Goal: Task Accomplishment & Management: Use online tool/utility

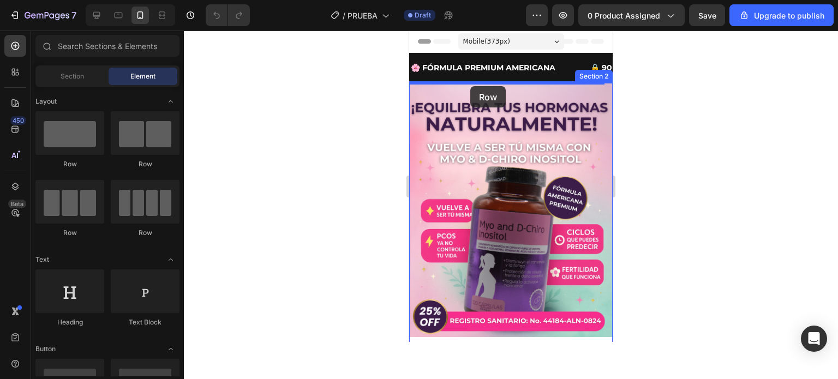
drag, startPoint x: 472, startPoint y: 170, endPoint x: 470, endPoint y: 86, distance: 83.5
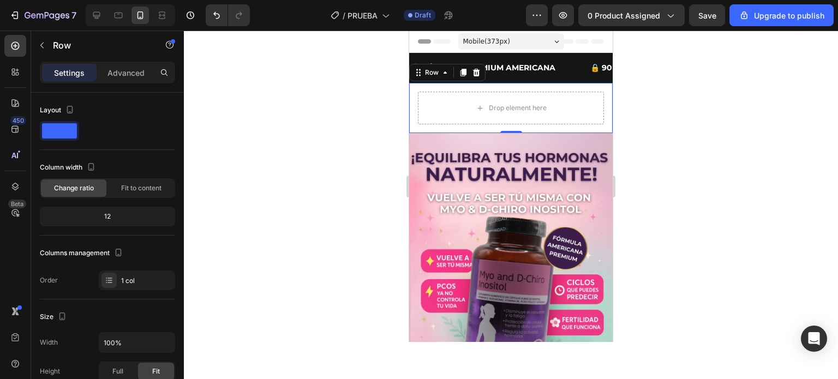
click at [413, 86] on div "Drop element here Row 0" at bounding box center [511, 108] width 204 height 50
click at [411, 114] on div "Drop element here Row 0" at bounding box center [511, 108] width 204 height 50
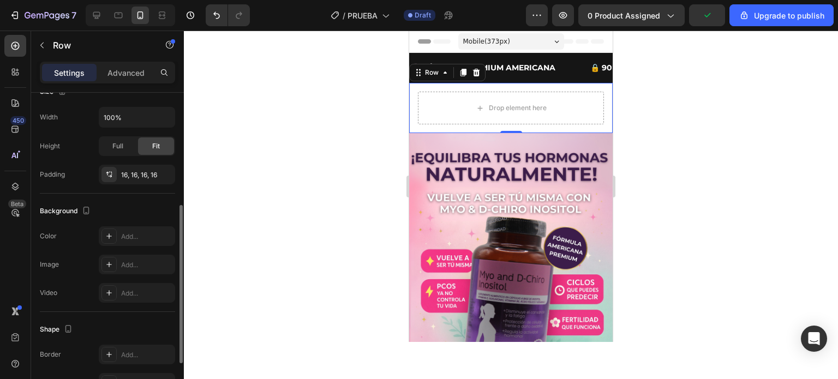
scroll to position [226, 0]
click at [129, 234] on div "Add..." at bounding box center [146, 236] width 51 height 10
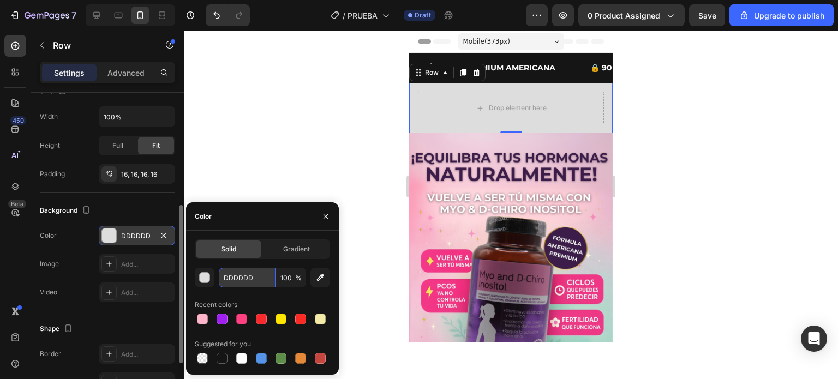
paste input "#FF506C"
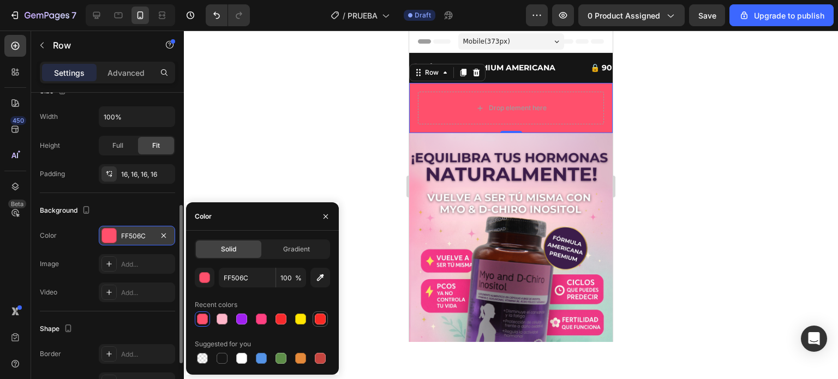
click at [296, 321] on div at bounding box center [262, 319] width 135 height 15
click at [279, 321] on div at bounding box center [281, 319] width 11 height 11
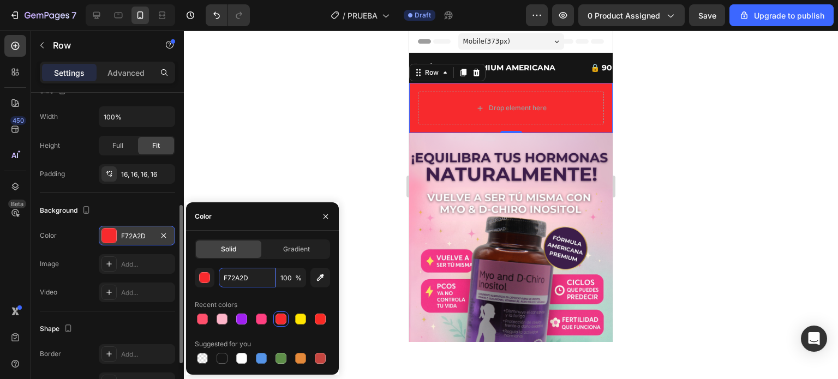
paste input "#FF506C"
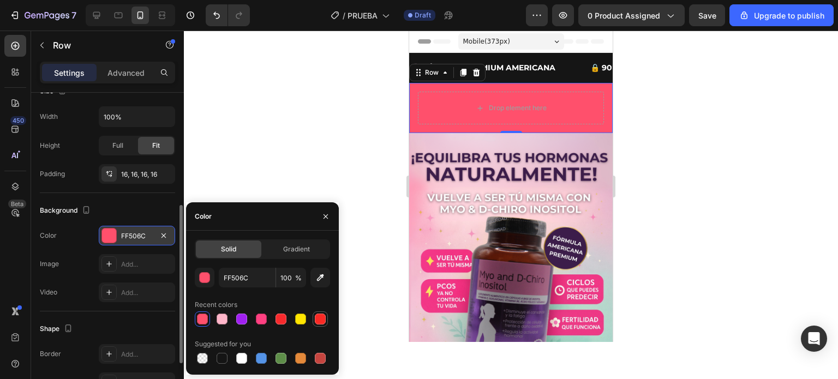
click at [315, 318] on div at bounding box center [320, 319] width 11 height 11
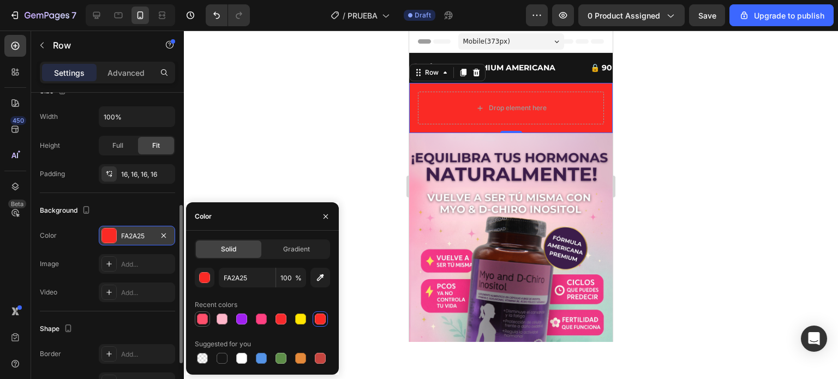
click at [206, 319] on div at bounding box center [202, 319] width 11 height 11
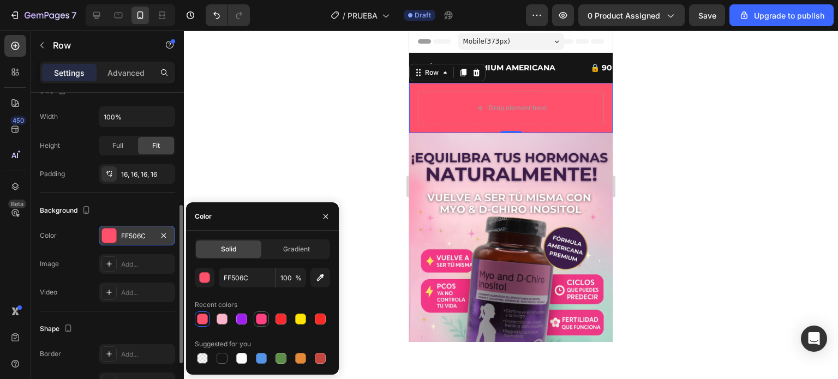
click at [259, 319] on div at bounding box center [261, 319] width 11 height 11
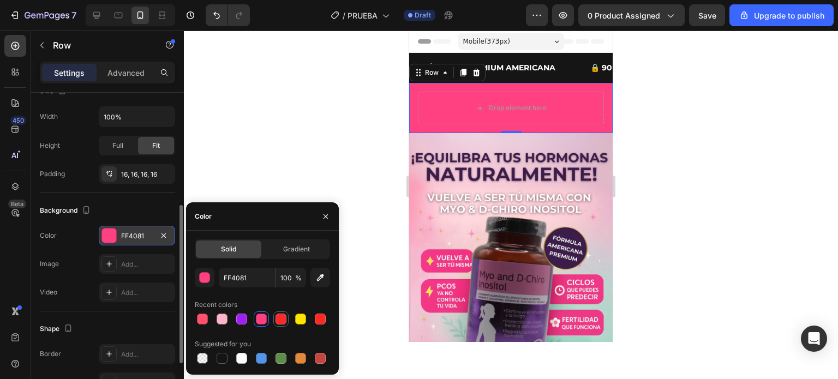
click at [283, 320] on div at bounding box center [281, 319] width 11 height 11
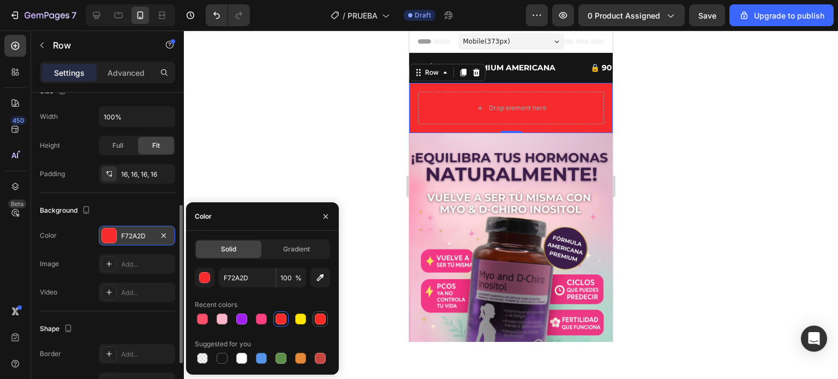
click at [319, 320] on div at bounding box center [320, 319] width 11 height 11
click at [278, 320] on div at bounding box center [281, 319] width 11 height 11
click at [321, 318] on div at bounding box center [320, 319] width 11 height 11
click at [277, 320] on div at bounding box center [281, 319] width 11 height 11
type input "F72A2D"
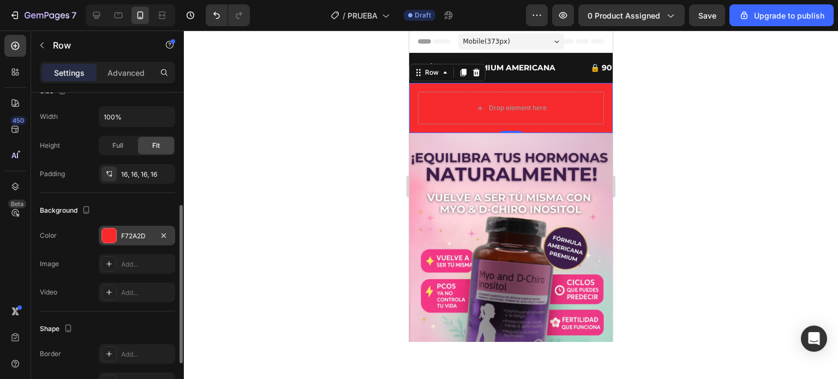
click at [344, 137] on div at bounding box center [511, 205] width 654 height 349
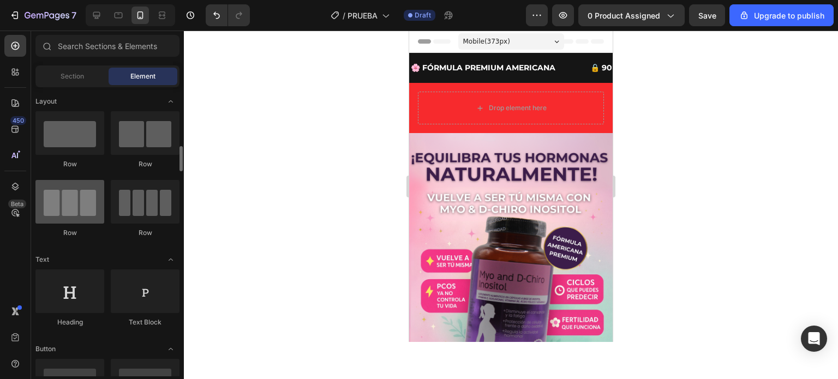
scroll to position [55, 0]
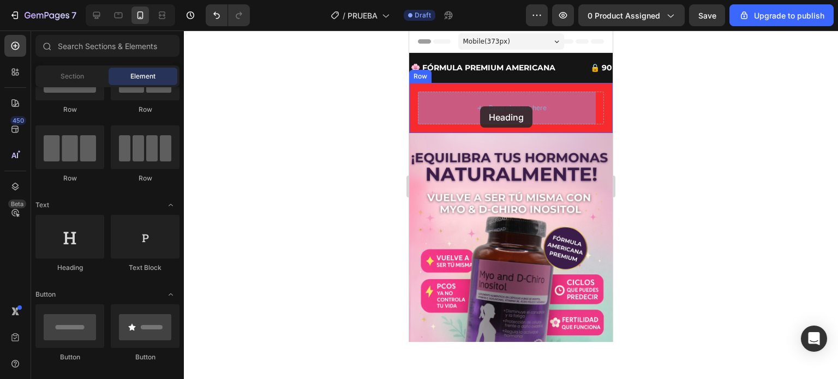
drag, startPoint x: 469, startPoint y: 270, endPoint x: 480, endPoint y: 106, distance: 163.5
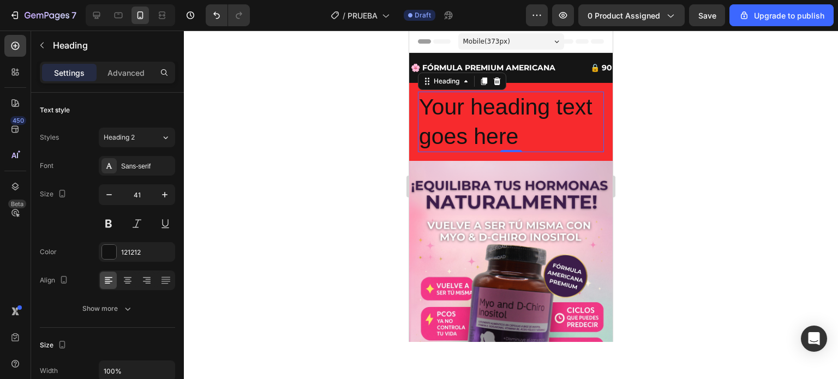
click at [491, 139] on h2 "Your heading text goes here" at bounding box center [511, 122] width 186 height 61
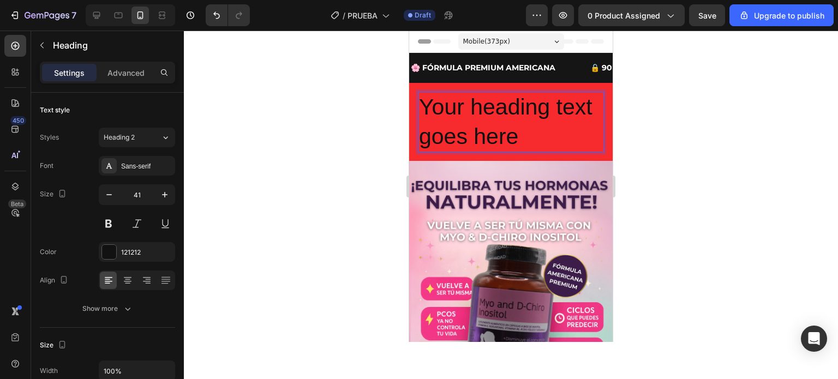
click at [515, 139] on p "Your heading text goes here" at bounding box center [511, 122] width 184 height 58
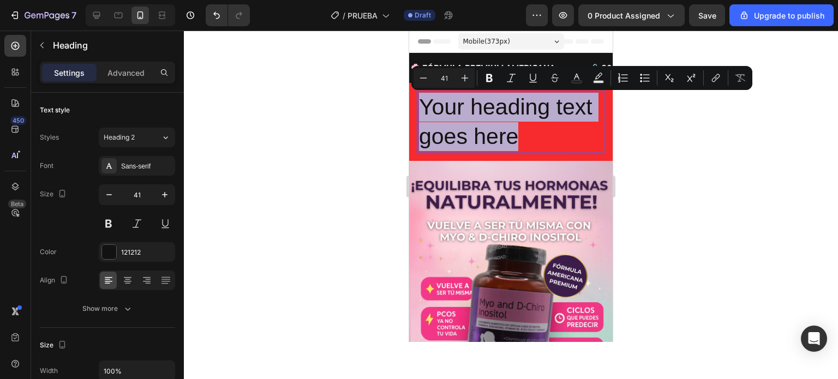
drag, startPoint x: 519, startPoint y: 138, endPoint x: 419, endPoint y: 106, distance: 105.4
click at [419, 106] on p "Your heading text goes here" at bounding box center [511, 122] width 184 height 58
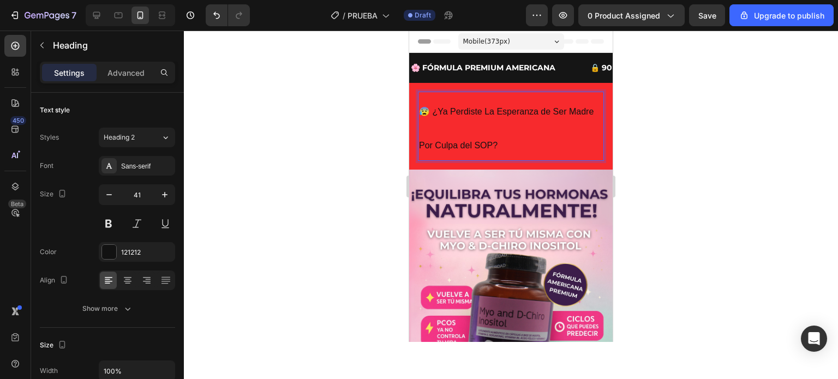
click at [452, 131] on p "😰 ¿Ya Perdiste La Esperanza de Ser Madre Por Culpa del SOP?" at bounding box center [511, 126] width 184 height 67
click at [452, 124] on p "😰 ¿Ya Perdiste La Esperanza de Ser Madre Por Culpa del SOP?" at bounding box center [511, 126] width 184 height 67
click at [451, 125] on p "😰 ¿Ya Perdiste La Esperanza de Ser Madre Por Culpa del SOP?" at bounding box center [511, 126] width 184 height 67
click at [448, 127] on p "😰 ¿Ya Perdiste La Esperanza de Ser Madre Por Culpa del SOP?" at bounding box center [511, 126] width 184 height 67
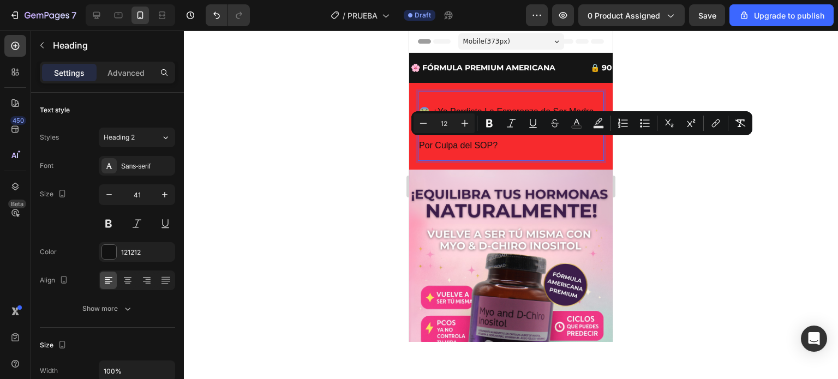
click at [423, 143] on span "😰 ¿Ya Perdiste La Esperanza de Ser Madre Por Culpa del SOP?" at bounding box center [506, 128] width 175 height 43
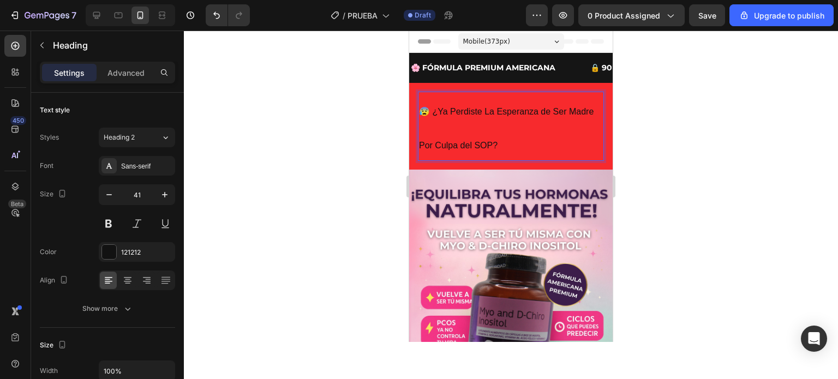
click at [419, 145] on span "😰 ¿Ya Perdiste La Esperanza de Ser Madre Por Culpa del SOP?" at bounding box center [506, 128] width 175 height 43
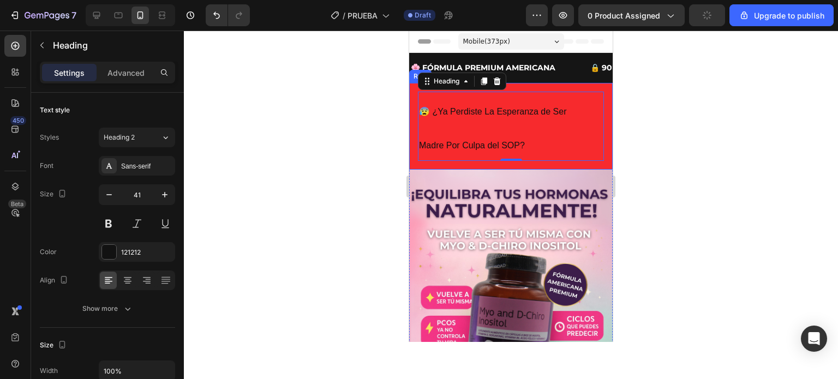
click at [376, 135] on div at bounding box center [511, 205] width 654 height 349
click at [452, 129] on p "⁠⁠⁠⁠⁠⁠⁠ 😰 ¿Ya Perdiste La Esperanza de Ser Madre Por Culpa del SOP?" at bounding box center [511, 126] width 184 height 67
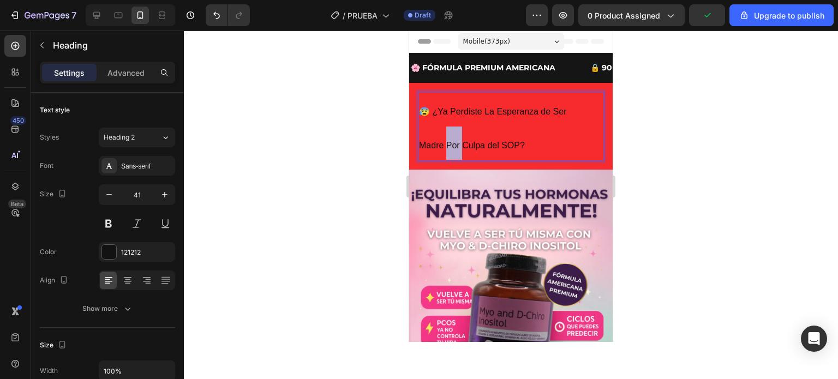
click at [452, 129] on p "😰 ¿Ya Perdiste La Esperanza de Ser Madre Por Culpa del SOP?" at bounding box center [511, 126] width 184 height 67
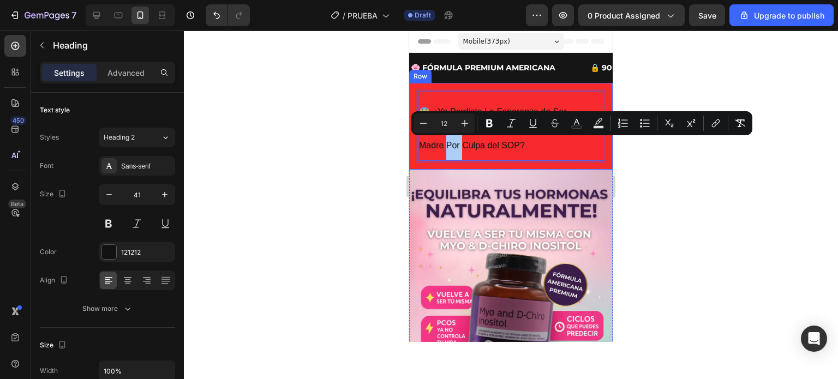
click at [398, 149] on div at bounding box center [511, 205] width 654 height 349
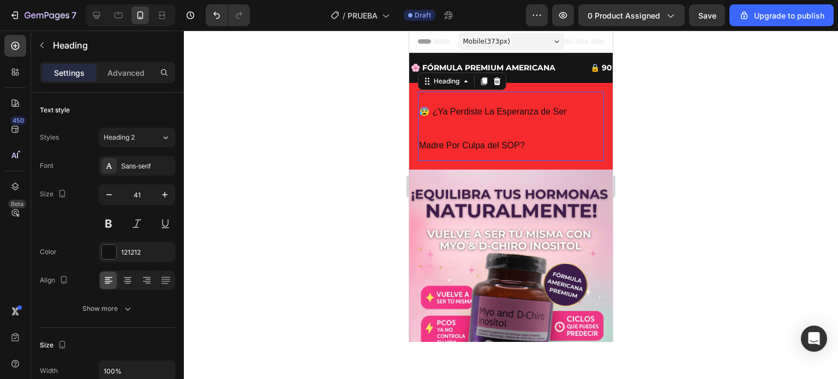
click at [478, 133] on p "⁠⁠⁠⁠⁠⁠⁠ 😰 ¿Ya Perdiste La Esperanza de Ser Madre Por Culpa del SOP?" at bounding box center [511, 126] width 184 height 67
click at [130, 171] on div "Sans-serif" at bounding box center [137, 166] width 76 height 20
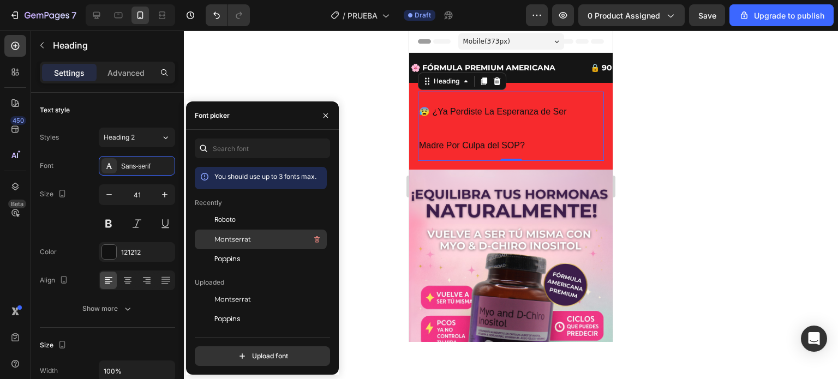
click at [247, 237] on span "Montserrat" at bounding box center [232, 240] width 37 height 10
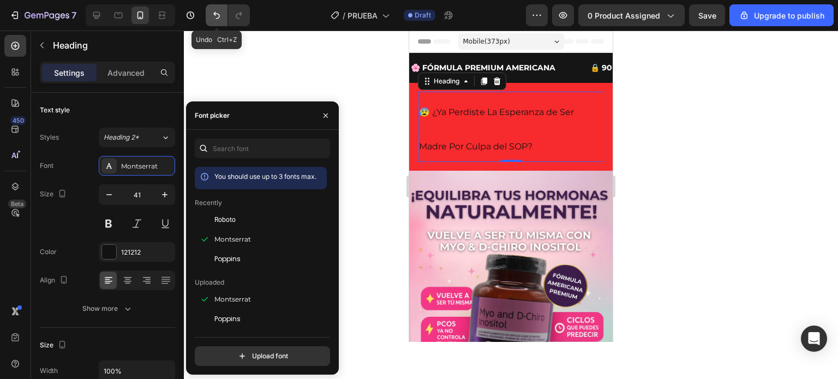
click at [211, 10] on icon "Undo/Redo" at bounding box center [216, 15] width 11 height 11
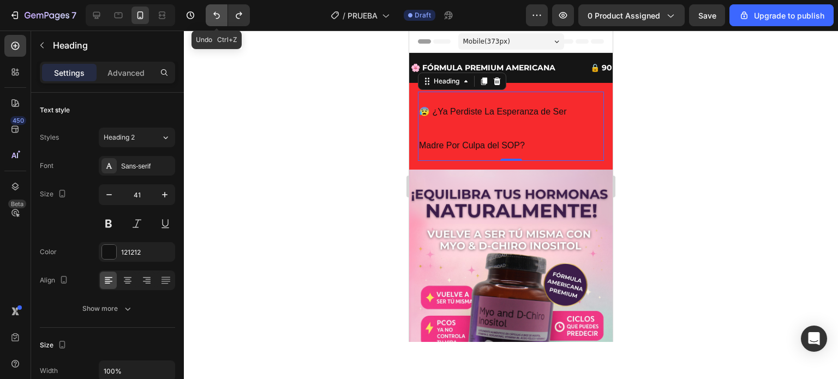
click at [211, 10] on icon "Undo/Redo" at bounding box center [216, 15] width 11 height 11
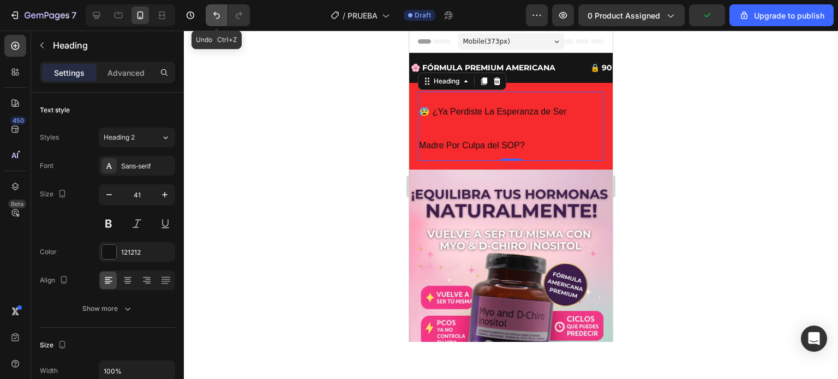
click at [211, 10] on icon "Undo/Redo" at bounding box center [216, 15] width 11 height 11
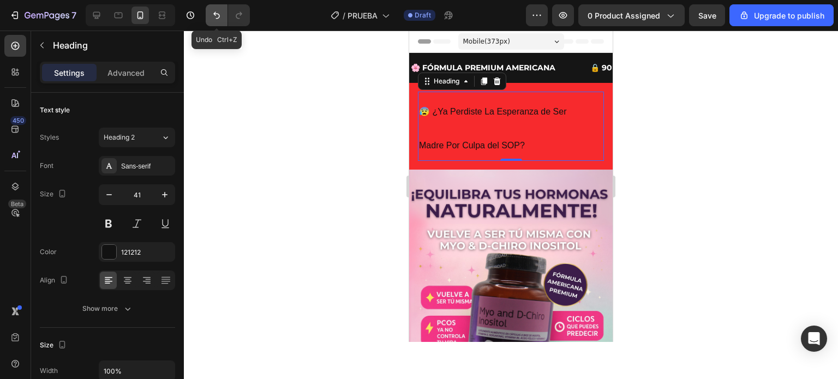
click at [211, 10] on icon "Undo/Redo" at bounding box center [216, 15] width 11 height 11
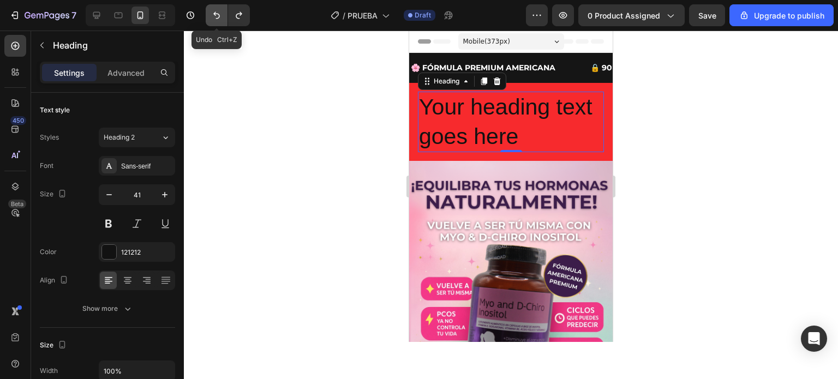
click at [211, 10] on icon "Undo/Redo" at bounding box center [216, 15] width 11 height 11
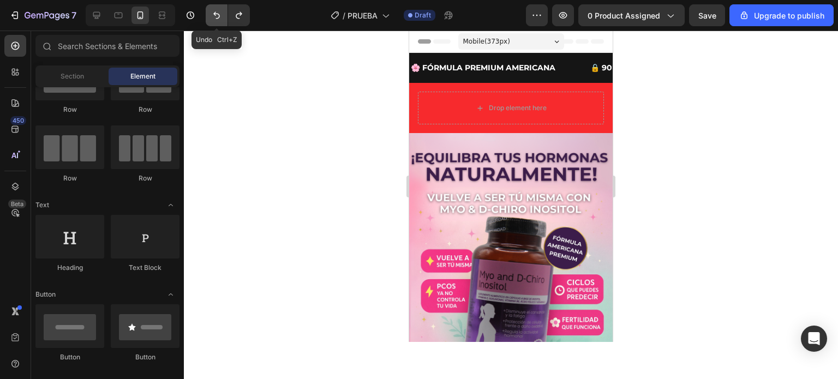
click at [211, 10] on icon "Undo/Redo" at bounding box center [216, 15] width 11 height 11
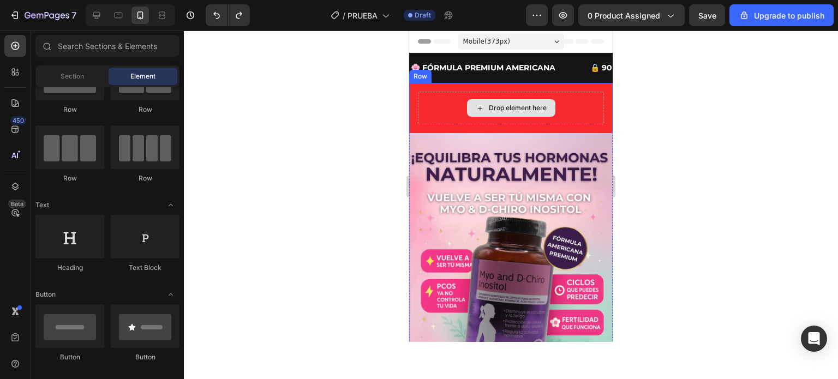
click at [507, 112] on div "Drop element here" at bounding box center [511, 107] width 88 height 17
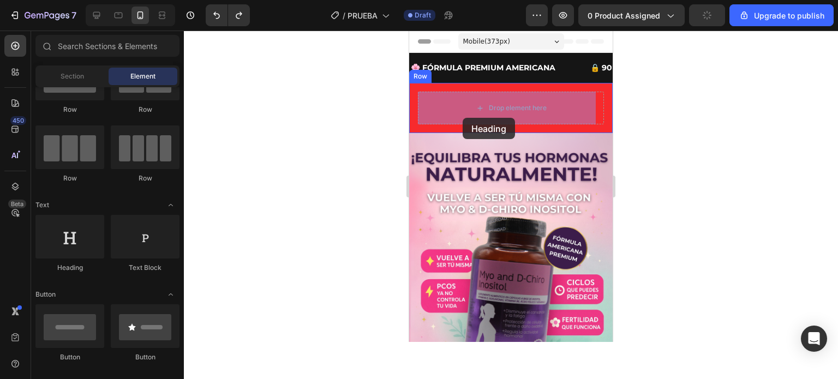
drag, startPoint x: 487, startPoint y: 273, endPoint x: 465, endPoint y: 116, distance: 159.2
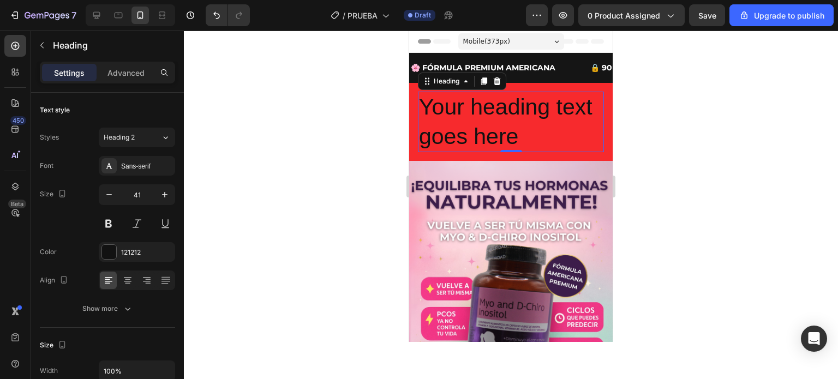
click at [534, 134] on h2 "Your heading text goes here" at bounding box center [511, 122] width 186 height 61
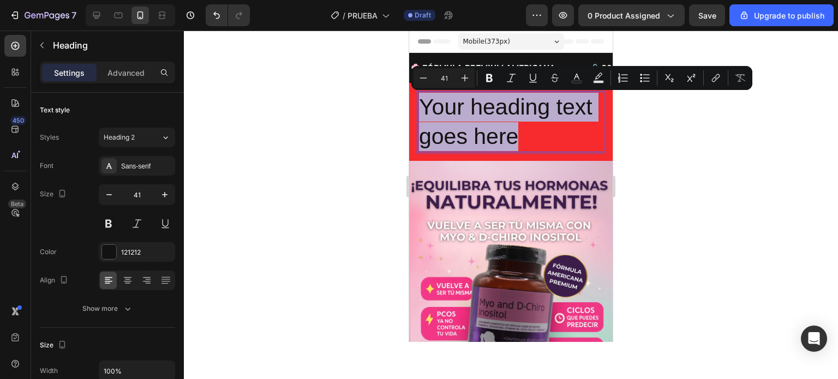
drag, startPoint x: 524, startPoint y: 138, endPoint x: 426, endPoint y: 109, distance: 102.5
click at [424, 111] on p "Your heading text goes here" at bounding box center [511, 122] width 184 height 58
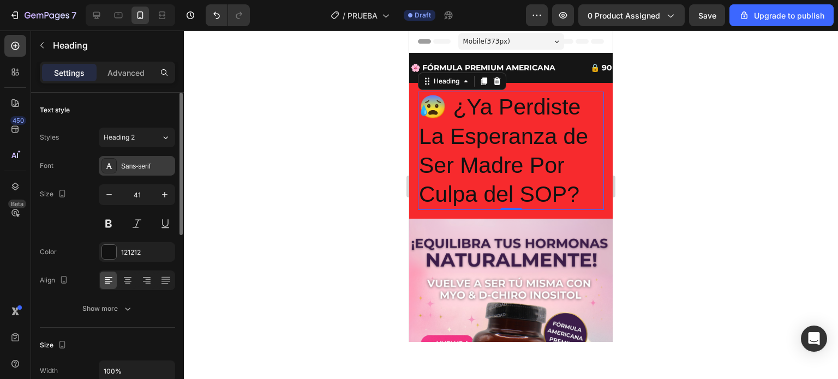
click at [145, 166] on div "Sans-serif" at bounding box center [146, 166] width 51 height 10
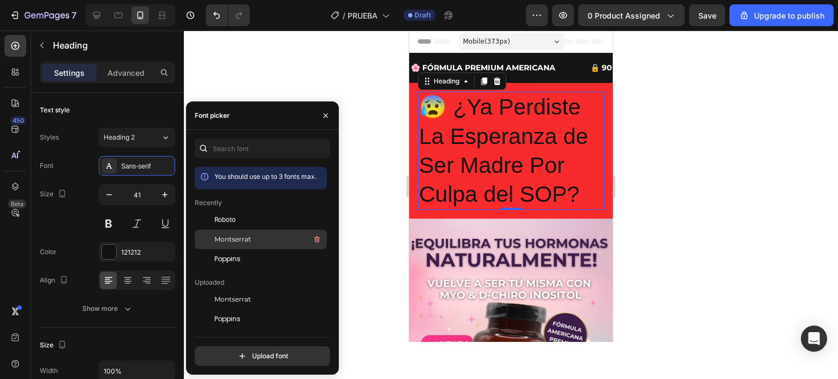
click at [256, 238] on div "Montserrat" at bounding box center [269, 239] width 110 height 13
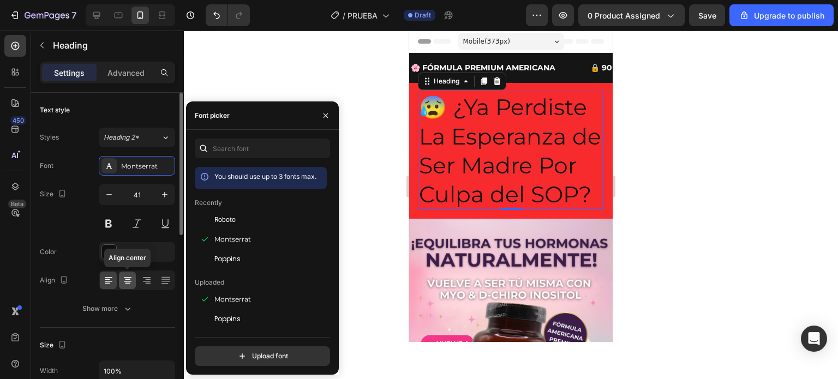
click at [129, 278] on icon at bounding box center [127, 280] width 11 height 11
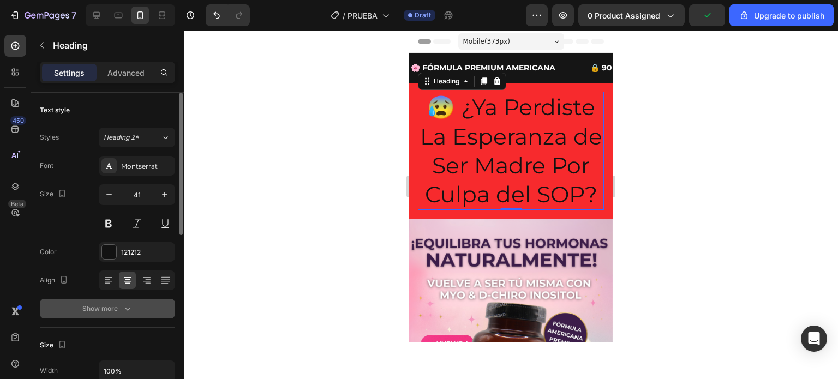
click at [116, 309] on div "Show more" at bounding box center [107, 308] width 51 height 11
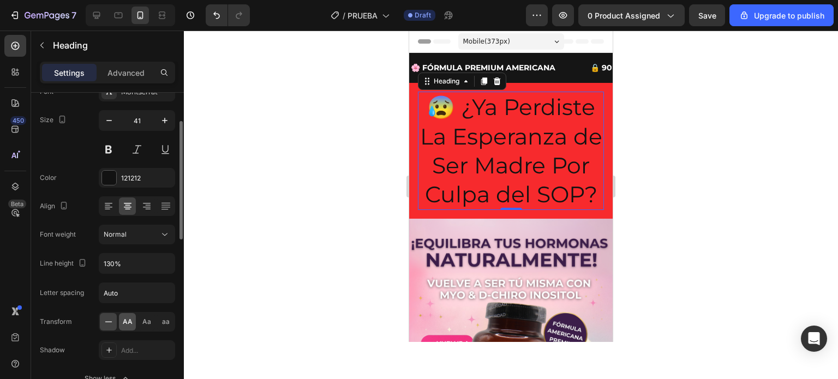
scroll to position [76, 0]
click at [160, 232] on icon at bounding box center [164, 232] width 11 height 11
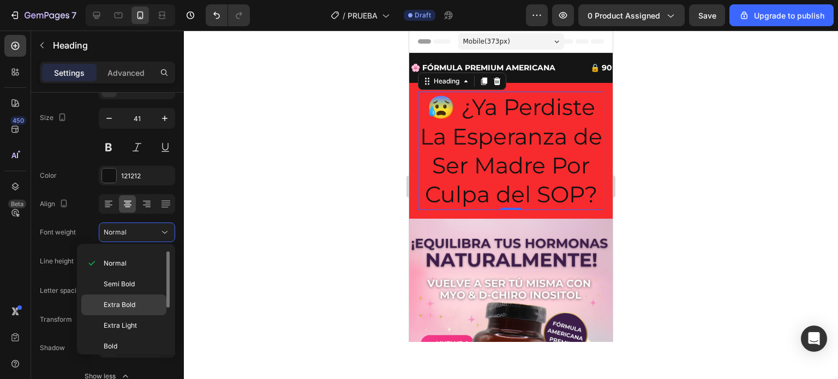
scroll to position [16, 0]
click at [123, 303] on span "Extra Bold" at bounding box center [120, 305] width 32 height 10
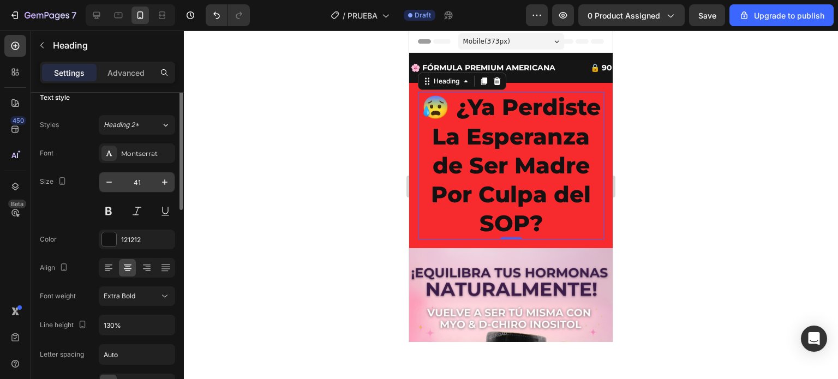
scroll to position [9, 0]
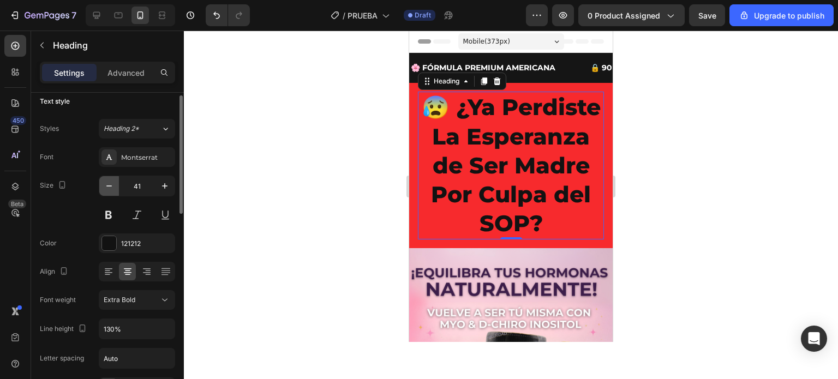
click at [111, 187] on icon "button" at bounding box center [109, 186] width 11 height 11
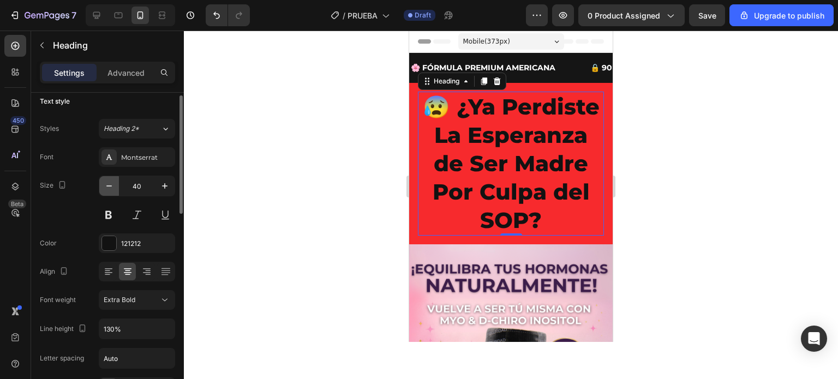
click at [111, 187] on icon "button" at bounding box center [109, 186] width 11 height 11
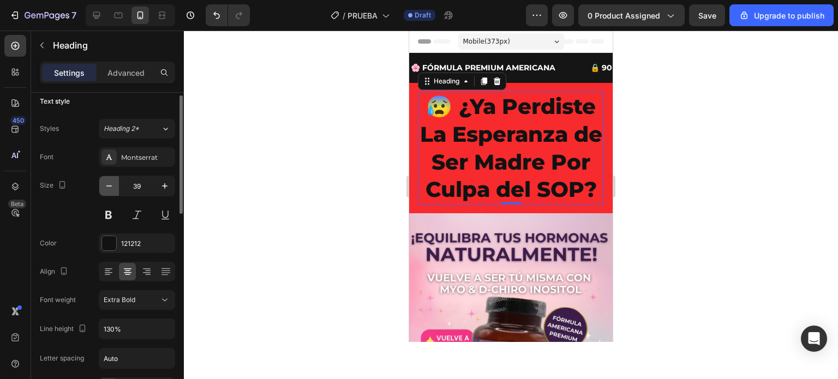
click at [111, 187] on icon "button" at bounding box center [109, 186] width 11 height 11
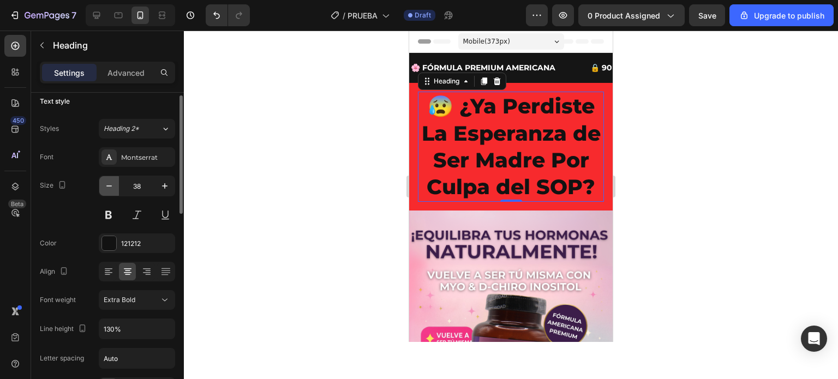
click at [111, 187] on icon "button" at bounding box center [109, 186] width 11 height 11
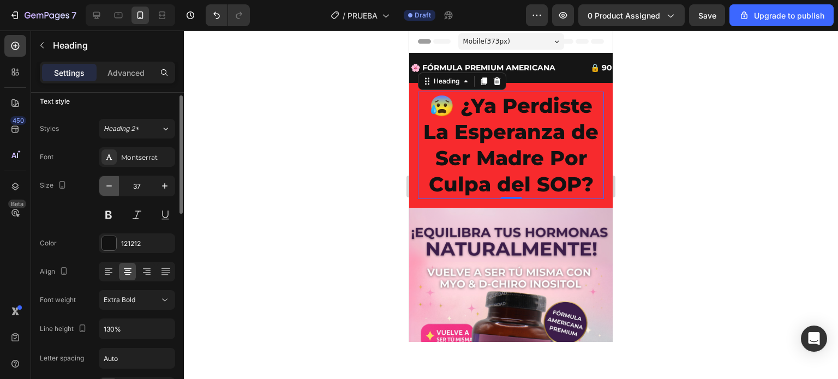
click at [111, 187] on icon "button" at bounding box center [109, 186] width 11 height 11
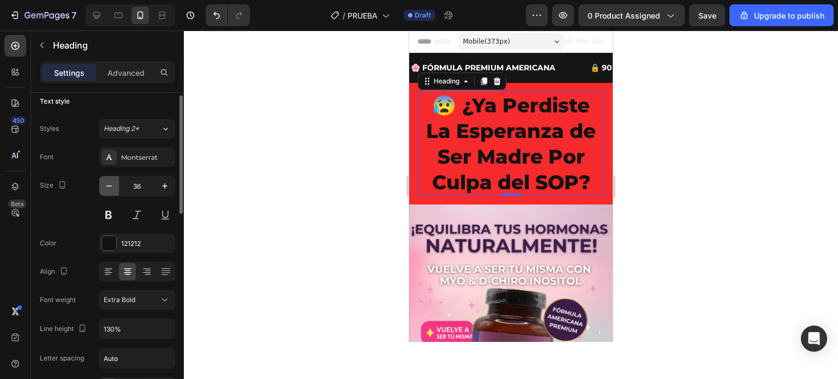
click at [111, 187] on icon "button" at bounding box center [109, 186] width 11 height 11
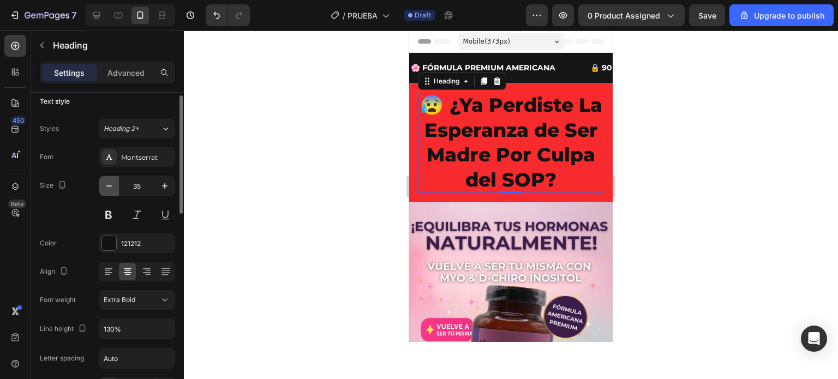
click at [111, 187] on icon "button" at bounding box center [109, 186] width 11 height 11
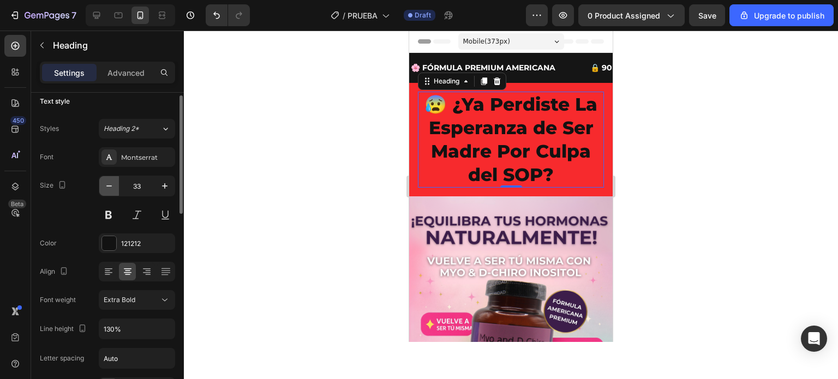
click at [111, 187] on icon "button" at bounding box center [109, 186] width 11 height 11
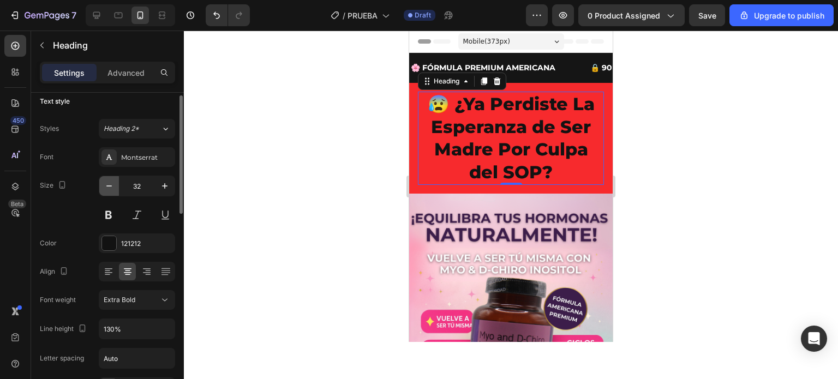
click at [111, 187] on icon "button" at bounding box center [109, 186] width 11 height 11
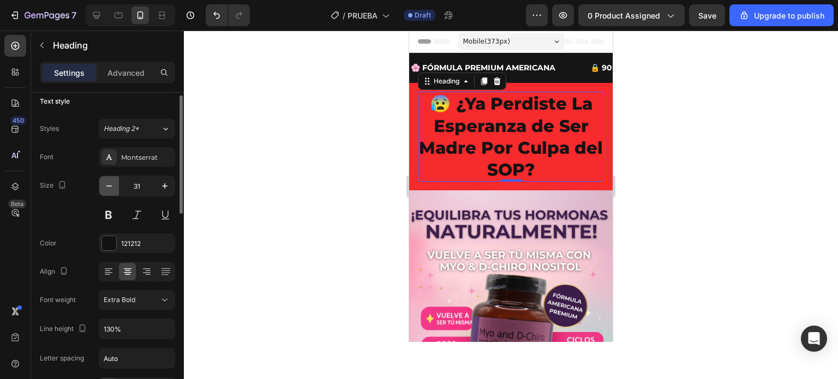
click at [111, 187] on icon "button" at bounding box center [109, 186] width 11 height 11
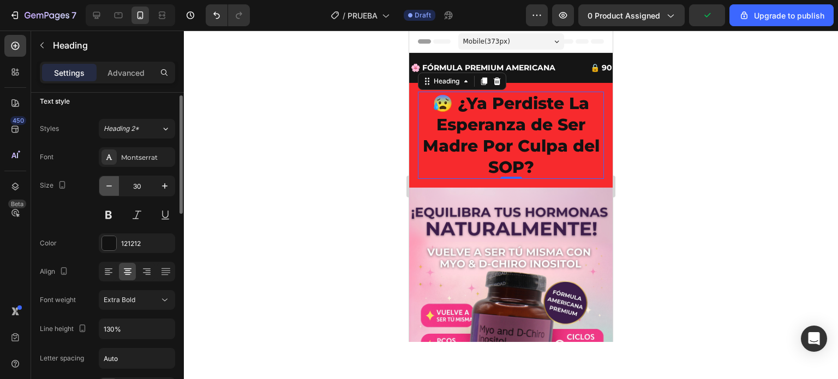
click at [111, 187] on icon "button" at bounding box center [109, 186] width 11 height 11
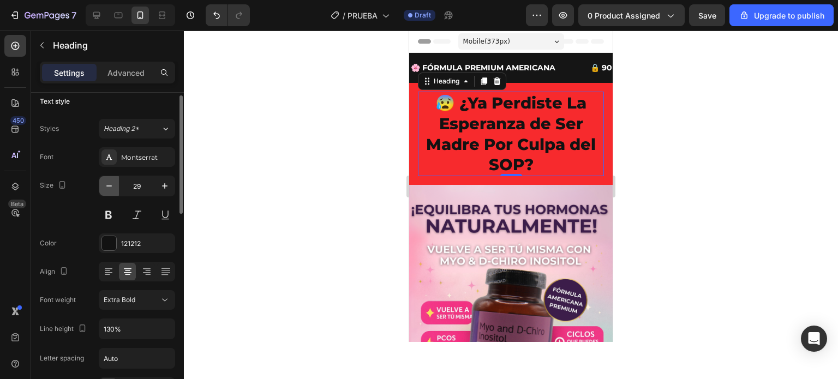
click at [111, 187] on icon "button" at bounding box center [109, 186] width 11 height 11
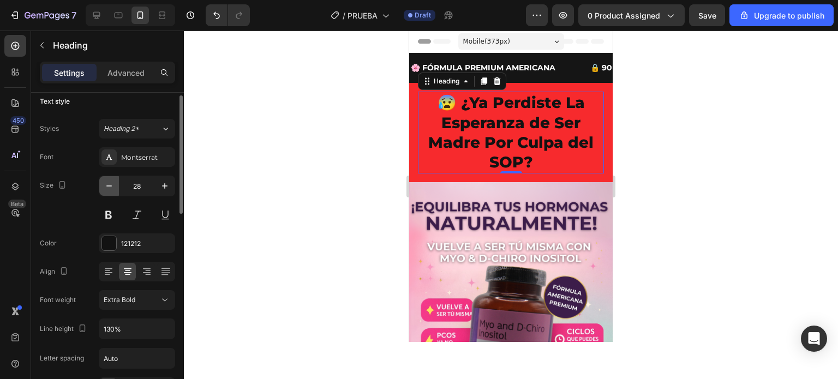
click at [111, 187] on icon "button" at bounding box center [109, 186] width 11 height 11
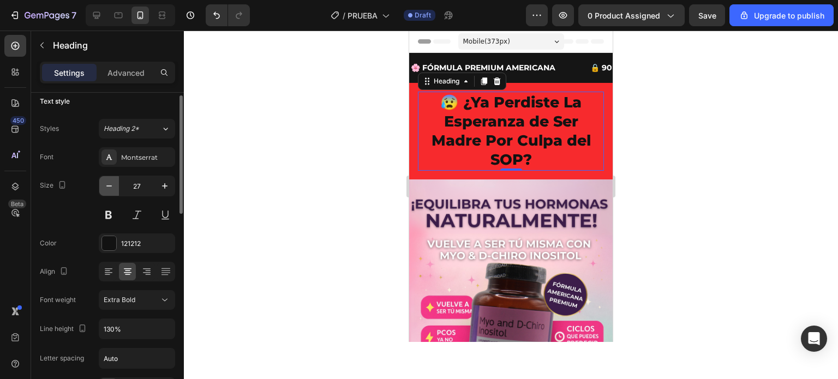
click at [111, 187] on icon "button" at bounding box center [109, 186] width 11 height 11
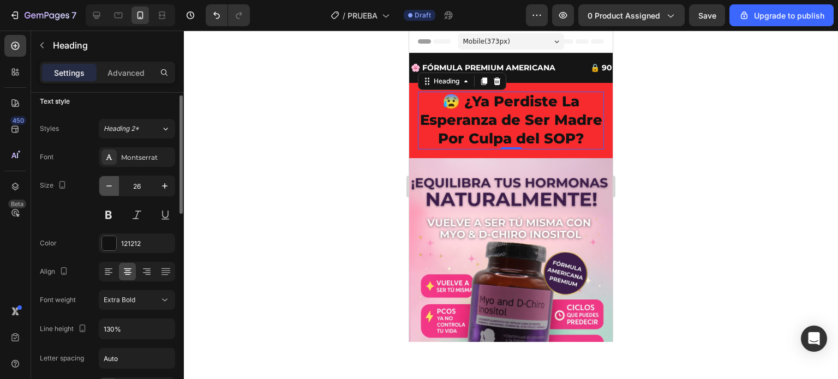
click at [111, 187] on icon "button" at bounding box center [109, 186] width 11 height 11
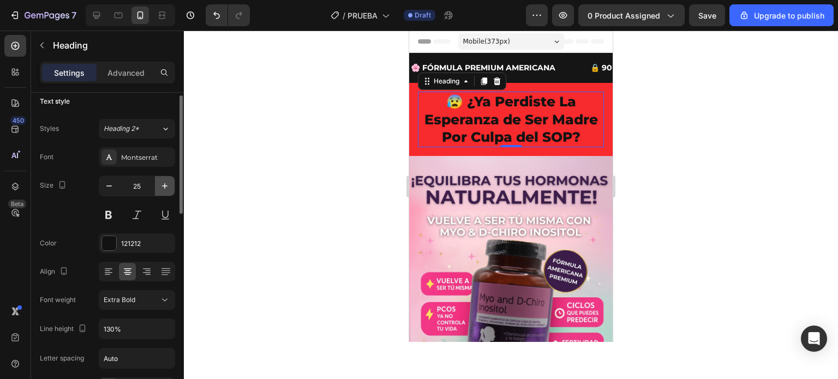
click at [166, 184] on icon "button" at bounding box center [164, 186] width 11 height 11
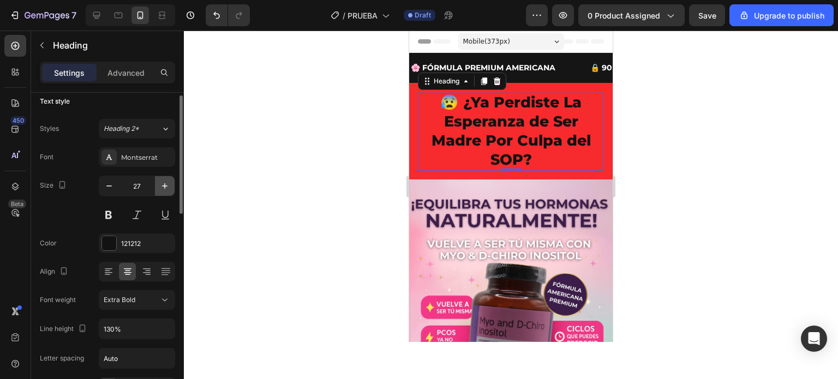
click at [166, 184] on icon "button" at bounding box center [164, 186] width 11 height 11
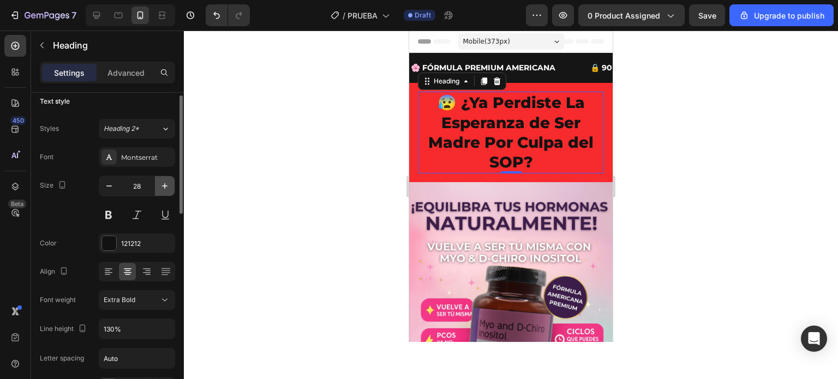
click at [166, 184] on icon "button" at bounding box center [164, 186] width 11 height 11
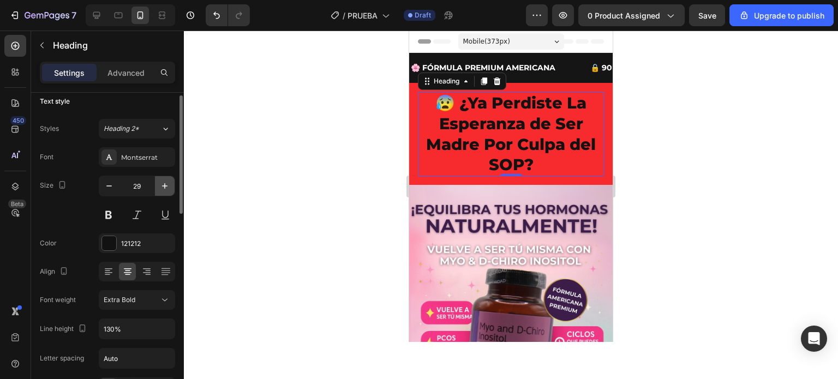
click at [166, 184] on icon "button" at bounding box center [164, 186] width 11 height 11
type input "30"
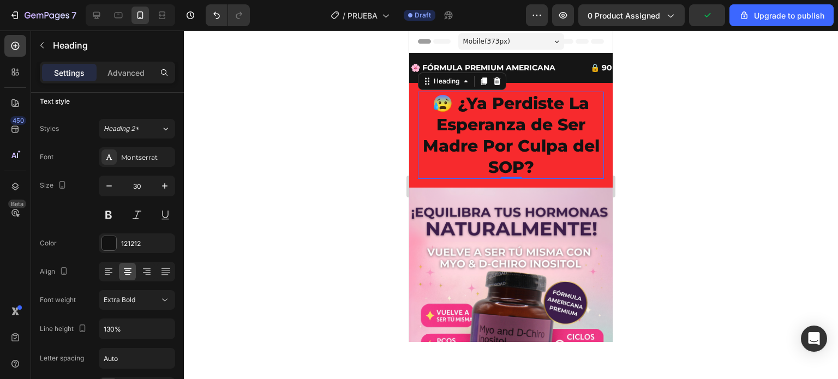
click at [387, 127] on div at bounding box center [511, 205] width 654 height 349
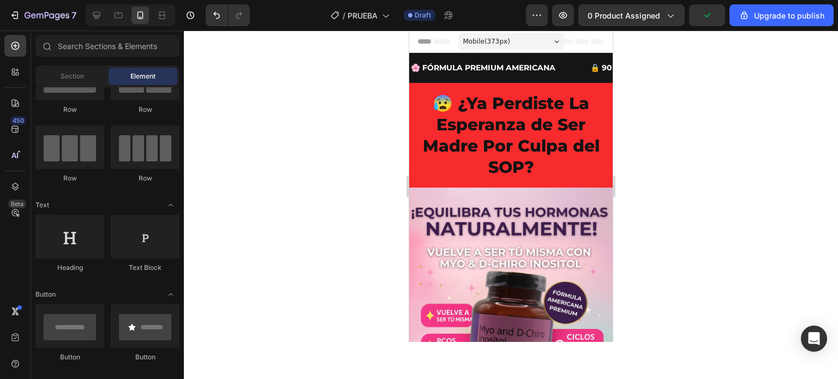
click at [387, 127] on div at bounding box center [511, 205] width 654 height 349
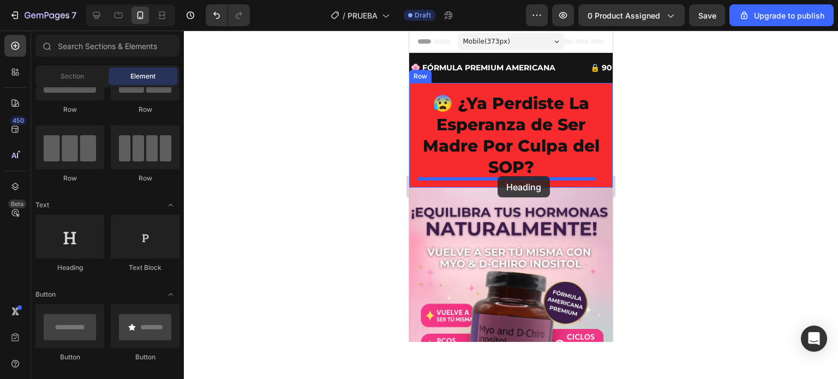
drag, startPoint x: 492, startPoint y: 275, endPoint x: 498, endPoint y: 176, distance: 98.9
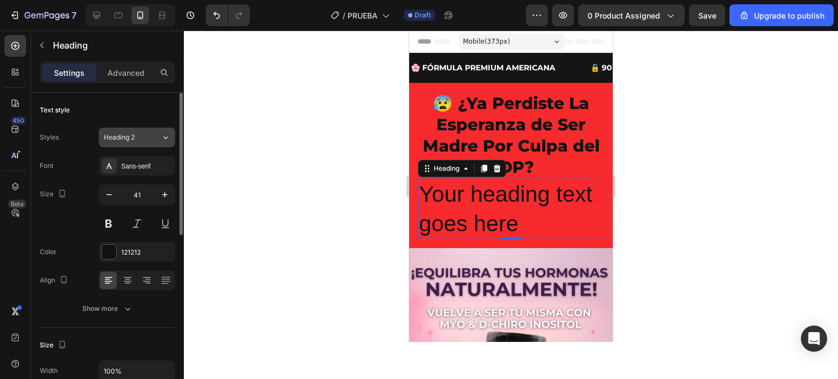
click at [145, 137] on div "Heading 2" at bounding box center [126, 138] width 44 height 10
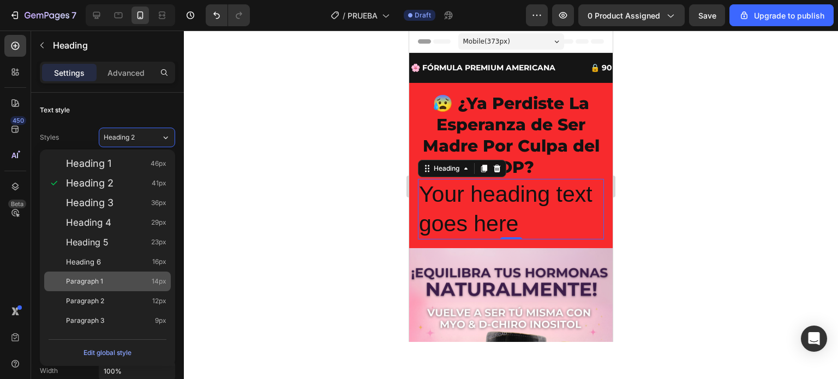
click at [89, 282] on span "Paragraph 1" at bounding box center [84, 281] width 37 height 11
type input "14"
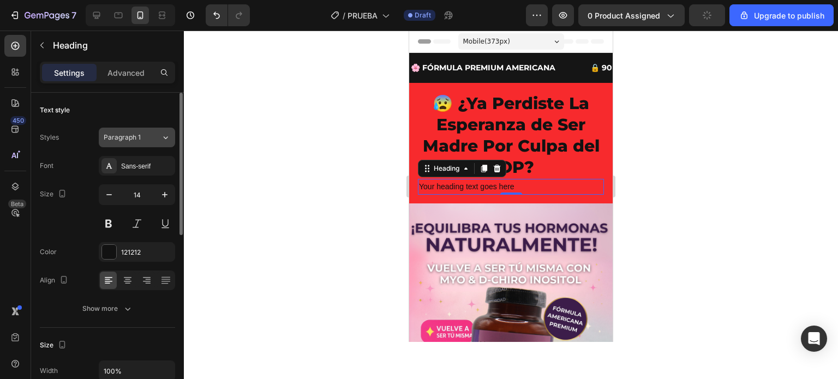
click at [155, 139] on div "Paragraph 1" at bounding box center [132, 138] width 57 height 10
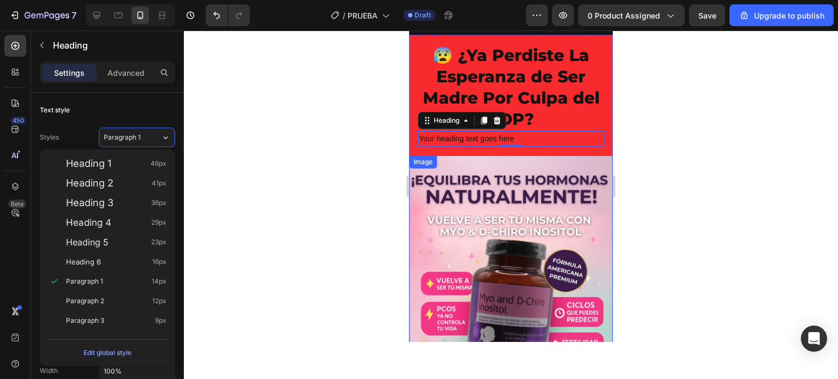
scroll to position [0, 0]
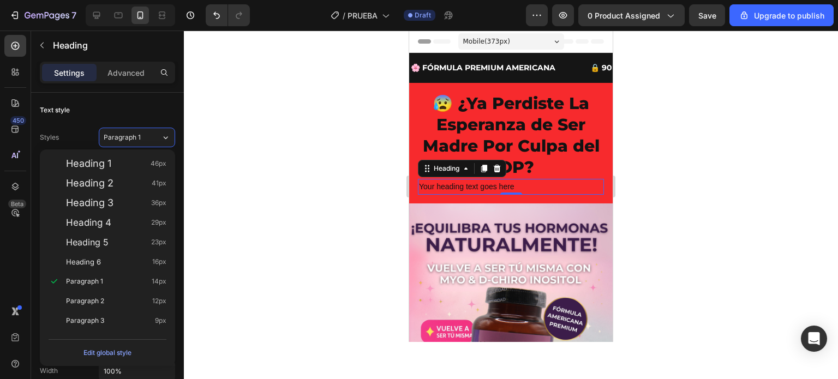
click at [261, 139] on div at bounding box center [511, 205] width 654 height 349
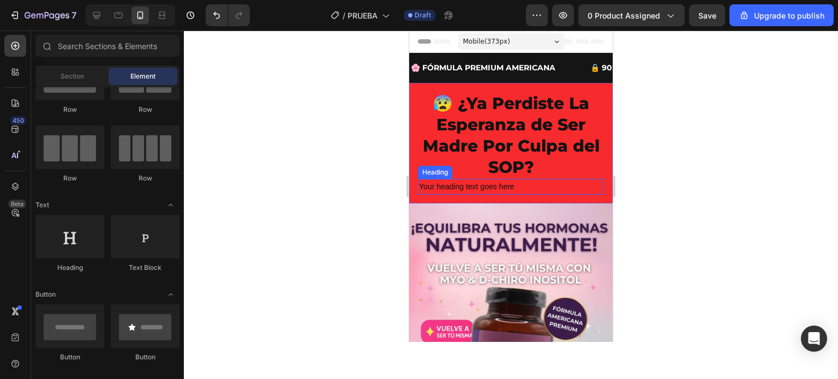
click at [461, 187] on h2 "Your heading text goes here" at bounding box center [511, 187] width 186 height 16
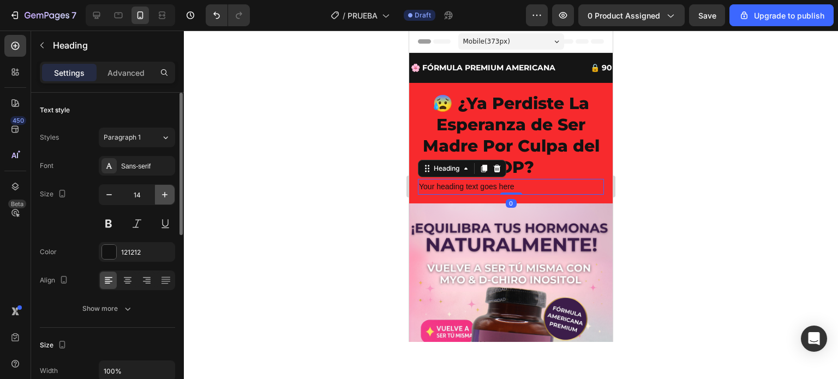
click at [161, 194] on icon "button" at bounding box center [164, 194] width 11 height 11
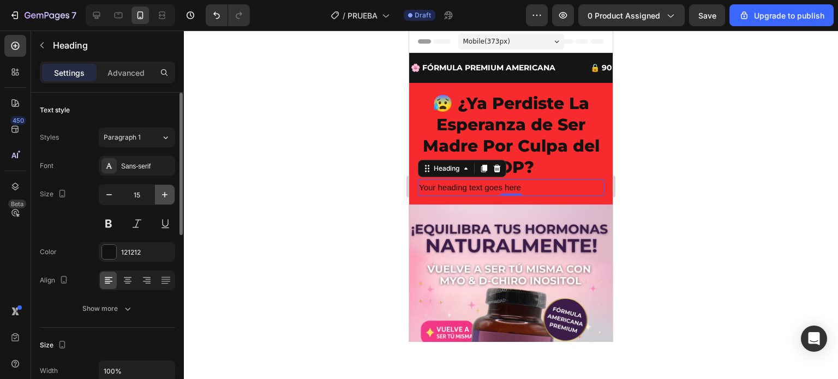
click at [161, 194] on icon "button" at bounding box center [164, 194] width 11 height 11
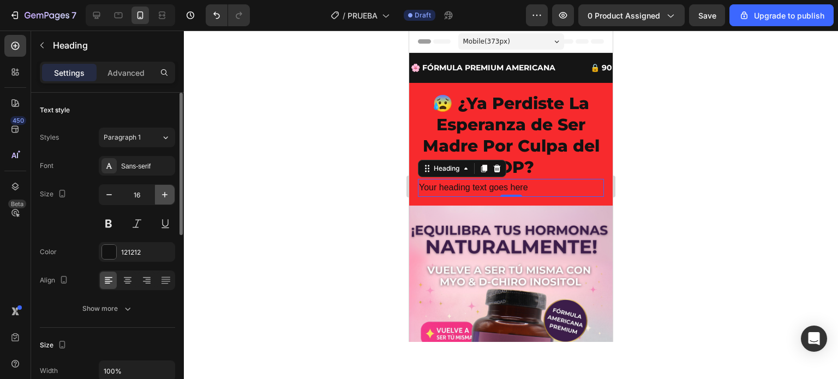
click at [161, 194] on icon "button" at bounding box center [164, 194] width 11 height 11
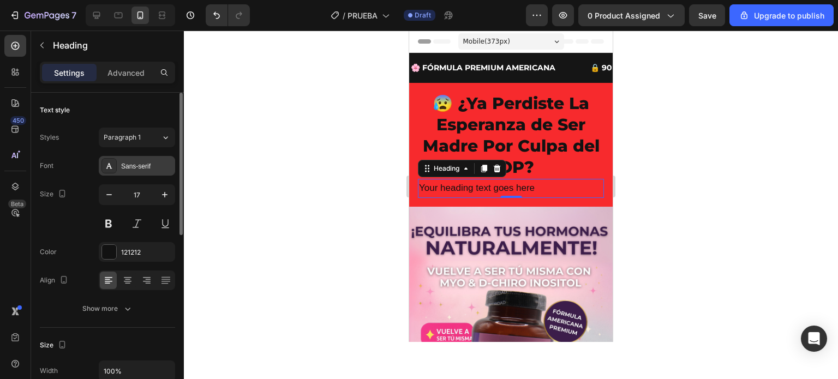
click at [146, 164] on div "Sans-serif" at bounding box center [146, 166] width 51 height 10
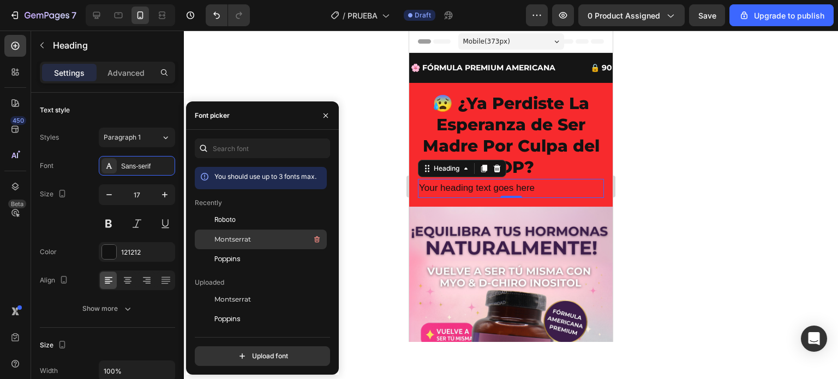
click at [243, 235] on span "Montserrat" at bounding box center [232, 240] width 37 height 10
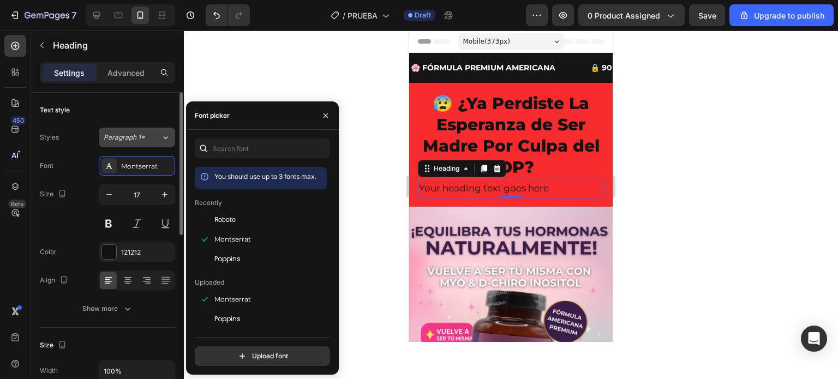
click at [165, 138] on icon at bounding box center [166, 137] width 4 height 3
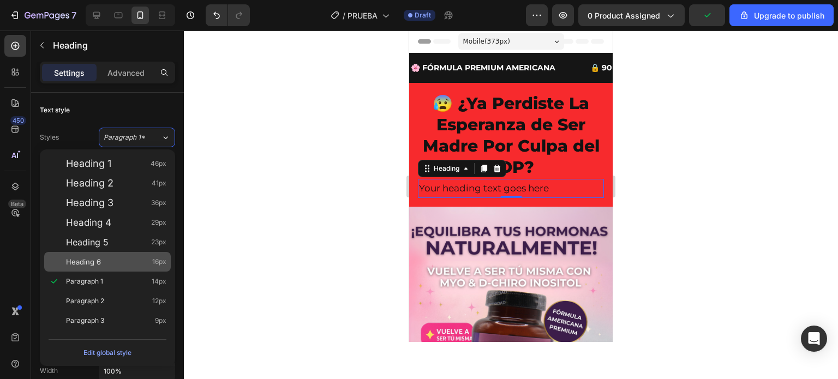
click at [105, 265] on div "Heading 6 16px" at bounding box center [116, 261] width 100 height 11
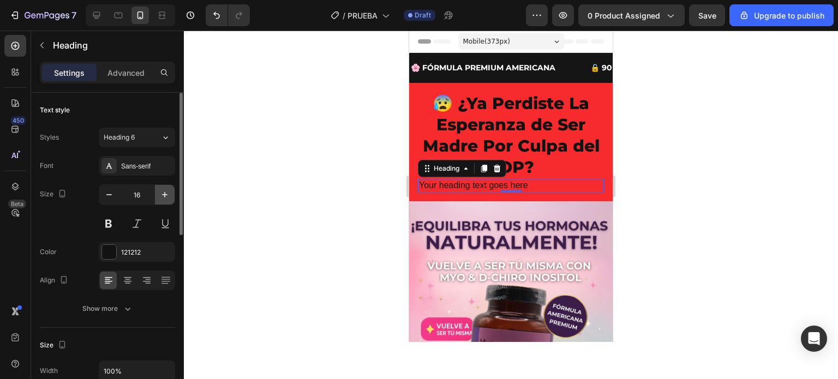
click at [161, 189] on icon "button" at bounding box center [164, 194] width 11 height 11
type input "17"
click at [317, 196] on div at bounding box center [511, 205] width 654 height 349
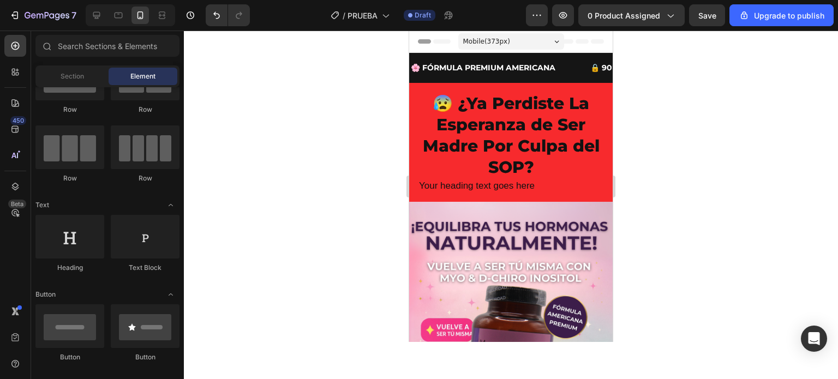
click at [317, 196] on div at bounding box center [511, 205] width 654 height 349
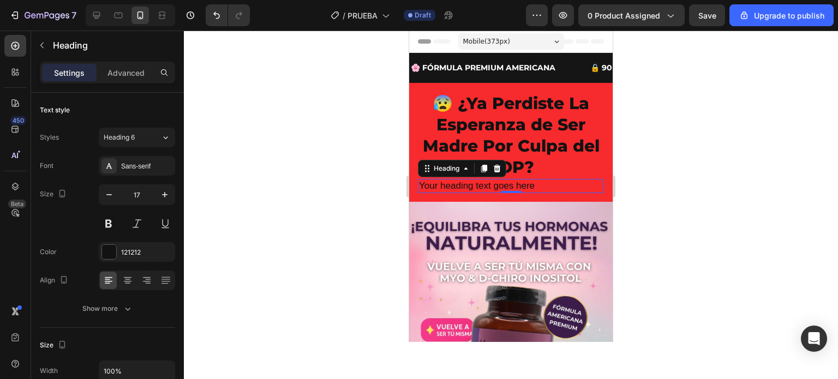
click at [467, 186] on h2 "Your heading text goes here" at bounding box center [511, 186] width 186 height 14
click at [124, 284] on icon at bounding box center [127, 280] width 11 height 11
click at [314, 222] on div at bounding box center [511, 205] width 654 height 349
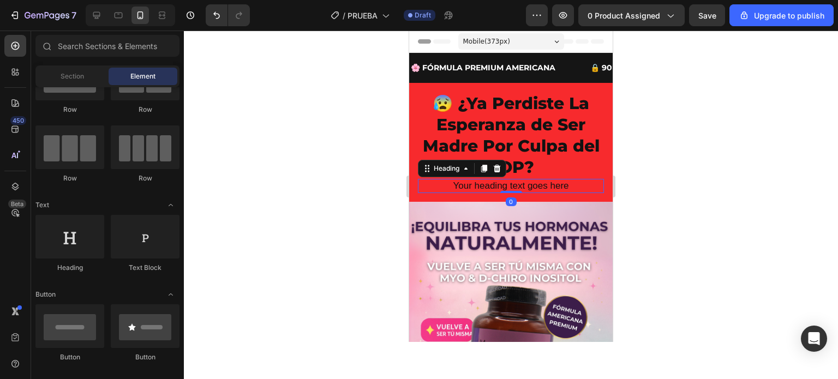
click at [504, 181] on h2 "Your heading text goes here" at bounding box center [511, 186] width 186 height 14
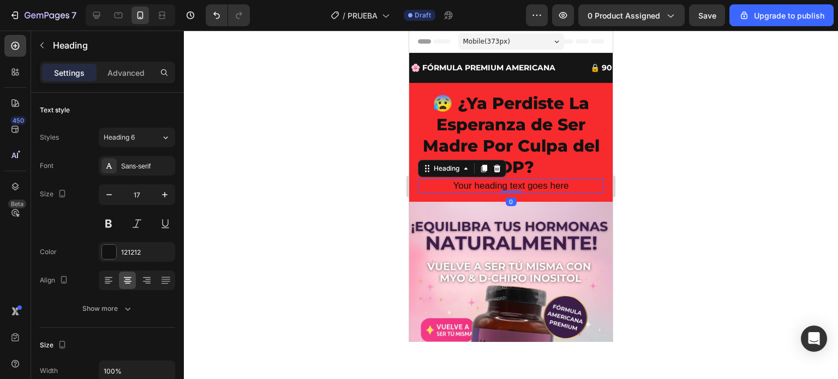
click at [568, 189] on h2 "Your heading text goes here" at bounding box center [511, 186] width 186 height 14
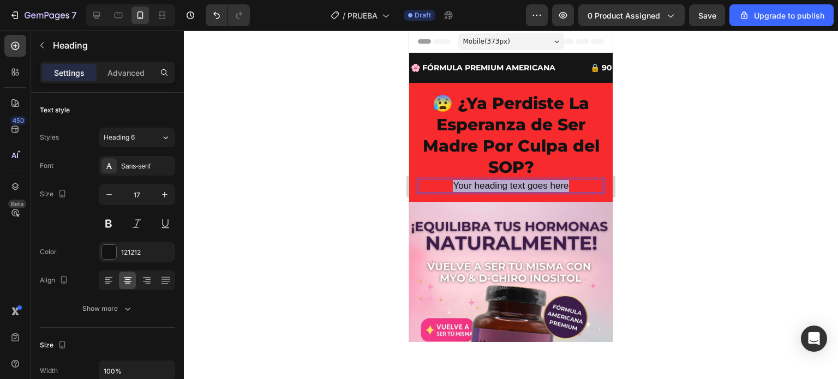
drag, startPoint x: 563, startPoint y: 186, endPoint x: 437, endPoint y: 179, distance: 125.7
click at [437, 180] on p "Your heading text goes here" at bounding box center [511, 186] width 184 height 12
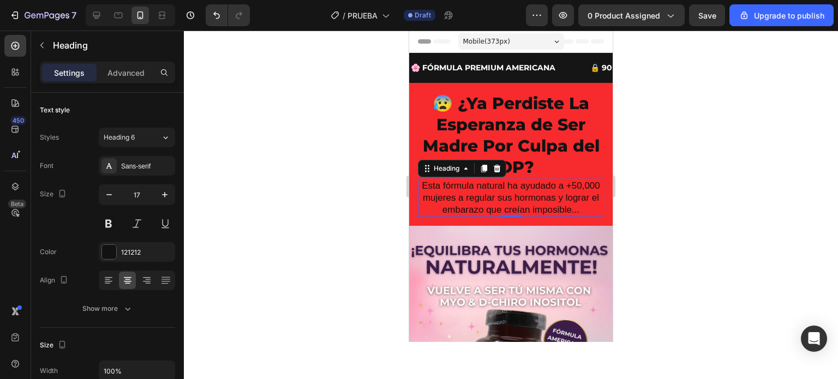
click at [659, 192] on div at bounding box center [511, 205] width 654 height 349
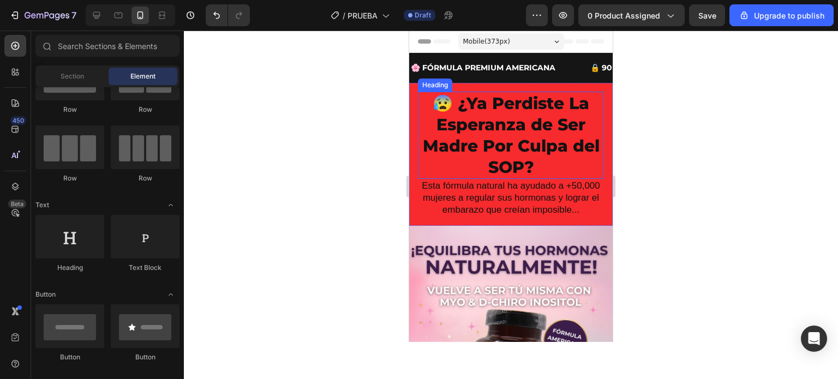
click at [514, 141] on p "😰 ¿Ya Perdiste La Esperanza de Ser Madre Por Culpa del SOP?" at bounding box center [511, 135] width 184 height 85
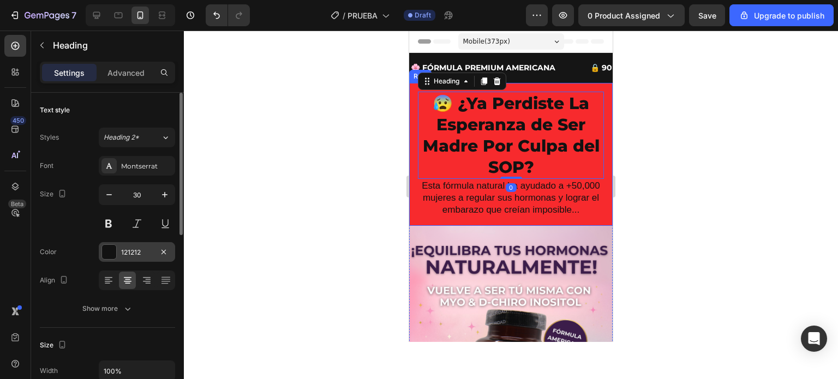
click at [111, 249] on div at bounding box center [109, 252] width 14 height 14
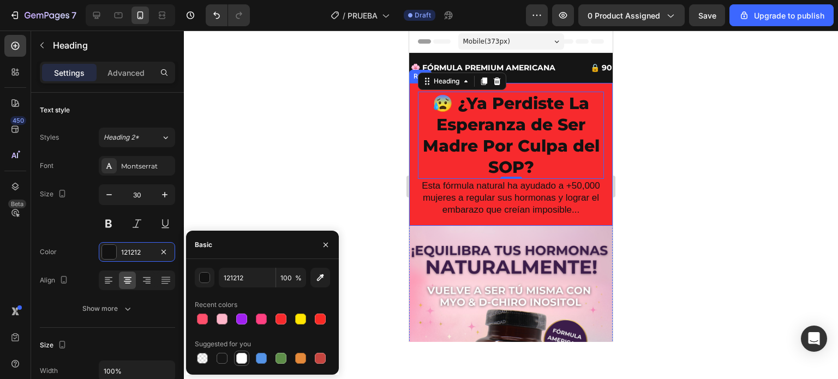
click at [246, 357] on div at bounding box center [241, 358] width 11 height 11
type input "FFFFFF"
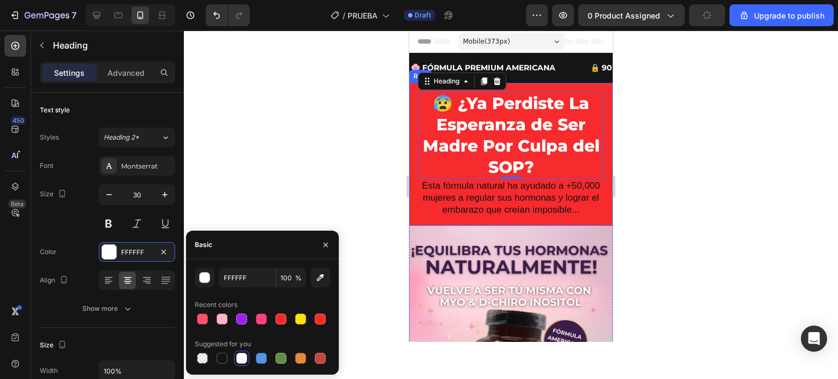
click at [362, 179] on div at bounding box center [511, 205] width 654 height 349
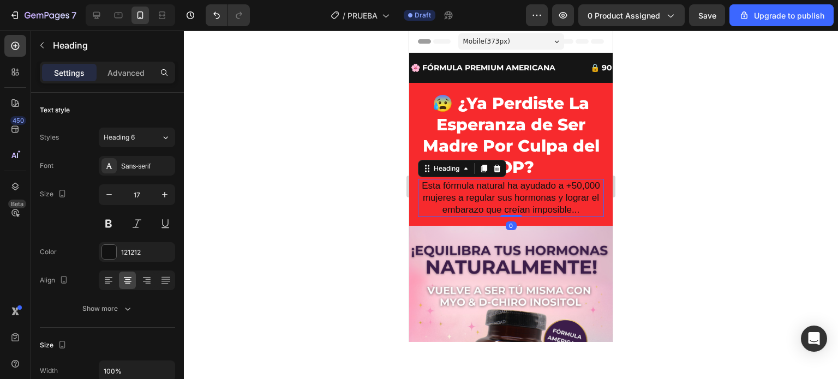
click at [504, 193] on p "Esta fórmula natural ha ayudado a +50,000 mujeres a regular sus hormonas y logr…" at bounding box center [511, 198] width 184 height 36
click at [132, 165] on div "Sans-serif" at bounding box center [146, 166] width 51 height 10
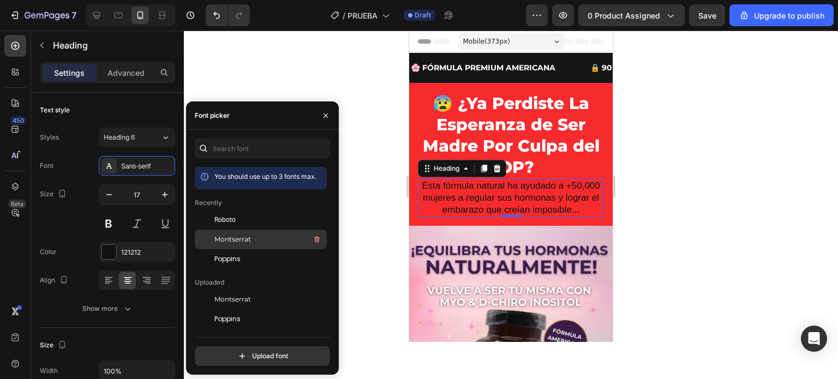
click at [243, 235] on span "Montserrat" at bounding box center [232, 240] width 37 height 10
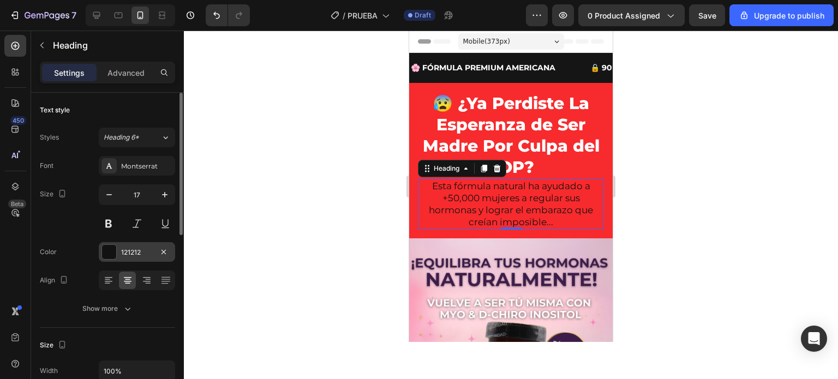
click at [113, 248] on div at bounding box center [109, 252] width 14 height 14
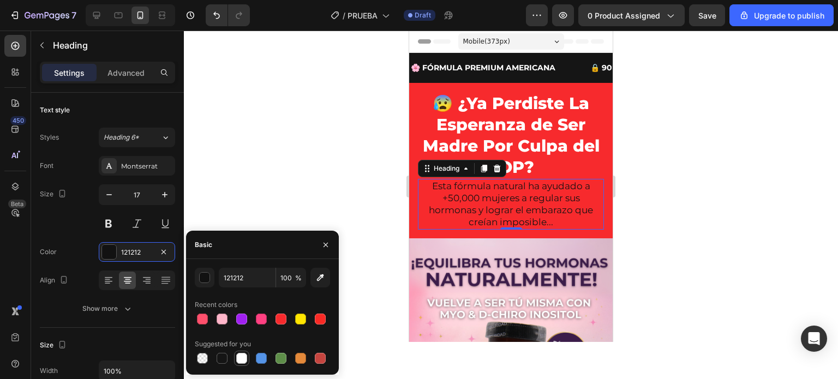
click at [241, 363] on div at bounding box center [241, 358] width 11 height 11
type input "FFFFFF"
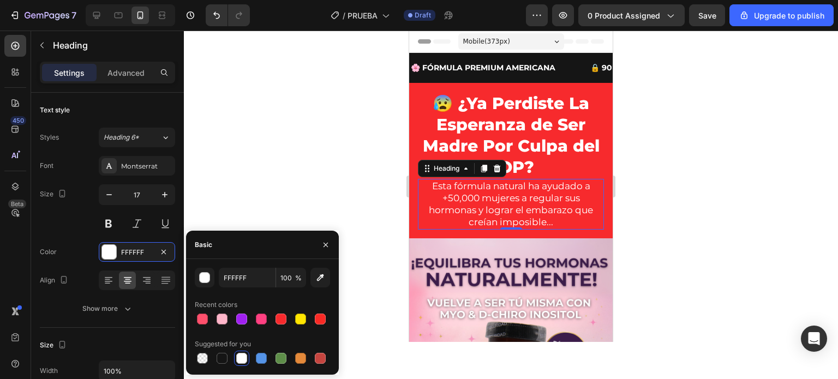
click at [356, 200] on div at bounding box center [511, 205] width 654 height 349
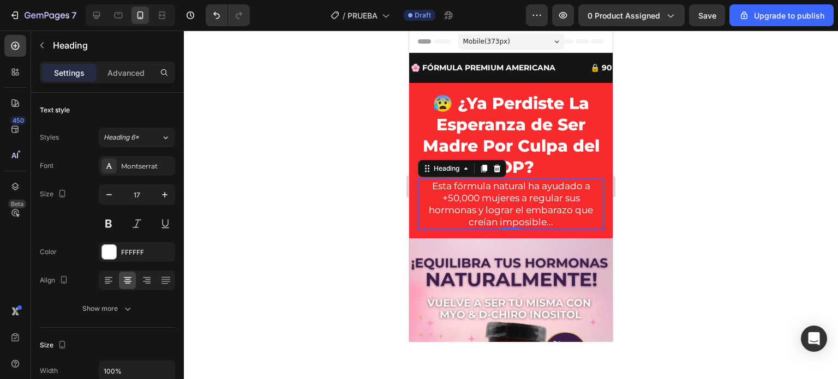
click at [483, 202] on p "Esta fórmula natural ha ayudado a +50,000 mujeres a regular sus hormonas y logr…" at bounding box center [511, 204] width 184 height 48
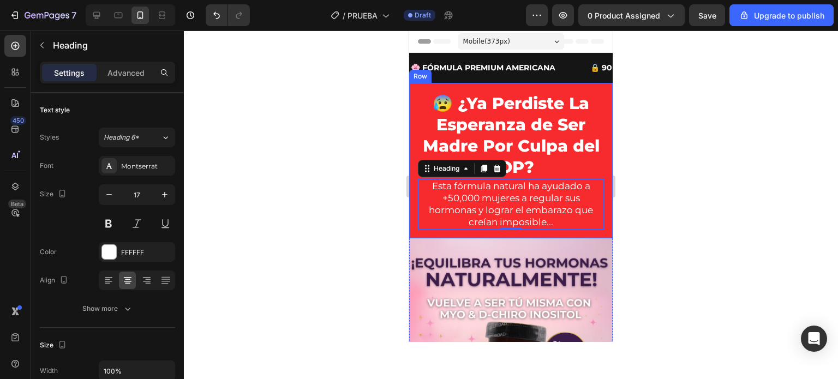
click at [340, 216] on div at bounding box center [511, 205] width 654 height 349
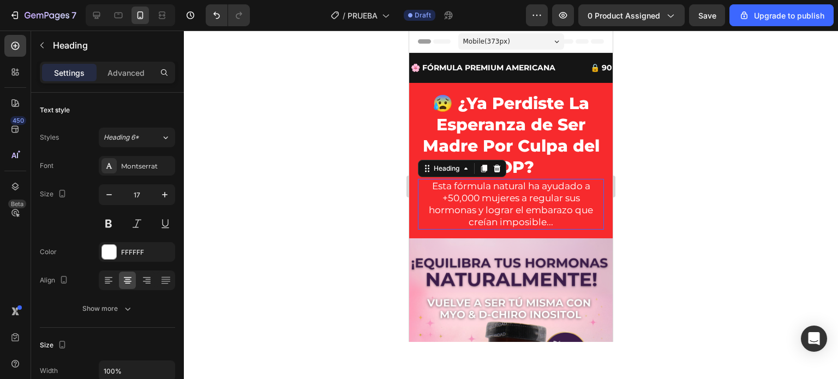
click at [481, 203] on p "Esta fórmula natural ha ayudado a +50,000 mujeres a regular sus hormonas y logr…" at bounding box center [511, 204] width 184 height 48
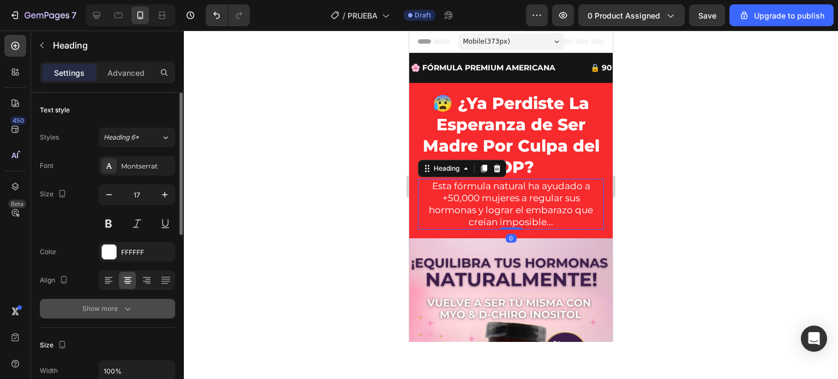
click at [131, 307] on icon "button" at bounding box center [127, 308] width 11 height 11
click at [159, 314] on button "Normal" at bounding box center [137, 309] width 76 height 20
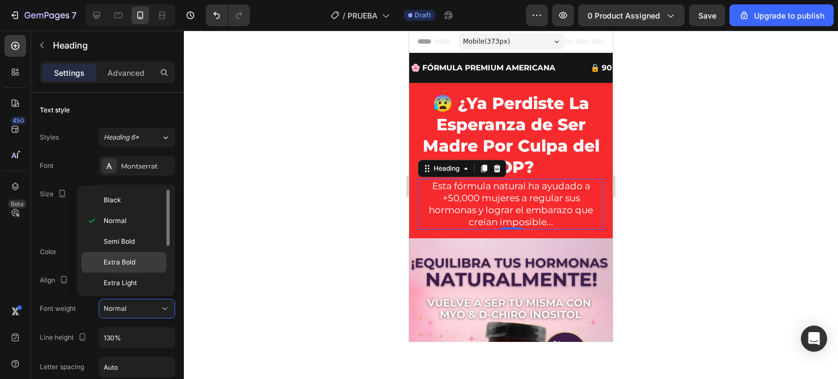
click at [127, 259] on span "Extra Bold" at bounding box center [120, 263] width 32 height 10
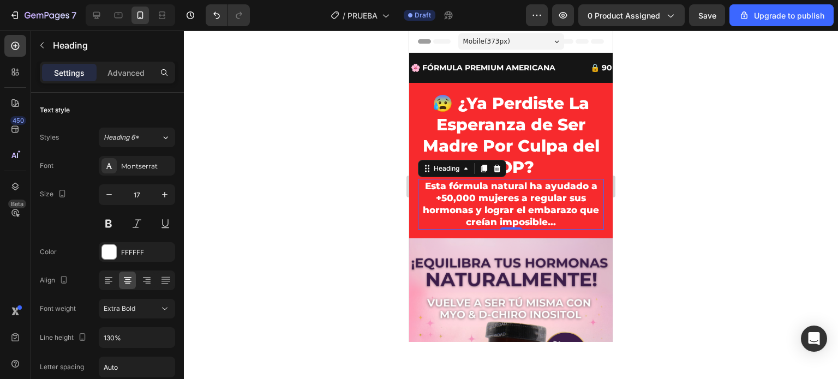
click at [375, 209] on div at bounding box center [511, 205] width 654 height 349
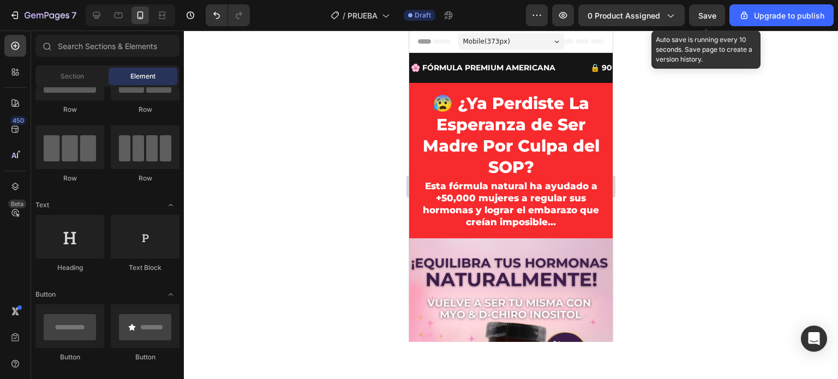
click at [713, 20] on div "Save" at bounding box center [707, 15] width 18 height 11
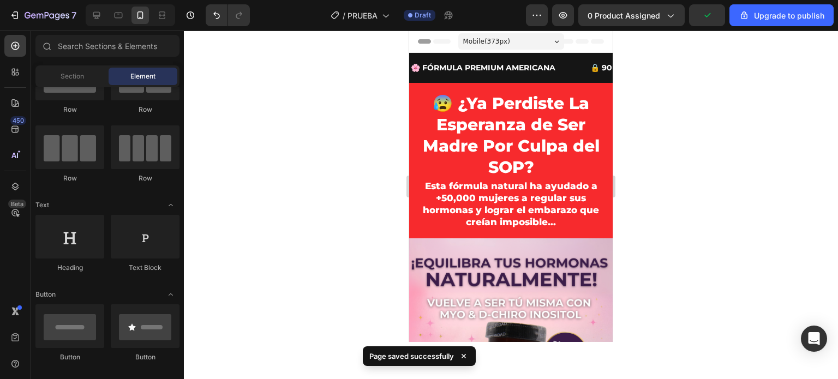
click at [633, 242] on div at bounding box center [511, 205] width 654 height 349
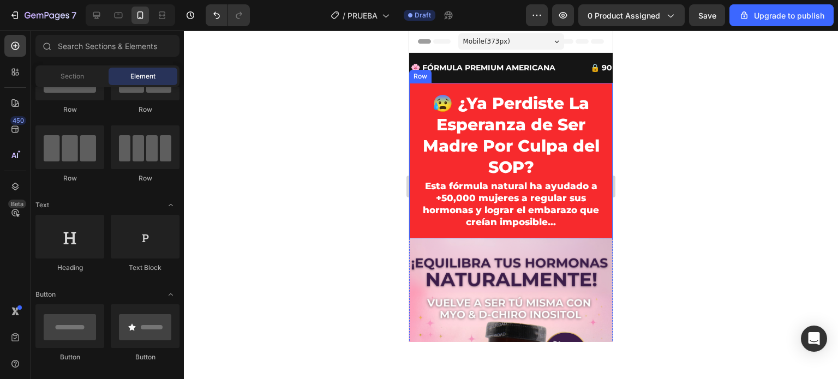
click at [345, 181] on div at bounding box center [511, 205] width 654 height 349
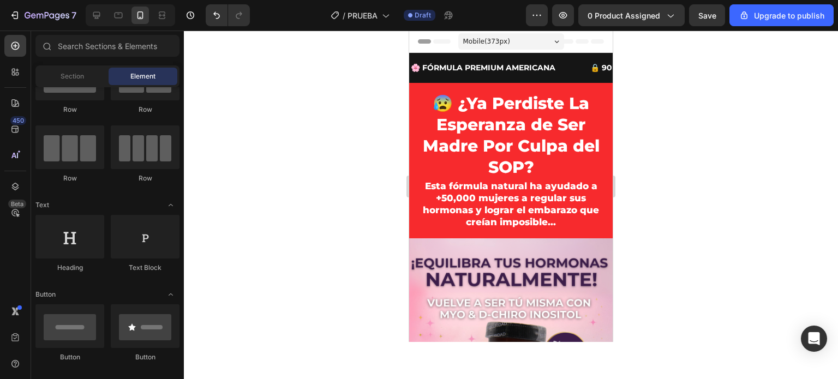
click at [687, 170] on div at bounding box center [511, 205] width 654 height 349
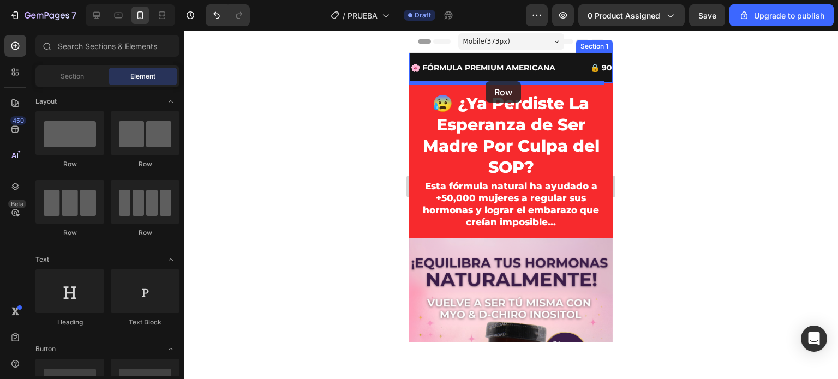
drag, startPoint x: 475, startPoint y: 185, endPoint x: 486, endPoint y: 81, distance: 104.2
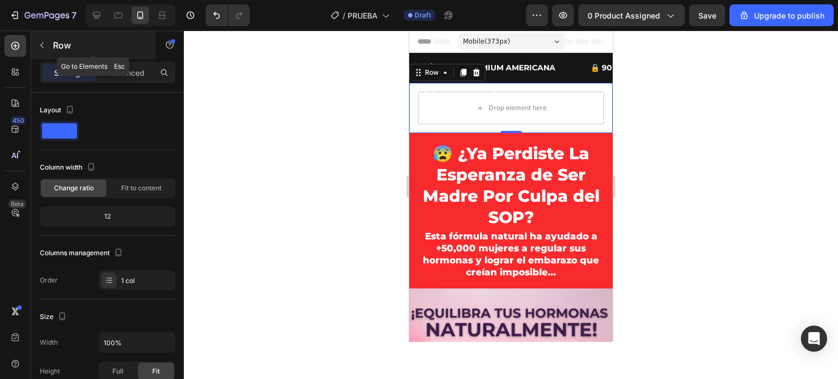
click at [44, 50] on button "button" at bounding box center [41, 45] width 17 height 17
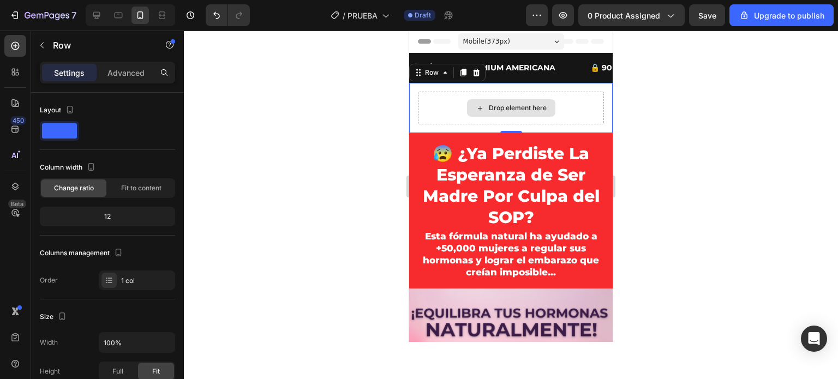
click at [427, 103] on div "Drop element here" at bounding box center [511, 108] width 186 height 33
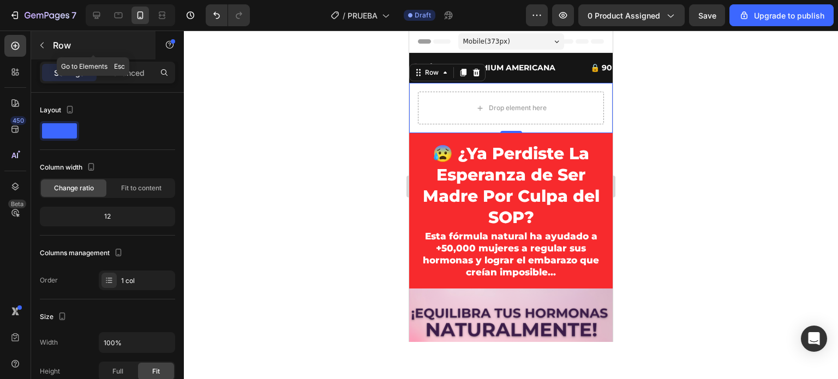
click at [42, 39] on button "button" at bounding box center [41, 45] width 17 height 17
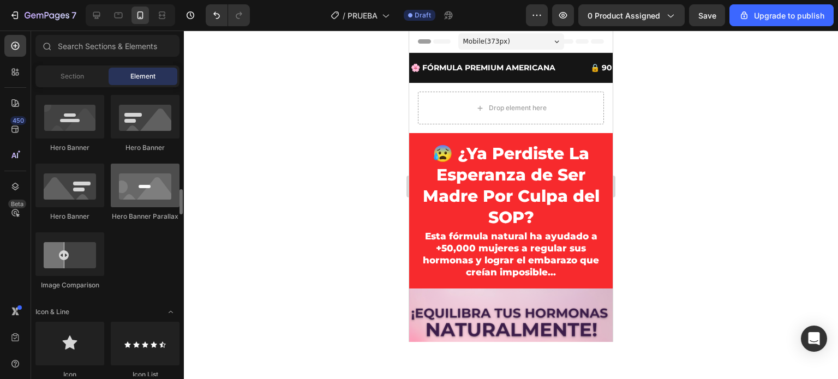
scroll to position [600, 0]
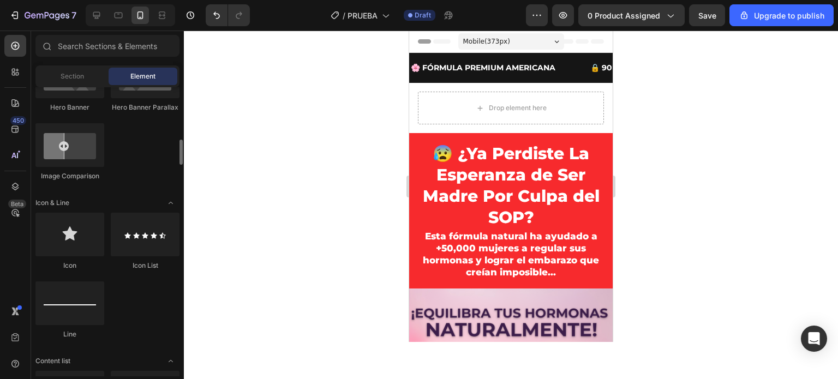
click at [369, 176] on div at bounding box center [511, 205] width 654 height 349
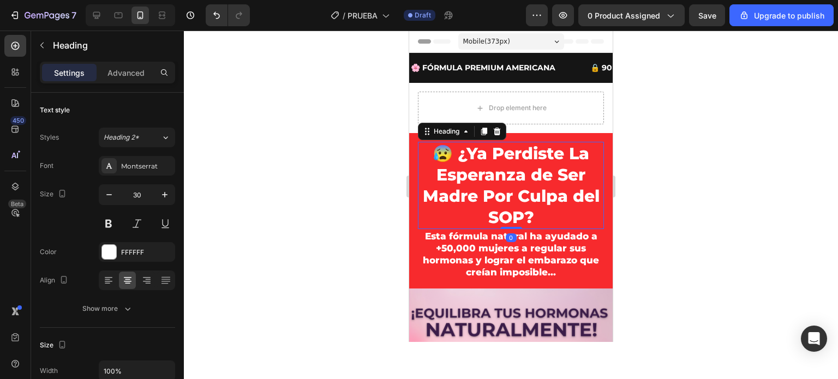
click at [418, 159] on h2 "😰 ¿Ya Perdiste La Esperanza de Ser Madre Por Culpa del SOP?" at bounding box center [511, 185] width 186 height 87
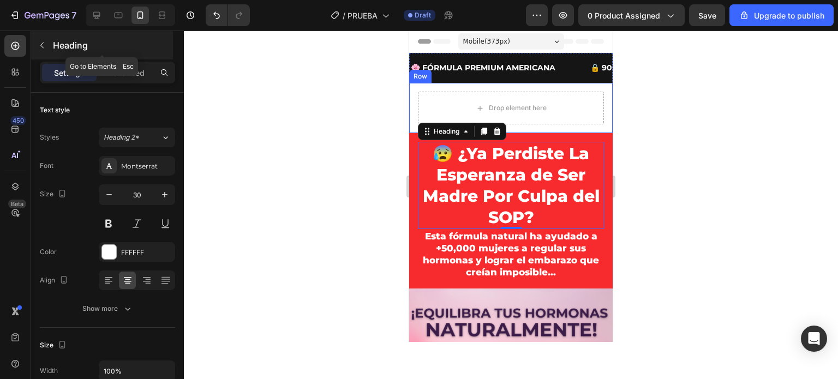
click at [40, 46] on icon "button" at bounding box center [42, 45] width 9 height 9
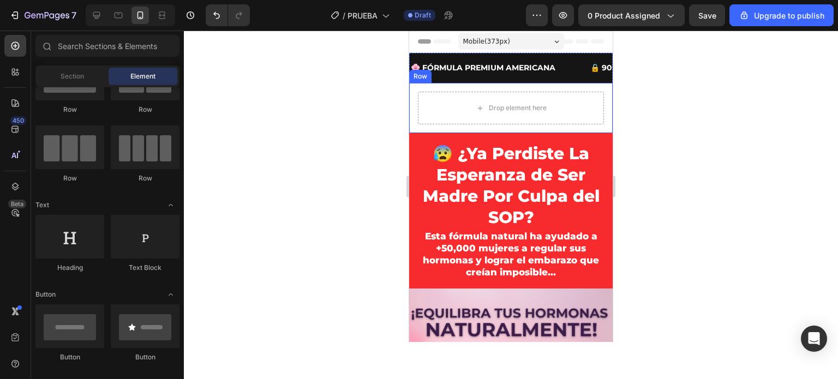
scroll to position [0, 0]
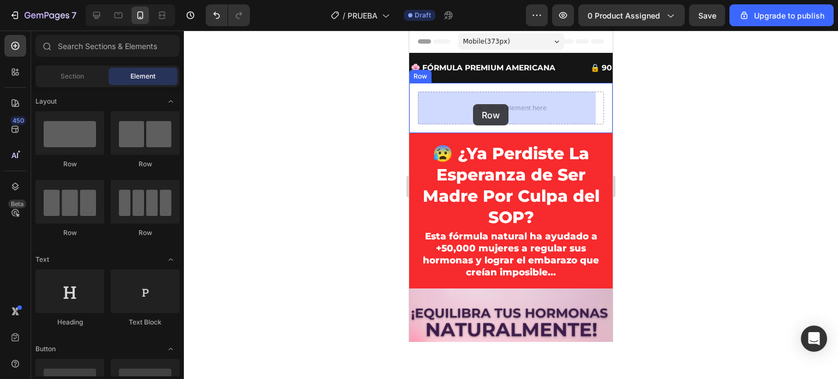
drag, startPoint x: 473, startPoint y: 169, endPoint x: 473, endPoint y: 104, distance: 64.9
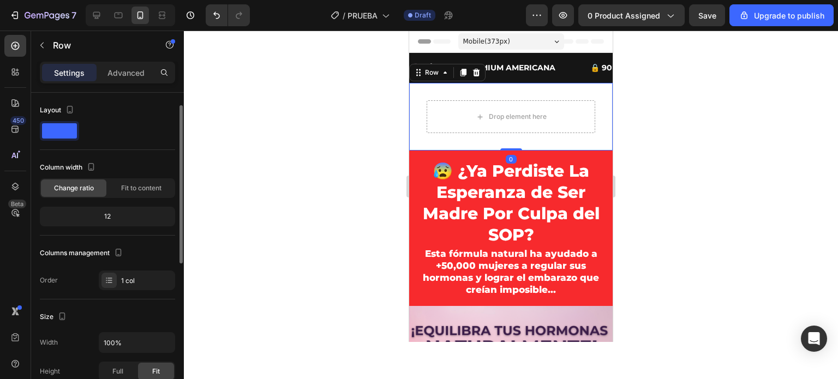
scroll to position [9, 0]
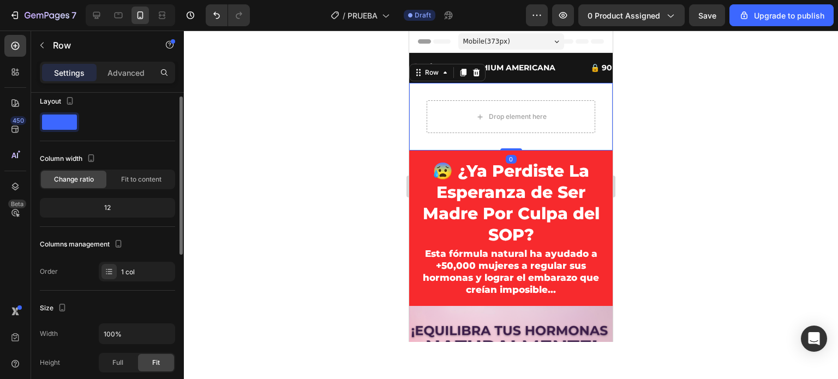
click at [411, 108] on div "Drop element here Row Row 0" at bounding box center [511, 117] width 204 height 68
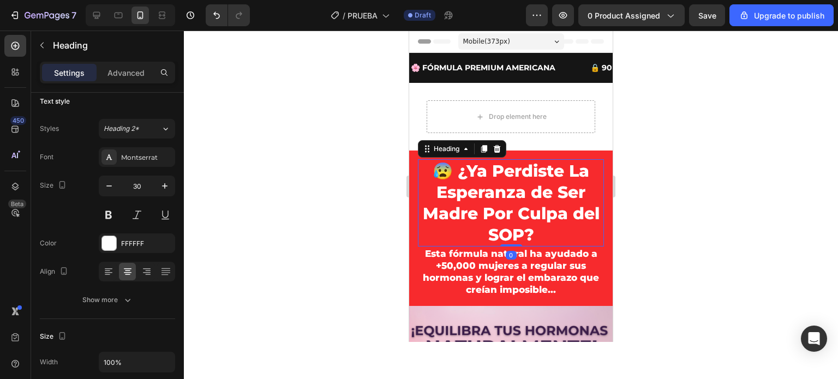
scroll to position [0, 0]
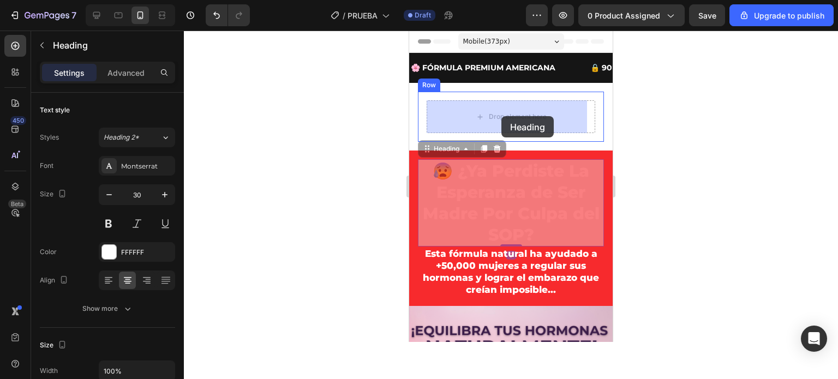
drag, startPoint x: 483, startPoint y: 217, endPoint x: 501, endPoint y: 116, distance: 102.5
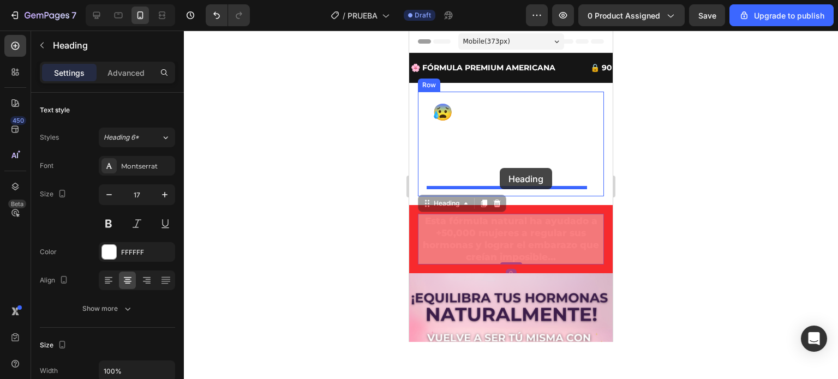
drag, startPoint x: 487, startPoint y: 238, endPoint x: 500, endPoint y: 168, distance: 71.5
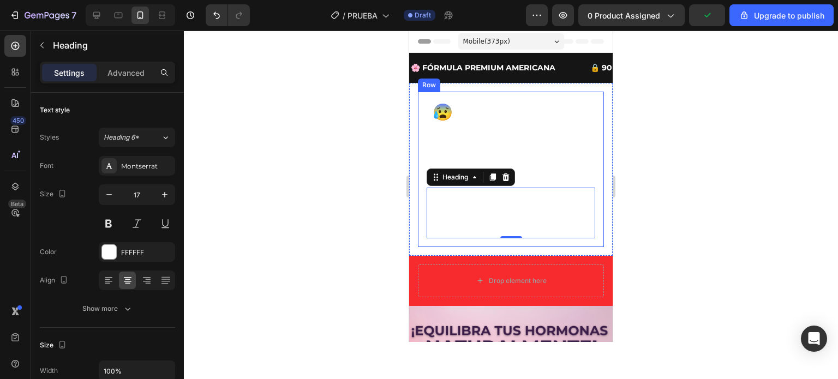
click at [427, 96] on div "😰 ¿Ya Perdiste La Esperanza de Ser Madre Por Culpa del SOP? Heading Esta fórmul…" at bounding box center [511, 169] width 186 height 155
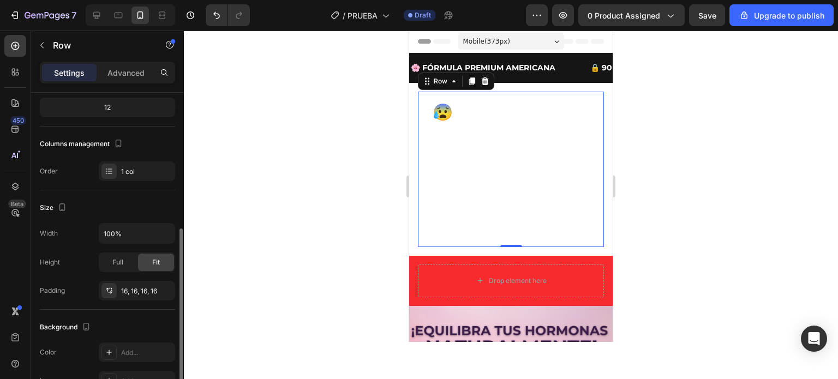
scroll to position [164, 0]
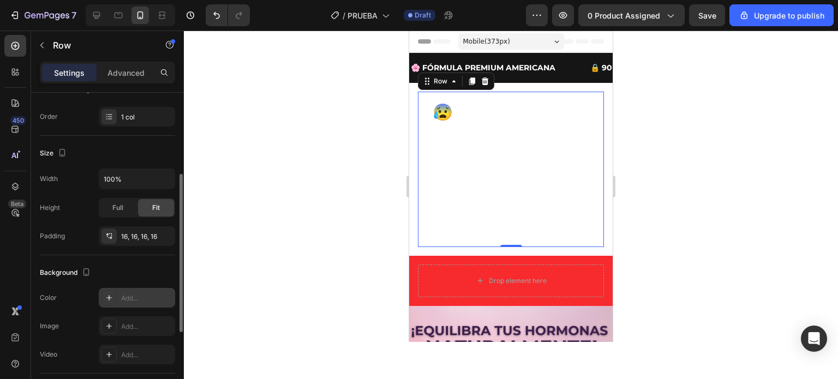
click at [135, 294] on div "Add..." at bounding box center [146, 299] width 51 height 10
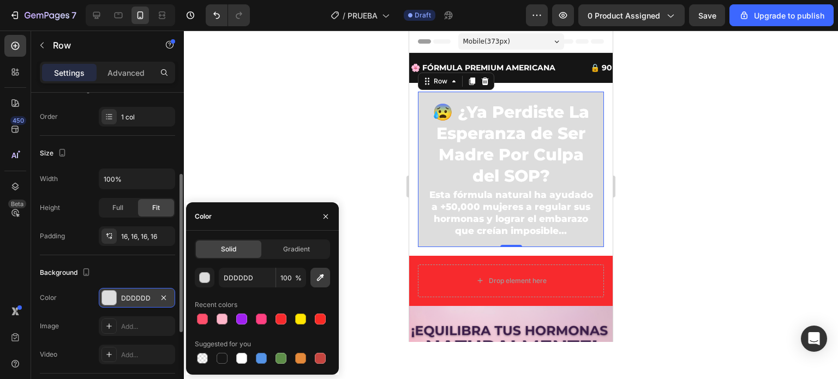
click at [322, 279] on icon "button" at bounding box center [320, 277] width 11 height 11
type input "F72A2D"
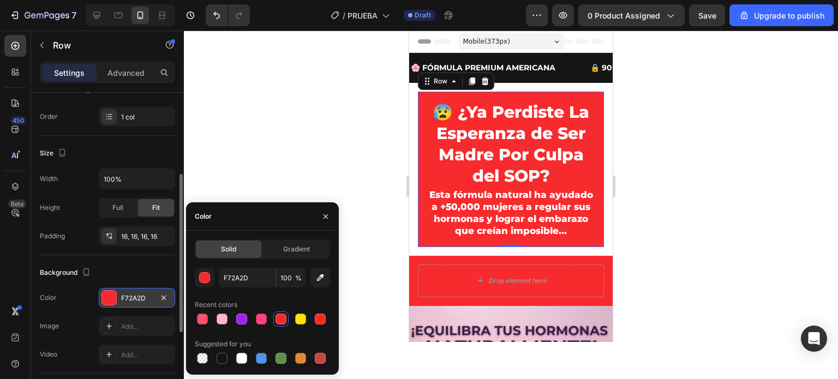
click at [667, 176] on div at bounding box center [511, 205] width 654 height 349
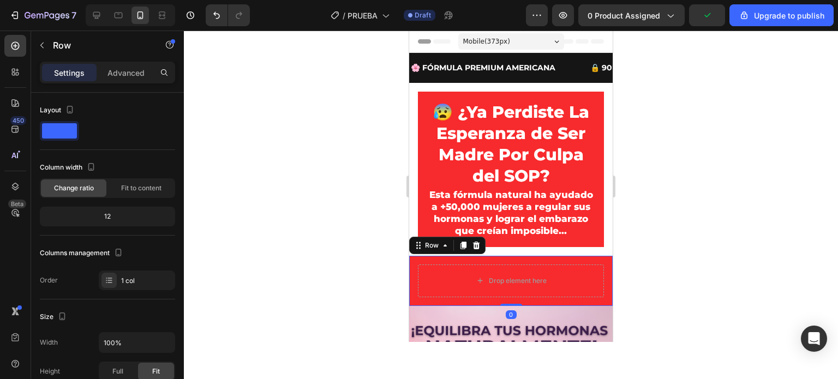
click at [583, 270] on div "Drop element here Row 0" at bounding box center [511, 281] width 204 height 50
click at [474, 250] on div at bounding box center [476, 245] width 13 height 13
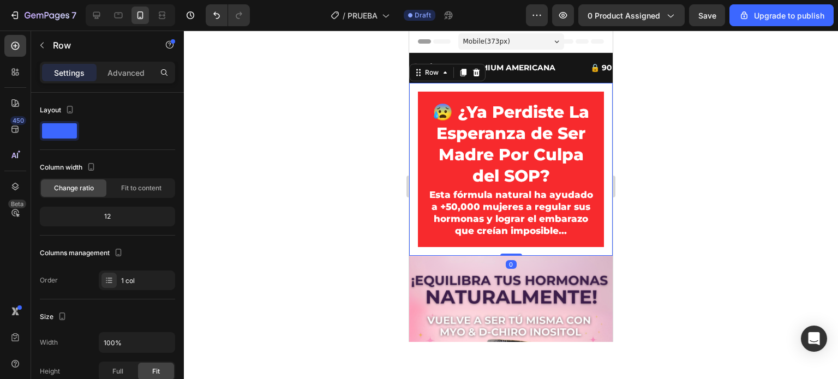
click at [453, 255] on div "😰 ¿Ya Perdiste La Esperanza de Ser Madre Por Culpa del SOP? Heading Esta fórmul…" at bounding box center [511, 169] width 204 height 172
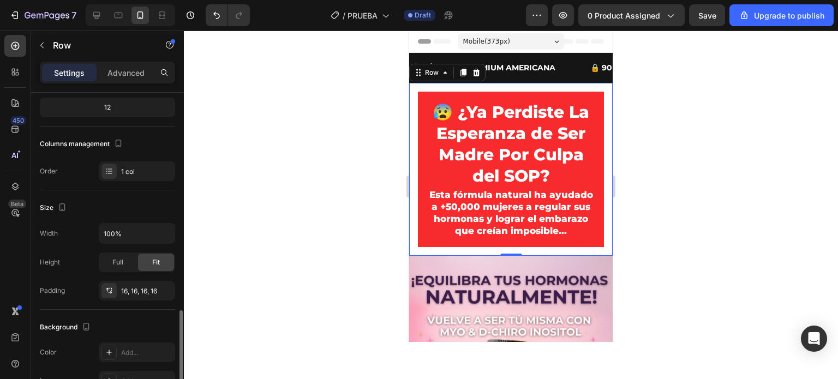
scroll to position [218, 0]
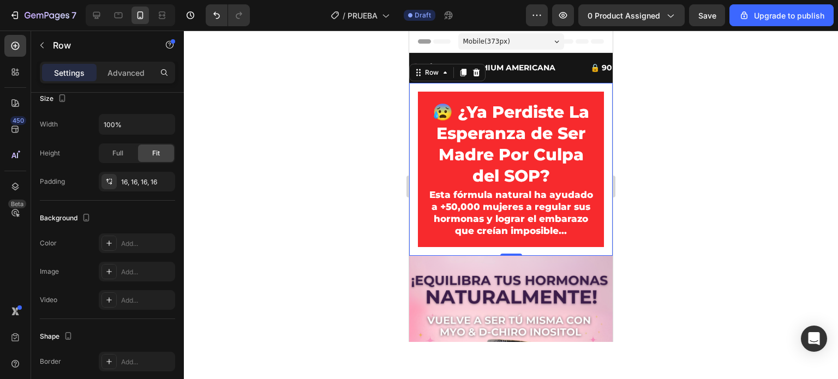
click at [416, 87] on div "😰 ¿Ya Perdiste La Esperanza de Ser Madre Por Culpa del SOP? Heading Esta fórmul…" at bounding box center [511, 169] width 204 height 172
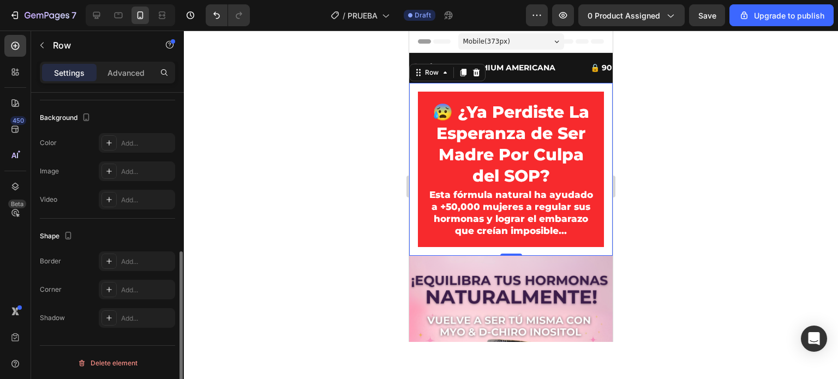
scroll to position [210, 0]
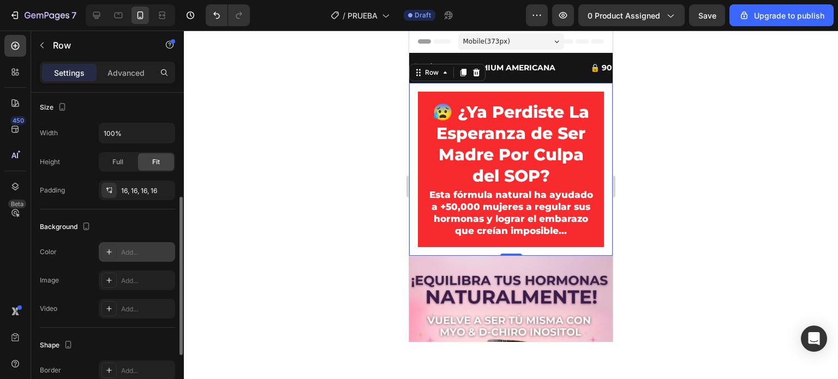
click at [122, 246] on div "Add..." at bounding box center [137, 252] width 76 height 20
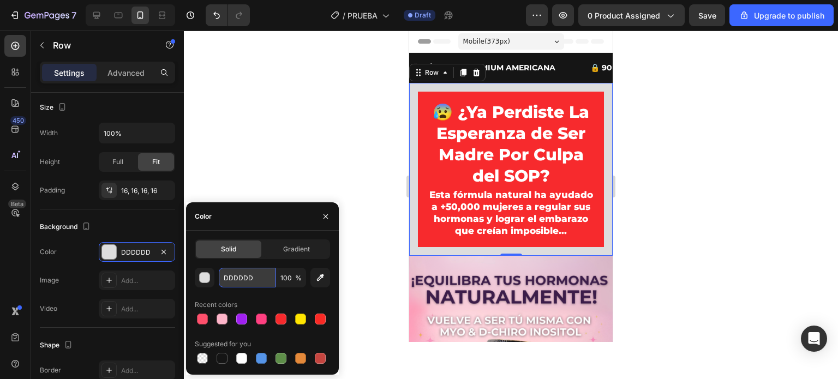
paste input "#667BE5"
type input "#667BE5"
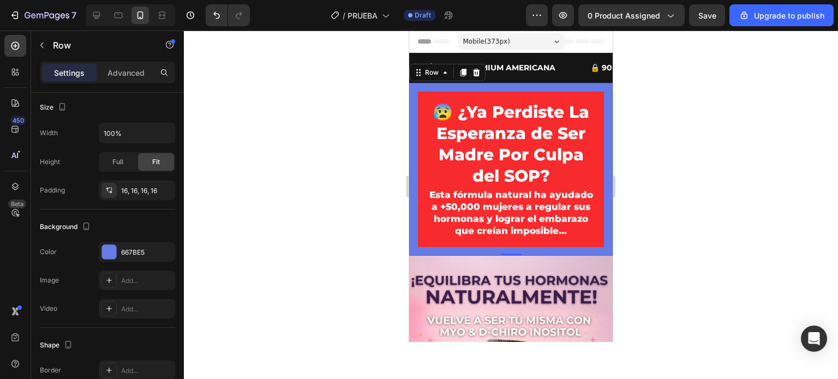
click at [372, 121] on div at bounding box center [511, 205] width 654 height 349
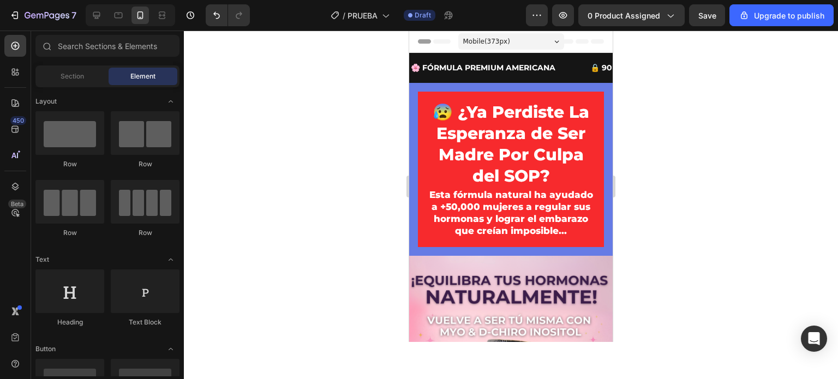
click at [366, 113] on div at bounding box center [511, 205] width 654 height 349
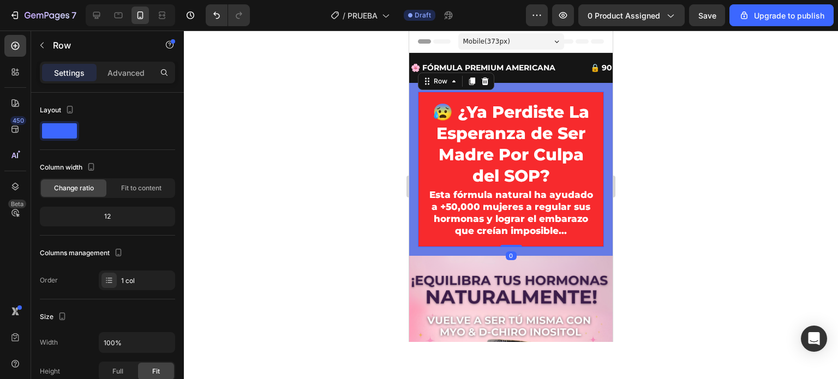
click at [422, 101] on div "😰 ¿Ya Perdiste La Esperanza de Ser Madre Por Culpa del SOP? Heading Esta fórmul…" at bounding box center [511, 169] width 186 height 155
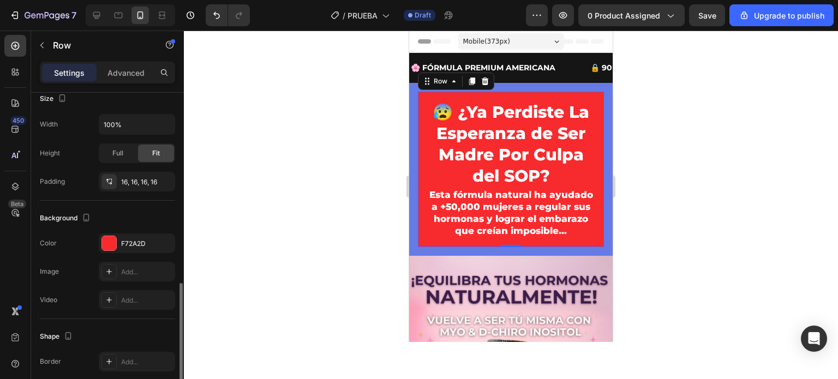
scroll to position [273, 0]
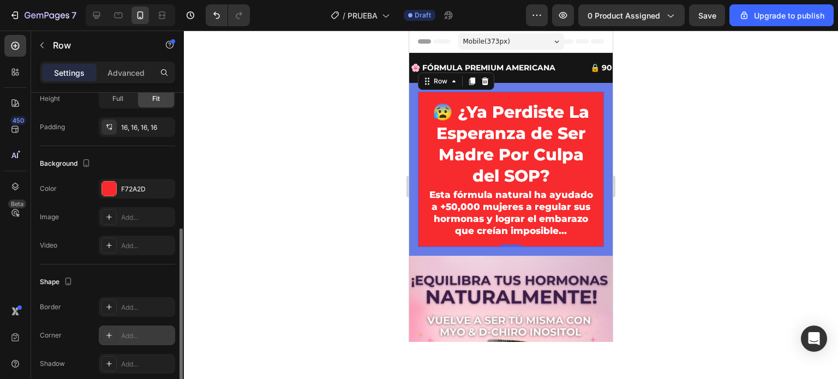
click at [140, 333] on div "Add..." at bounding box center [146, 336] width 51 height 10
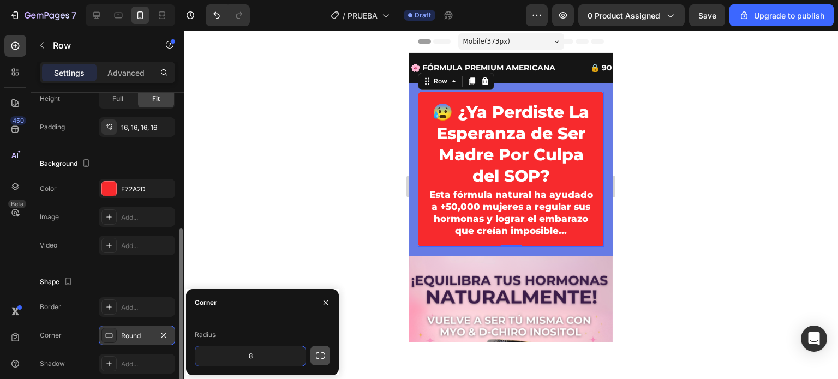
click at [316, 351] on icon "button" at bounding box center [320, 355] width 11 height 11
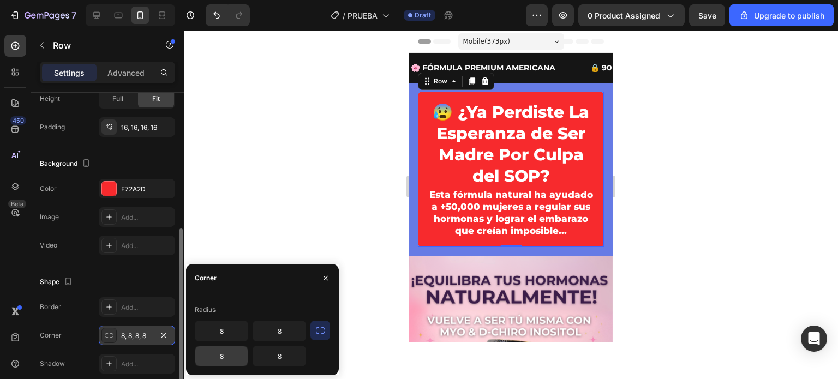
click at [222, 352] on input "8" at bounding box center [221, 356] width 52 height 20
type input "0"
click at [277, 363] on input "8" at bounding box center [279, 356] width 52 height 20
type input "0"
type input "1"
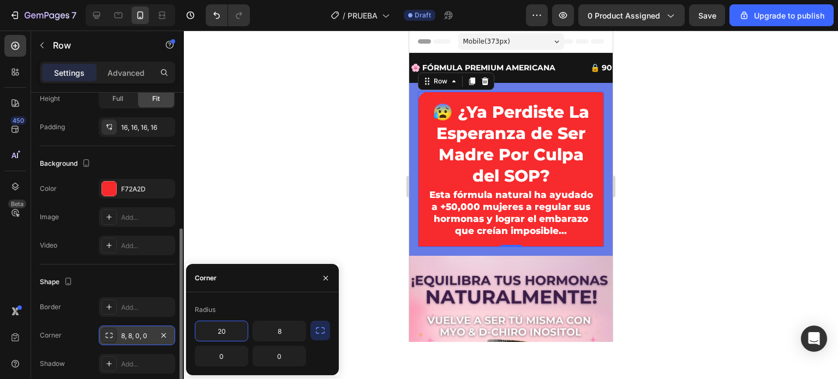
type input "2"
type input "15"
click at [286, 331] on input "8" at bounding box center [279, 331] width 52 height 20
type input "15"
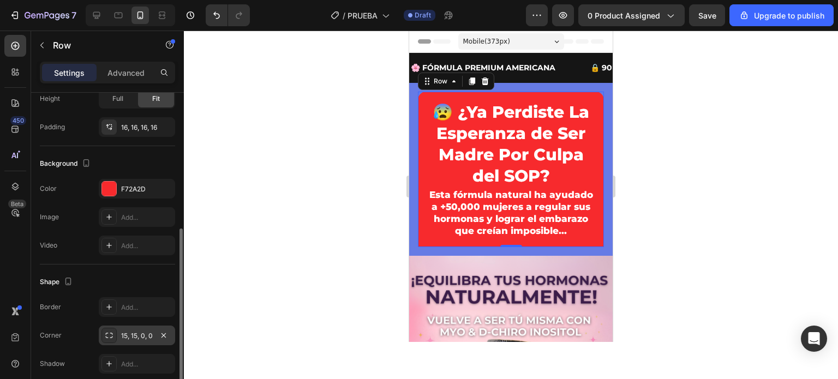
click at [369, 207] on div at bounding box center [511, 205] width 654 height 349
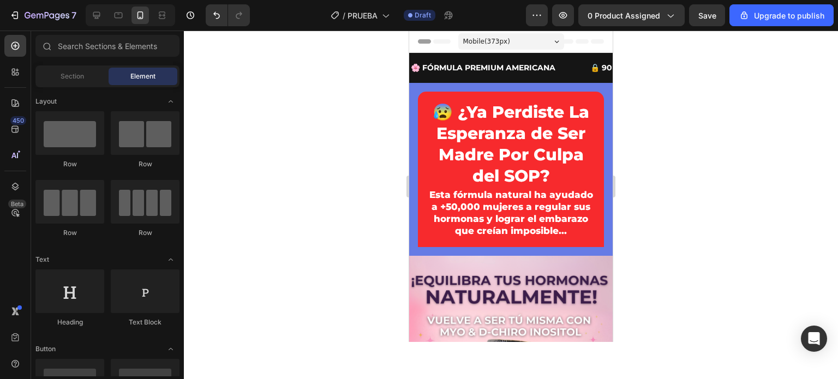
click at [369, 207] on div at bounding box center [511, 205] width 654 height 349
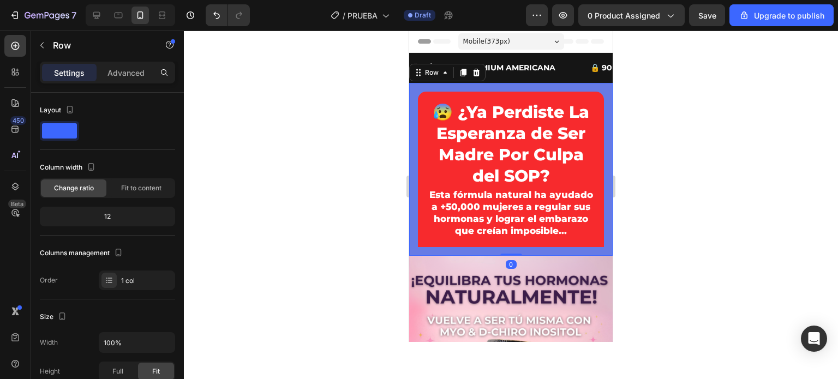
click at [468, 87] on div "😰 ¿Ya Perdiste La Esperanza de Ser Madre Por Culpa del SOP? Heading Esta fórmul…" at bounding box center [511, 169] width 204 height 172
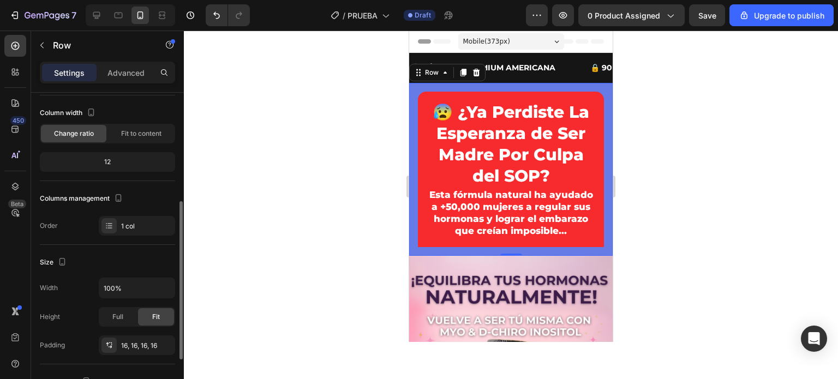
scroll to position [109, 0]
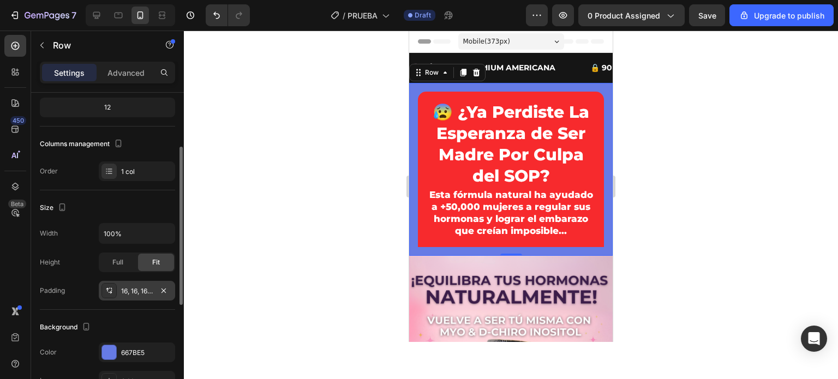
click at [136, 290] on div "16, 16, 16, 16" at bounding box center [137, 291] width 32 height 10
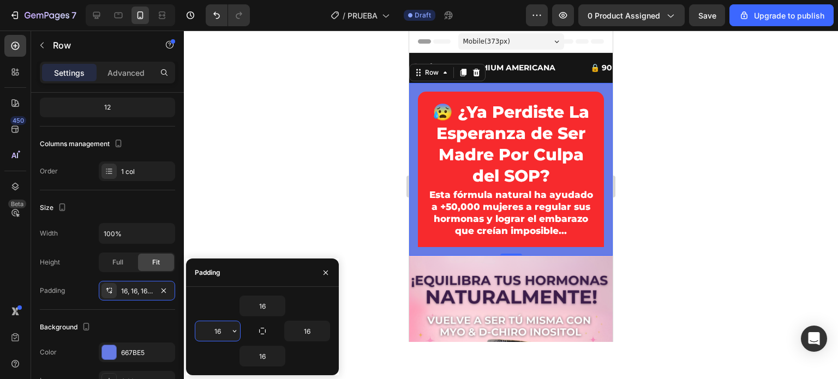
click at [222, 331] on input "16" at bounding box center [217, 331] width 45 height 20
type input "5"
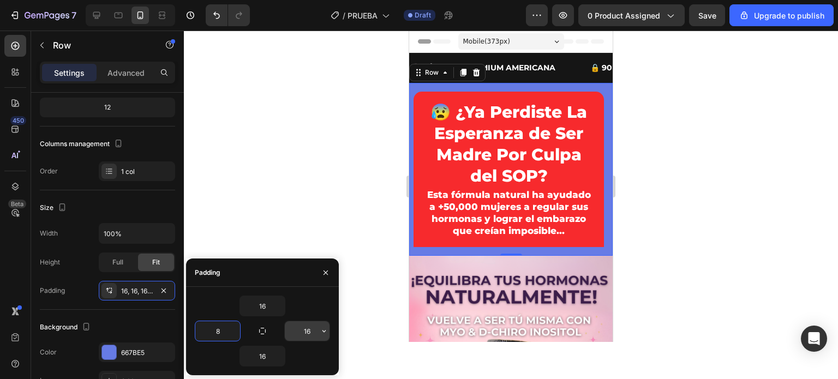
type input "8"
click at [312, 328] on input "16" at bounding box center [307, 331] width 45 height 20
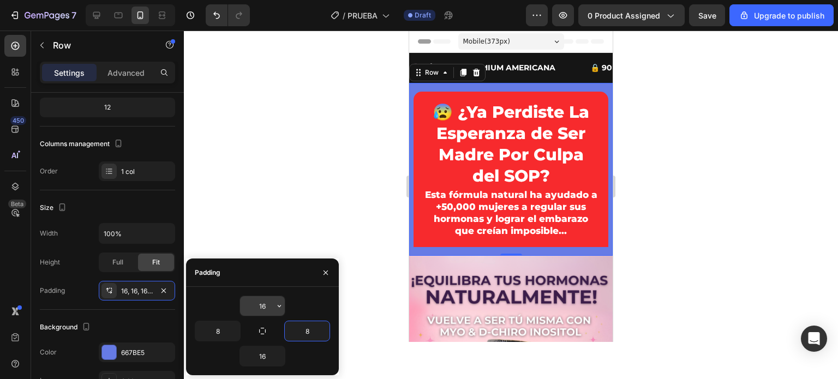
type input "8"
click at [261, 301] on input "16" at bounding box center [262, 306] width 45 height 20
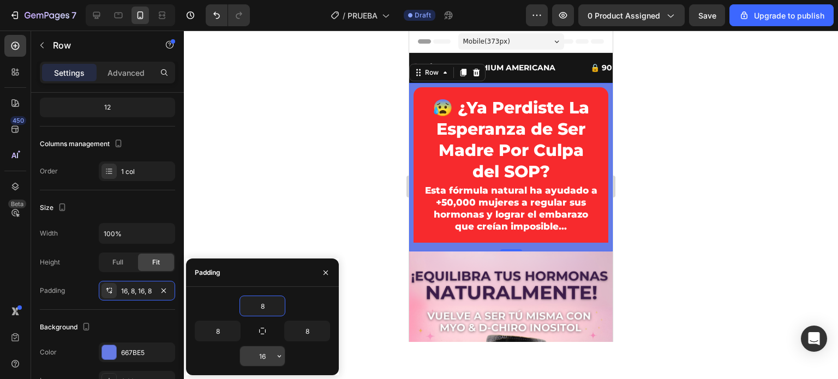
type input "8"
click at [264, 349] on input "16" at bounding box center [262, 356] width 45 height 20
type input "8"
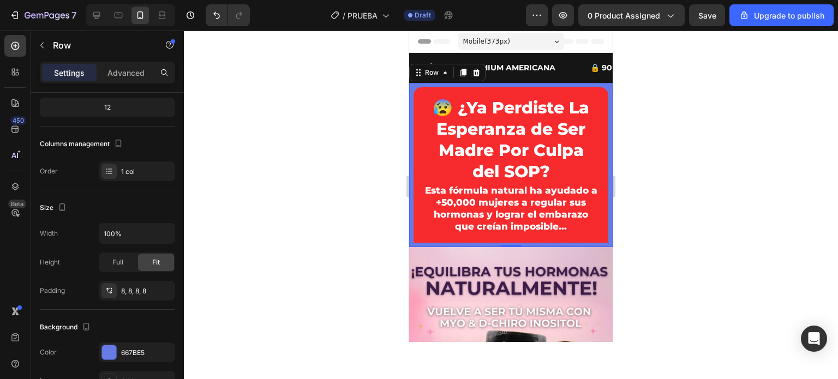
click at [371, 189] on div at bounding box center [511, 205] width 654 height 349
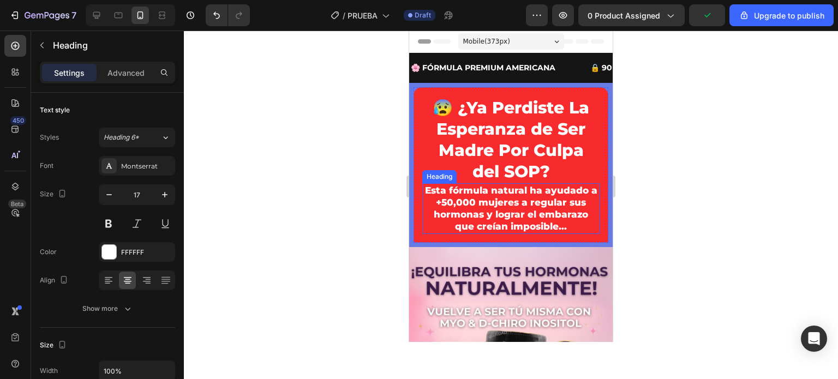
click at [516, 205] on h2 "Esta fórmula natural ha ayudado a +50,000 mujeres a regular sus hormonas y logr…" at bounding box center [510, 208] width 177 height 50
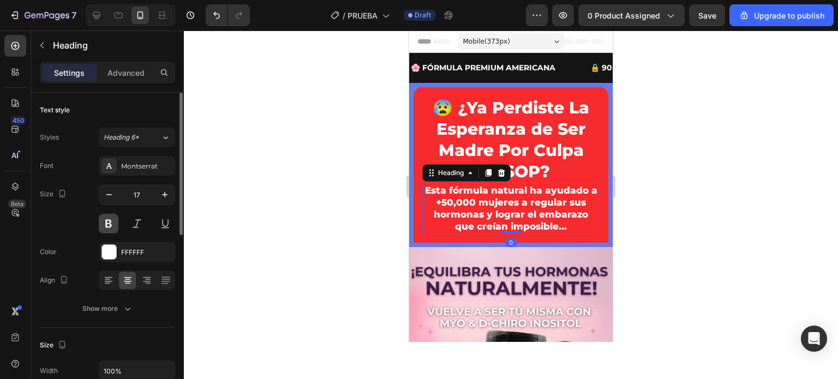
click at [109, 225] on button at bounding box center [109, 224] width 20 height 20
click at [113, 225] on button at bounding box center [109, 224] width 20 height 20
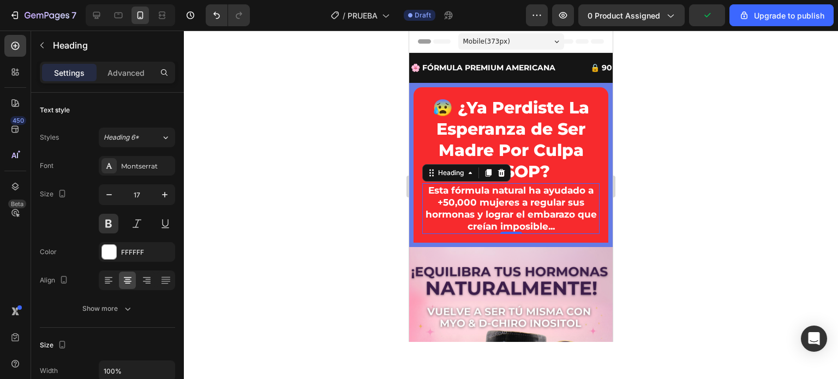
click at [364, 198] on div at bounding box center [511, 205] width 654 height 349
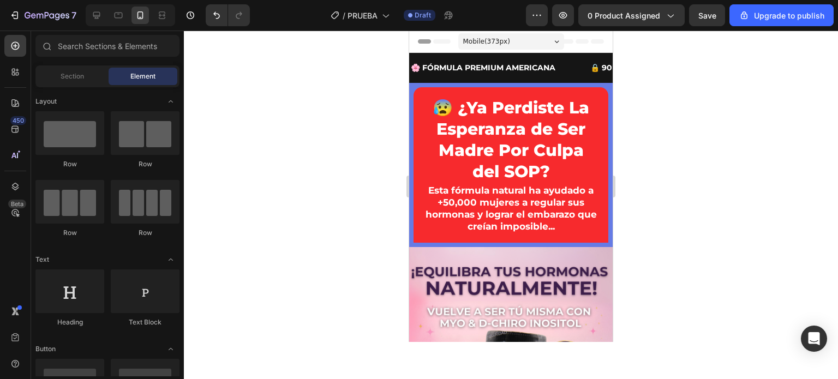
click at [364, 198] on div at bounding box center [511, 205] width 654 height 349
drag, startPoint x: 689, startPoint y: 170, endPoint x: 681, endPoint y: 119, distance: 51.8
click at [689, 168] on div at bounding box center [511, 205] width 654 height 349
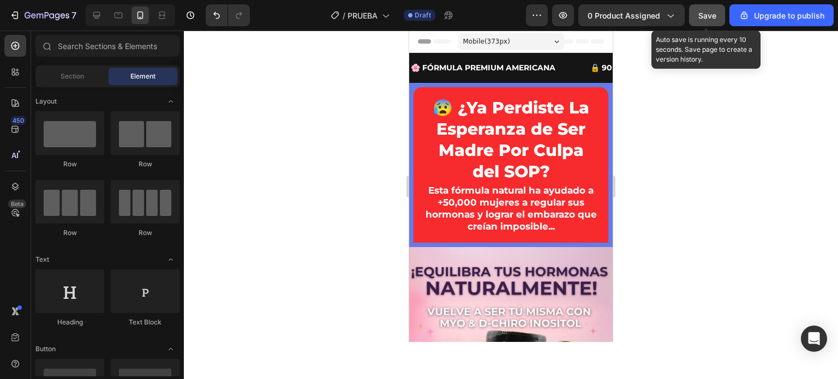
click at [716, 14] on span "Save" at bounding box center [707, 15] width 18 height 9
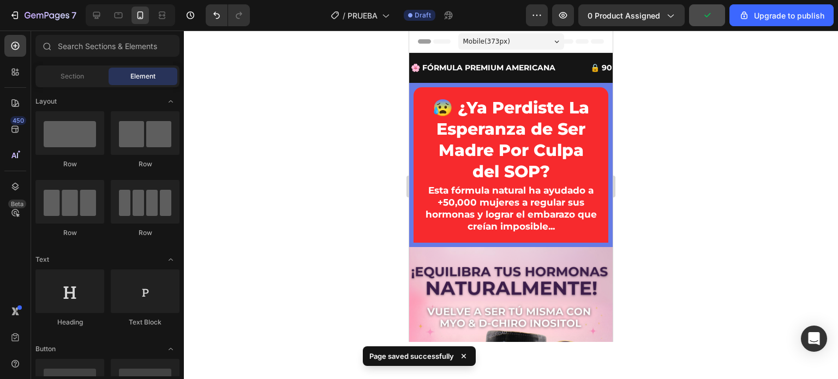
click at [703, 169] on div at bounding box center [511, 205] width 654 height 349
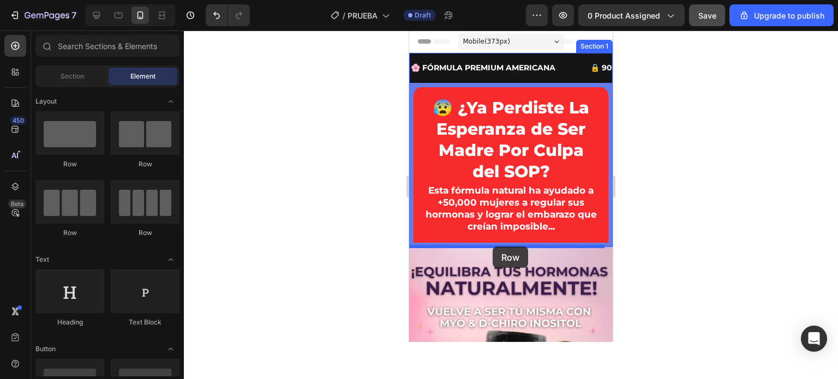
drag, startPoint x: 472, startPoint y: 171, endPoint x: 493, endPoint y: 247, distance: 78.6
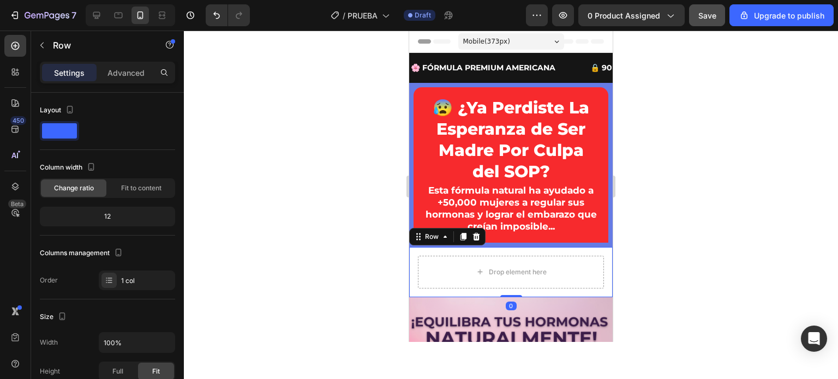
click at [356, 231] on div at bounding box center [511, 205] width 654 height 349
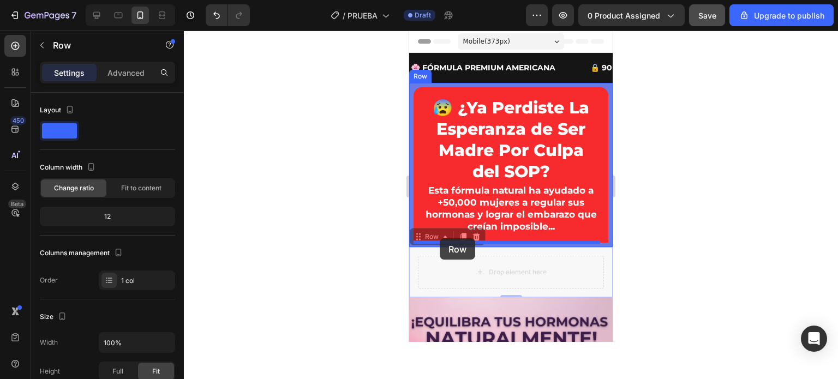
drag, startPoint x: 414, startPoint y: 274, endPoint x: 440, endPoint y: 238, distance: 44.2
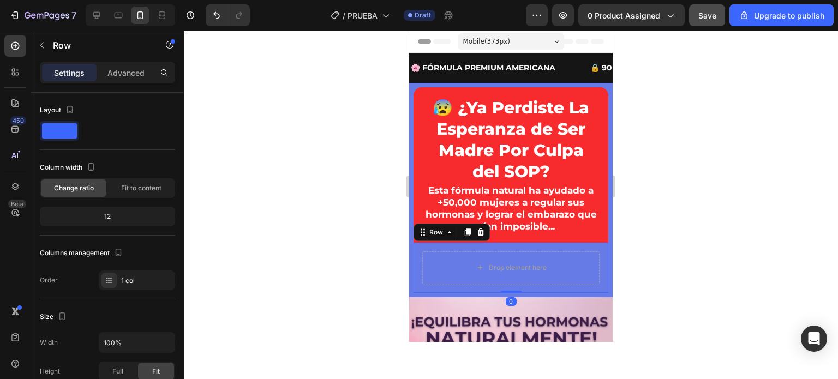
click at [369, 258] on div at bounding box center [511, 205] width 654 height 349
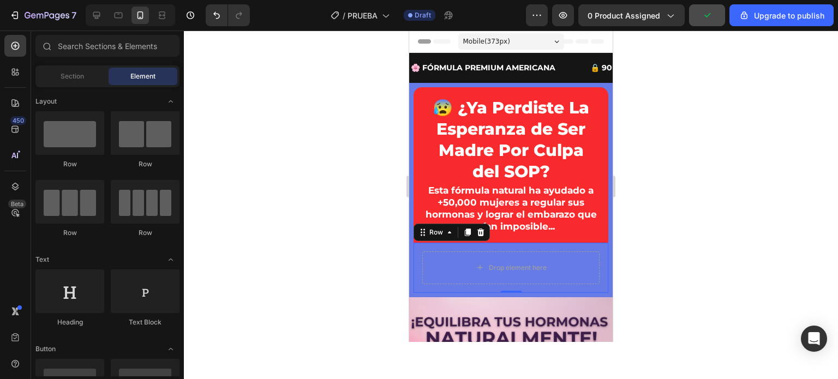
click at [437, 246] on div "Drop element here Row 0" at bounding box center [511, 268] width 195 height 50
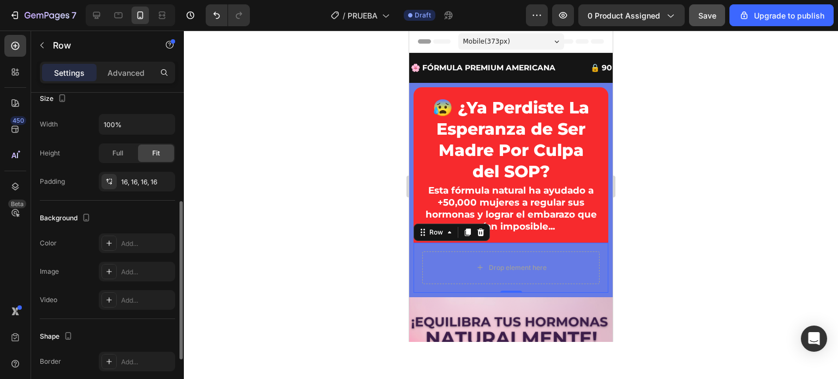
scroll to position [273, 0]
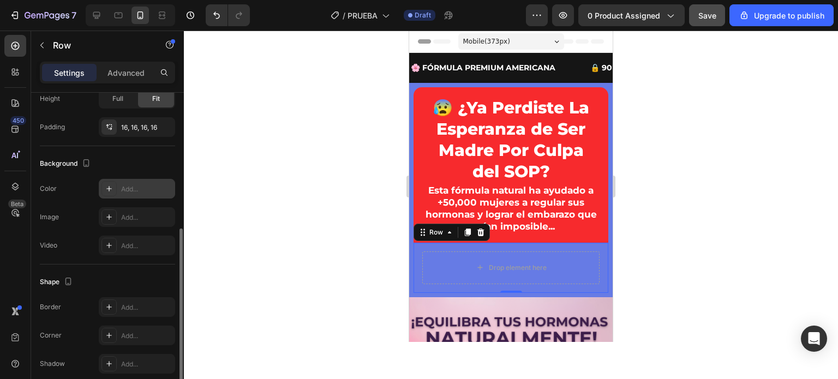
click at [140, 187] on div "Add..." at bounding box center [146, 189] width 51 height 10
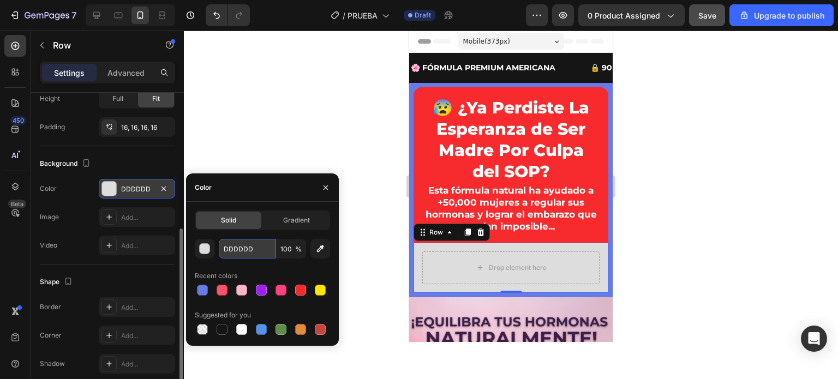
paste input "#F7F8FF"
type input "#F7F8FF"
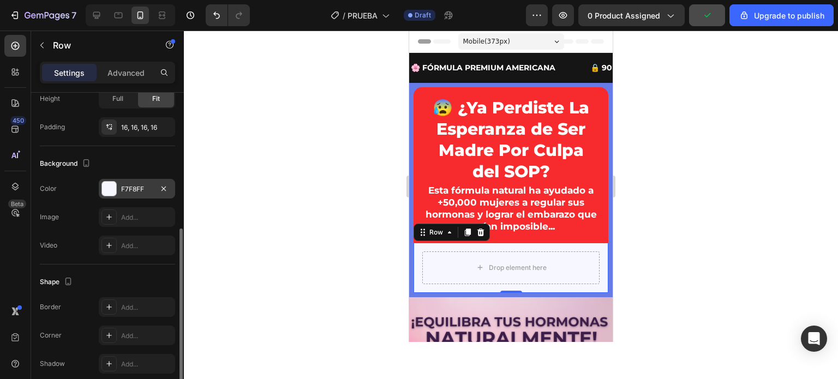
click at [338, 153] on div at bounding box center [511, 205] width 654 height 349
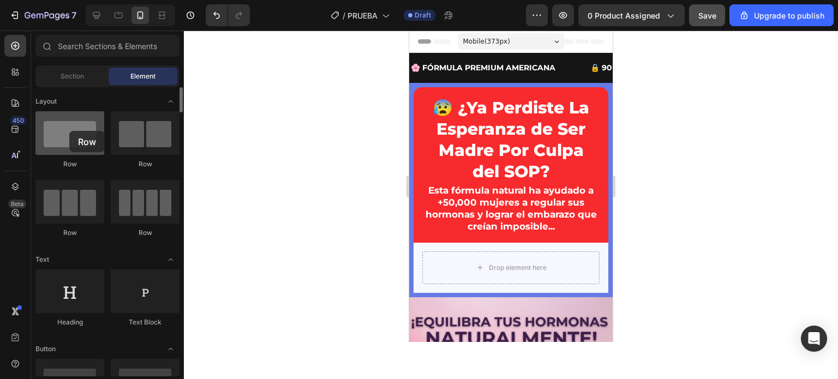
drag, startPoint x: 55, startPoint y: 139, endPoint x: 69, endPoint y: 131, distance: 16.9
click at [69, 131] on div at bounding box center [69, 133] width 69 height 44
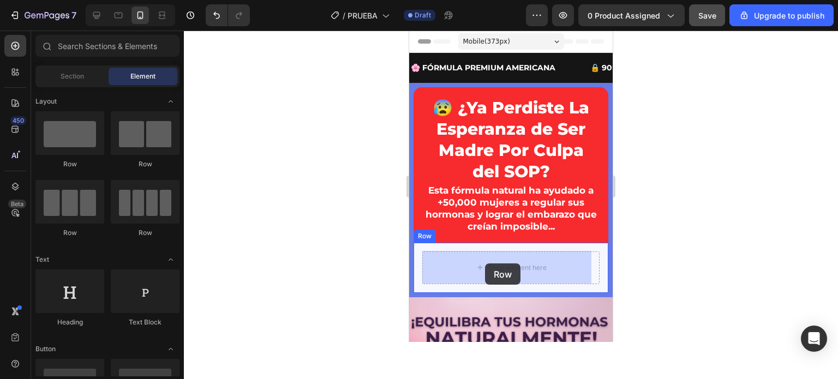
drag, startPoint x: 471, startPoint y: 174, endPoint x: 485, endPoint y: 264, distance: 90.6
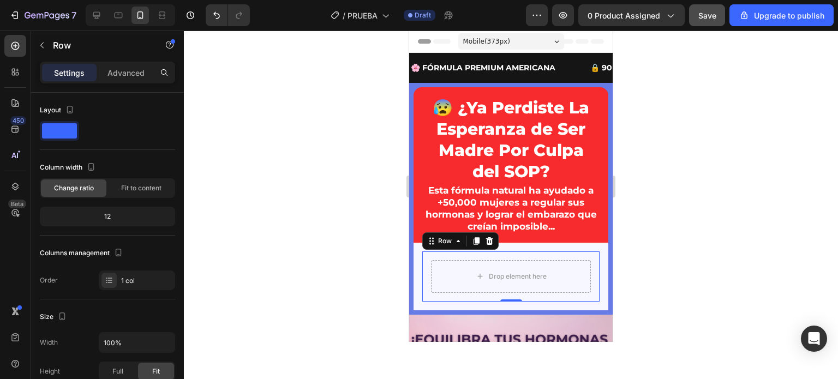
click at [427, 258] on div "Drop element here Row 0" at bounding box center [510, 277] width 177 height 50
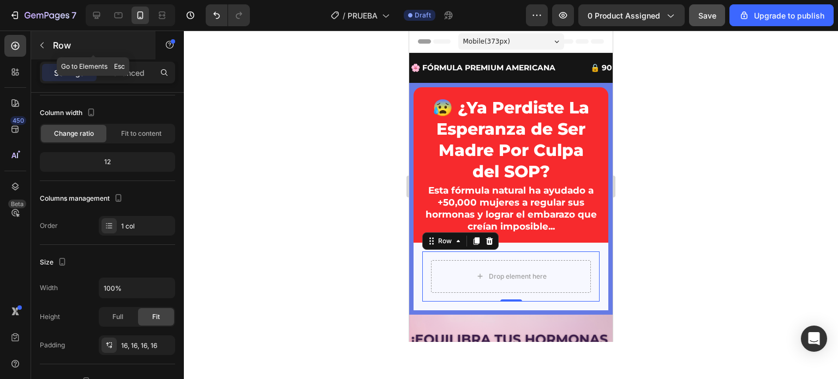
click at [44, 44] on icon "button" at bounding box center [42, 45] width 9 height 9
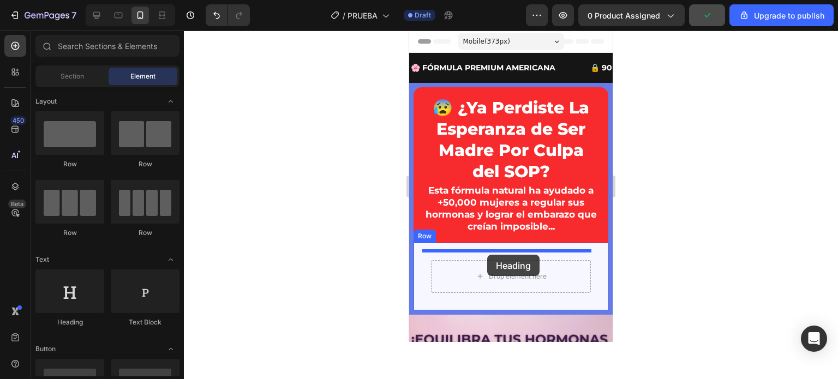
drag, startPoint x: 477, startPoint y: 333, endPoint x: 487, endPoint y: 255, distance: 78.7
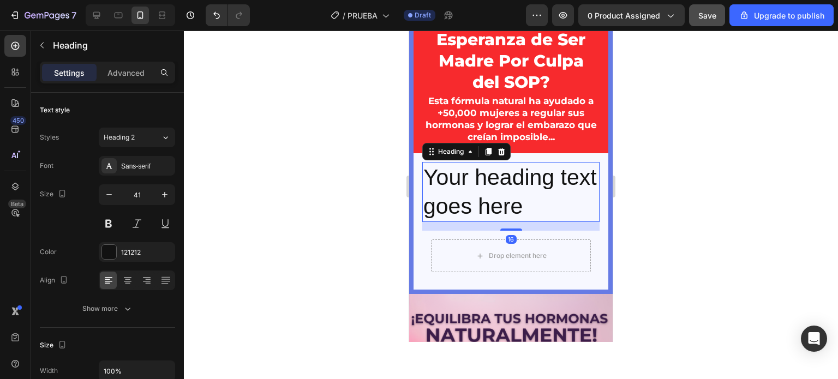
scroll to position [109, 0]
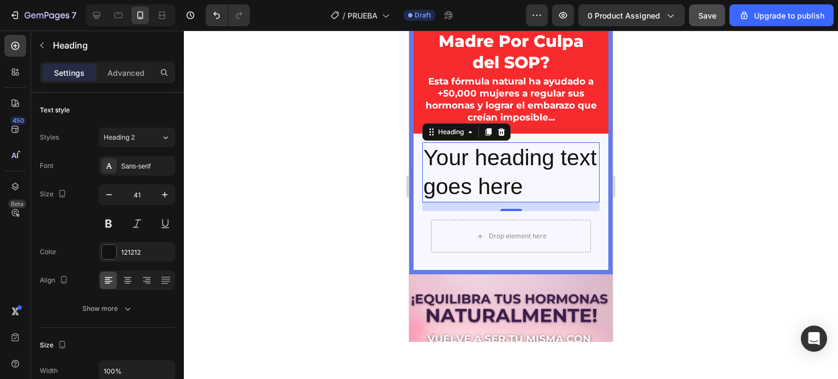
click at [362, 172] on div at bounding box center [511, 205] width 654 height 349
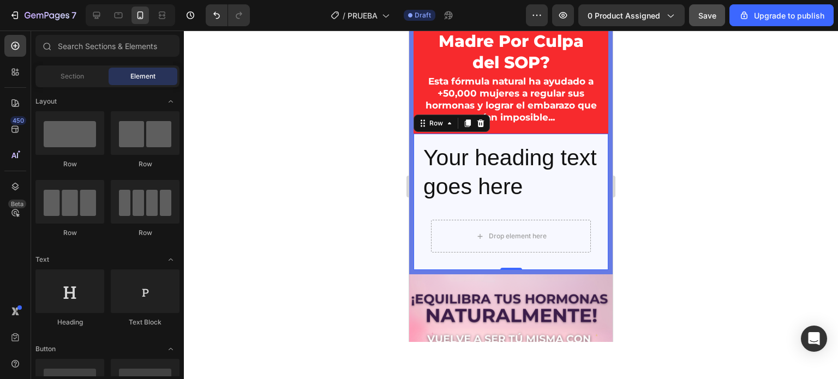
click at [418, 148] on div "Your heading text goes here Heading Drop element here Row Row 0" at bounding box center [511, 202] width 195 height 137
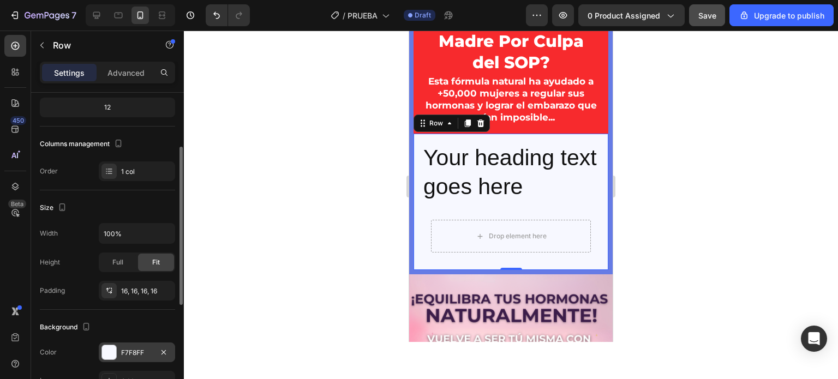
click at [124, 348] on div "F7F8FF" at bounding box center [137, 353] width 32 height 10
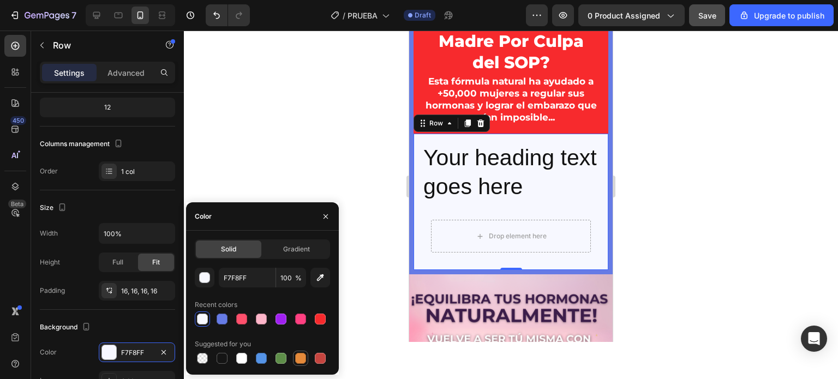
click at [296, 355] on div at bounding box center [300, 358] width 11 height 11
type input "E4893A"
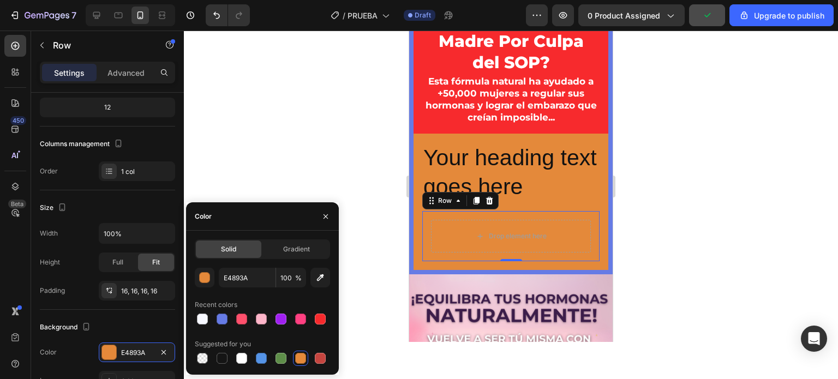
click at [427, 225] on div "Drop element here Row 0" at bounding box center [510, 236] width 177 height 50
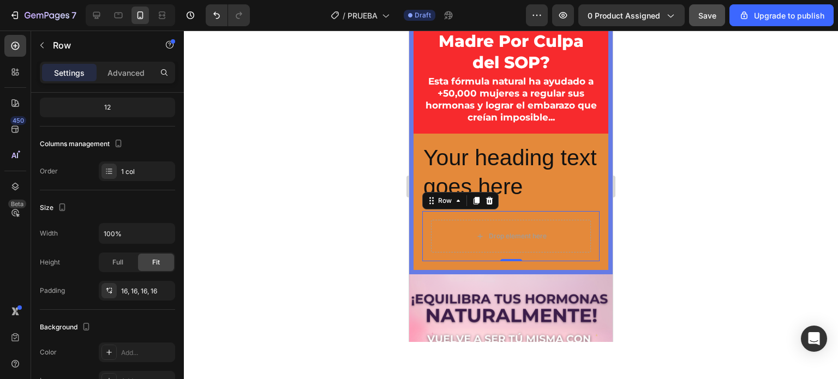
click at [427, 225] on div "Drop element here Row 0" at bounding box center [510, 236] width 177 height 50
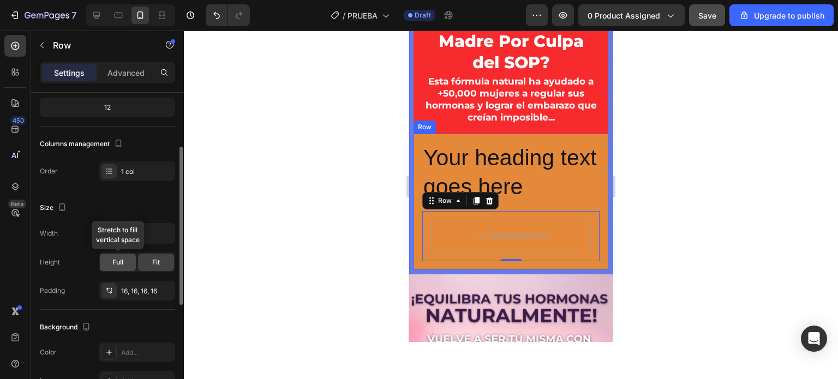
scroll to position [164, 0]
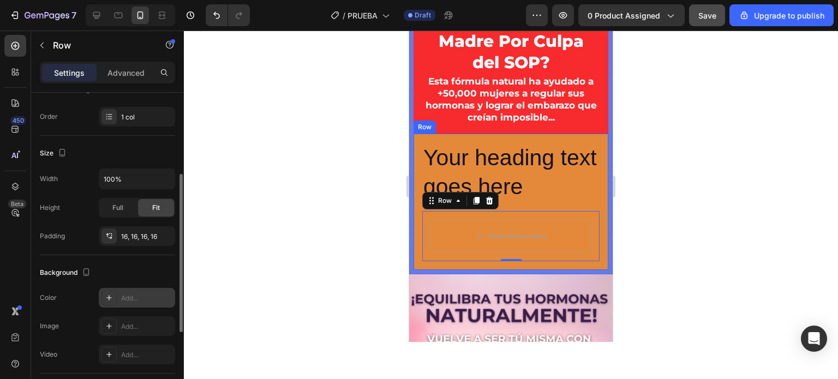
click at [137, 294] on div "Add..." at bounding box center [146, 299] width 51 height 10
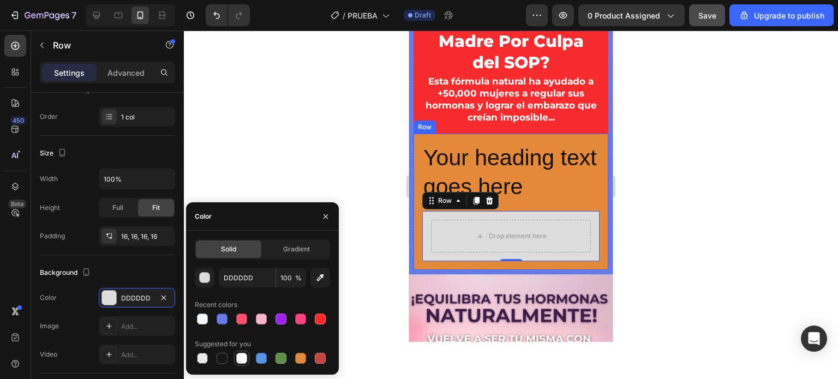
click at [239, 362] on div at bounding box center [241, 358] width 11 height 11
type input "FFFFFF"
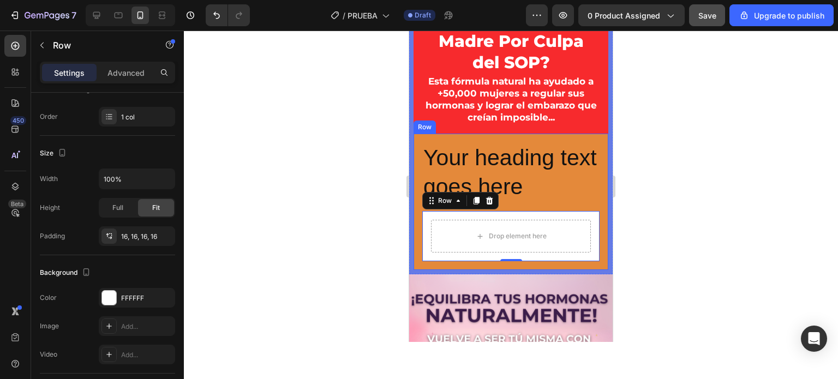
click at [384, 185] on div at bounding box center [511, 205] width 654 height 349
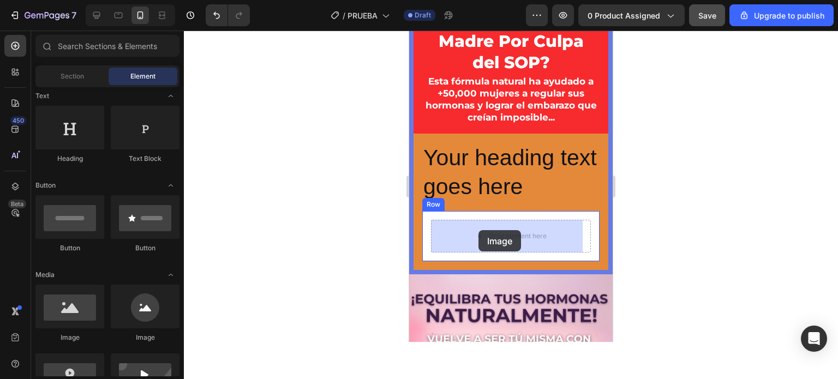
drag, startPoint x: 476, startPoint y: 342, endPoint x: 478, endPoint y: 230, distance: 111.9
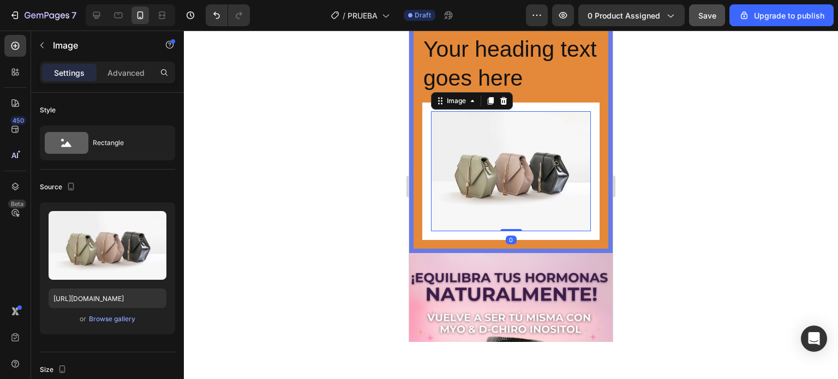
scroll to position [218, 0]
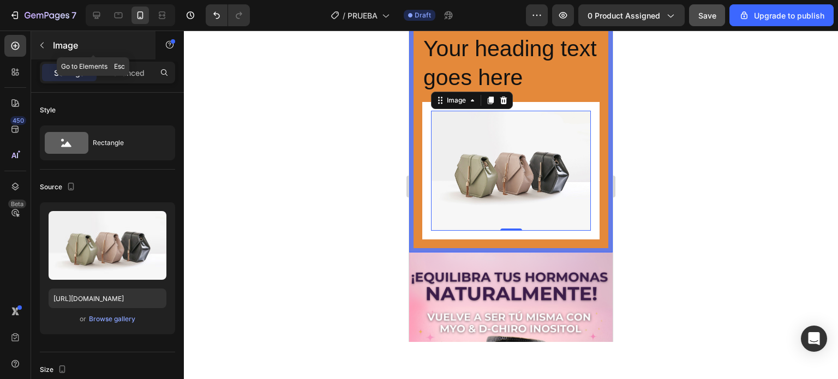
click at [43, 44] on icon "button" at bounding box center [42, 45] width 9 height 9
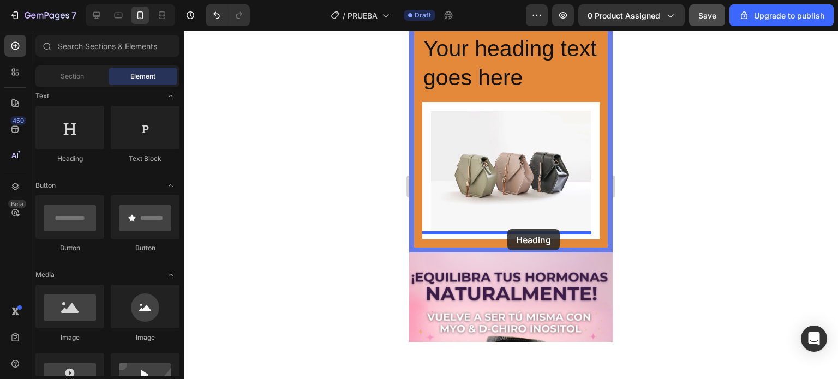
drag, startPoint x: 475, startPoint y: 158, endPoint x: 507, endPoint y: 229, distance: 78.6
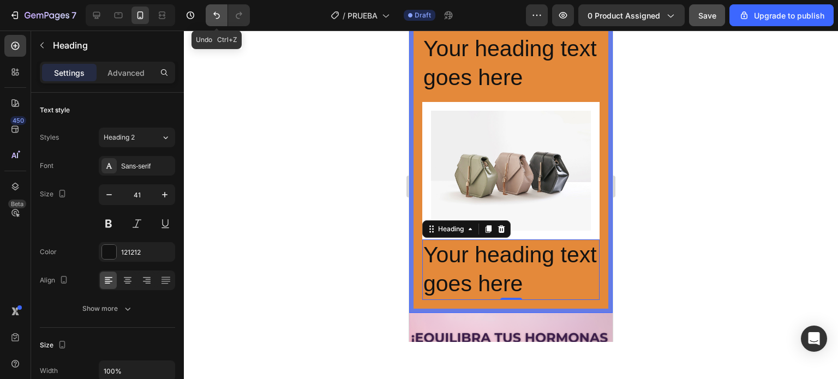
click at [220, 14] on icon "Undo/Redo" at bounding box center [216, 15] width 11 height 11
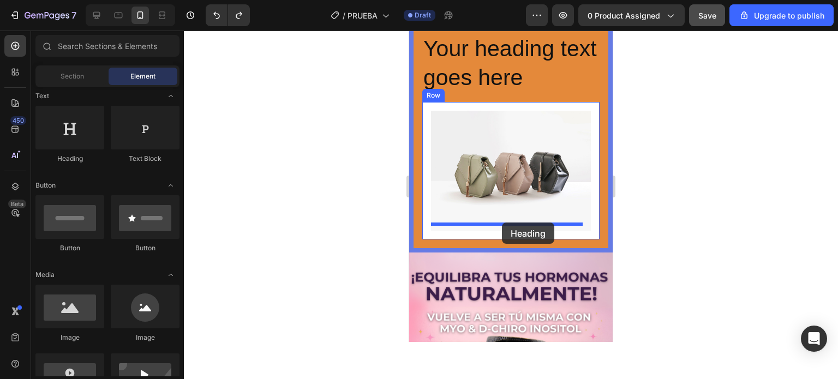
drag, startPoint x: 490, startPoint y: 164, endPoint x: 502, endPoint y: 223, distance: 60.1
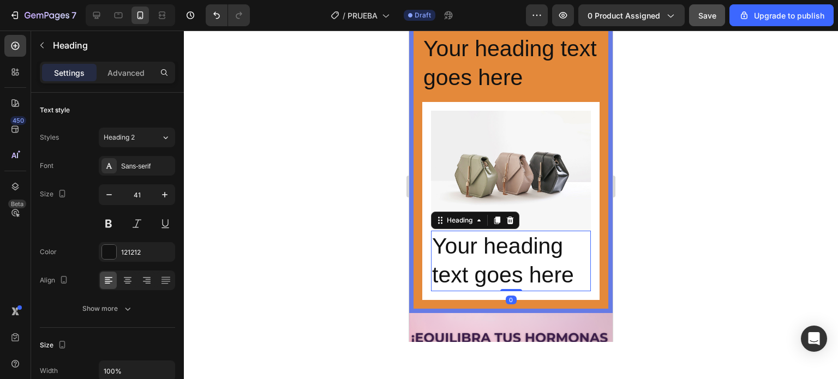
click at [362, 213] on div at bounding box center [511, 205] width 654 height 349
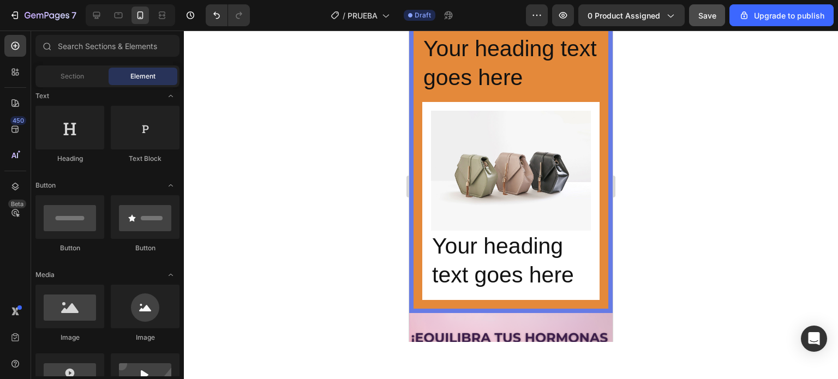
click at [729, 206] on div at bounding box center [511, 205] width 654 height 349
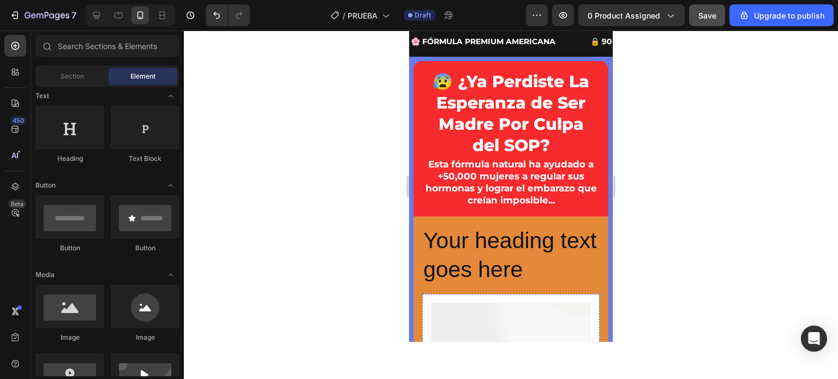
scroll to position [0, 0]
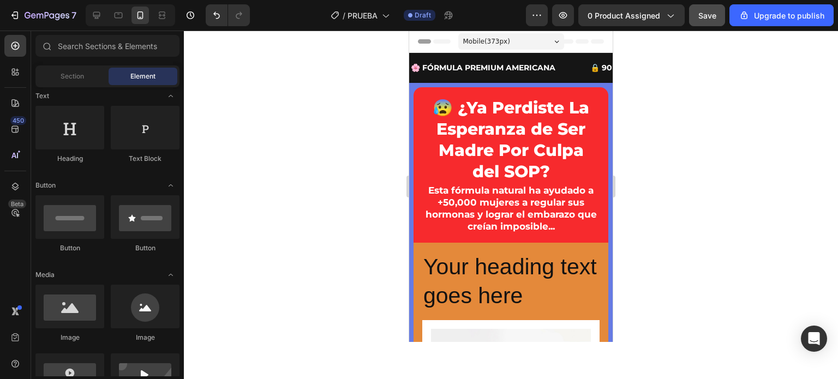
click at [682, 233] on div at bounding box center [511, 205] width 654 height 349
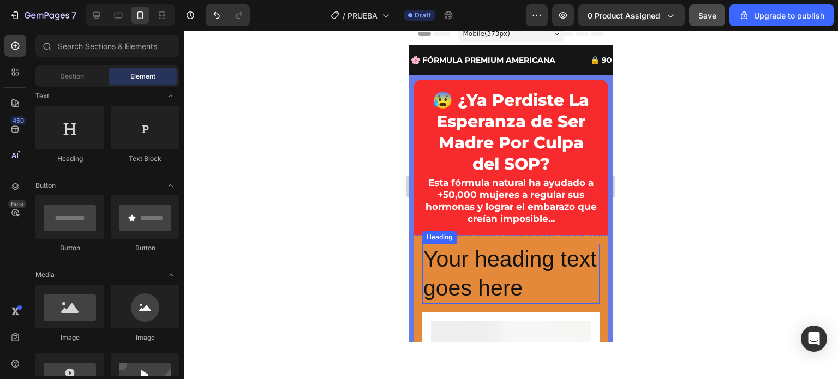
scroll to position [55, 0]
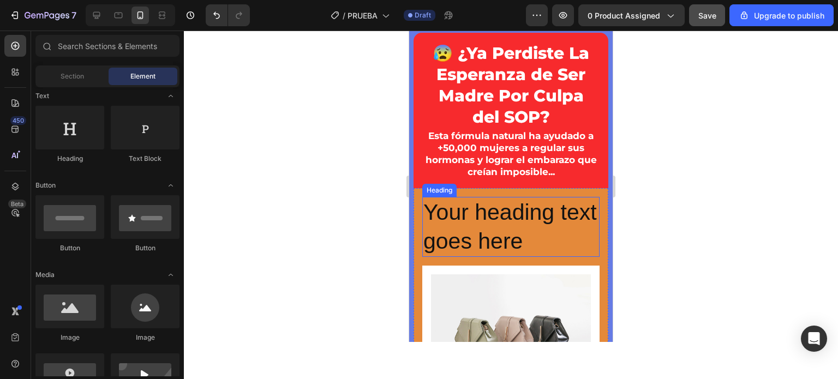
click at [504, 236] on h2 "Your heading text goes here" at bounding box center [510, 227] width 177 height 61
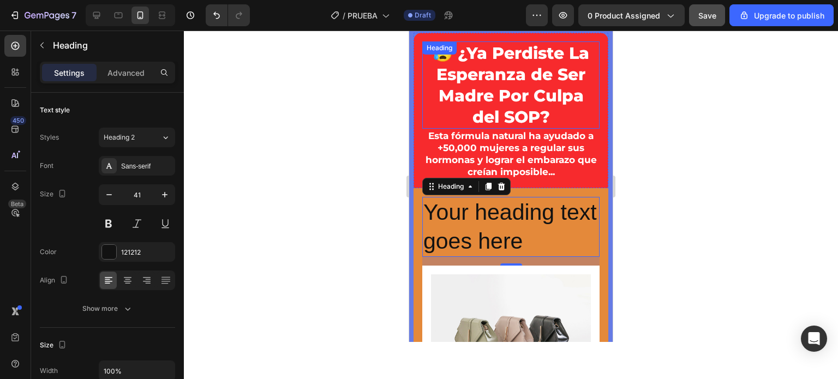
scroll to position [164, 0]
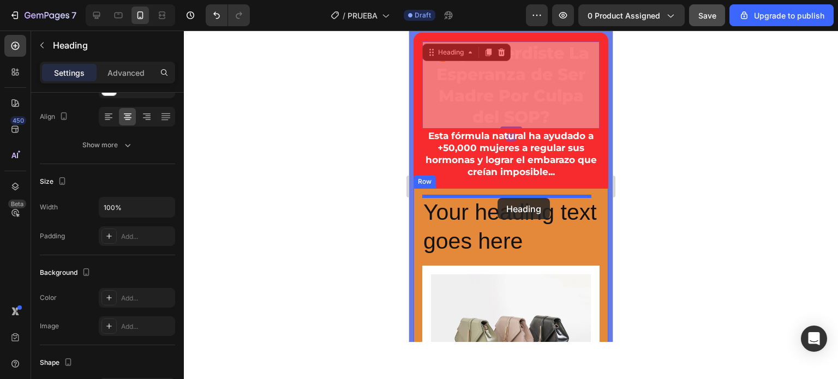
drag, startPoint x: 506, startPoint y: 95, endPoint x: 498, endPoint y: 198, distance: 103.5
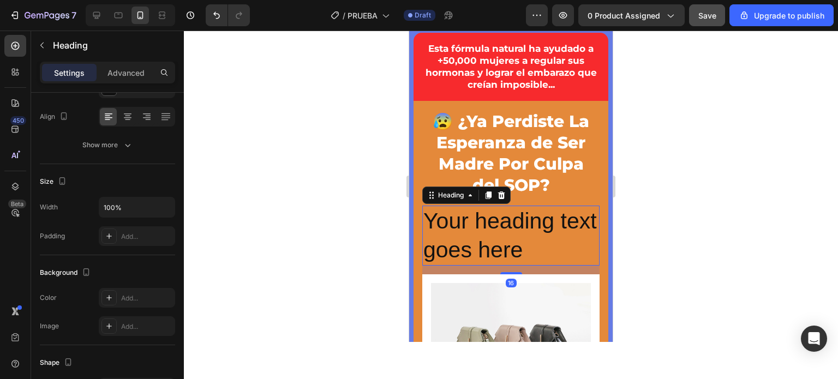
click at [508, 240] on h2 "Your heading text goes here" at bounding box center [510, 236] width 177 height 61
click at [499, 193] on icon at bounding box center [501, 195] width 9 height 9
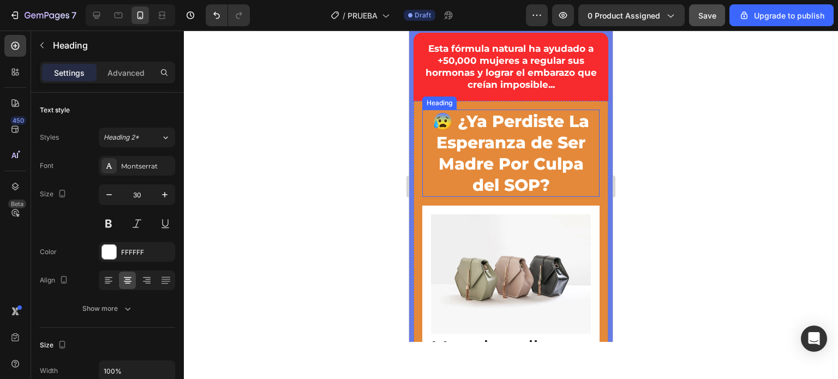
click at [489, 142] on h2 "😰 ¿Ya Perdiste La Esperanza de Ser Madre Por Culpa del SOP?" at bounding box center [510, 153] width 177 height 87
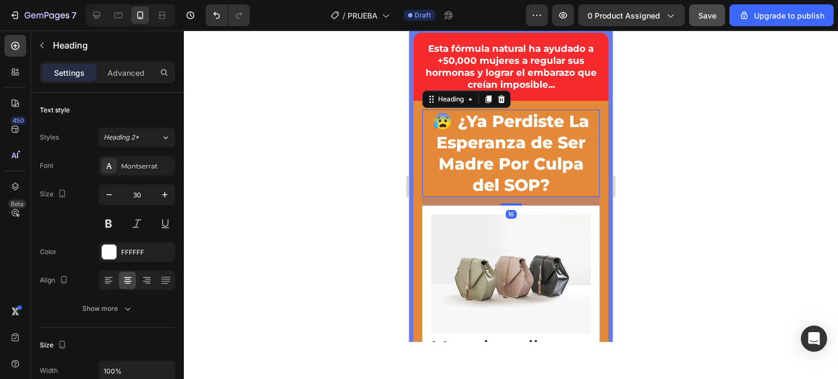
click at [489, 143] on h2 "😰 ¿Ya Perdiste La Esperanza de Ser Madre Por Culpa del SOP?" at bounding box center [510, 153] width 177 height 87
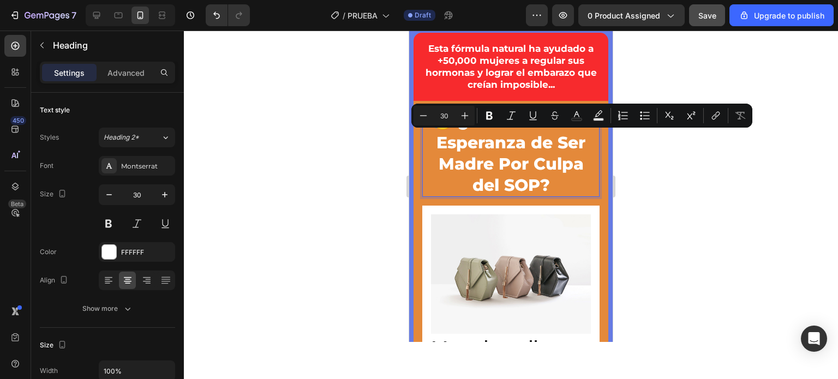
click at [531, 177] on p "😰 ¿Ya Perdiste La Esperanza de Ser Madre Por Culpa del SOP?" at bounding box center [510, 153] width 175 height 85
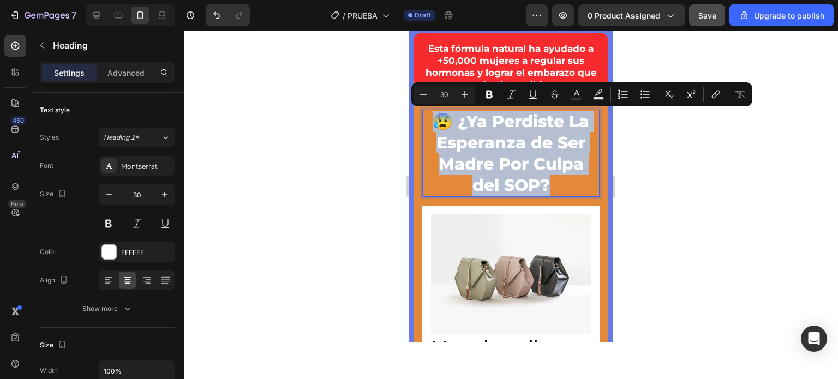
drag, startPoint x: 547, startPoint y: 184, endPoint x: 432, endPoint y: 124, distance: 129.3
click at [432, 124] on p "😰 ¿Ya Perdiste La Esperanza de Ser Madre Por Culpa del SOP?" at bounding box center [510, 153] width 175 height 85
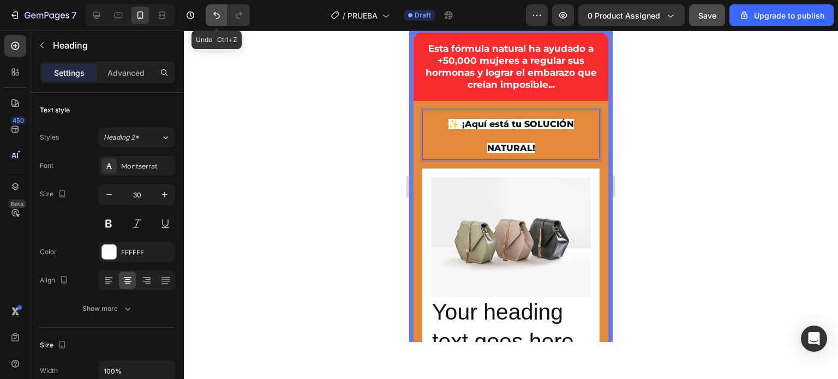
click at [217, 20] on icon "Undo/Redo" at bounding box center [216, 15] width 11 height 11
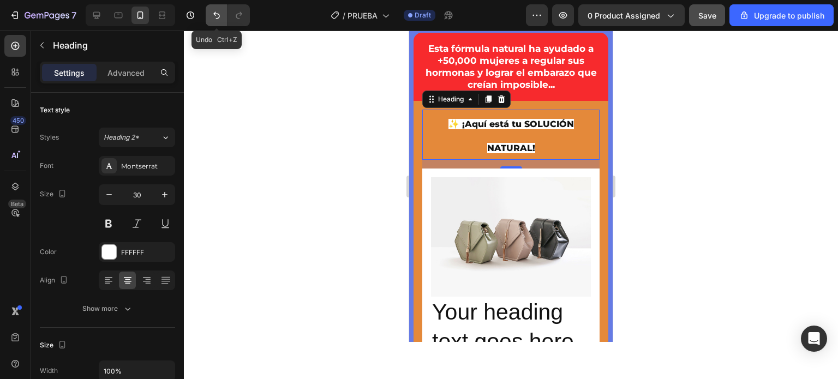
click at [218, 16] on icon "Undo/Redo" at bounding box center [216, 15] width 11 height 11
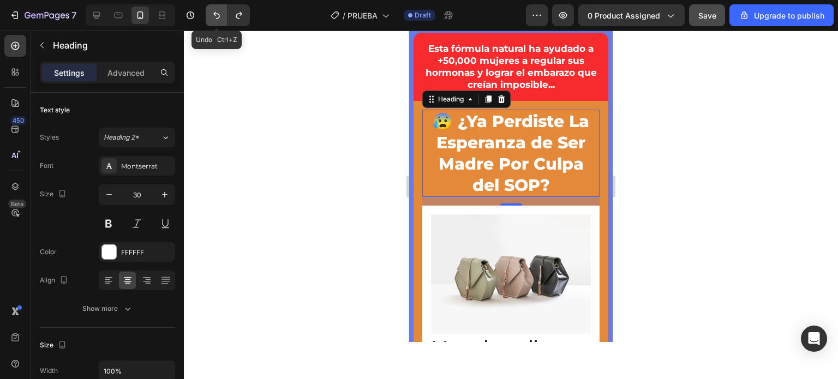
click at [218, 16] on icon "Undo/Redo" at bounding box center [216, 15] width 11 height 11
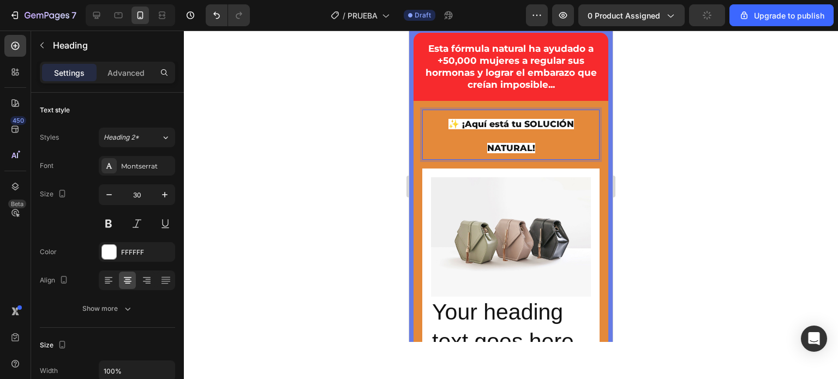
click at [541, 133] on h2 "✨ ¡Aquí está tu SOLUCIÓN NATURAL!" at bounding box center [510, 135] width 177 height 50
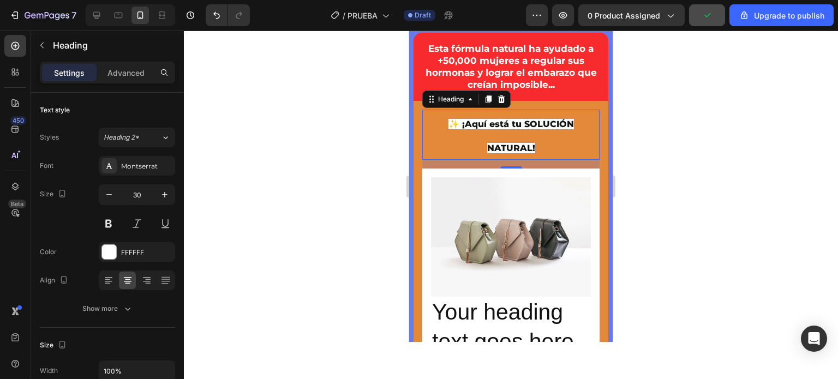
click at [349, 126] on div at bounding box center [511, 205] width 654 height 349
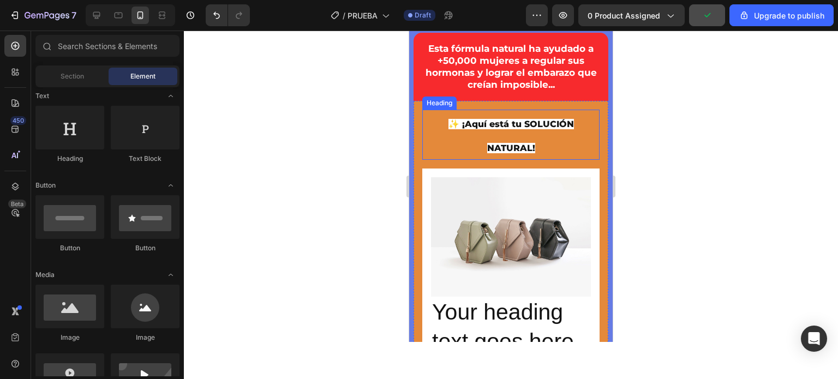
click at [441, 136] on p "⁠⁠⁠⁠⁠⁠⁠ ✨ ¡Aquí está tu SOLUCIÓN NATURAL!" at bounding box center [510, 135] width 175 height 48
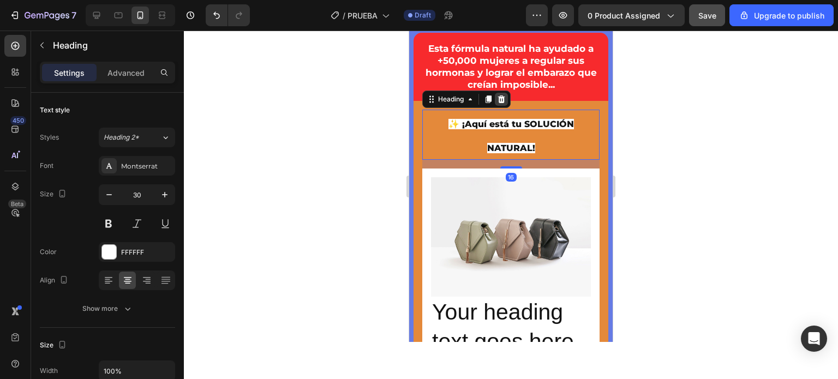
click at [504, 102] on icon at bounding box center [501, 99] width 7 height 8
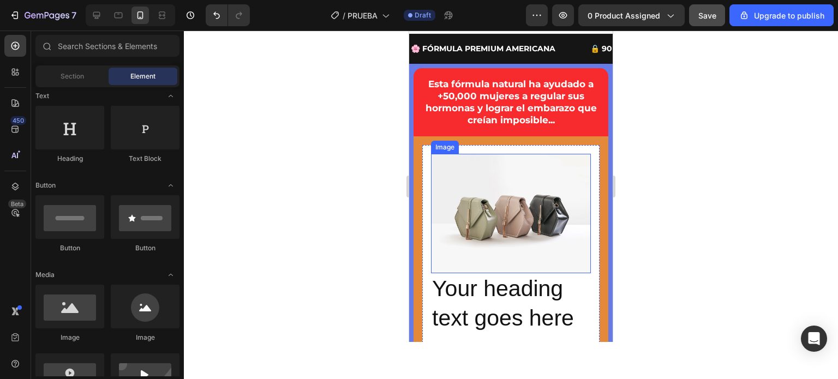
scroll to position [0, 0]
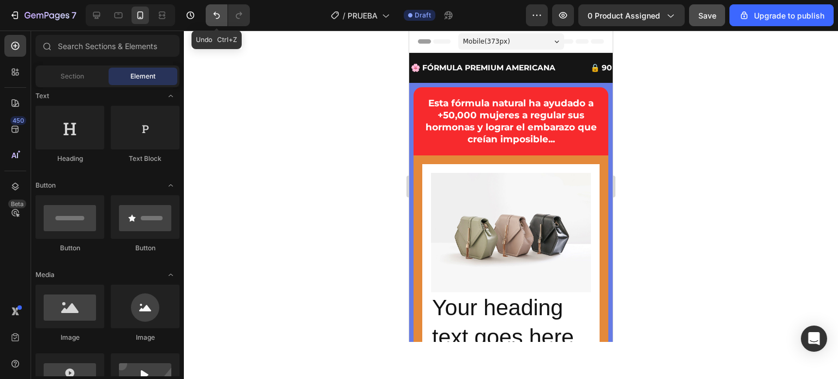
click at [218, 8] on button "Undo/Redo" at bounding box center [217, 15] width 22 height 22
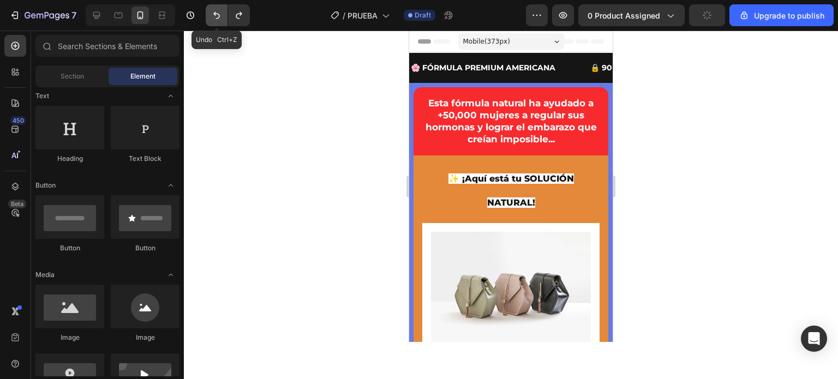
click at [218, 8] on button "Undo/Redo" at bounding box center [217, 15] width 22 height 22
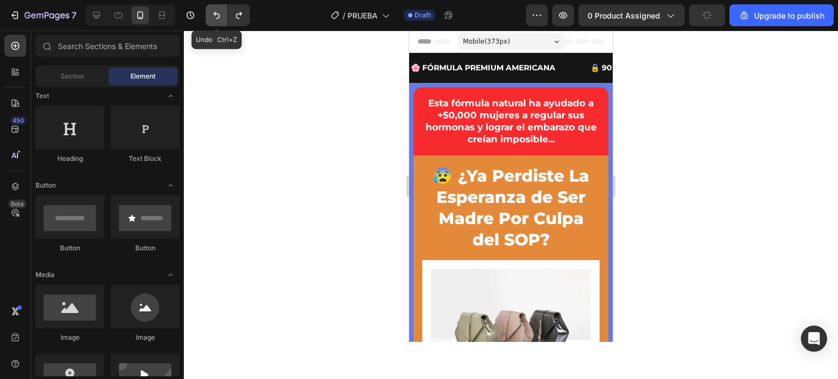
click at [218, 8] on button "Undo/Redo" at bounding box center [217, 15] width 22 height 22
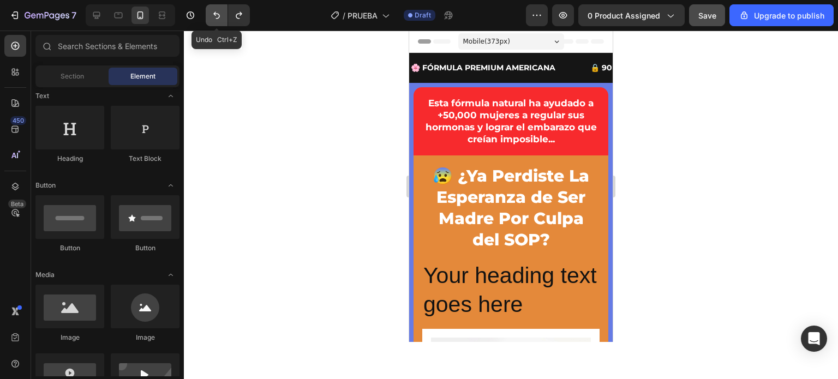
click at [218, 8] on button "Undo/Redo" at bounding box center [217, 15] width 22 height 22
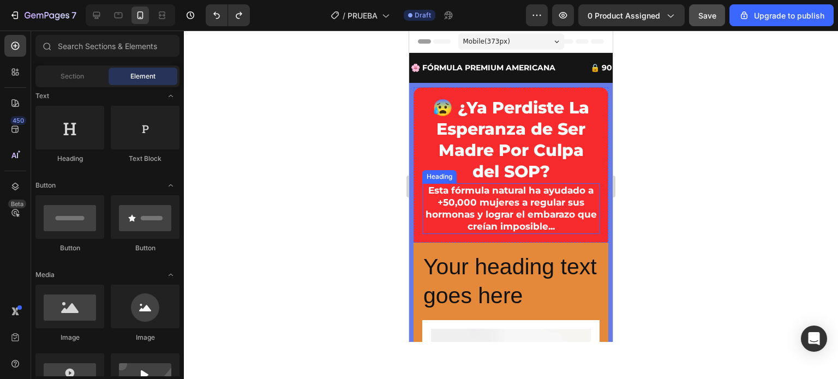
scroll to position [55, 0]
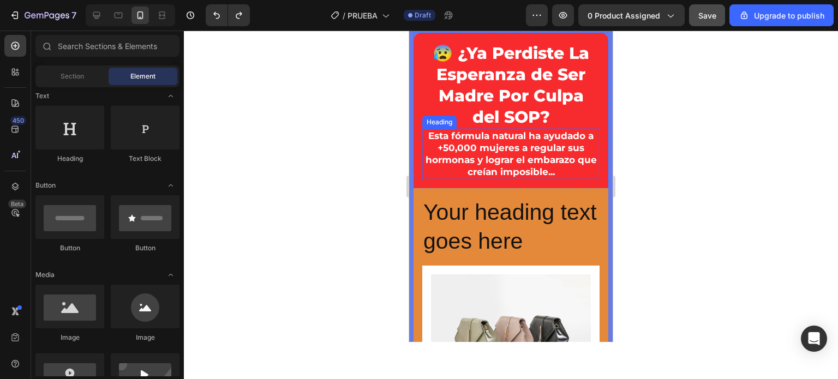
click at [350, 140] on div at bounding box center [511, 205] width 654 height 349
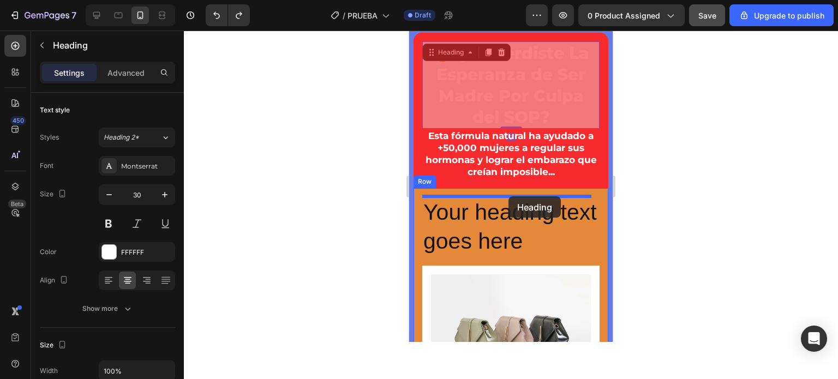
drag, startPoint x: 488, startPoint y: 92, endPoint x: 508, endPoint y: 196, distance: 106.8
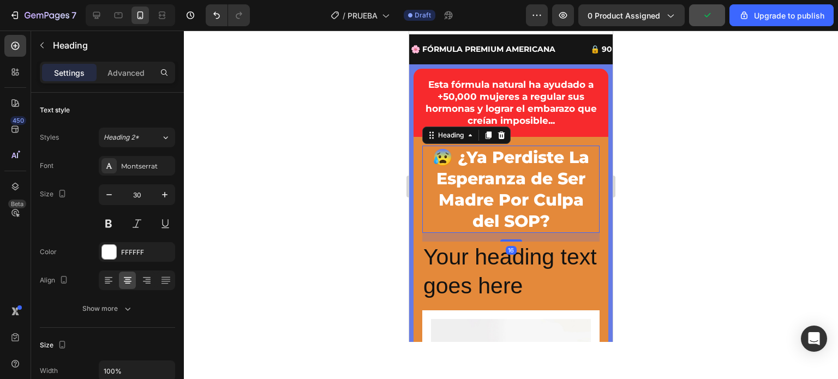
scroll to position [0, 0]
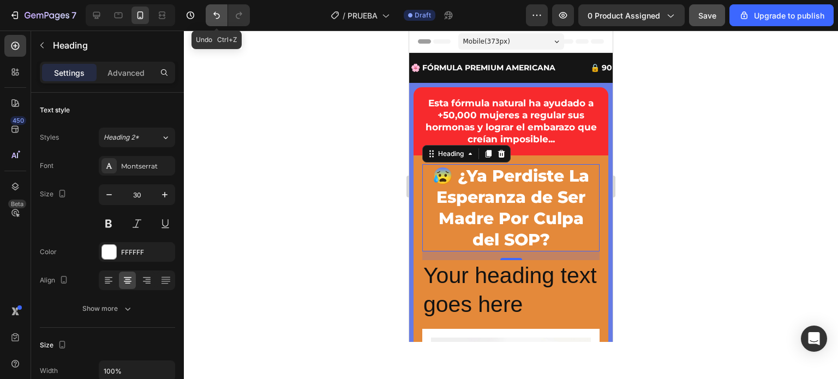
click at [218, 10] on icon "Undo/Redo" at bounding box center [216, 15] width 11 height 11
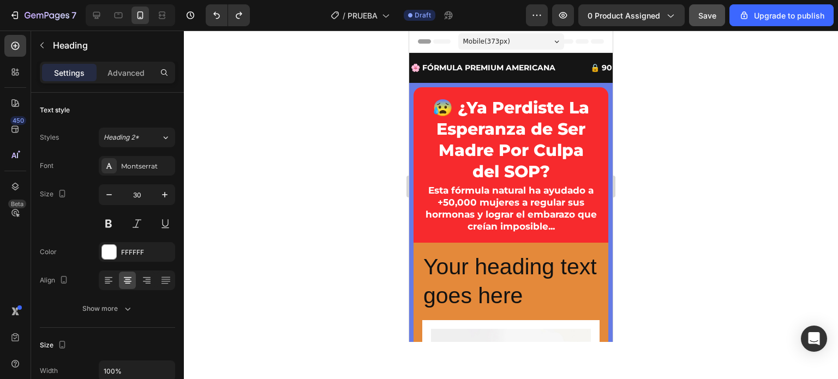
click at [498, 142] on h2 "😰 ¿Ya Perdiste La Esperanza de Ser Madre Por Culpa del SOP?" at bounding box center [510, 139] width 177 height 87
click at [343, 139] on div at bounding box center [511, 205] width 654 height 349
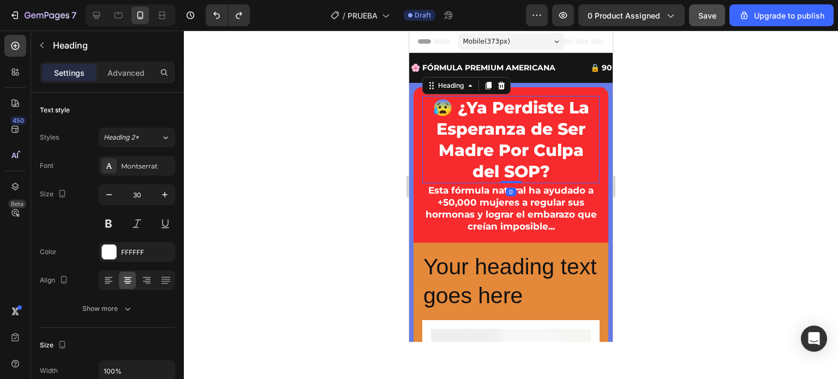
click at [493, 139] on p "😰 ¿Ya Perdiste La Esperanza de Ser Madre Por Culpa del SOP?" at bounding box center [510, 139] width 175 height 85
click at [487, 83] on icon at bounding box center [488, 85] width 9 height 9
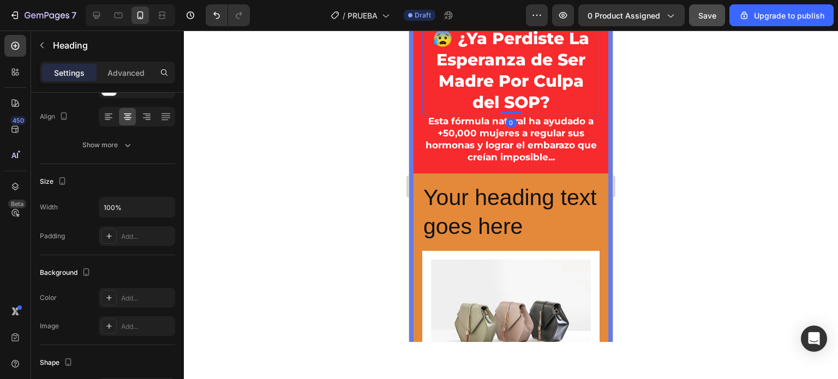
scroll to position [164, 0]
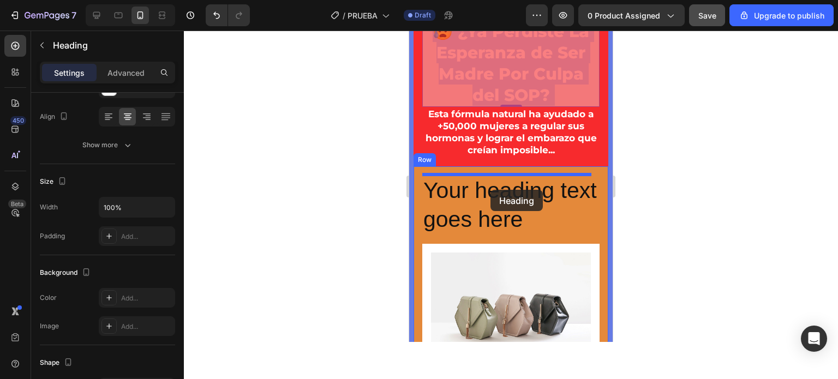
drag, startPoint x: 548, startPoint y: 76, endPoint x: 490, endPoint y: 190, distance: 127.9
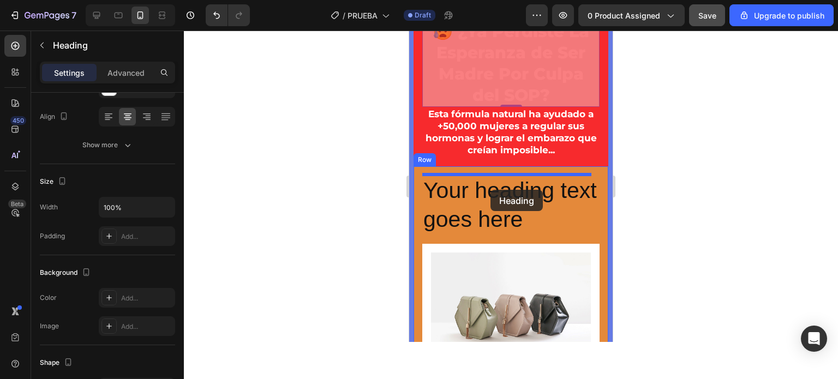
scroll to position [76, 0]
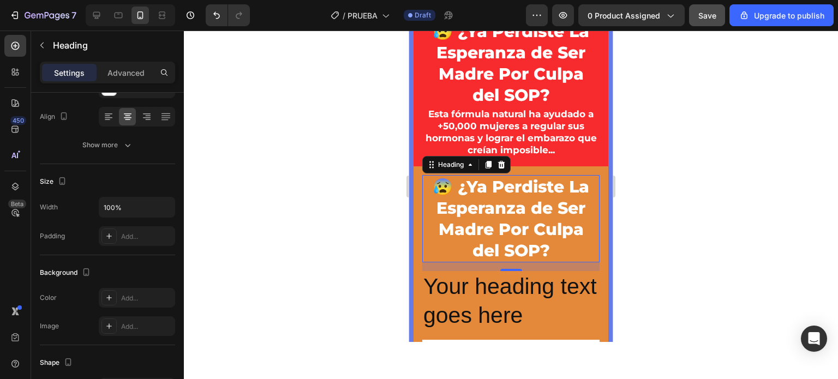
click at [546, 241] on h2 "😰 ¿Ya Perdiste La Esperanza de Ser Madre Por Culpa del SOP?" at bounding box center [510, 218] width 177 height 87
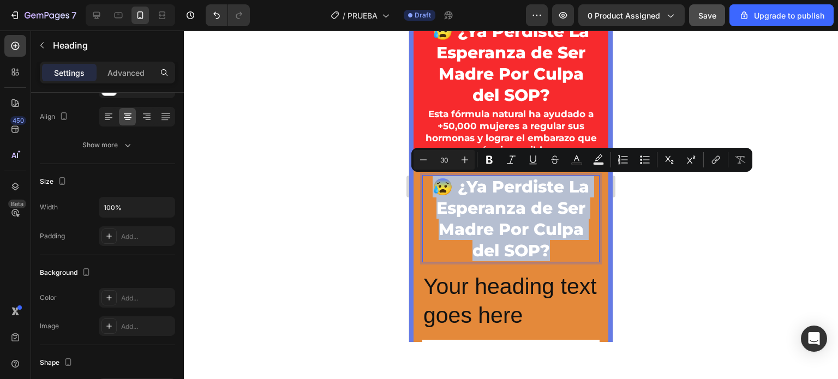
drag, startPoint x: 546, startPoint y: 245, endPoint x: 434, endPoint y: 187, distance: 125.9
click at [434, 187] on p "😰 ¿Ya Perdiste La Esperanza de Ser Madre Por Culpa del SOP?" at bounding box center [510, 218] width 175 height 85
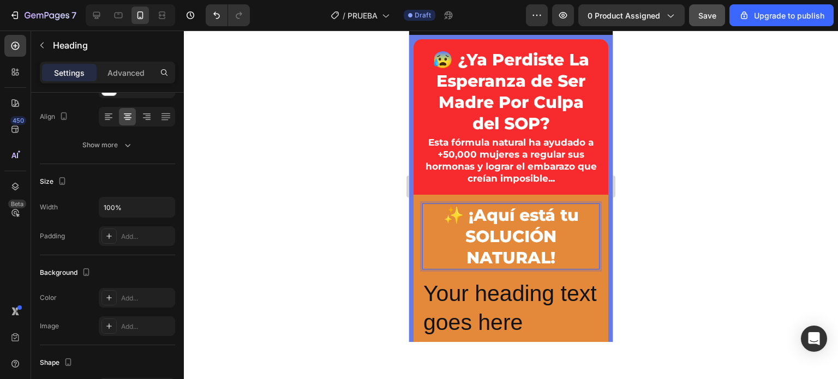
scroll to position [0, 0]
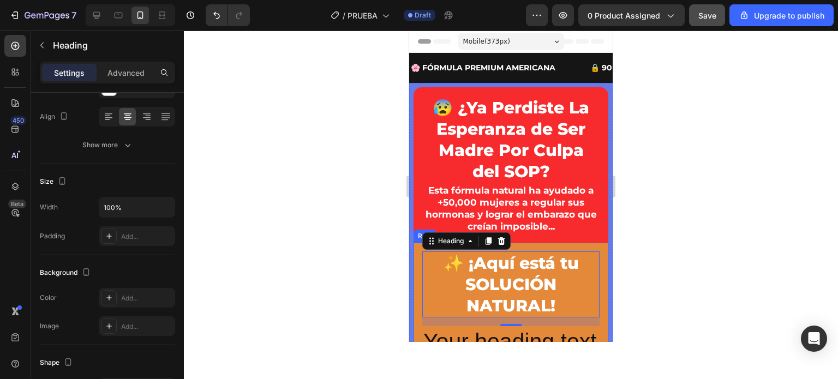
click at [378, 265] on div at bounding box center [511, 205] width 654 height 349
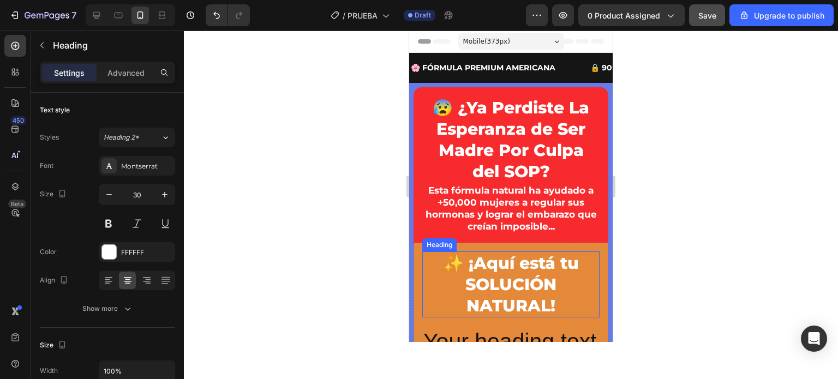
click at [506, 288] on p "✨ ¡Aquí está tu SOLUCIÓN NATURAL!" at bounding box center [510, 285] width 175 height 64
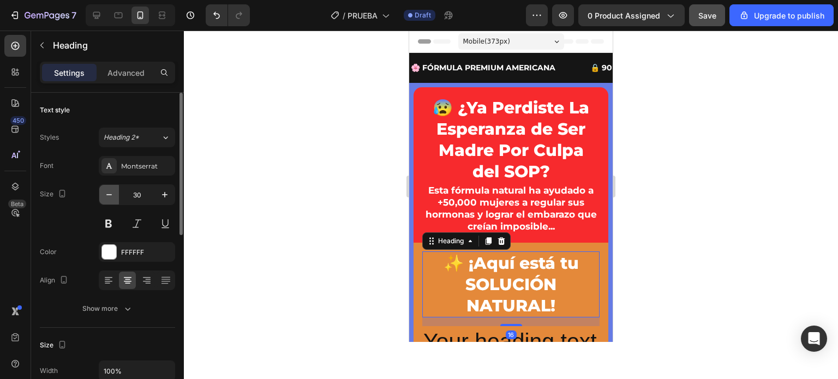
scroll to position [55, 0]
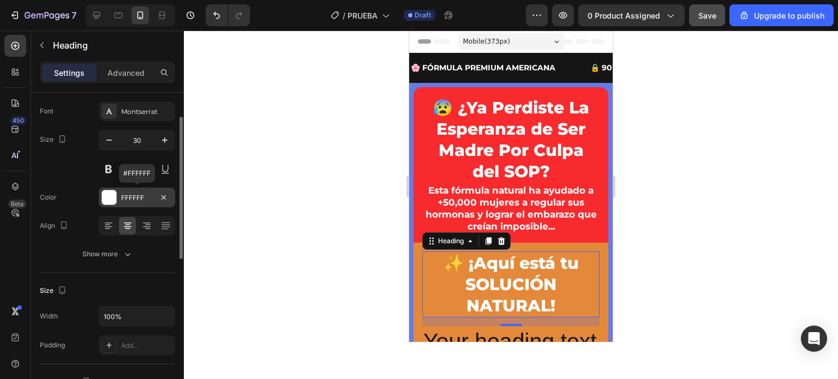
click at [109, 198] on div at bounding box center [109, 197] width 14 height 14
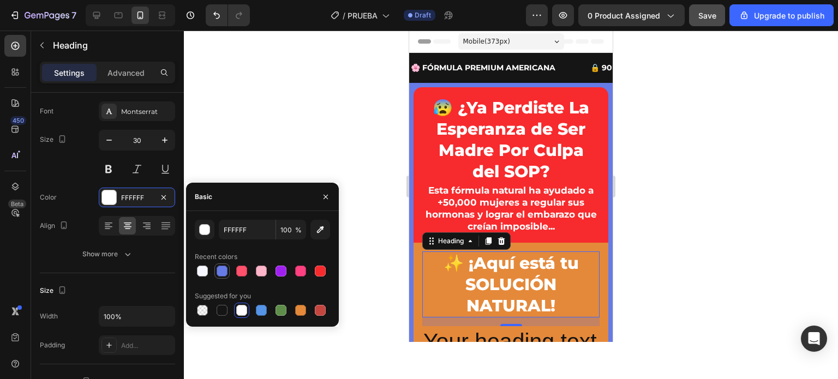
click at [220, 272] on div at bounding box center [222, 271] width 11 height 11
type input "667BE5"
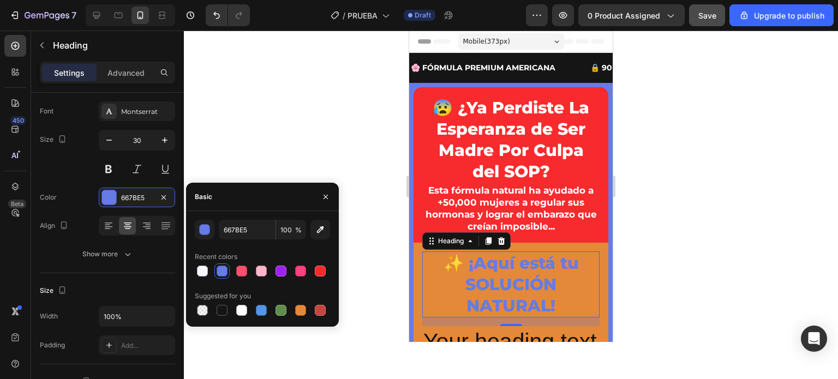
click at [370, 160] on div at bounding box center [511, 205] width 654 height 349
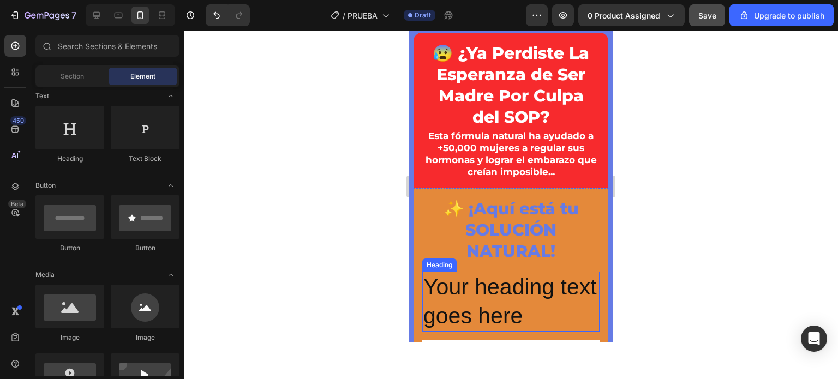
scroll to position [164, 0]
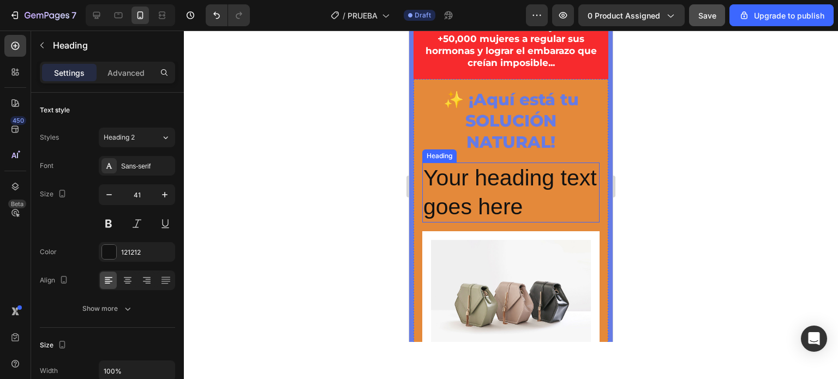
click at [492, 196] on h2 "Your heading text goes here" at bounding box center [510, 193] width 177 height 61
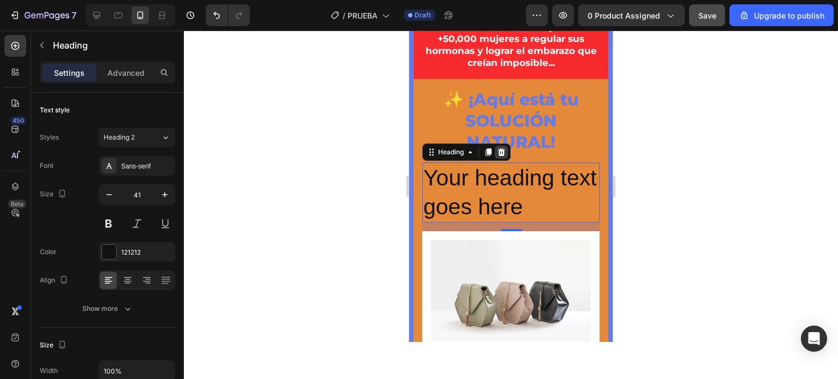
click at [504, 152] on icon at bounding box center [501, 152] width 7 height 8
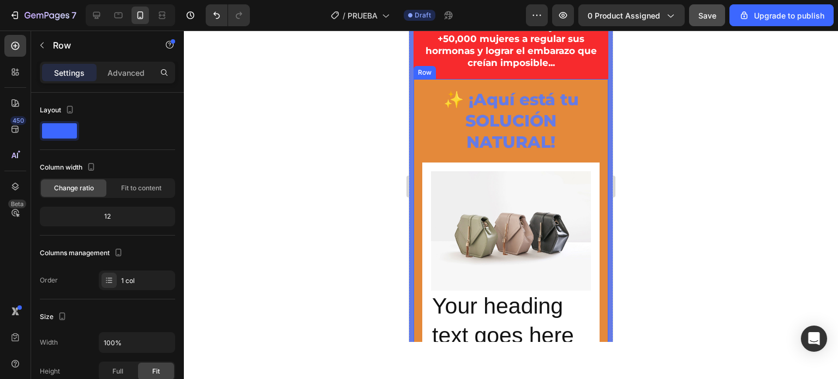
click at [418, 98] on div "✨ ¡Aquí está tu SOLUCIÓN NATURAL! Heading Image Your heading text goes here Hea…" at bounding box center [511, 224] width 195 height 290
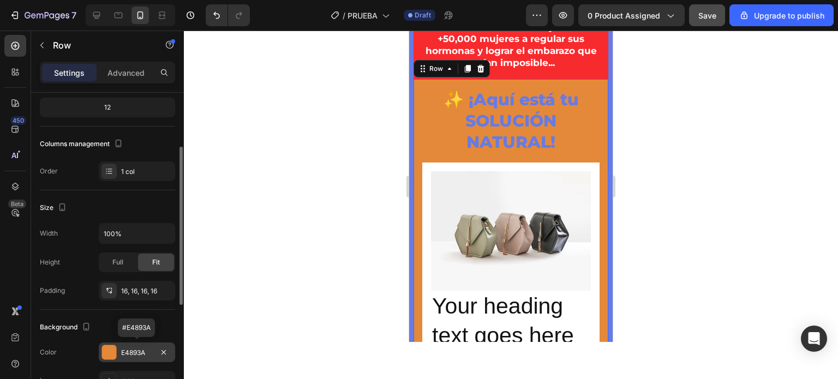
click at [136, 346] on div "E4893A" at bounding box center [137, 353] width 76 height 20
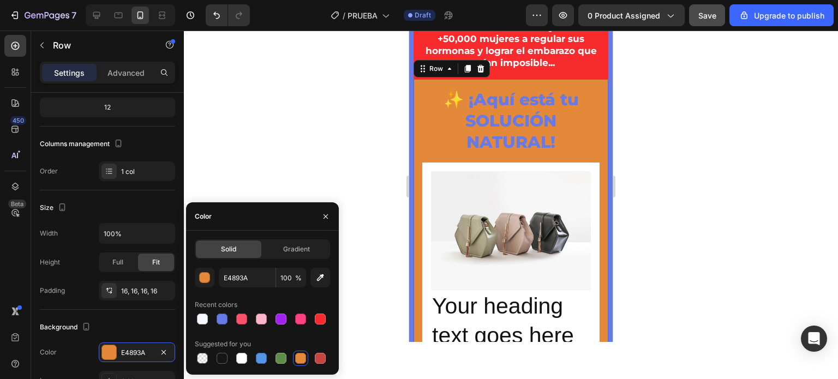
click at [415, 147] on div "✨ ¡Aquí está tu SOLUCIÓN NATURAL! Heading Image Your heading text goes here Hea…" at bounding box center [511, 224] width 195 height 290
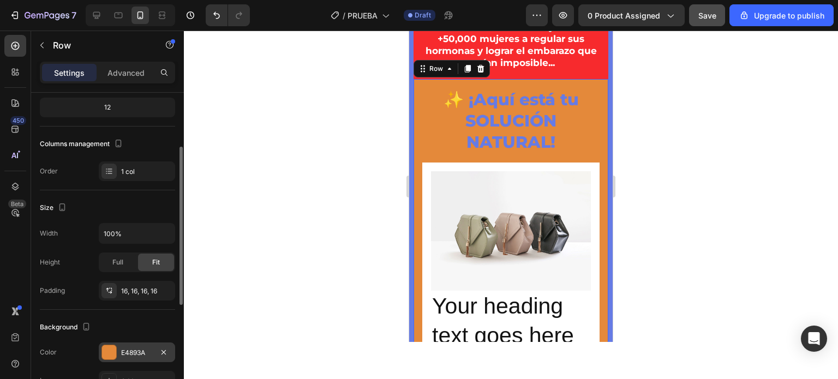
click at [133, 352] on div "E4893A" at bounding box center [137, 353] width 32 height 10
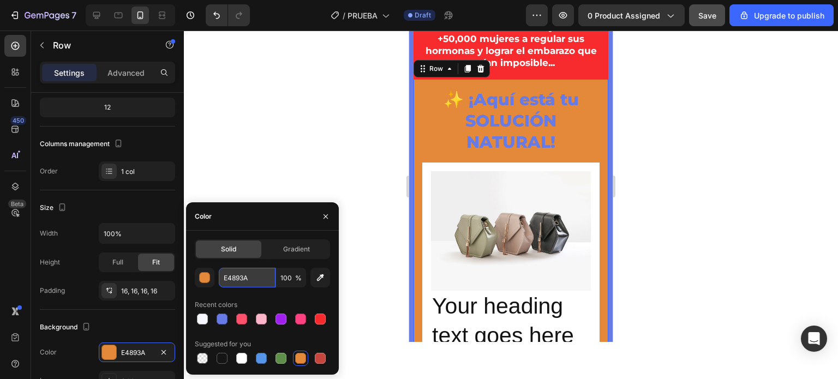
paste input "#F6F8FF"
type input "#F6F8FF"
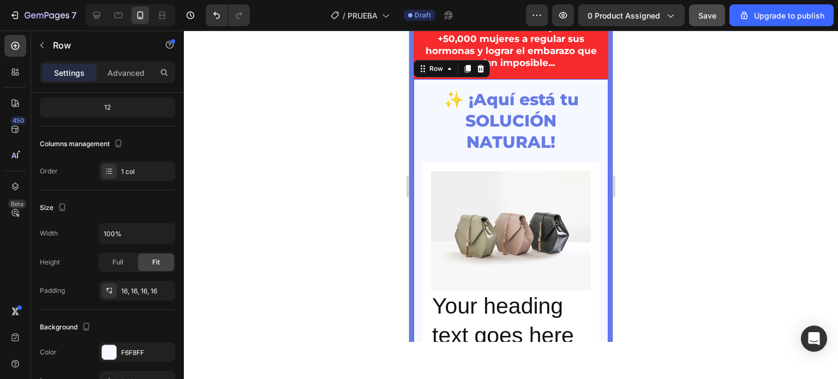
drag, startPoint x: 688, startPoint y: 157, endPoint x: 698, endPoint y: 158, distance: 10.4
click at [698, 158] on div at bounding box center [511, 205] width 654 height 349
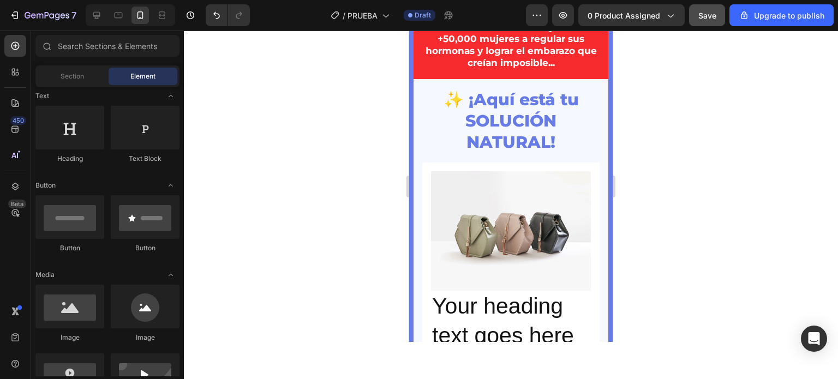
click at [698, 158] on div at bounding box center [511, 205] width 654 height 349
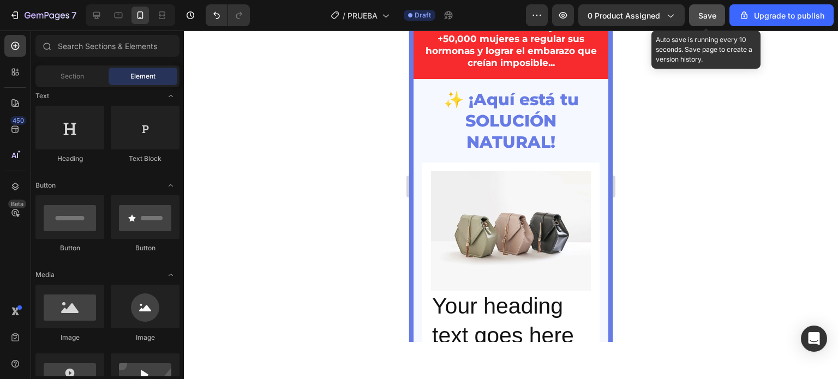
click at [716, 13] on span "Save" at bounding box center [707, 15] width 18 height 9
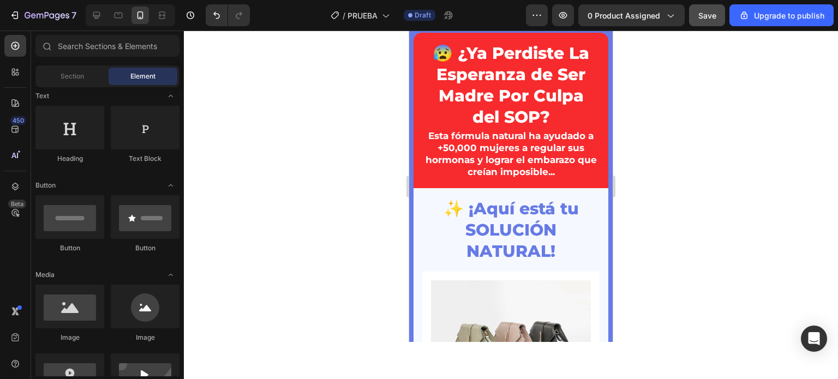
scroll to position [0, 0]
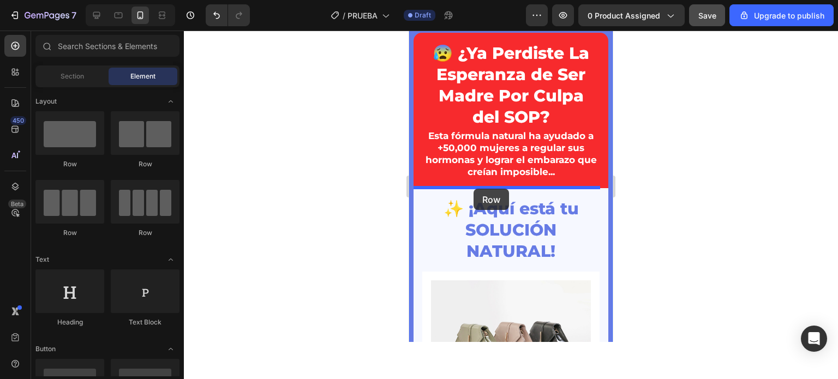
drag, startPoint x: 468, startPoint y: 173, endPoint x: 474, endPoint y: 189, distance: 16.7
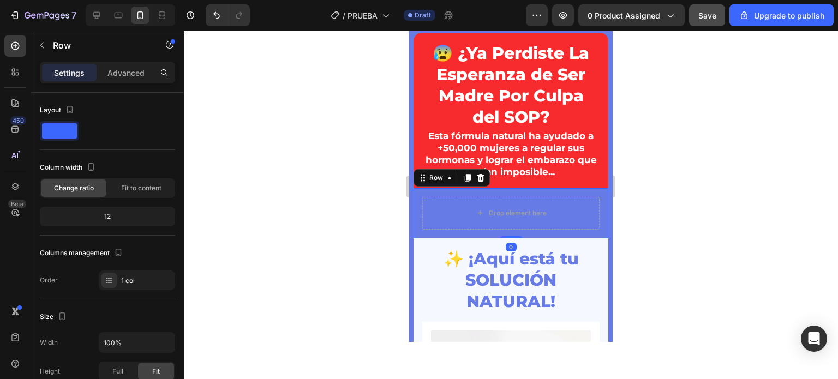
click at [362, 228] on div at bounding box center [511, 205] width 654 height 349
click at [416, 211] on div "Drop element here Row 0" at bounding box center [511, 213] width 195 height 50
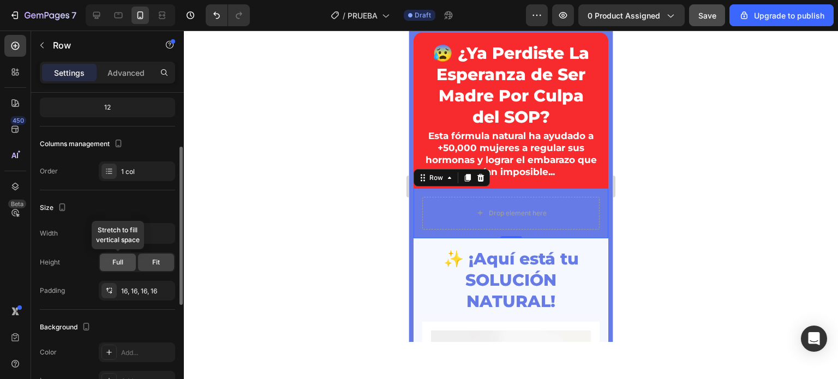
scroll to position [218, 0]
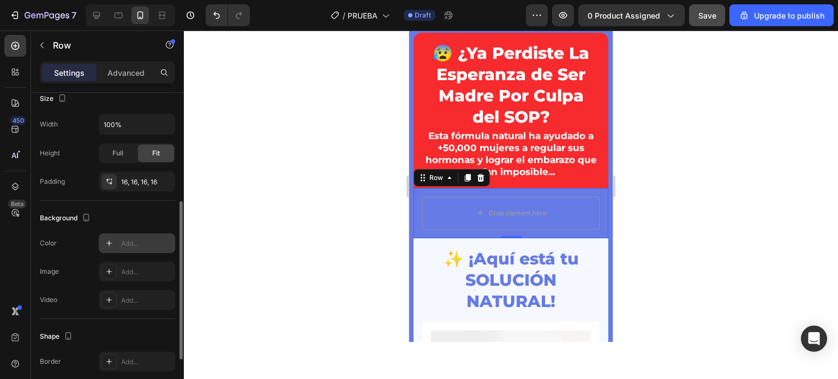
click at [136, 243] on div "Add..." at bounding box center [146, 244] width 51 height 10
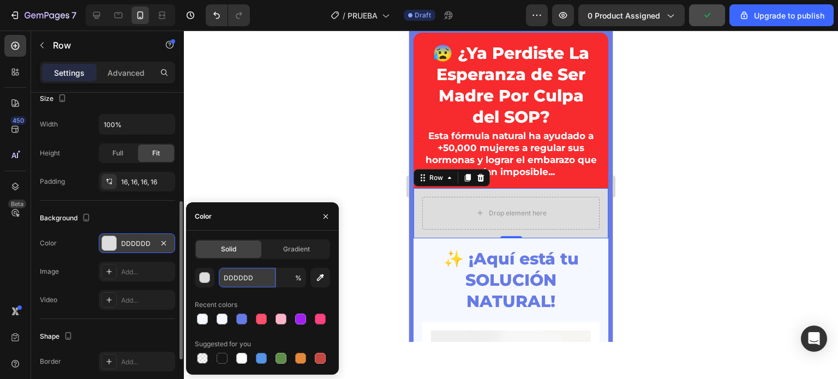
type input "100"
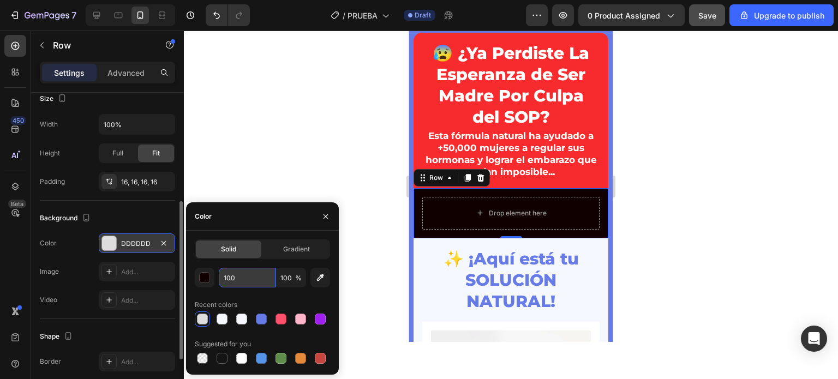
paste input "#FFF5F5"
type input "#FFF5F5"
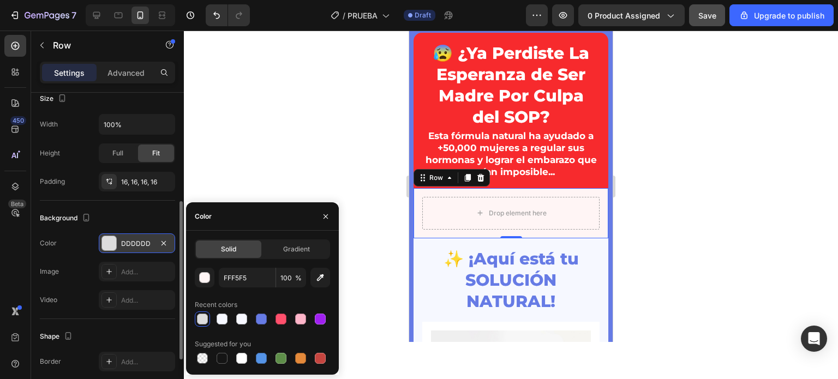
click at [338, 172] on div at bounding box center [511, 205] width 654 height 349
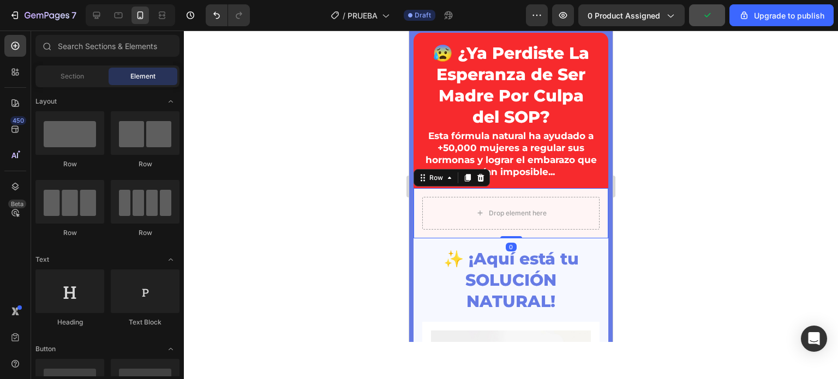
click at [418, 221] on div "Drop element here Row 0" at bounding box center [511, 213] width 195 height 50
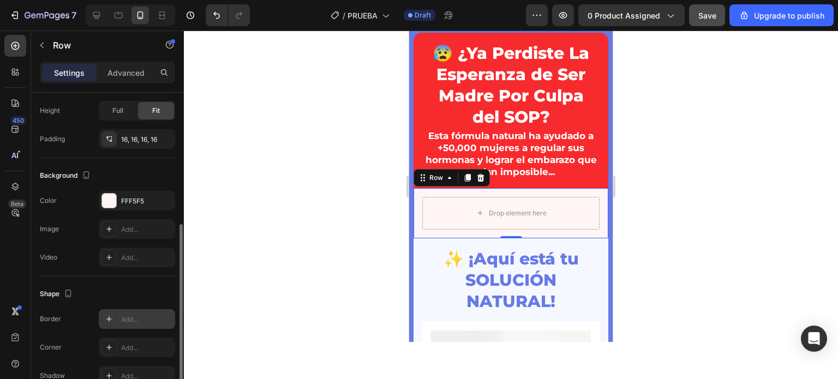
scroll to position [279, 0]
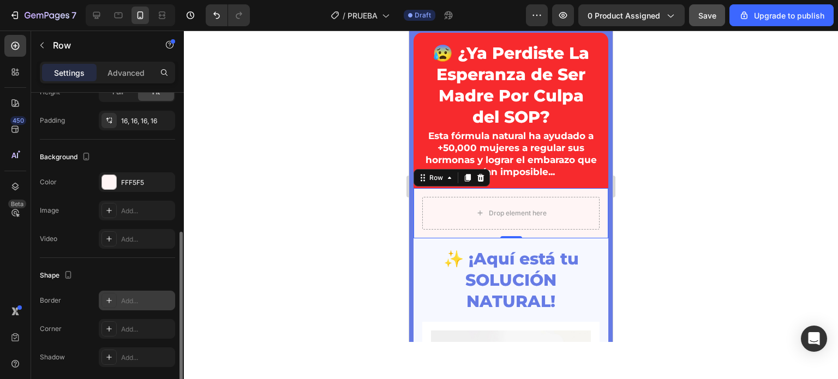
click at [130, 304] on div "Add..." at bounding box center [146, 301] width 51 height 10
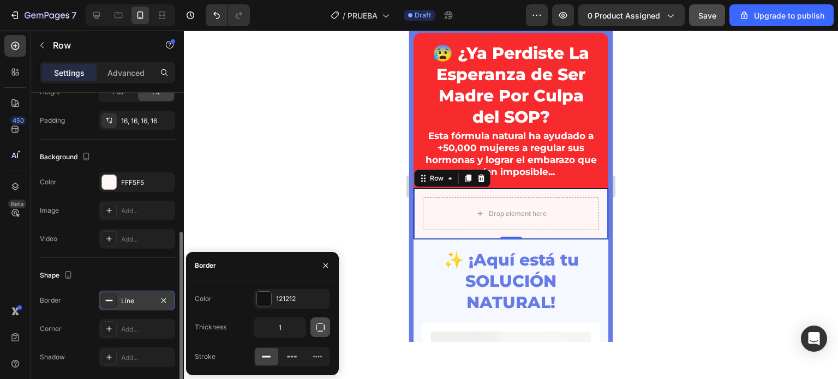
click at [319, 330] on icon "button" at bounding box center [320, 327] width 11 height 11
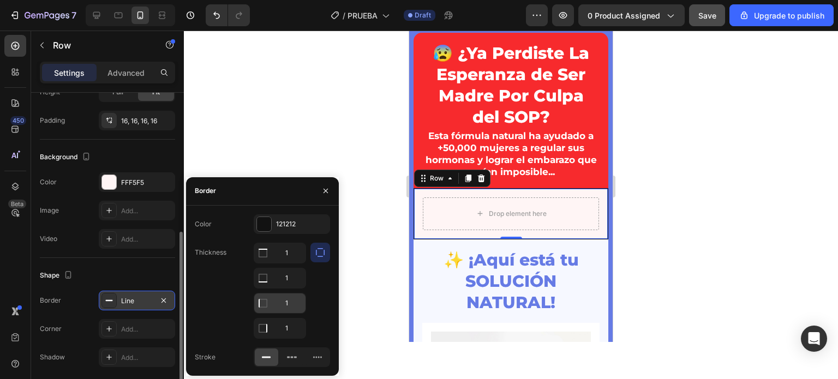
click at [262, 259] on icon at bounding box center [263, 253] width 11 height 11
click at [291, 306] on input "1" at bounding box center [279, 304] width 51 height 20
type input "4"
click at [286, 279] on input "1" at bounding box center [279, 278] width 51 height 20
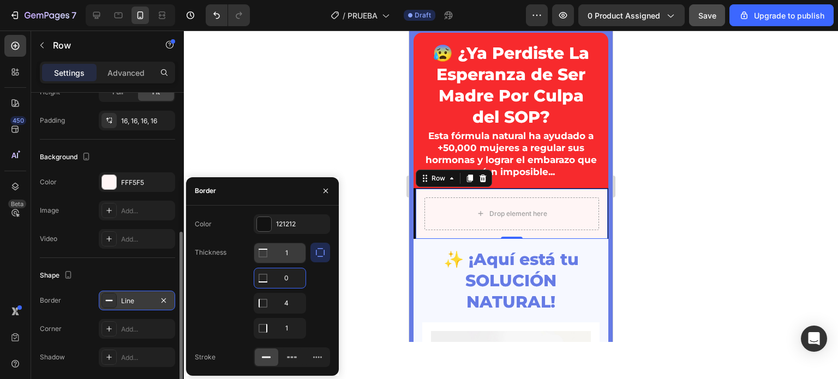
type input "0"
click at [295, 249] on input "1" at bounding box center [279, 253] width 51 height 20
type input "0"
click at [288, 326] on input "1" at bounding box center [279, 329] width 51 height 20
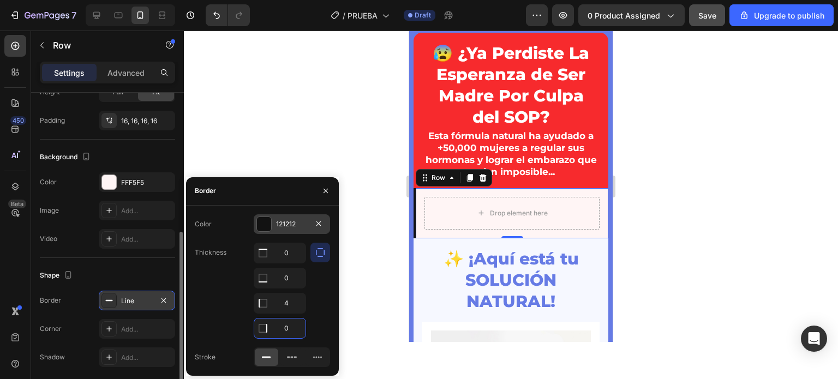
type input "0"
click at [268, 225] on div at bounding box center [264, 224] width 14 height 14
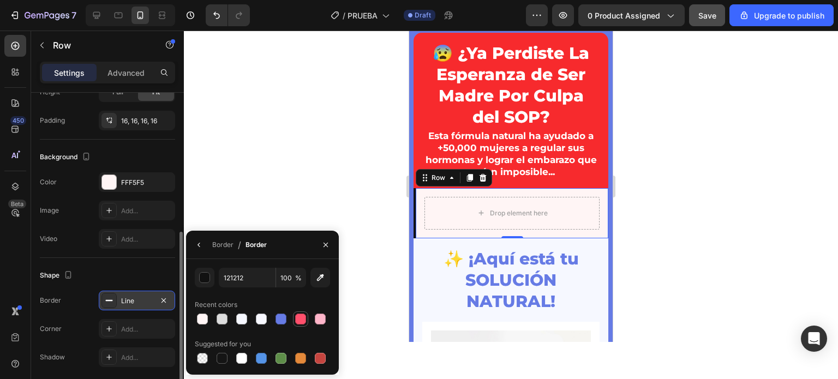
click at [301, 314] on div at bounding box center [300, 319] width 11 height 11
click at [319, 278] on icon "button" at bounding box center [320, 277] width 11 height 11
type input "F72A2D"
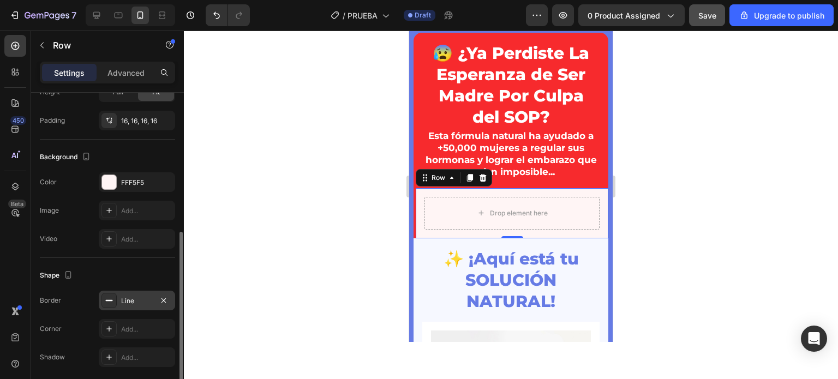
click at [352, 199] on div at bounding box center [511, 205] width 654 height 349
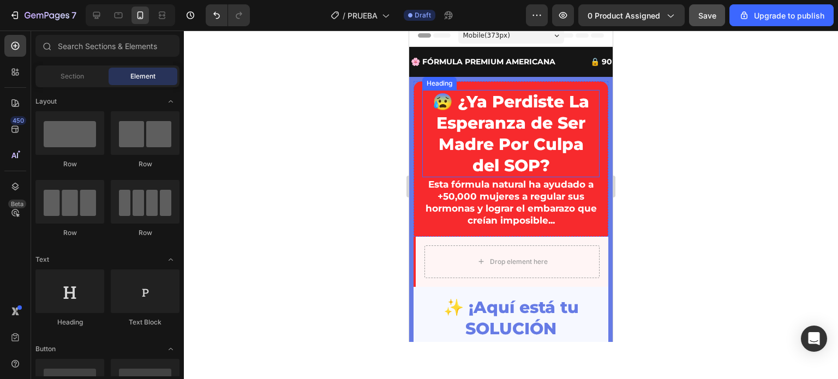
scroll to position [0, 0]
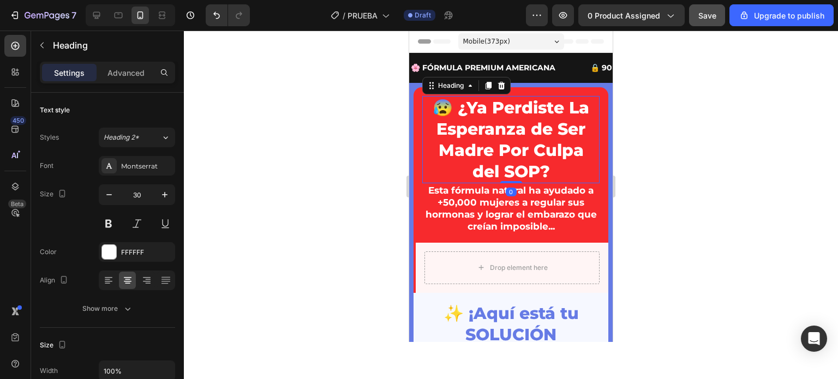
click at [502, 159] on p "😰 ¿Ya Perdiste La Esperanza de Ser Madre Por Culpa del SOP?" at bounding box center [510, 139] width 175 height 85
click at [492, 89] on icon at bounding box center [488, 85] width 9 height 9
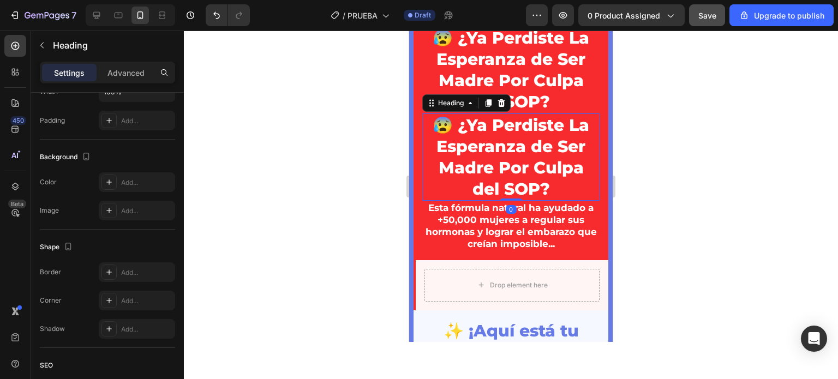
scroll to position [109, 0]
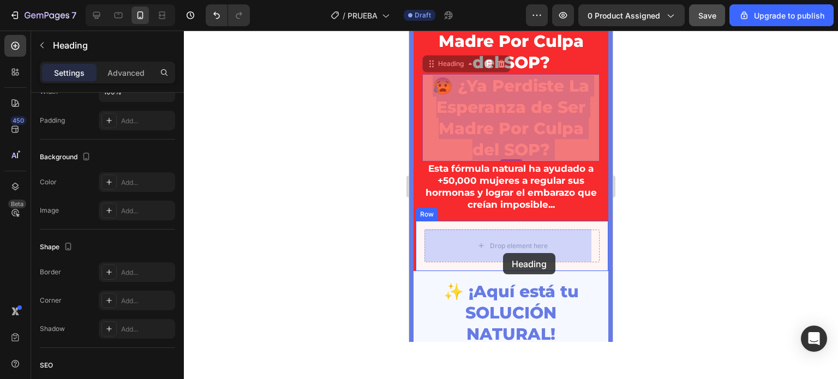
drag, startPoint x: 541, startPoint y: 97, endPoint x: 481, endPoint y: 248, distance: 162.1
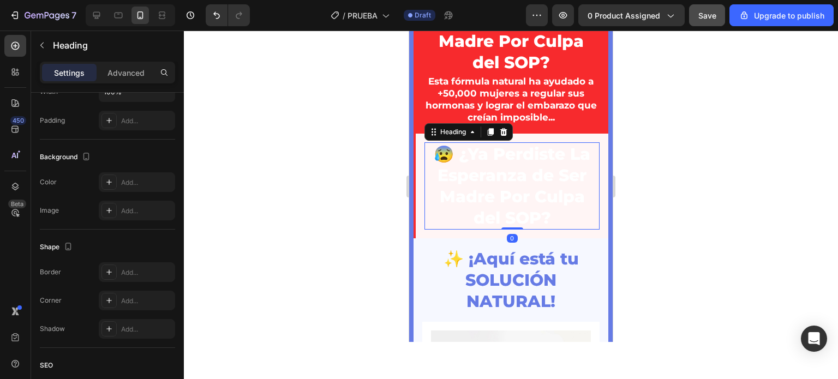
click at [486, 174] on h2 "😰 ¿Ya Perdiste La Esperanza de Ser Madre Por Culpa del SOP?" at bounding box center [511, 185] width 175 height 87
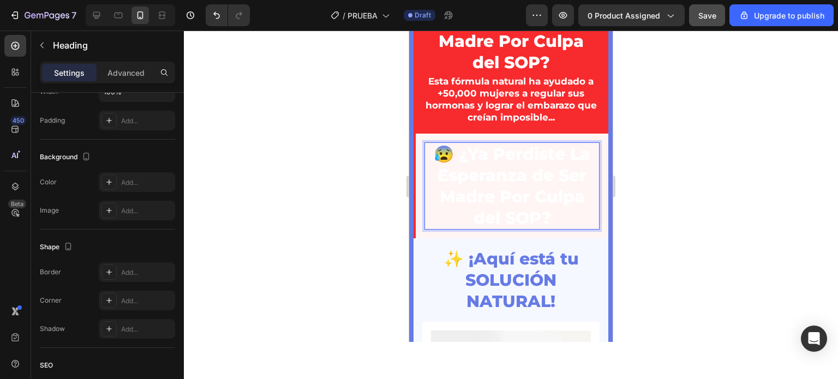
scroll to position [164, 0]
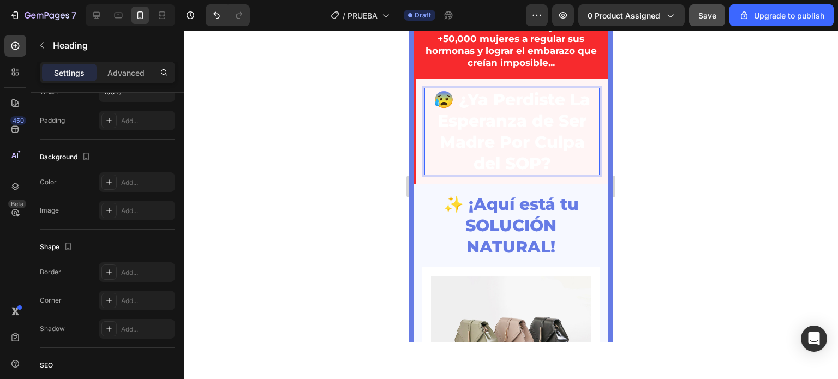
click at [339, 188] on div at bounding box center [511, 205] width 654 height 349
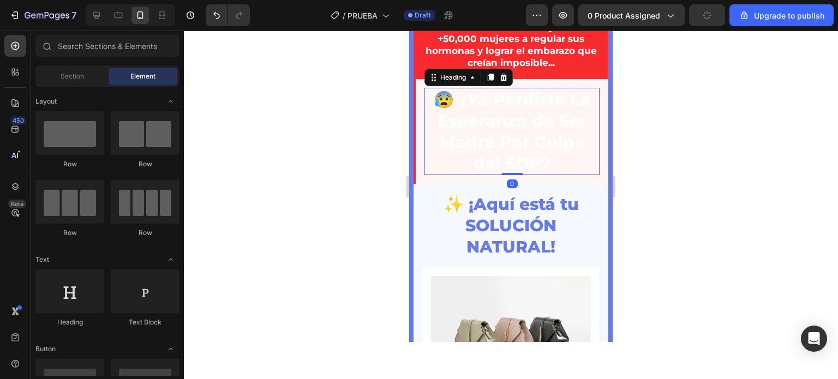
click at [485, 152] on p "😰 ¿Ya Perdiste La Esperanza de Ser Madre Por Culpa del SOP?" at bounding box center [512, 131] width 173 height 85
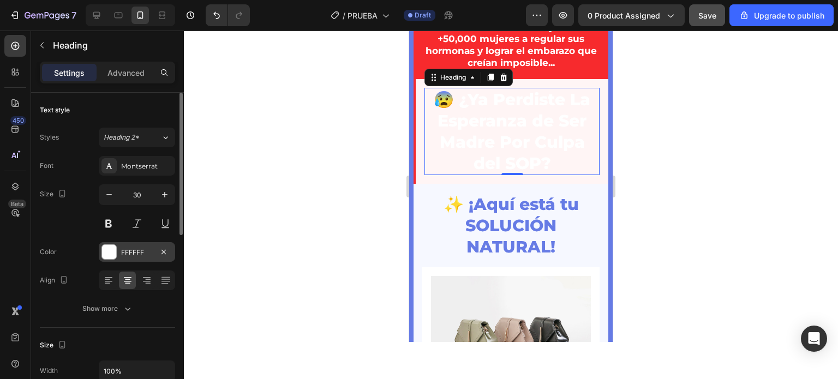
click at [113, 249] on div at bounding box center [109, 252] width 14 height 14
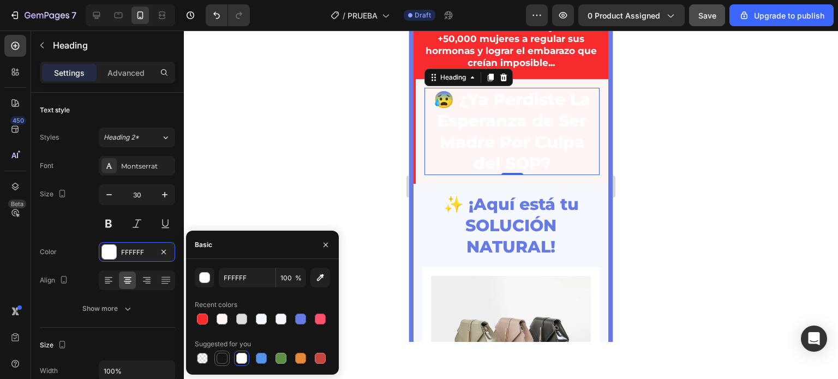
click at [218, 360] on div at bounding box center [222, 358] width 11 height 11
type input "151515"
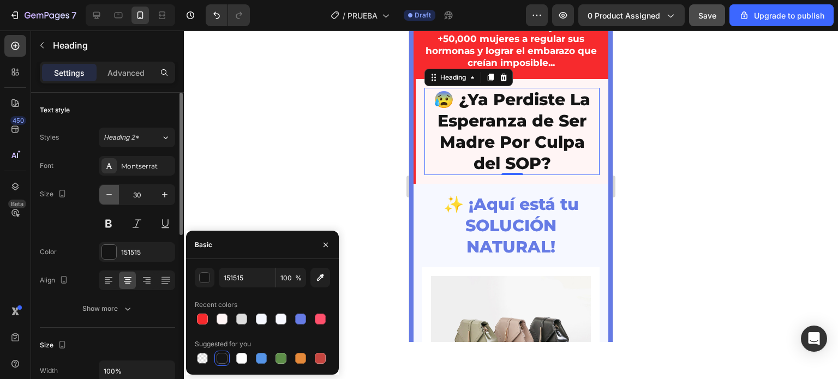
click at [111, 194] on icon "button" at bounding box center [109, 194] width 11 height 11
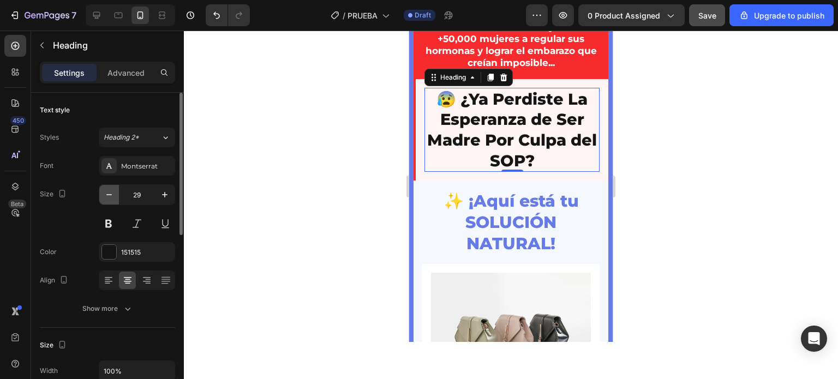
click at [111, 194] on icon "button" at bounding box center [109, 194] width 11 height 11
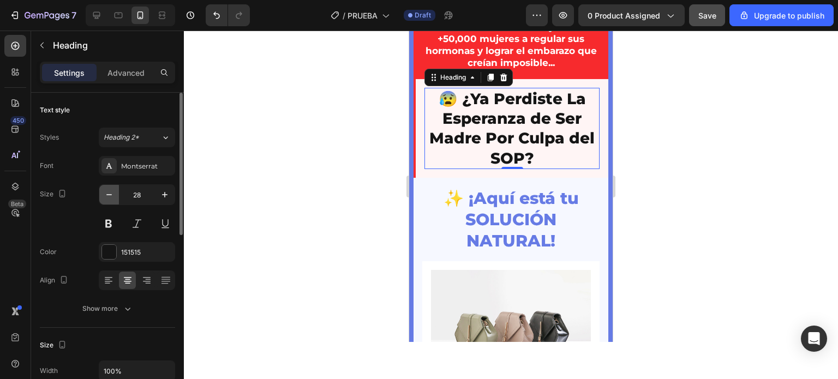
click at [111, 194] on icon "button" at bounding box center [109, 194] width 11 height 11
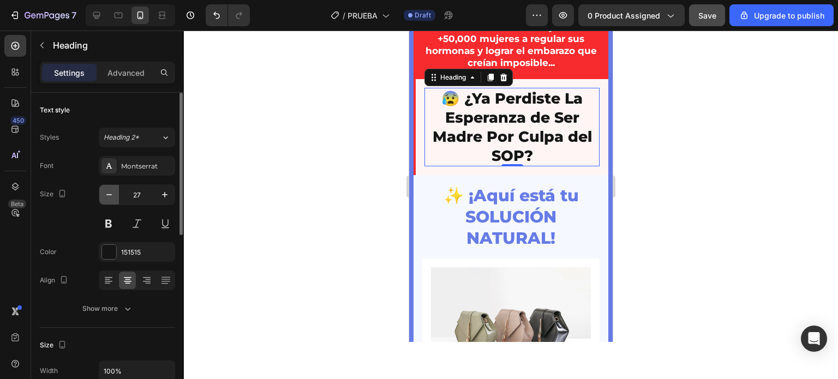
click at [111, 194] on icon "button" at bounding box center [109, 194] width 11 height 11
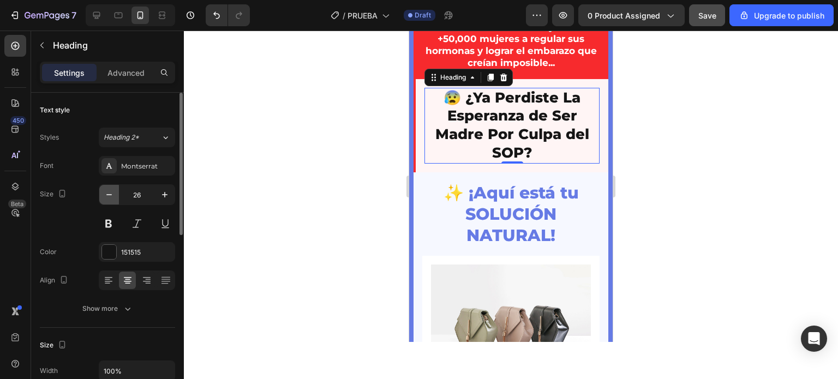
click at [111, 194] on icon "button" at bounding box center [109, 194] width 11 height 11
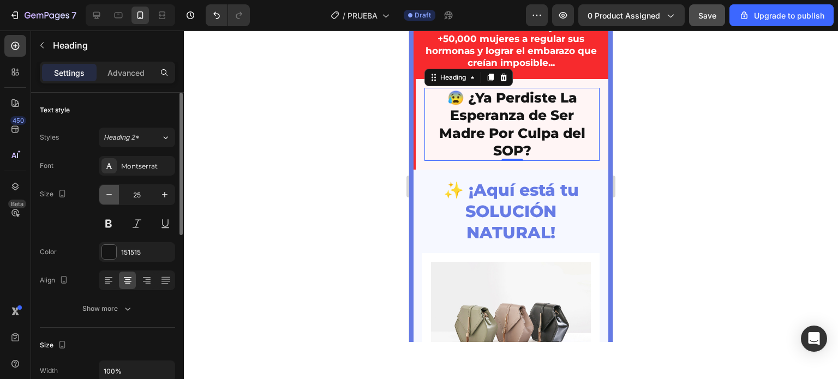
click at [111, 194] on icon "button" at bounding box center [109, 194] width 11 height 11
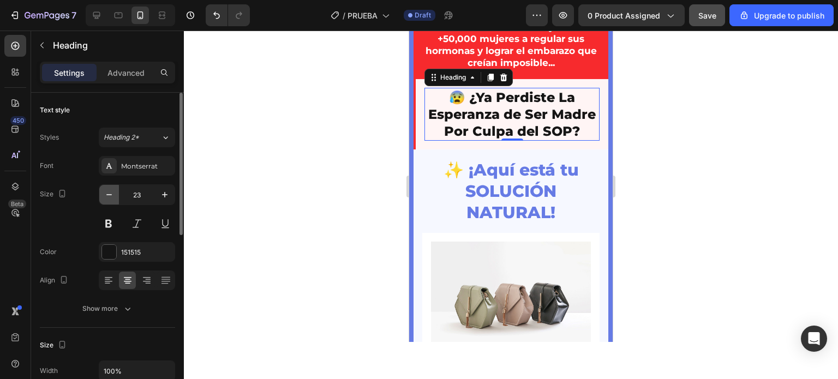
click at [111, 194] on icon "button" at bounding box center [109, 194] width 11 height 11
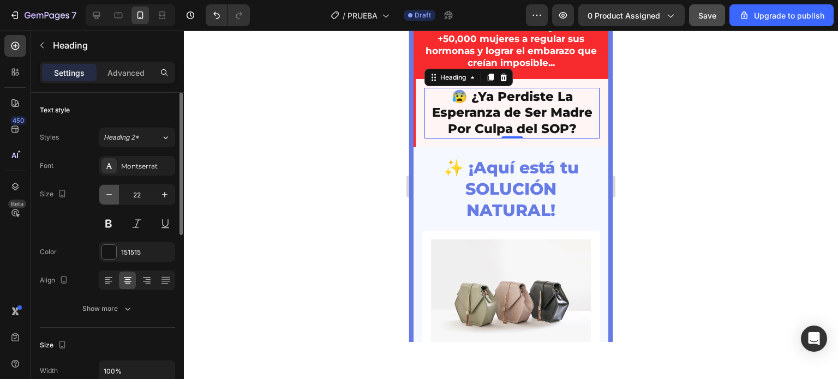
click at [111, 194] on icon "button" at bounding box center [109, 194] width 11 height 11
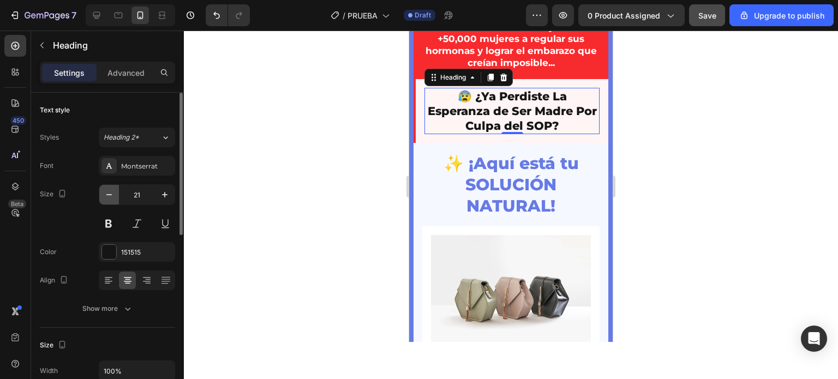
click at [111, 194] on icon "button" at bounding box center [109, 194] width 11 height 11
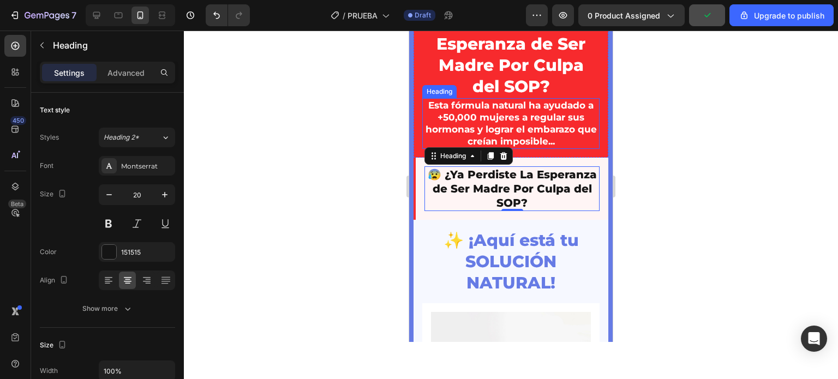
scroll to position [109, 0]
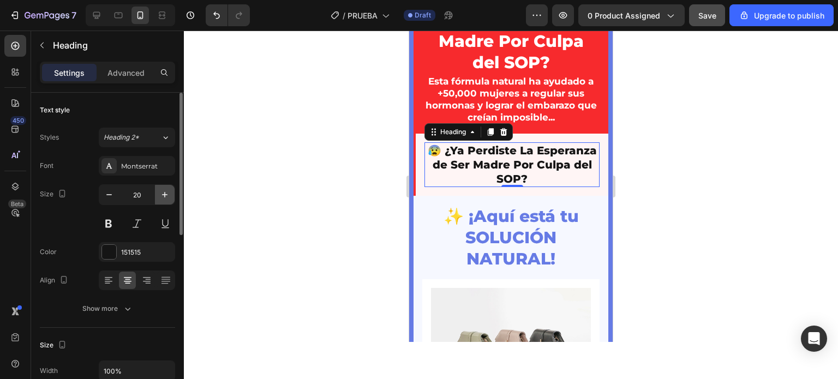
click at [161, 199] on icon "button" at bounding box center [164, 194] width 11 height 11
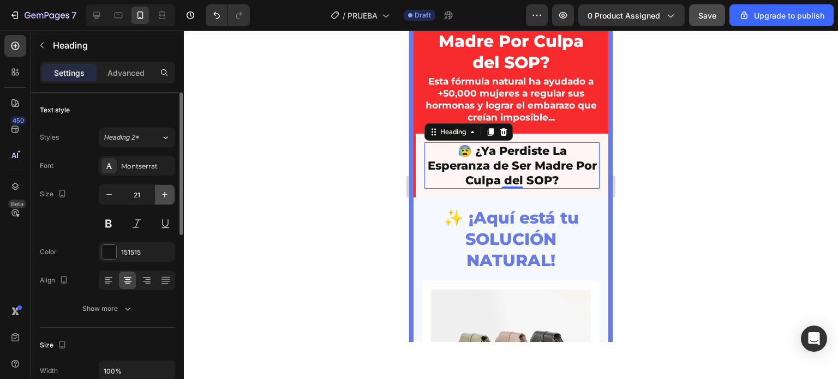
click at [161, 199] on icon "button" at bounding box center [164, 194] width 11 height 11
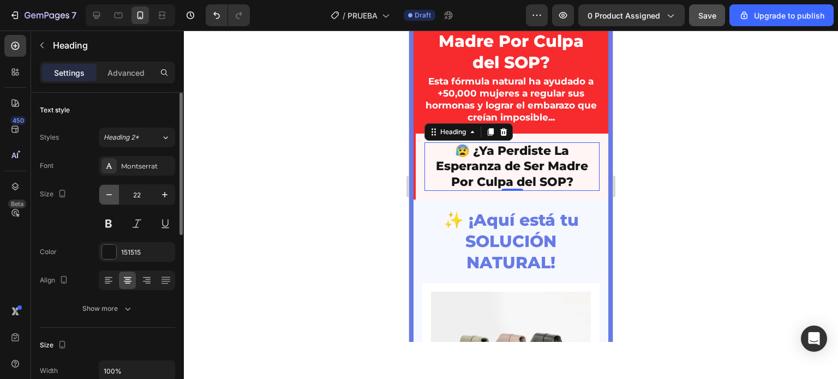
click at [112, 196] on icon "button" at bounding box center [109, 194] width 11 height 11
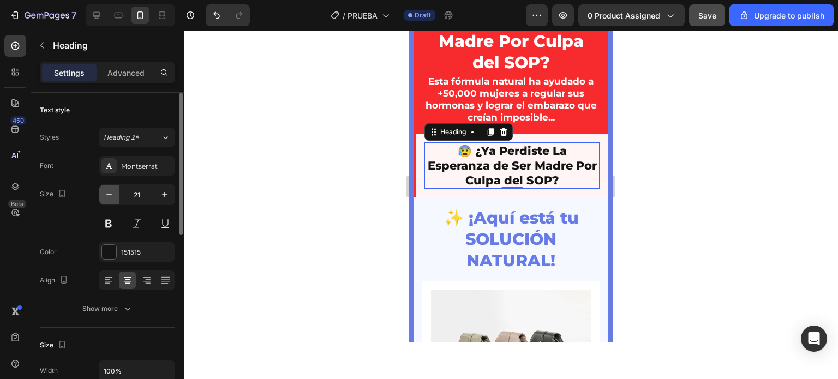
click at [112, 196] on icon "button" at bounding box center [109, 194] width 11 height 11
type input "20"
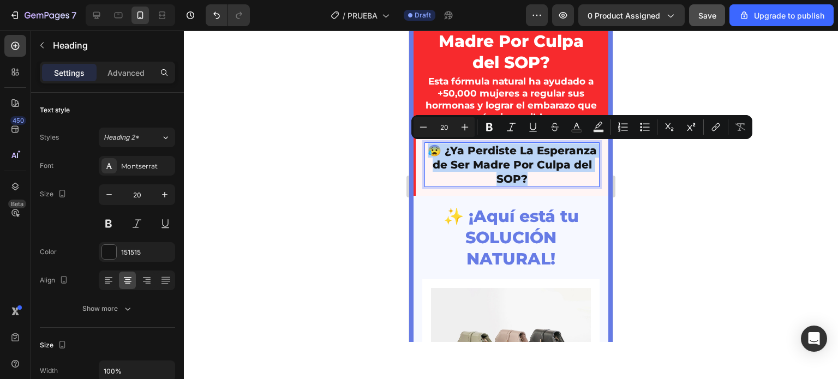
drag, startPoint x: 553, startPoint y: 178, endPoint x: 428, endPoint y: 154, distance: 127.3
click at [428, 154] on p "😰 ¿Ya Perdiste La Esperanza de Ser Madre Por Culpa del SOP?" at bounding box center [512, 164] width 173 height 43
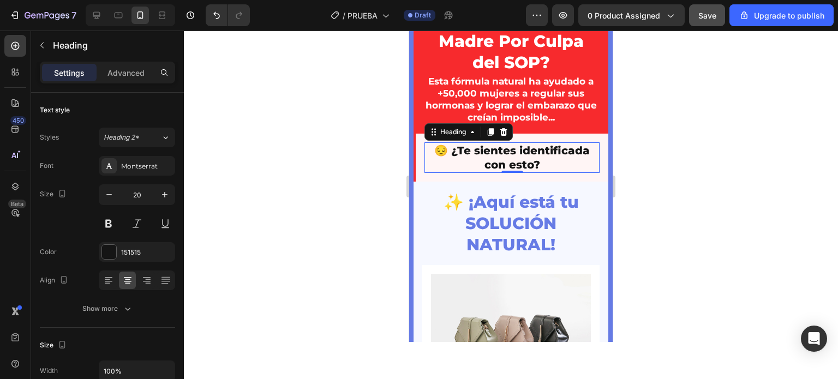
click at [363, 170] on div at bounding box center [511, 205] width 654 height 349
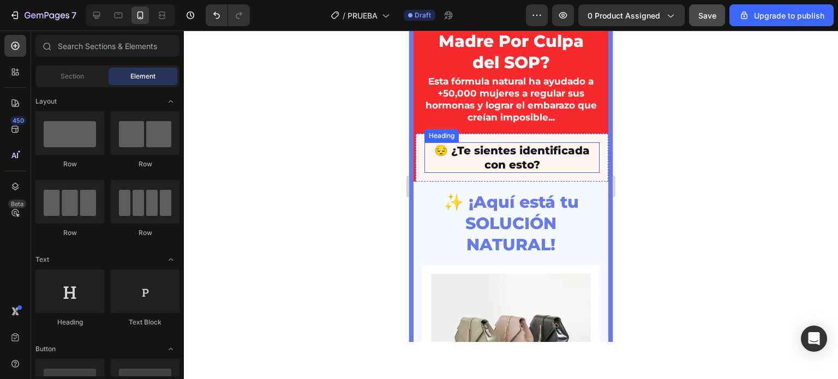
click at [548, 143] on p "😔 ¿Te sientes identificada con esto?" at bounding box center [512, 157] width 173 height 28
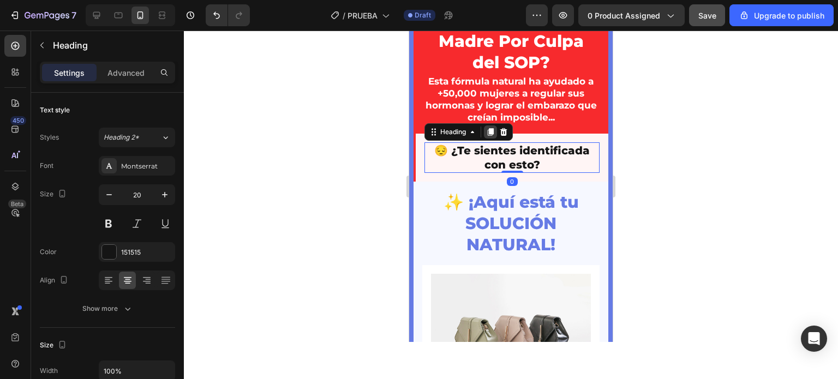
click at [492, 134] on icon at bounding box center [490, 132] width 9 height 9
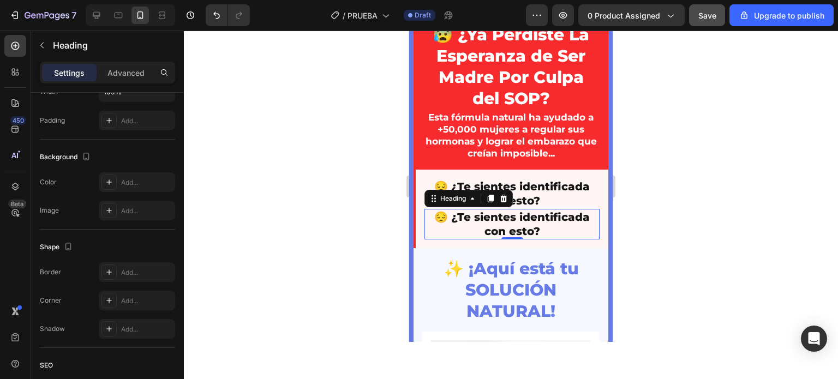
scroll to position [55, 0]
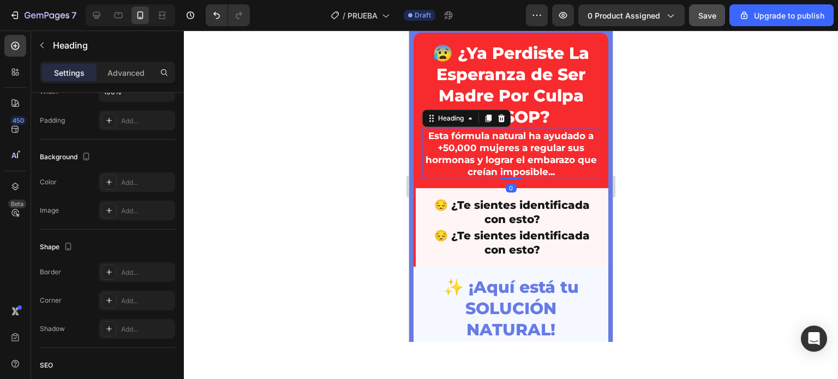
click at [483, 148] on h2 "Esta fórmula natural ha ayudado a +50,000 mujeres a regular sus hormonas y logr…" at bounding box center [510, 154] width 177 height 50
click at [486, 118] on icon at bounding box center [489, 119] width 6 height 8
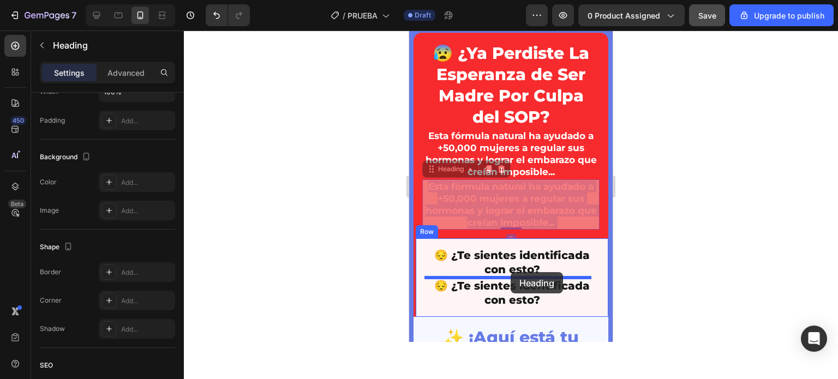
drag, startPoint x: 511, startPoint y: 194, endPoint x: 511, endPoint y: 272, distance: 78.6
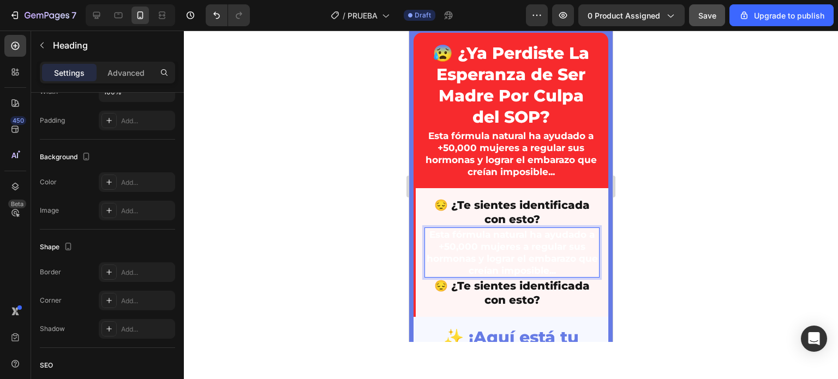
click at [500, 250] on h2 "Esta fórmula natural ha ayudado a +50,000 mujeres a regular sus hormonas y logr…" at bounding box center [511, 253] width 175 height 50
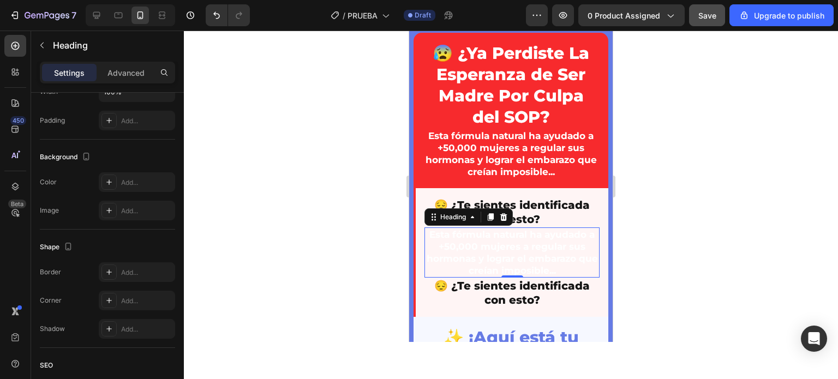
click at [336, 223] on div at bounding box center [511, 205] width 654 height 349
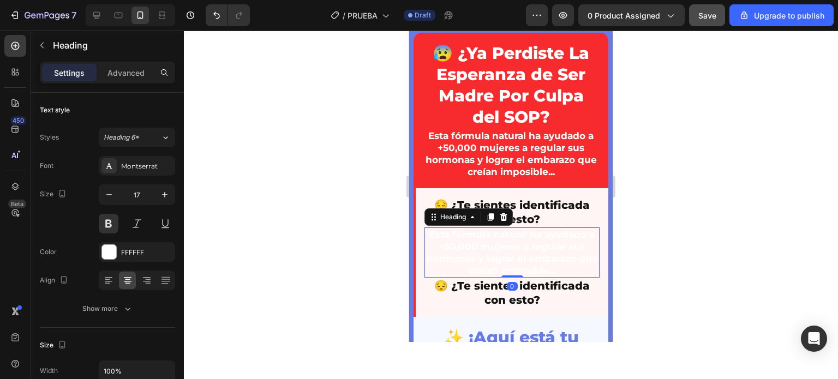
click at [483, 244] on p "Esta fórmula natural ha ayudado a +50,000 mujeres a regular sus hormonas y logr…" at bounding box center [512, 253] width 173 height 48
click at [112, 248] on div at bounding box center [109, 252] width 14 height 14
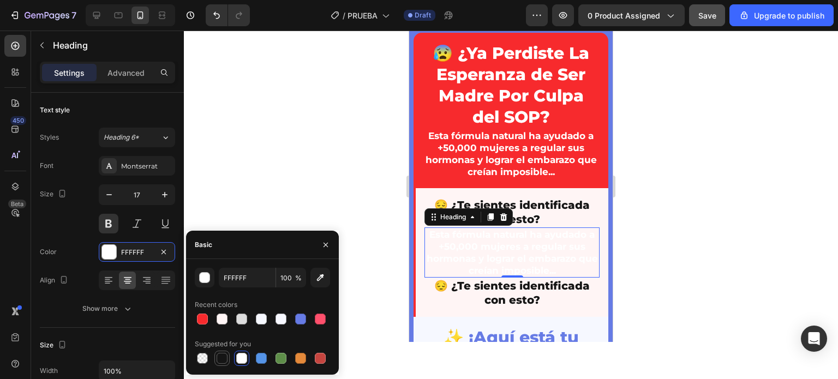
click at [218, 357] on div at bounding box center [222, 358] width 11 height 11
type input "151515"
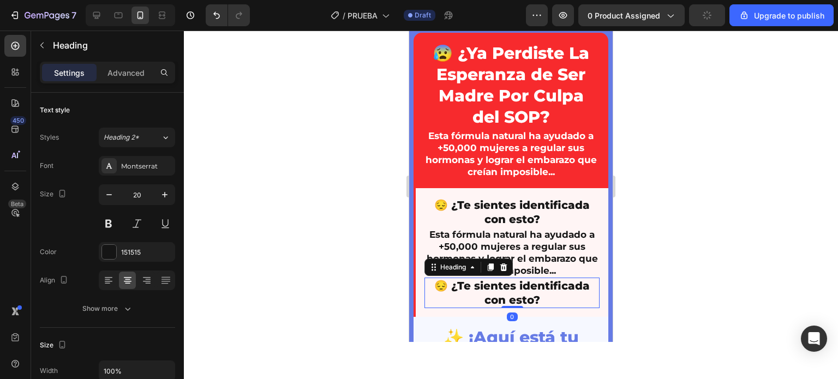
scroll to position [279, 0]
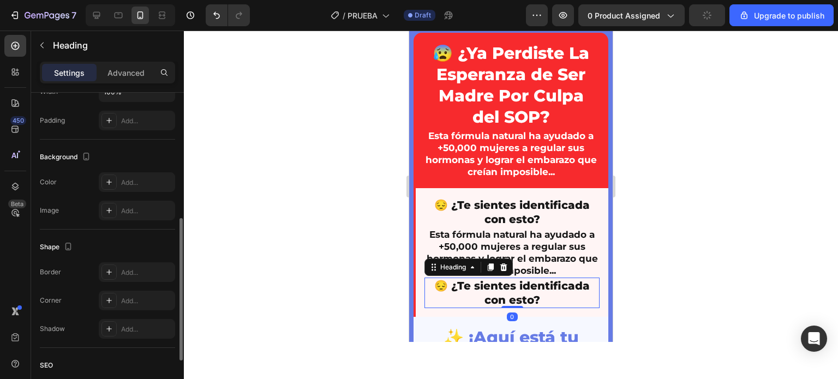
click at [517, 288] on h2 "😔 ¿Te sientes identificada con esto?" at bounding box center [511, 293] width 175 height 31
click at [504, 270] on icon at bounding box center [503, 268] width 7 height 8
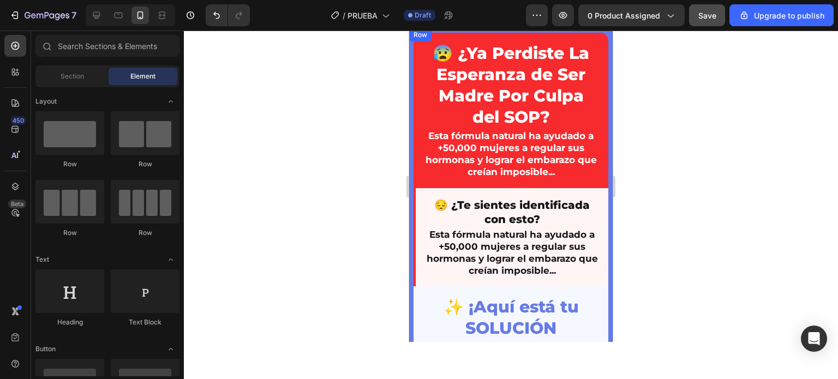
click at [340, 253] on div at bounding box center [511, 205] width 654 height 349
click at [491, 240] on p "Esta fórmula natural ha ayudado a +50,000 mujeres a regular sus hormonas y logr…" at bounding box center [512, 253] width 173 height 48
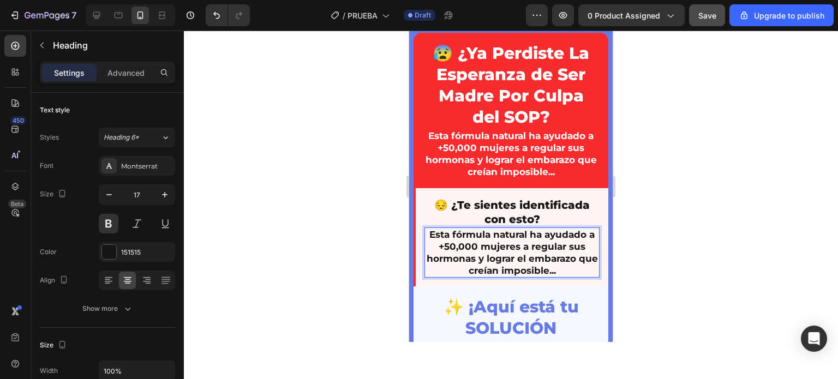
click at [561, 272] on p "Esta fórmula natural ha ayudado a +50,000 mujeres a regular sus hormonas y logr…" at bounding box center [512, 253] width 173 height 48
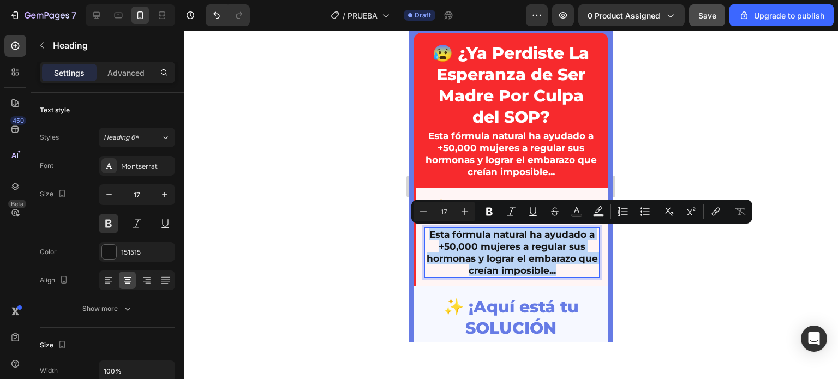
drag, startPoint x: 564, startPoint y: 271, endPoint x: 426, endPoint y: 237, distance: 142.6
click at [426, 237] on p "Esta fórmula natural ha ayudado a +50,000 mujeres a regular sus hormonas y logr…" at bounding box center [512, 253] width 173 height 48
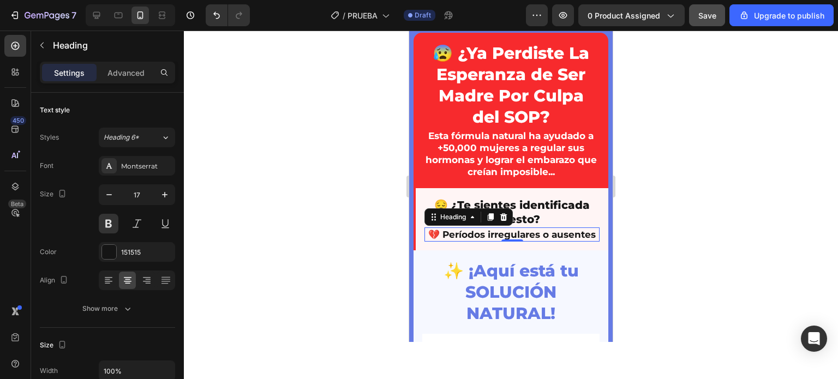
click at [375, 220] on div at bounding box center [511, 205] width 654 height 349
click at [500, 241] on p "💔 Períodos irregulares o ausentes" at bounding box center [512, 235] width 173 height 12
click at [109, 282] on icon at bounding box center [108, 280] width 11 height 11
click at [362, 216] on div at bounding box center [511, 205] width 654 height 349
click at [464, 238] on p "💔 Períodos irregulares o ausentes" at bounding box center [512, 235] width 173 height 12
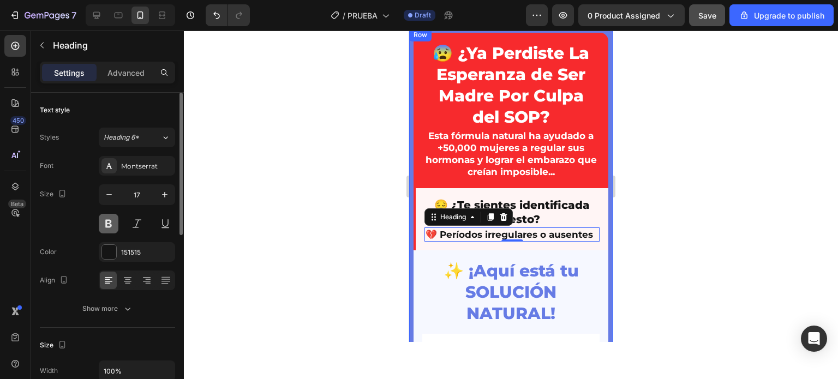
click at [115, 223] on button at bounding box center [109, 224] width 20 height 20
click at [367, 243] on div at bounding box center [511, 205] width 654 height 349
click at [446, 241] on p "💔 Períodos irregulares o ausentes" at bounding box center [512, 235] width 173 height 12
click at [490, 219] on icon at bounding box center [490, 217] width 9 height 9
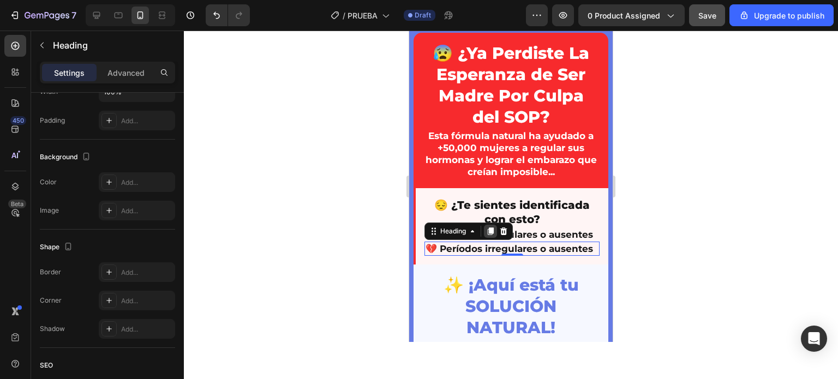
click at [491, 235] on icon at bounding box center [491, 232] width 6 height 8
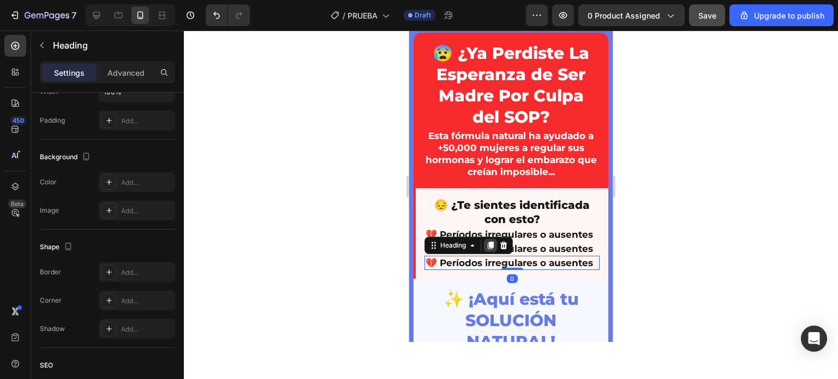
click at [491, 250] on icon at bounding box center [490, 245] width 9 height 9
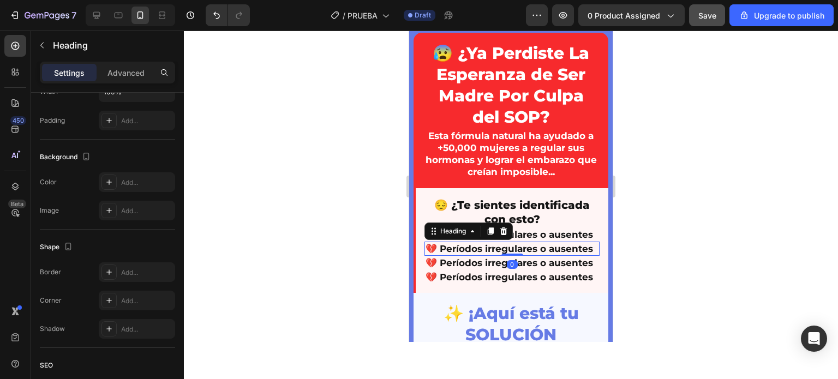
click at [491, 256] on h2 "💔 Períodos irregulares o ausentes" at bounding box center [511, 249] width 175 height 14
click at [325, 240] on div at bounding box center [511, 205] width 654 height 349
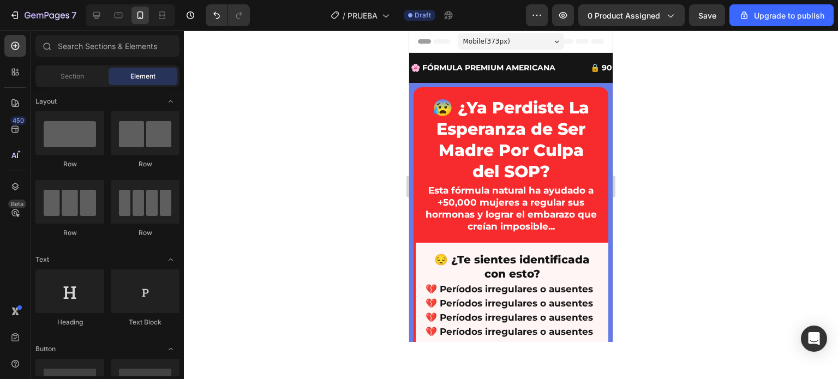
scroll to position [55, 0]
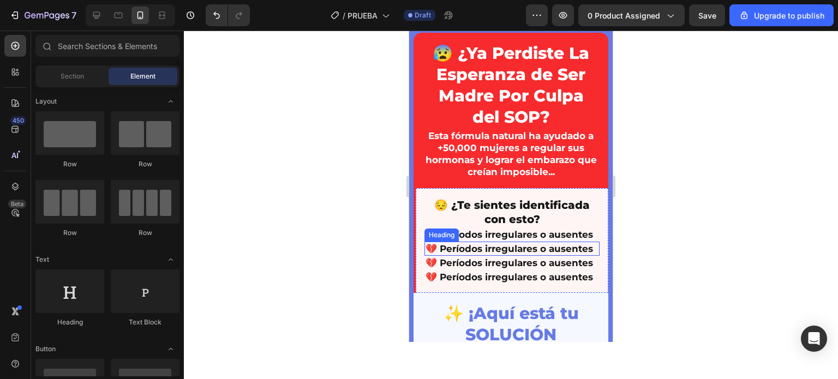
click at [487, 256] on h2 "💔 Períodos irregulares o ausentes" at bounding box center [511, 249] width 175 height 14
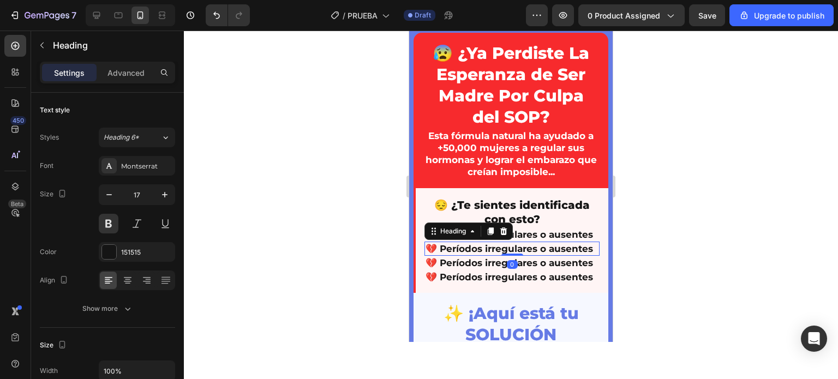
click at [477, 256] on h2 "💔 Períodos irregulares o ausentes" at bounding box center [511, 249] width 175 height 14
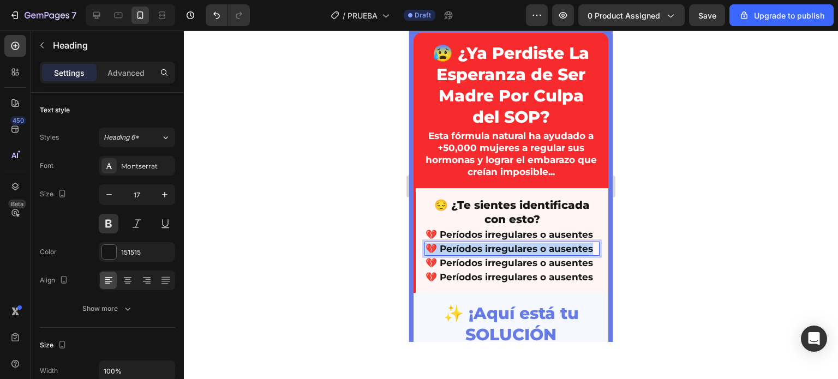
drag, startPoint x: 474, startPoint y: 272, endPoint x: 426, endPoint y: 265, distance: 48.6
click at [426, 255] on p "💔 Períodos irregulares o ausentes" at bounding box center [512, 249] width 173 height 12
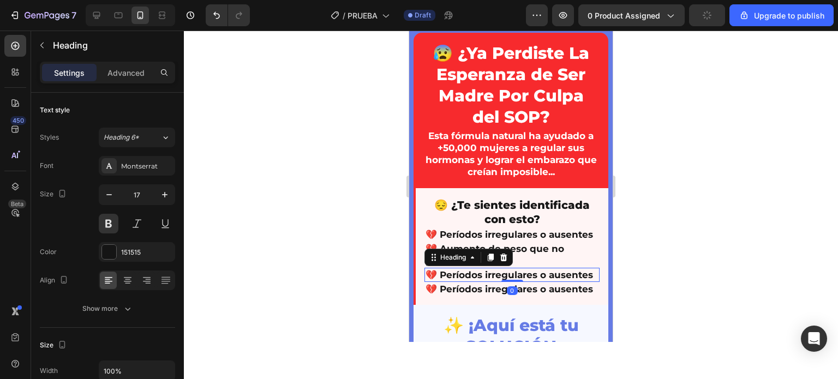
scroll to position [279, 0]
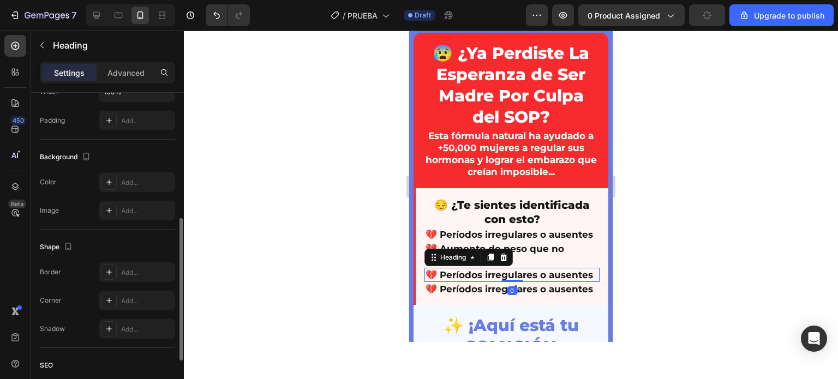
click at [469, 282] on h2 "💔 Períodos irregulares o ausentes" at bounding box center [511, 275] width 175 height 14
click at [468, 282] on h2 "💔 Períodos irregulares o ausentes" at bounding box center [511, 275] width 175 height 14
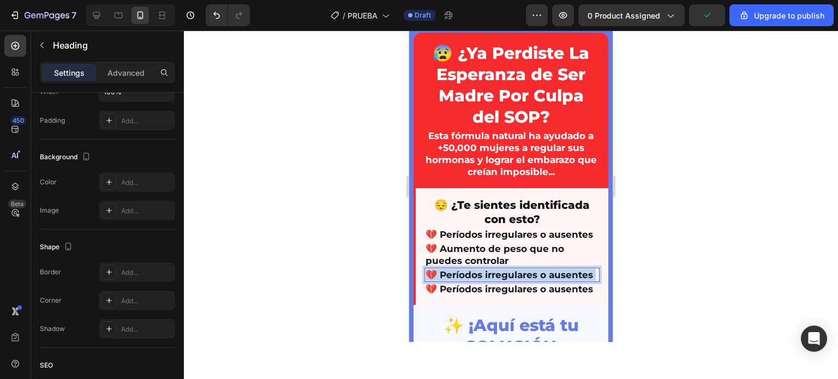
drag, startPoint x: 469, startPoint y: 297, endPoint x: 428, endPoint y: 294, distance: 41.6
click at [428, 281] on p "💔 Períodos irregulares o ausentes" at bounding box center [512, 275] width 173 height 12
click at [470, 281] on p "💔 Períodos irregulares o ausentes" at bounding box center [512, 275] width 173 height 12
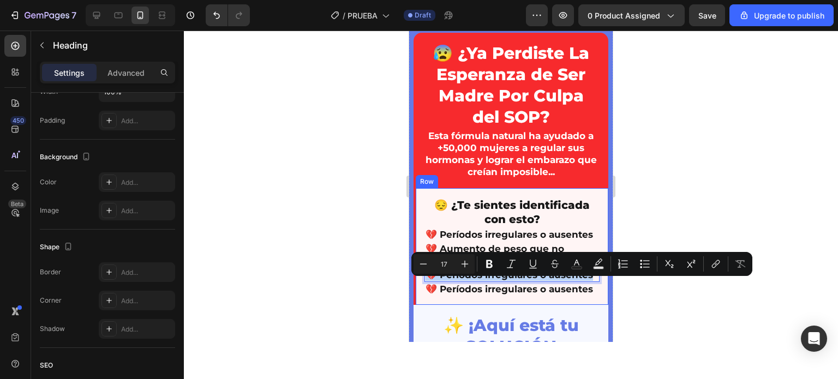
drag, startPoint x: 469, startPoint y: 300, endPoint x: 420, endPoint y: 288, distance: 50.0
click at [420, 288] on div "😔 ¿Te sientes identificada con esto? Heading 💔 Períodos irregulares o ausentes …" at bounding box center [511, 246] width 195 height 117
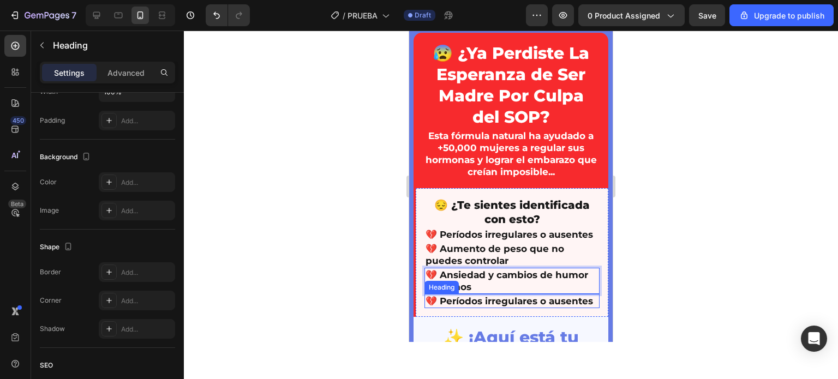
click at [472, 308] on h2 "💔 Períodos irregulares o ausentes" at bounding box center [511, 301] width 175 height 14
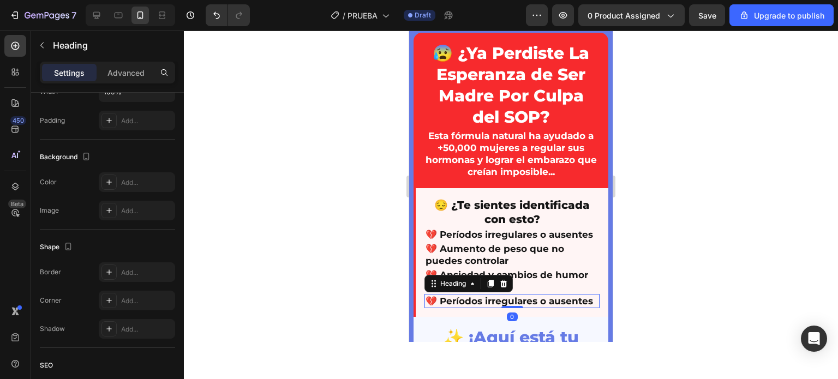
click at [469, 308] on h2 "💔 Períodos irregulares o ausentes" at bounding box center [511, 301] width 175 height 14
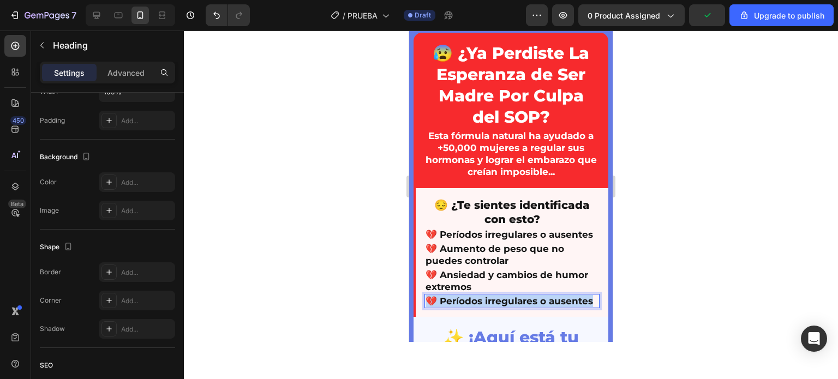
drag, startPoint x: 467, startPoint y: 324, endPoint x: 424, endPoint y: 313, distance: 44.1
click at [424, 308] on h2 "💔 Períodos irregulares o ausentes" at bounding box center [511, 301] width 175 height 14
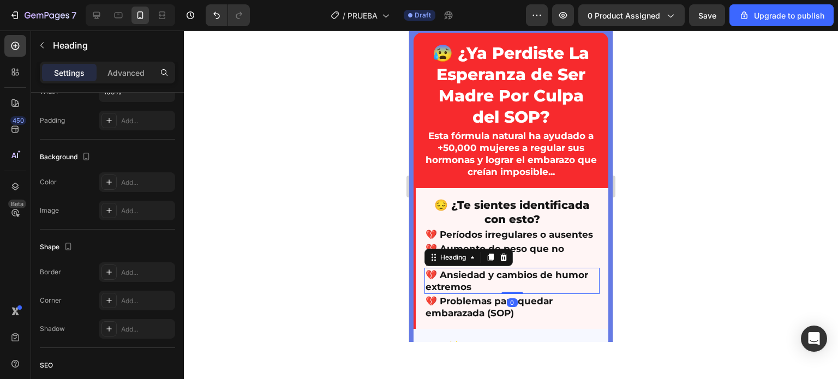
click at [489, 293] on p "💔 Ansiedad y cambios de humor extremos" at bounding box center [512, 281] width 173 height 24
click at [492, 314] on p "💔 Problemas para quedar embarazada (SOP)" at bounding box center [512, 307] width 173 height 24
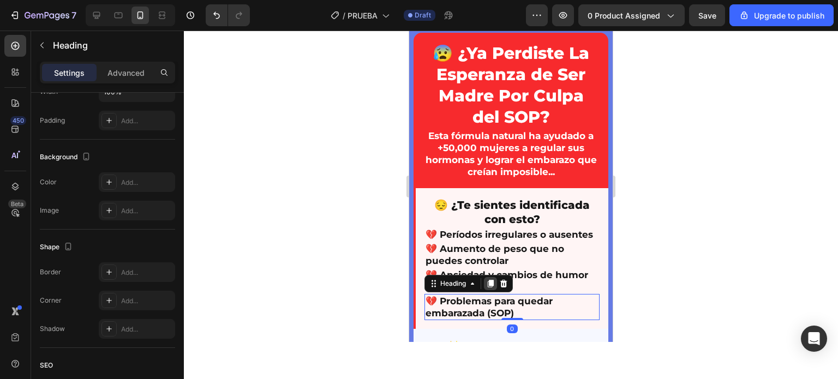
click at [494, 288] on icon at bounding box center [491, 284] width 6 height 8
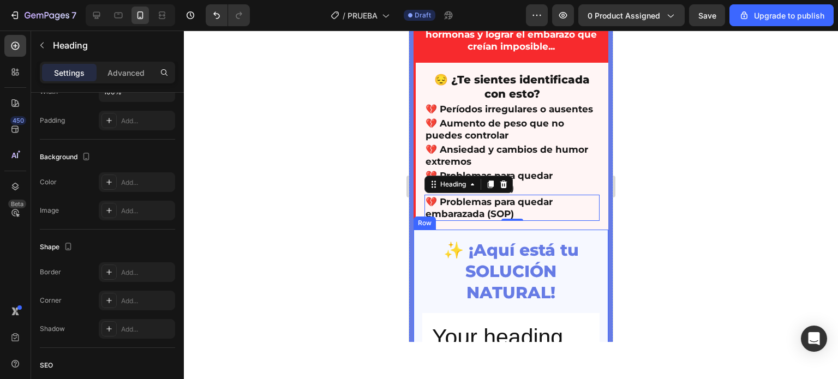
scroll to position [154, 0]
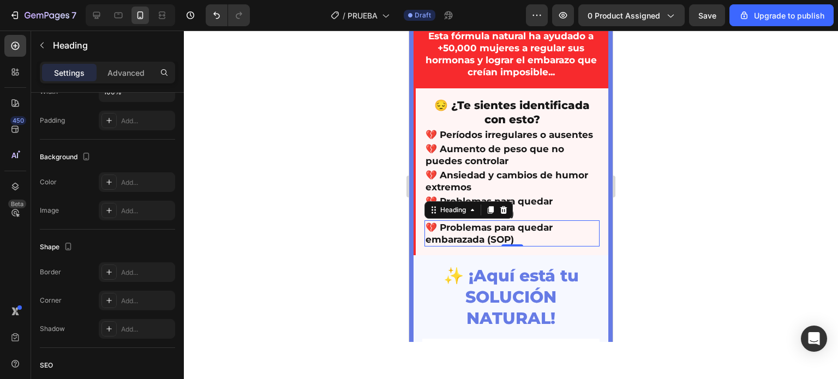
click at [649, 252] on div at bounding box center [511, 205] width 654 height 349
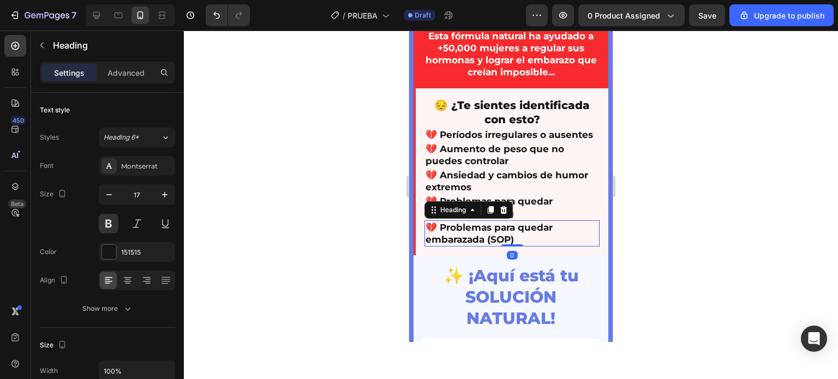
click at [517, 247] on h2 "💔 Problemas para quedar embarazada (SOP)" at bounding box center [511, 233] width 175 height 26
click at [487, 214] on icon at bounding box center [490, 210] width 9 height 9
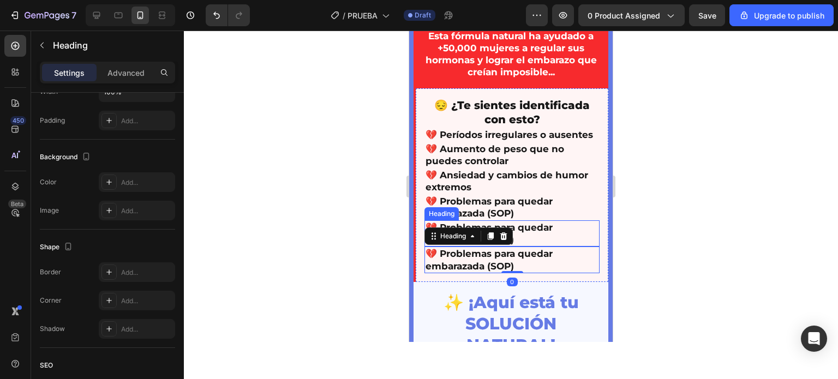
click at [526, 240] on h2 "💔 Problemas para quedar embarazada (SOP)" at bounding box center [511, 233] width 175 height 26
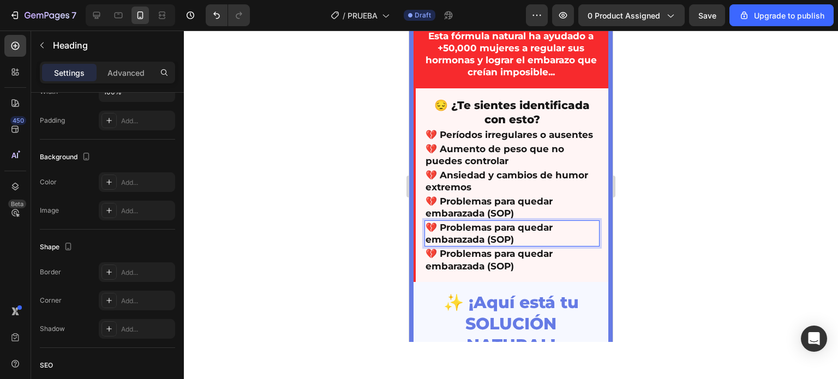
click at [517, 247] on h2 "💔 Problemas para quedar embarazada (SOP)" at bounding box center [511, 233] width 175 height 26
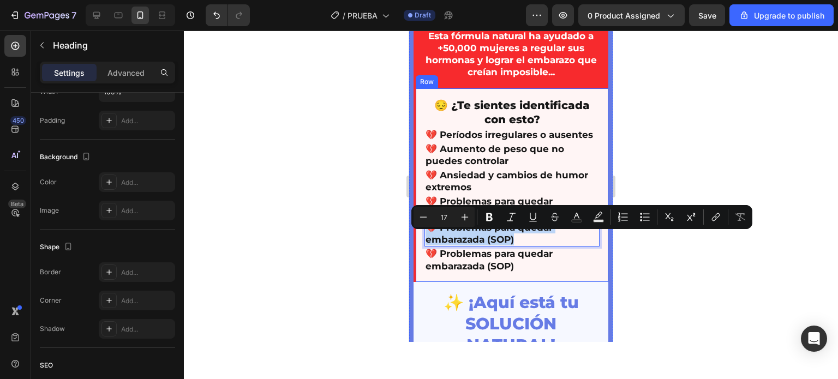
drag, startPoint x: 517, startPoint y: 248, endPoint x: 423, endPoint y: 244, distance: 93.9
click at [423, 244] on div "😔 ¿Te sientes identificada con esto? Heading 💔 Períodos irregulares o ausentes …" at bounding box center [511, 185] width 195 height 194
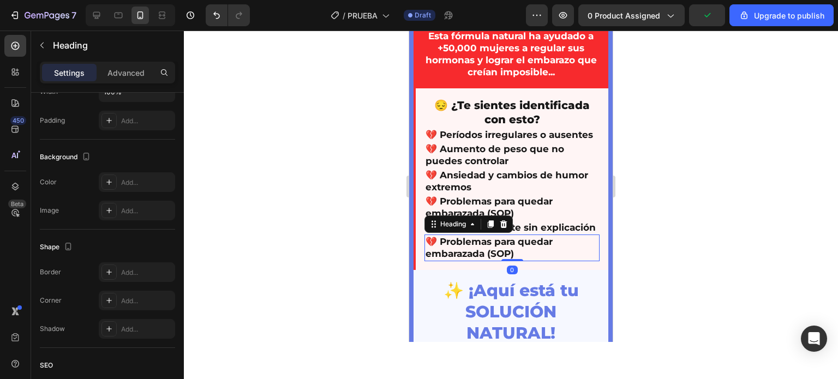
click at [520, 261] on h2 "💔 Problemas para quedar embarazada (SOP)" at bounding box center [511, 248] width 175 height 26
click at [518, 261] on h2 "💔 Problemas para quedar embarazada (SOP)" at bounding box center [511, 248] width 175 height 26
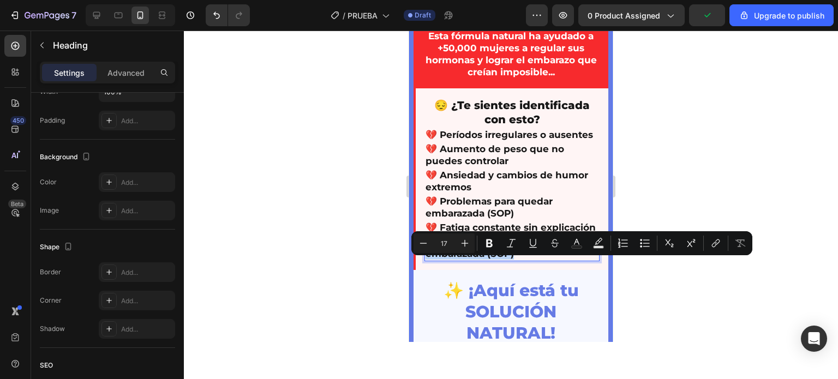
drag, startPoint x: 518, startPoint y: 276, endPoint x: 409, endPoint y: 269, distance: 109.3
click at [409, 269] on div "😰 ¿Ya Perdiste La Esperanza de Ser Madre Por Culpa del SOP? Heading Esta fórmul…" at bounding box center [511, 247] width 204 height 636
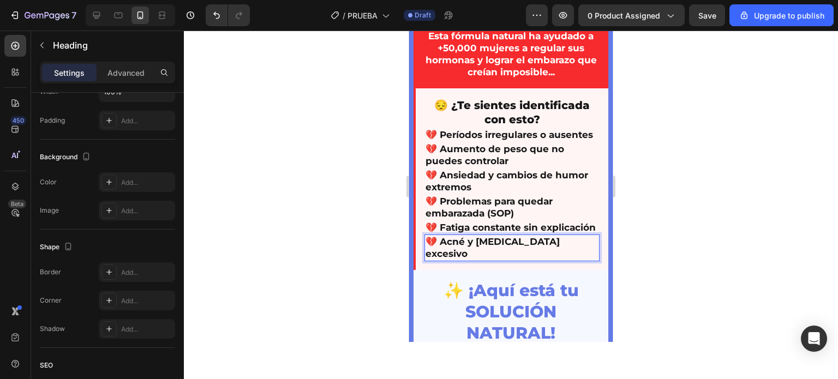
click at [371, 251] on div at bounding box center [511, 205] width 654 height 349
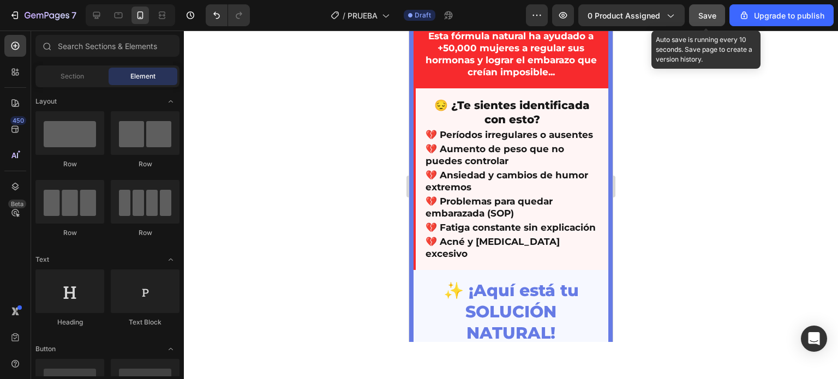
click at [712, 20] on div "Save" at bounding box center [707, 15] width 18 height 11
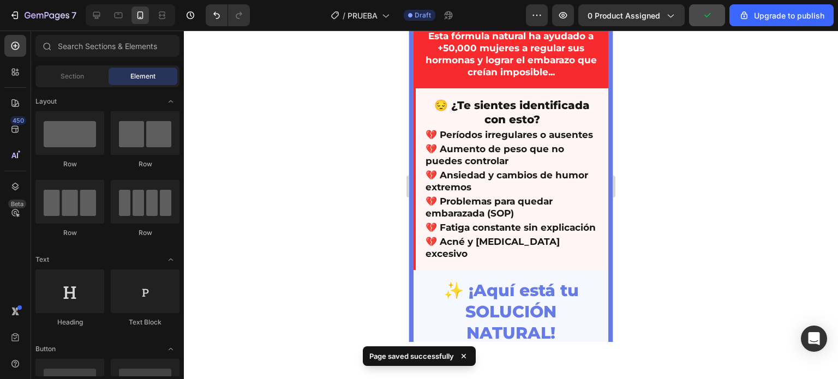
click at [716, 199] on div at bounding box center [511, 205] width 654 height 349
click at [715, 143] on div at bounding box center [511, 205] width 654 height 349
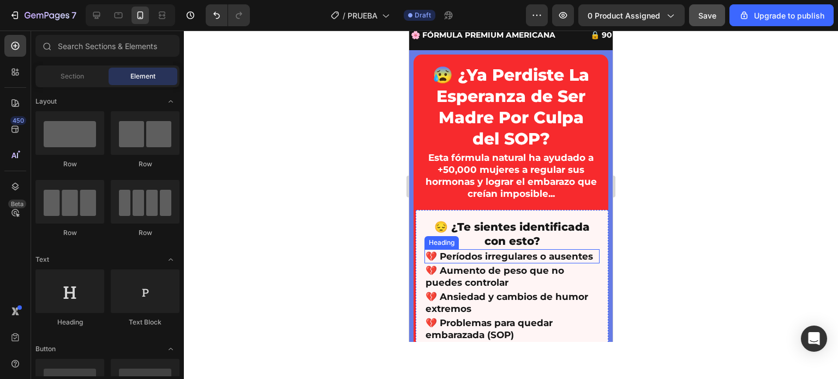
scroll to position [0, 0]
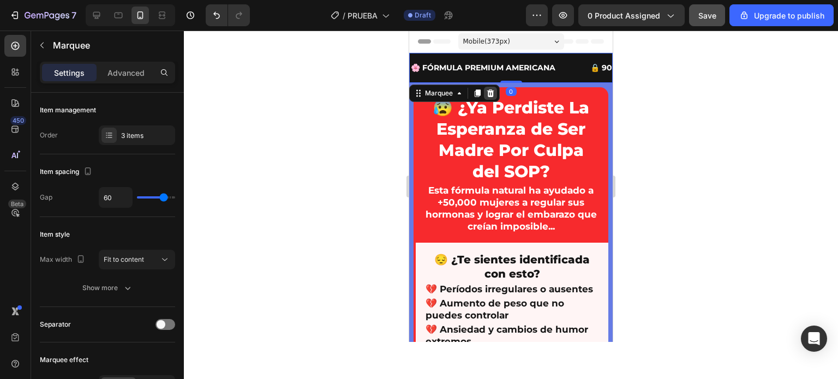
click at [488, 93] on icon at bounding box center [490, 93] width 7 height 8
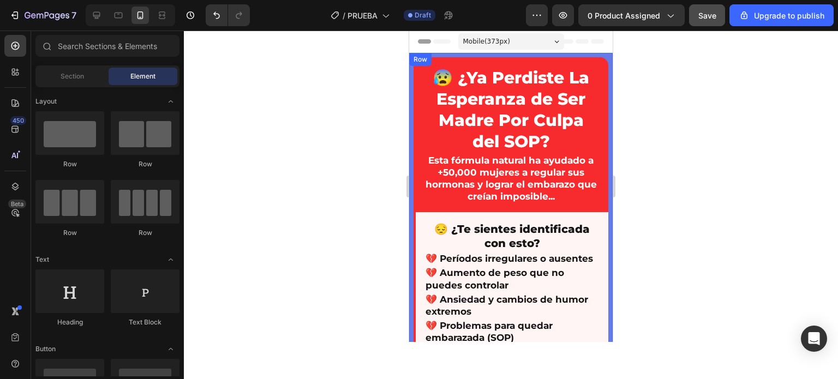
click at [340, 122] on div at bounding box center [511, 205] width 654 height 349
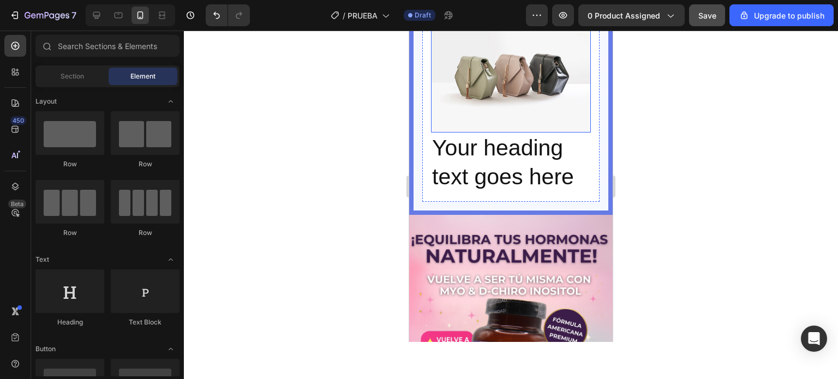
scroll to position [436, 0]
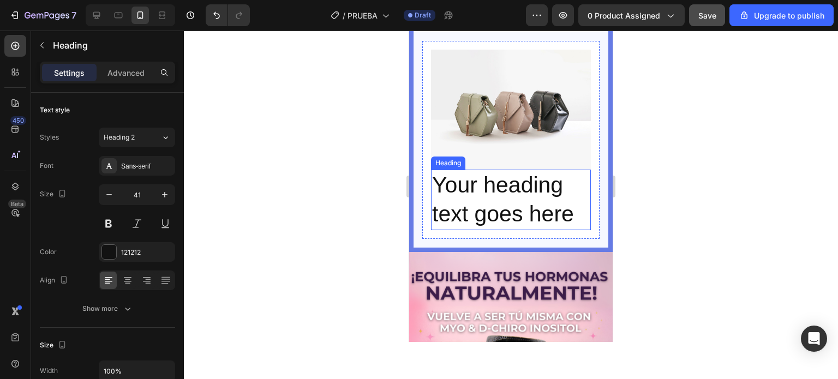
click at [507, 195] on h2 "Your heading text goes here" at bounding box center [511, 200] width 160 height 61
click at [333, 177] on div at bounding box center [511, 205] width 654 height 349
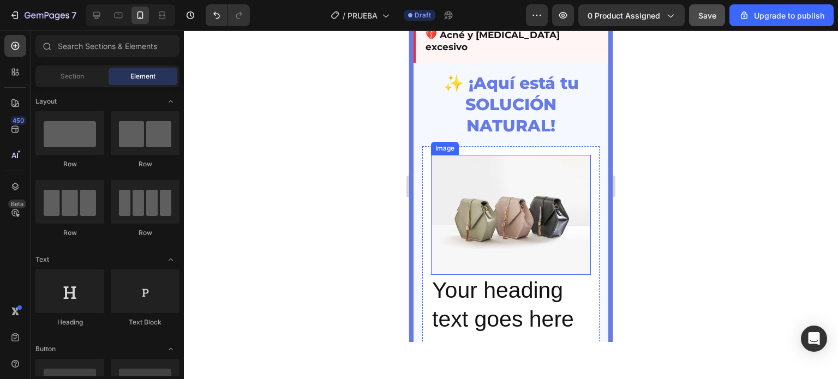
scroll to position [327, 0]
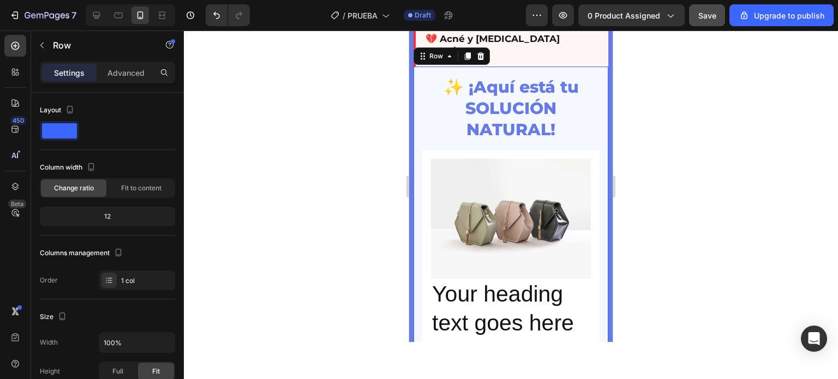
click at [417, 119] on div "✨ ¡Aquí está tu SOLUCIÓN NATURAL! Heading Image Your heading text goes here Hea…" at bounding box center [511, 212] width 195 height 290
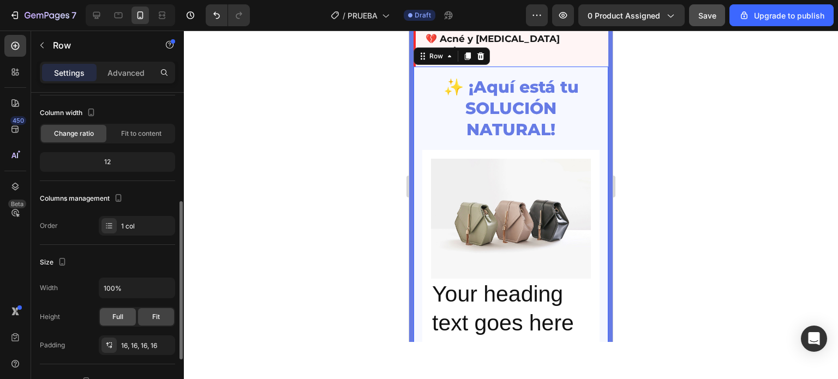
scroll to position [164, 0]
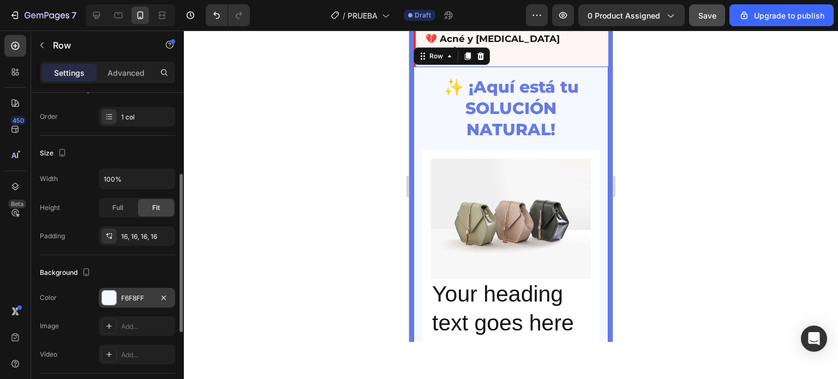
click at [123, 301] on div "F6F8FF" at bounding box center [137, 299] width 32 height 10
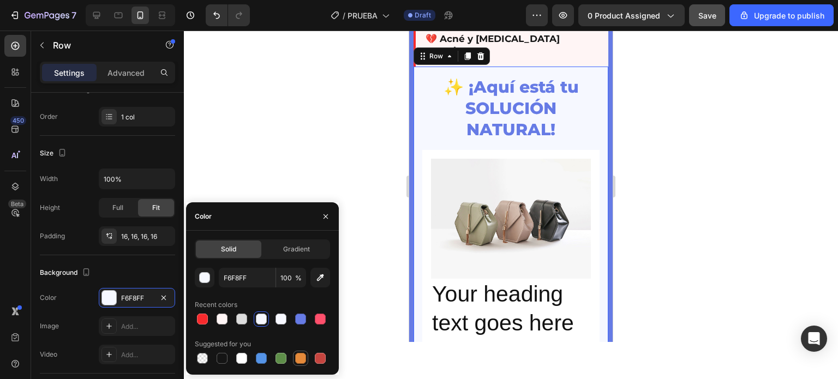
click at [296, 356] on div at bounding box center [300, 358] width 11 height 11
type input "E4893A"
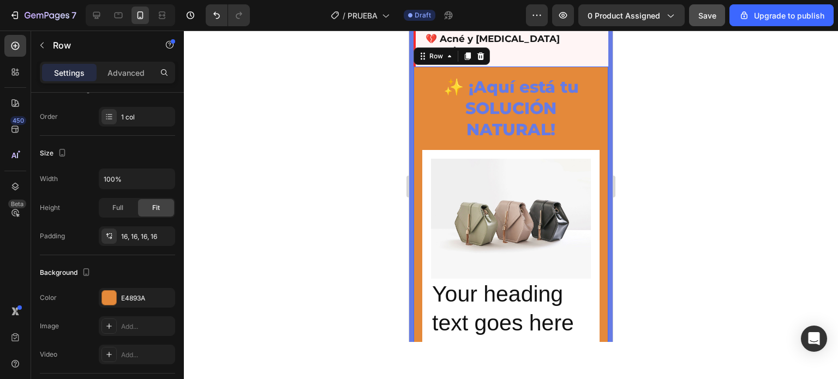
click at [362, 165] on div at bounding box center [511, 205] width 654 height 349
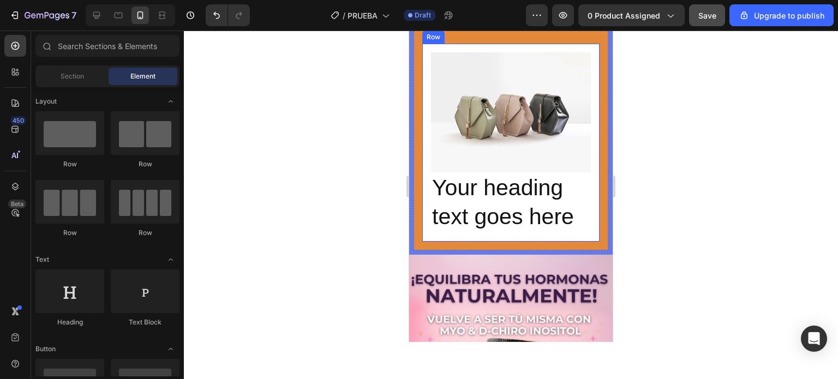
scroll to position [436, 0]
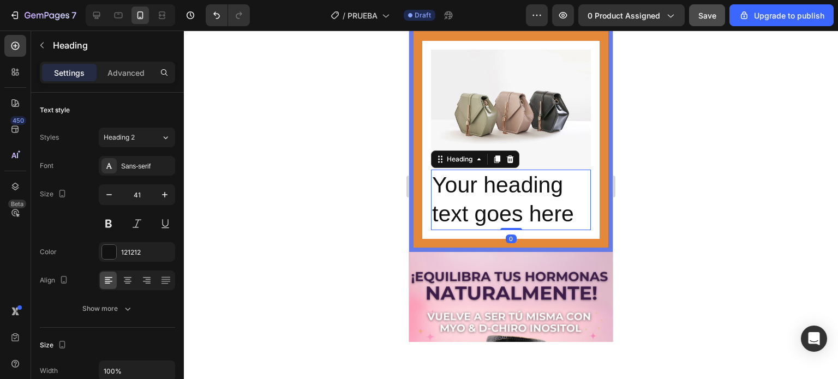
click at [479, 199] on h2 "Your heading text goes here" at bounding box center [511, 200] width 160 height 61
click at [511, 164] on icon at bounding box center [510, 159] width 9 height 9
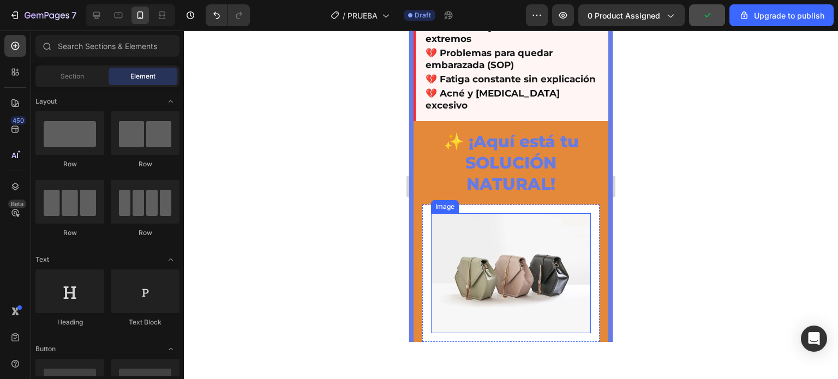
scroll to position [218, 0]
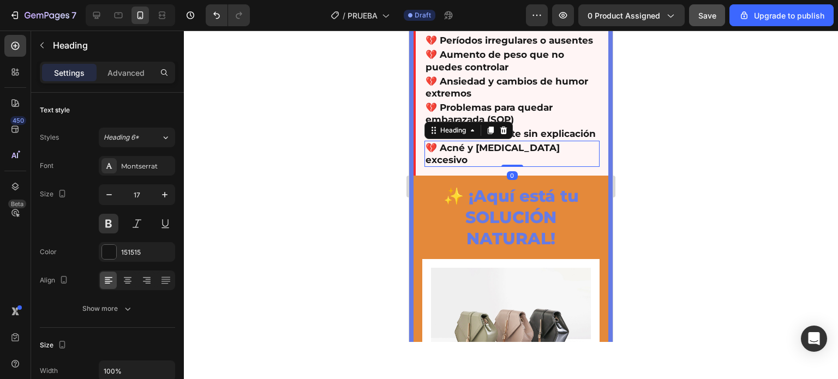
click at [477, 166] on p "💔 Acné y [MEDICAL_DATA] excesivo" at bounding box center [512, 154] width 173 height 24
click at [489, 135] on icon at bounding box center [490, 130] width 9 height 9
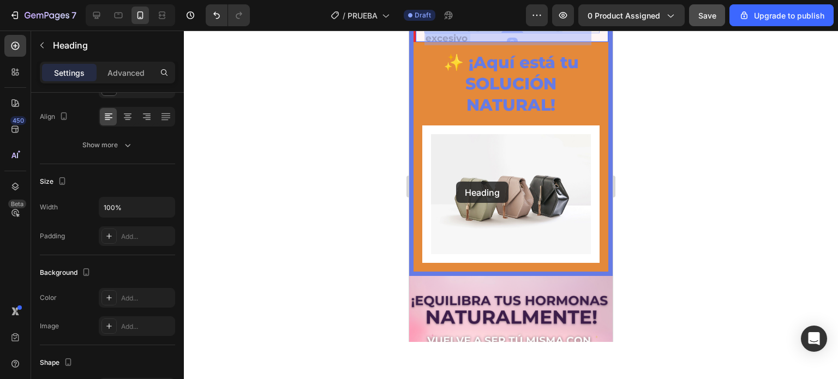
scroll to position [375, 0]
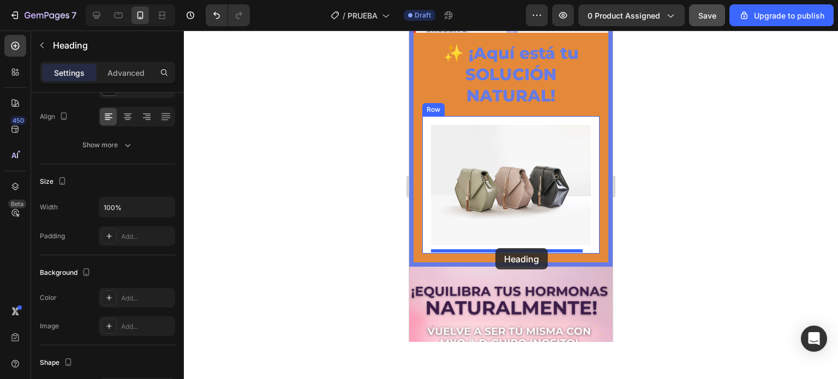
drag, startPoint x: 498, startPoint y: 185, endPoint x: 495, endPoint y: 248, distance: 63.3
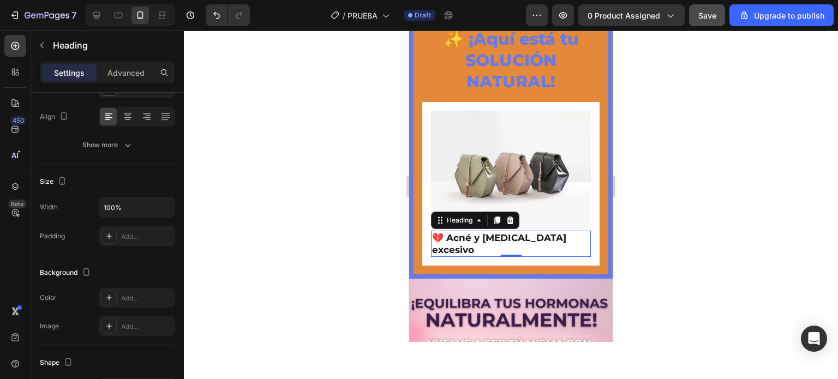
click at [564, 240] on h2 "💔 Acné y [MEDICAL_DATA] excesivo" at bounding box center [511, 244] width 160 height 26
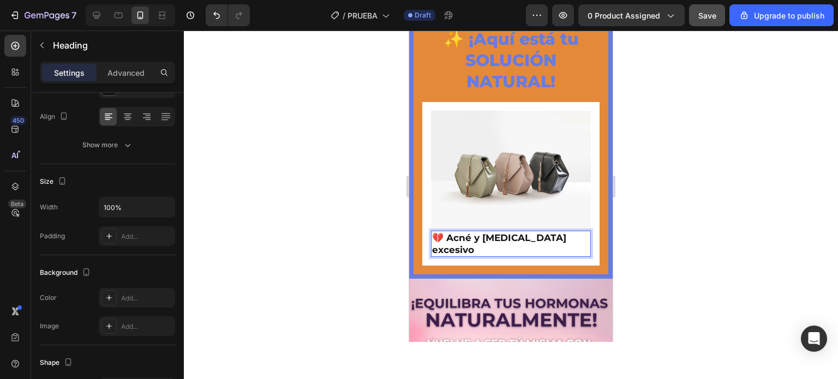
click at [579, 244] on p "💔 Acné y [MEDICAL_DATA] excesivo" at bounding box center [511, 244] width 158 height 24
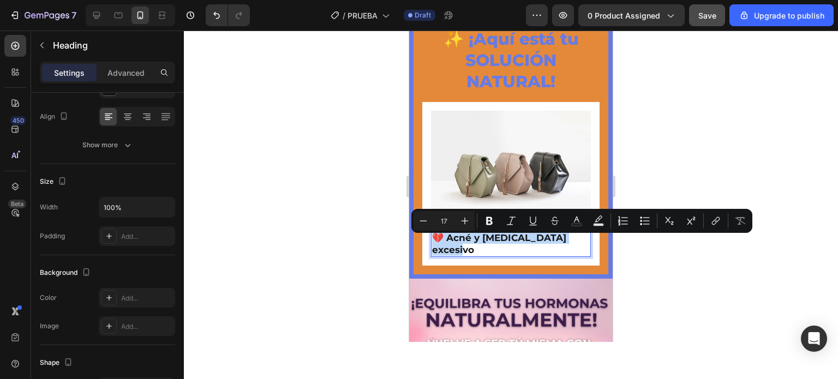
drag, startPoint x: 579, startPoint y: 244, endPoint x: 434, endPoint y: 241, distance: 144.6
click at [434, 241] on p "💔 Acné y [MEDICAL_DATA] excesivo" at bounding box center [511, 244] width 158 height 24
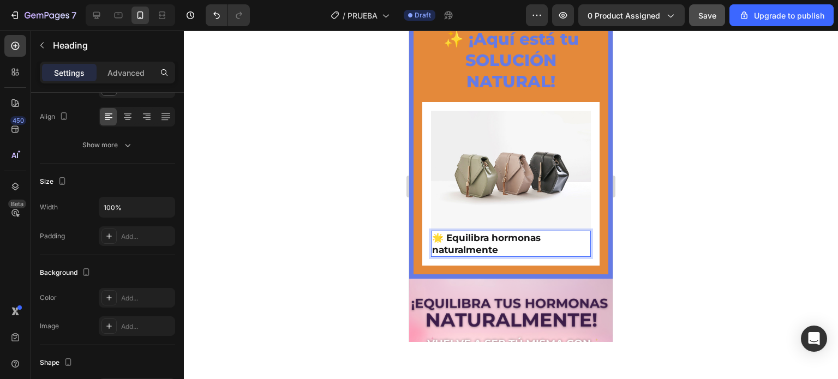
click at [334, 248] on div at bounding box center [511, 205] width 654 height 349
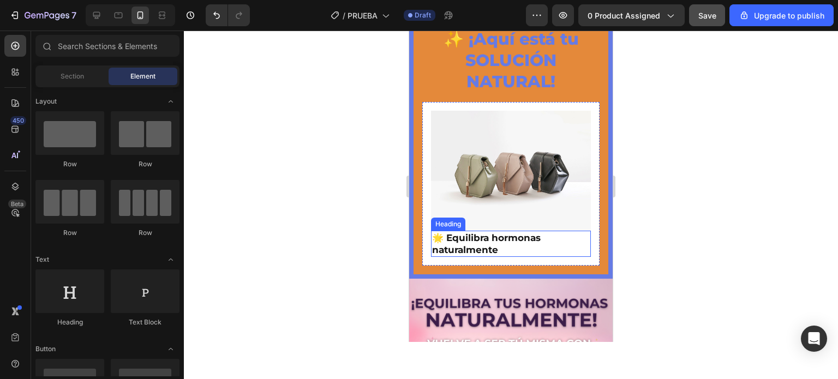
click at [472, 245] on p "🌟 Equilibra hormonas naturalmente" at bounding box center [511, 244] width 158 height 24
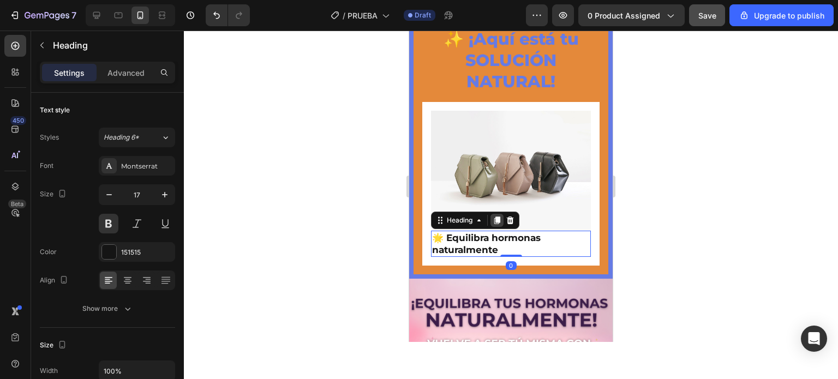
click at [498, 224] on icon at bounding box center [497, 221] width 6 height 8
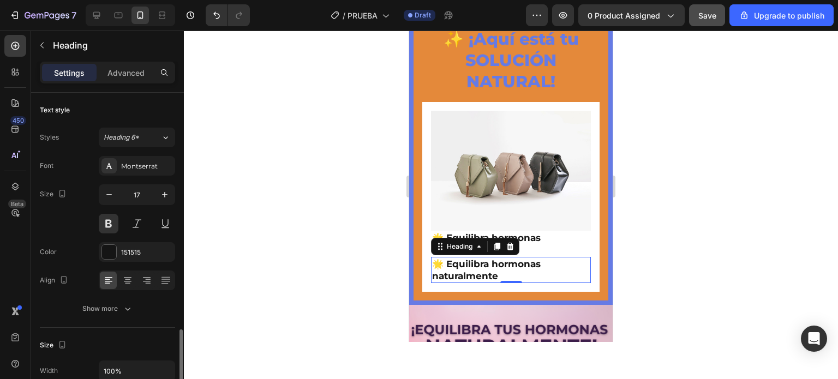
scroll to position [164, 0]
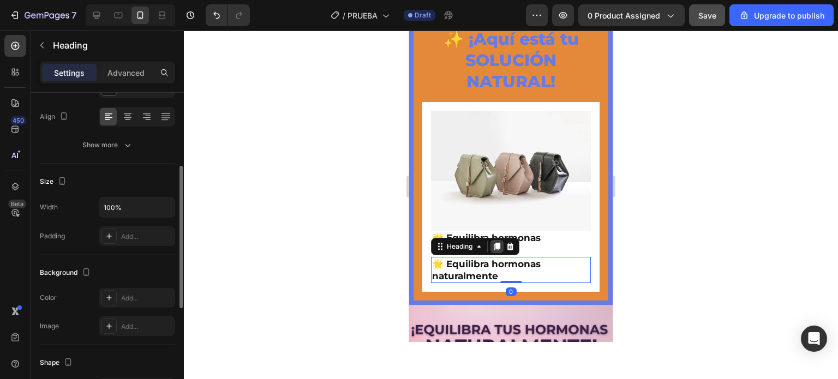
click at [496, 250] on icon at bounding box center [497, 247] width 6 height 8
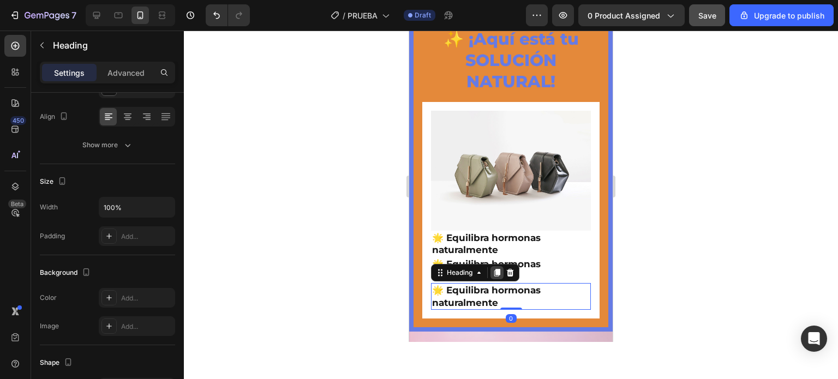
click at [499, 277] on icon at bounding box center [497, 274] width 6 height 8
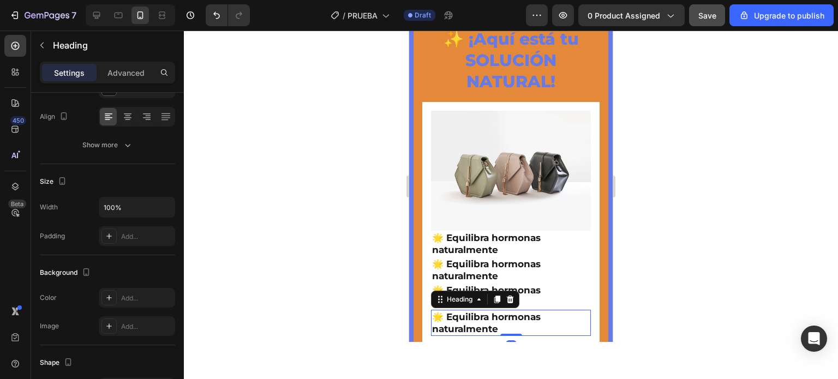
click at [369, 268] on div at bounding box center [511, 205] width 654 height 349
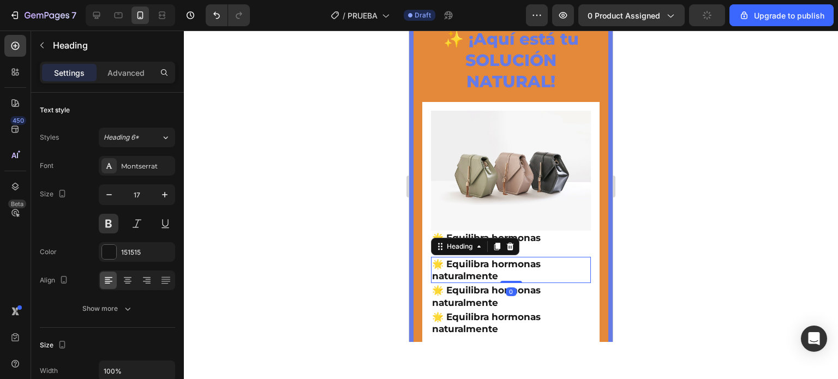
click at [524, 272] on h2 "🌟 Equilibra hormonas naturalmente" at bounding box center [511, 270] width 160 height 26
click at [496, 279] on h2 "🌟 Equilibra hormonas naturalmente" at bounding box center [511, 270] width 160 height 26
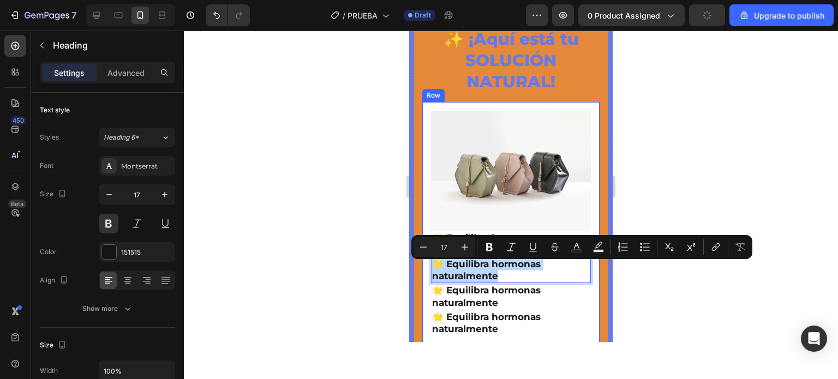
drag, startPoint x: 496, startPoint y: 279, endPoint x: 428, endPoint y: 270, distance: 68.3
click at [428, 270] on div "Image 🌟 Equilibra hormonas naturalmente Heading 🌟 Equilibra hormonas naturalmen…" at bounding box center [510, 223] width 177 height 243
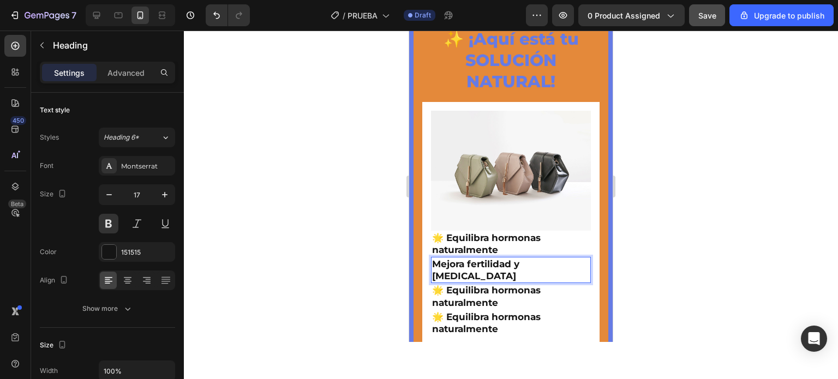
click at [434, 270] on p "Mejora fertilidad y [MEDICAL_DATA]" at bounding box center [511, 270] width 158 height 24
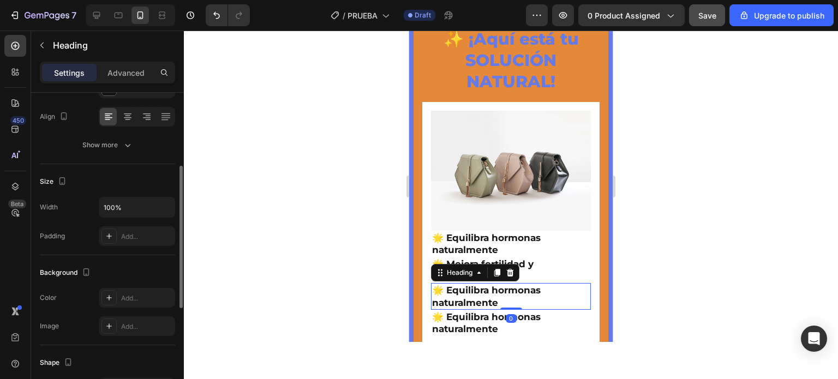
click at [504, 309] on h2 "🌟 Equilibra hormonas naturalmente" at bounding box center [511, 296] width 160 height 26
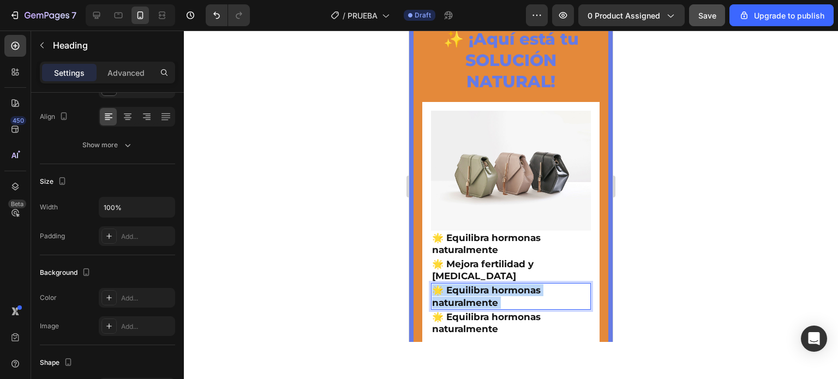
drag, startPoint x: 500, startPoint y: 307, endPoint x: 443, endPoint y: 307, distance: 56.7
click at [443, 307] on p "🌟 Equilibra hormonas naturalmente" at bounding box center [511, 296] width 158 height 24
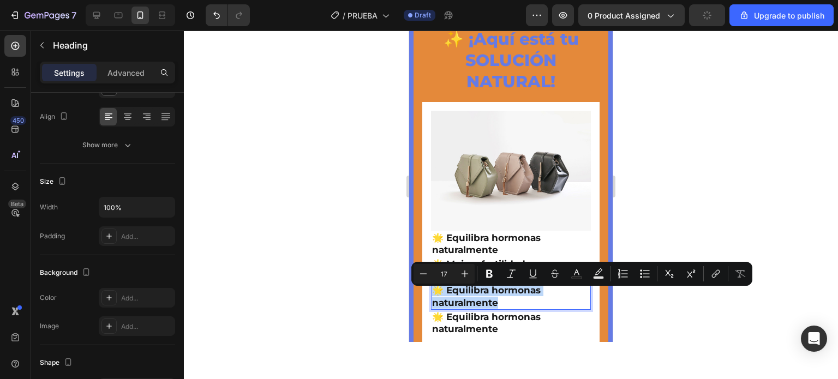
drag, startPoint x: 498, startPoint y: 309, endPoint x: 436, endPoint y: 302, distance: 62.1
click at [436, 302] on p "🌟 Equilibra hormonas naturalmente" at bounding box center [511, 296] width 158 height 24
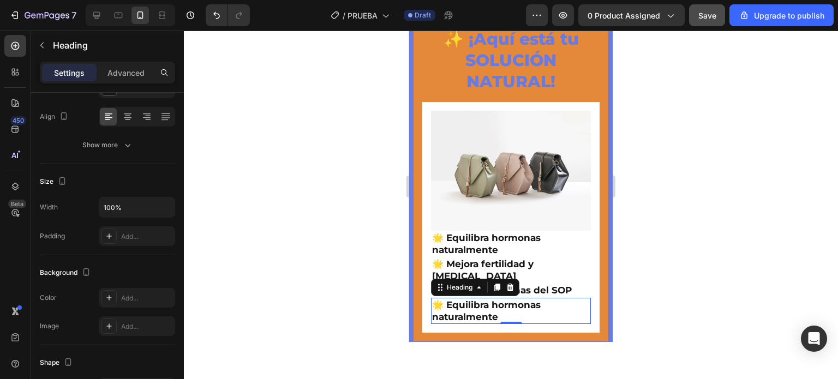
click at [536, 309] on h2 "🌟 Equilibra hormonas naturalmente" at bounding box center [511, 311] width 160 height 26
click at [501, 321] on h2 "🌟 Equilibra hormonas naturalmente" at bounding box center [511, 311] width 160 height 26
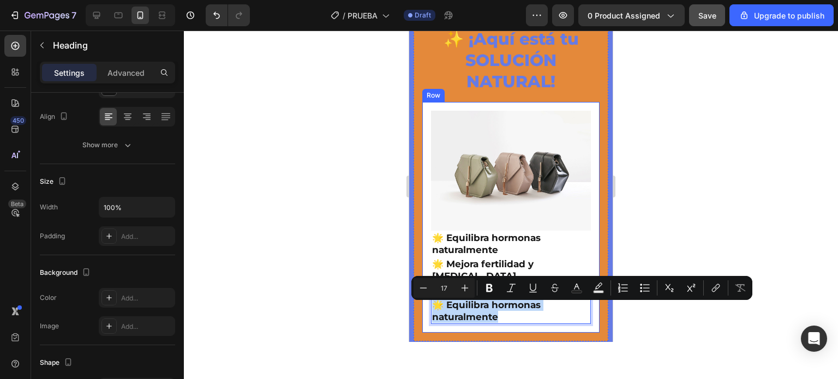
drag, startPoint x: 499, startPoint y: 321, endPoint x: 424, endPoint y: 314, distance: 75.1
click at [424, 314] on div "Image 🌟 Equilibra hormonas naturalmente Heading 🌟 Mejora fertilidad y [MEDICAL_…" at bounding box center [510, 217] width 177 height 230
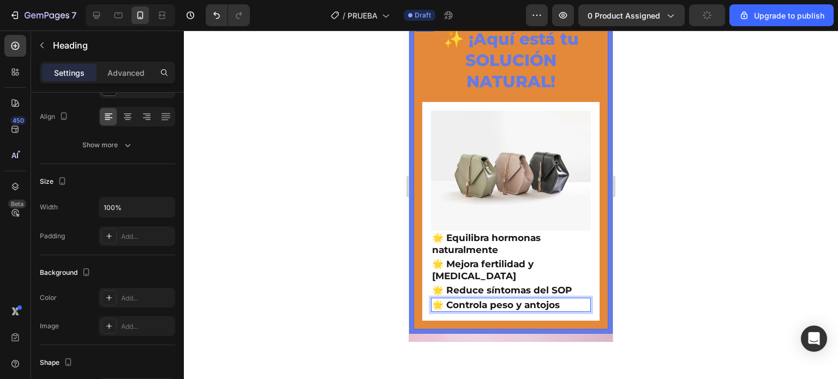
click at [373, 303] on div at bounding box center [511, 205] width 654 height 349
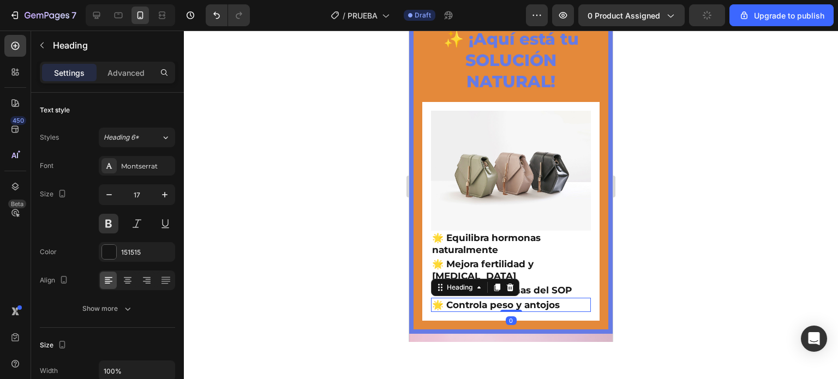
click at [484, 310] on p "🌟 Controla peso y antojos" at bounding box center [511, 305] width 158 height 12
click at [494, 292] on icon at bounding box center [497, 287] width 9 height 9
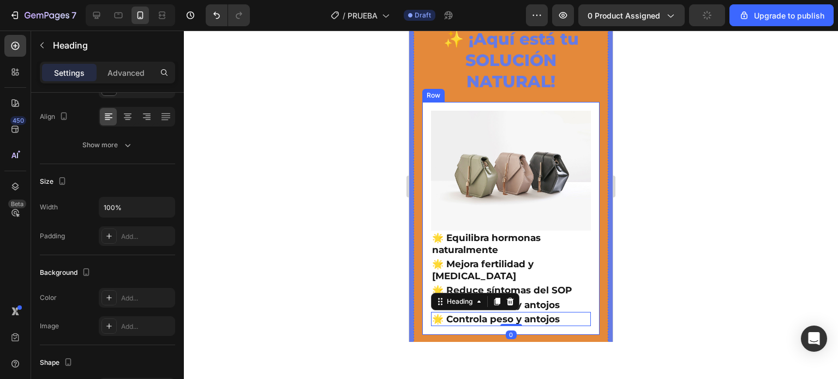
click at [368, 248] on div at bounding box center [511, 205] width 654 height 349
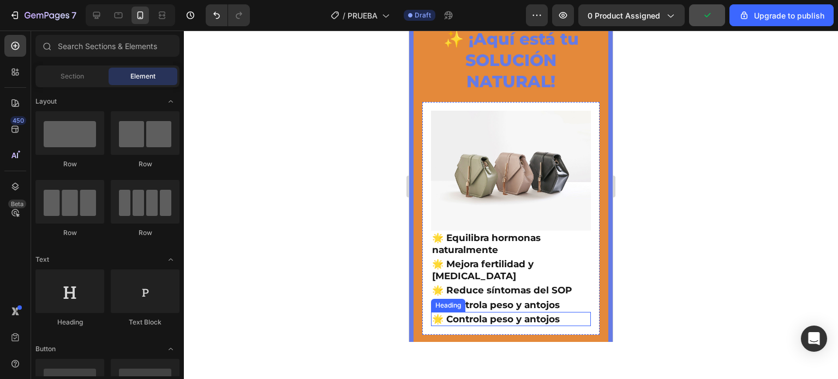
click at [540, 326] on h2 "🌟 Controla peso y antojos" at bounding box center [511, 319] width 160 height 14
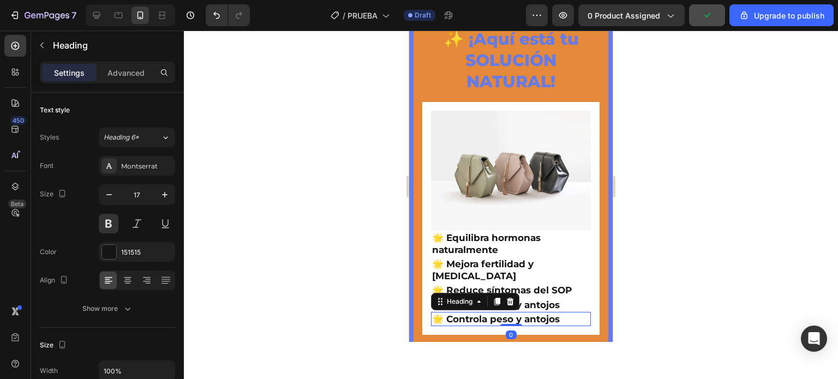
click at [551, 326] on h2 "🌟 Controla peso y antojos" at bounding box center [511, 319] width 160 height 14
click at [559, 325] on p "🌟 Controla peso y antojos" at bounding box center [511, 319] width 158 height 12
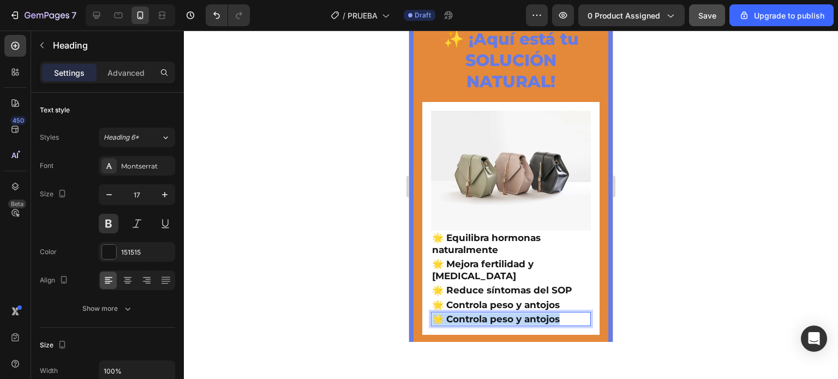
drag, startPoint x: 559, startPoint y: 325, endPoint x: 435, endPoint y: 324, distance: 124.4
click at [435, 324] on p "🌟 Controla peso y antojos" at bounding box center [511, 319] width 158 height 12
click at [392, 316] on div at bounding box center [511, 205] width 654 height 349
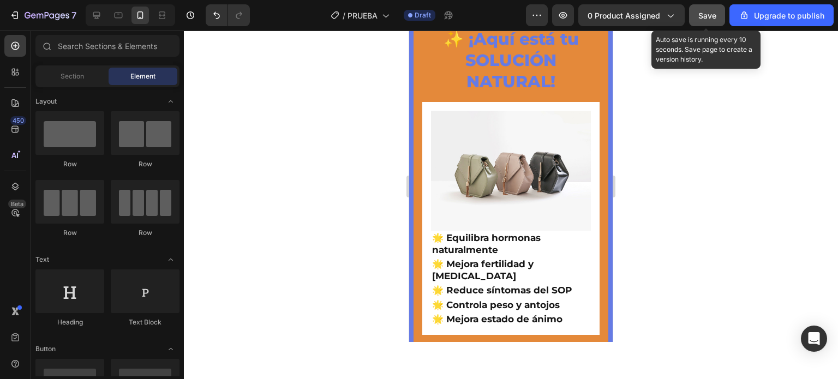
click at [706, 21] on div "Save" at bounding box center [707, 15] width 18 height 11
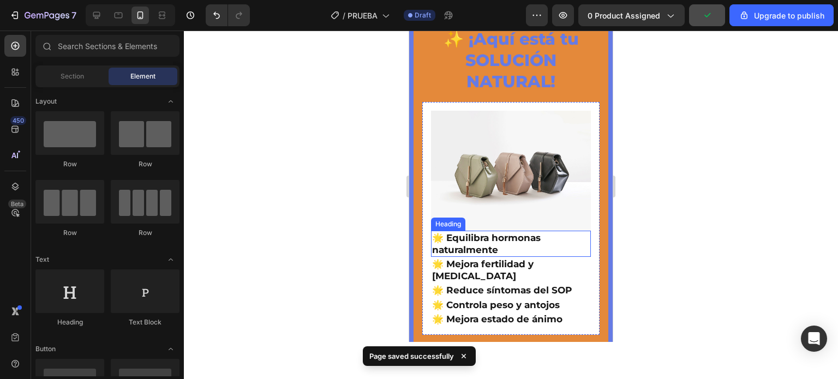
scroll to position [430, 0]
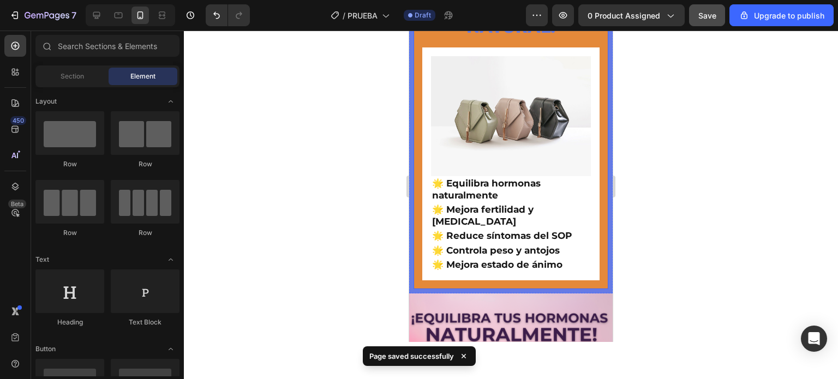
click at [697, 199] on div at bounding box center [511, 205] width 654 height 349
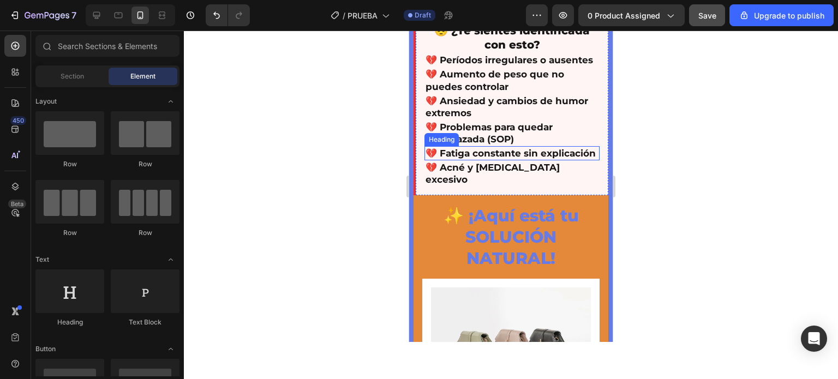
scroll to position [218, 0]
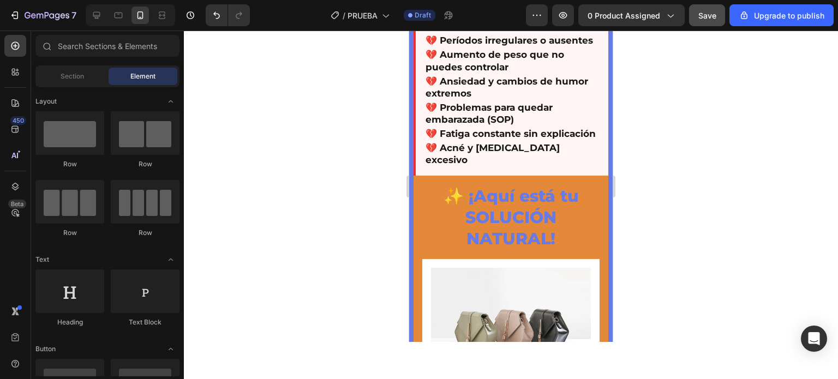
click at [667, 158] on div at bounding box center [511, 205] width 654 height 349
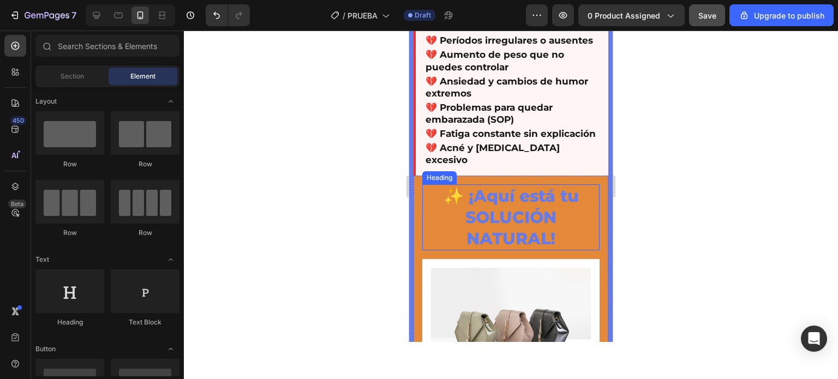
scroll to position [273, 0]
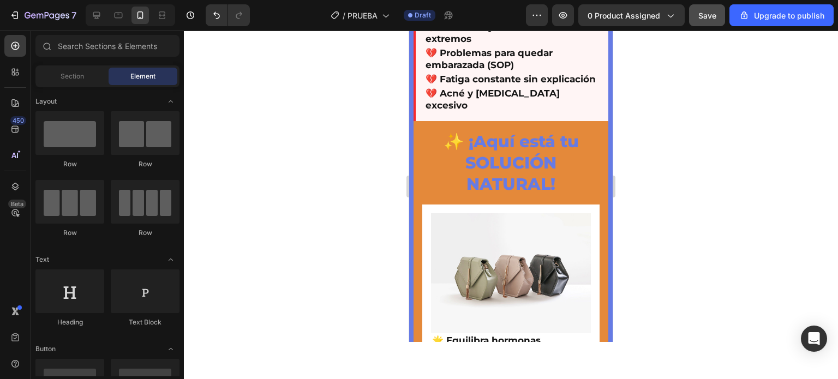
click at [375, 141] on div at bounding box center [511, 205] width 654 height 349
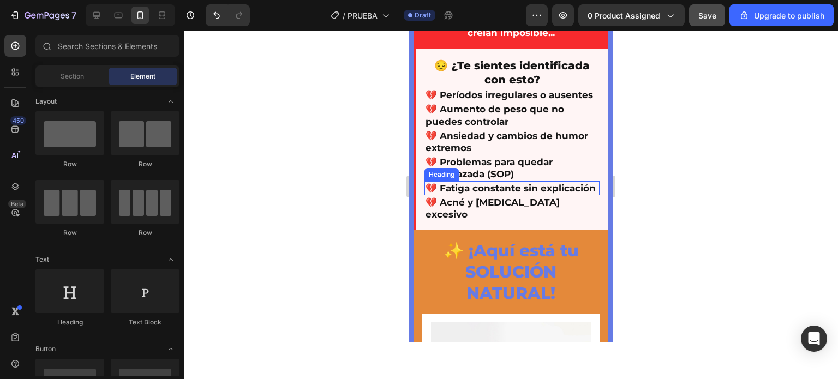
scroll to position [0, 0]
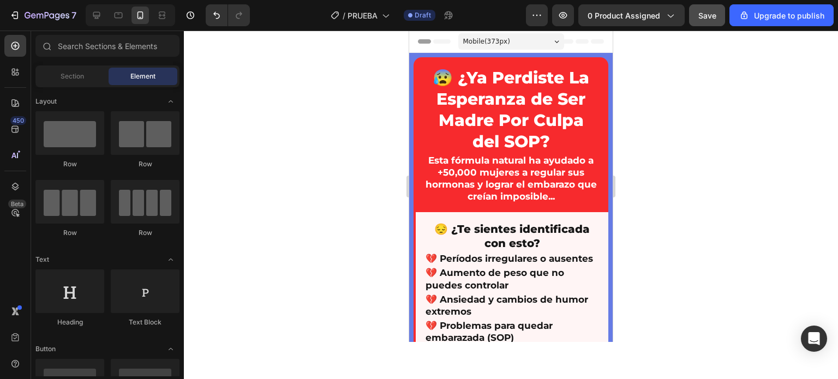
click at [723, 126] on div at bounding box center [511, 205] width 654 height 349
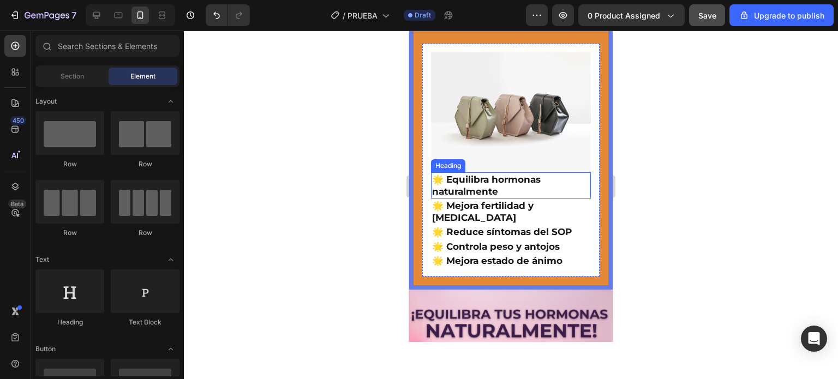
scroll to position [436, 0]
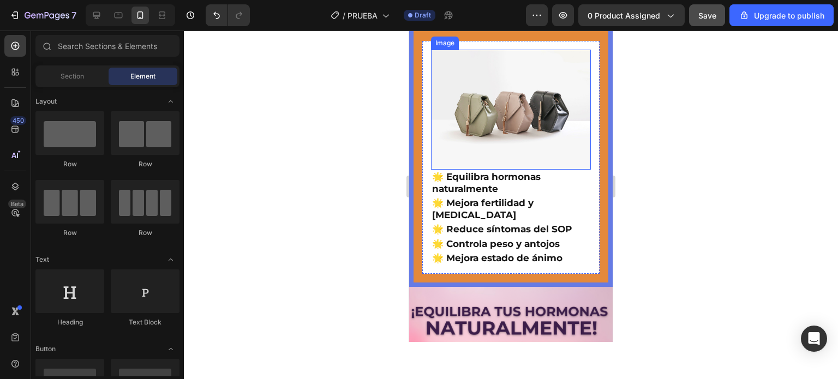
click at [463, 137] on img at bounding box center [511, 110] width 160 height 120
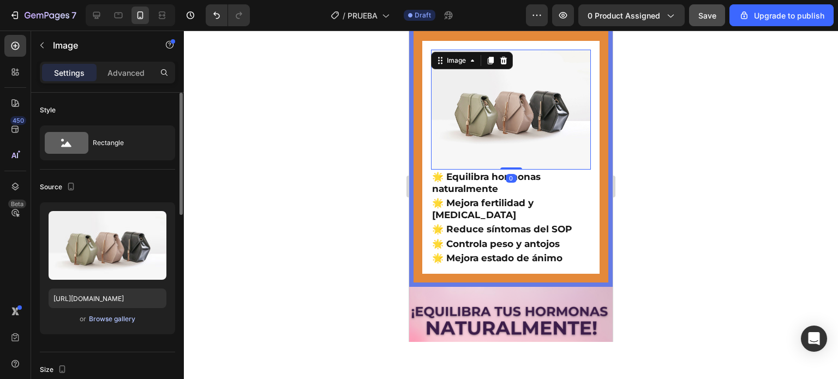
click at [124, 318] on div "Browse gallery" at bounding box center [112, 319] width 46 height 10
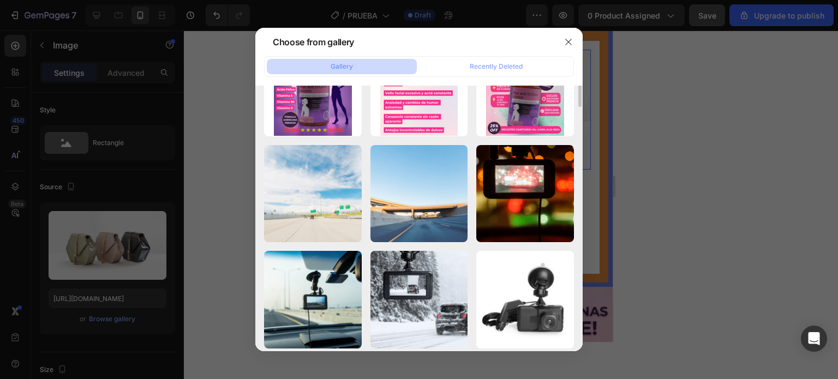
scroll to position [0, 0]
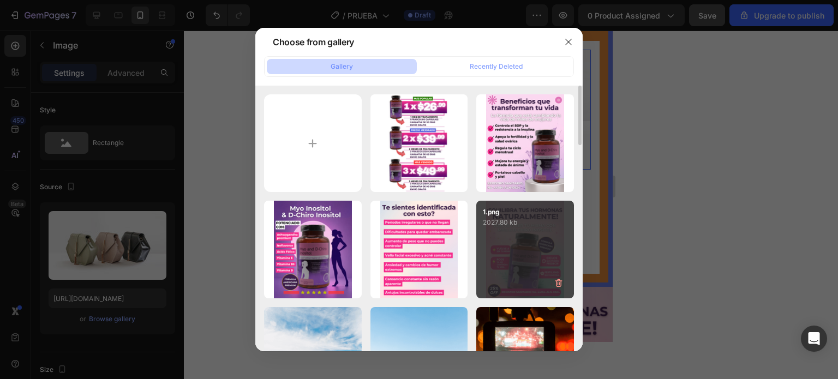
click at [512, 242] on div "1.png 2027.80 kb" at bounding box center [525, 250] width 98 height 98
type input "[URL][DOMAIN_NAME]"
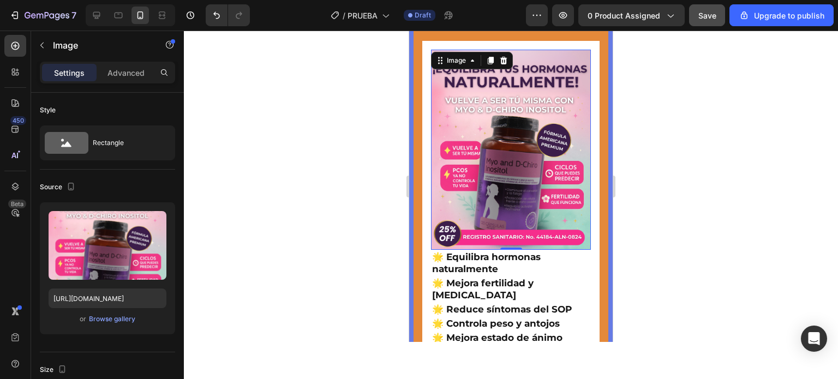
click at [362, 165] on div at bounding box center [511, 205] width 654 height 349
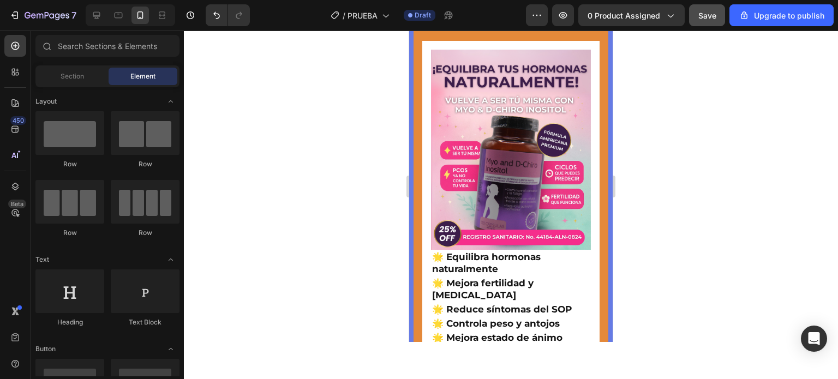
click at [367, 165] on div at bounding box center [511, 205] width 654 height 349
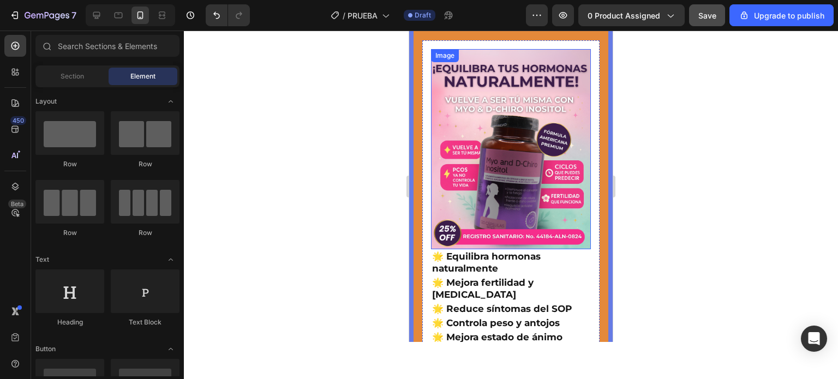
scroll to position [436, 0]
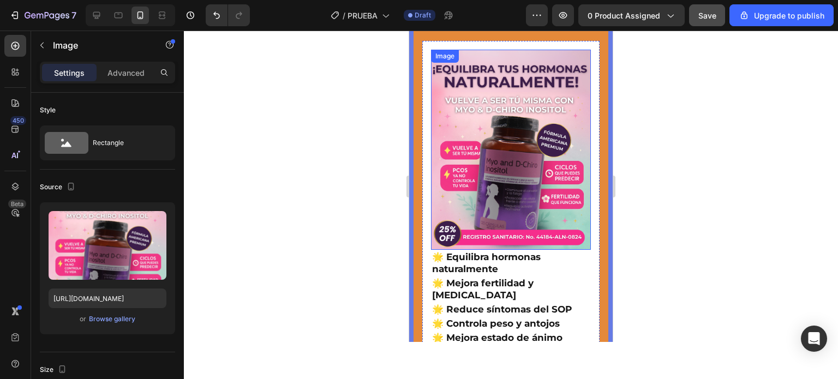
click at [573, 97] on img at bounding box center [511, 150] width 160 height 200
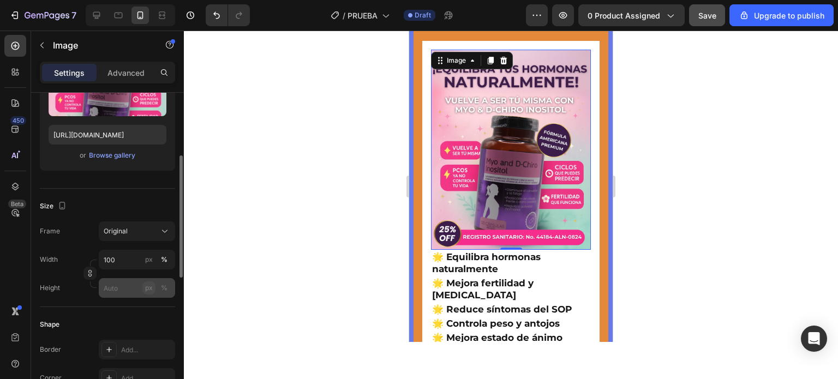
scroll to position [218, 0]
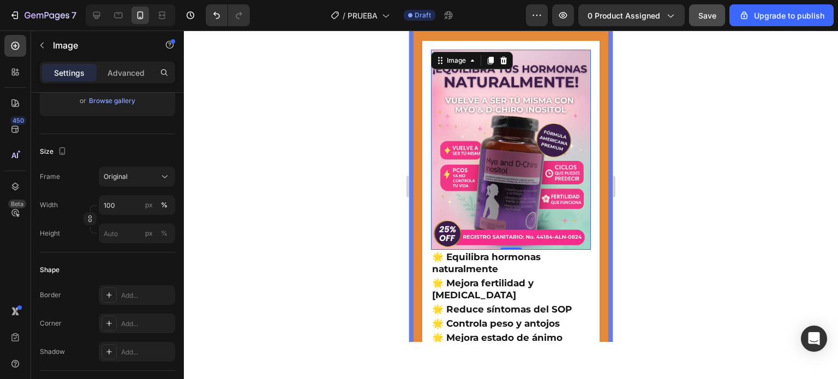
click at [447, 145] on img at bounding box center [511, 150] width 160 height 200
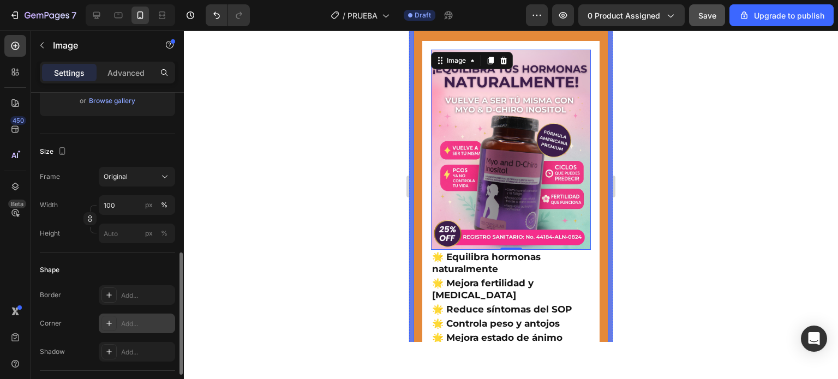
scroll to position [273, 0]
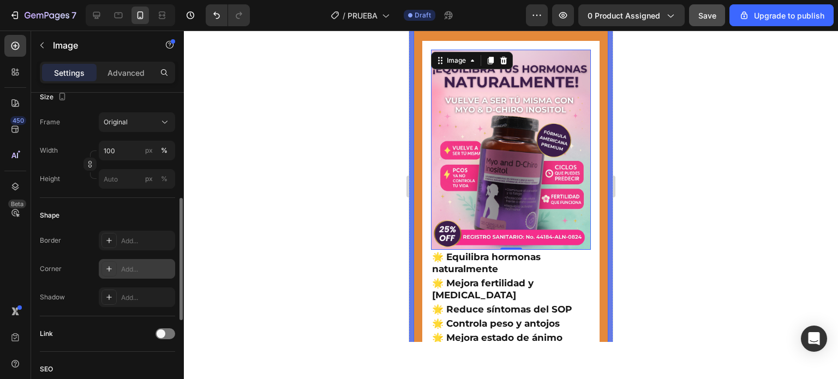
click at [137, 265] on div "Add..." at bounding box center [146, 270] width 51 height 10
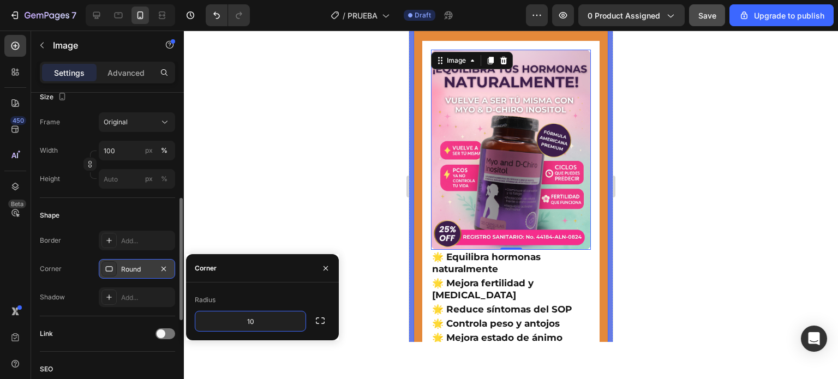
type input "10"
click at [258, 292] on div "Radius" at bounding box center [262, 299] width 135 height 17
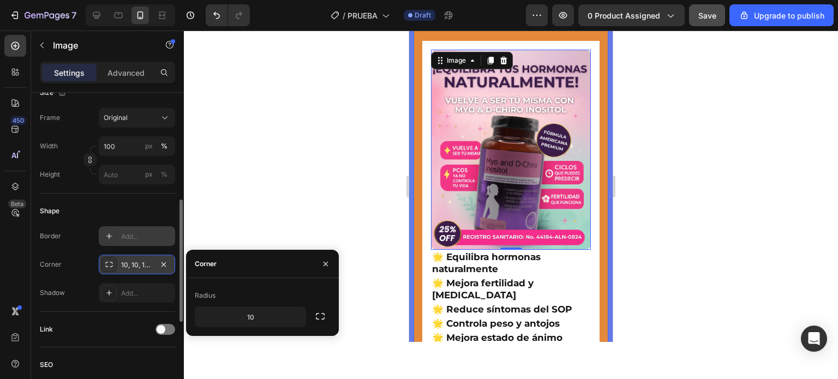
scroll to position [277, 0]
click at [140, 234] on div "Add..." at bounding box center [146, 237] width 51 height 10
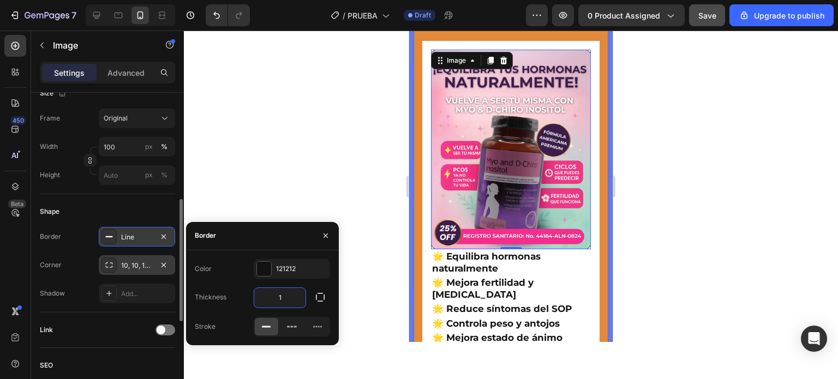
click at [279, 292] on input "1" at bounding box center [279, 298] width 51 height 20
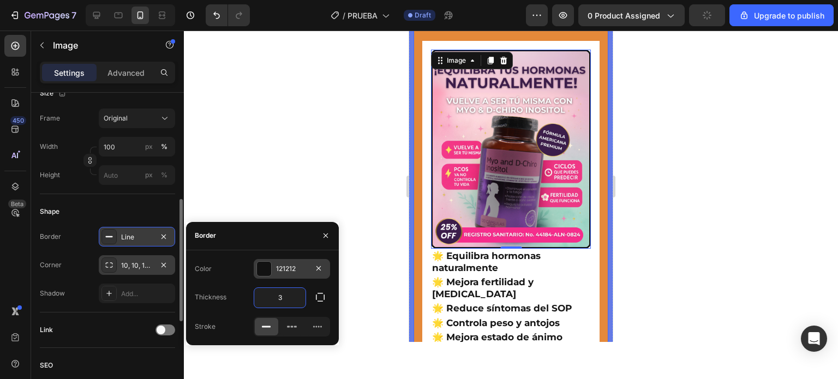
type input "3"
click at [266, 269] on div at bounding box center [264, 269] width 14 height 14
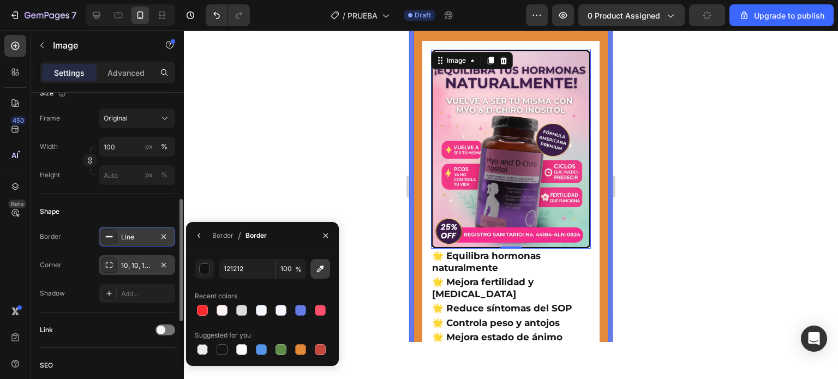
click at [316, 268] on icon "button" at bounding box center [320, 269] width 11 height 11
type input "EE3985"
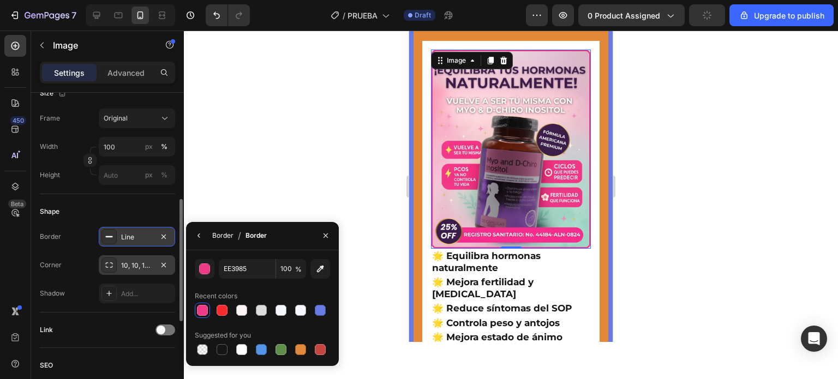
click at [218, 240] on div "Border" at bounding box center [222, 236] width 21 height 10
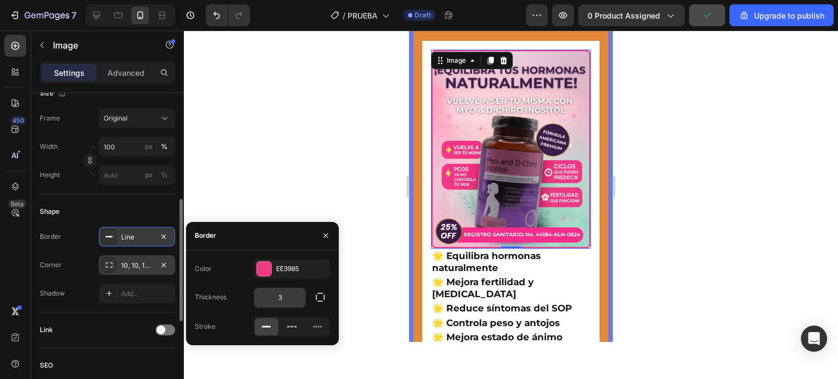
click at [280, 296] on input "3" at bounding box center [279, 298] width 51 height 20
type input "4"
click at [382, 195] on div at bounding box center [511, 205] width 654 height 349
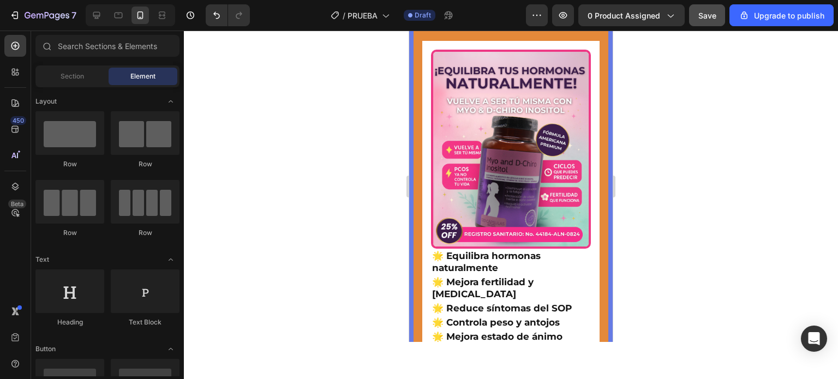
click at [382, 195] on div at bounding box center [511, 205] width 654 height 349
click at [707, 238] on div at bounding box center [511, 205] width 654 height 349
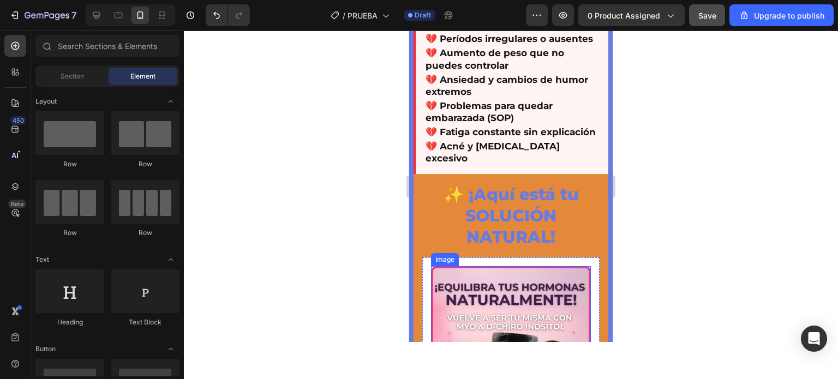
scroll to position [218, 0]
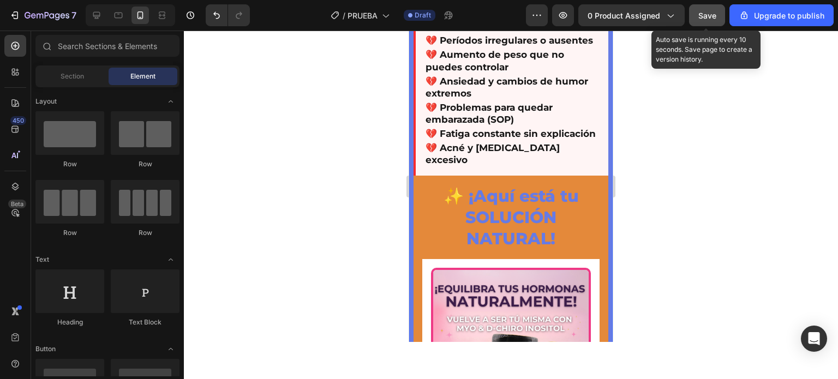
click at [704, 11] on span "Save" at bounding box center [707, 15] width 18 height 9
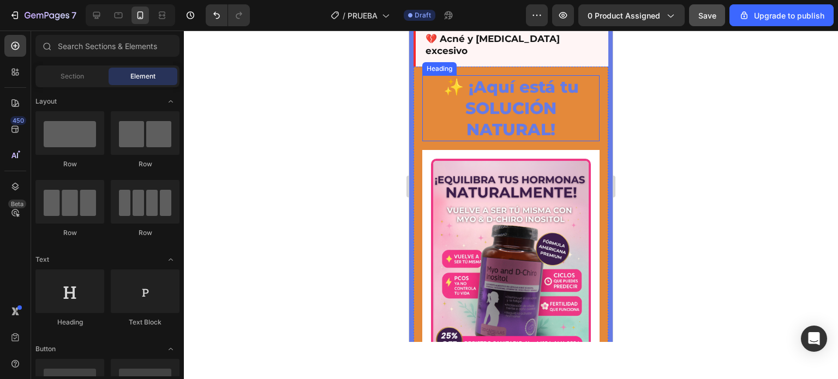
scroll to position [382, 0]
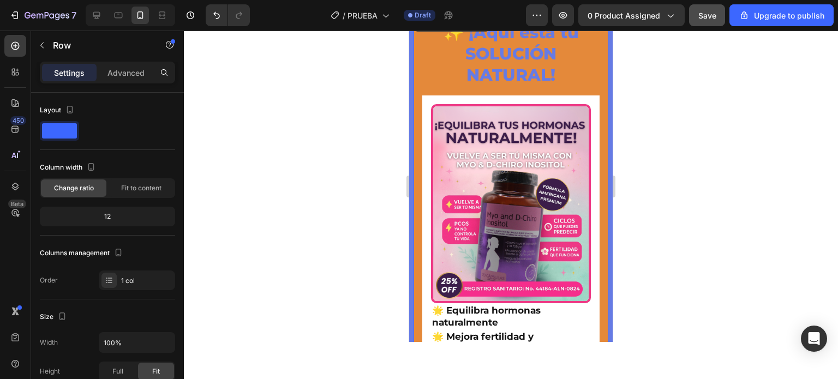
click at [420, 61] on div "✨ ¡Aquí está tu SOLUCIÓN NATURAL! Heading Image 🌟 Equilibra hormonas naturalmen…" at bounding box center [511, 214] width 195 height 404
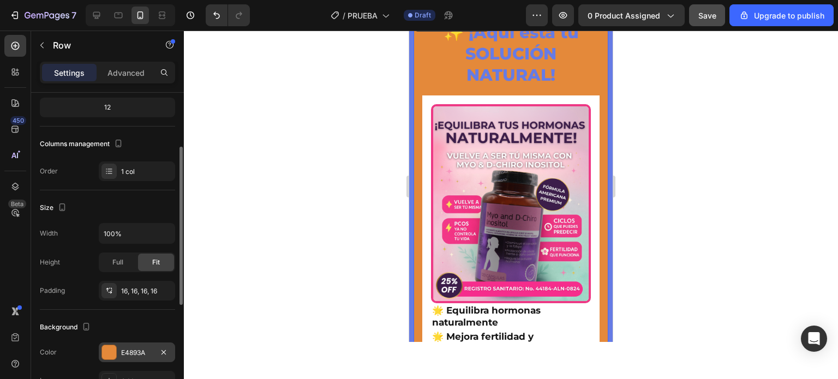
click at [111, 349] on div at bounding box center [109, 352] width 14 height 14
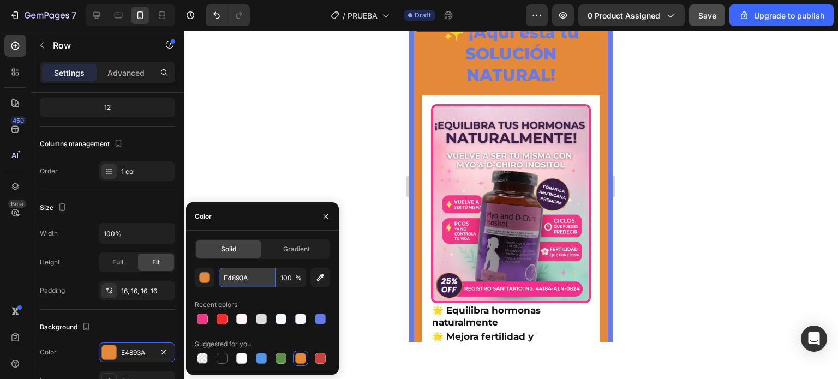
click at [256, 278] on input "E4893A" at bounding box center [247, 278] width 57 height 20
paste input "#F6F8FF"
type input "#F6F8FF"
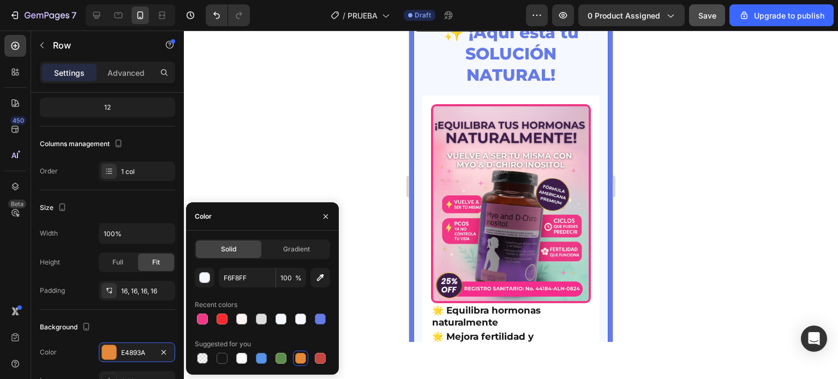
click at [339, 149] on div at bounding box center [511, 205] width 654 height 349
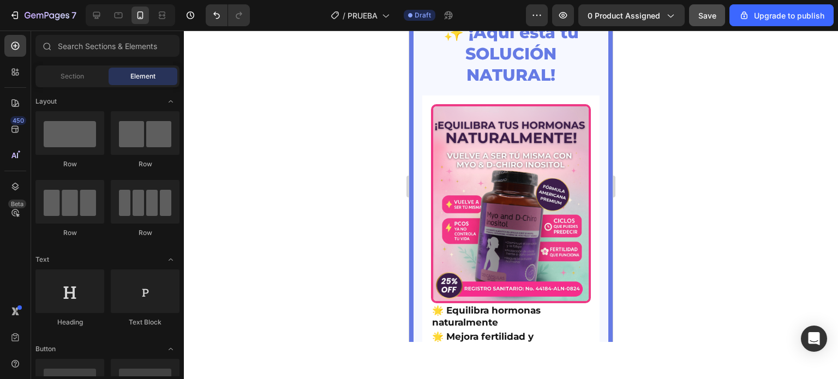
click at [339, 149] on div at bounding box center [511, 205] width 654 height 349
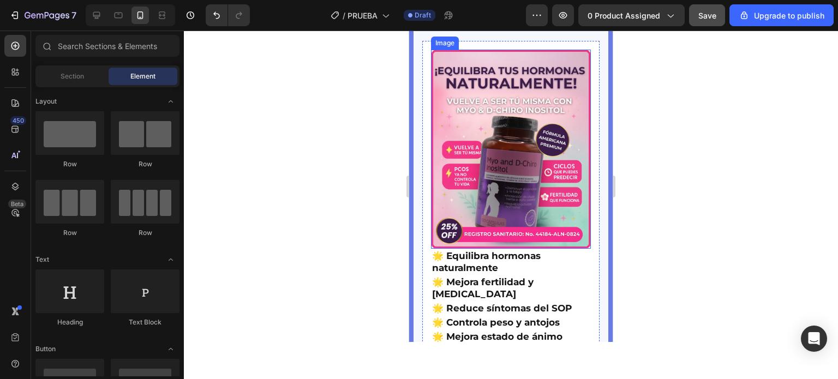
scroll to position [491, 0]
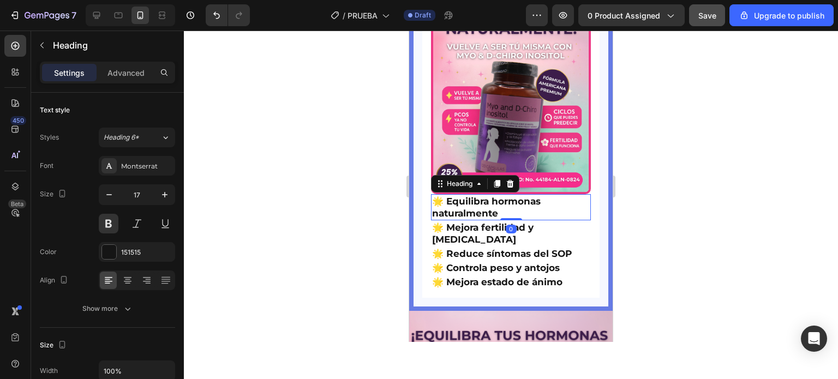
click at [481, 205] on p "🌟 Equilibra hormonas naturalmente" at bounding box center [511, 207] width 158 height 24
click at [129, 76] on p "Advanced" at bounding box center [125, 72] width 37 height 11
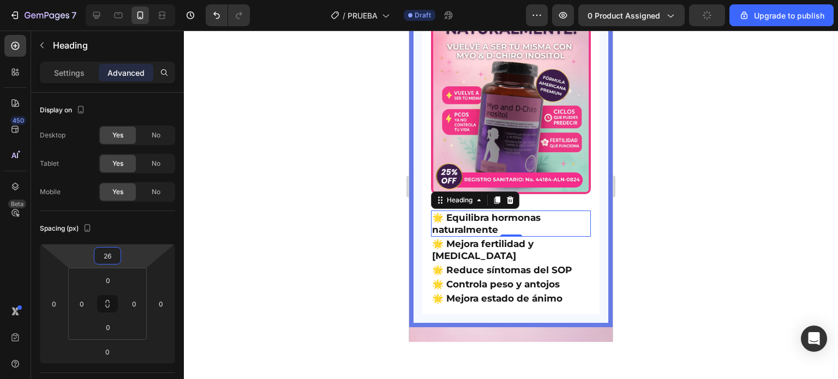
type input "24"
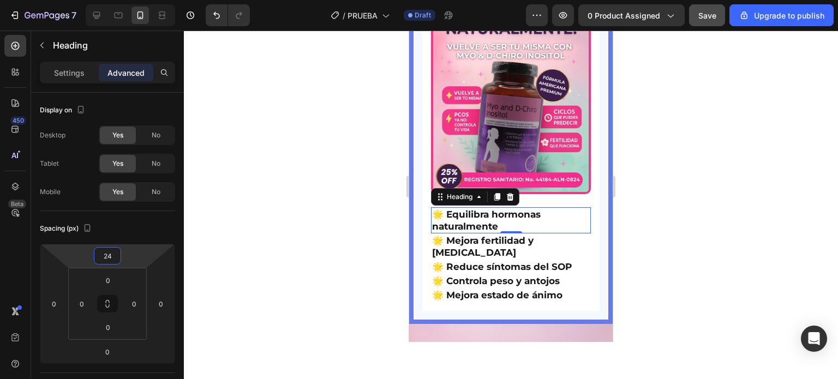
drag, startPoint x: 133, startPoint y: 258, endPoint x: 135, endPoint y: 252, distance: 6.9
click at [135, 0] on html "7 / PRUEBA Draft Preview 0 product assigned Save Upgrade to publish 450 Beta Se…" at bounding box center [419, 0] width 838 height 0
click at [325, 229] on div at bounding box center [511, 205] width 654 height 349
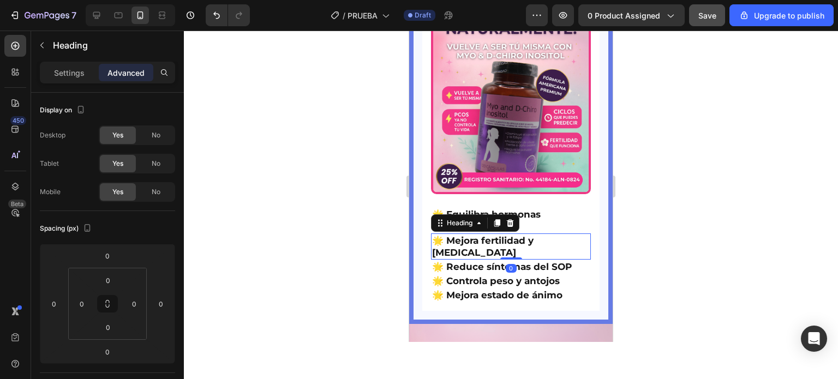
click at [474, 240] on p "🌟 Mejora fertilidad y [MEDICAL_DATA]" at bounding box center [511, 247] width 158 height 24
click at [347, 243] on div at bounding box center [511, 205] width 654 height 349
click at [470, 240] on p "🌟 Mejora fertilidad y [MEDICAL_DATA]" at bounding box center [511, 247] width 158 height 24
click at [113, 277] on input "0" at bounding box center [108, 280] width 22 height 16
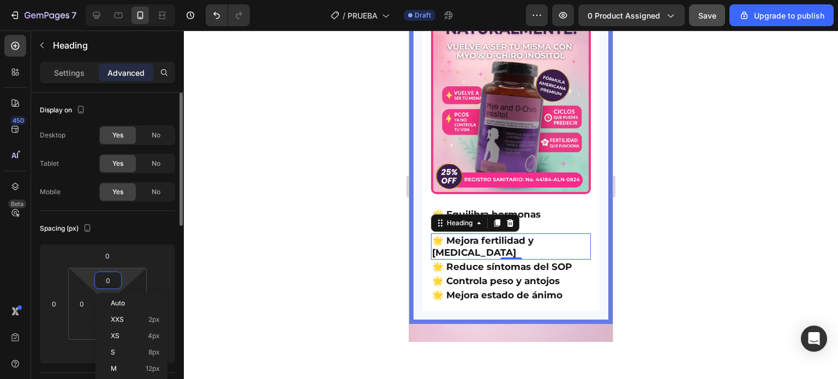
type input "5"
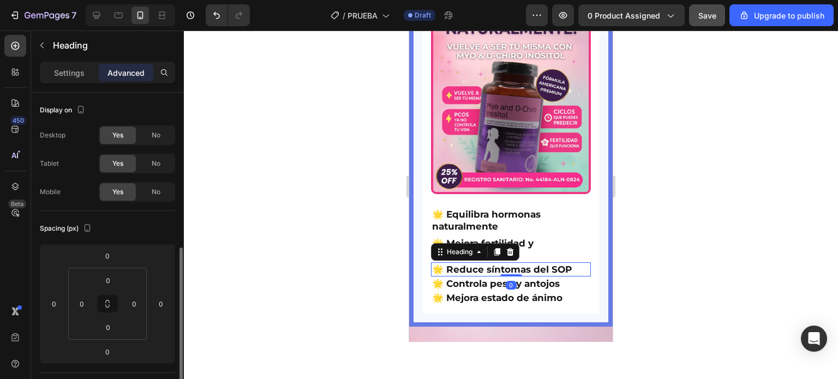
click at [464, 273] on p "🌟 Reduce síntomas del SOP" at bounding box center [511, 270] width 158 height 12
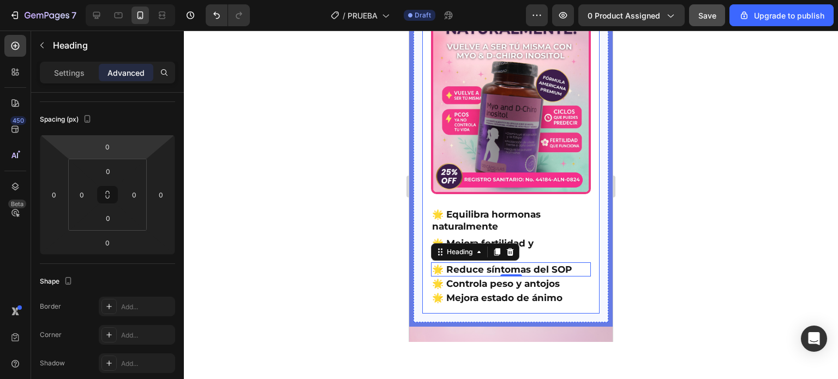
click at [120, 67] on p "Advanced" at bounding box center [125, 72] width 37 height 11
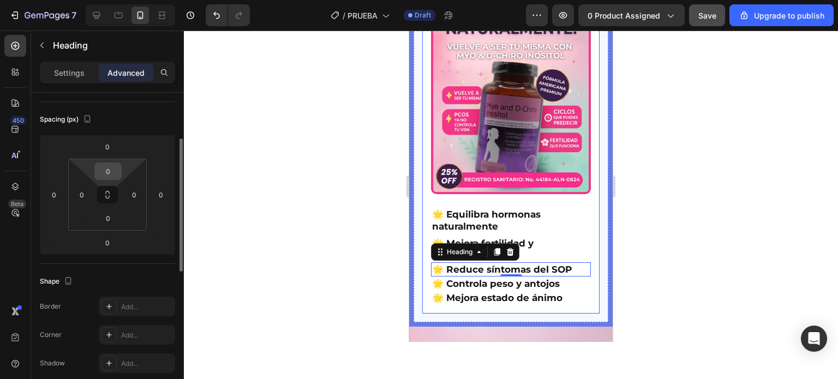
click at [115, 172] on input "0" at bounding box center [108, 171] width 22 height 16
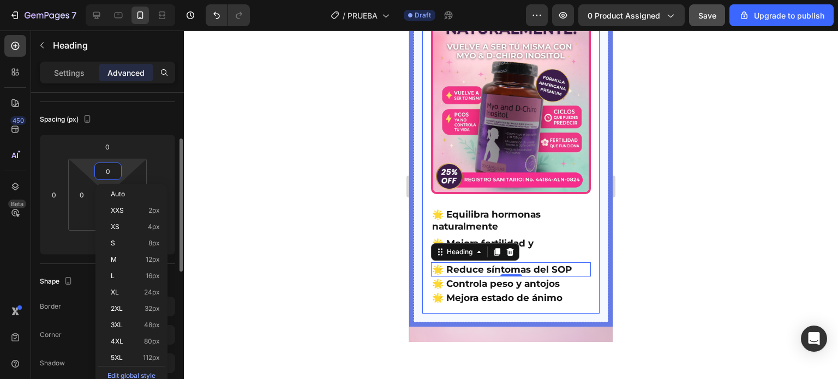
type input "5"
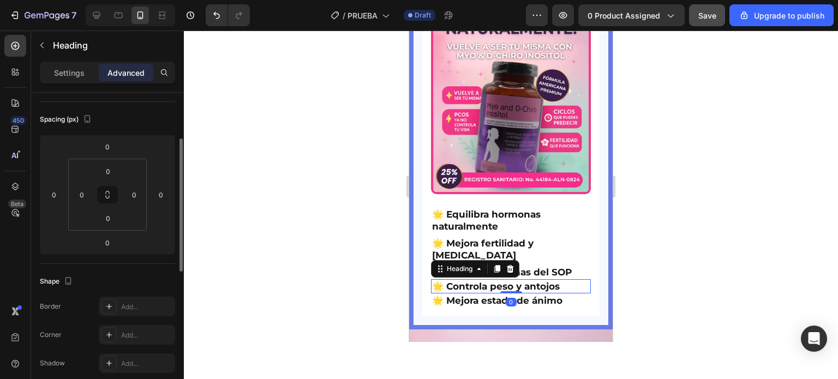
click at [468, 291] on p "🌟 Controla peso y antojos" at bounding box center [511, 286] width 158 height 12
click at [100, 170] on input "0" at bounding box center [108, 171] width 22 height 16
type input "5"
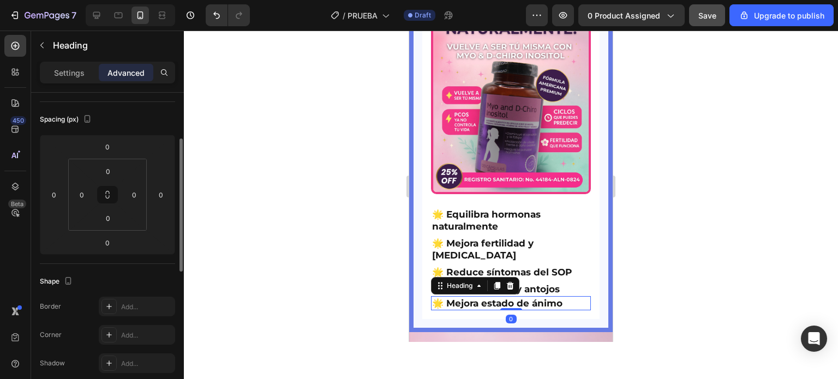
click at [476, 306] on p "🌟 Mejora estado de ánimo" at bounding box center [511, 303] width 158 height 12
click at [115, 172] on input "0" at bounding box center [108, 171] width 22 height 16
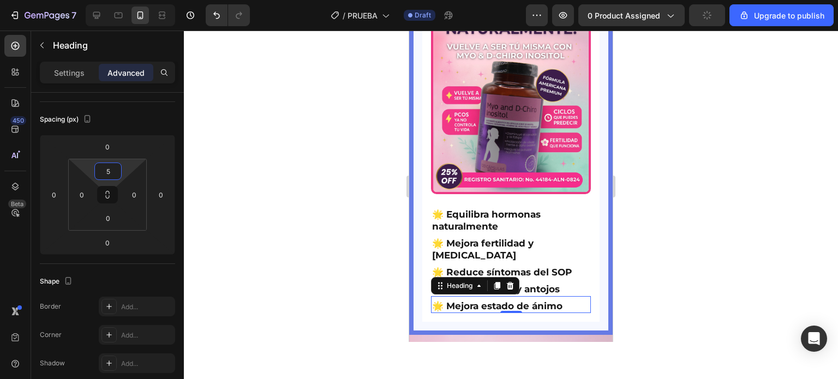
type input "5"
click at [310, 187] on div at bounding box center [511, 205] width 654 height 349
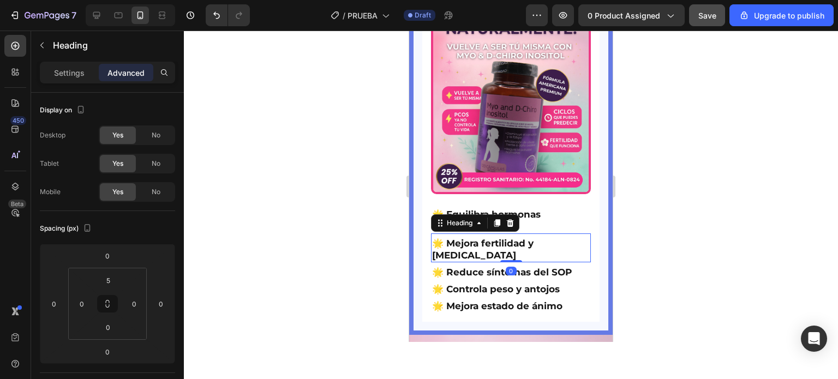
click at [517, 244] on p "🌟 Mejora fertilidad y [MEDICAL_DATA]" at bounding box center [511, 249] width 158 height 24
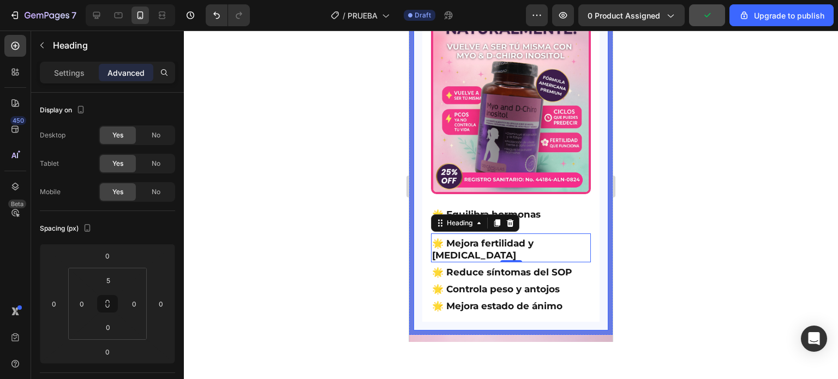
click at [361, 202] on div at bounding box center [511, 205] width 654 height 349
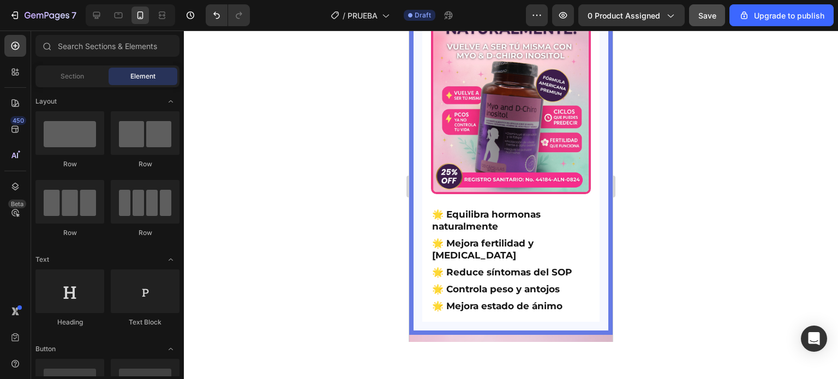
click at [677, 224] on div at bounding box center [511, 205] width 654 height 349
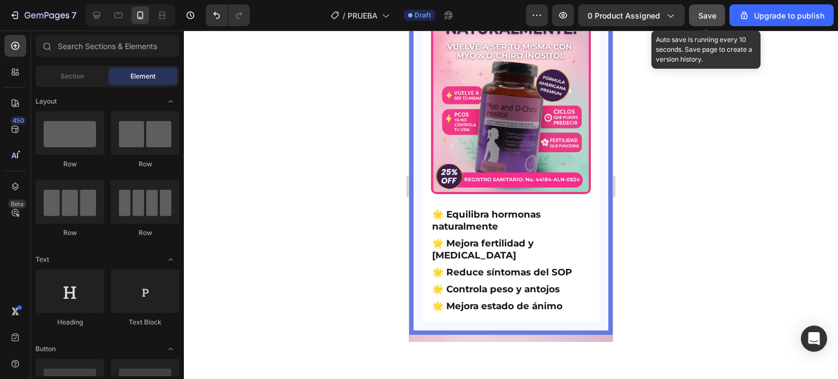
click at [711, 15] on span "Save" at bounding box center [707, 15] width 18 height 9
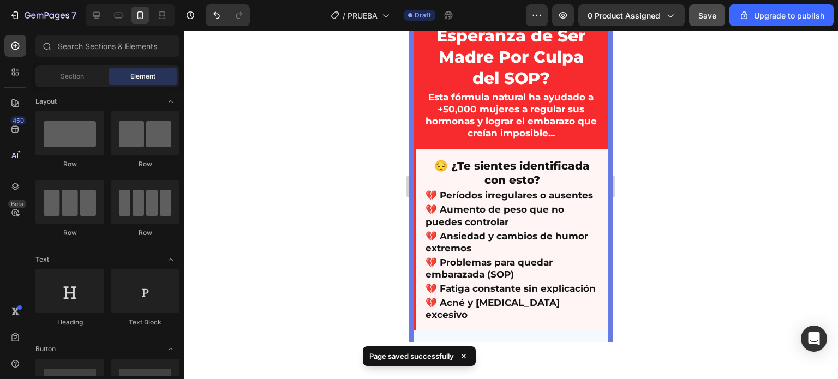
scroll to position [0, 0]
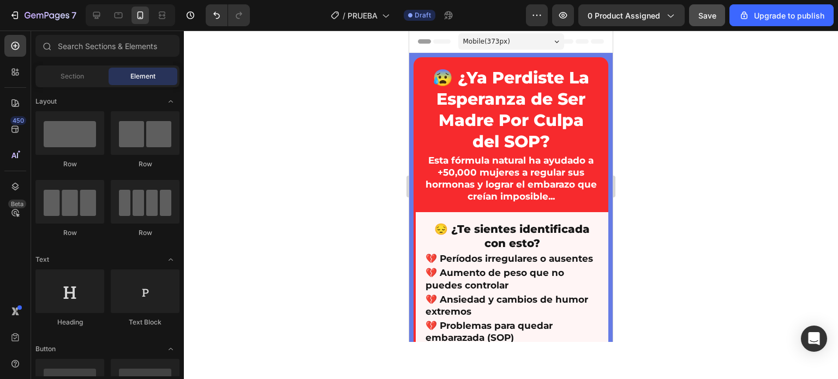
click at [786, 145] on div at bounding box center [511, 205] width 654 height 349
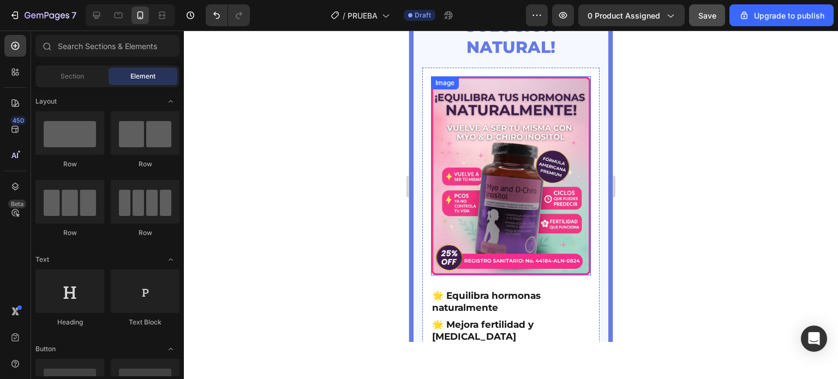
scroll to position [402, 0]
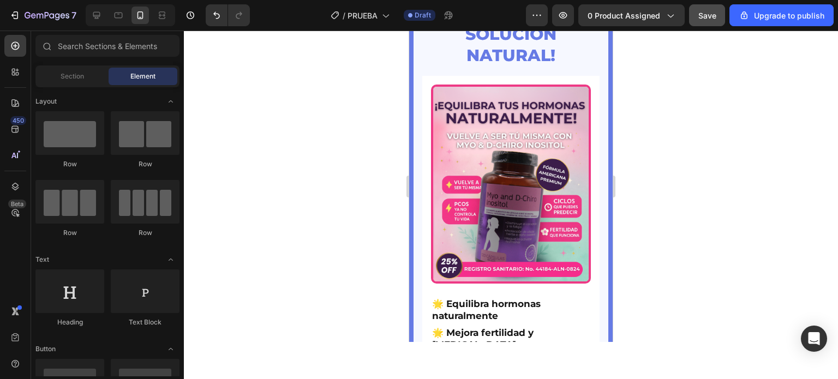
click at [719, 161] on div at bounding box center [511, 205] width 654 height 349
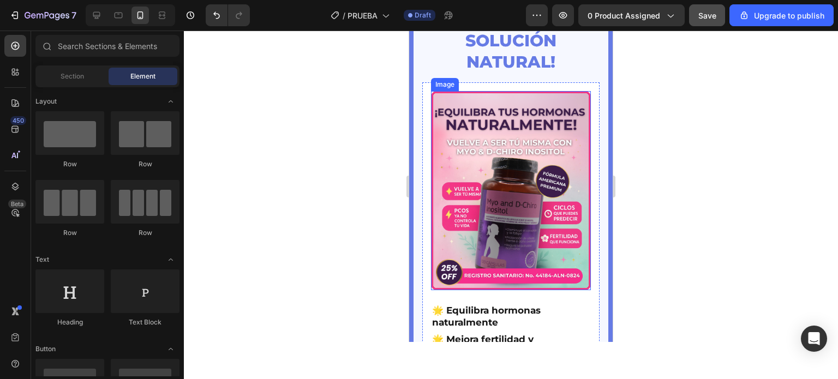
scroll to position [408, 0]
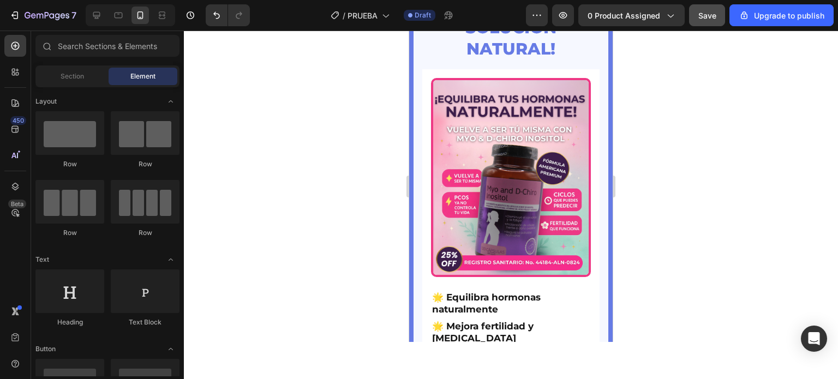
click at [698, 144] on div at bounding box center [511, 205] width 654 height 349
click at [672, 185] on div at bounding box center [511, 205] width 654 height 349
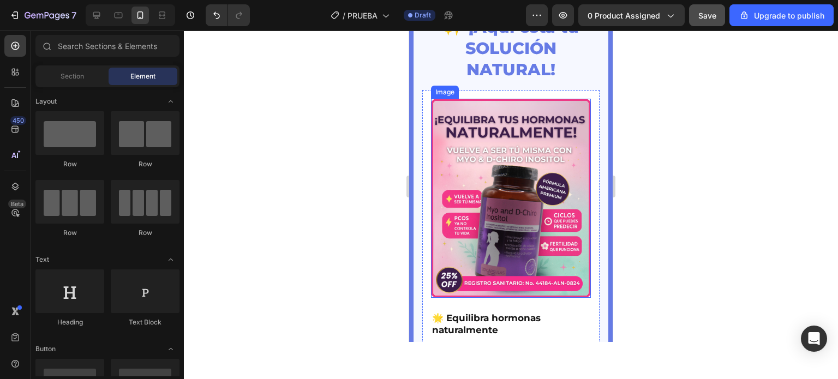
scroll to position [354, 0]
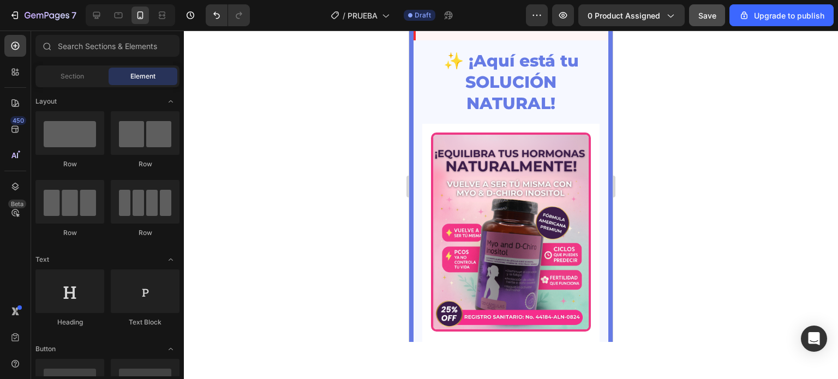
click at [666, 161] on div at bounding box center [511, 205] width 654 height 349
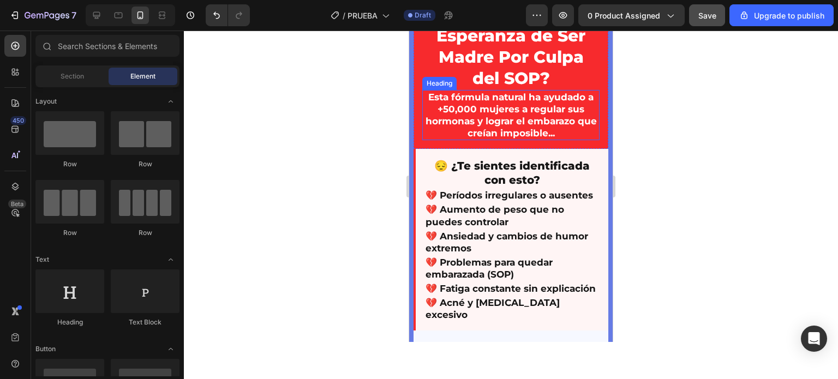
scroll to position [0, 0]
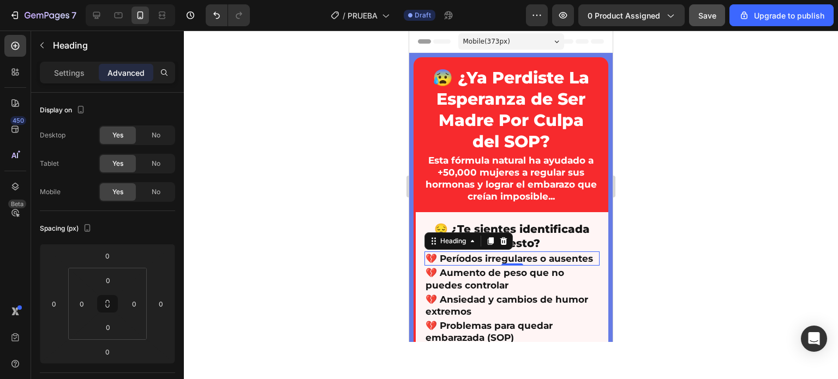
click at [378, 255] on div at bounding box center [511, 205] width 654 height 349
click at [474, 257] on p "💔 Períodos irregulares o ausentes" at bounding box center [512, 259] width 173 height 12
click at [107, 273] on input "0" at bounding box center [108, 280] width 22 height 16
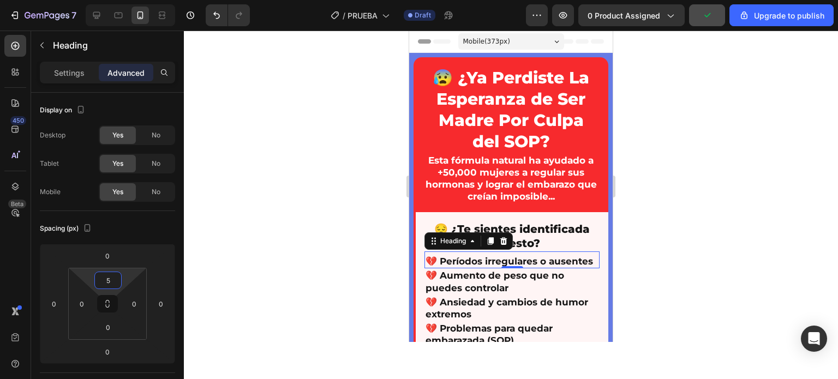
type input "5"
click at [382, 294] on div at bounding box center [511, 205] width 654 height 349
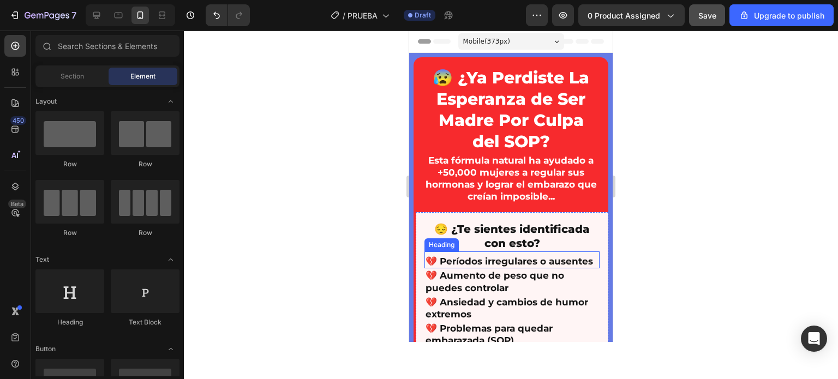
click at [476, 260] on p "💔 Períodos irregulares o ausentes" at bounding box center [512, 261] width 173 height 12
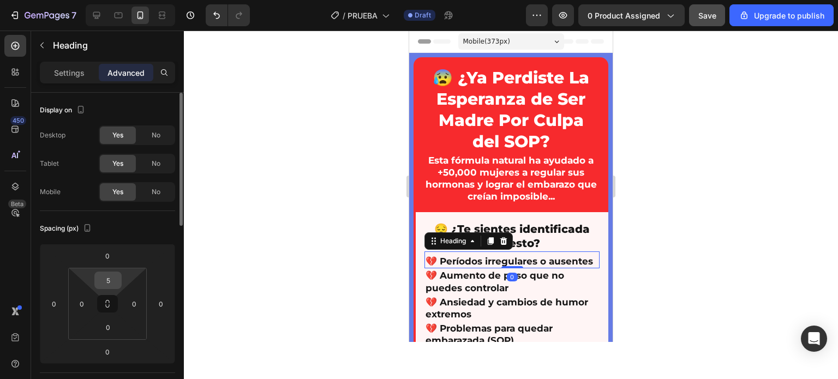
click at [115, 285] on input "5" at bounding box center [108, 280] width 22 height 16
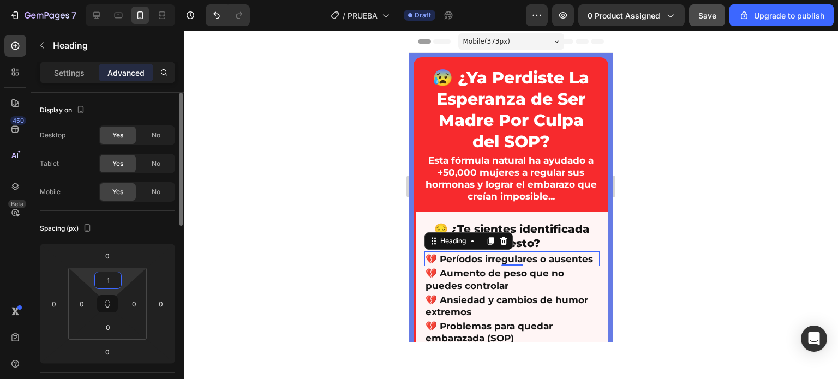
type input "10"
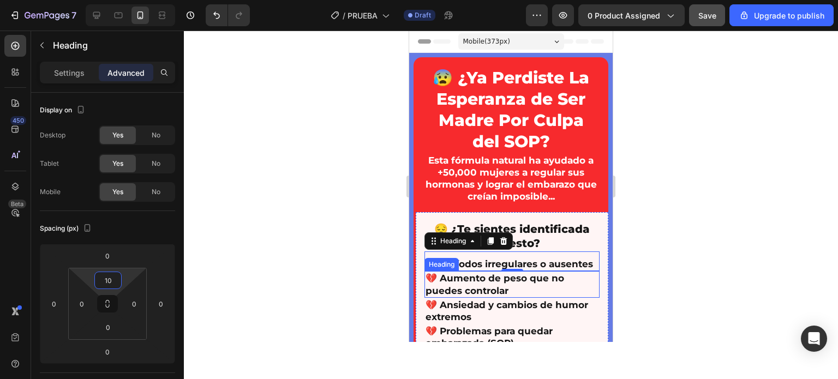
click at [457, 296] on p "💔 Aumento de peso que no puedes controlar" at bounding box center [512, 284] width 173 height 24
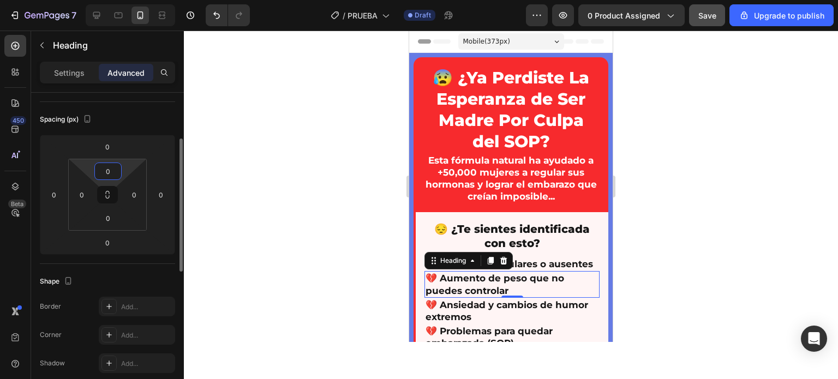
click at [110, 176] on input "0" at bounding box center [108, 171] width 22 height 16
type input "10"
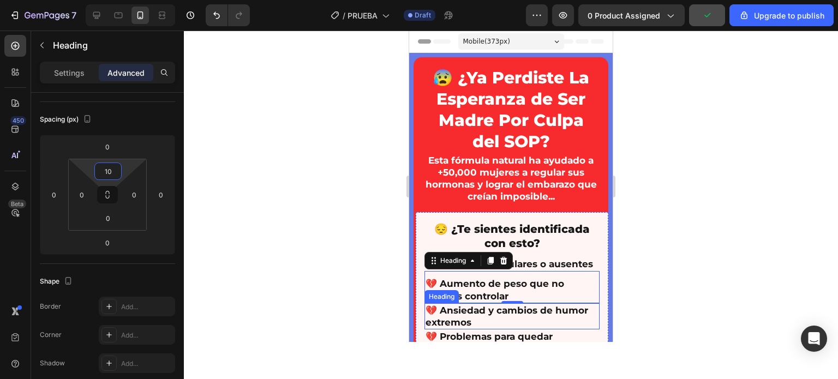
click at [462, 325] on p "💔 Ansiedad y cambios de humor extremos" at bounding box center [512, 316] width 173 height 24
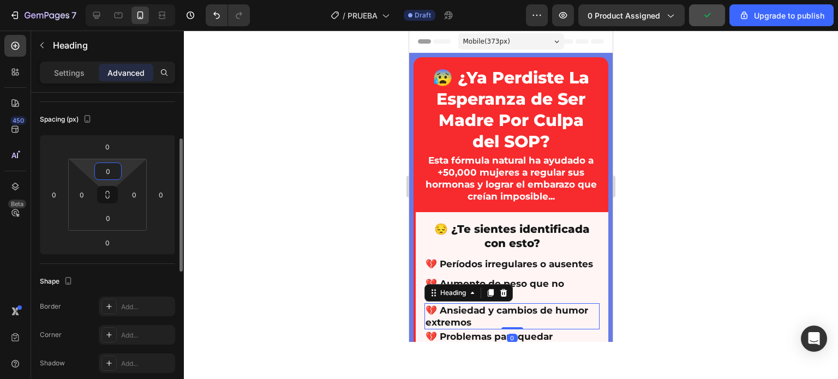
click at [111, 175] on input "0" at bounding box center [108, 171] width 22 height 16
type input "10"
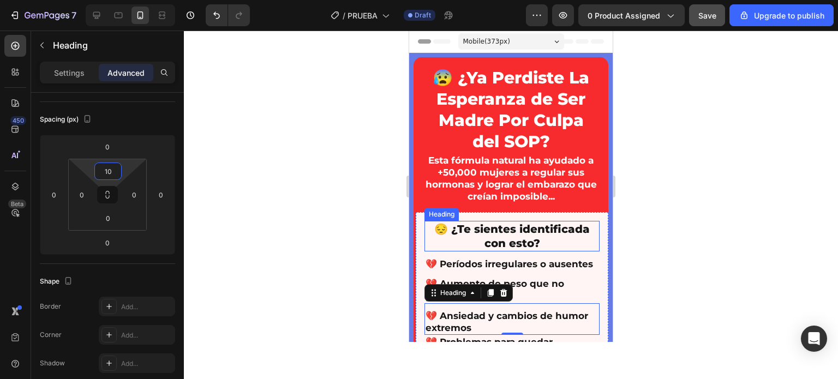
scroll to position [55, 0]
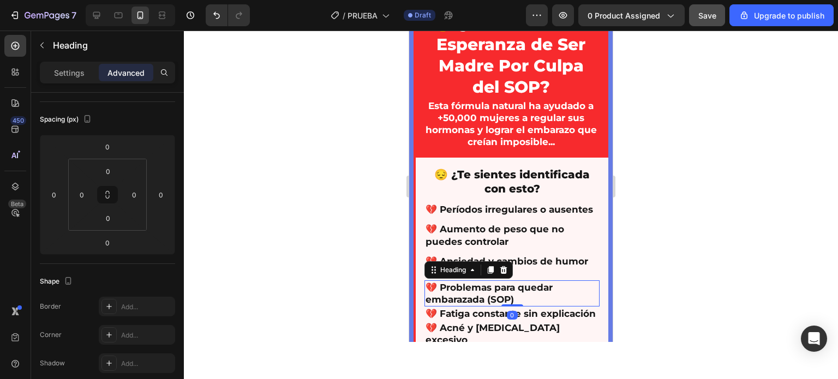
click at [473, 303] on p "💔 Problemas para quedar embarazada (SOP)" at bounding box center [512, 294] width 173 height 24
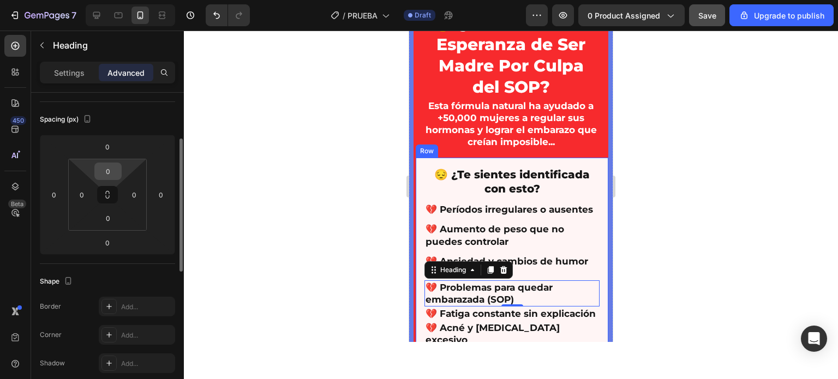
click at [121, 176] on div "0" at bounding box center [107, 171] width 27 height 17
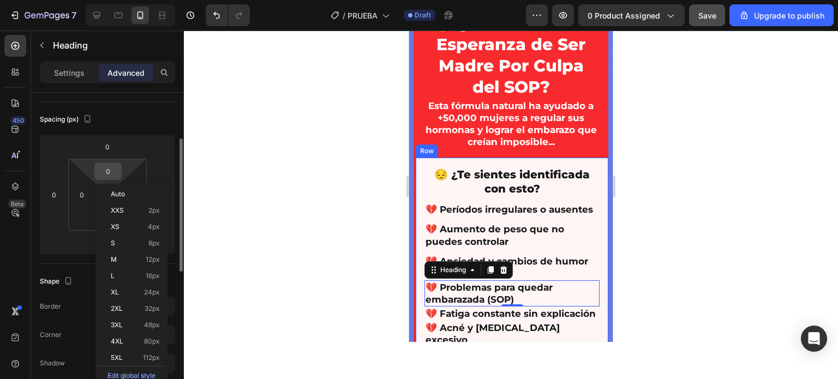
click at [109, 167] on input "0" at bounding box center [108, 171] width 22 height 16
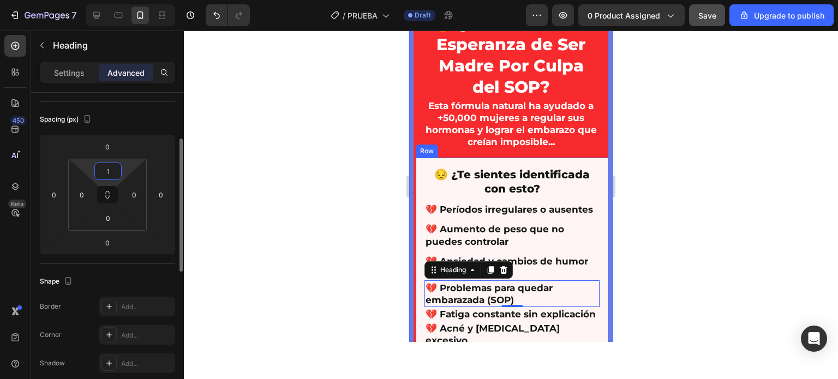
type input "10"
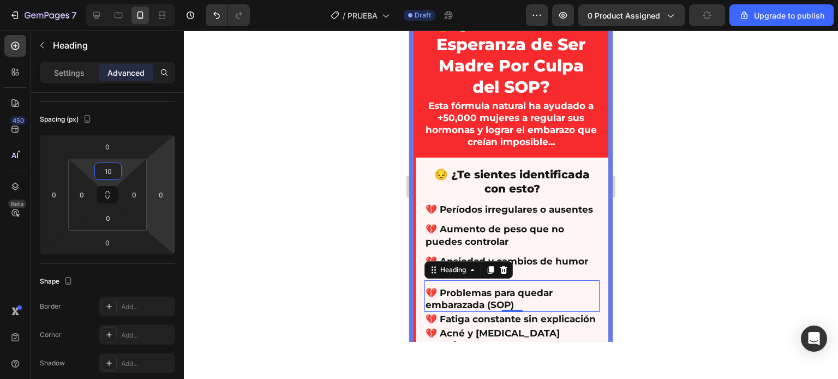
scroll to position [164, 0]
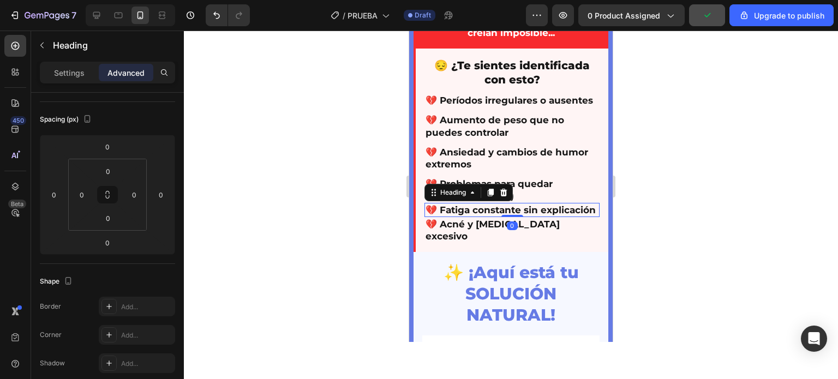
click at [456, 216] on p "💔 Fatiga constante sin explicación" at bounding box center [512, 210] width 173 height 12
click at [106, 173] on input "0" at bounding box center [108, 171] width 22 height 16
type input "10"
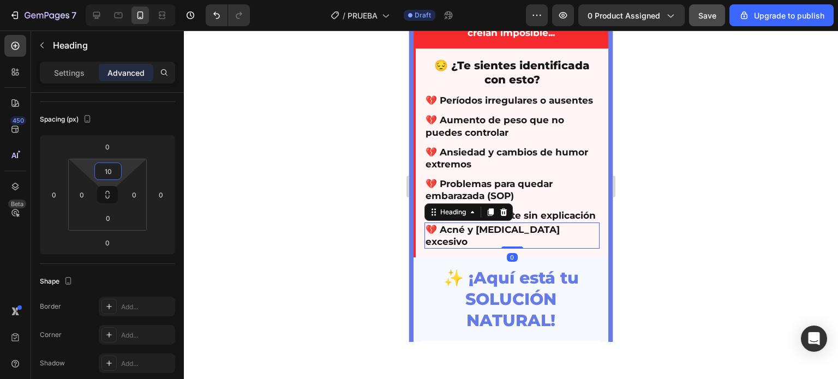
click at [452, 248] on p "💔 Acné y [MEDICAL_DATA] excesivo" at bounding box center [512, 236] width 173 height 24
click at [116, 173] on input "0" at bounding box center [108, 171] width 22 height 16
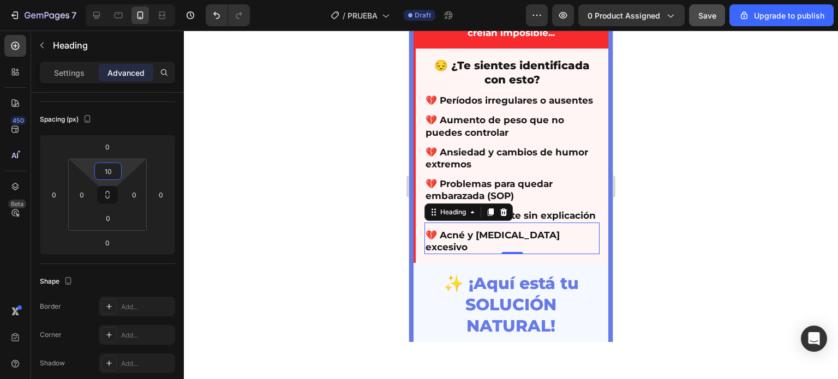
type input "10"
click at [317, 192] on div at bounding box center [511, 205] width 654 height 349
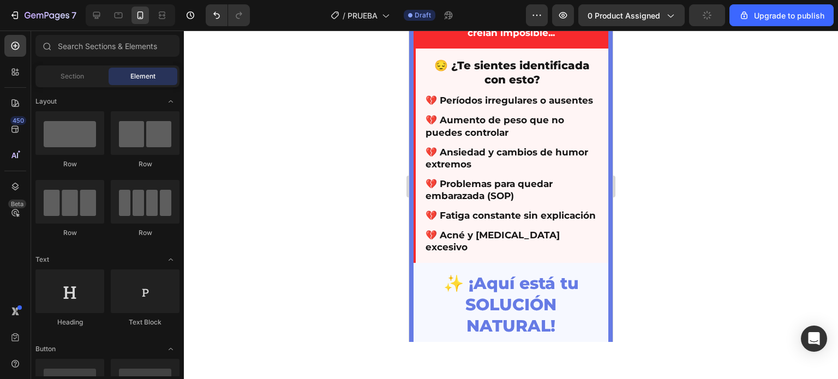
click at [364, 207] on div at bounding box center [511, 205] width 654 height 349
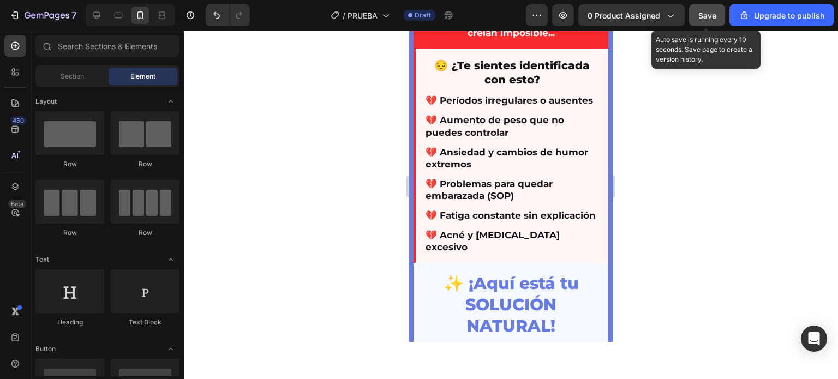
click at [714, 15] on span "Save" at bounding box center [707, 15] width 18 height 9
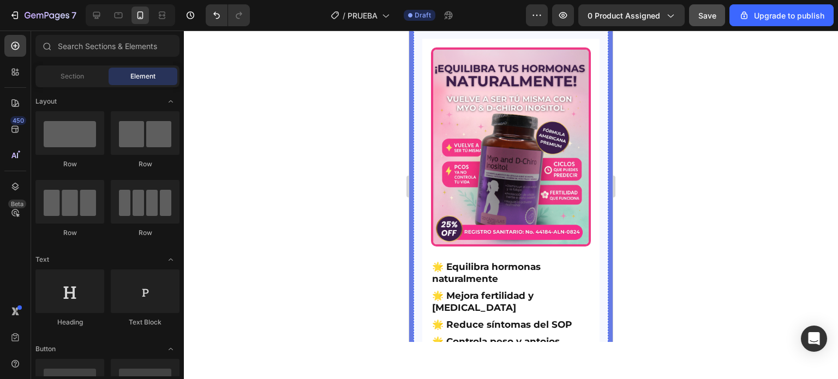
scroll to position [491, 0]
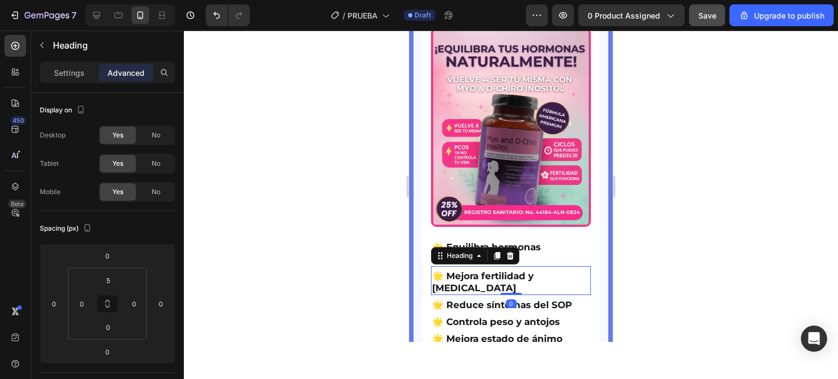
click at [468, 279] on p "🌟 Mejora fertilidad y [MEDICAL_DATA]" at bounding box center [511, 282] width 158 height 24
click at [336, 234] on div at bounding box center [511, 205] width 654 height 349
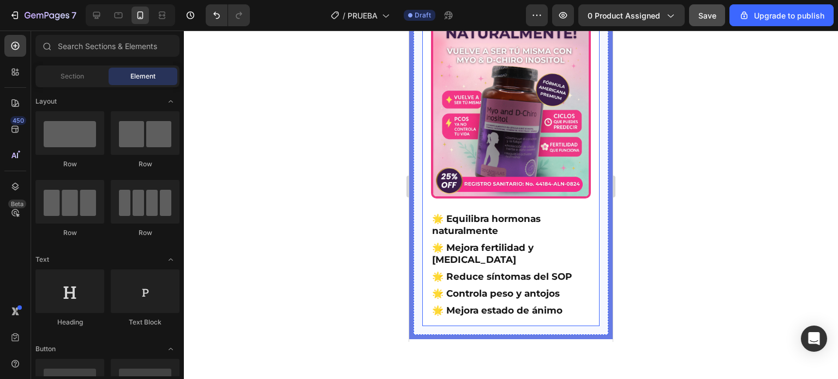
scroll to position [546, 0]
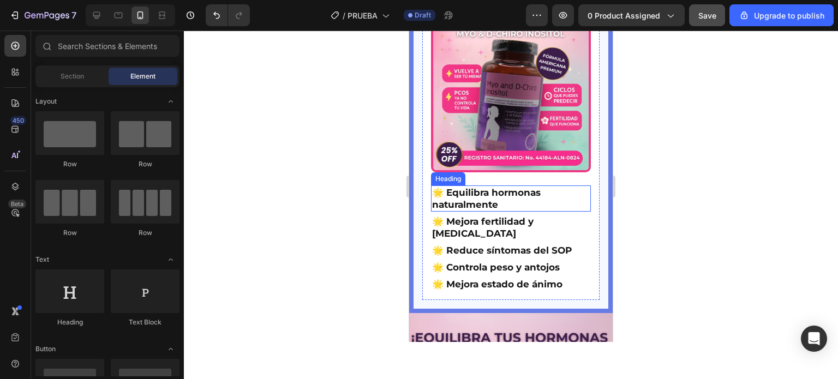
click at [487, 200] on p "🌟 Equilibra hormonas naturalmente" at bounding box center [511, 199] width 158 height 24
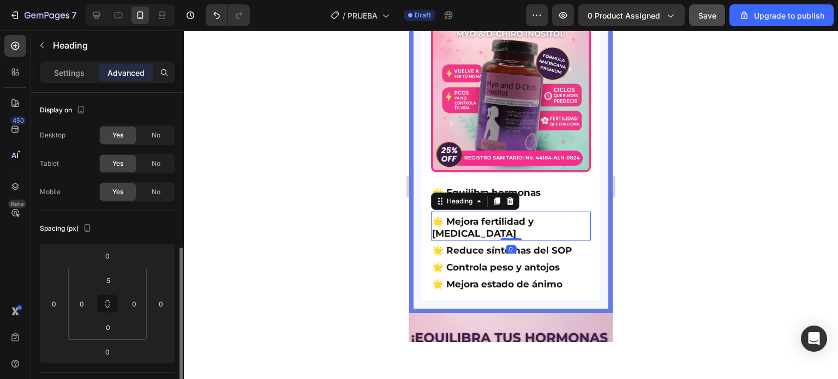
click at [471, 229] on p "🌟 Mejora fertilidad y [MEDICAL_DATA]" at bounding box center [511, 228] width 158 height 24
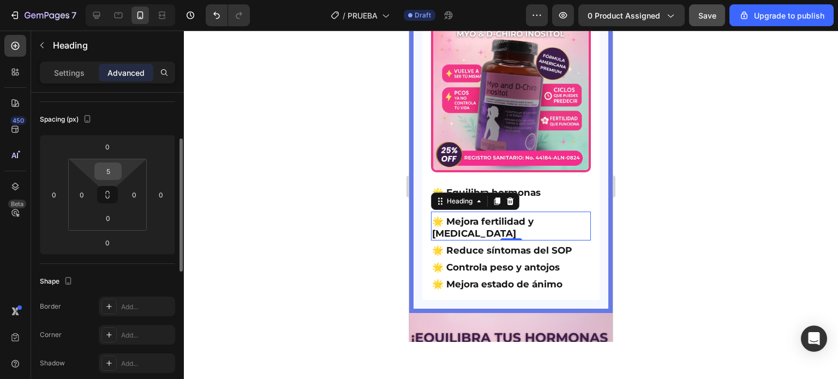
click at [106, 172] on input "5" at bounding box center [108, 171] width 22 height 16
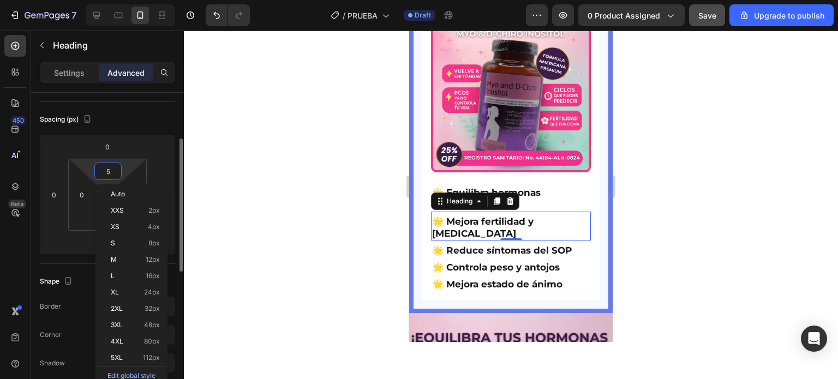
type input "8"
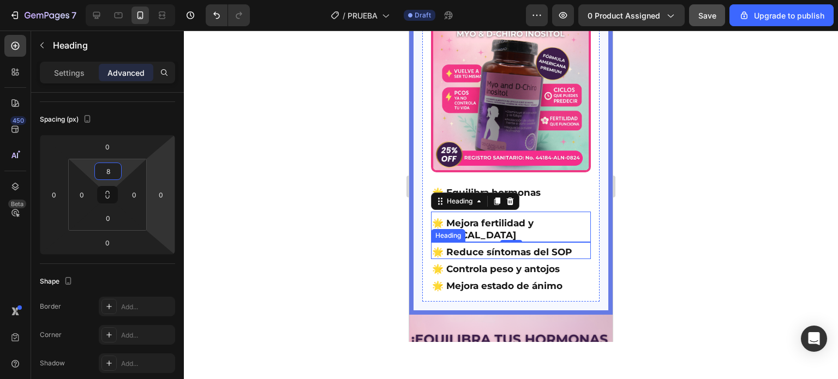
click at [458, 258] on p "🌟 Reduce síntomas del SOP" at bounding box center [511, 252] width 158 height 12
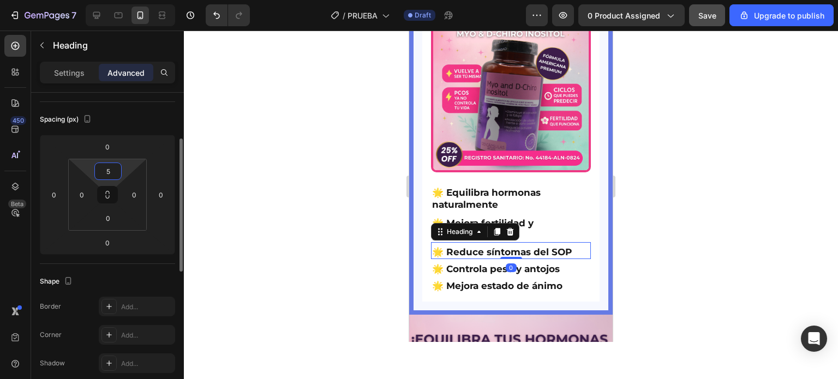
click at [111, 165] on input "5" at bounding box center [108, 171] width 22 height 16
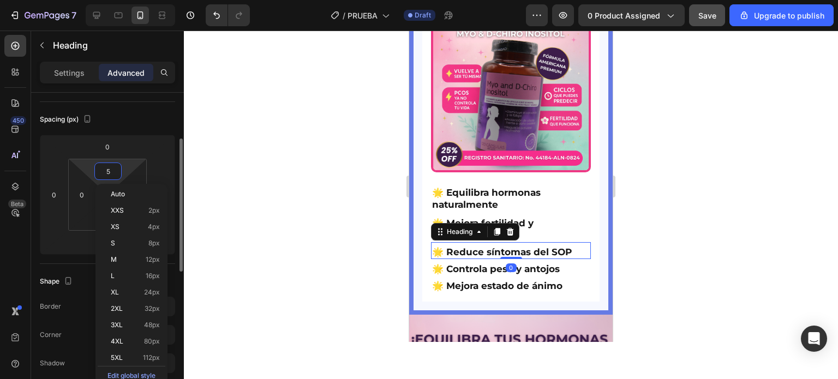
type input "8"
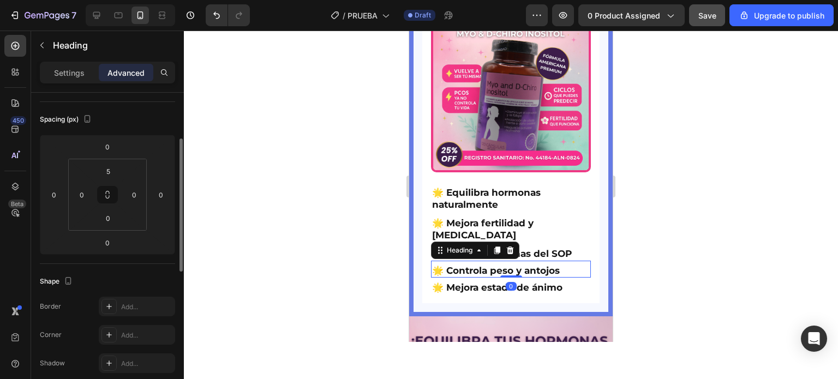
click at [475, 270] on p "🌟 Controla peso y antojos" at bounding box center [511, 271] width 158 height 12
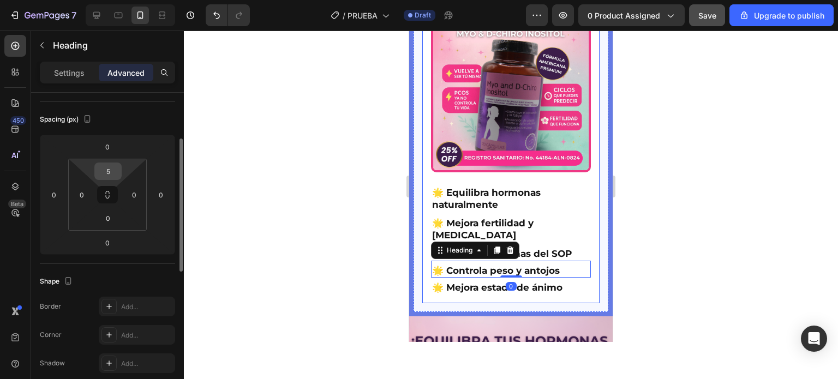
click at [117, 167] on input "5" at bounding box center [108, 171] width 22 height 16
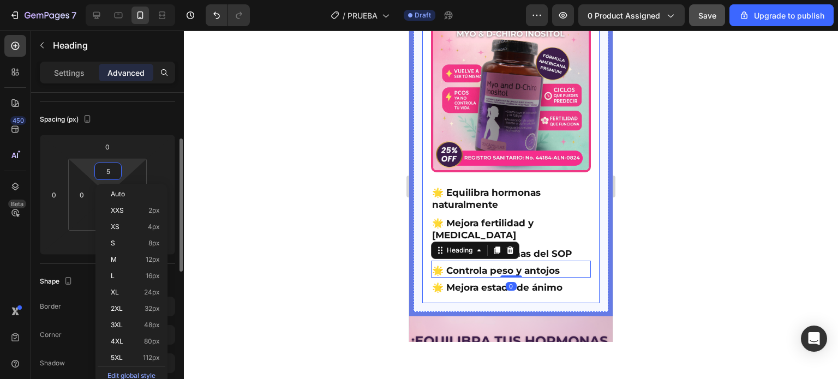
type input "8"
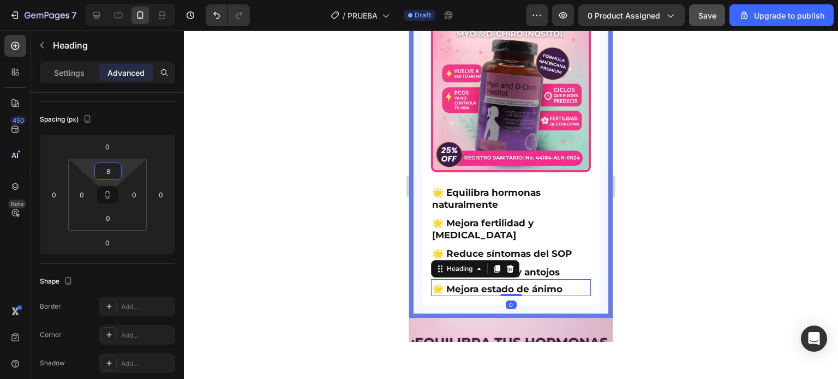
click at [470, 286] on p "🌟 Mejora estado de ánimo" at bounding box center [511, 289] width 158 height 12
click at [115, 167] on input "5" at bounding box center [108, 171] width 22 height 16
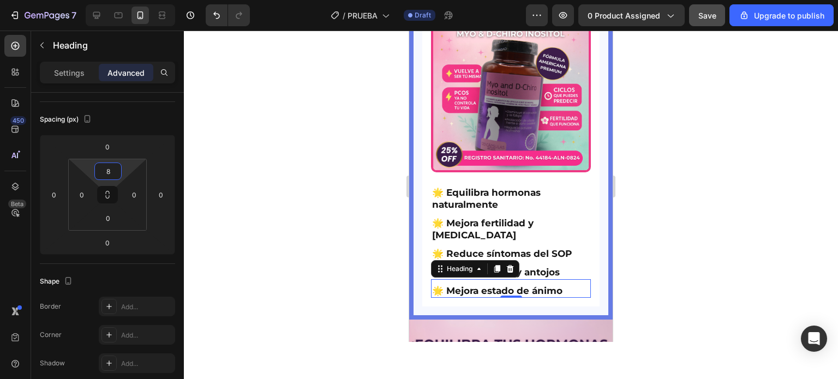
type input "8"
click at [289, 194] on div at bounding box center [511, 205] width 654 height 349
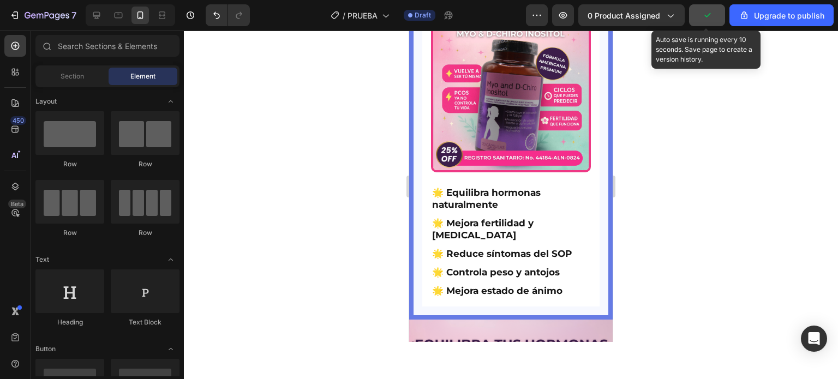
click at [714, 14] on button "button" at bounding box center [707, 15] width 36 height 22
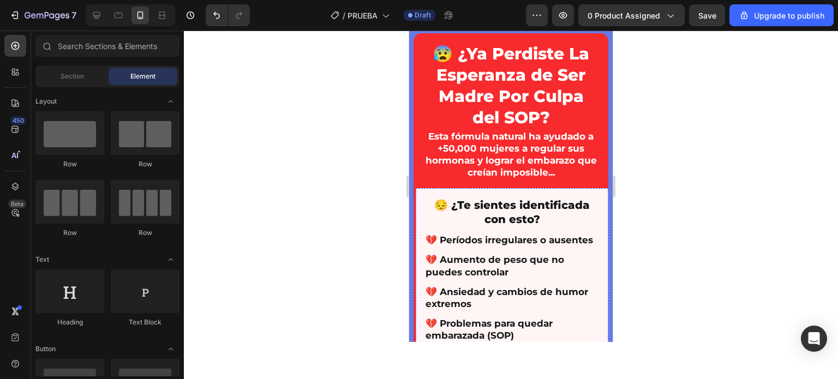
scroll to position [0, 0]
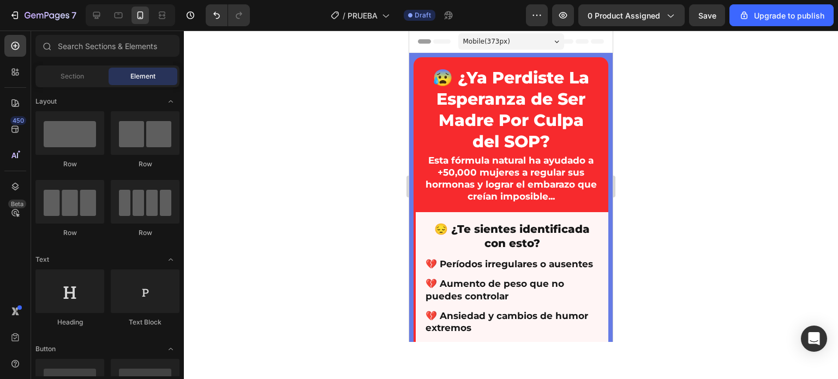
click at [708, 122] on div at bounding box center [511, 205] width 654 height 349
click at [564, 19] on icon "button" at bounding box center [563, 15] width 11 height 11
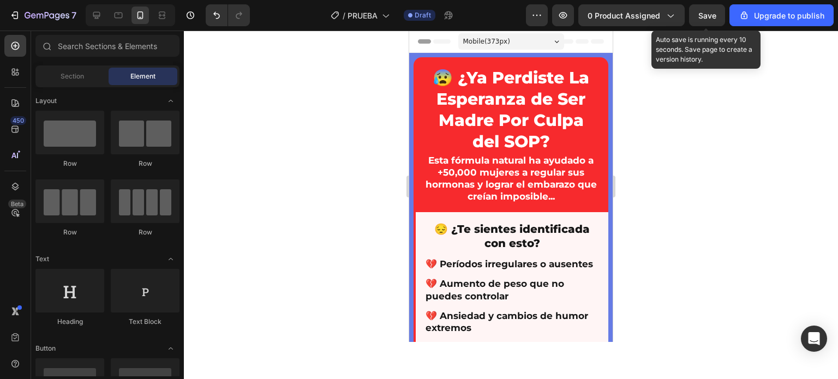
click at [712, 19] on span "Save" at bounding box center [707, 15] width 18 height 9
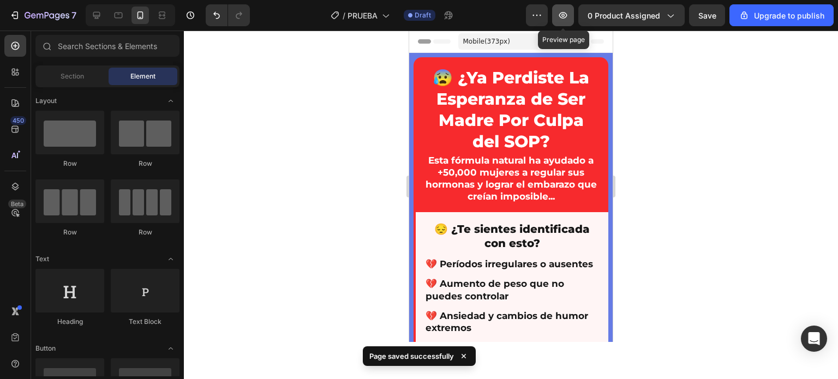
click at [561, 16] on icon "button" at bounding box center [563, 15] width 11 height 11
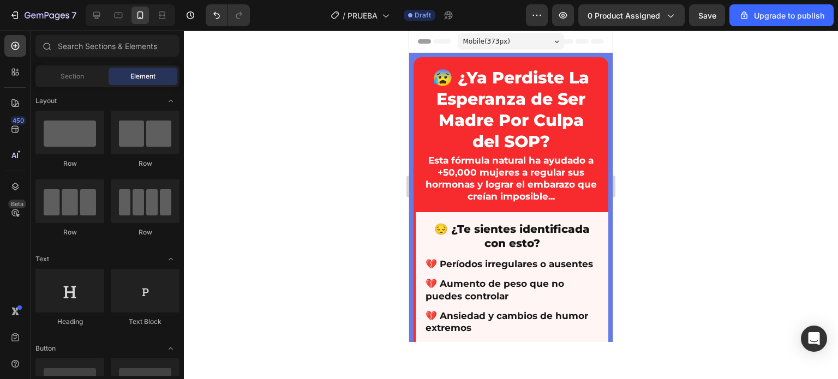
click at [390, 110] on div at bounding box center [511, 205] width 654 height 349
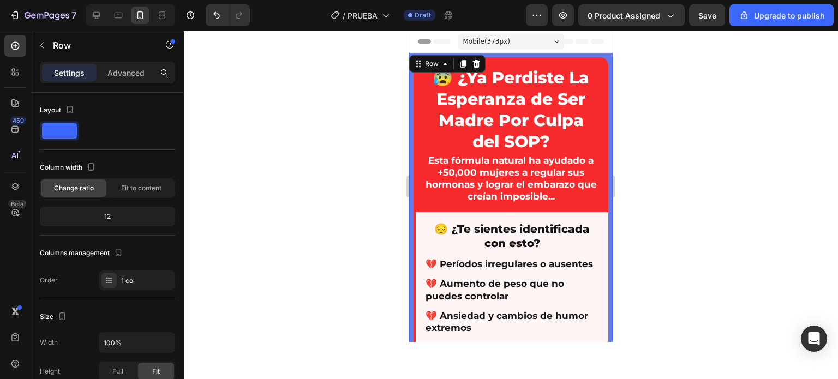
click at [411, 65] on div "Row" at bounding box center [447, 63] width 76 height 17
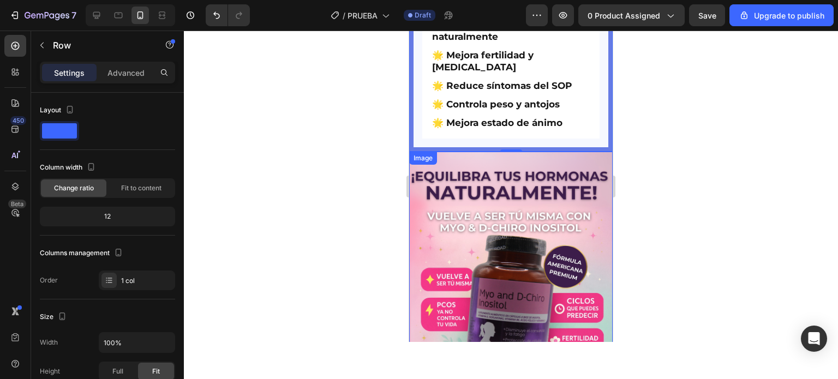
scroll to position [709, 0]
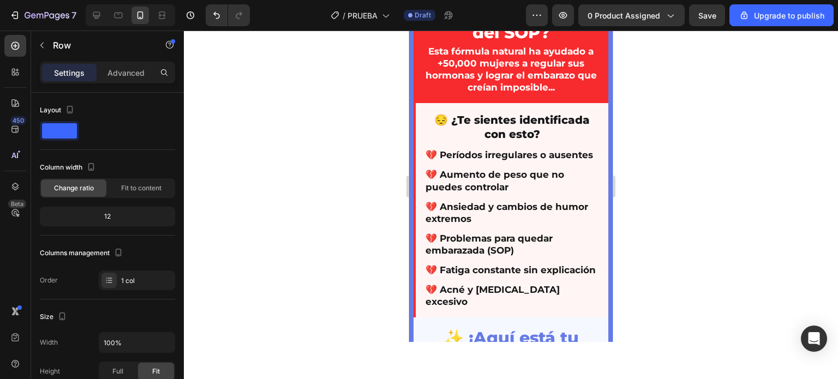
scroll to position [0, 0]
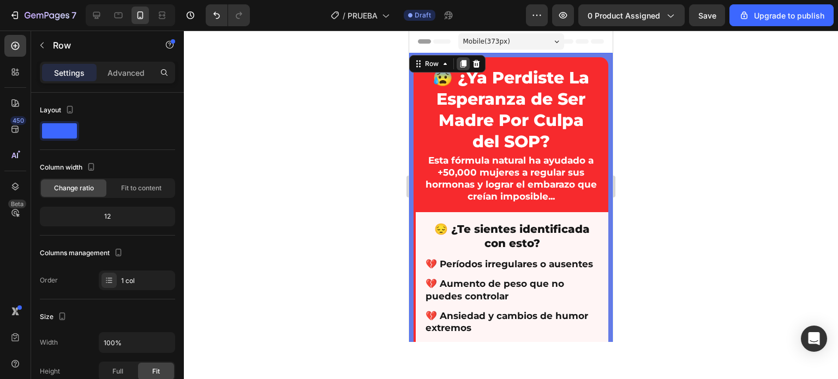
click at [463, 63] on icon at bounding box center [463, 64] width 6 height 8
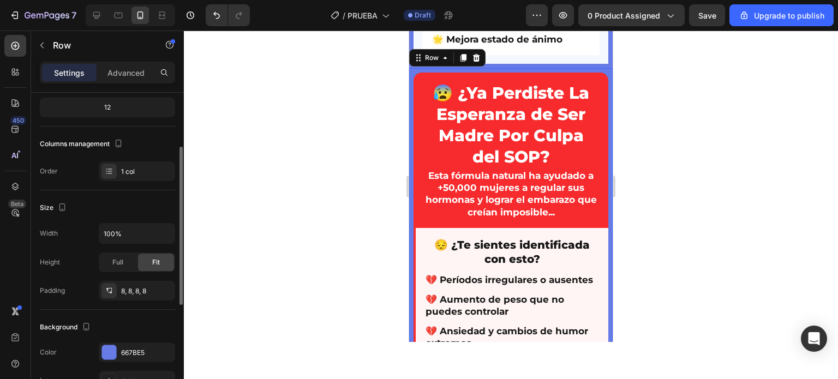
scroll to position [798, 0]
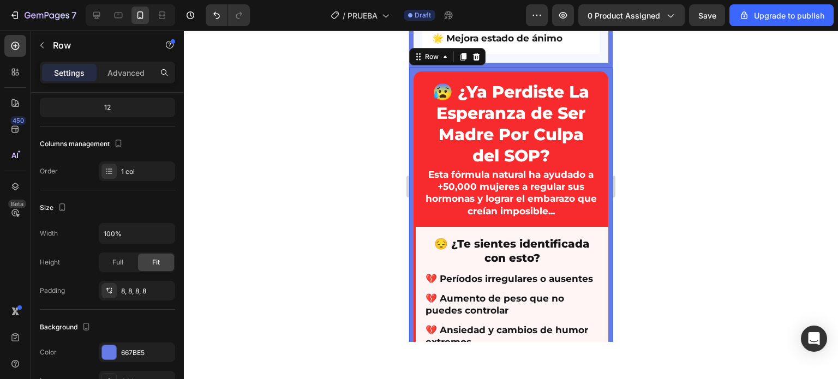
click at [111, 349] on div at bounding box center [109, 352] width 14 height 14
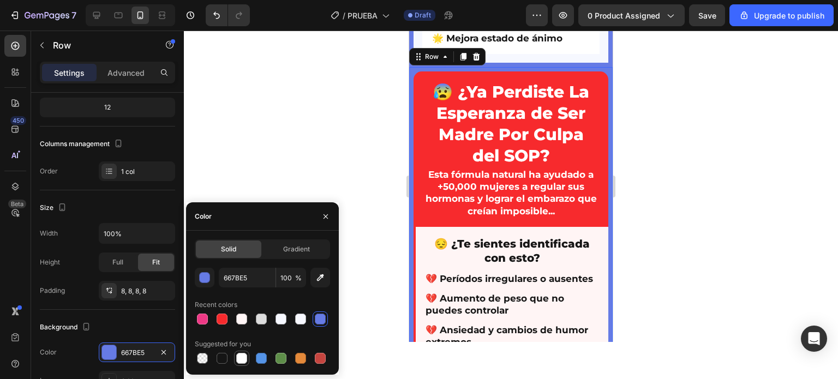
click at [243, 356] on div at bounding box center [241, 358] width 11 height 11
type input "FFFFFF"
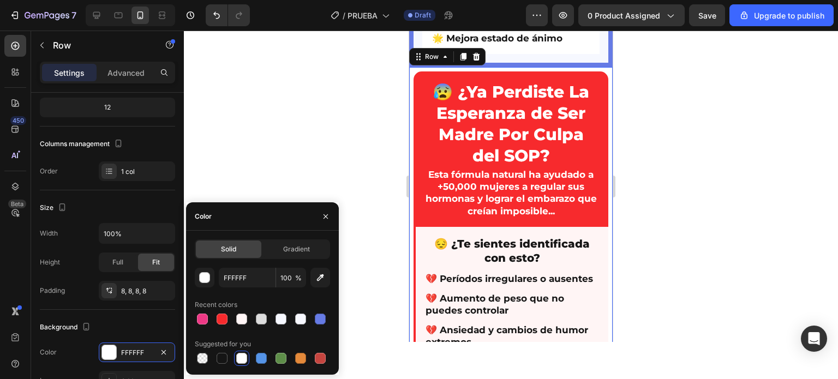
click at [365, 130] on div at bounding box center [511, 205] width 654 height 349
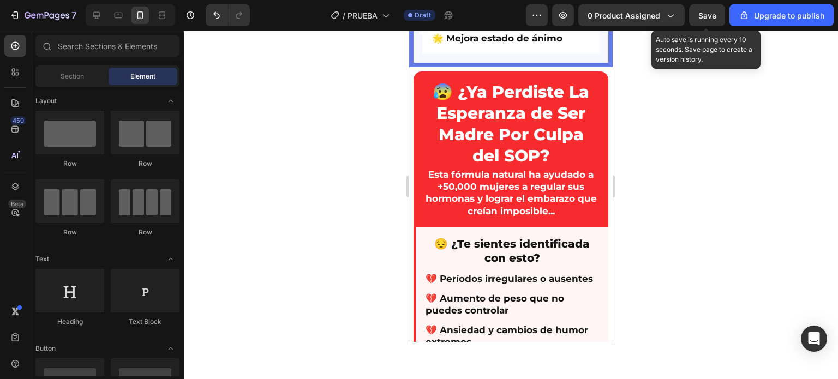
click at [707, 19] on span "Save" at bounding box center [707, 15] width 18 height 9
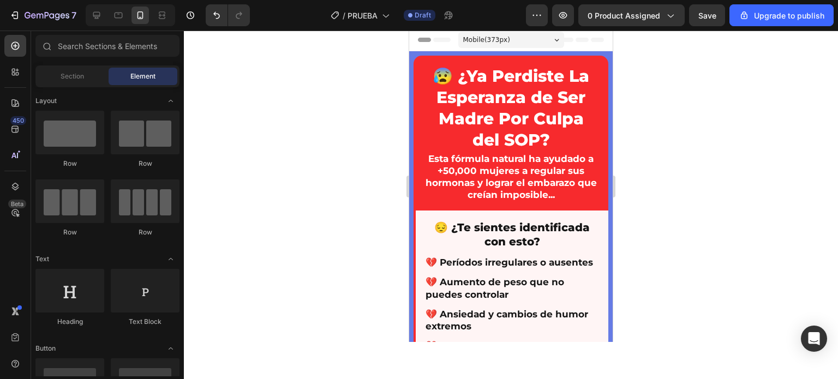
scroll to position [0, 0]
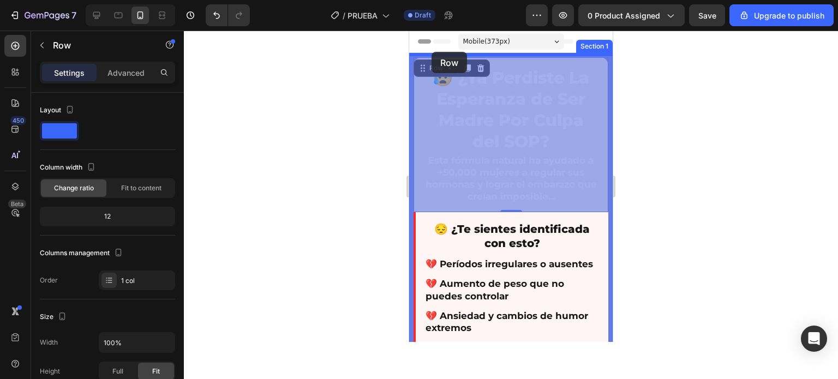
drag, startPoint x: 417, startPoint y: 80, endPoint x: 432, endPoint y: 52, distance: 31.5
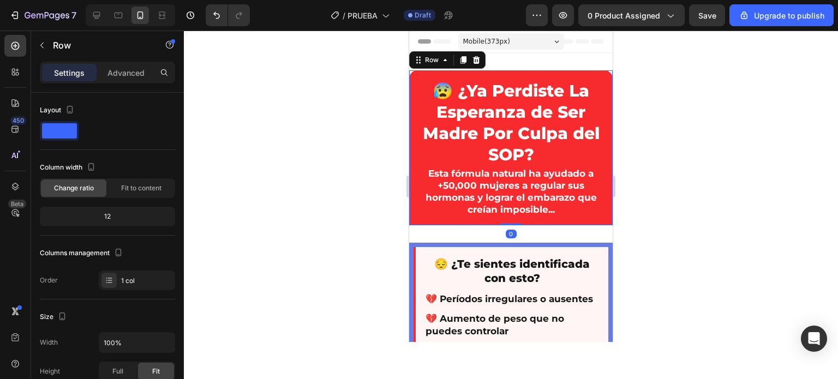
click at [350, 113] on div at bounding box center [511, 205] width 654 height 349
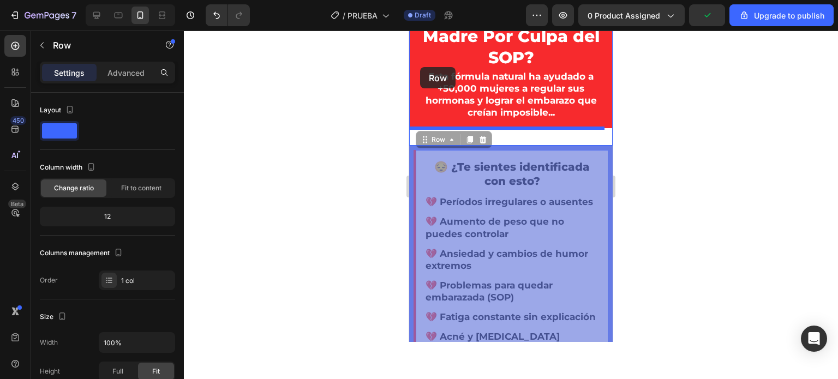
scroll to position [95, 0]
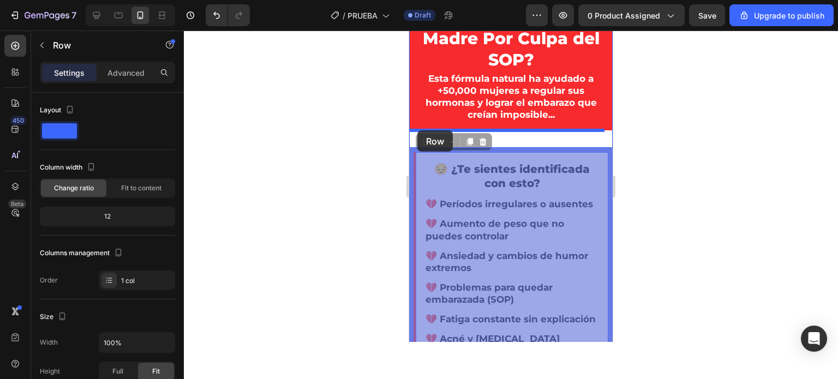
drag, startPoint x: 422, startPoint y: 98, endPoint x: 417, endPoint y: 130, distance: 33.0
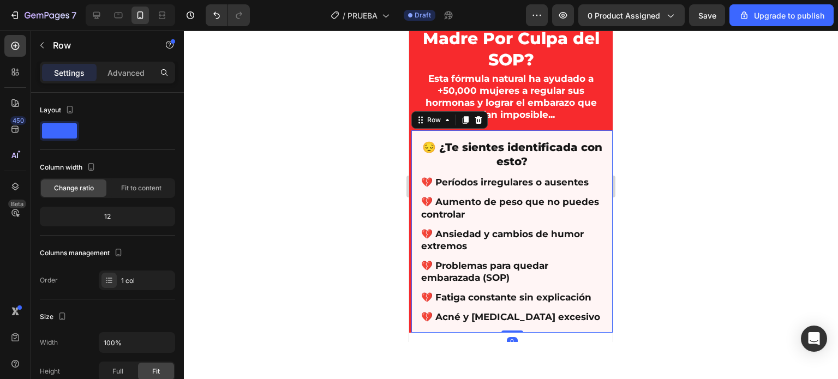
click at [344, 154] on div at bounding box center [511, 205] width 654 height 349
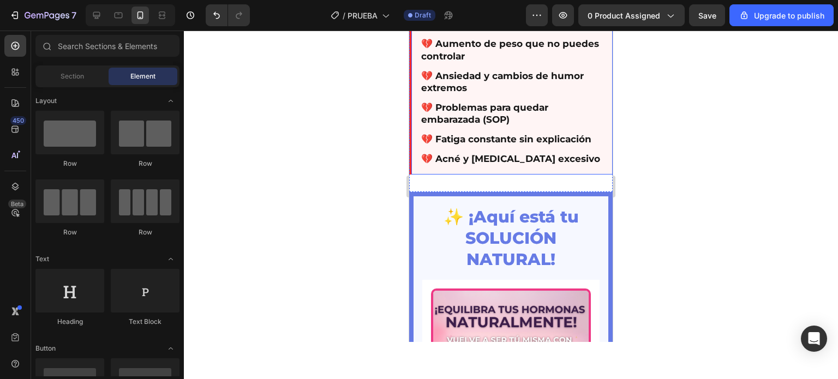
scroll to position [273, 0]
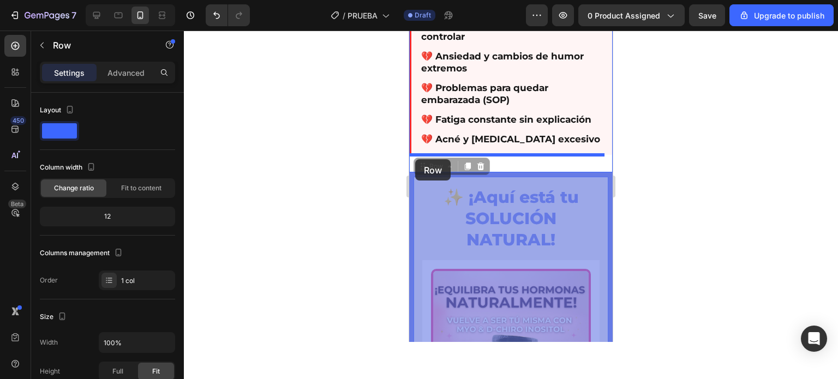
drag, startPoint x: 416, startPoint y: 186, endPoint x: 415, endPoint y: 159, distance: 26.7
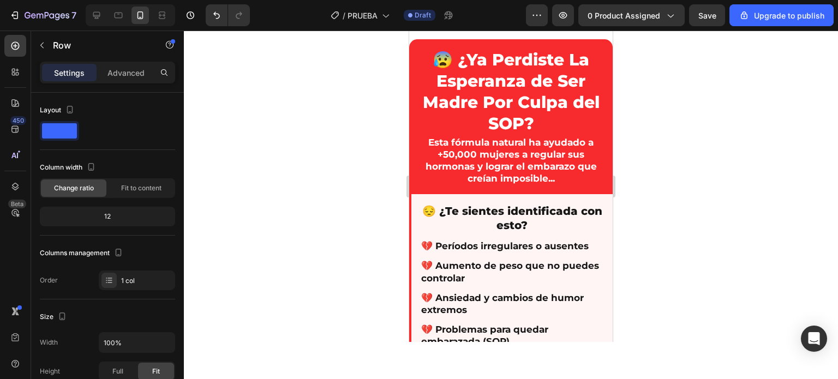
scroll to position [0, 0]
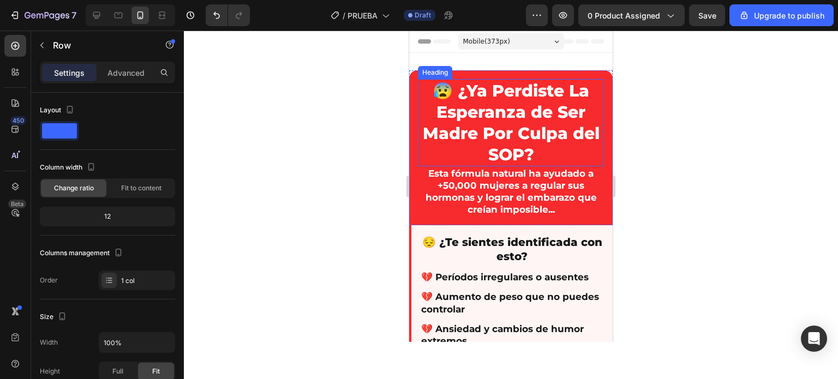
click at [487, 79] on h2 "😰 ¿Ya Perdiste La Esperanza de Ser Madre Por Culpa del SOP?" at bounding box center [511, 122] width 186 height 87
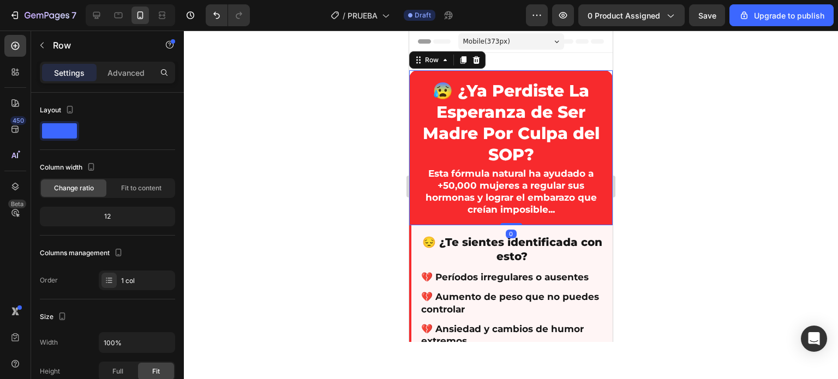
click at [410, 100] on div "😰 ¿Ya Perdiste La Esperanza de Ser Madre Por Culpa del SOP? Heading Esta fórmul…" at bounding box center [511, 147] width 204 height 155
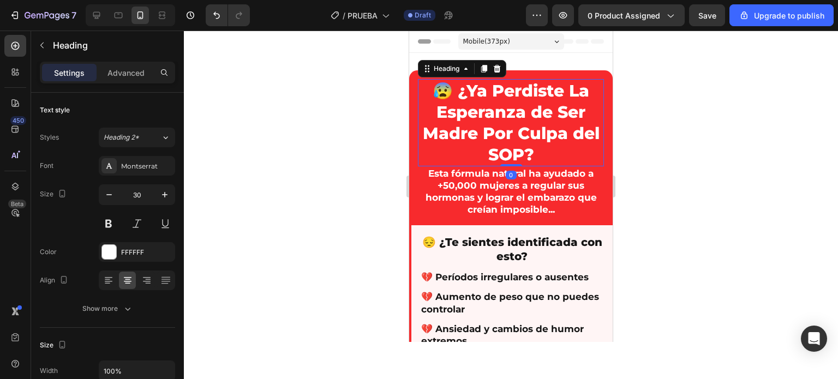
click at [420, 99] on h2 "😰 ¿Ya Perdiste La Esperanza de Ser Madre Por Culpa del SOP?" at bounding box center [511, 122] width 186 height 87
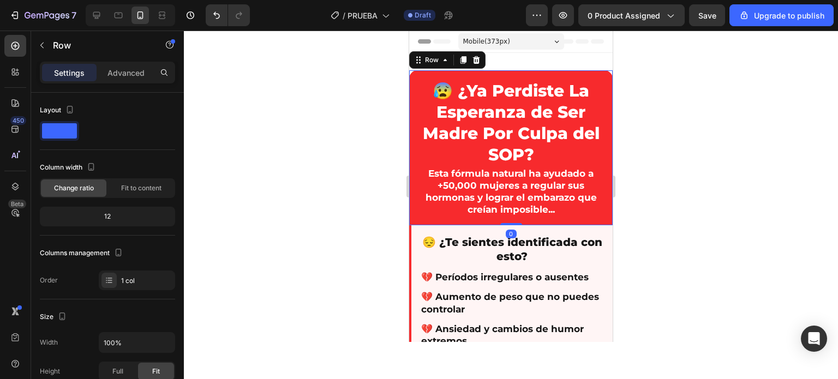
drag, startPoint x: 414, startPoint y: 102, endPoint x: 817, endPoint y: 133, distance: 404.3
click at [414, 102] on div "😰 ¿Ya Perdiste La Esperanza de Ser Madre Por Culpa del SOP? Heading Esta fórmul…" at bounding box center [511, 147] width 204 height 155
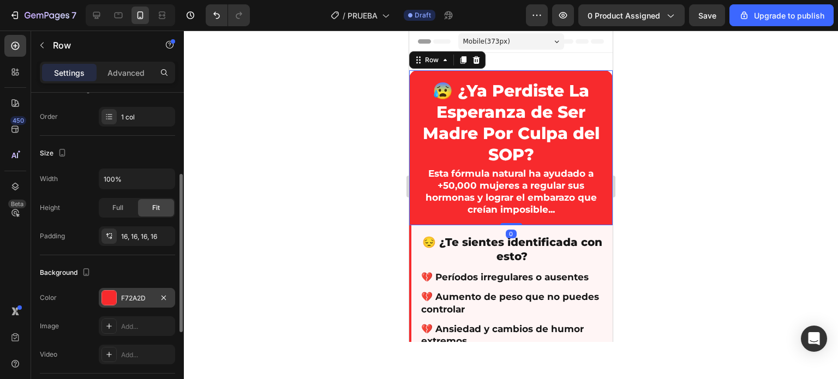
scroll to position [319, 0]
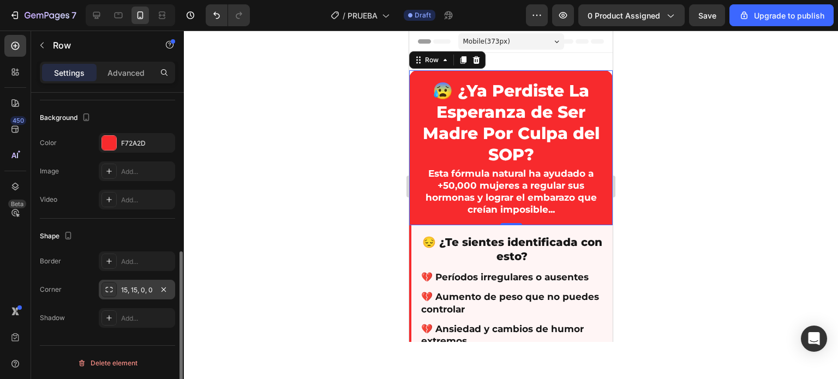
click at [139, 283] on div "15, 15, 0, 0" at bounding box center [137, 290] width 76 height 20
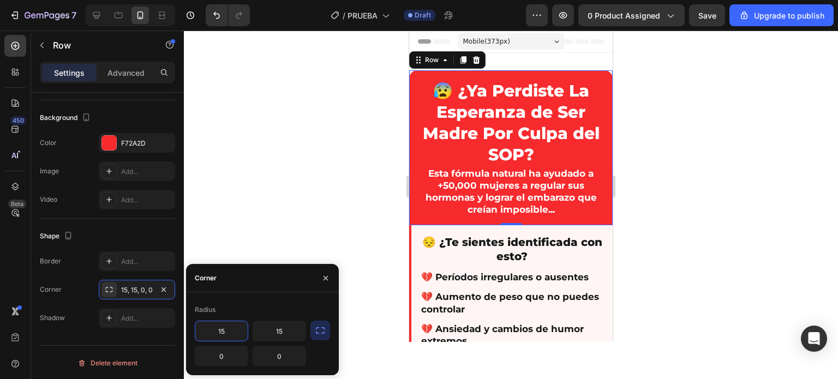
click at [219, 329] on input "15" at bounding box center [221, 331] width 52 height 20
type input "0"
click at [282, 328] on input "15" at bounding box center [279, 331] width 52 height 20
type input "0"
click at [357, 106] on div at bounding box center [511, 205] width 654 height 349
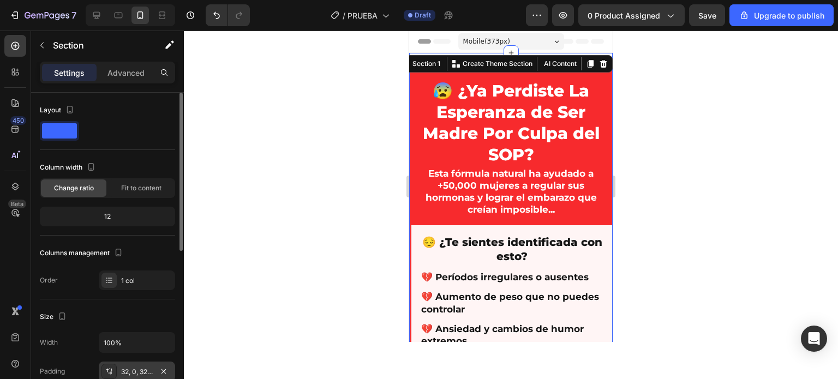
click at [136, 370] on div "32, 0, 32, 0" at bounding box center [137, 372] width 32 height 10
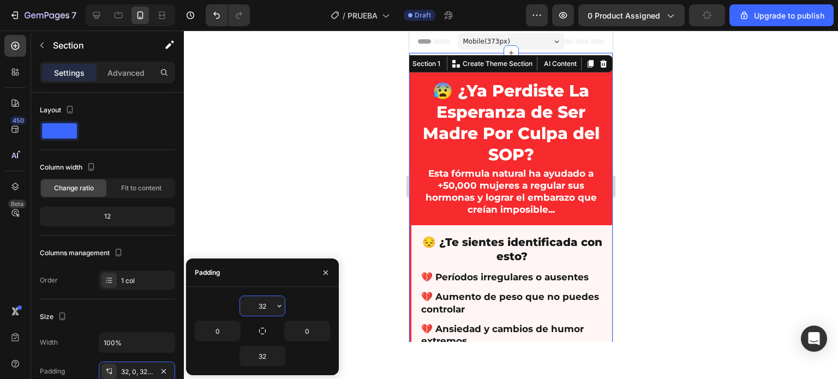
click at [262, 302] on input "32" at bounding box center [262, 306] width 45 height 20
type input "0"
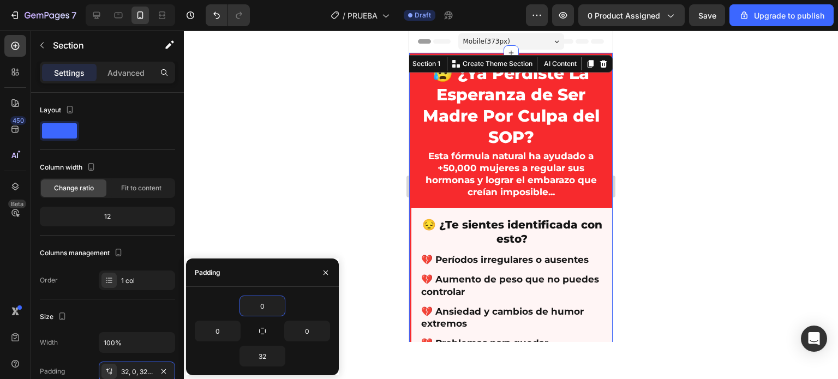
click at [371, 113] on div at bounding box center [511, 205] width 654 height 349
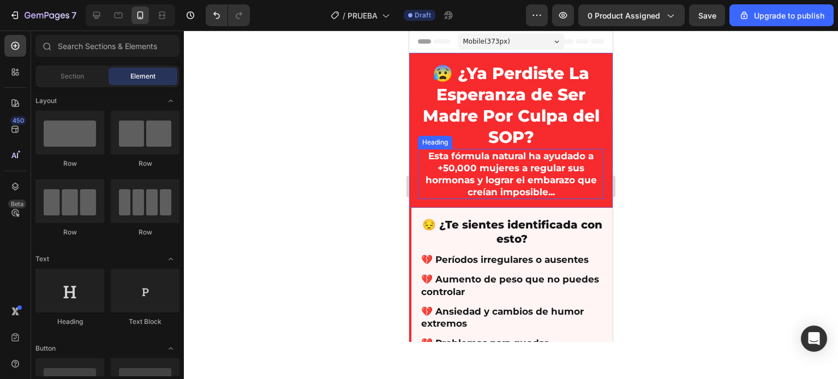
click at [528, 171] on h2 "Esta fórmula natural ha ayudado a +50,000 mujeres a regular sus hormonas y logr…" at bounding box center [511, 174] width 186 height 50
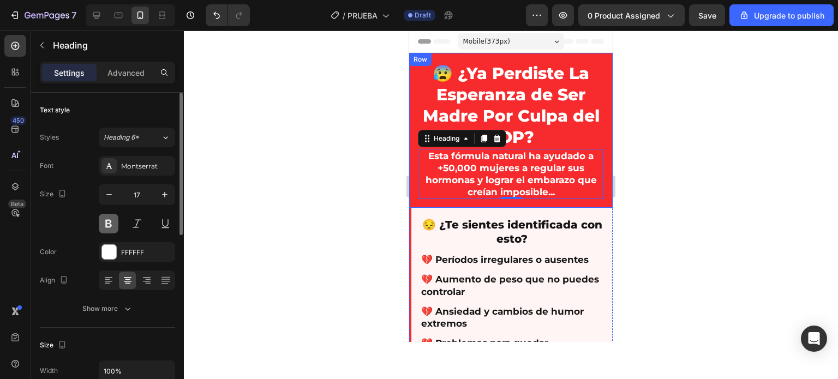
click at [112, 223] on button at bounding box center [109, 224] width 20 height 20
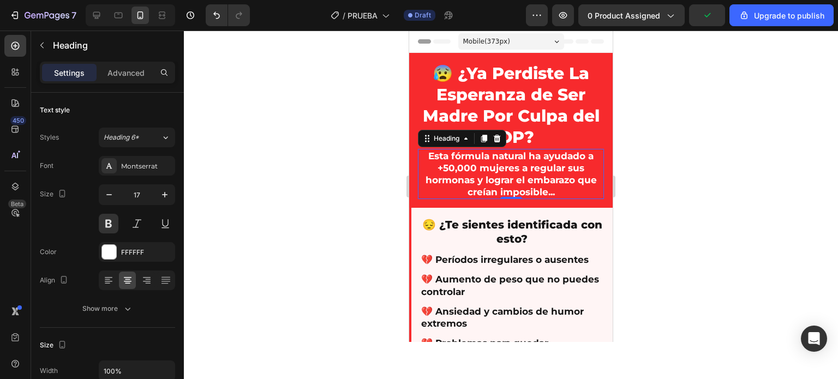
click at [350, 190] on div at bounding box center [511, 205] width 654 height 349
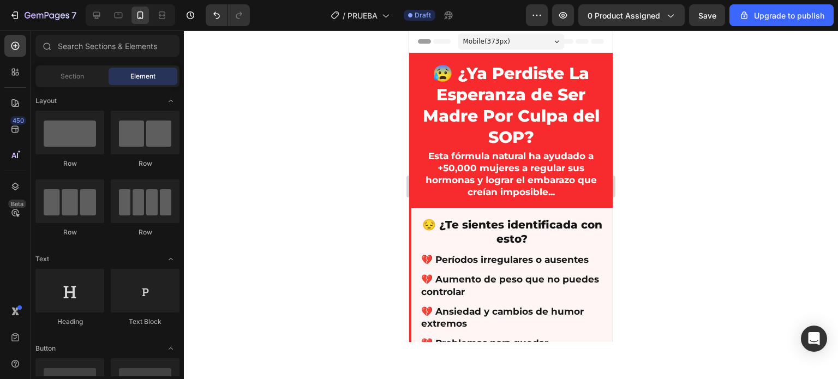
click at [349, 186] on div at bounding box center [511, 205] width 654 height 349
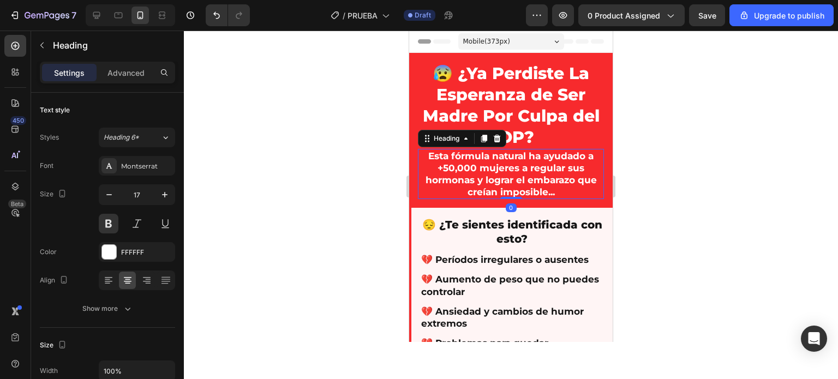
click at [478, 164] on h2 "Esta fórmula natural ha ayudado a +50,000 mujeres a regular sus hormonas y logr…" at bounding box center [511, 174] width 186 height 50
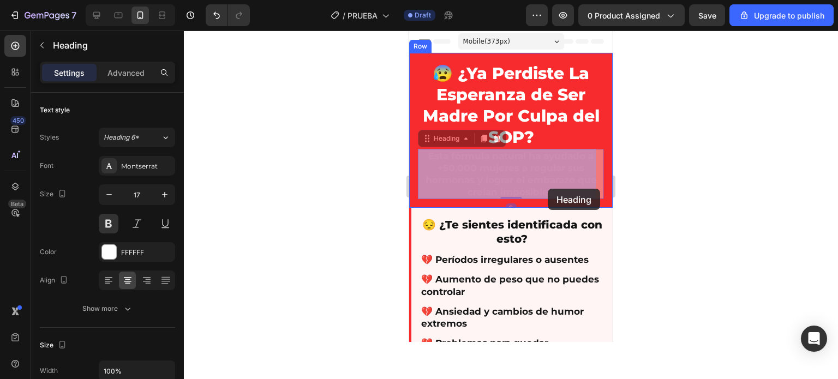
drag, startPoint x: 426, startPoint y: 153, endPoint x: 548, endPoint y: 189, distance: 127.3
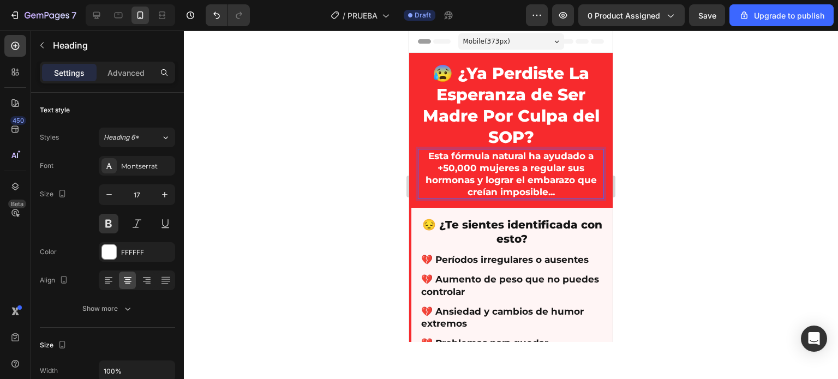
click at [557, 192] on p "Esta fórmula natural ha ayudado a +50,000 mujeres a regular sus hormonas y logr…" at bounding box center [511, 174] width 184 height 48
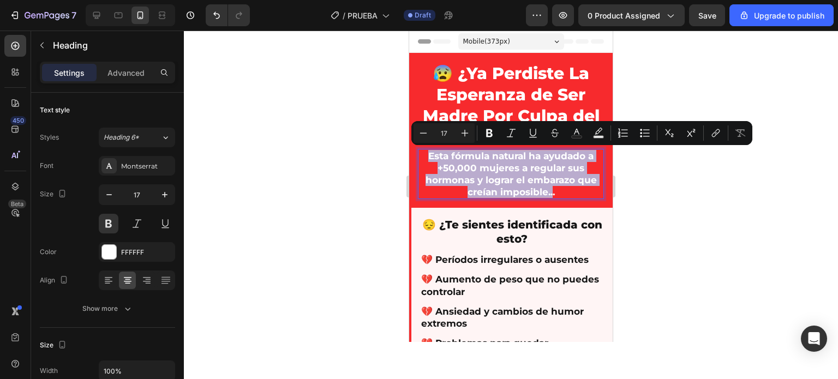
drag, startPoint x: 548, startPoint y: 193, endPoint x: 425, endPoint y: 159, distance: 128.0
click at [425, 159] on p "Esta fórmula natural ha ayudado a +50,000 mujeres a regular sus hormonas y logr…" at bounding box center [511, 174] width 184 height 48
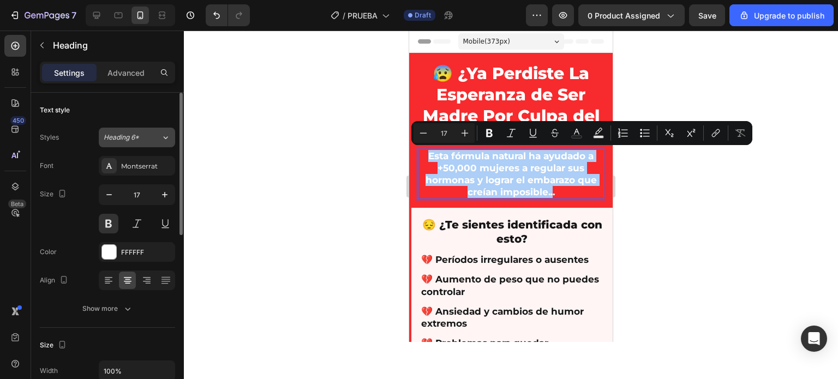
click at [151, 142] on button "Heading 6*" at bounding box center [137, 138] width 76 height 20
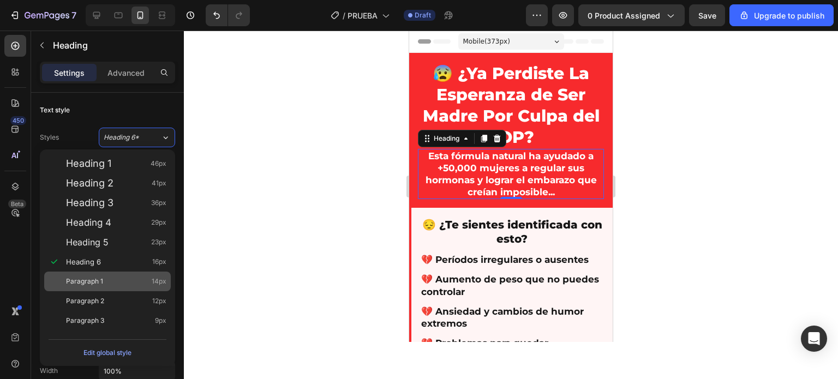
click at [93, 276] on span "Paragraph 1" at bounding box center [84, 281] width 37 height 11
type input "14"
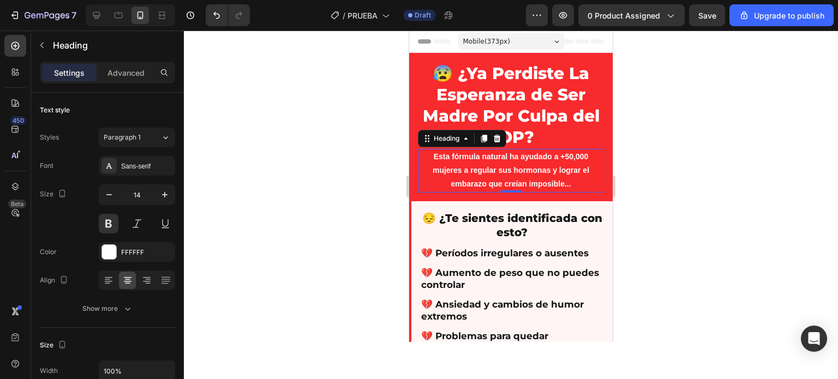
click at [346, 164] on div at bounding box center [511, 205] width 654 height 349
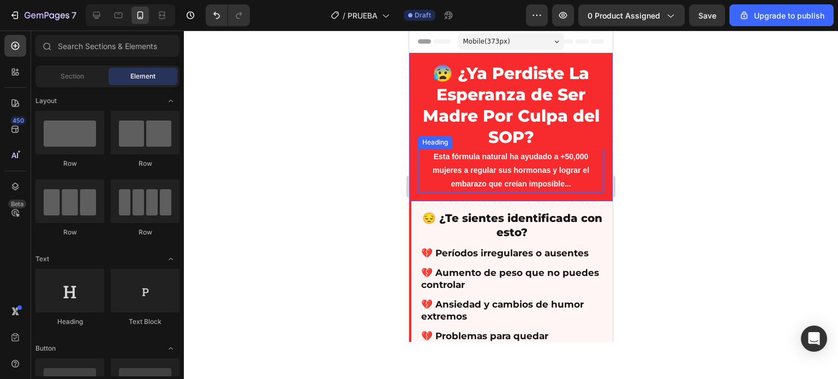
click at [523, 165] on p "Esta fórmula natural ha ayudado a +50,000 mujeres a regular sus hormonas y logr…" at bounding box center [511, 170] width 184 height 41
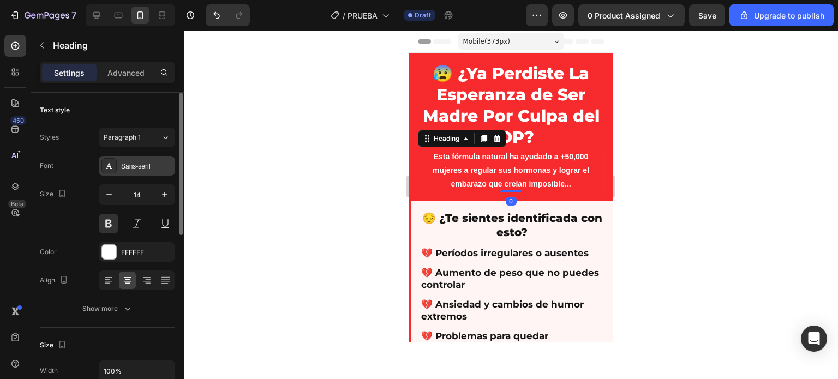
click at [137, 166] on div "Sans-serif" at bounding box center [146, 166] width 51 height 10
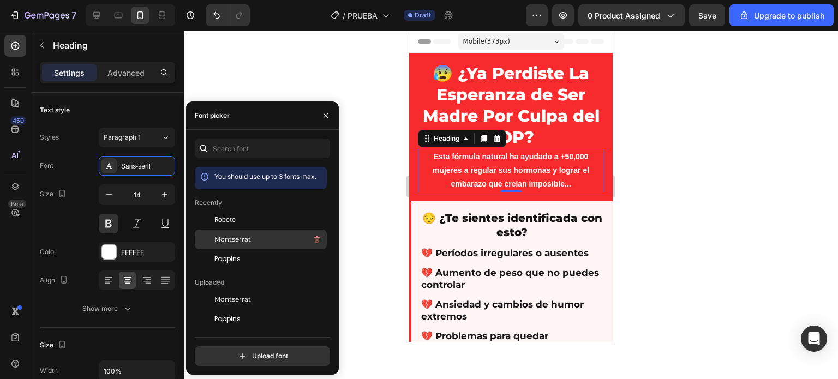
click at [238, 240] on span "Montserrat" at bounding box center [232, 240] width 37 height 10
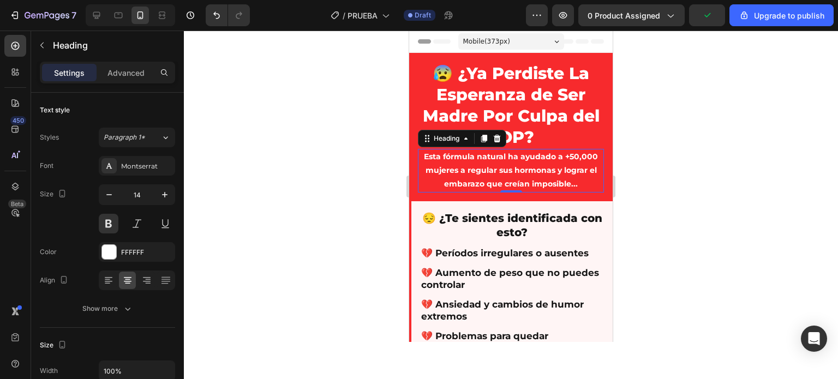
click at [369, 163] on div at bounding box center [511, 205] width 654 height 349
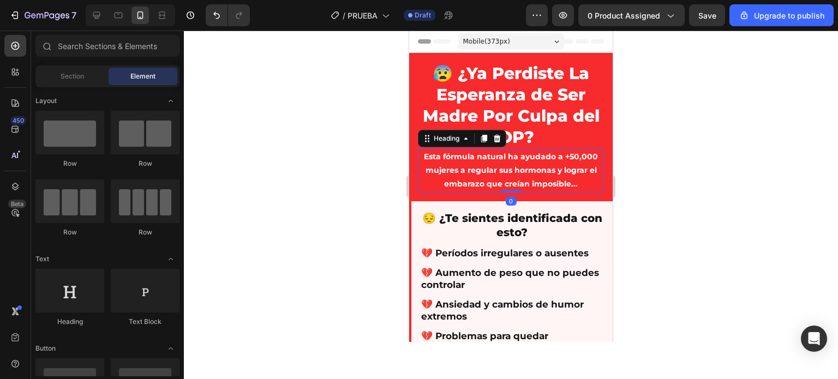
click at [471, 183] on p "Esta fórmula natural ha ayudado a +50,000 mujeres a regular sus hormonas y logr…" at bounding box center [511, 170] width 184 height 41
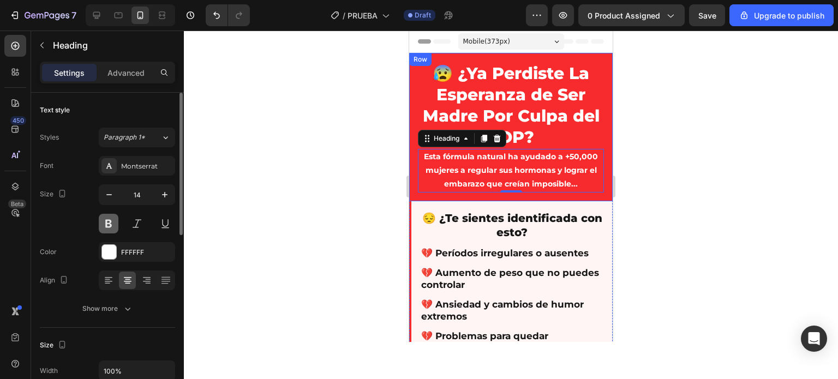
click at [114, 221] on button at bounding box center [109, 224] width 20 height 20
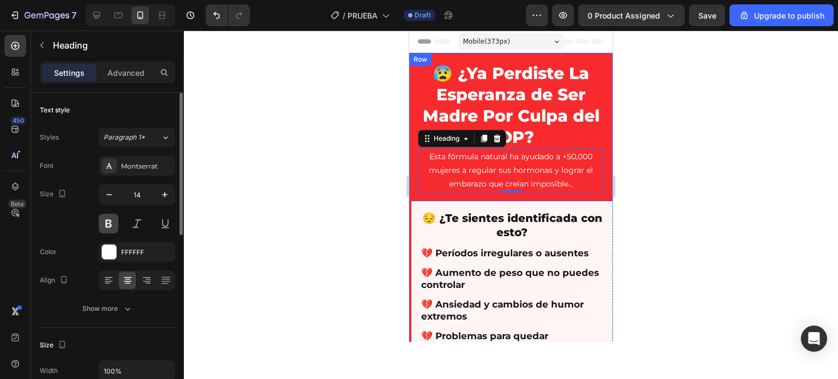
click at [114, 221] on button at bounding box center [109, 224] width 20 height 20
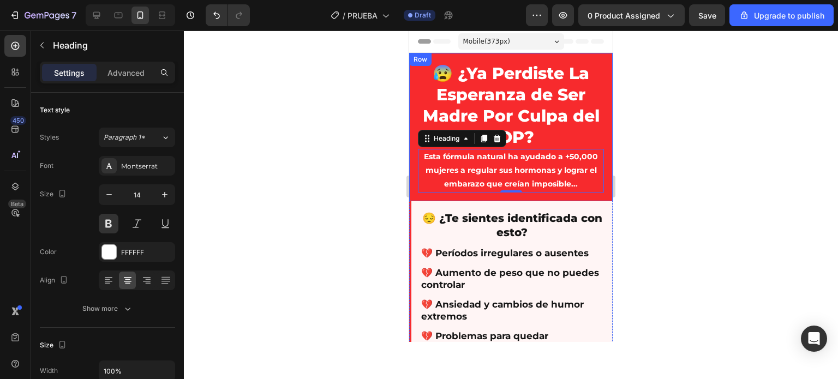
click at [332, 181] on div at bounding box center [511, 205] width 654 height 349
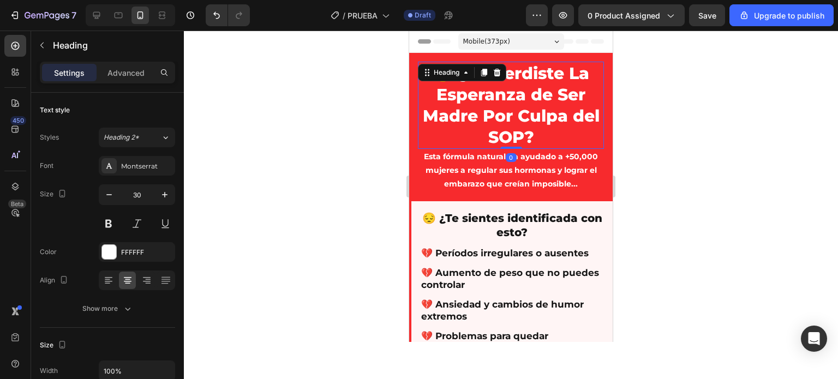
click at [508, 146] on div "😰 ¿Ya Perdiste La Esperanza de Ser Madre Por Culpa del SOP? Heading 0" at bounding box center [511, 105] width 186 height 87
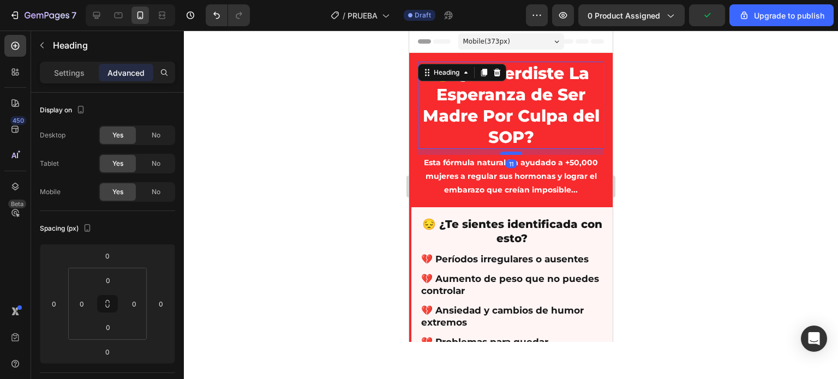
drag, startPoint x: 508, startPoint y: 146, endPoint x: 508, endPoint y: 152, distance: 6.0
click at [508, 152] on div at bounding box center [511, 153] width 22 height 3
type input "11"
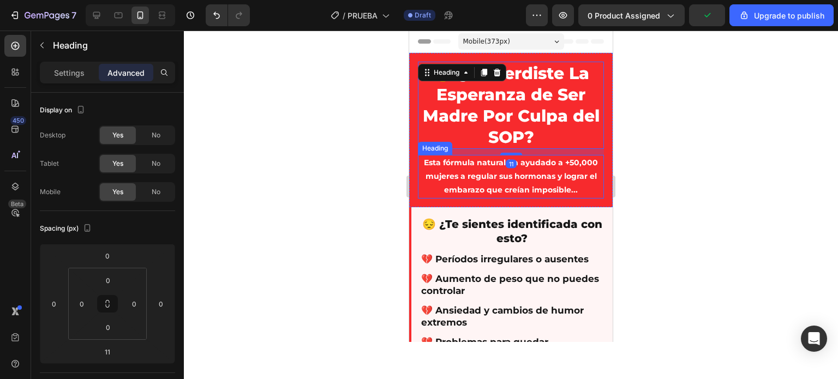
click at [366, 157] on div at bounding box center [511, 205] width 654 height 349
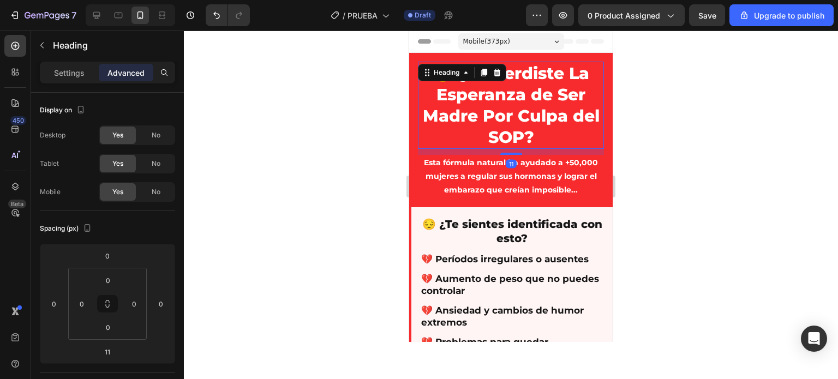
click at [504, 142] on h2 "😰 ¿Ya Perdiste La Esperanza de Ser Madre Por Culpa del SOP?" at bounding box center [511, 105] width 186 height 87
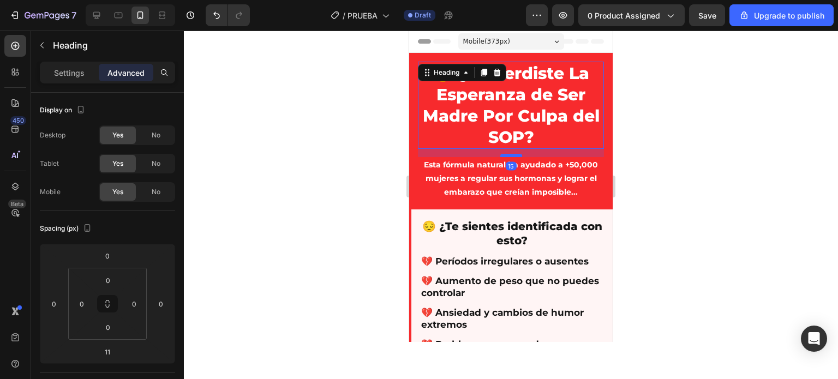
click at [506, 155] on div at bounding box center [511, 155] width 22 height 3
type input "15"
click at [355, 160] on div at bounding box center [511, 205] width 654 height 349
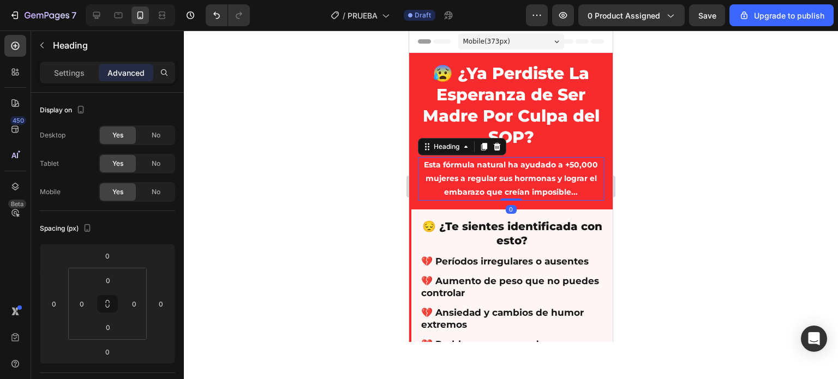
click at [505, 194] on p "Esta fórmula natural ha ayudado a +50,000 mujeres a regular sus hormonas y logr…" at bounding box center [511, 178] width 184 height 41
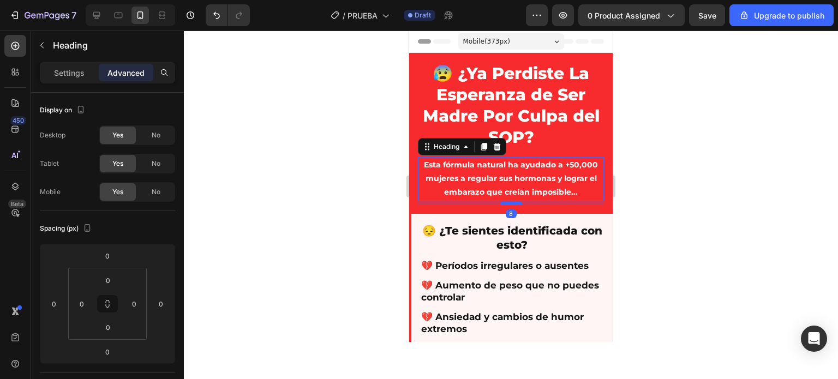
click at [505, 204] on div at bounding box center [511, 203] width 22 height 3
type input "8"
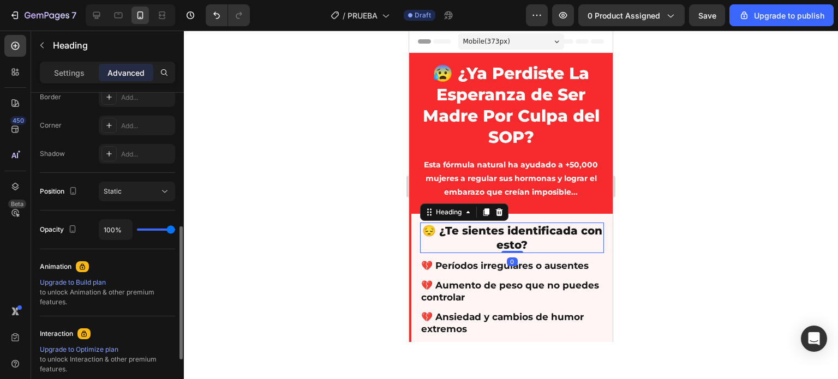
click at [488, 230] on h2 "😔 ¿Te sientes identificada con esto?" at bounding box center [512, 238] width 184 height 31
click at [514, 229] on h2 "😔 ¿Te sientes identificada con esto?" at bounding box center [512, 238] width 184 height 31
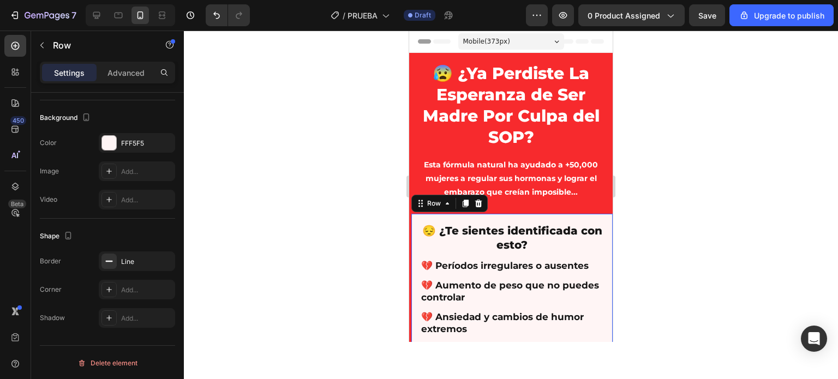
click at [513, 216] on div "😔 ¿Te sientes identificada con esto? Heading 💔 Períodos irregulares o ausentes …" at bounding box center [511, 315] width 204 height 202
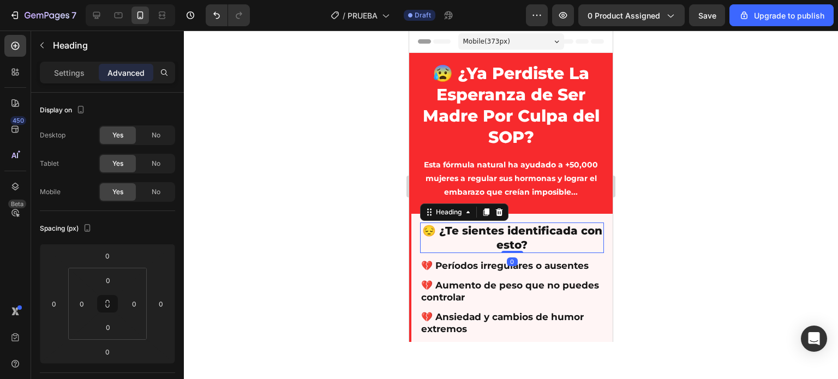
click at [498, 230] on p "😔 ¿Te sientes identificada con esto?" at bounding box center [512, 238] width 182 height 28
click at [109, 280] on input "0" at bounding box center [108, 280] width 22 height 16
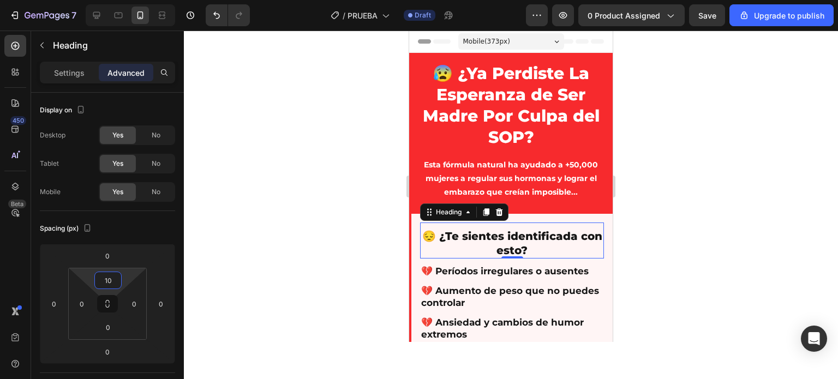
type input "10"
click at [294, 212] on div at bounding box center [511, 205] width 654 height 349
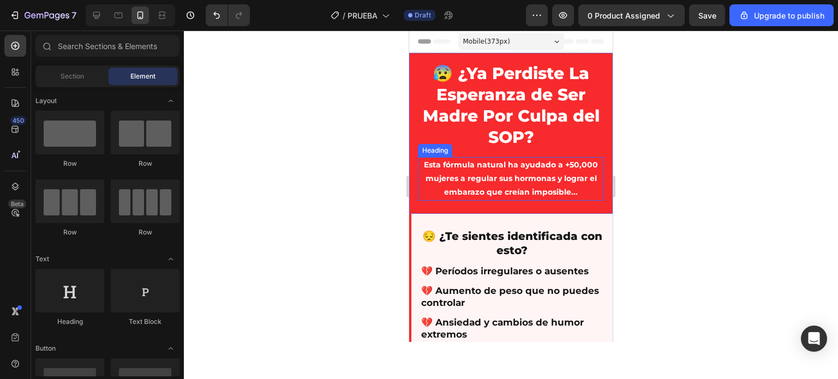
click at [495, 177] on p "Esta fórmula natural ha ayudado a +50,000 mujeres a regular sus hormonas y logr…" at bounding box center [511, 178] width 184 height 41
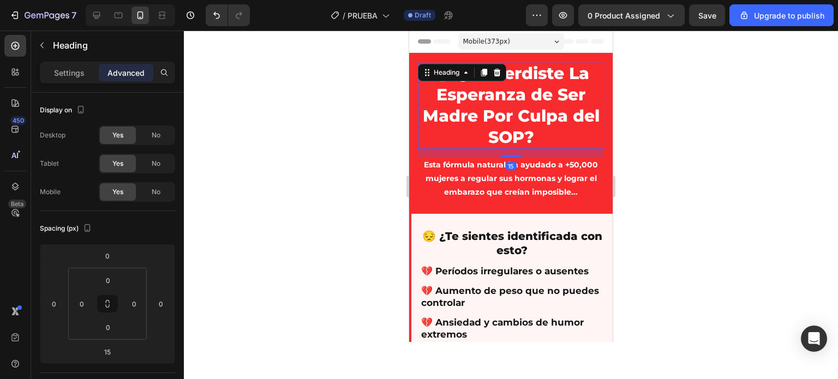
click at [530, 103] on h2 "😰 ¿Ya Perdiste La Esperanza de Ser Madre Por Culpa del SOP?" at bounding box center [511, 105] width 186 height 87
click at [522, 111] on h2 "😰 ¿Ya Perdiste La Esperanza de Ser Madre Por Culpa del SOP?" at bounding box center [511, 105] width 186 height 87
click at [332, 198] on div at bounding box center [511, 205] width 654 height 349
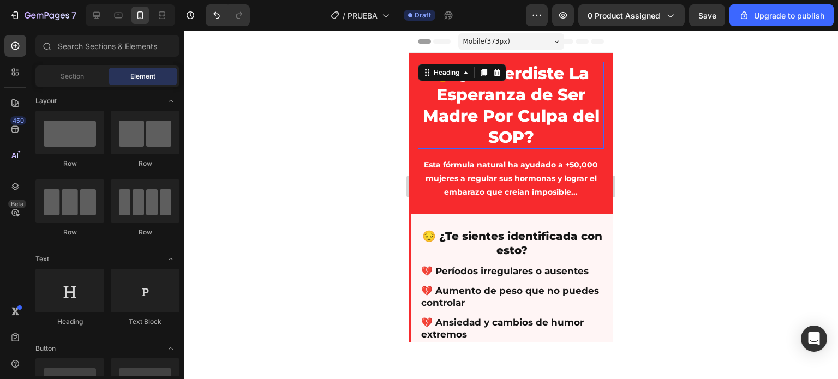
click at [512, 125] on p "😰 ¿Ya Perdiste La Esperanza de Ser Madre Por Culpa del SOP?" at bounding box center [511, 105] width 184 height 85
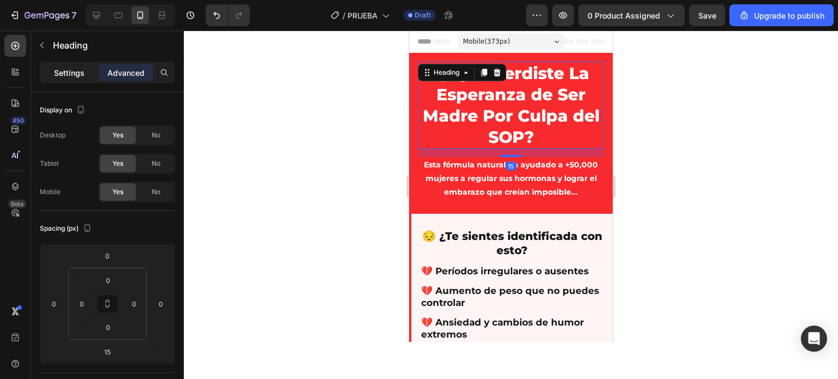
click at [64, 73] on p "Settings" at bounding box center [69, 72] width 31 height 11
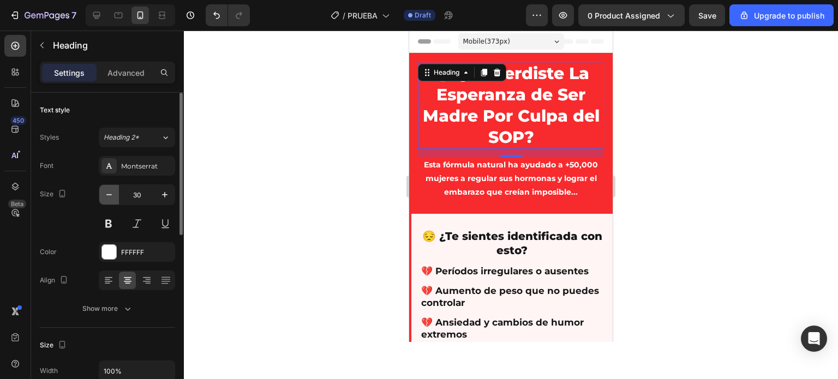
click at [110, 194] on icon "button" at bounding box center [109, 194] width 11 height 11
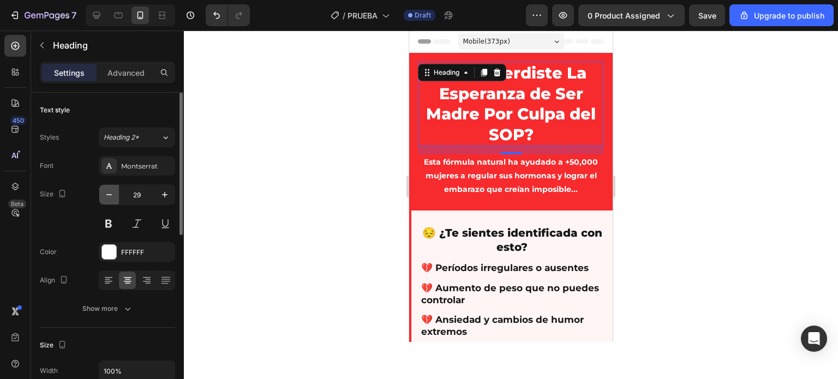
click at [110, 194] on icon "button" at bounding box center [109, 194] width 11 height 11
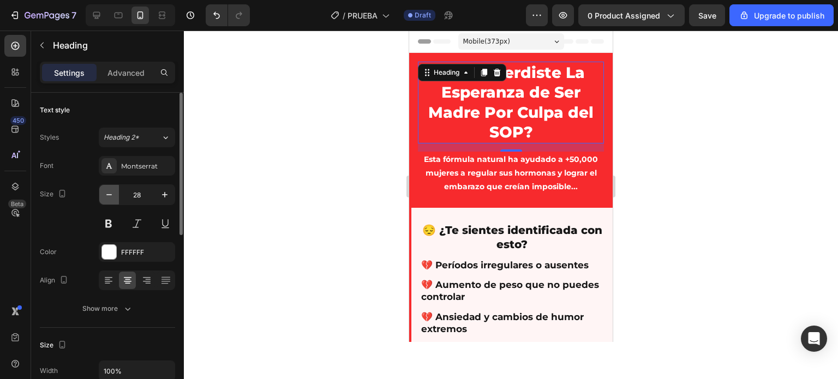
click at [110, 194] on icon "button" at bounding box center [109, 194] width 11 height 11
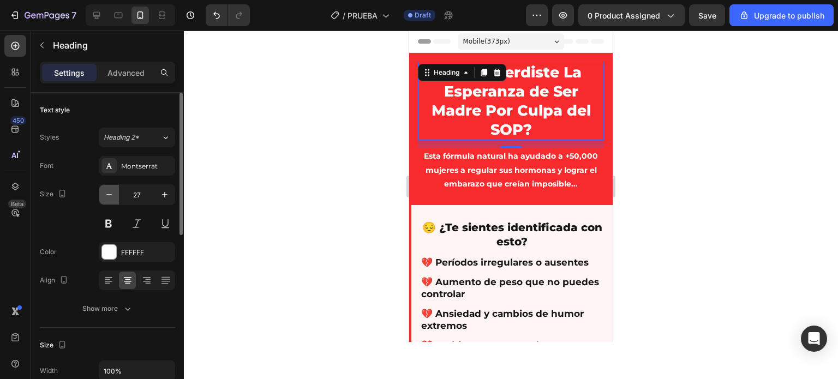
click at [110, 194] on icon "button" at bounding box center [109, 194] width 11 height 11
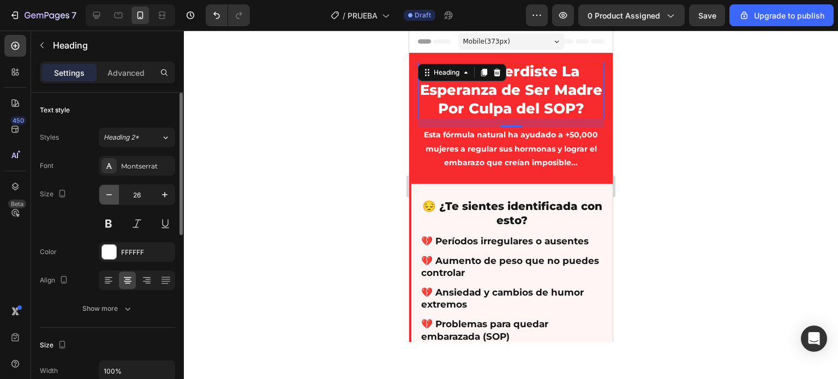
click at [110, 194] on icon "button" at bounding box center [109, 194] width 11 height 11
type input "25"
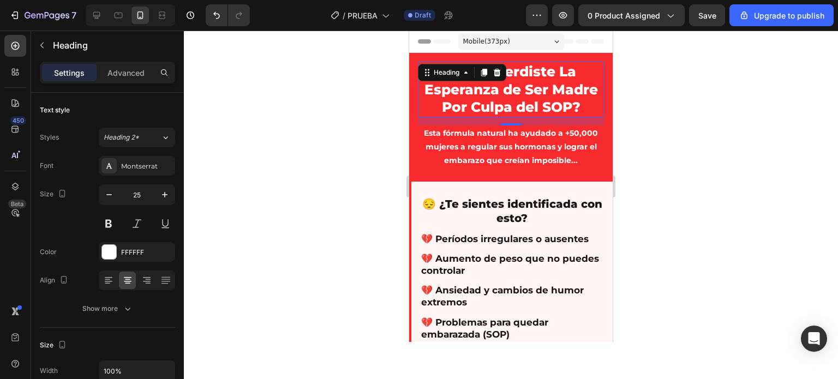
click at [284, 168] on div at bounding box center [511, 205] width 654 height 349
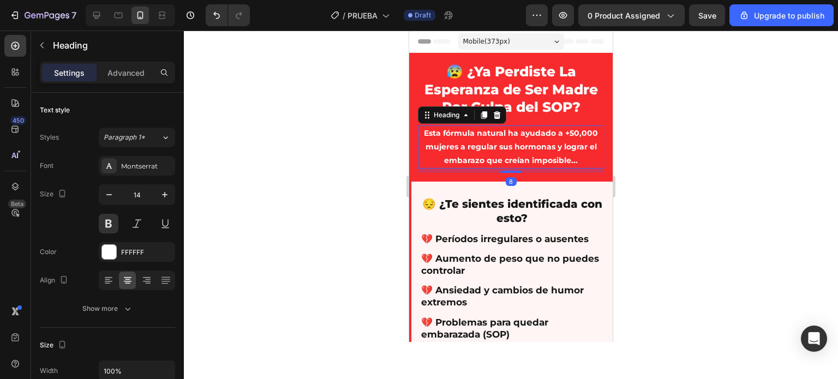
click at [495, 143] on p "Esta fórmula natural ha ayudado a +50,000 mujeres a regular sus hormonas y logr…" at bounding box center [511, 147] width 184 height 41
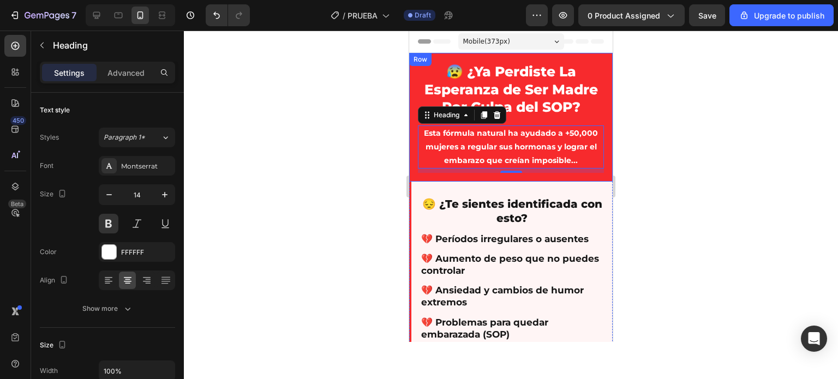
click at [337, 165] on div at bounding box center [511, 205] width 654 height 349
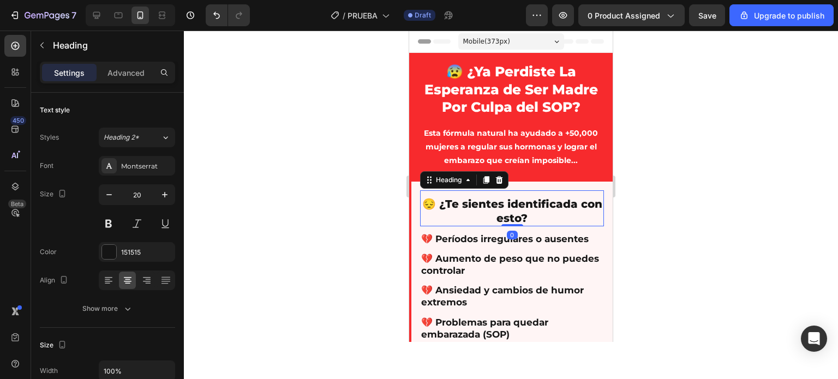
click at [492, 207] on p "😔 ¿Te sientes identificada con esto?" at bounding box center [512, 211] width 182 height 28
click at [319, 202] on div at bounding box center [511, 205] width 654 height 349
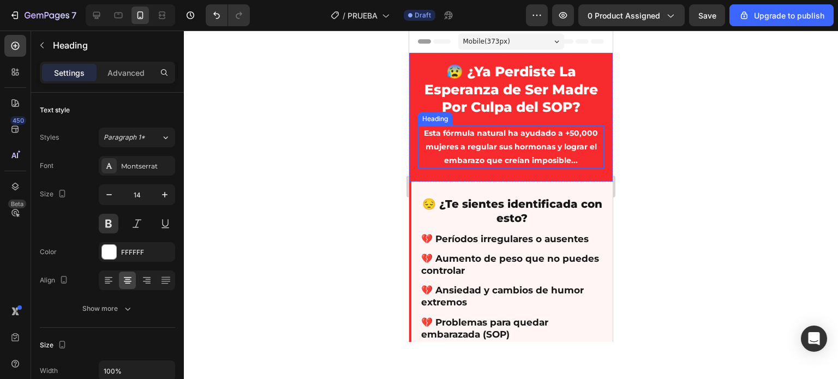
click at [490, 157] on p "Esta fórmula natural ha ayudado a +50,000 mujeres a regular sus hormonas y logr…" at bounding box center [511, 147] width 184 height 41
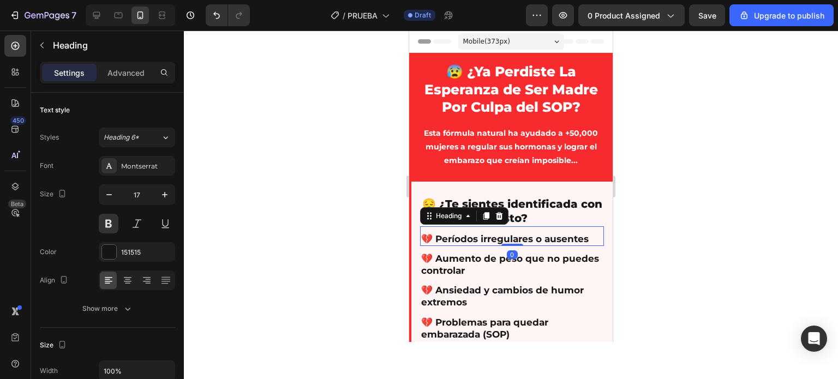
click at [487, 240] on h2 "💔 Períodos irregulares o ausentes" at bounding box center [512, 239] width 184 height 14
click at [142, 141] on div "Heading 6*" at bounding box center [126, 138] width 44 height 10
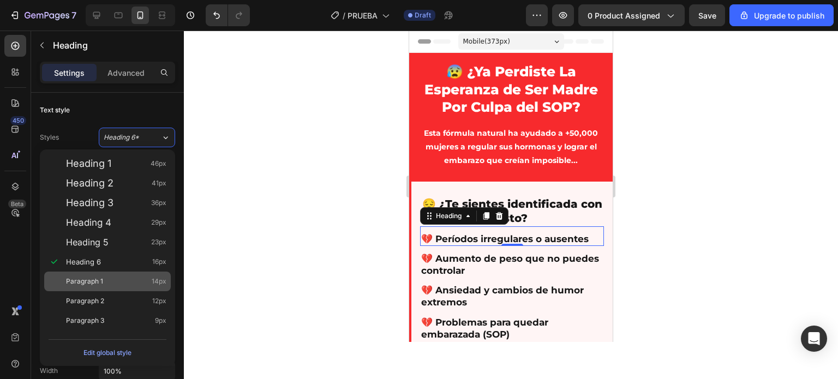
click at [86, 277] on span "Paragraph 1" at bounding box center [84, 281] width 37 height 11
type input "14"
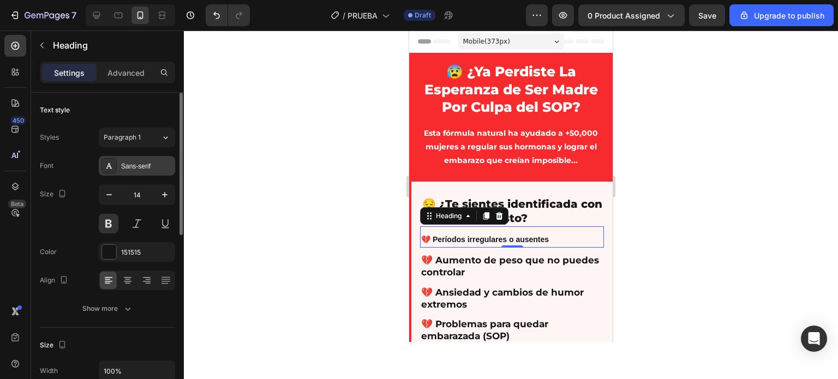
click at [146, 164] on div "Sans-serif" at bounding box center [146, 166] width 51 height 10
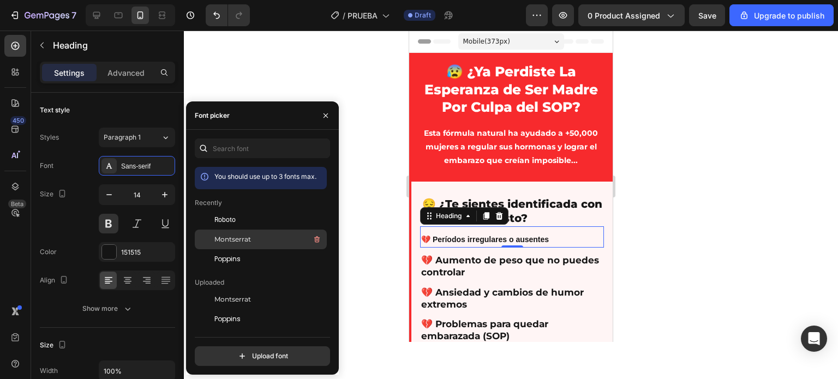
click at [236, 237] on span "Montserrat" at bounding box center [232, 240] width 37 height 10
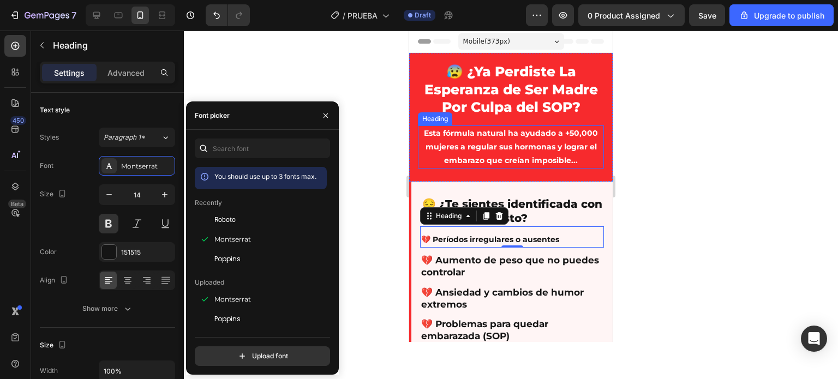
click at [454, 153] on p "Esta fórmula natural ha ayudado a +50,000 mujeres a regular sus hormonas y logr…" at bounding box center [511, 147] width 184 height 41
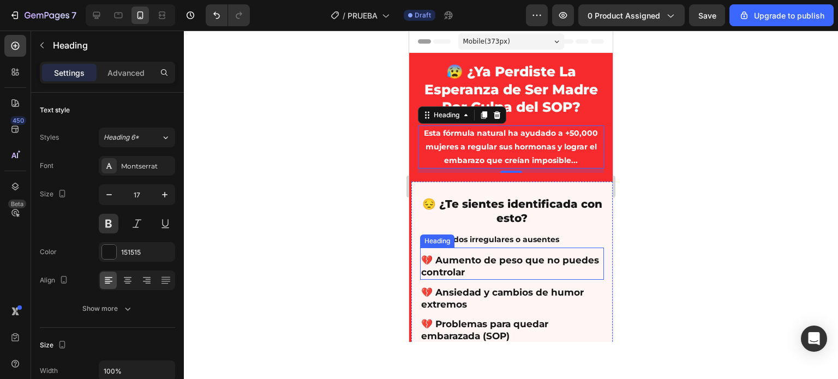
click at [477, 266] on h2 "💔 Aumento de peso que no puedes controlar" at bounding box center [512, 266] width 184 height 26
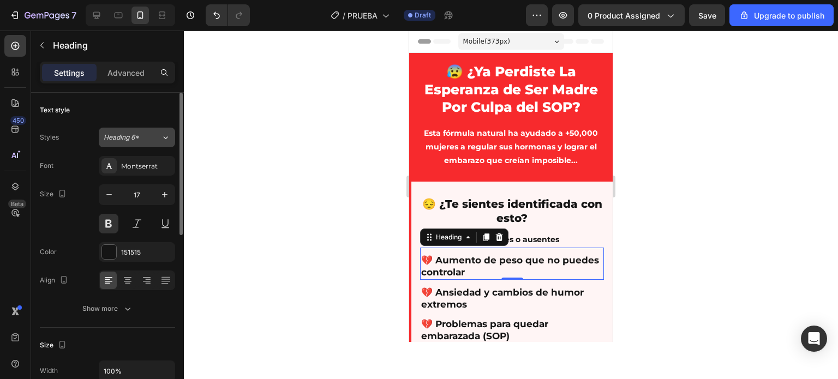
click at [140, 140] on div "Heading 6*" at bounding box center [126, 138] width 44 height 10
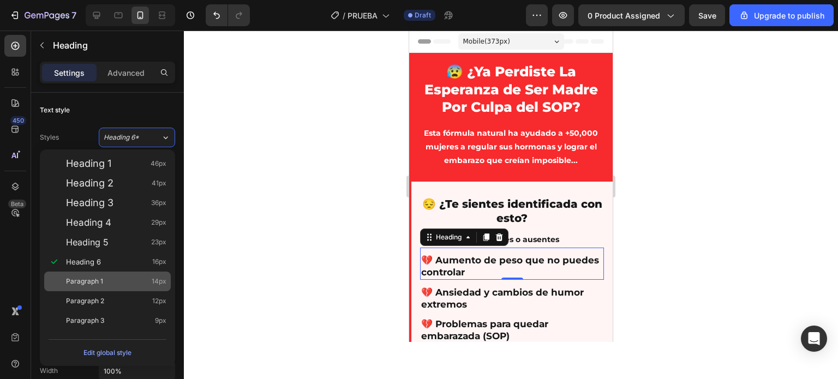
click at [81, 279] on span "Paragraph 1" at bounding box center [84, 281] width 37 height 11
type input "14"
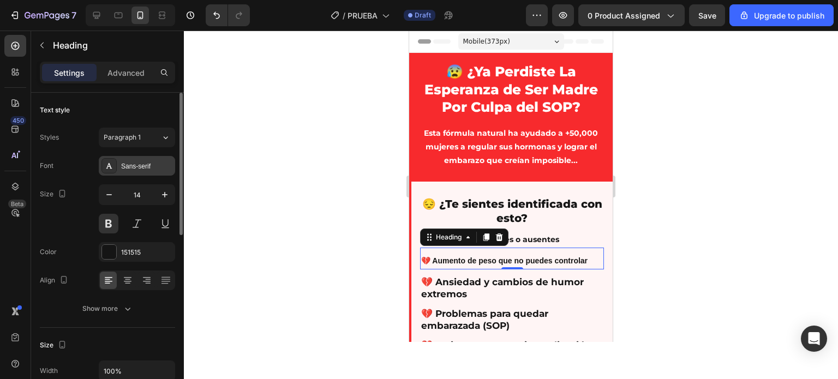
click at [145, 165] on div "Sans-serif" at bounding box center [146, 166] width 51 height 10
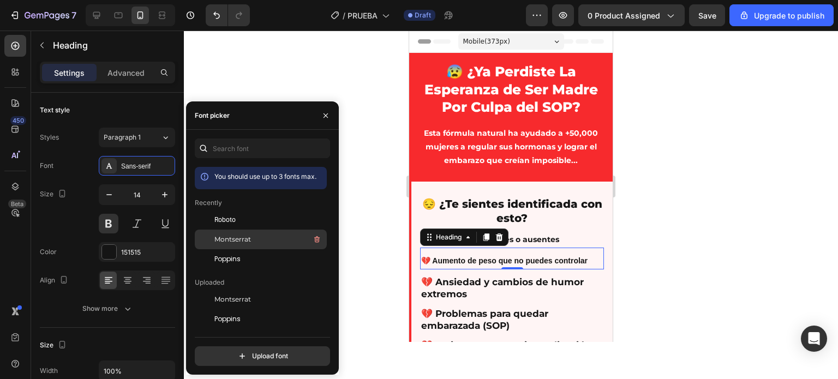
click at [234, 235] on span "Montserrat" at bounding box center [232, 240] width 37 height 10
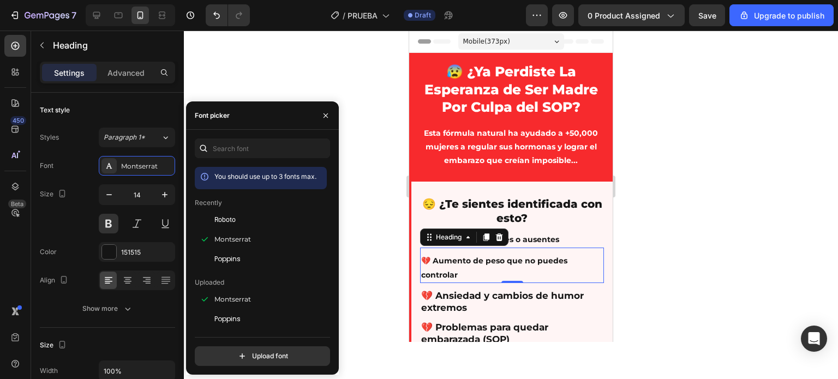
click at [373, 218] on div at bounding box center [511, 205] width 654 height 349
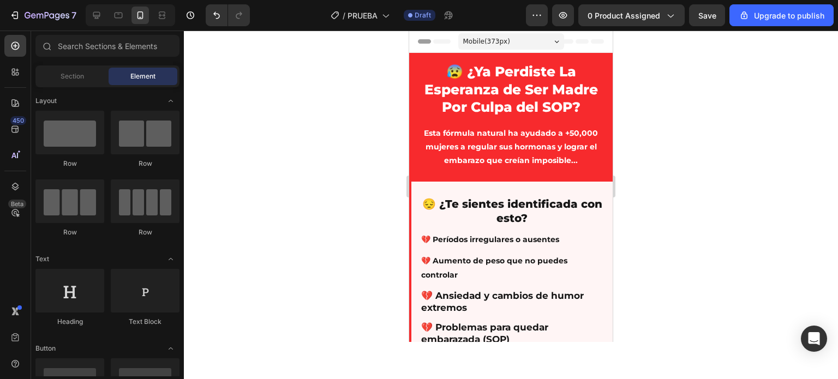
click at [372, 219] on div at bounding box center [511, 205] width 654 height 349
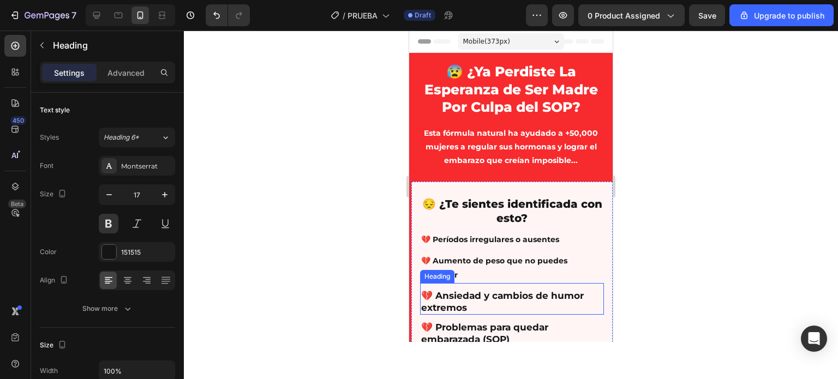
click at [483, 298] on h2 "💔 Ansiedad y cambios de humor extremos" at bounding box center [512, 302] width 184 height 26
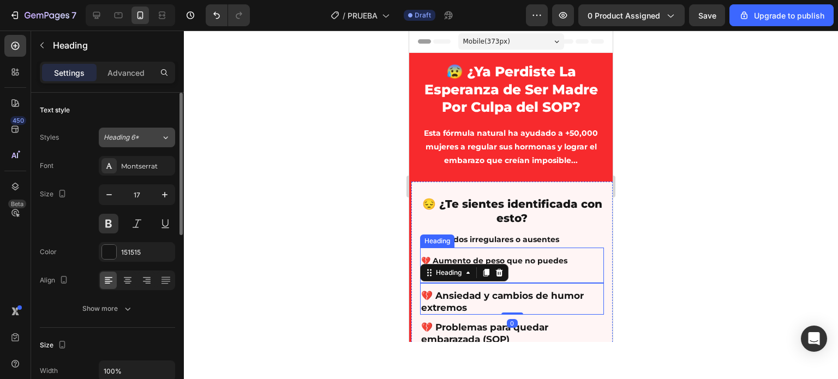
click at [133, 134] on span "Heading 6*" at bounding box center [121, 138] width 35 height 10
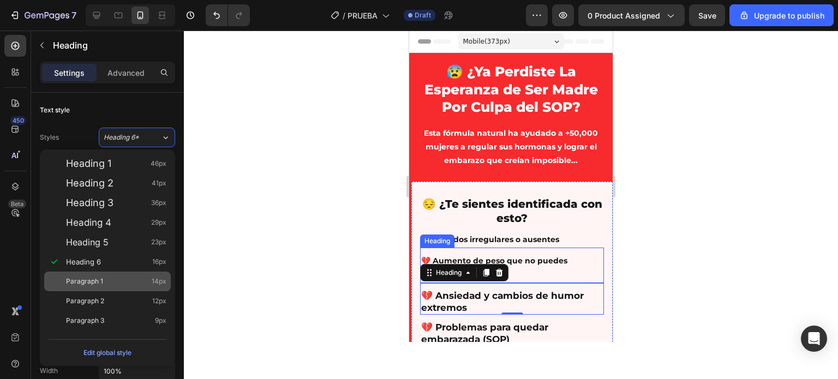
click at [74, 282] on span "Paragraph 1" at bounding box center [84, 281] width 37 height 11
type input "14"
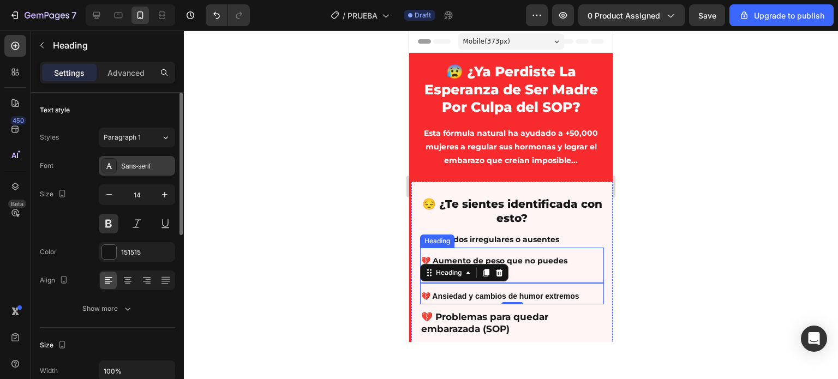
click at [133, 172] on div "Sans-serif" at bounding box center [137, 166] width 76 height 20
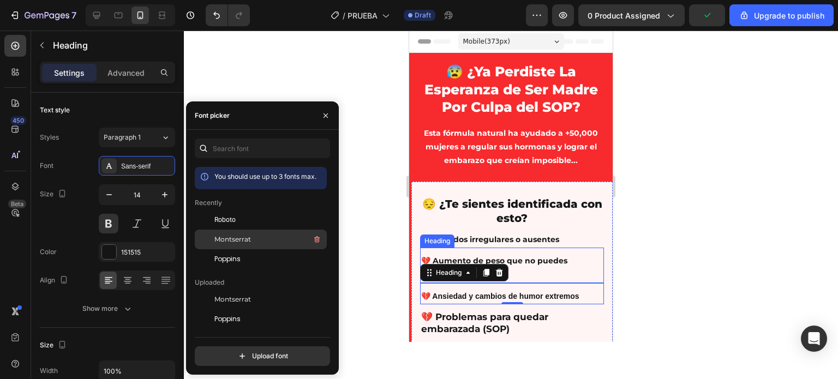
click at [229, 353] on div "Montserrat" at bounding box center [261, 363] width 132 height 20
click at [382, 277] on div at bounding box center [511, 205] width 654 height 349
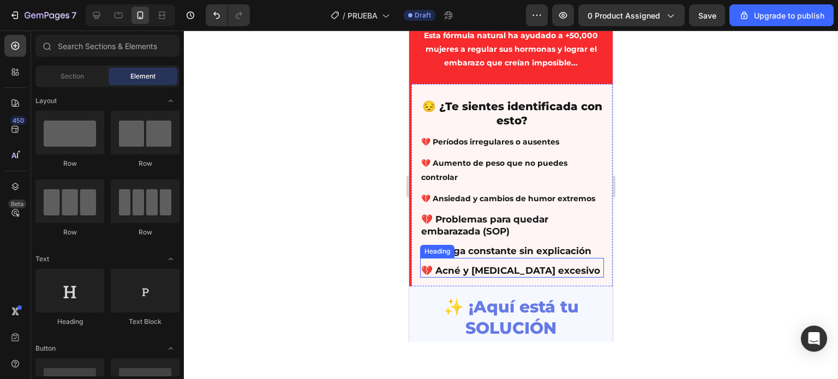
scroll to position [109, 0]
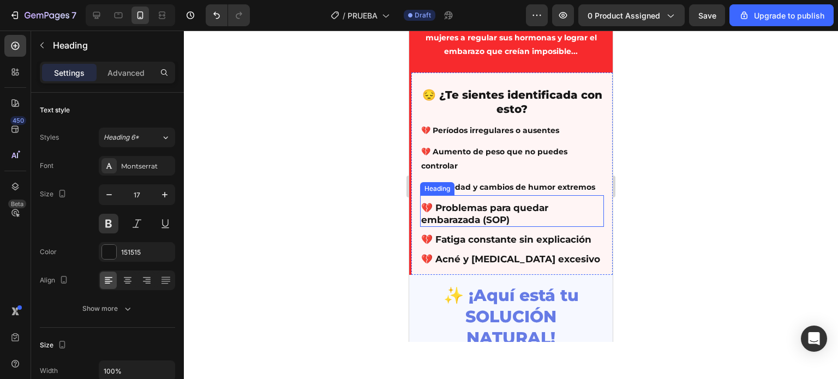
click at [458, 227] on h2 "💔 Problemas para quedar embarazada (SOP)" at bounding box center [512, 214] width 184 height 26
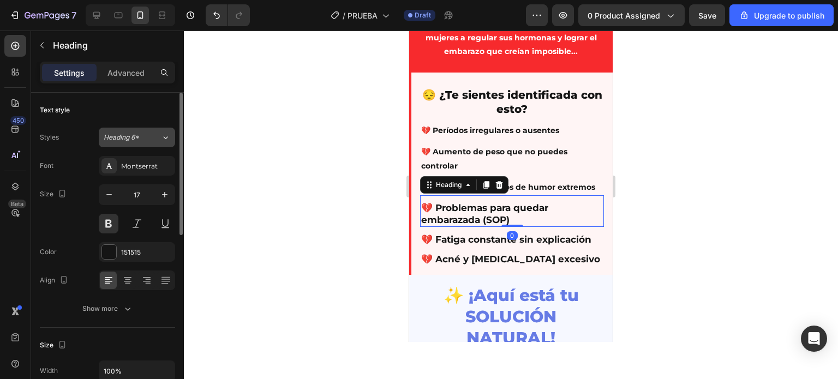
click at [128, 142] on button "Heading 6*" at bounding box center [137, 138] width 76 height 20
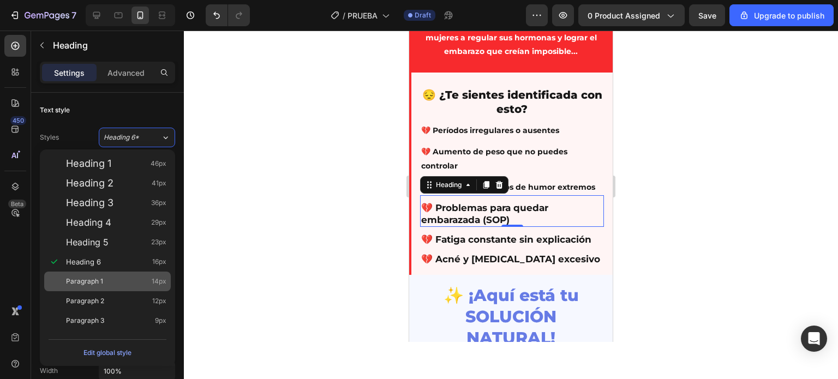
click at [95, 277] on span "Paragraph 1" at bounding box center [84, 281] width 37 height 11
type input "14"
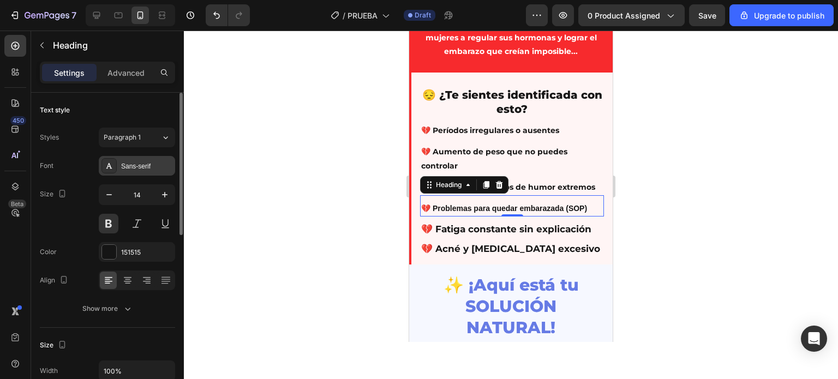
click at [136, 166] on div "Sans-serif" at bounding box center [146, 166] width 51 height 10
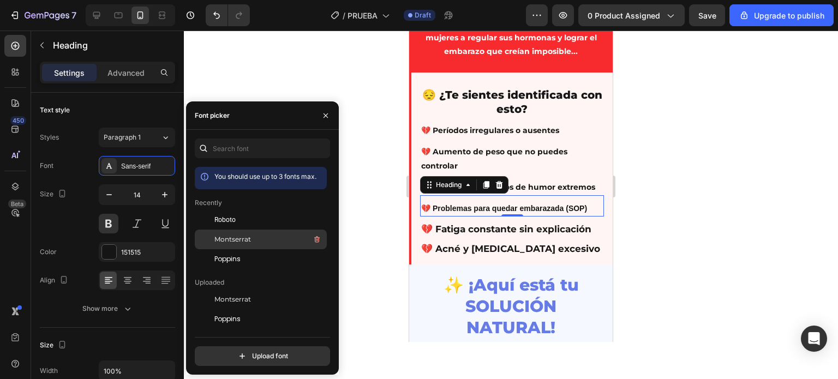
click at [245, 242] on span "Montserrat" at bounding box center [232, 240] width 37 height 10
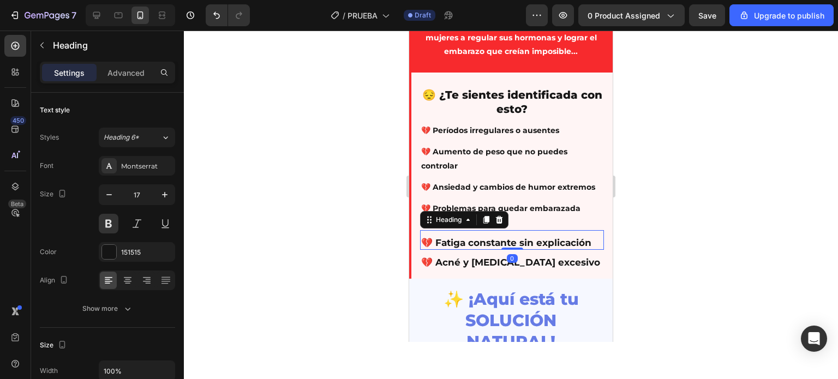
click at [479, 250] on h2 "💔 Fatiga constante sin explicación" at bounding box center [512, 243] width 184 height 14
click at [130, 169] on div "Montserrat" at bounding box center [146, 166] width 51 height 10
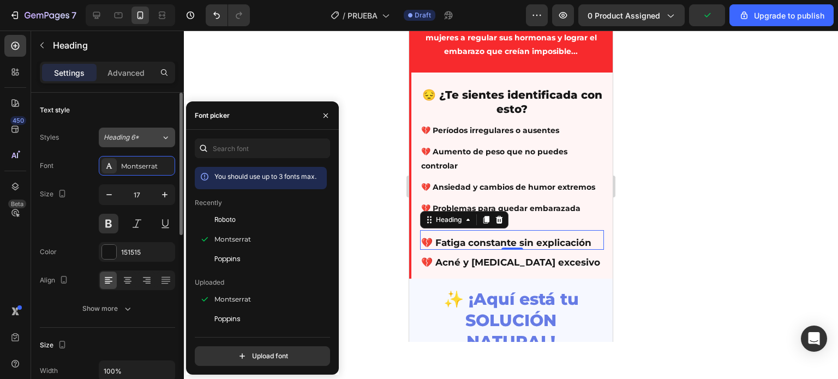
click at [147, 147] on button "Heading 6*" at bounding box center [137, 138] width 76 height 20
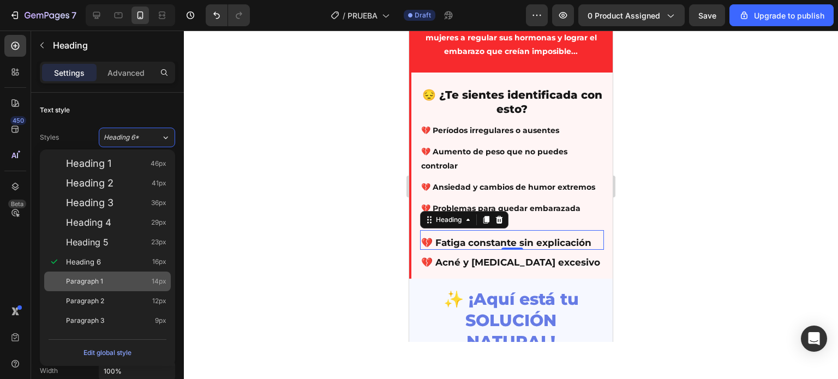
click at [82, 277] on span "Paragraph 1" at bounding box center [84, 281] width 37 height 11
type input "14"
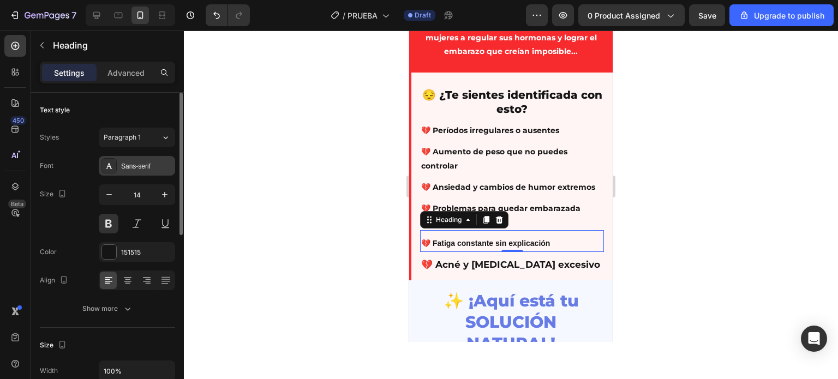
click at [140, 163] on div "Sans-serif" at bounding box center [146, 166] width 51 height 10
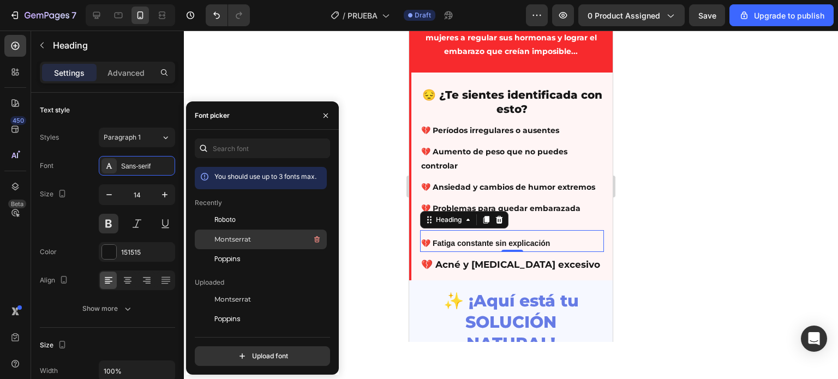
click at [250, 236] on span "Montserrat" at bounding box center [232, 240] width 37 height 10
click at [367, 253] on div at bounding box center [511, 205] width 654 height 349
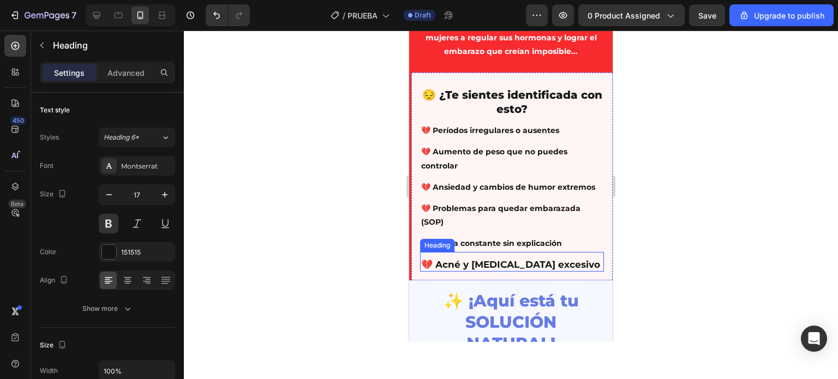
click at [480, 272] on h2 "💔 Acné y [MEDICAL_DATA] excesivo" at bounding box center [512, 265] width 184 height 14
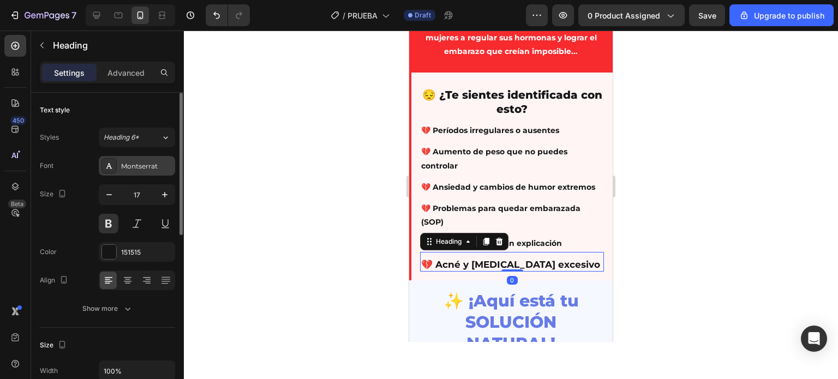
click at [145, 166] on div "Montserrat" at bounding box center [146, 166] width 51 height 10
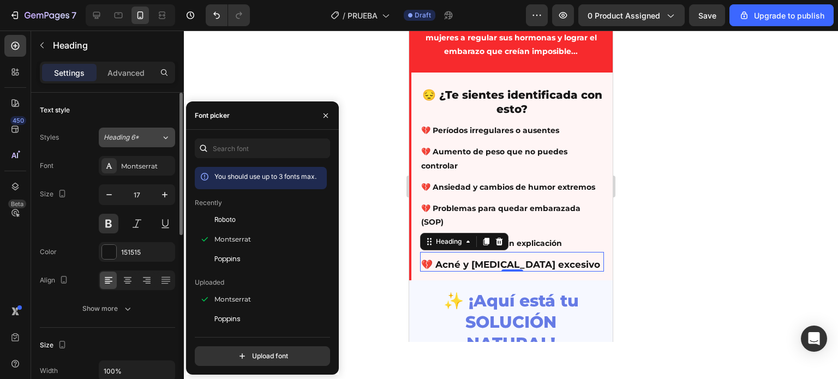
click at [133, 140] on span "Heading 6*" at bounding box center [121, 138] width 35 height 10
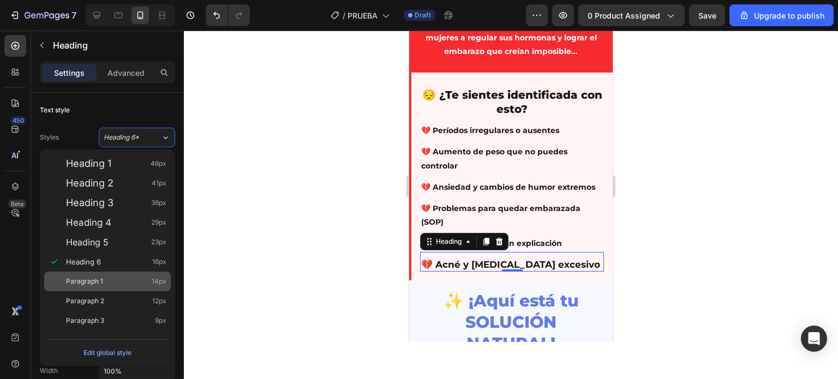
click at [110, 274] on div "Paragraph 1 14px" at bounding box center [107, 282] width 127 height 20
type input "14"
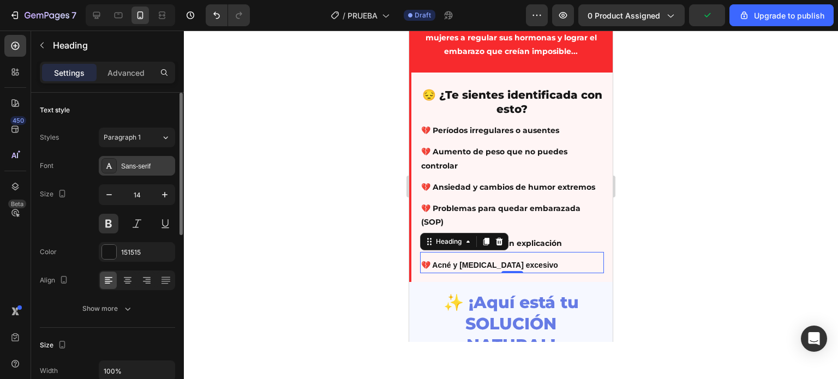
click at [136, 159] on div "Sans-serif" at bounding box center [137, 166] width 76 height 20
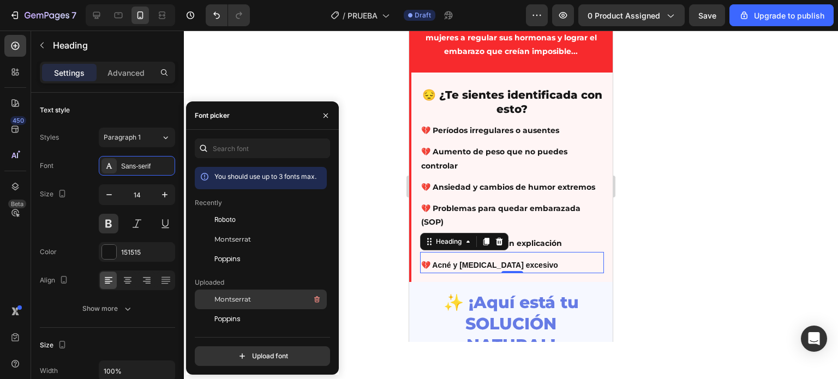
click at [234, 303] on span "Montserrat" at bounding box center [232, 300] width 37 height 10
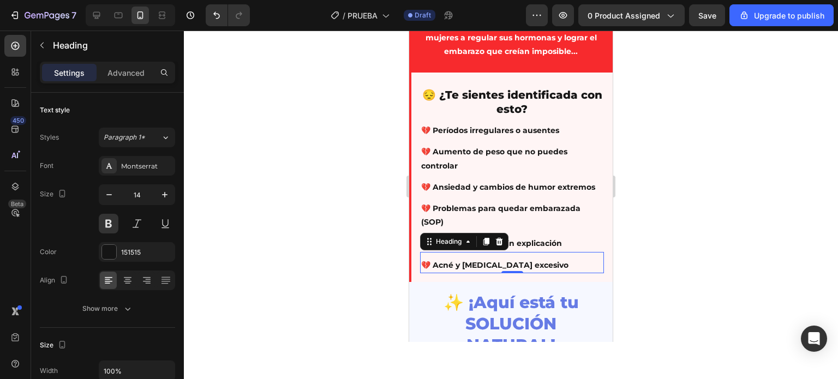
click at [372, 235] on div at bounding box center [511, 205] width 654 height 349
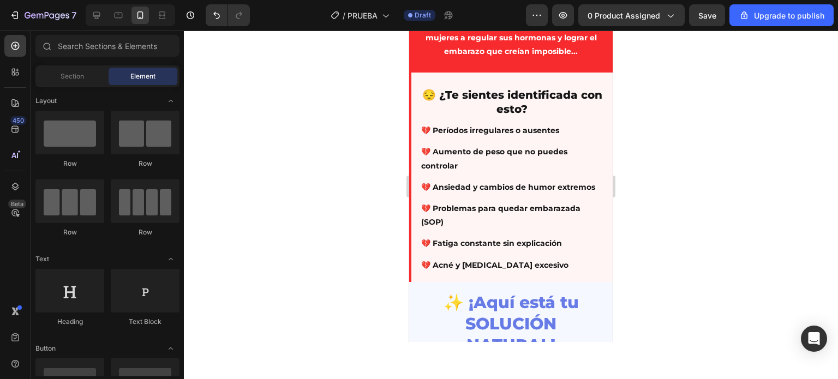
click at [336, 242] on div at bounding box center [511, 205] width 654 height 349
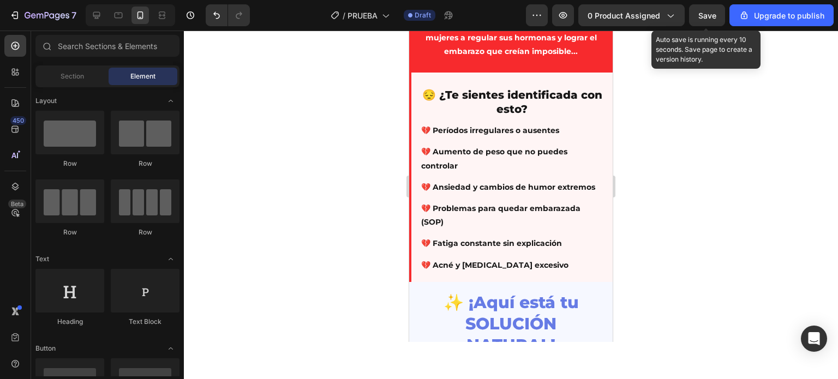
click at [707, 15] on span "Save" at bounding box center [707, 15] width 18 height 9
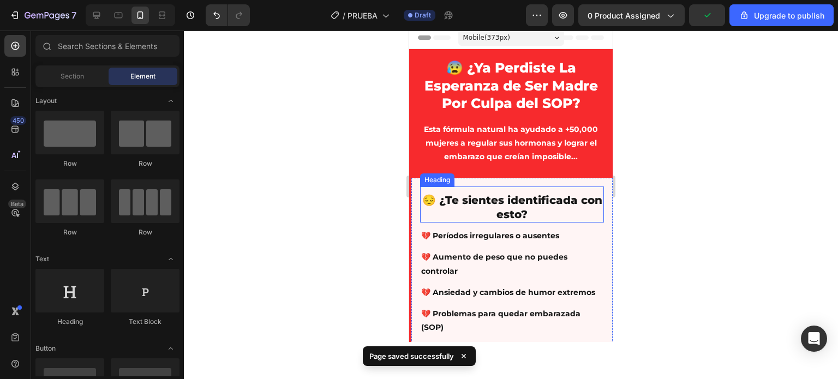
scroll to position [0, 0]
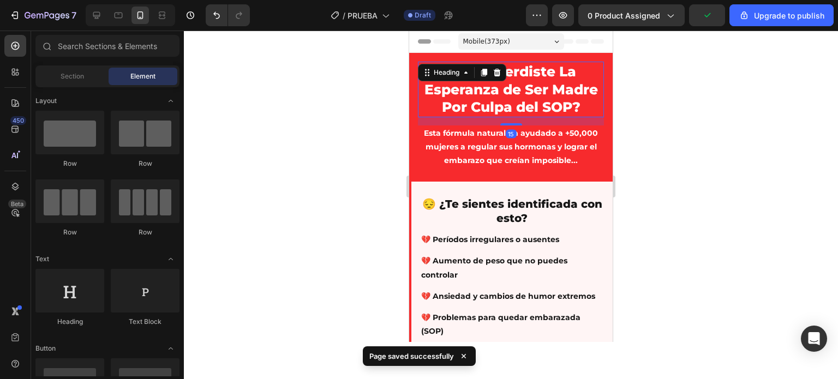
click at [497, 98] on p "😰 ¿Ya Perdiste La Esperanza de Ser Madre Por Culpa del SOP?" at bounding box center [511, 89] width 184 height 53
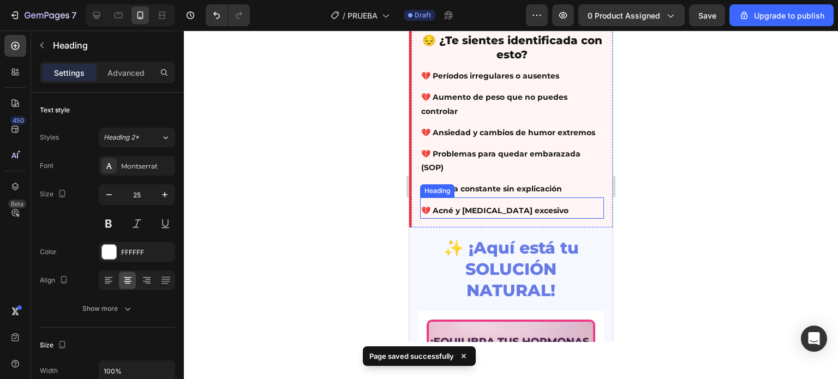
scroll to position [218, 0]
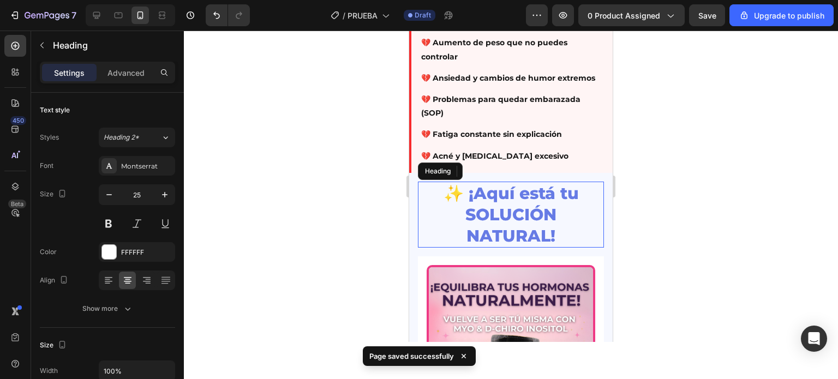
click at [499, 225] on h2 "✨ ¡Aquí está tu SOLUCIÓN NATURAL!" at bounding box center [511, 215] width 186 height 66
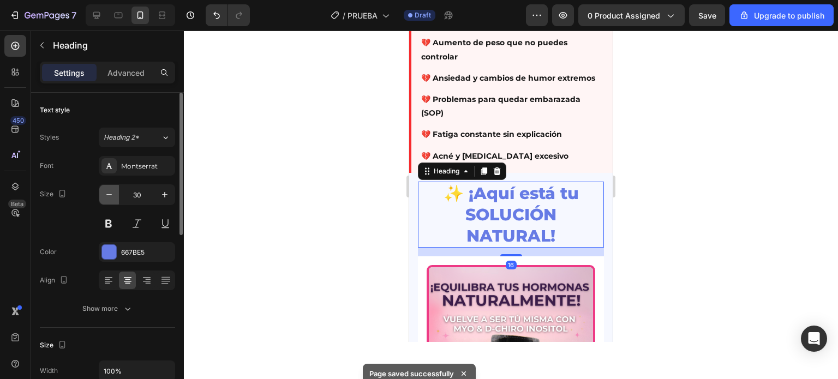
click at [112, 199] on icon "button" at bounding box center [109, 194] width 11 height 11
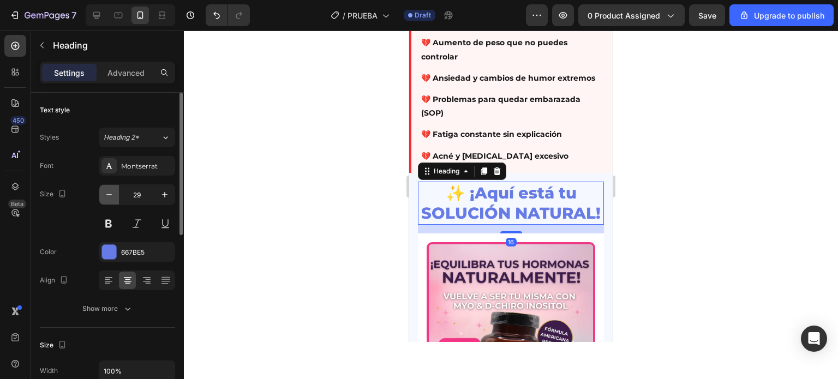
click at [112, 199] on icon "button" at bounding box center [109, 194] width 11 height 11
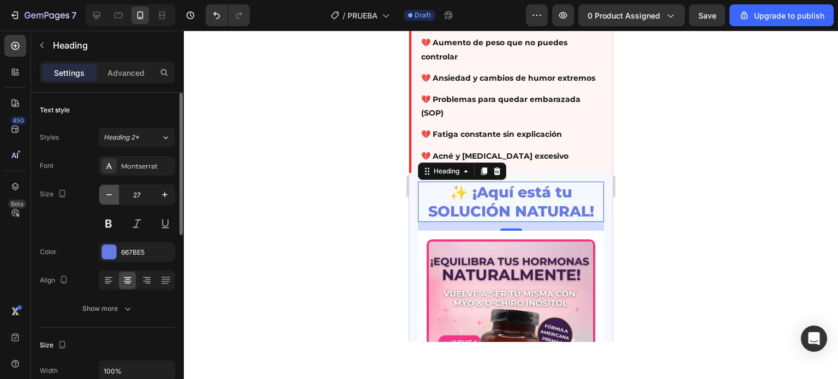
click at [112, 199] on icon "button" at bounding box center [109, 194] width 11 height 11
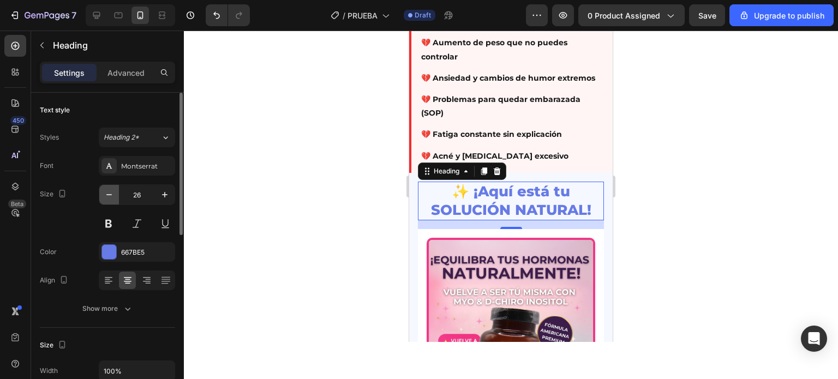
click at [112, 199] on icon "button" at bounding box center [109, 194] width 11 height 11
type input "25"
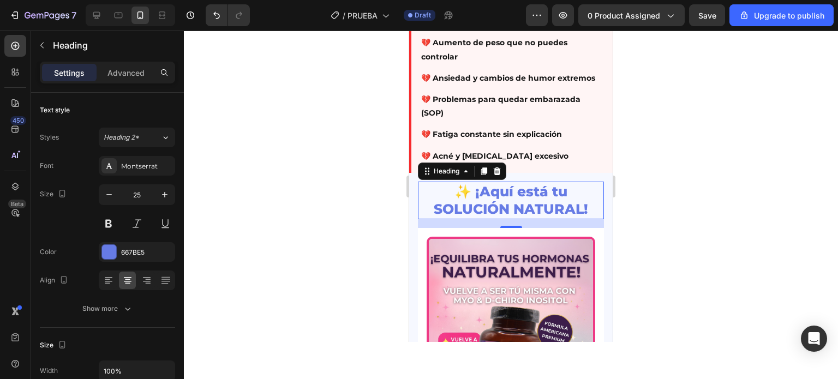
click at [320, 209] on div at bounding box center [511, 205] width 654 height 349
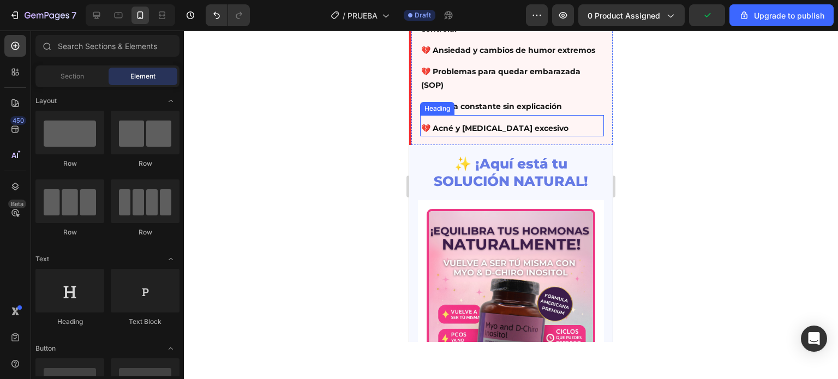
scroll to position [273, 0]
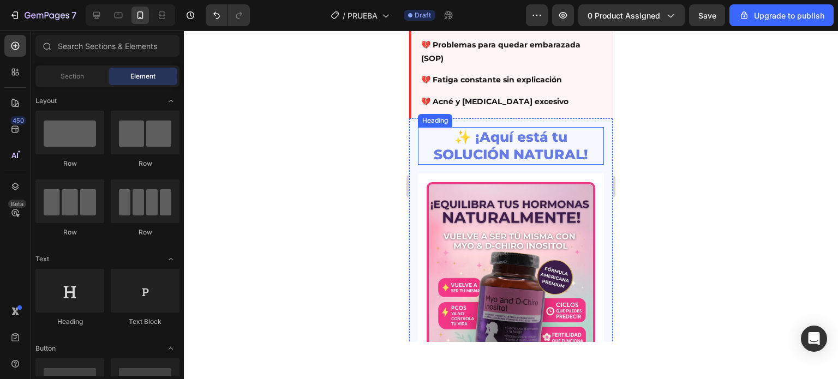
click at [493, 154] on h2 "✨ ¡Aquí está tu SOLUCIÓN NATURAL!" at bounding box center [511, 146] width 186 height 38
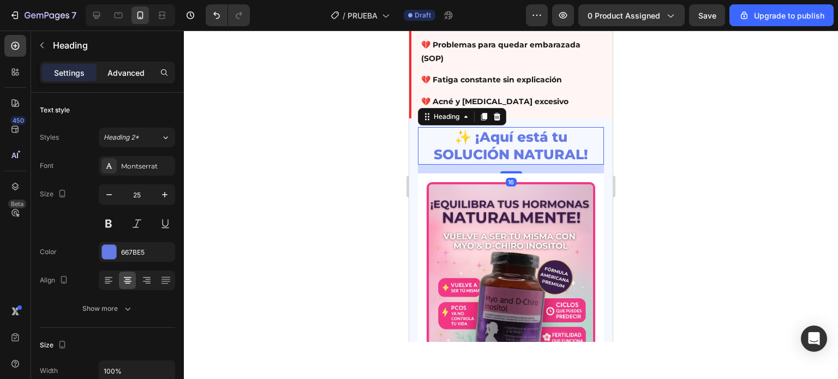
click at [127, 65] on div "Advanced" at bounding box center [126, 72] width 55 height 17
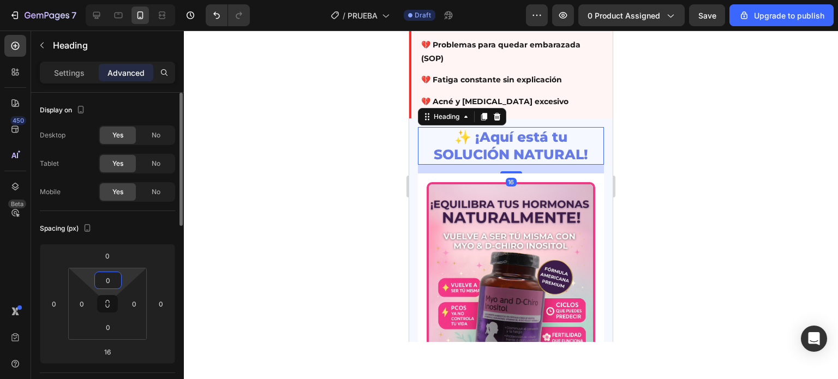
click at [111, 280] on input "0" at bounding box center [108, 280] width 22 height 16
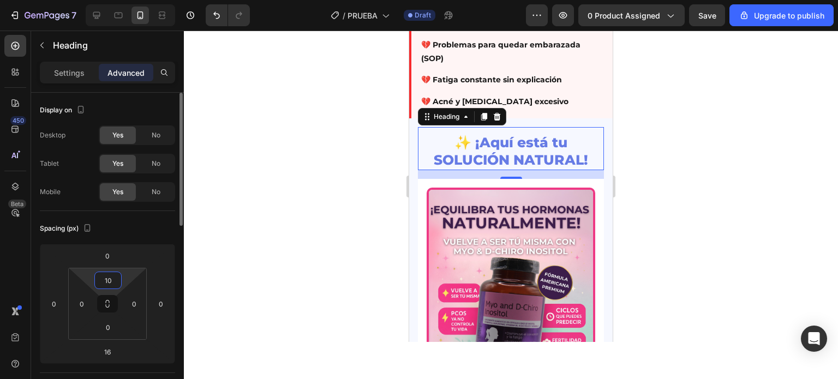
type input "1"
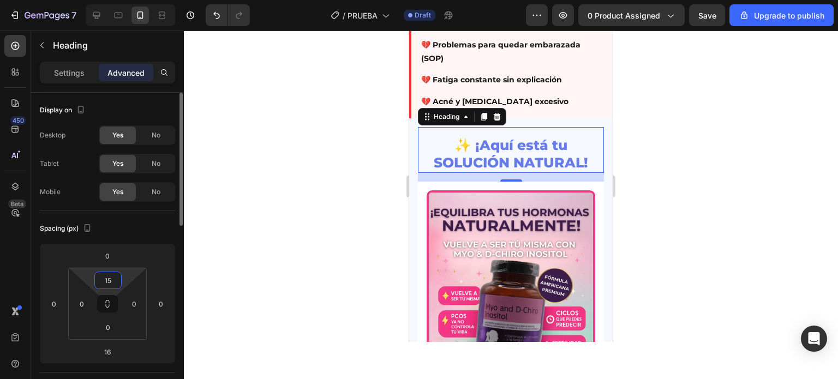
type input "1"
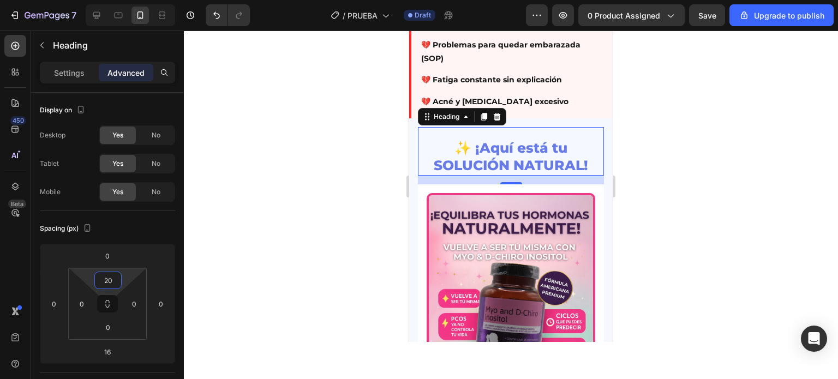
type input "20"
click at [371, 146] on div at bounding box center [511, 205] width 654 height 349
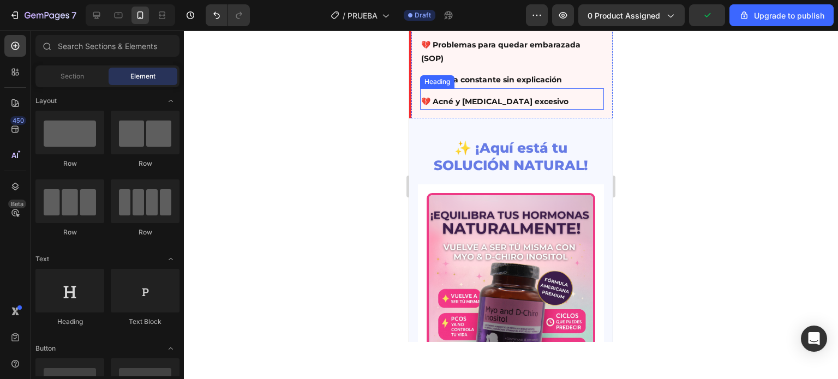
click at [476, 110] on h2 "💔 Acné y [MEDICAL_DATA] excesivo" at bounding box center [512, 102] width 184 height 16
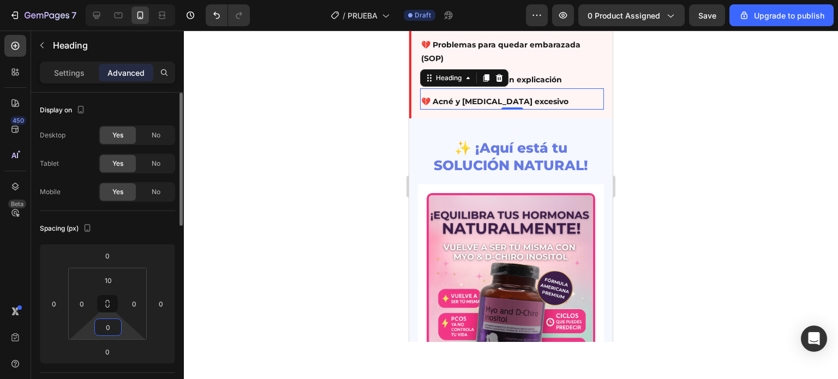
click at [103, 328] on input "0" at bounding box center [108, 327] width 22 height 16
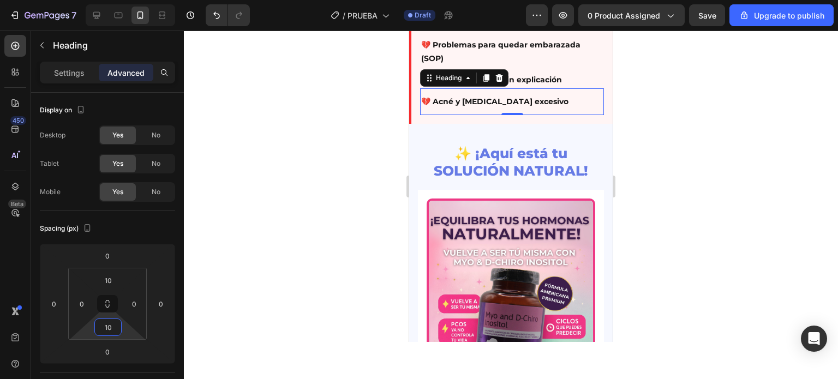
type input "10"
click at [337, 220] on div at bounding box center [511, 205] width 654 height 349
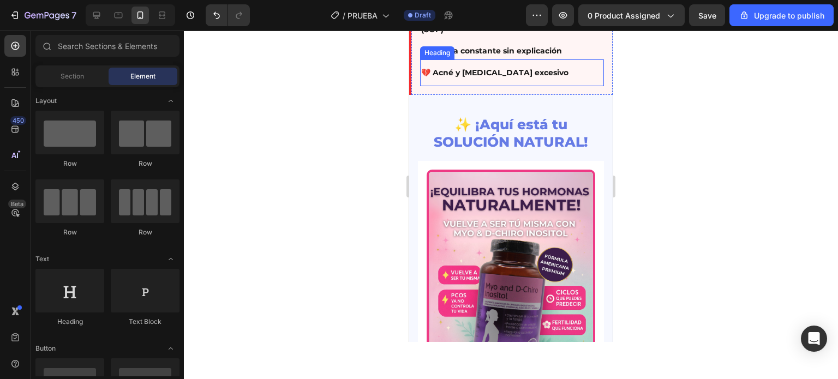
scroll to position [327, 0]
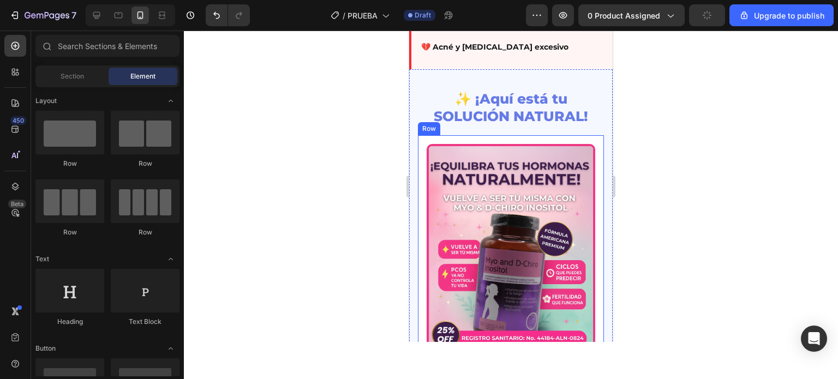
click at [422, 157] on div "Image 🌟 Equilibra hormonas naturalmente Heading 🌟 Mejora fertilidad y [MEDICAL_…" at bounding box center [511, 311] width 186 height 353
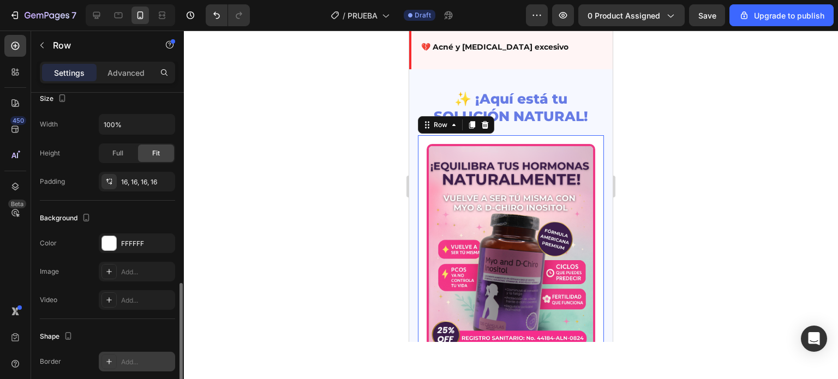
scroll to position [273, 0]
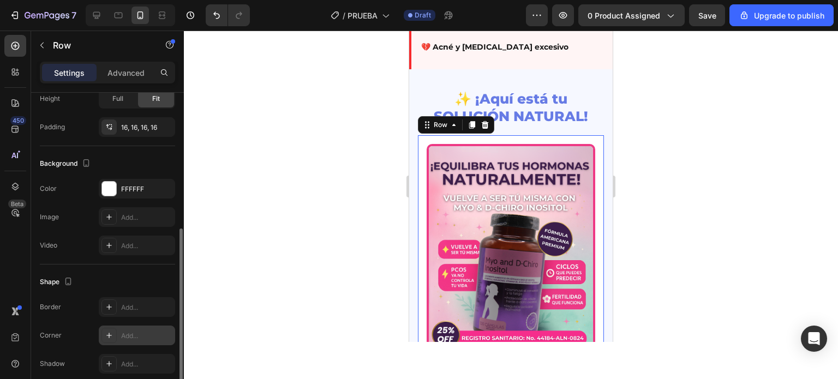
click at [129, 329] on div "Add..." at bounding box center [137, 336] width 76 height 20
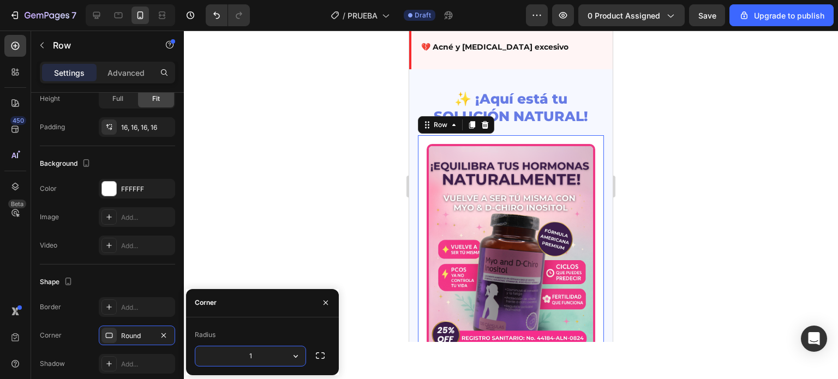
type input "10"
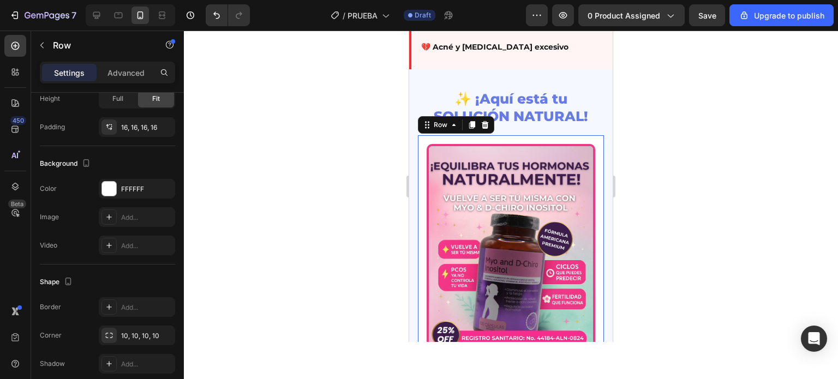
click at [349, 166] on div at bounding box center [511, 205] width 654 height 349
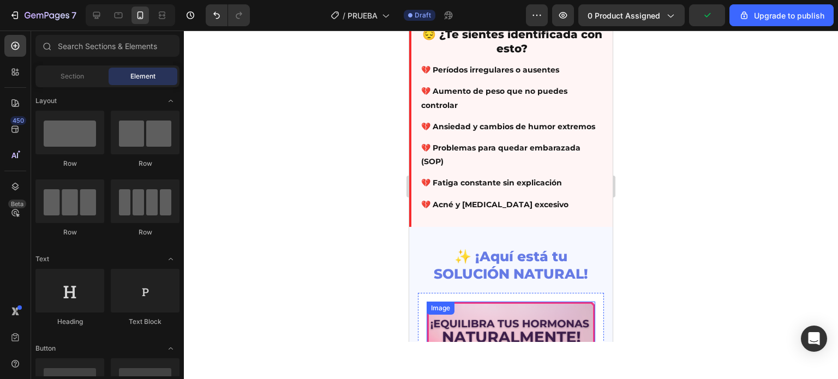
scroll to position [164, 0]
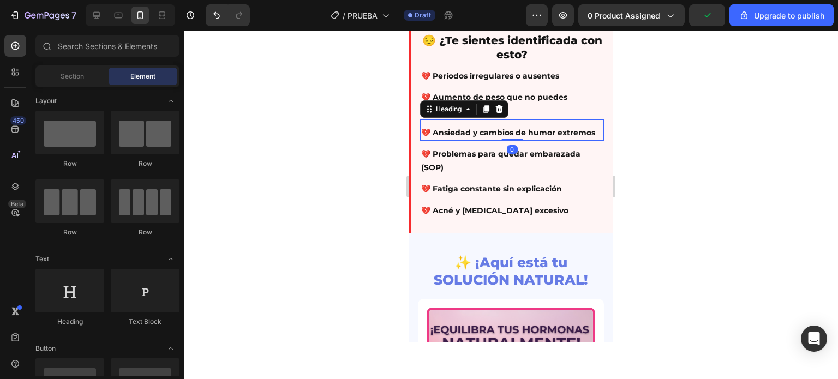
click at [491, 137] on h2 "💔 Ansiedad y cambios de humor extremos" at bounding box center [512, 133] width 184 height 16
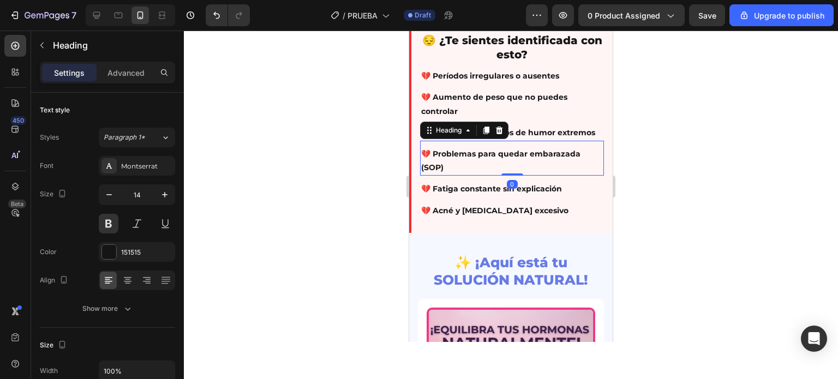
scroll to position [273, 0]
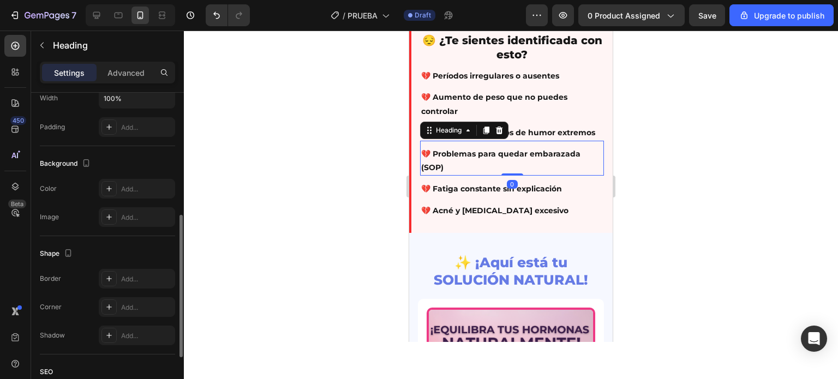
click at [525, 176] on h2 "💔 Problemas para quedar embarazada (SOP)" at bounding box center [512, 160] width 184 height 29
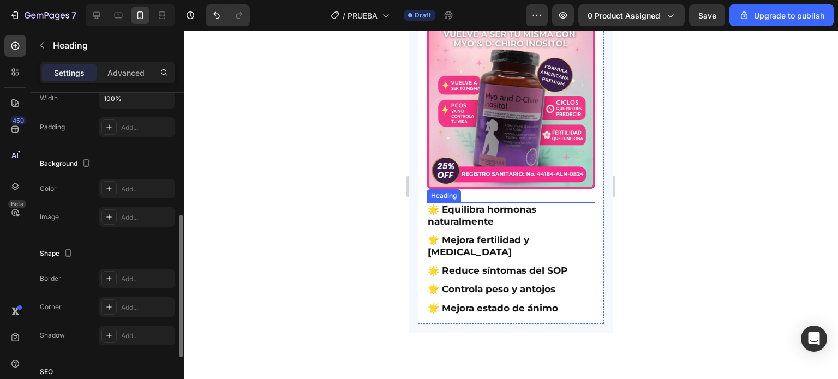
scroll to position [546, 0]
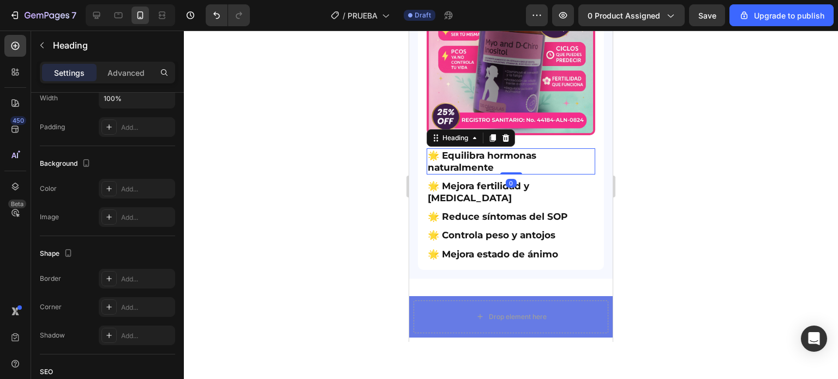
click at [483, 167] on h2 "🌟 Equilibra hormonas naturalmente" at bounding box center [511, 161] width 169 height 26
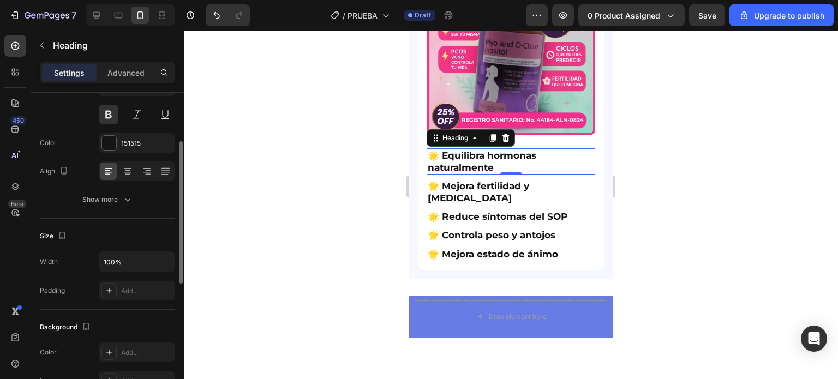
scroll to position [0, 0]
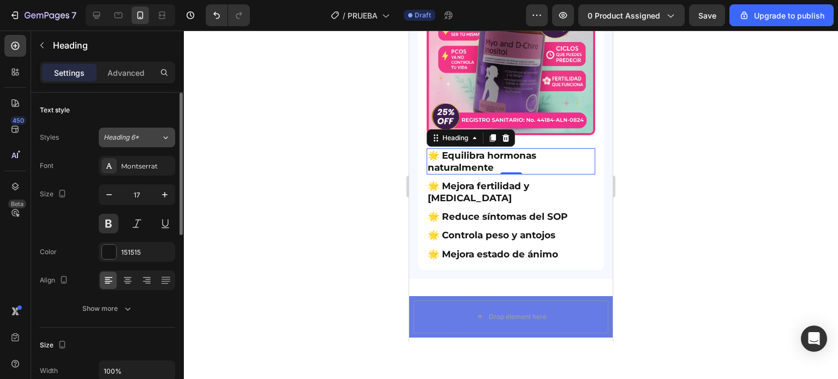
click at [135, 140] on span "Heading 6*" at bounding box center [121, 138] width 35 height 10
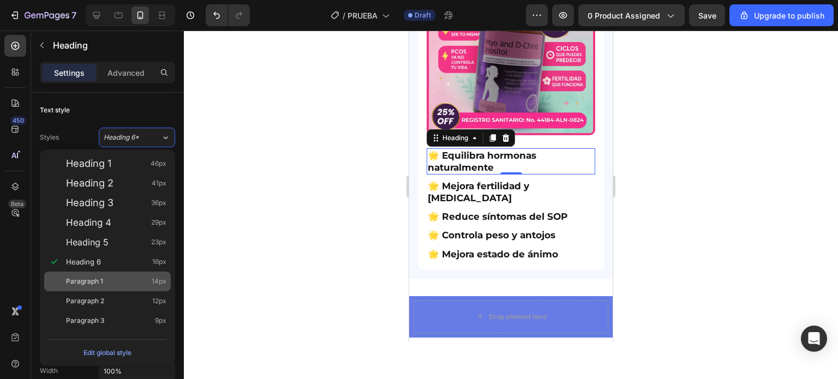
click at [95, 281] on span "Paragraph 1" at bounding box center [84, 281] width 37 height 11
type input "14"
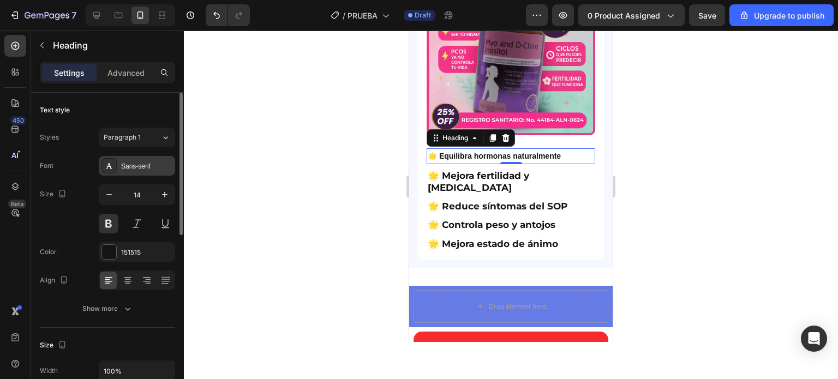
click at [145, 168] on div "Sans-serif" at bounding box center [146, 166] width 51 height 10
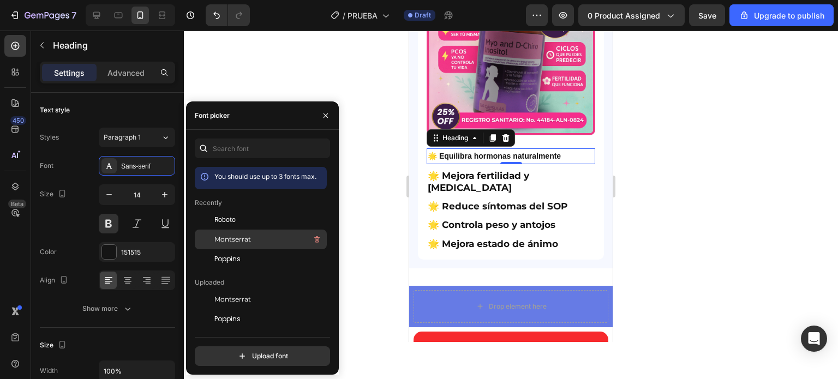
click at [248, 238] on span "Montserrat" at bounding box center [232, 240] width 37 height 10
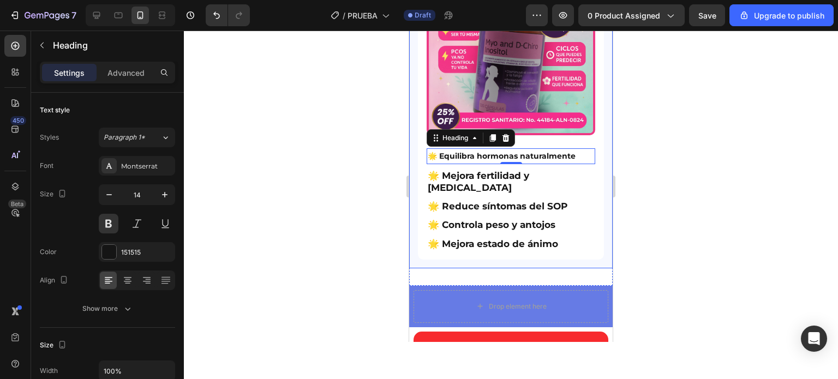
click at [392, 126] on div at bounding box center [511, 205] width 654 height 349
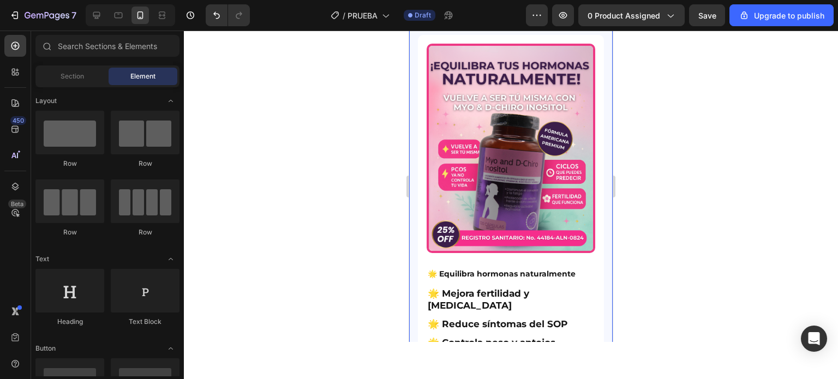
scroll to position [491, 0]
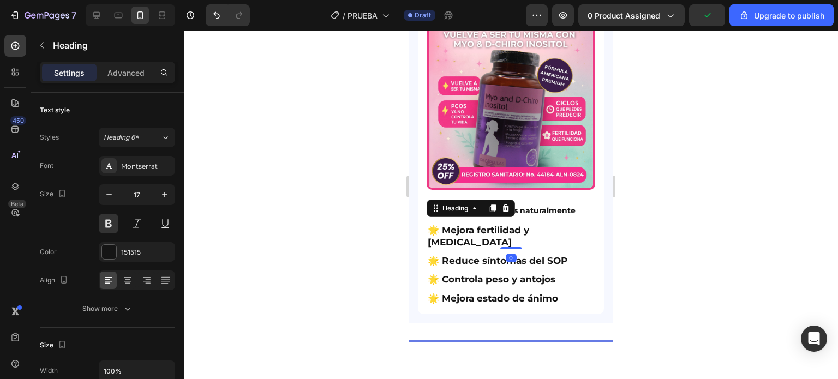
click at [481, 237] on h2 "🌟 Mejora fertilidad y [MEDICAL_DATA]" at bounding box center [511, 236] width 169 height 26
click at [135, 135] on span "Heading 6*" at bounding box center [121, 138] width 35 height 10
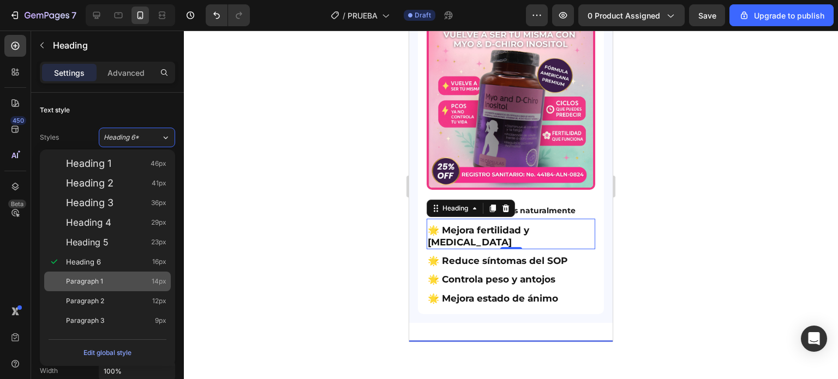
click at [92, 286] on span "Paragraph 1" at bounding box center [84, 281] width 37 height 11
type input "14"
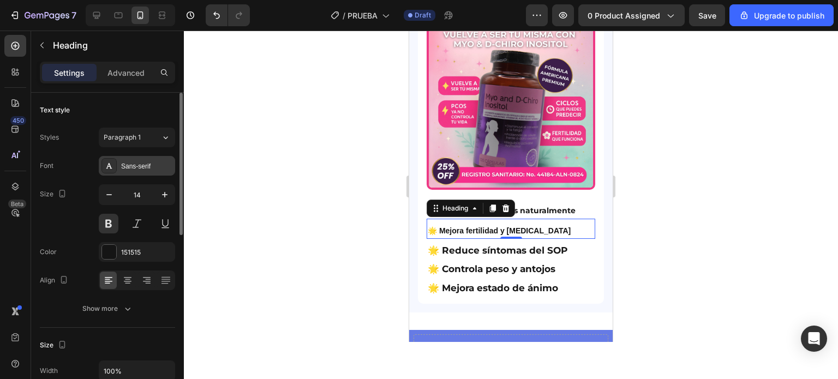
click at [157, 159] on div "Sans-serif" at bounding box center [137, 166] width 76 height 20
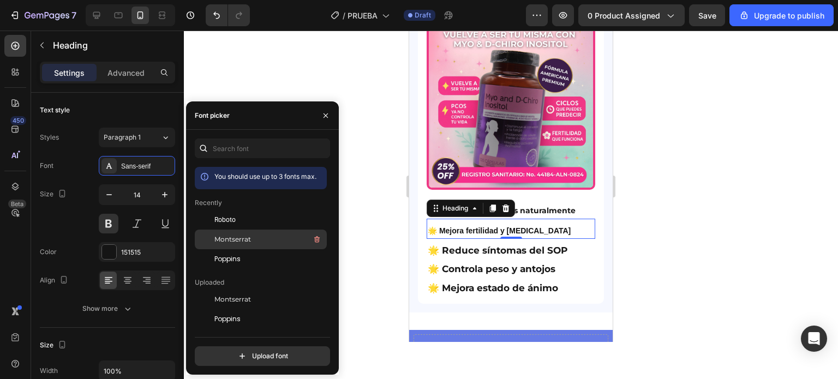
click at [236, 241] on span "Montserrat" at bounding box center [232, 240] width 37 height 10
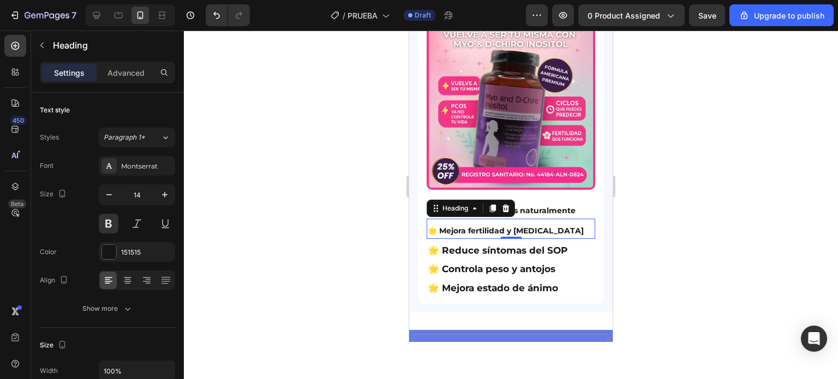
click at [384, 250] on div at bounding box center [511, 205] width 654 height 349
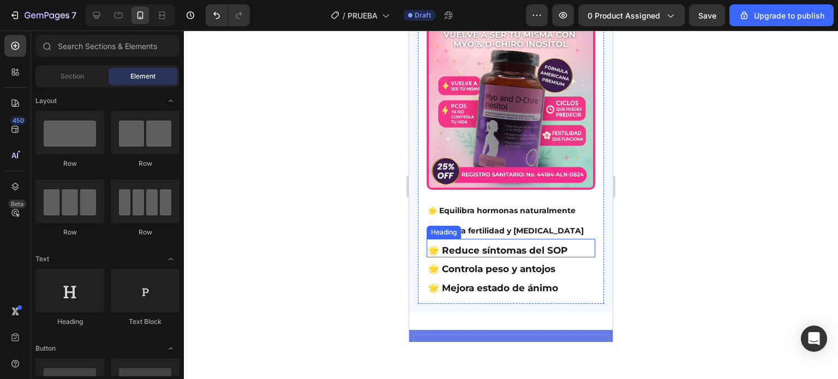
click at [496, 255] on h2 "🌟 Reduce síntomas del SOP" at bounding box center [511, 250] width 169 height 14
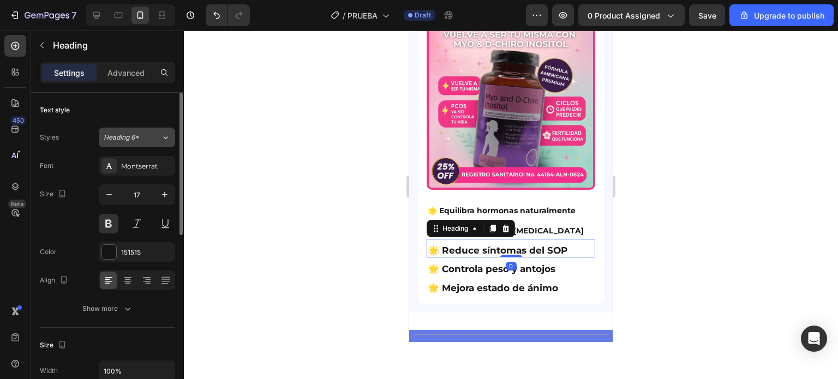
click at [141, 142] on button "Heading 6*" at bounding box center [137, 138] width 76 height 20
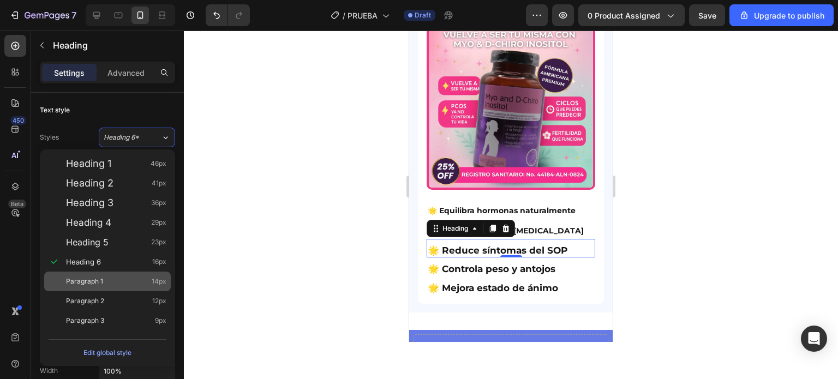
click at [92, 276] on span "Paragraph 1" at bounding box center [84, 281] width 37 height 11
type input "14"
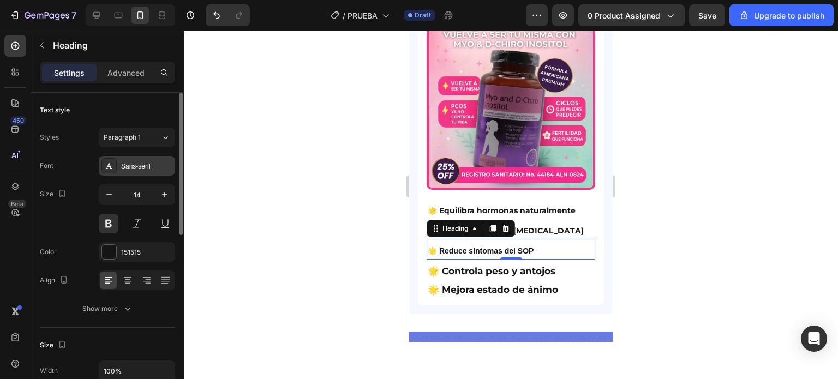
click at [139, 167] on div "Sans-serif" at bounding box center [146, 166] width 51 height 10
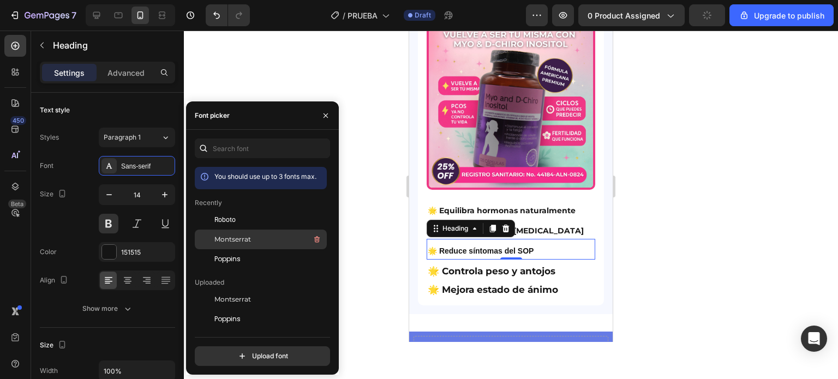
click at [248, 242] on span "Montserrat" at bounding box center [232, 240] width 37 height 10
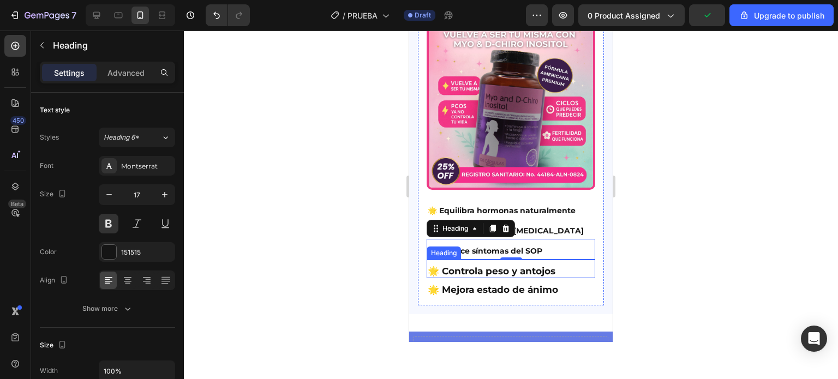
click at [488, 278] on h2 "🌟 Controla peso y antojos" at bounding box center [511, 271] width 169 height 14
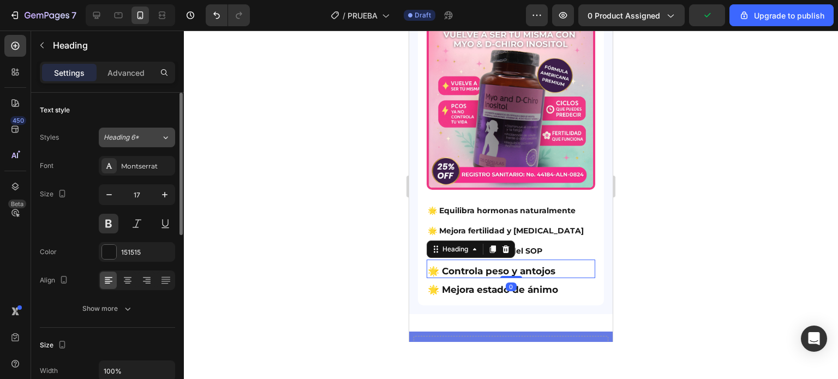
click at [142, 139] on div "Heading 6*" at bounding box center [126, 138] width 44 height 10
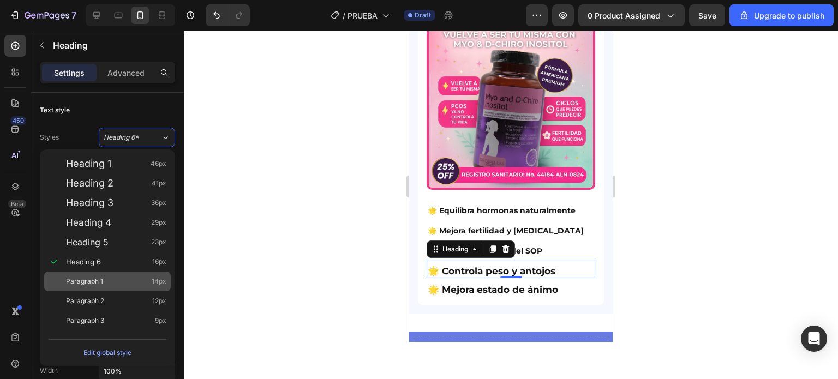
click at [75, 274] on div "Paragraph 1 14px" at bounding box center [107, 282] width 127 height 20
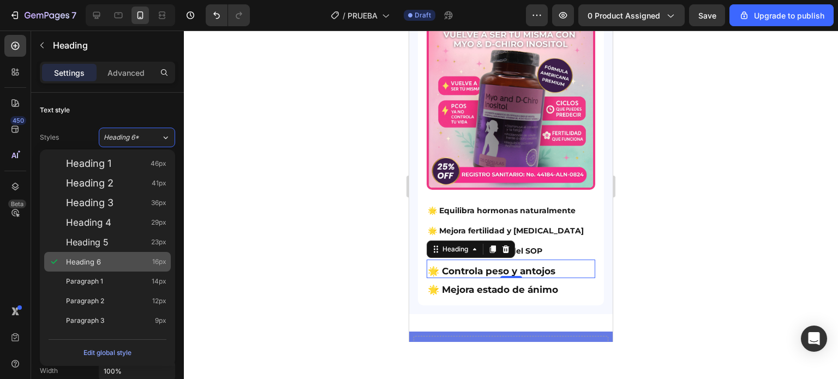
type input "14"
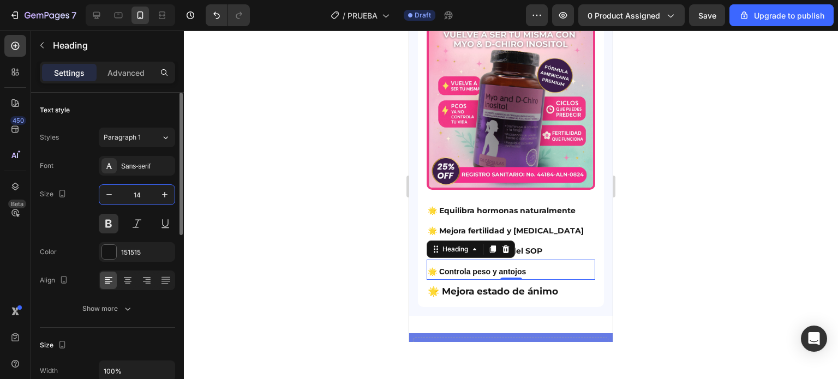
click at [120, 194] on input "14" at bounding box center [137, 195] width 36 height 20
click at [142, 135] on div "Paragraph 1" at bounding box center [126, 138] width 44 height 10
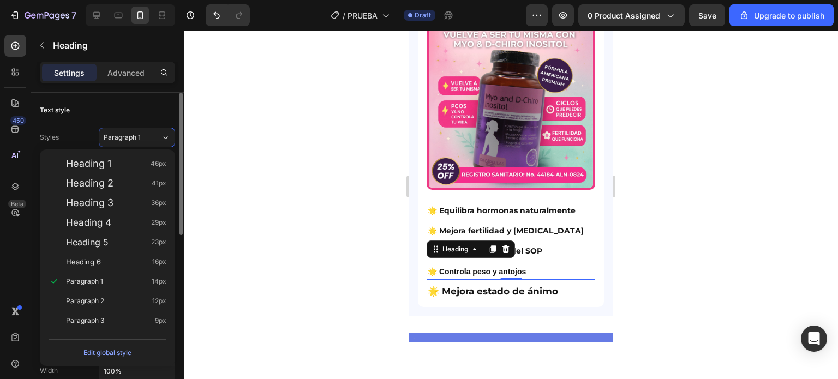
click at [148, 104] on div "Text style" at bounding box center [107, 109] width 135 height 17
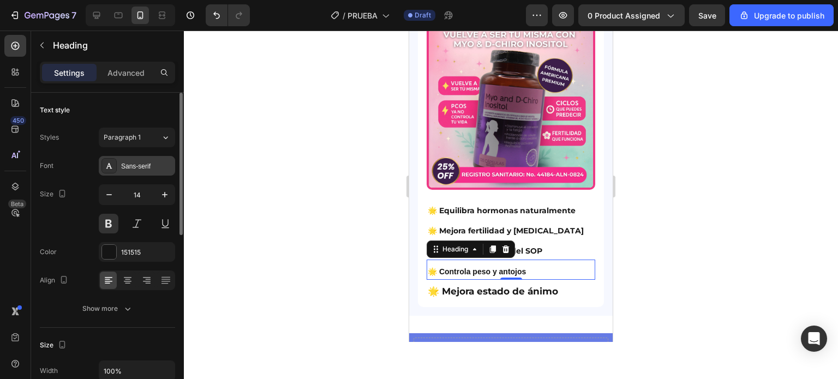
click at [147, 165] on div "Sans-serif" at bounding box center [146, 166] width 51 height 10
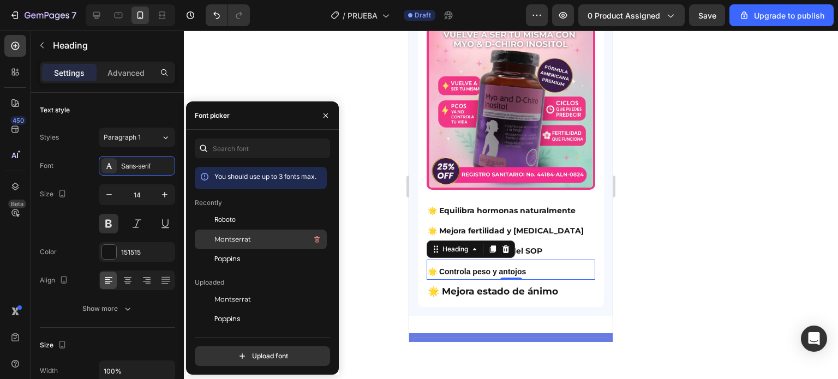
click at [240, 237] on span "Montserrat" at bounding box center [232, 240] width 37 height 10
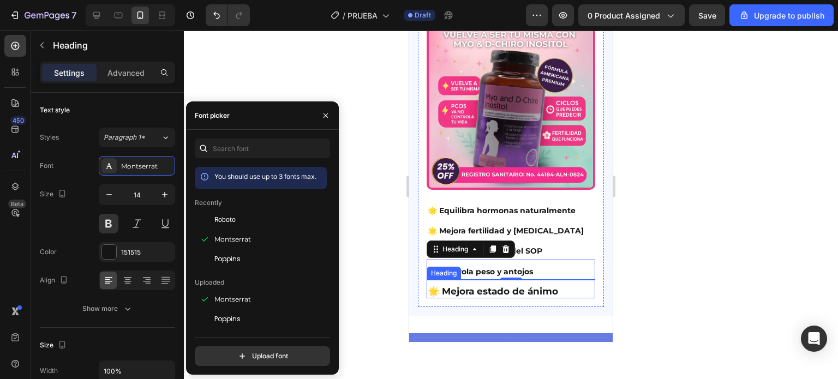
click at [470, 296] on h2 "🌟 Mejora estado de ánimo" at bounding box center [511, 291] width 169 height 14
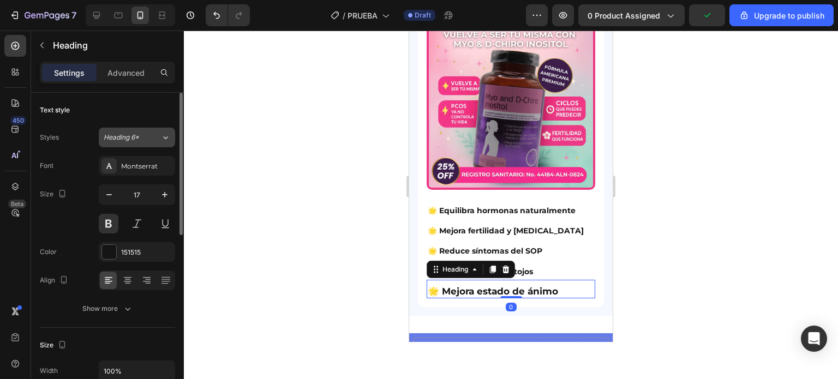
click at [143, 136] on div "Heading 6*" at bounding box center [126, 138] width 44 height 10
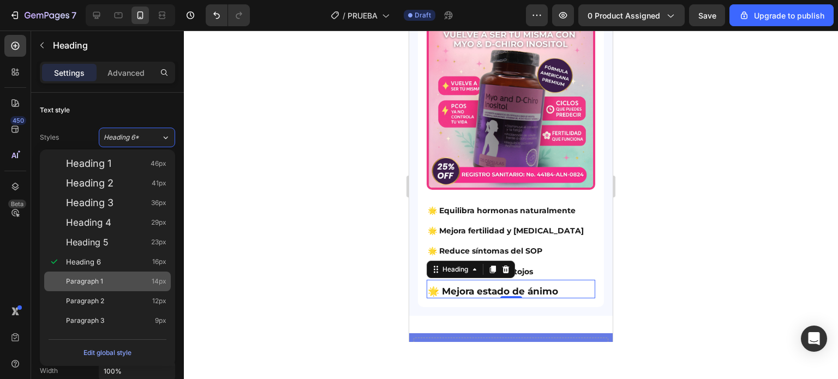
click at [88, 277] on span "Paragraph 1" at bounding box center [84, 281] width 37 height 11
type input "14"
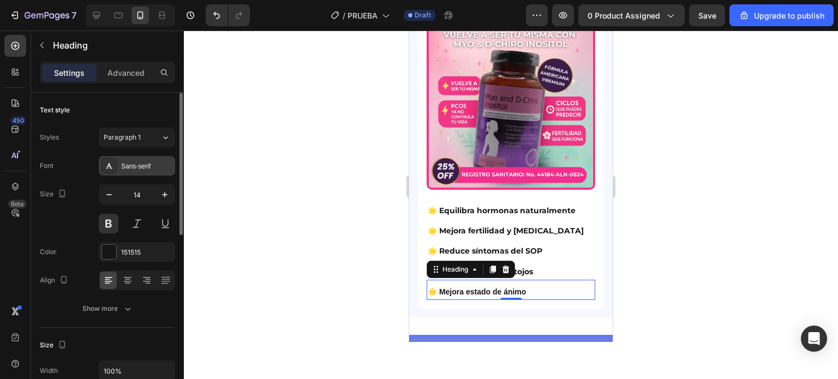
click at [142, 170] on div "Sans-serif" at bounding box center [146, 166] width 51 height 10
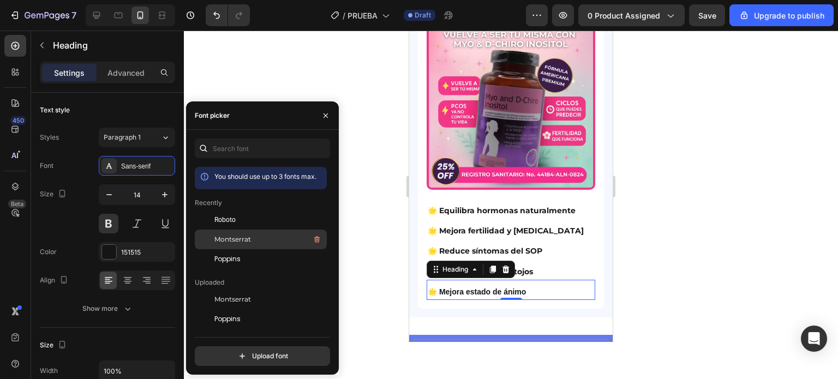
click at [248, 246] on div "Montserrat" at bounding box center [269, 239] width 110 height 13
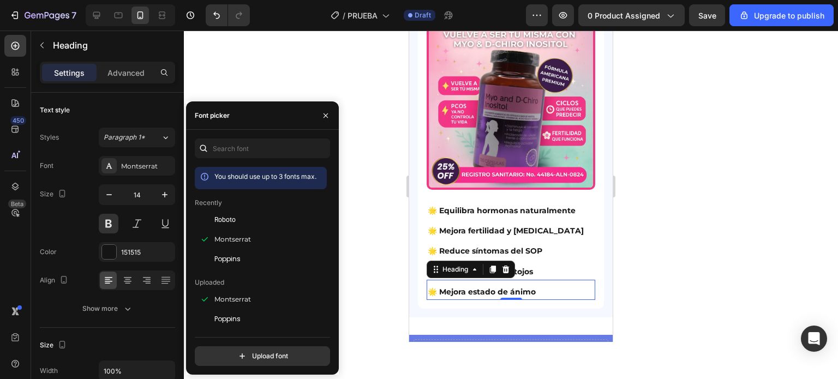
click at [367, 232] on div at bounding box center [511, 205] width 654 height 349
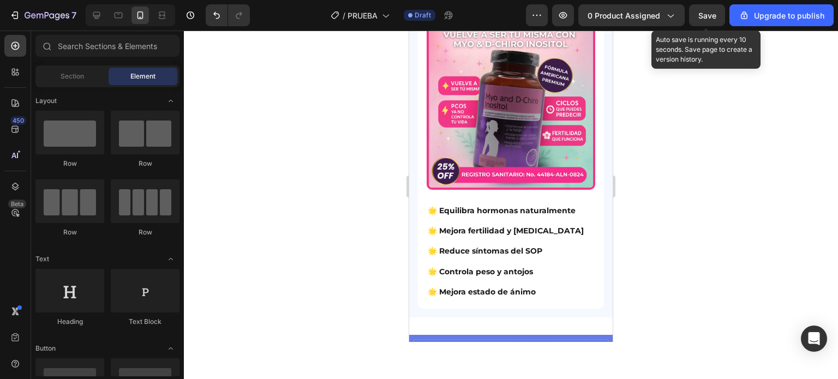
click at [714, 15] on span "Save" at bounding box center [707, 15] width 18 height 9
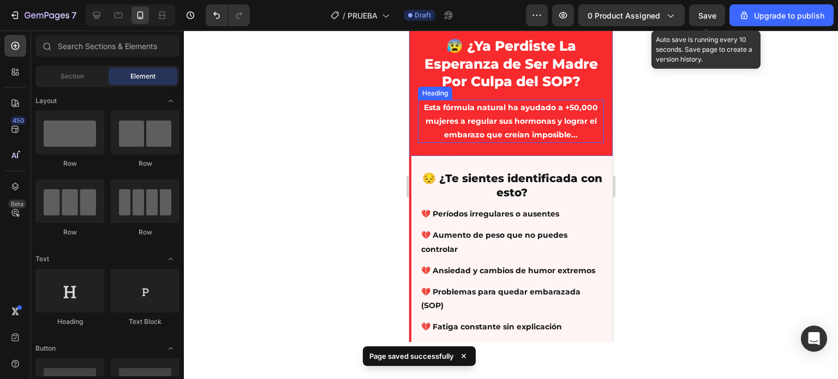
scroll to position [0, 0]
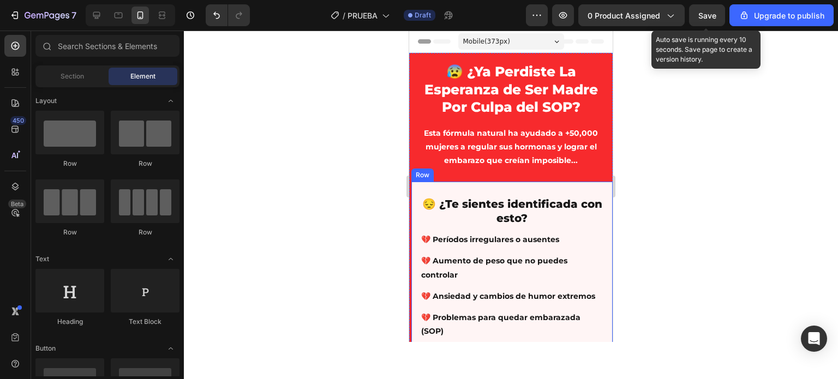
click at [495, 188] on div "😔 ¿Te sientes identificada con esto? Heading 💔 Períodos irregulares o ausentes …" at bounding box center [511, 289] width 204 height 215
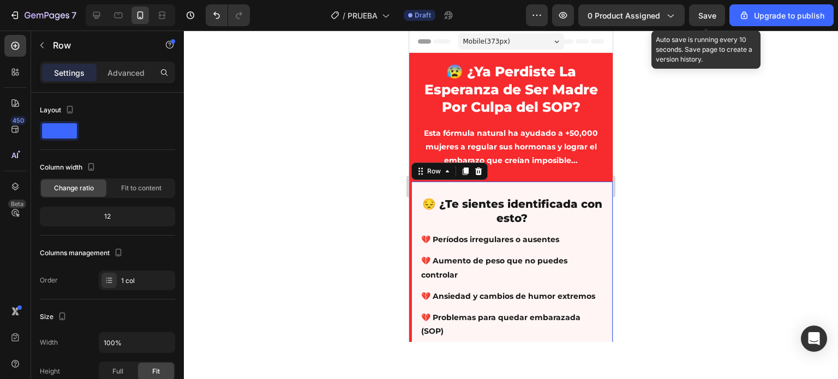
click at [500, 184] on div "😔 ¿Te sientes identificada con esto? Heading 💔 Períodos irregulares o ausentes …" at bounding box center [511, 289] width 204 height 215
click at [500, 194] on div "😔 ¿Te sientes identificada con esto? Heading 💔 Períodos irregulares o ausentes …" at bounding box center [511, 289] width 204 height 215
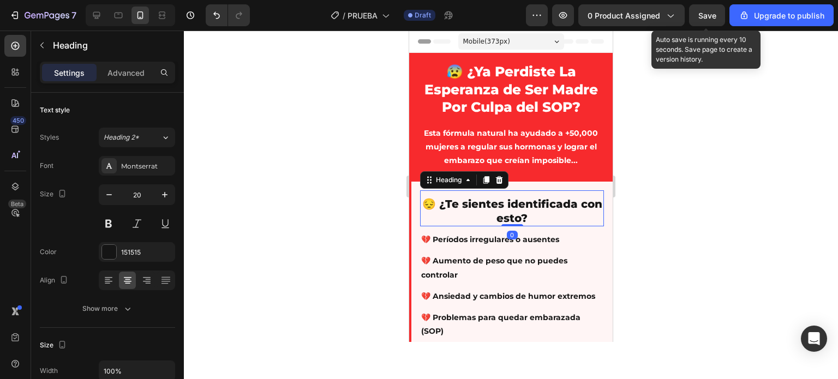
click at [500, 197] on p "😔 ¿Te sientes identificada con esto?" at bounding box center [512, 211] width 182 height 28
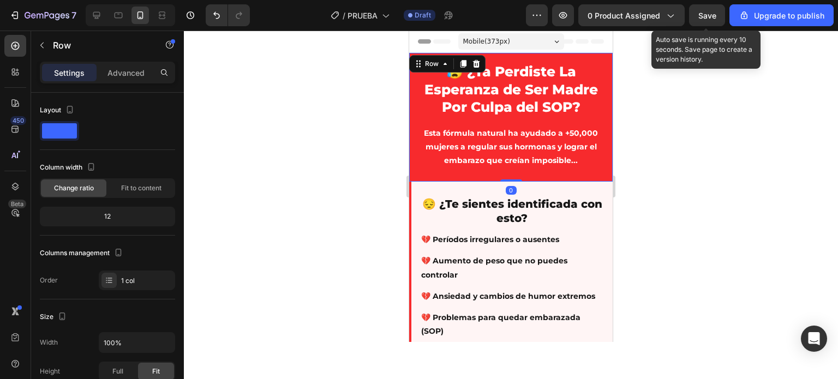
click at [524, 174] on div "😰 ¿Ya Perdiste La Esperanza de Ser Madre Por Culpa del SOP? Heading Esta fórmul…" at bounding box center [511, 117] width 204 height 129
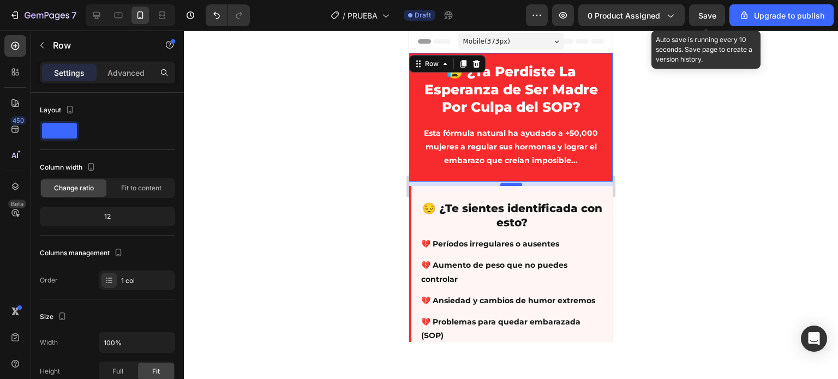
click at [506, 185] on div at bounding box center [511, 184] width 22 height 3
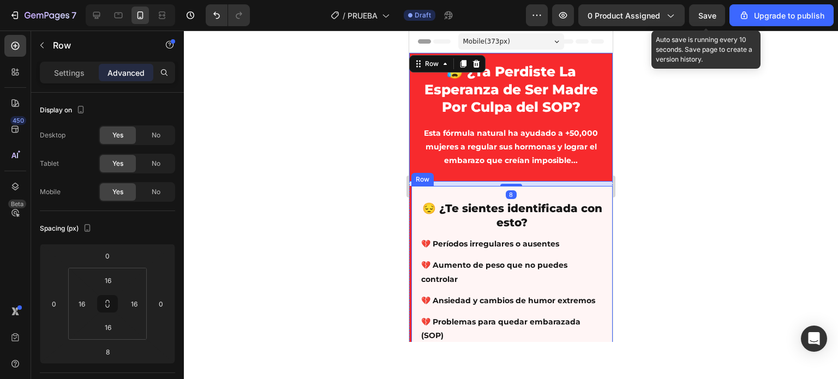
click at [362, 194] on div at bounding box center [511, 205] width 654 height 349
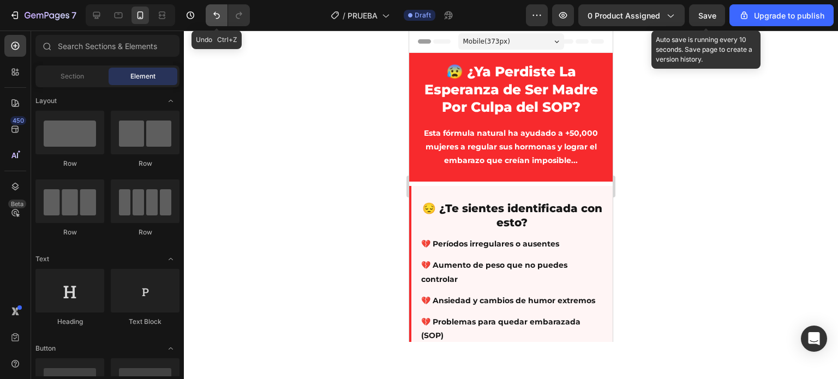
click at [220, 15] on icon "Undo/Redo" at bounding box center [216, 15] width 11 height 11
click at [217, 13] on icon "Undo/Redo" at bounding box center [216, 15] width 11 height 11
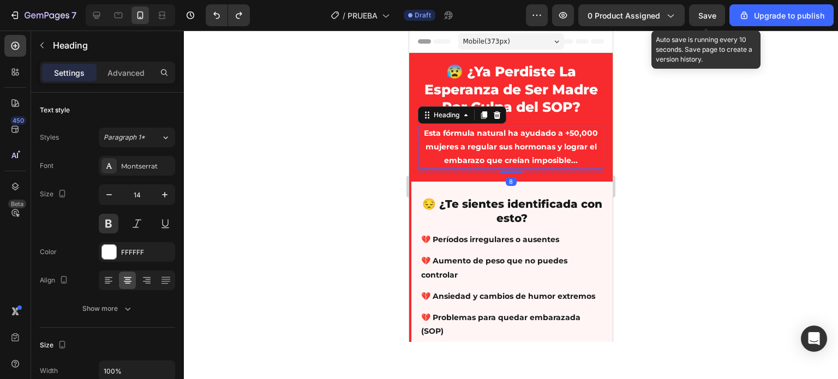
click at [501, 160] on p "Esta fórmula natural ha ayudado a +50,000 mujeres a regular sus hormonas y logr…" at bounding box center [511, 147] width 184 height 41
drag, startPoint x: 120, startPoint y: 85, endPoint x: 129, endPoint y: 71, distance: 16.7
click at [120, 83] on div "Settings Advanced" at bounding box center [107, 77] width 153 height 31
click at [130, 69] on p "Advanced" at bounding box center [125, 72] width 37 height 11
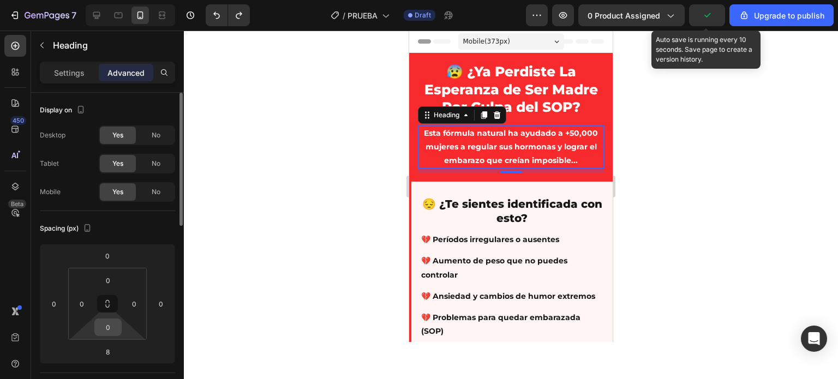
click at [105, 329] on input "0" at bounding box center [108, 327] width 22 height 16
type input "5"
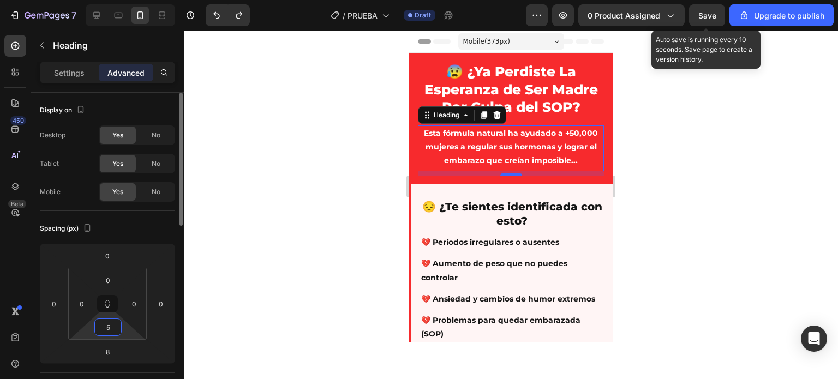
click at [108, 328] on input "5" at bounding box center [108, 327] width 22 height 16
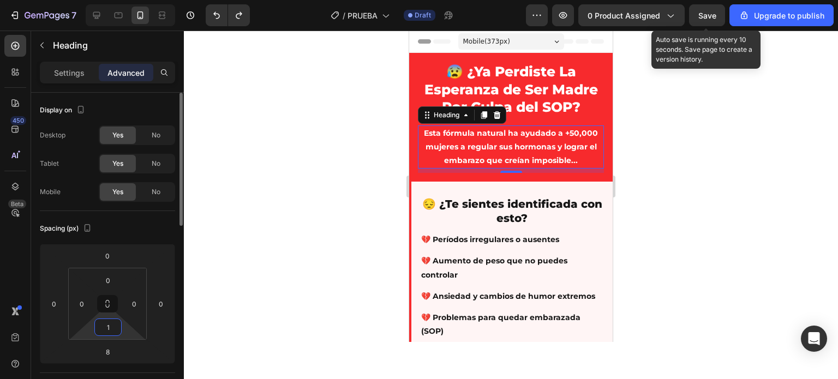
type input "10"
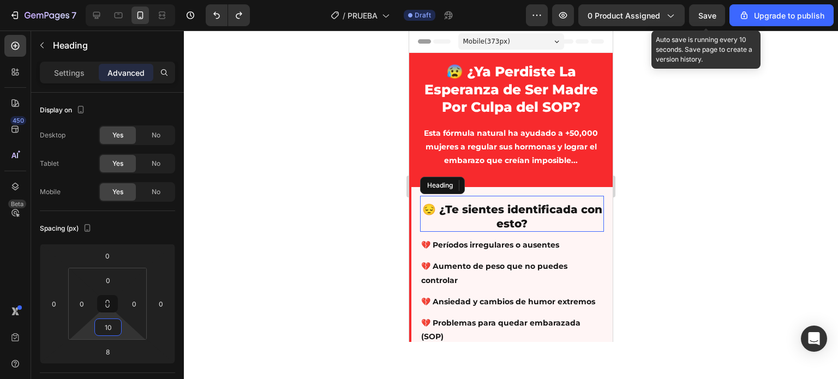
click at [504, 220] on p "😔 ¿Te sientes identificada con esto?" at bounding box center [512, 216] width 182 height 28
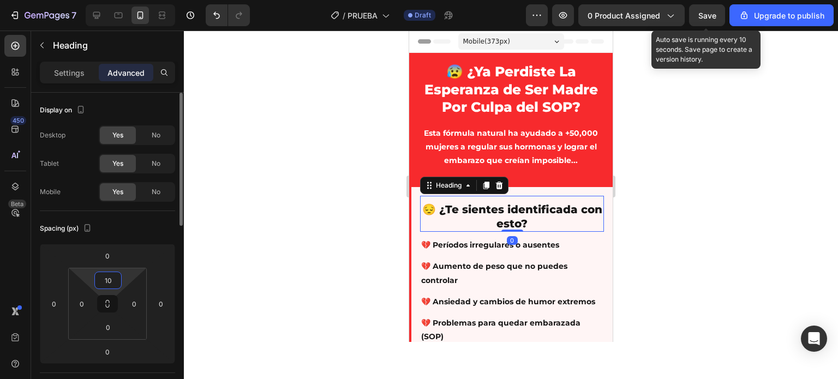
click at [115, 278] on input "10" at bounding box center [108, 280] width 22 height 16
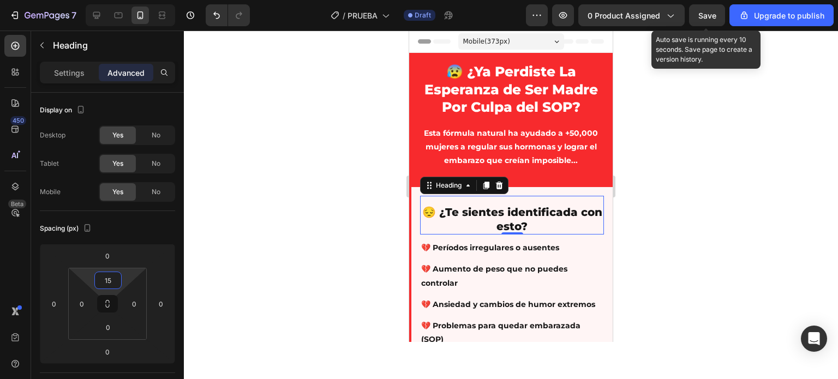
type input "15"
click at [347, 182] on div at bounding box center [511, 205] width 654 height 349
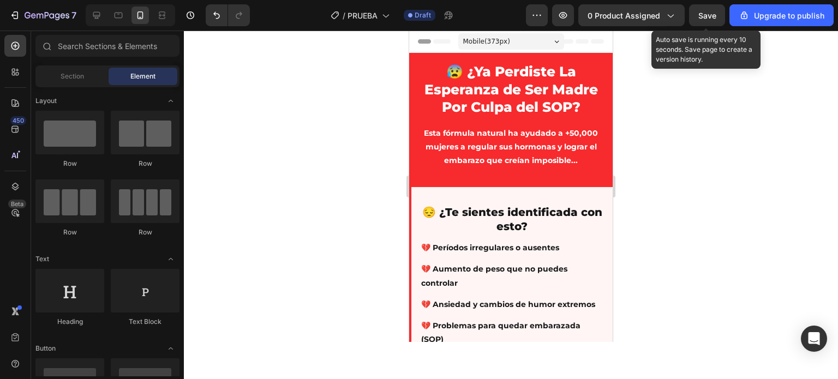
click at [716, 16] on span "Save" at bounding box center [707, 15] width 18 height 9
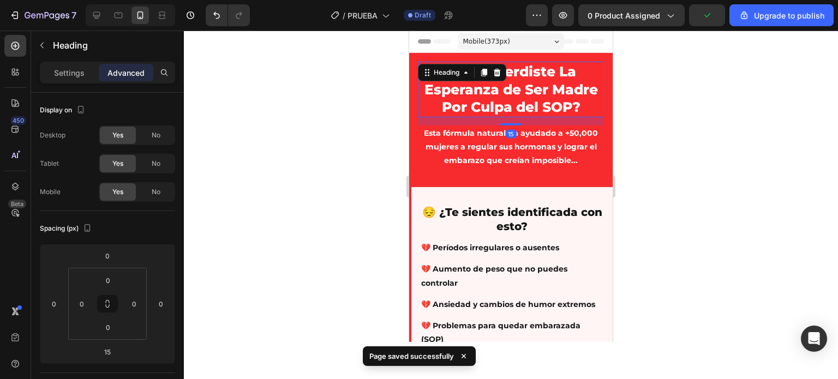
click at [516, 85] on p "😰 ¿Ya Perdiste La Esperanza de Ser Madre Por Culpa del SOP?" at bounding box center [511, 89] width 184 height 53
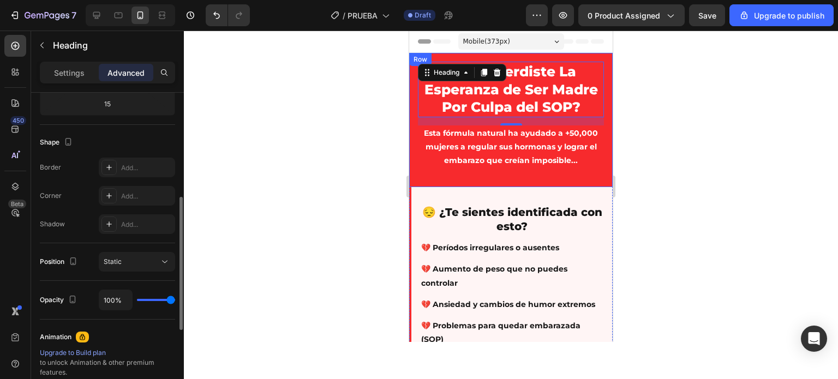
scroll to position [247, 0]
click at [140, 225] on div "Add..." at bounding box center [146, 227] width 51 height 10
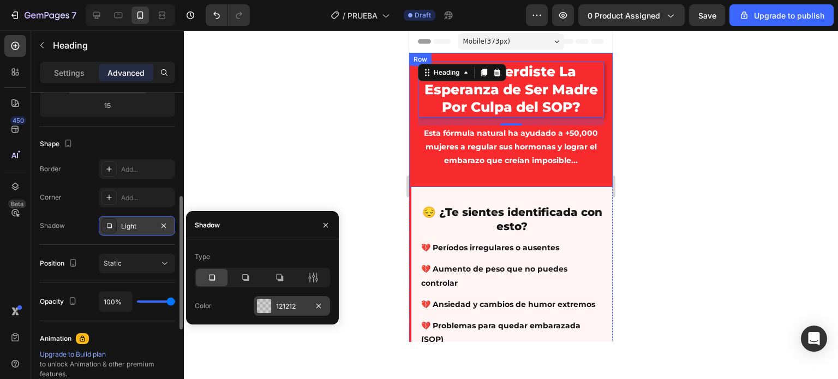
click at [261, 301] on div at bounding box center [264, 306] width 14 height 14
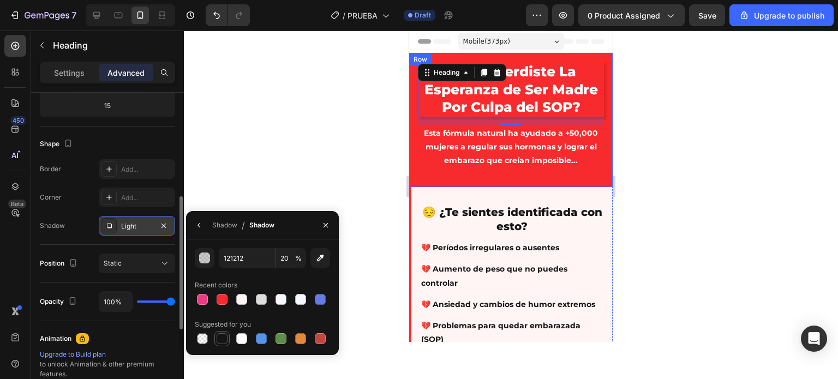
click at [223, 342] on div at bounding box center [222, 338] width 11 height 11
type input "151515"
type input "100"
click at [354, 160] on div at bounding box center [511, 205] width 654 height 349
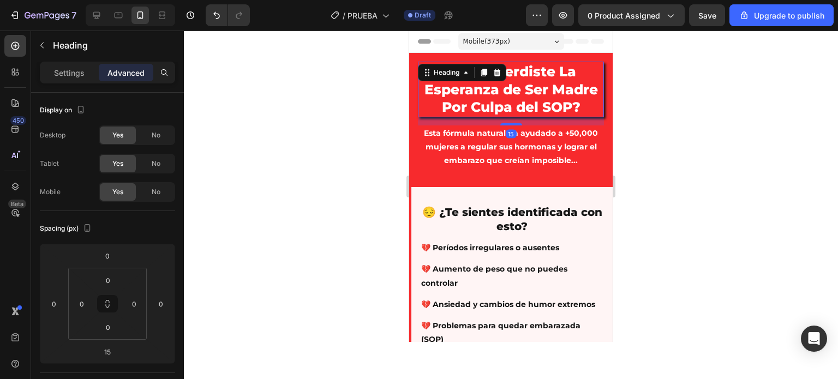
click at [489, 93] on p "😰 ¿Ya Perdiste La Esperanza de Ser Madre Por Culpa del SOP?" at bounding box center [511, 89] width 184 height 53
click at [60, 77] on p "Settings" at bounding box center [69, 72] width 31 height 11
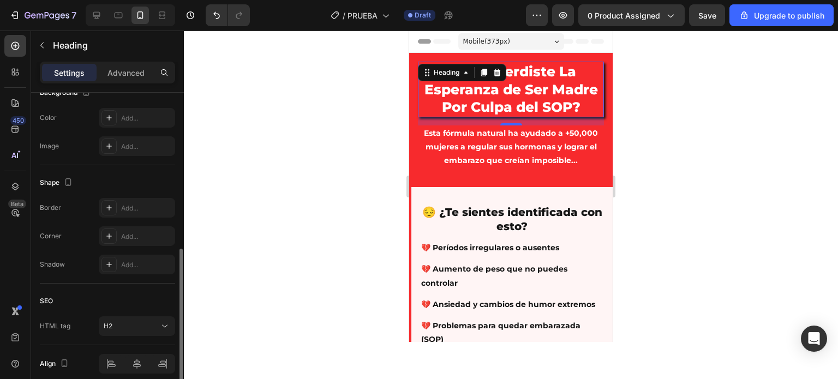
scroll to position [345, 0]
click at [358, 141] on div at bounding box center [511, 205] width 654 height 349
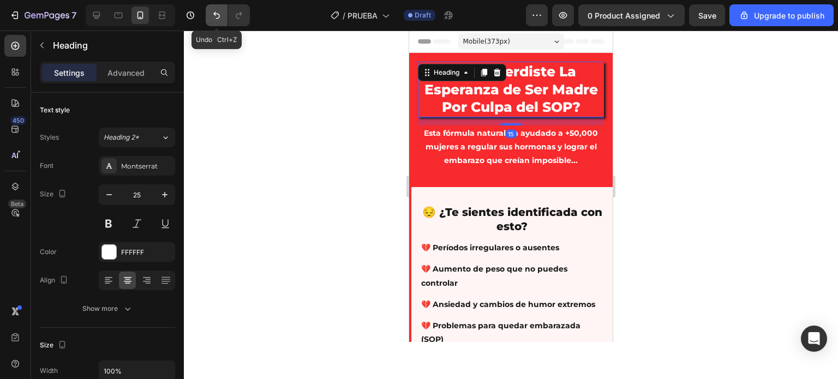
click at [214, 16] on icon "Undo/Redo" at bounding box center [216, 15] width 11 height 11
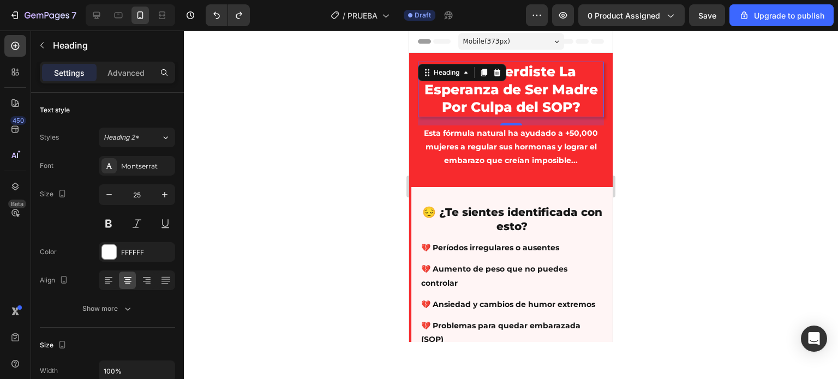
click at [299, 100] on div at bounding box center [511, 205] width 654 height 349
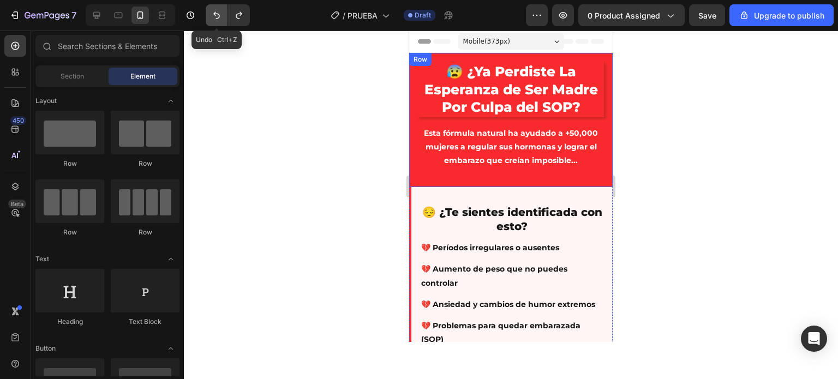
click at [214, 17] on icon "Undo/Redo" at bounding box center [216, 15] width 11 height 11
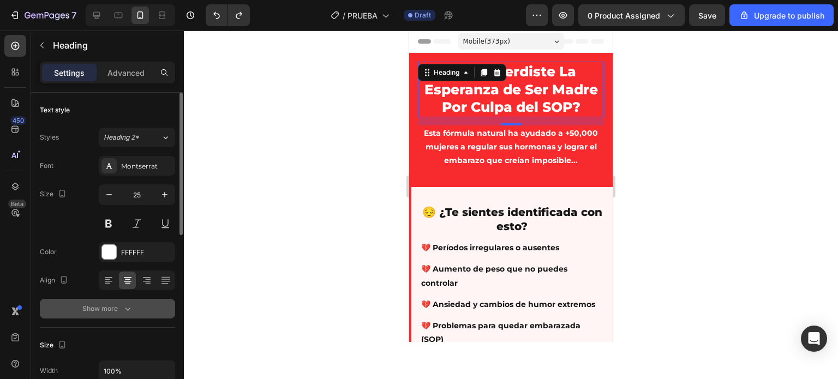
click at [108, 305] on div "Show more" at bounding box center [107, 308] width 51 height 11
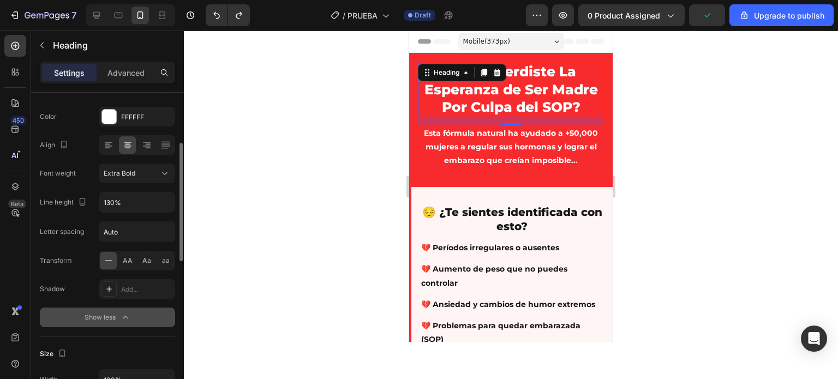
scroll to position [136, 0]
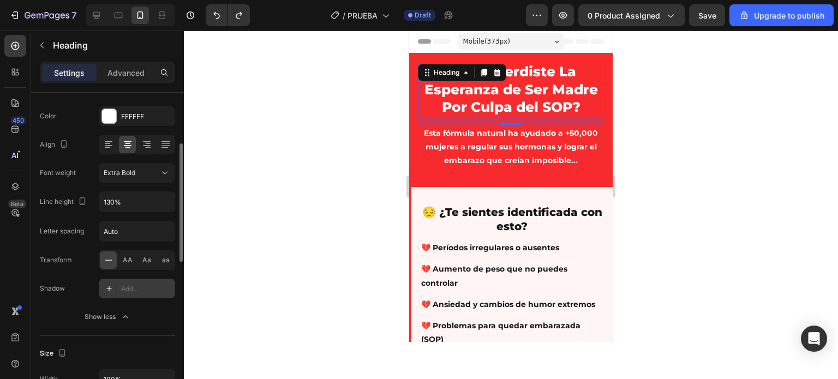
click at [144, 289] on div "Add..." at bounding box center [146, 289] width 51 height 10
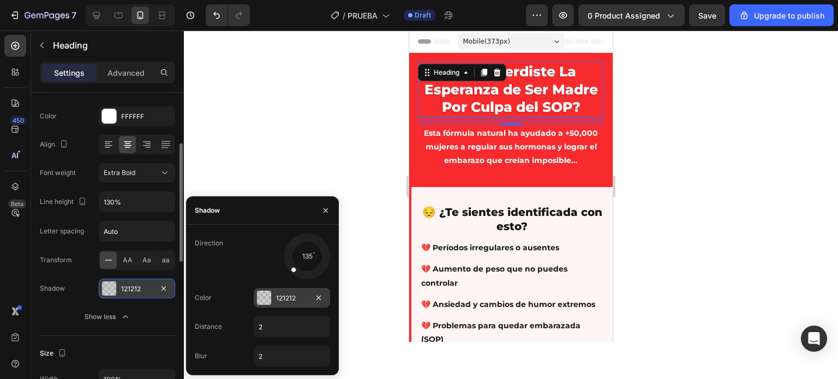
click at [264, 294] on div at bounding box center [264, 298] width 14 height 14
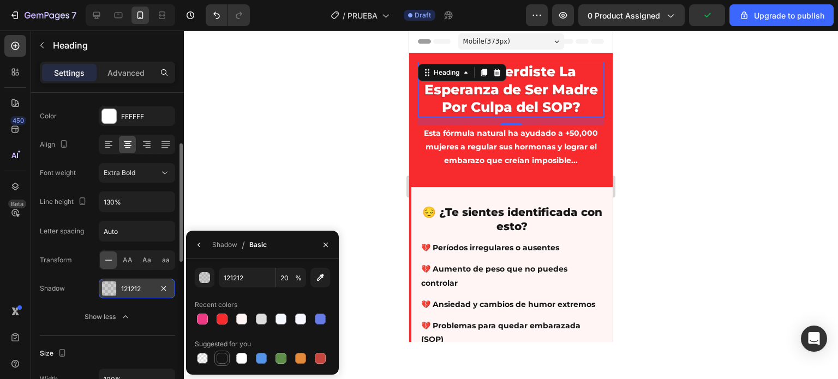
click at [225, 356] on div at bounding box center [222, 358] width 11 height 11
type input "151515"
type input "100"
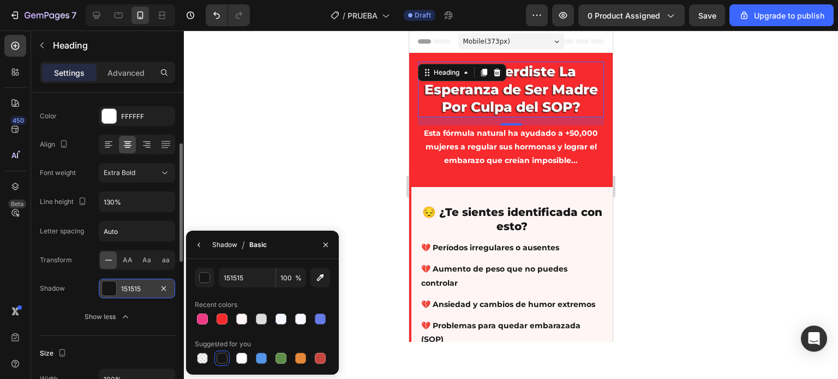
click at [232, 244] on div "Shadow" at bounding box center [224, 245] width 25 height 10
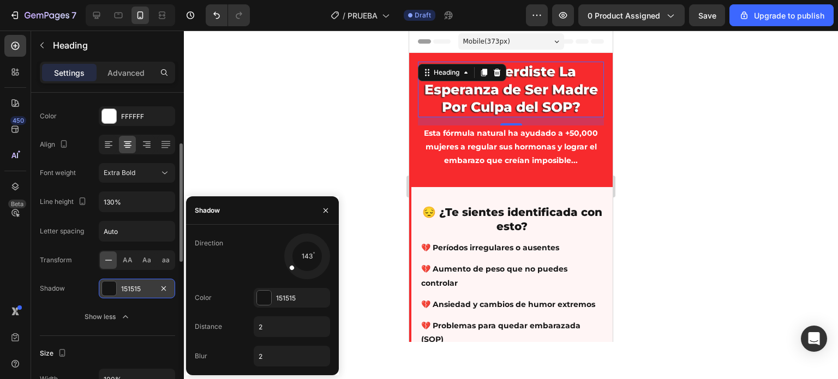
drag, startPoint x: 292, startPoint y: 270, endPoint x: 283, endPoint y: 271, distance: 9.4
click at [283, 271] on div at bounding box center [307, 256] width 49 height 49
click at [262, 331] on input "2" at bounding box center [291, 327] width 75 height 20
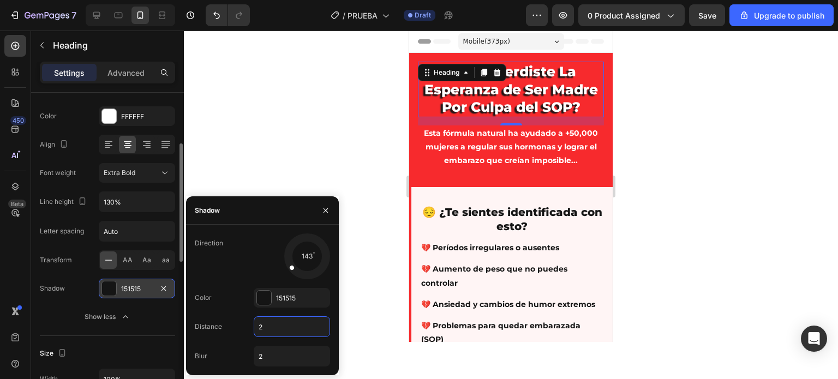
type input "5"
type input "3"
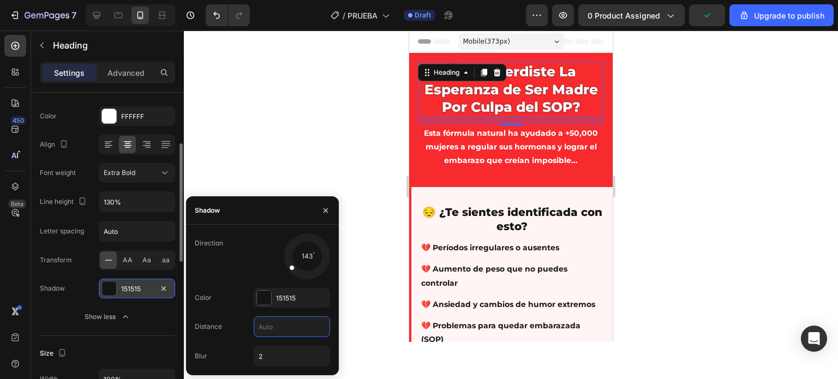
type input "2"
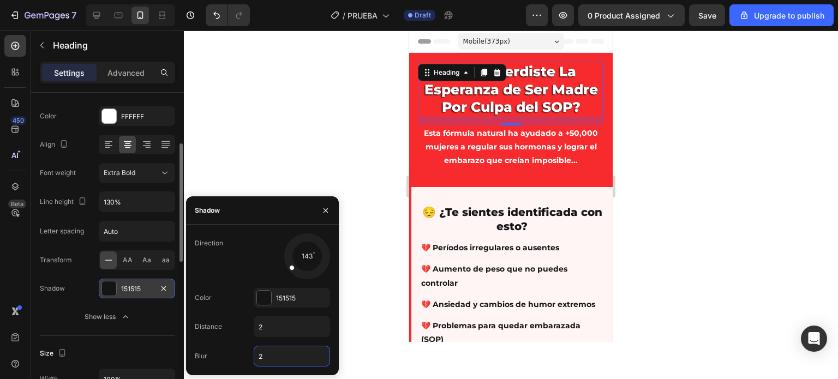
click at [262, 355] on input "2" at bounding box center [291, 356] width 75 height 20
type input "5"
type input "2"
type input "3"
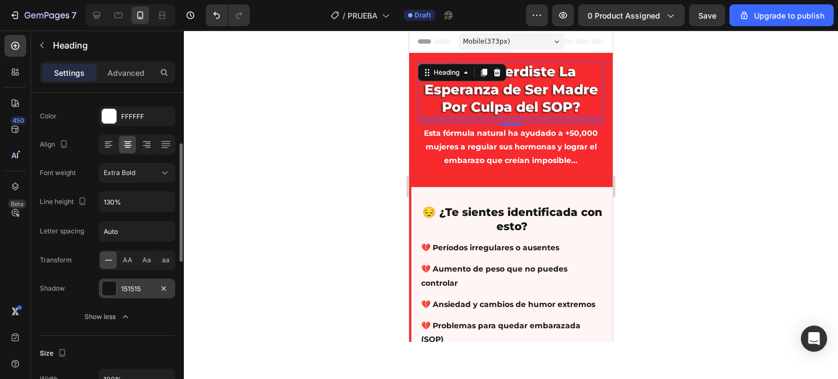
click at [334, 163] on div at bounding box center [511, 205] width 654 height 349
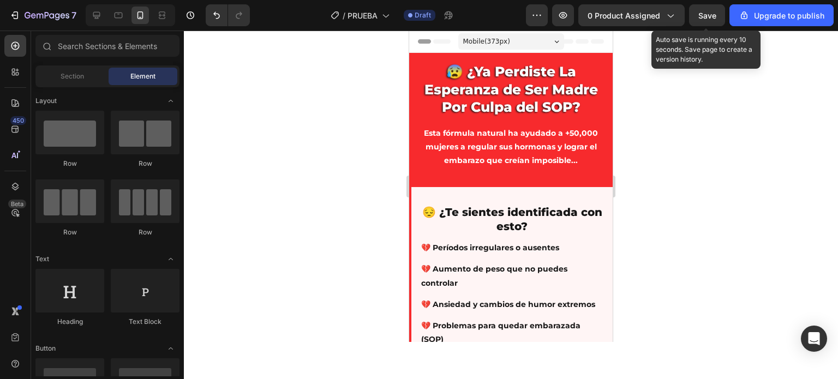
click at [714, 11] on span "Save" at bounding box center [707, 15] width 18 height 9
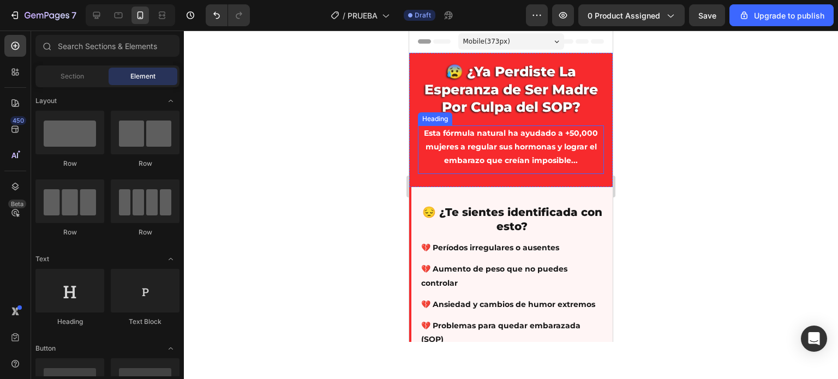
click at [358, 152] on div at bounding box center [511, 205] width 654 height 349
drag, startPoint x: 352, startPoint y: 102, endPoint x: 333, endPoint y: 106, distance: 20.0
click at [338, 106] on div at bounding box center [511, 205] width 654 height 349
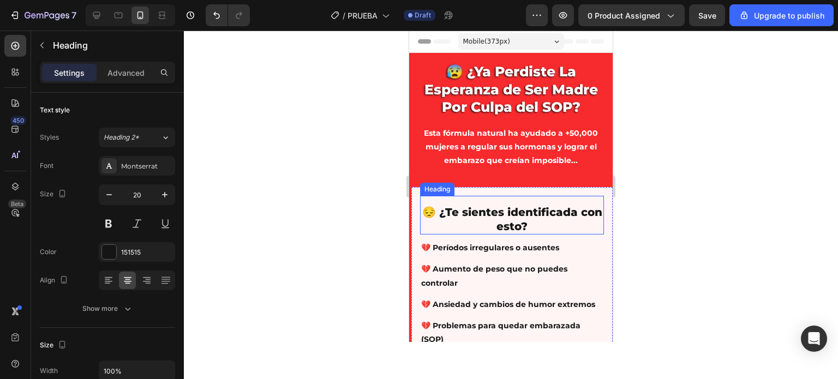
click at [490, 220] on p "😔 ¿Te sientes identificada con esto?" at bounding box center [512, 219] width 182 height 28
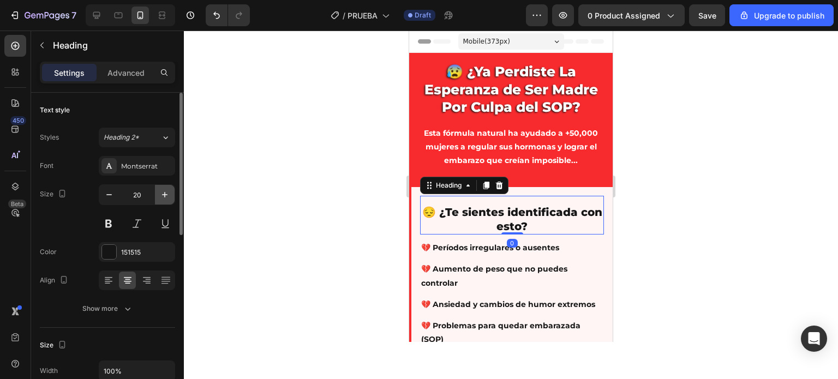
click at [164, 195] on icon "button" at bounding box center [164, 194] width 11 height 11
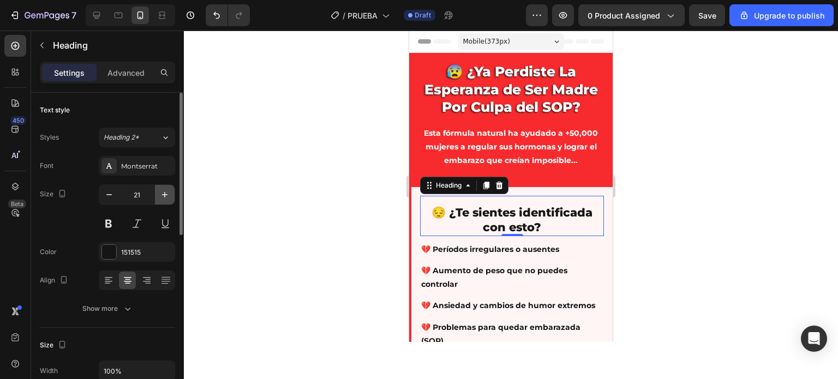
click at [164, 195] on icon "button" at bounding box center [164, 194] width 11 height 11
type input "22"
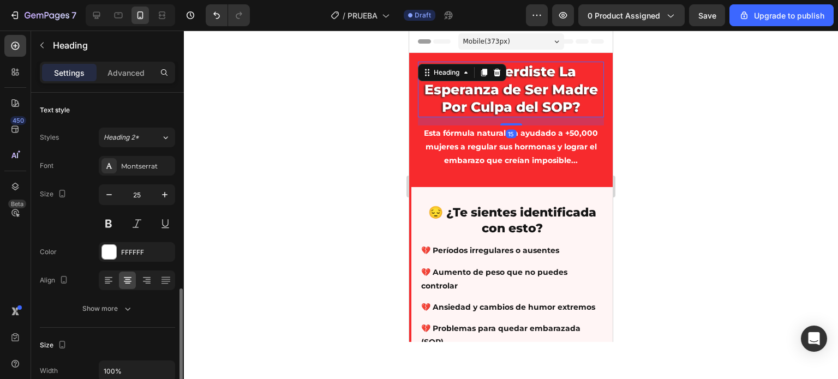
click at [494, 98] on p "😰 ¿Ya Perdiste La Esperanza de Ser Madre Por Culpa del SOP?" at bounding box center [511, 89] width 184 height 53
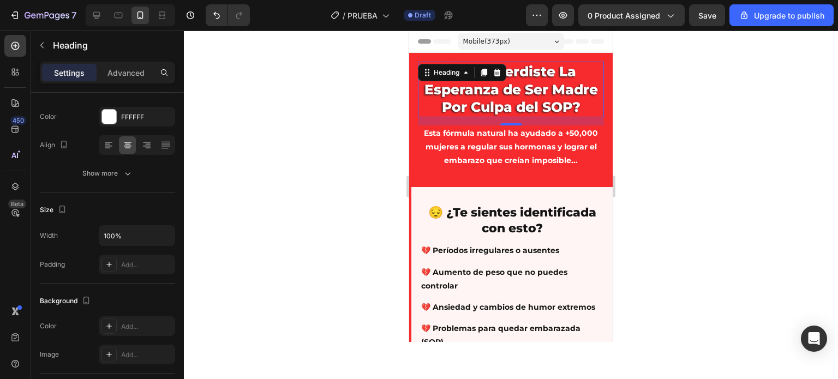
click at [349, 184] on div at bounding box center [511, 205] width 654 height 349
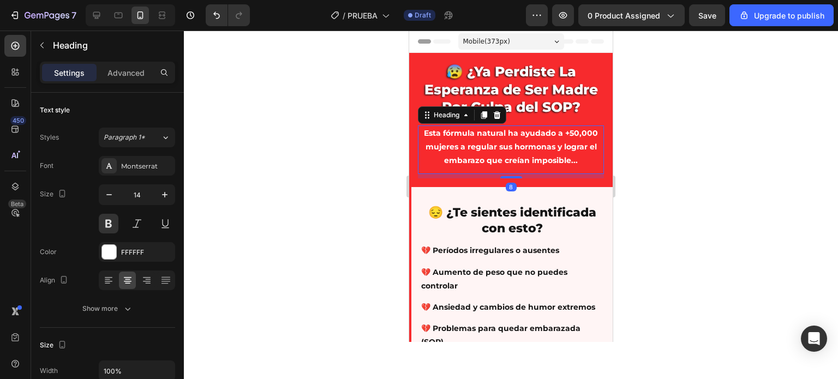
click at [506, 138] on p "Esta fórmula natural ha ayudado a +50,000 mujeres a regular sus hormonas y logr…" at bounding box center [511, 147] width 184 height 41
click at [171, 194] on button "button" at bounding box center [165, 195] width 20 height 20
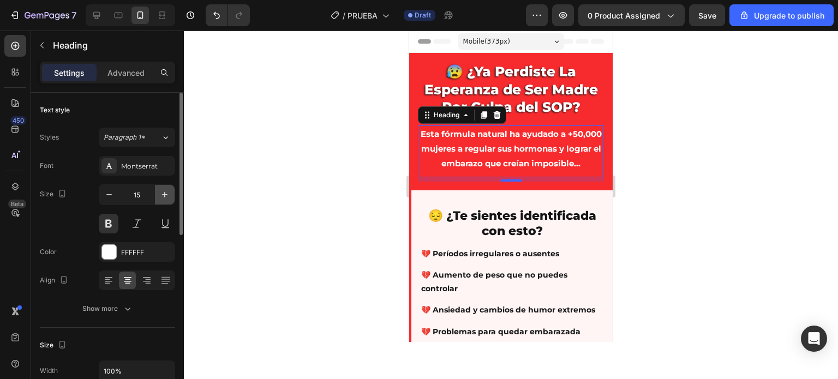
click at [171, 194] on button "button" at bounding box center [165, 195] width 20 height 20
type input "16"
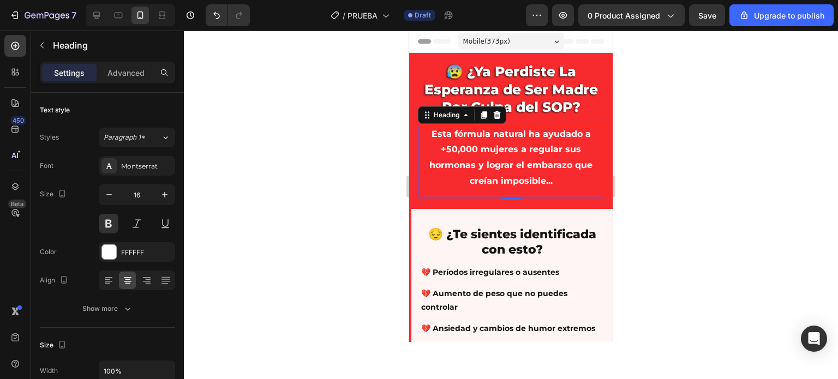
click at [264, 186] on div at bounding box center [511, 205] width 654 height 349
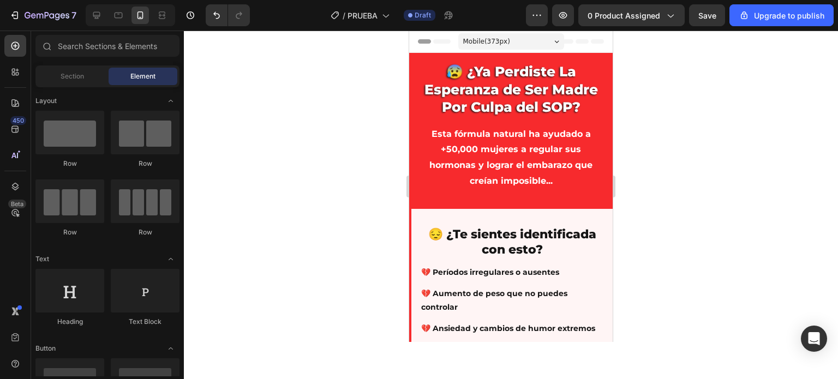
click at [313, 196] on div at bounding box center [511, 205] width 654 height 349
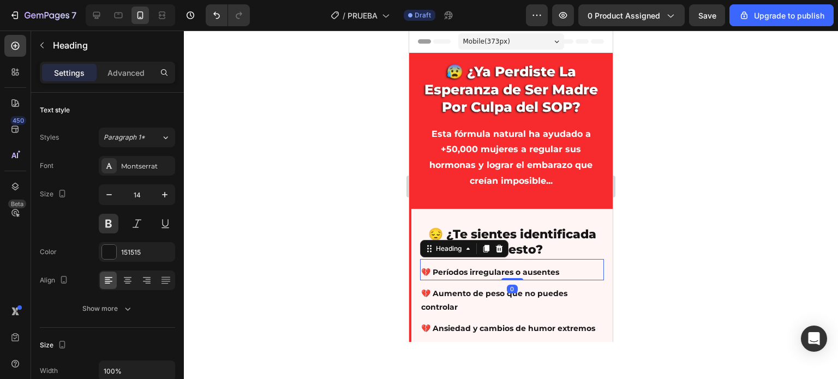
click at [512, 272] on h2 "💔 Períodos irregulares o ausentes" at bounding box center [512, 273] width 184 height 16
click at [162, 199] on icon "button" at bounding box center [164, 194] width 11 height 11
type input "15"
click at [452, 296] on h2 "💔 Aumento de peso que no puedes controlar" at bounding box center [512, 301] width 184 height 29
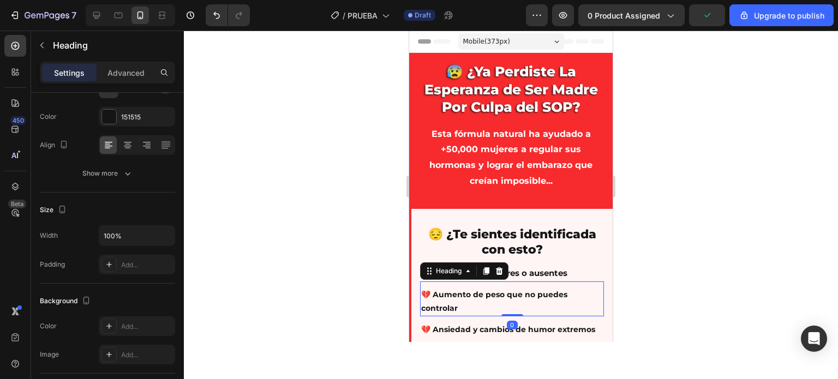
click at [322, 267] on div at bounding box center [511, 205] width 654 height 349
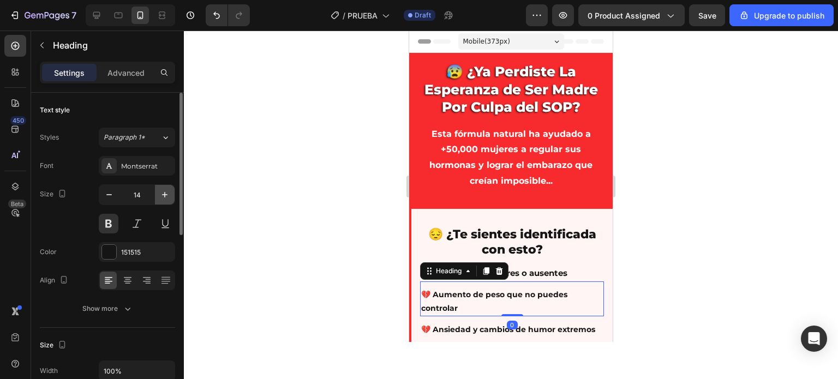
click at [166, 192] on icon "button" at bounding box center [164, 194] width 11 height 11
type input "15"
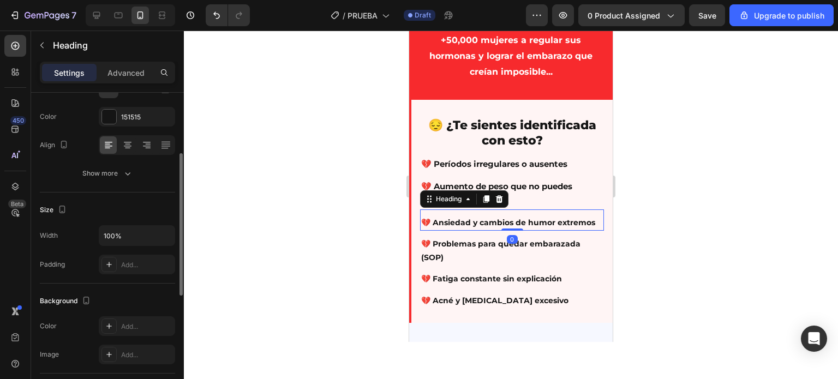
click at [457, 231] on h2 "💔 Ansiedad y cambios de humor extremos" at bounding box center [512, 223] width 184 height 16
click at [334, 267] on div at bounding box center [511, 205] width 654 height 349
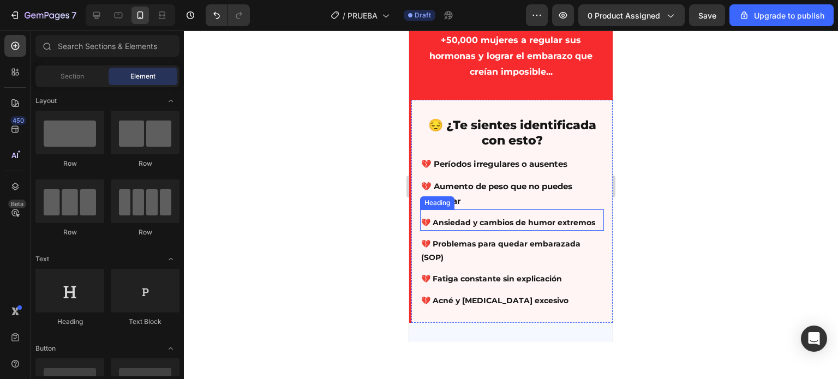
click at [453, 230] on p "💔 Ansiedad y cambios de humor extremos" at bounding box center [512, 223] width 182 height 14
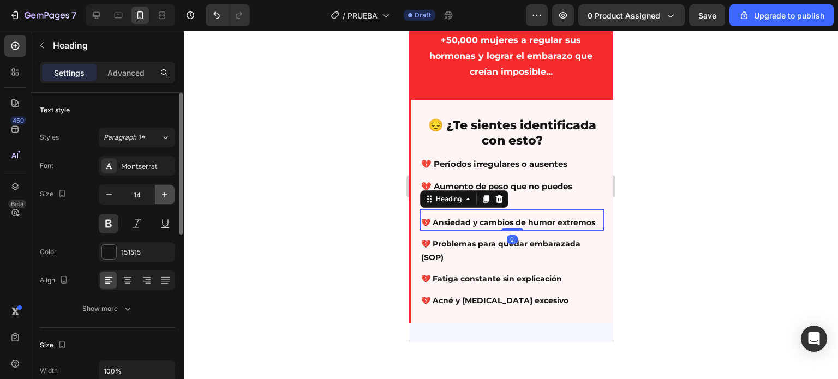
click at [164, 194] on icon "button" at bounding box center [164, 194] width 5 height 5
type input "15"
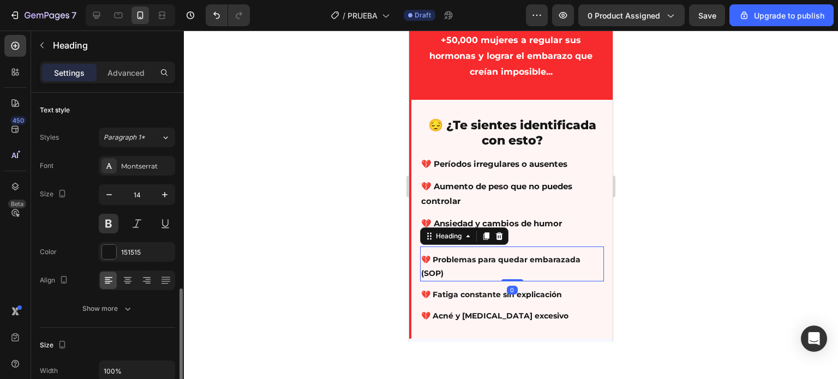
click at [448, 264] on h2 "💔 Problemas para quedar embarazada (SOP)" at bounding box center [512, 266] width 184 height 29
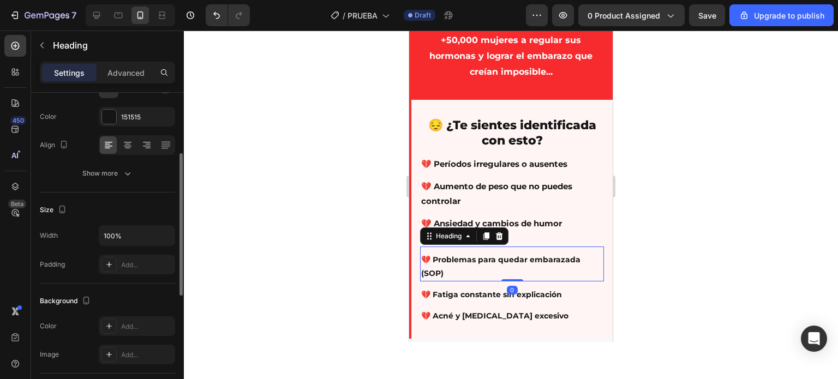
click at [327, 264] on div at bounding box center [511, 205] width 654 height 349
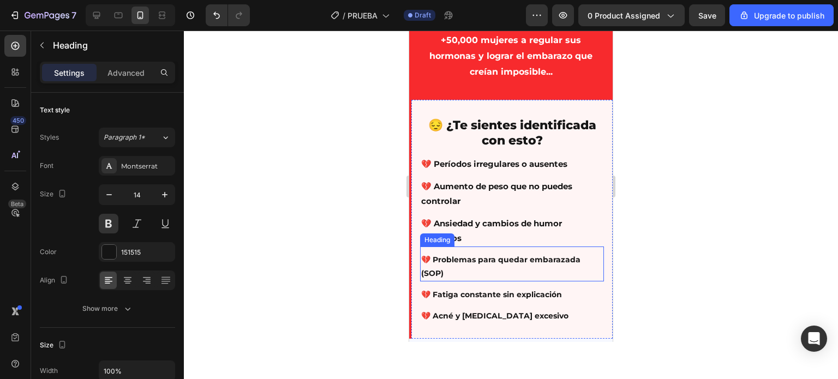
click at [453, 265] on h2 "💔 Problemas para quedar embarazada (SOP)" at bounding box center [512, 266] width 184 height 29
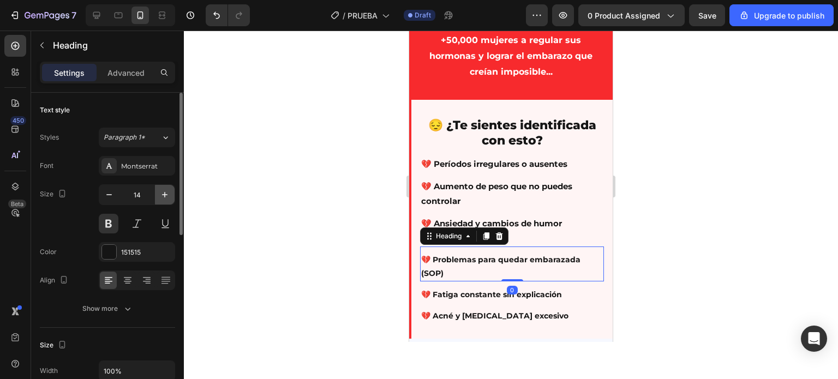
click at [166, 196] on icon "button" at bounding box center [164, 194] width 11 height 11
type input "15"
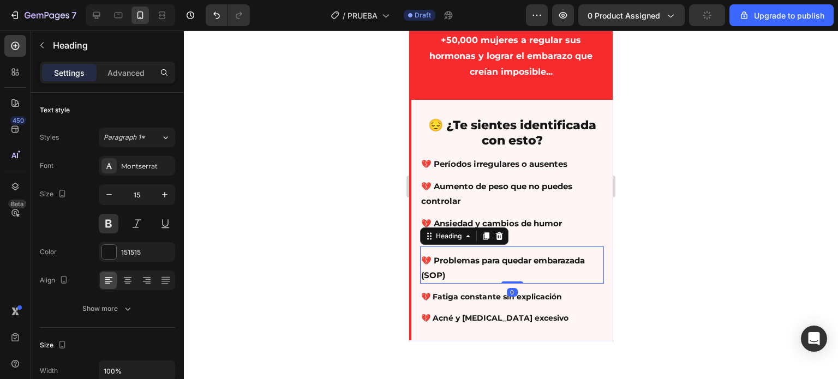
drag, startPoint x: 343, startPoint y: 283, endPoint x: 388, endPoint y: 291, distance: 46.5
click at [345, 285] on div at bounding box center [511, 205] width 654 height 349
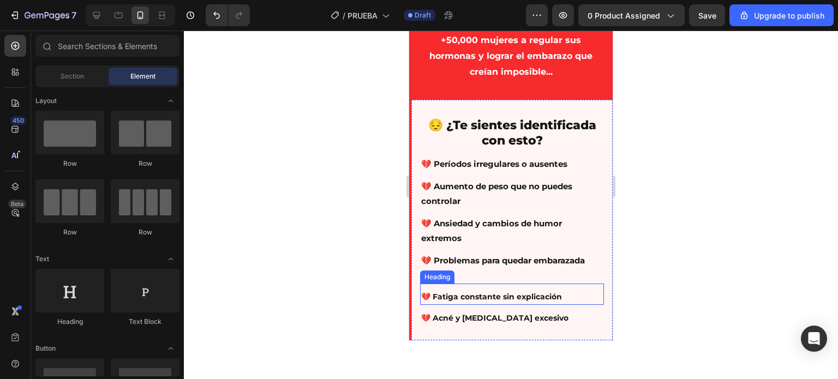
click at [464, 303] on h2 "💔 Fatiga constante sin explicación" at bounding box center [512, 297] width 184 height 16
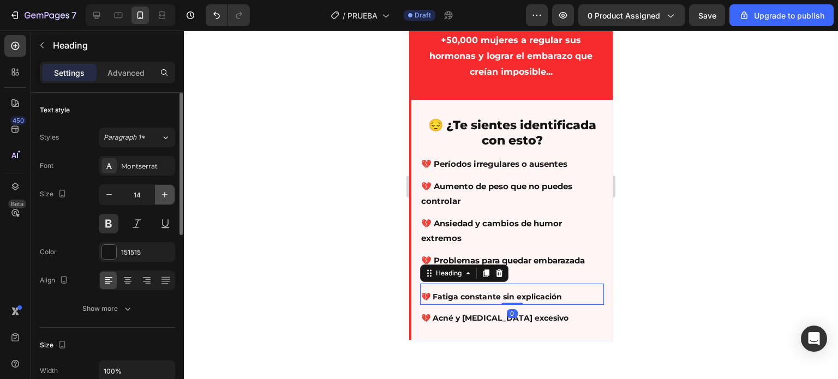
click at [165, 194] on icon "button" at bounding box center [164, 194] width 5 height 5
type input "15"
drag, startPoint x: 355, startPoint y: 305, endPoint x: 397, endPoint y: 320, distance: 44.7
click at [356, 307] on div at bounding box center [511, 205] width 654 height 349
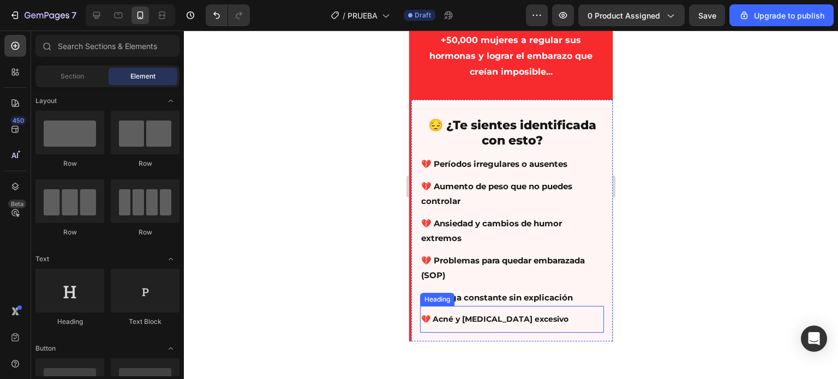
click at [452, 320] on h2 "💔 Acné y [MEDICAL_DATA] excesivo" at bounding box center [512, 320] width 184 height 16
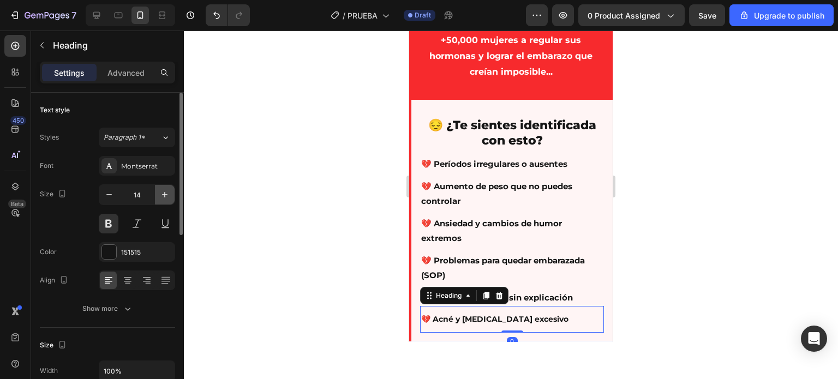
click at [169, 199] on icon "button" at bounding box center [164, 194] width 11 height 11
type input "15"
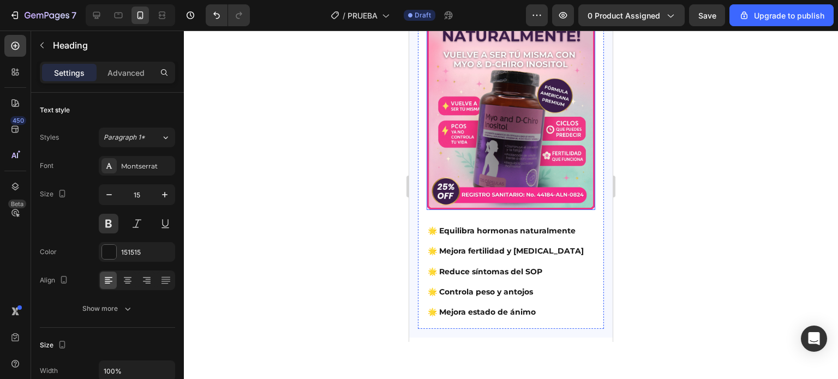
scroll to position [546, 0]
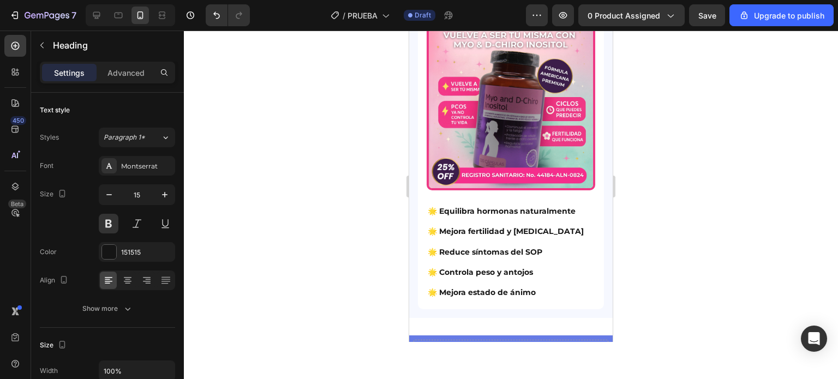
click at [327, 212] on div at bounding box center [511, 205] width 654 height 349
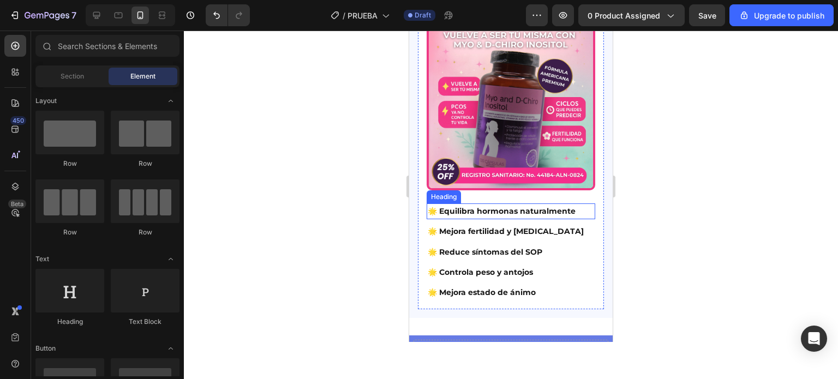
click at [476, 204] on h2 "🌟 Equilibra hormonas naturalmente" at bounding box center [511, 212] width 169 height 16
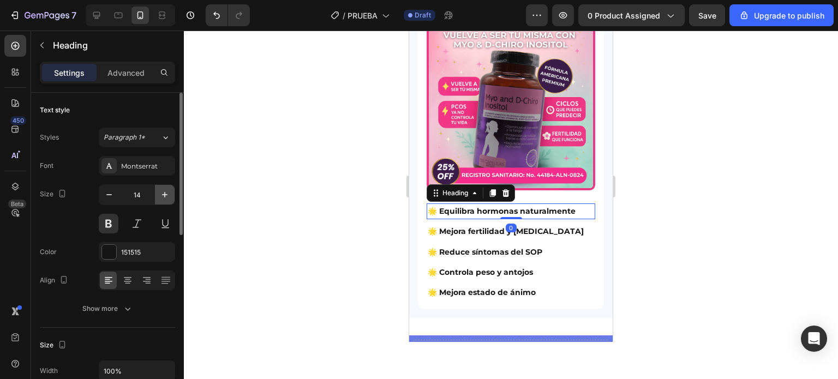
click at [161, 193] on icon "button" at bounding box center [164, 194] width 11 height 11
type input "15"
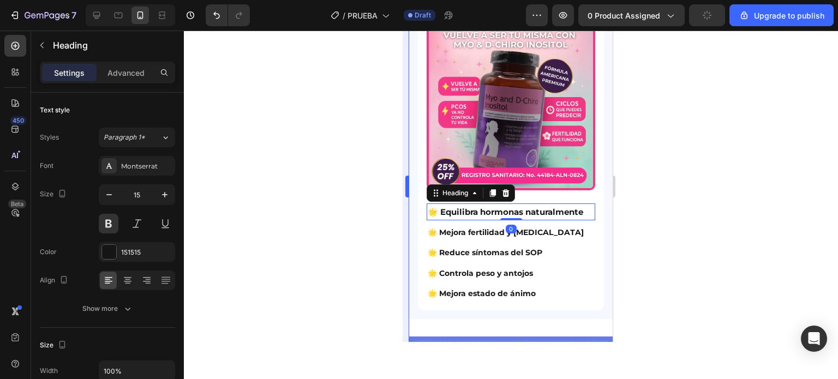
drag, startPoint x: 255, startPoint y: 218, endPoint x: 405, endPoint y: 239, distance: 151.5
click at [259, 220] on div at bounding box center [511, 205] width 654 height 349
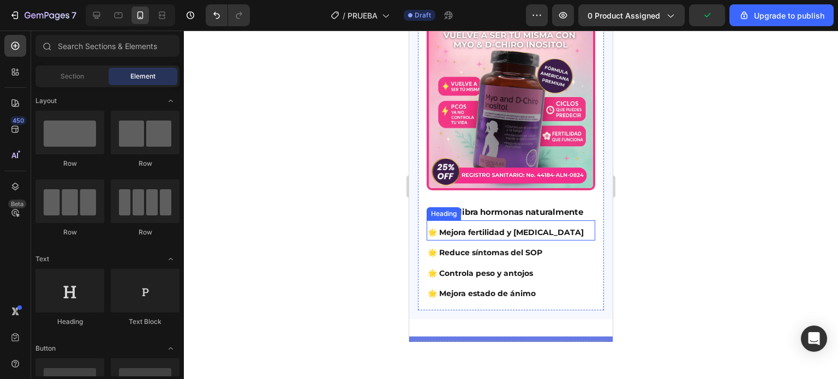
click at [499, 240] on h2 "🌟 Mejora fertilidad y [MEDICAL_DATA]" at bounding box center [511, 233] width 169 height 16
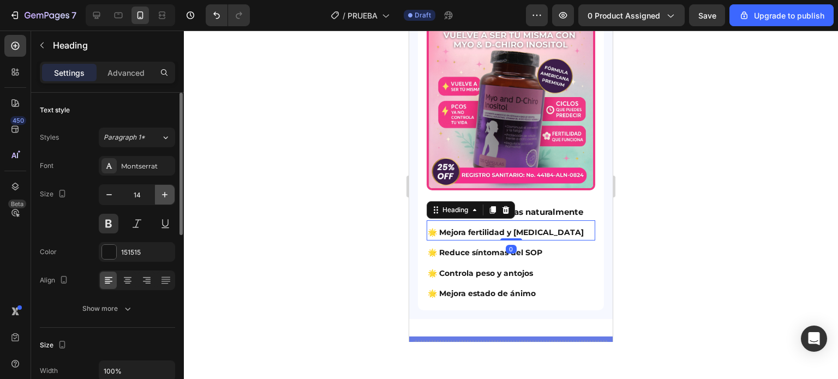
click at [165, 196] on icon "button" at bounding box center [164, 194] width 5 height 5
type input "15"
drag, startPoint x: 308, startPoint y: 271, endPoint x: 386, endPoint y: 279, distance: 78.4
click at [309, 272] on div at bounding box center [511, 205] width 654 height 349
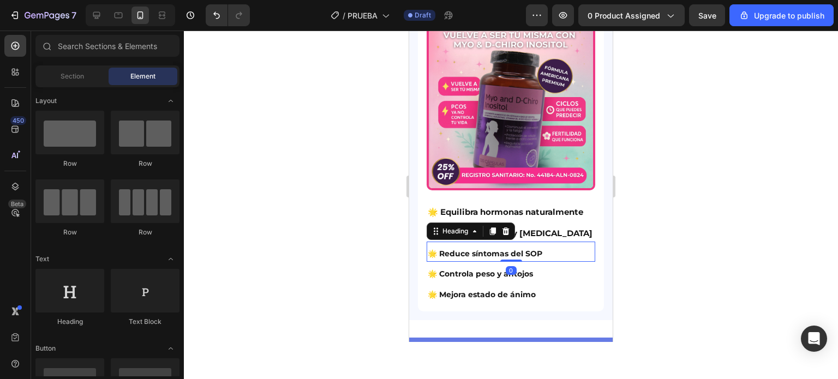
click at [498, 261] on h2 "🌟 Reduce síntomas del SOP" at bounding box center [511, 254] width 169 height 16
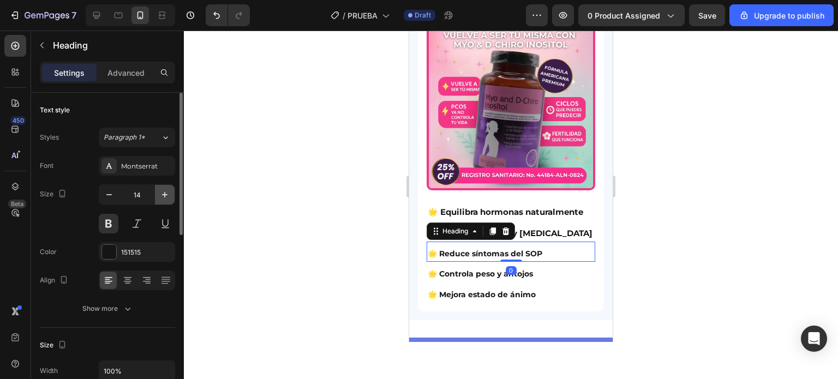
click at [161, 200] on icon "button" at bounding box center [164, 194] width 11 height 11
type input "15"
drag, startPoint x: 277, startPoint y: 246, endPoint x: 369, endPoint y: 270, distance: 94.8
click at [294, 251] on div at bounding box center [511, 205] width 654 height 349
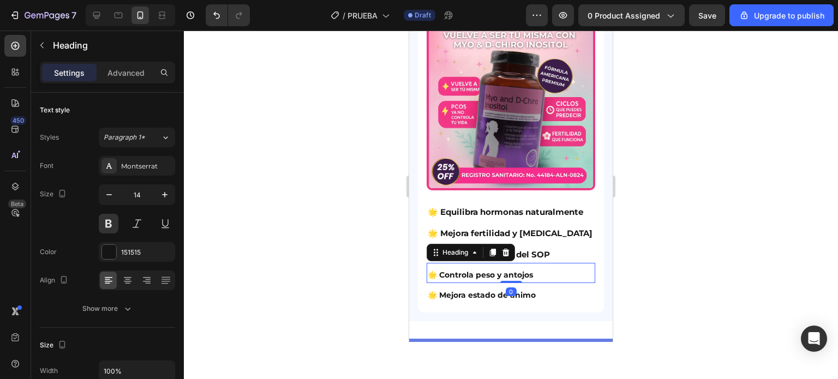
drag, startPoint x: 469, startPoint y: 286, endPoint x: 754, endPoint y: 289, distance: 284.8
click at [469, 283] on h2 "🌟 Controla peso y antojos" at bounding box center [511, 275] width 169 height 16
click at [160, 199] on icon "button" at bounding box center [164, 194] width 11 height 11
type input "15"
click at [326, 279] on div at bounding box center [511, 205] width 654 height 349
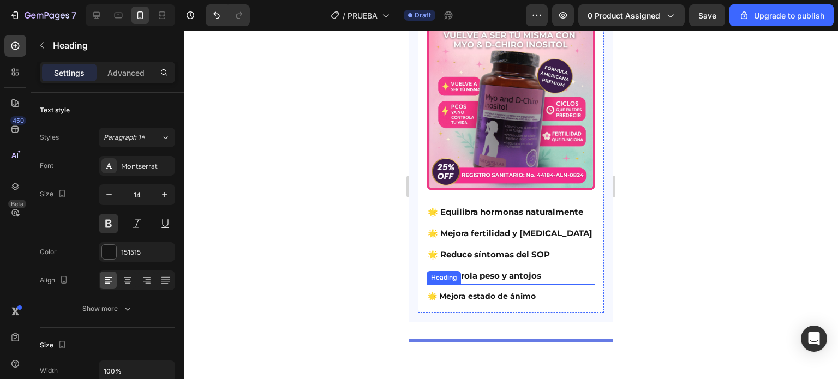
click at [475, 301] on h2 "🌟 Mejora estado de ánimo" at bounding box center [511, 297] width 169 height 16
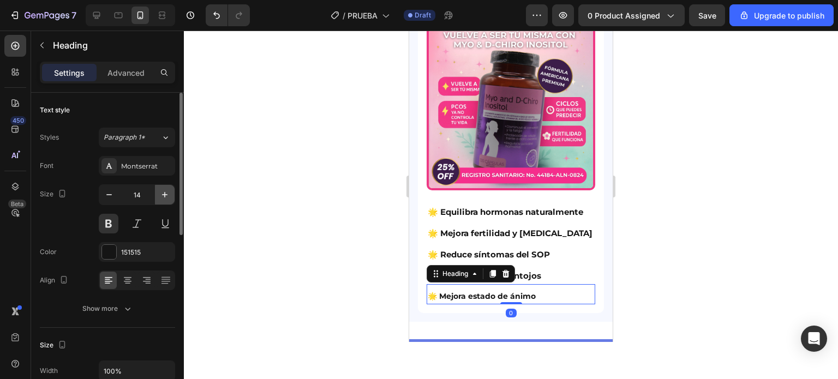
click at [170, 192] on icon "button" at bounding box center [164, 194] width 11 height 11
type input "15"
click at [340, 215] on div at bounding box center [511, 205] width 654 height 349
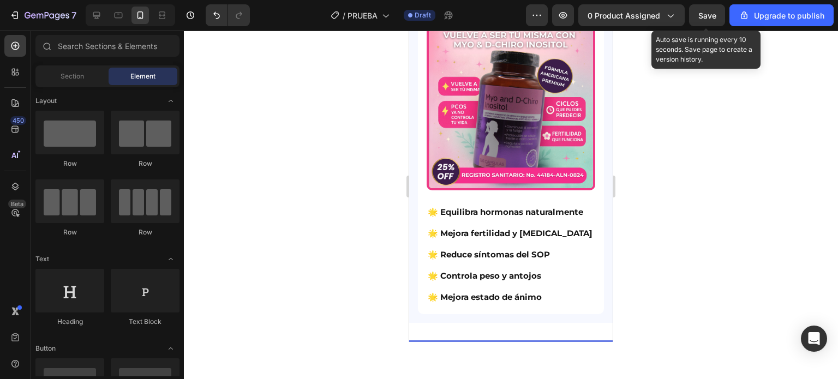
click at [714, 15] on span "Save" at bounding box center [707, 15] width 18 height 9
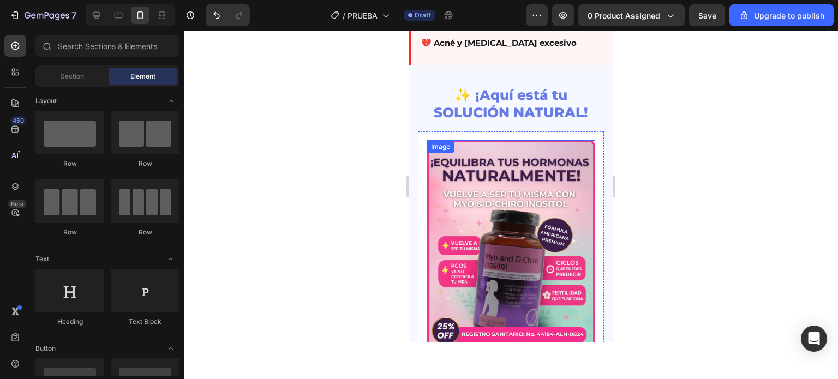
scroll to position [382, 0]
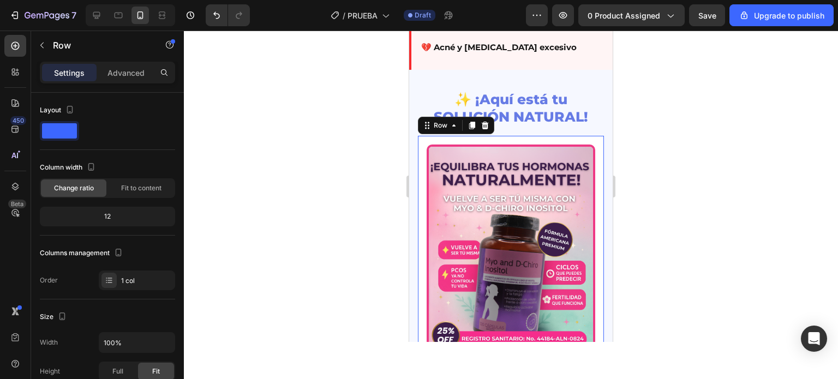
click at [501, 136] on div "Image 🌟 Equilibra hormonas naturalmente Heading 🌟 Mejora fertilidad y [MEDICAL_…" at bounding box center [511, 307] width 186 height 342
click at [141, 64] on div "Advanced" at bounding box center [126, 72] width 55 height 17
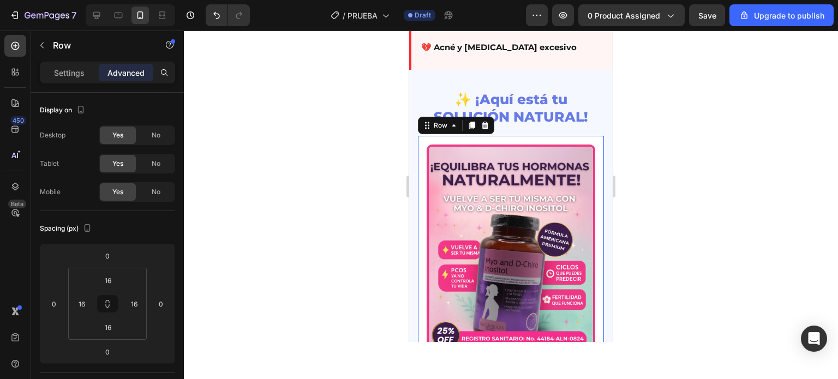
click at [328, 202] on div at bounding box center [511, 205] width 654 height 349
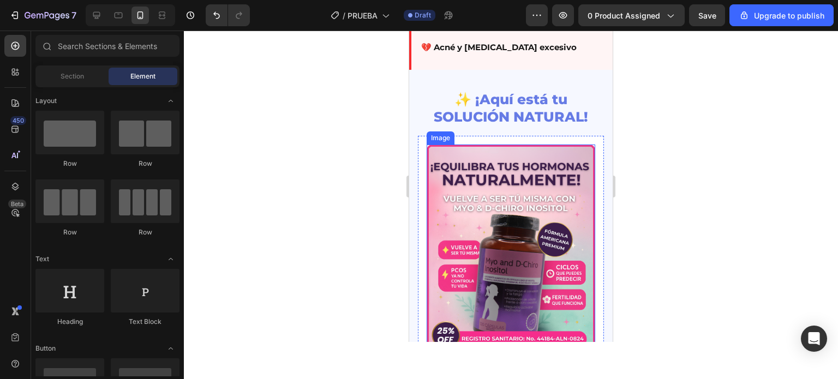
click at [499, 159] on img at bounding box center [511, 250] width 169 height 210
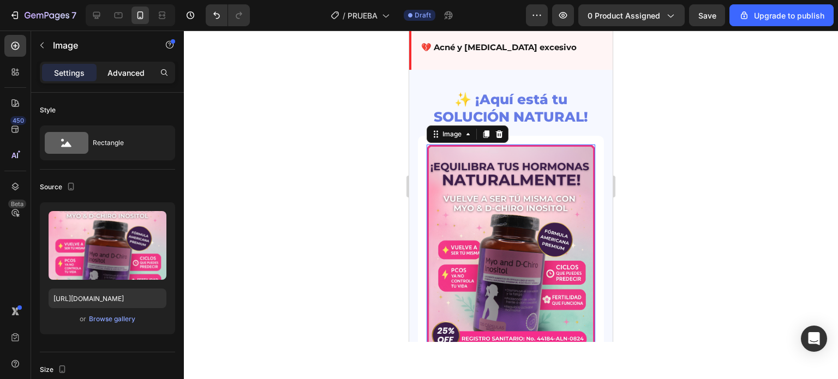
click at [125, 73] on p "Advanced" at bounding box center [125, 72] width 37 height 11
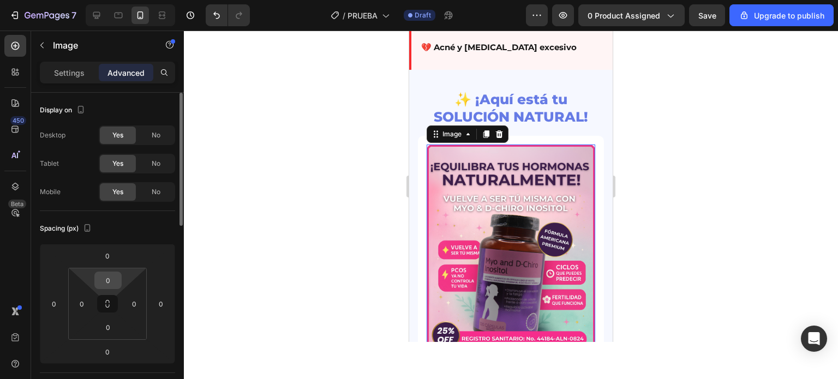
click at [108, 281] on input "0" at bounding box center [108, 280] width 22 height 16
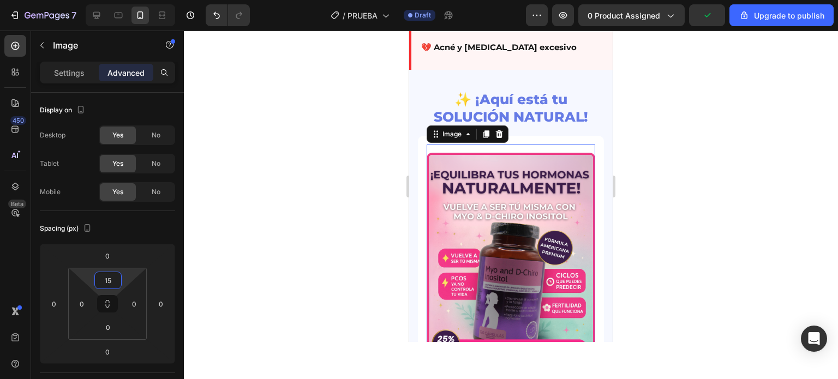
type input "15"
click at [669, 195] on div at bounding box center [511, 205] width 654 height 349
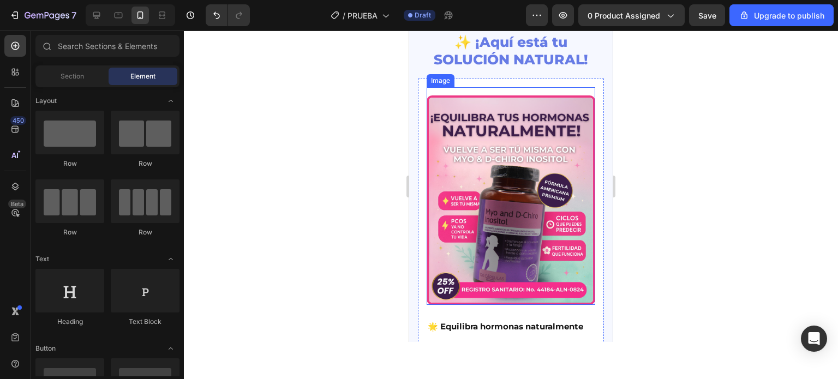
scroll to position [491, 0]
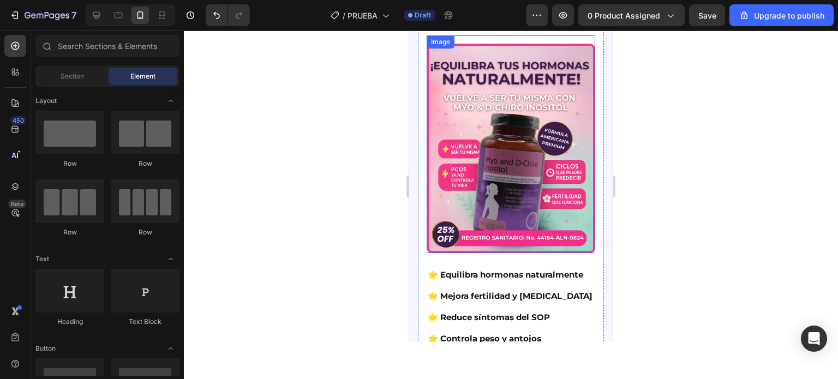
click at [485, 233] on img at bounding box center [511, 149] width 169 height 210
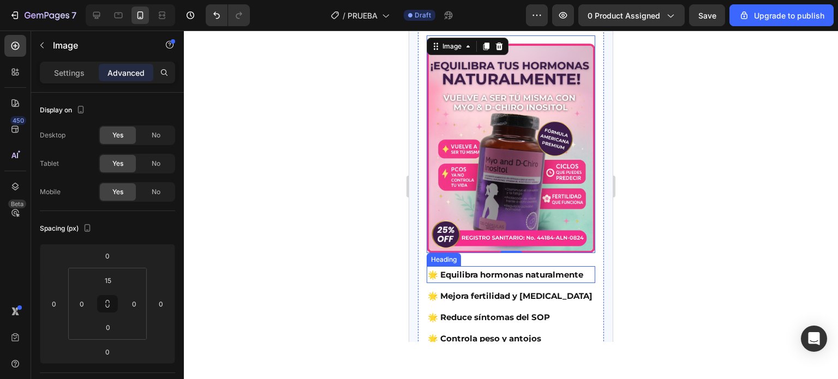
click at [469, 268] on h2 "🌟 Equilibra hormonas naturalmente" at bounding box center [511, 274] width 169 height 17
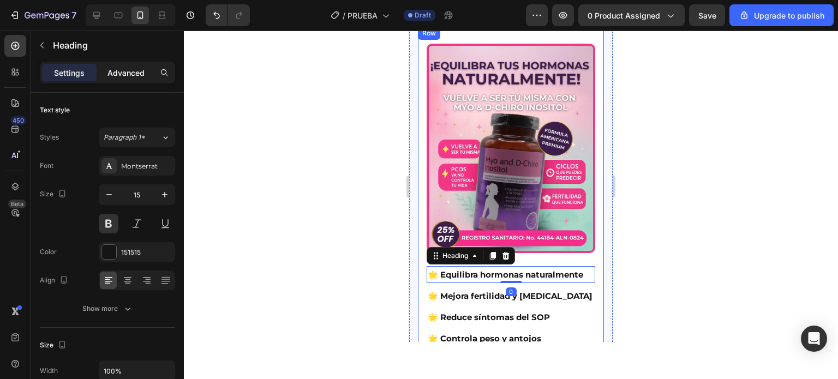
click at [134, 68] on p "Advanced" at bounding box center [125, 72] width 37 height 11
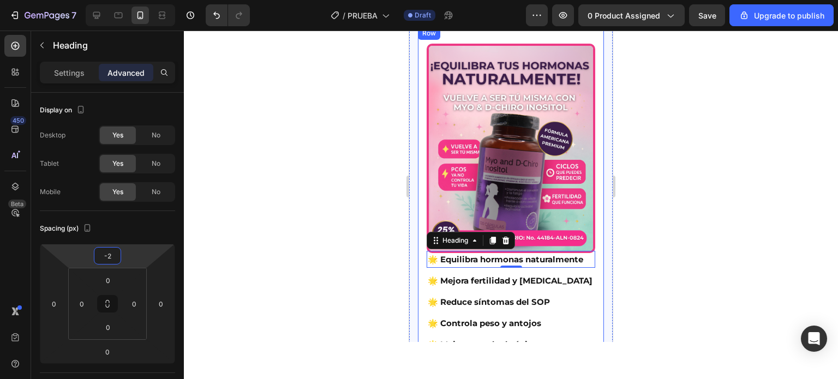
type input "0"
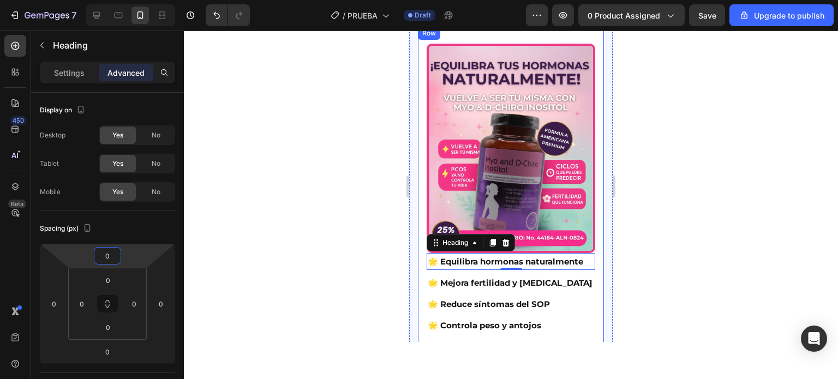
drag, startPoint x: 129, startPoint y: 253, endPoint x: 128, endPoint y: 259, distance: 6.6
click at [128, 0] on html "7 / PRUEBA Draft Preview 0 product assigned Save Upgrade to publish 450 Beta Se…" at bounding box center [419, 0] width 838 height 0
click at [109, 274] on input "0" at bounding box center [108, 280] width 22 height 16
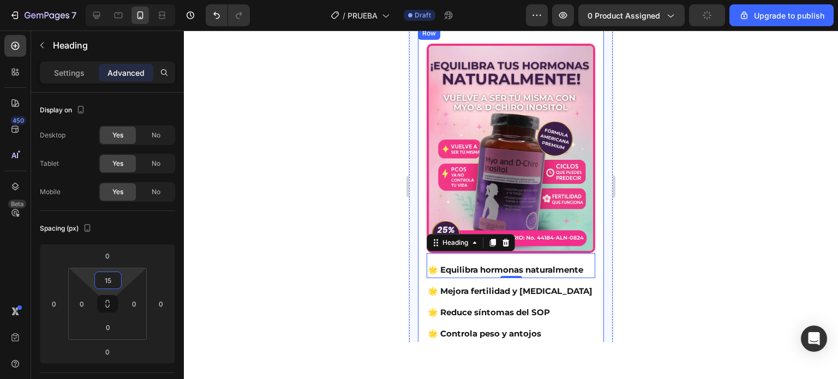
type input "15"
click at [325, 228] on div at bounding box center [511, 205] width 654 height 349
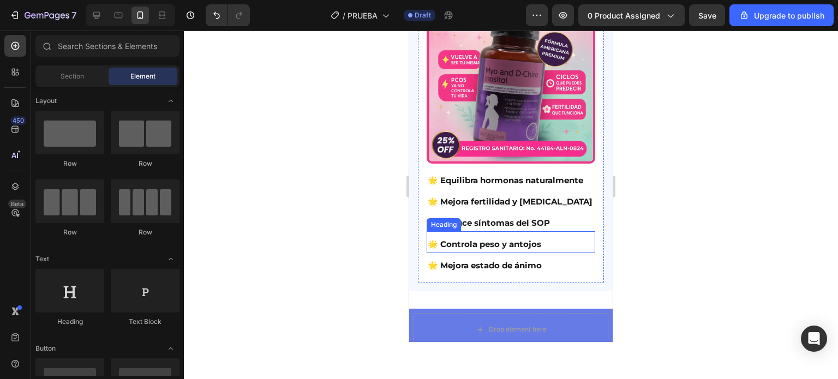
scroll to position [600, 0]
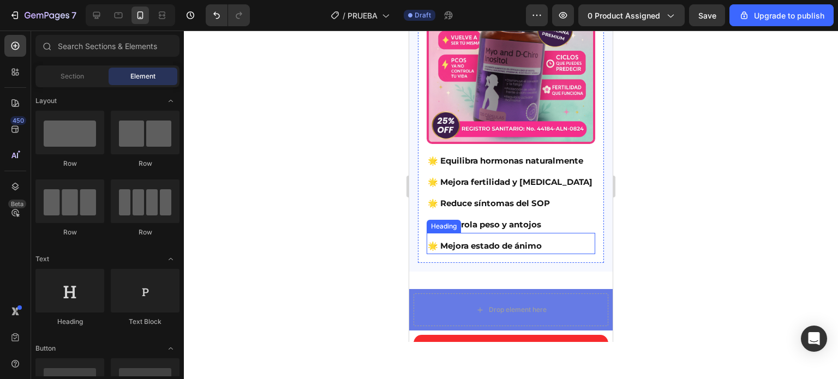
click at [476, 248] on h2 "🌟 Mejora estado de ánimo" at bounding box center [511, 245] width 169 height 17
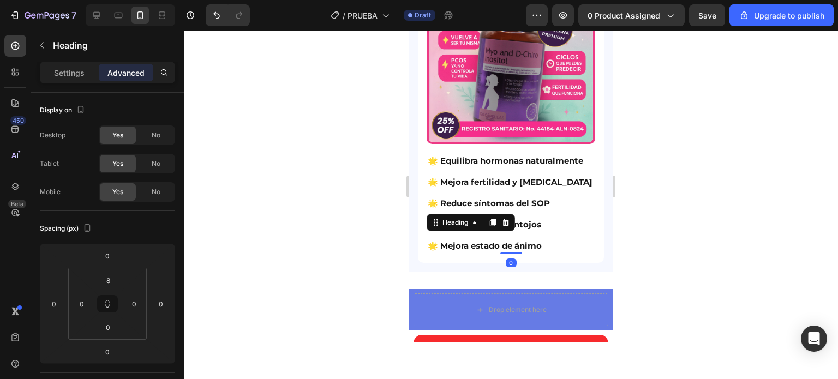
click at [115, 68] on p "Advanced" at bounding box center [125, 72] width 37 height 11
click at [112, 331] on input "0" at bounding box center [108, 327] width 22 height 16
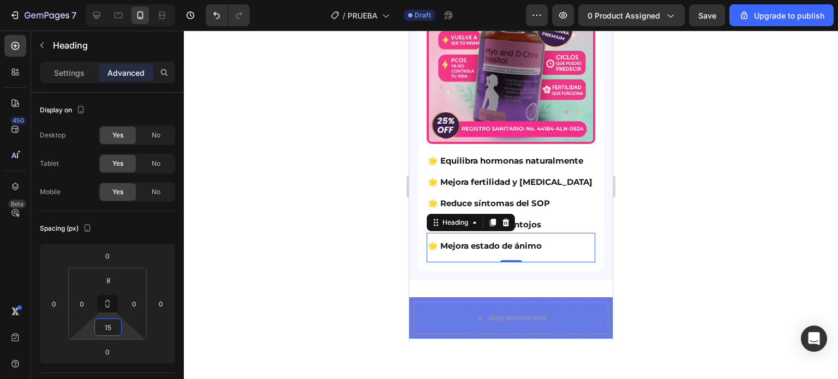
type input "15"
click at [338, 253] on div at bounding box center [511, 205] width 654 height 349
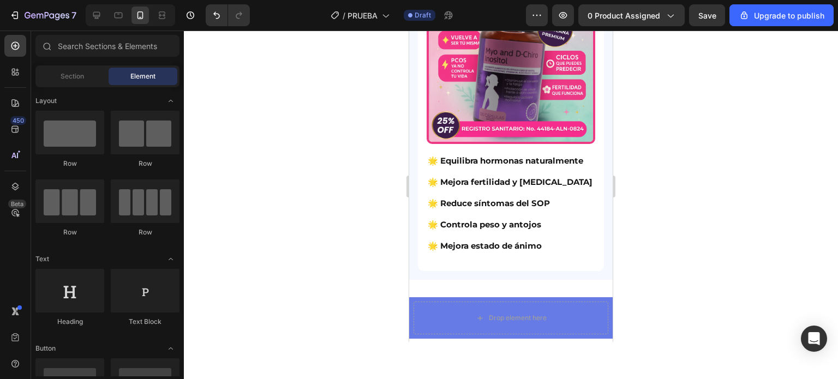
click at [715, 216] on div at bounding box center [511, 205] width 654 height 349
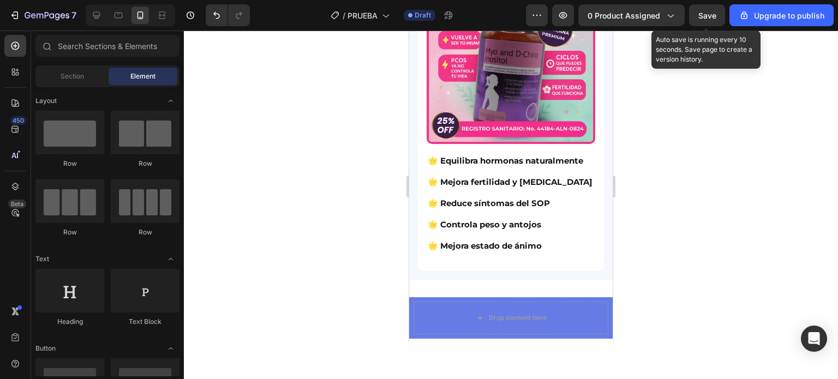
click at [699, 15] on span "Save" at bounding box center [707, 15] width 18 height 9
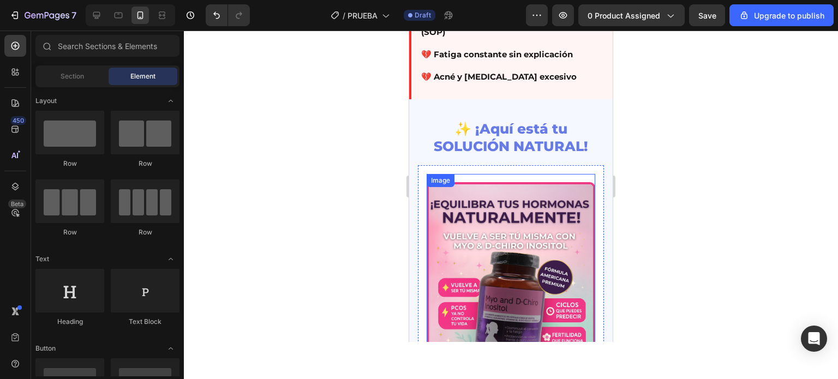
scroll to position [327, 0]
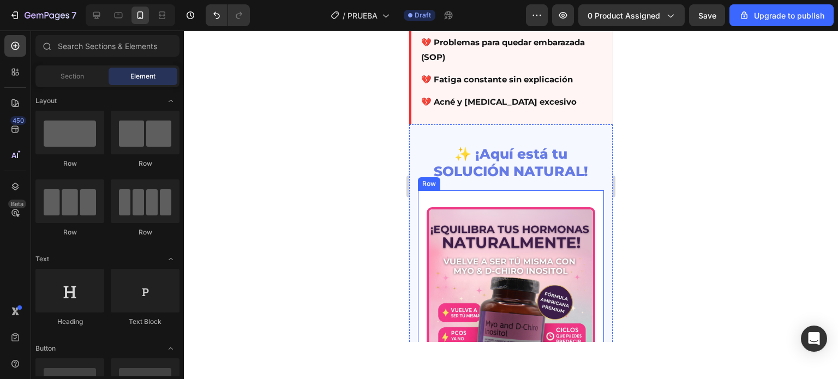
click at [484, 194] on div "Image 🌟 Equilibra hormonas naturalmente Heading 🌟 Mejora fertilidad y [MEDICAL_…" at bounding box center [511, 367] width 186 height 354
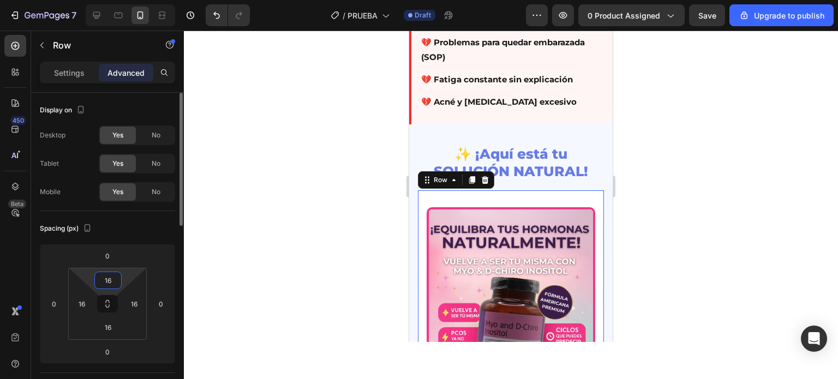
click at [115, 274] on input "16" at bounding box center [108, 280] width 22 height 16
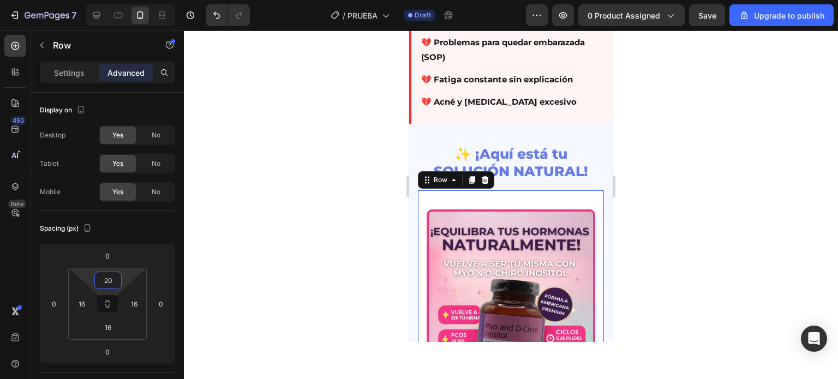
type input "20"
click at [319, 166] on div at bounding box center [511, 205] width 654 height 349
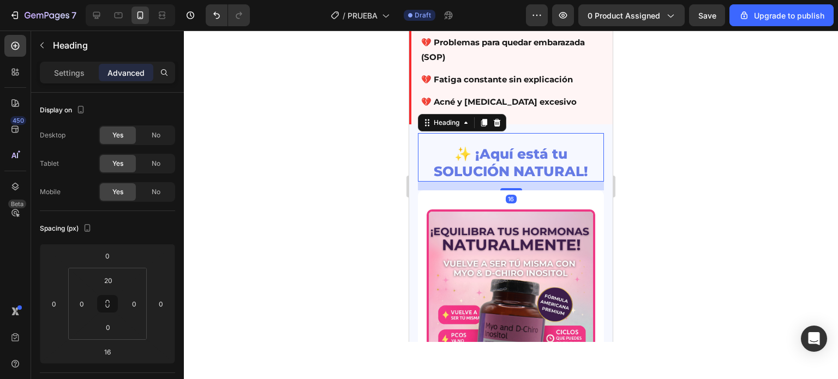
click at [511, 175] on h2 "✨ ¡Aquí está tu SOLUCIÓN NATURAL!" at bounding box center [511, 163] width 186 height 38
click at [104, 331] on input "0" at bounding box center [108, 327] width 22 height 16
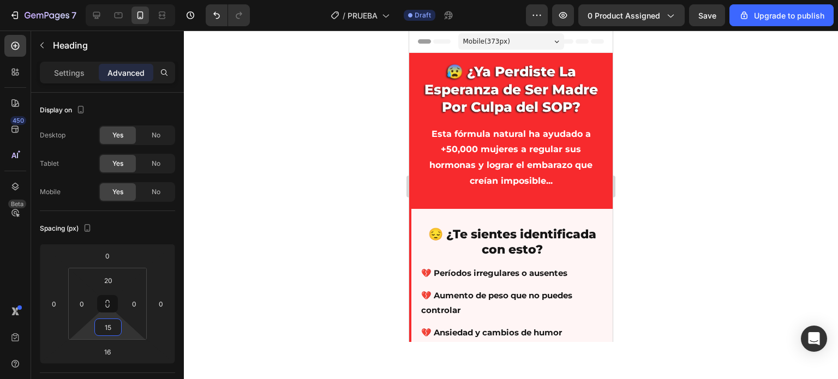
scroll to position [327, 0]
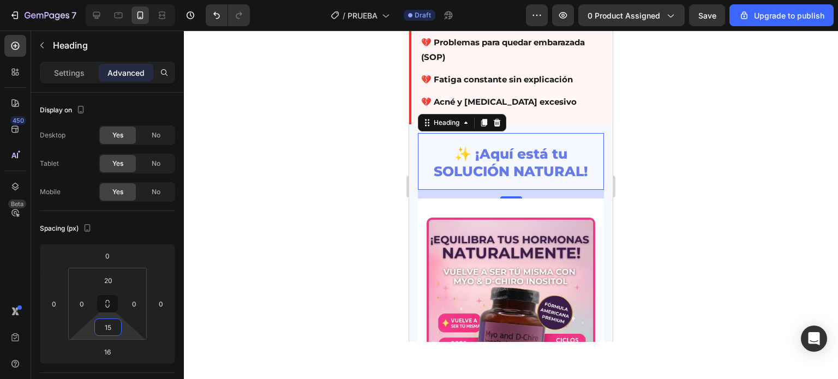
type input "15"
click at [349, 222] on div at bounding box center [511, 205] width 654 height 349
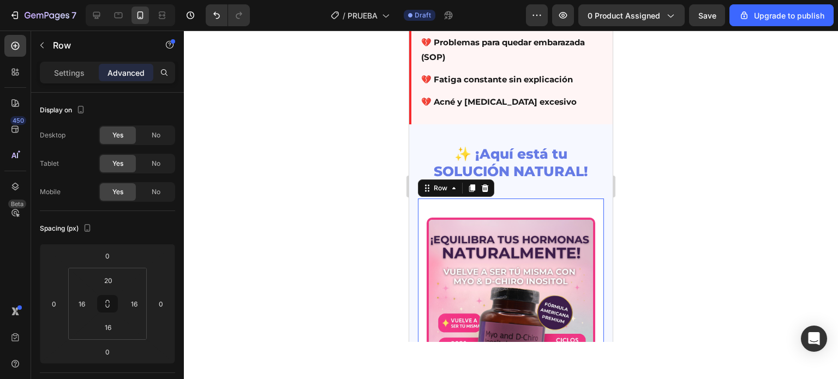
click at [448, 202] on div "Image 🌟 Equilibra hormonas naturalmente Heading 🌟 Mejora fertilidad y [MEDICAL_…" at bounding box center [511, 377] width 186 height 356
click at [112, 276] on input "20" at bounding box center [108, 280] width 22 height 16
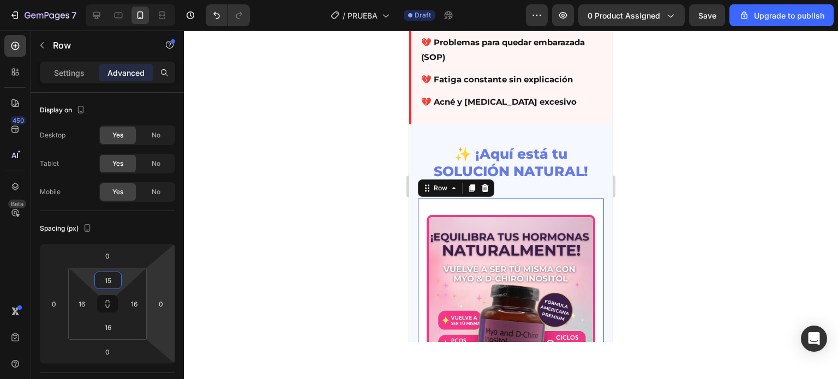
type input "15"
click at [330, 235] on div at bounding box center [511, 205] width 654 height 349
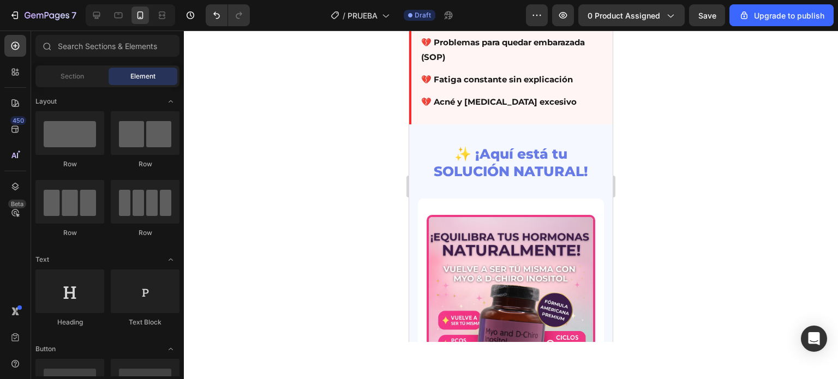
click at [375, 183] on div at bounding box center [511, 205] width 654 height 349
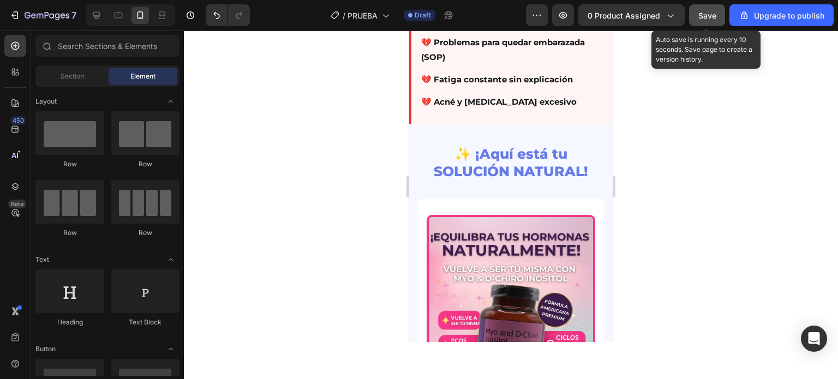
click at [720, 14] on button "Save" at bounding box center [707, 15] width 36 height 22
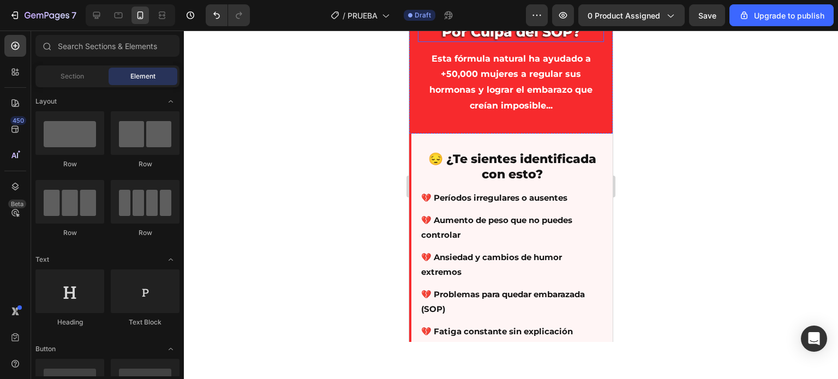
scroll to position [0, 0]
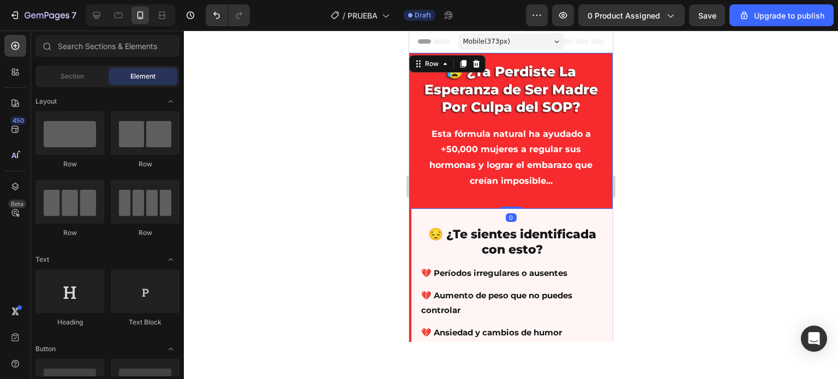
click at [490, 54] on div "😰 ¿Ya Perdiste La Esperanza de Ser Madre Por Culpa del SOP? Heading Esta fórmul…" at bounding box center [511, 131] width 204 height 156
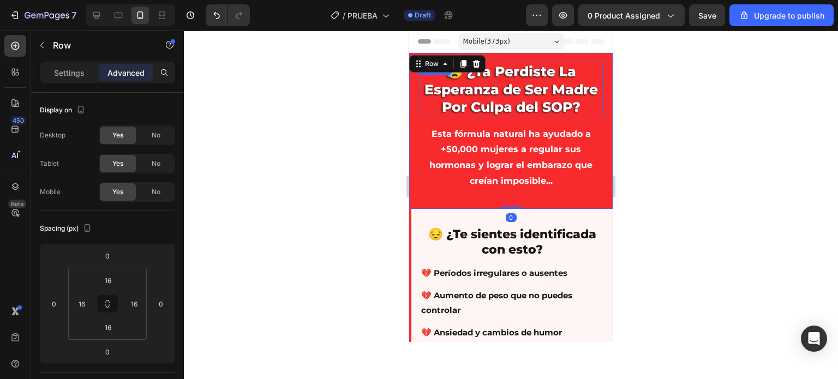
click at [498, 70] on div "😰 ¿Ya Perdiste La Esperanza de Ser Madre Por Culpa del SOP? Heading" at bounding box center [511, 90] width 186 height 56
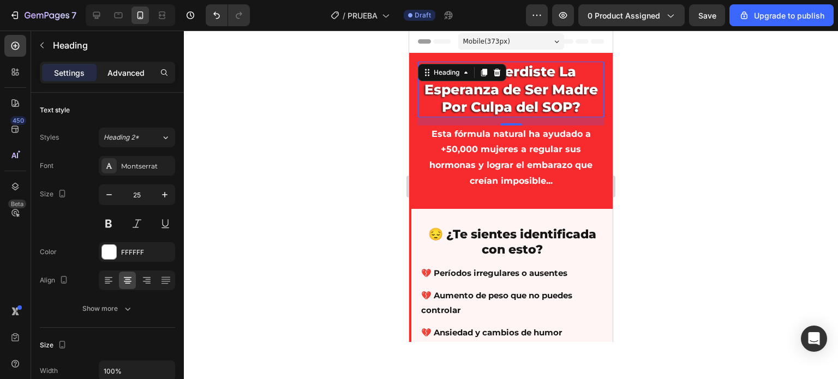
click at [137, 76] on p "Advanced" at bounding box center [125, 72] width 37 height 11
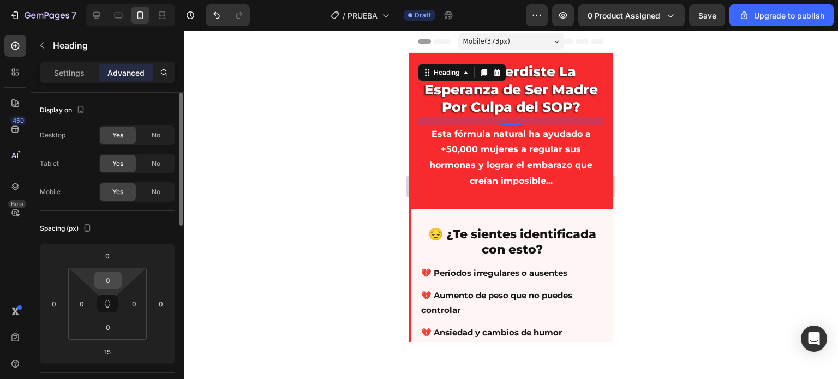
click at [112, 276] on input "0" at bounding box center [108, 280] width 22 height 16
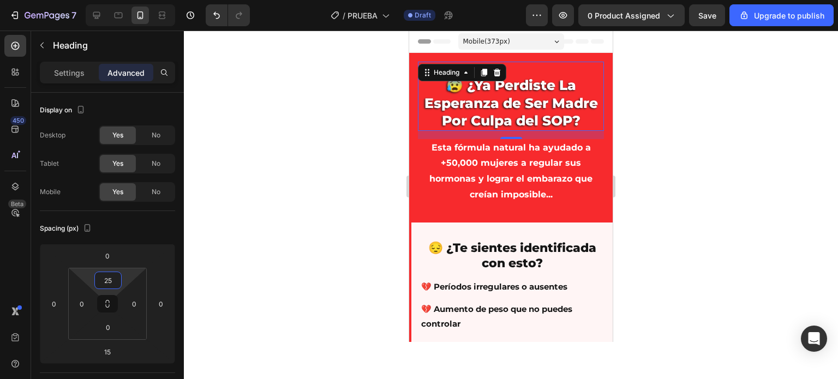
type input "25"
click at [343, 165] on div at bounding box center [511, 205] width 654 height 349
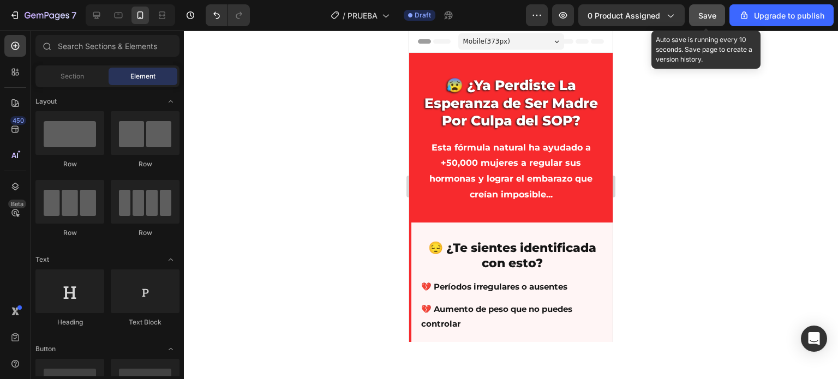
click at [714, 23] on button "Save" at bounding box center [707, 15] width 36 height 22
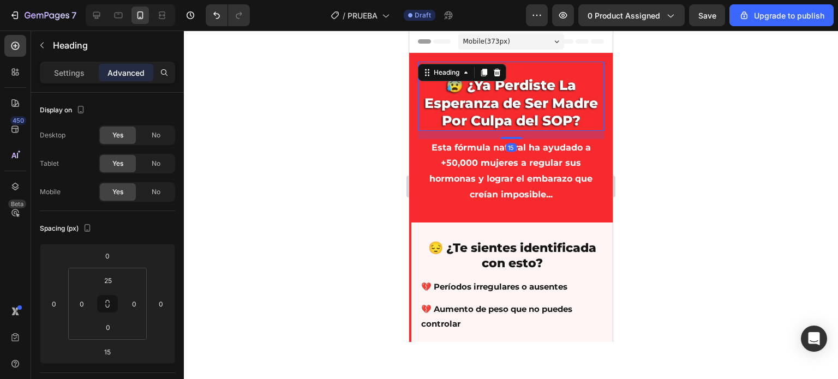
click at [498, 88] on p "😰 ¿Ya Perdiste La Esperanza de Ser Madre Por Culpa del SOP?" at bounding box center [511, 102] width 184 height 53
click at [107, 283] on input "25" at bounding box center [108, 280] width 22 height 16
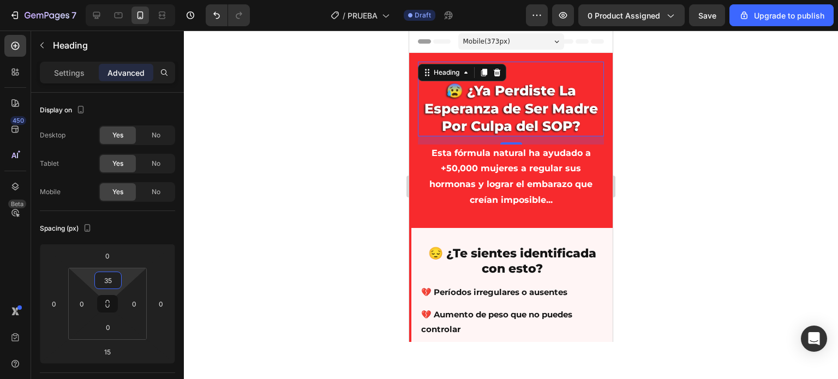
type input "35"
click at [270, 222] on div at bounding box center [511, 205] width 654 height 349
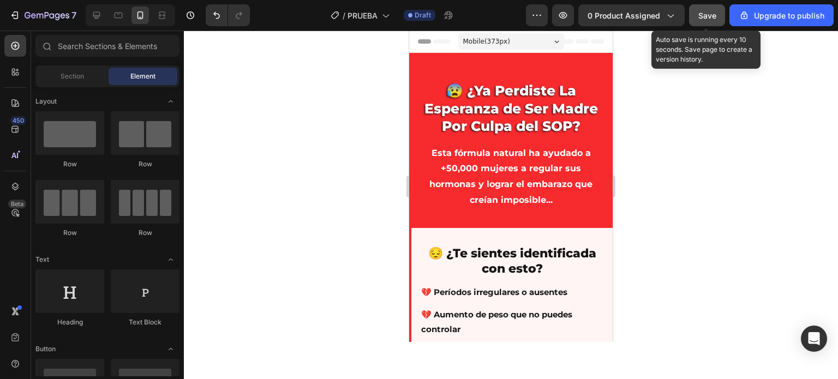
click at [705, 5] on button "Save" at bounding box center [707, 15] width 36 height 22
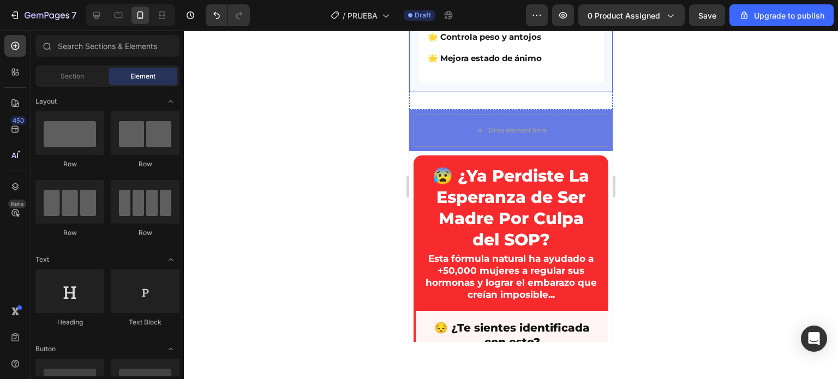
scroll to position [818, 0]
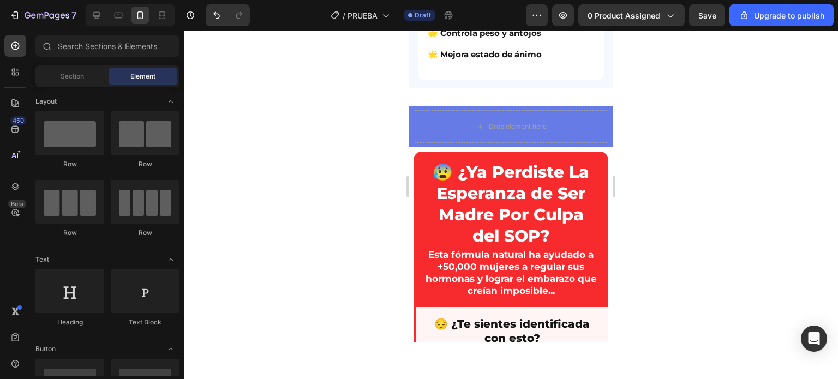
click at [360, 107] on div at bounding box center [511, 205] width 654 height 349
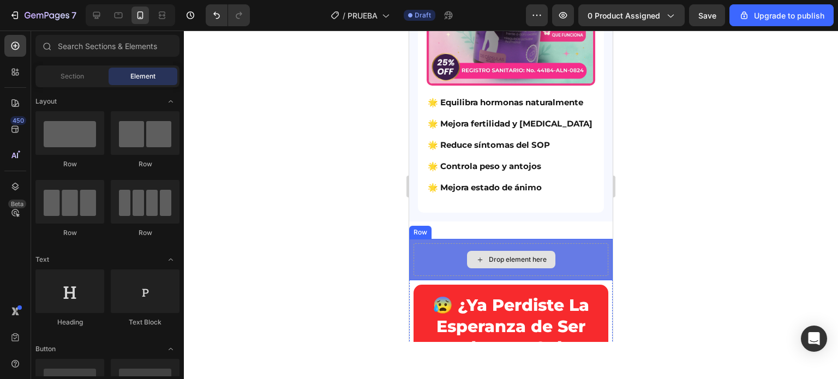
scroll to position [655, 0]
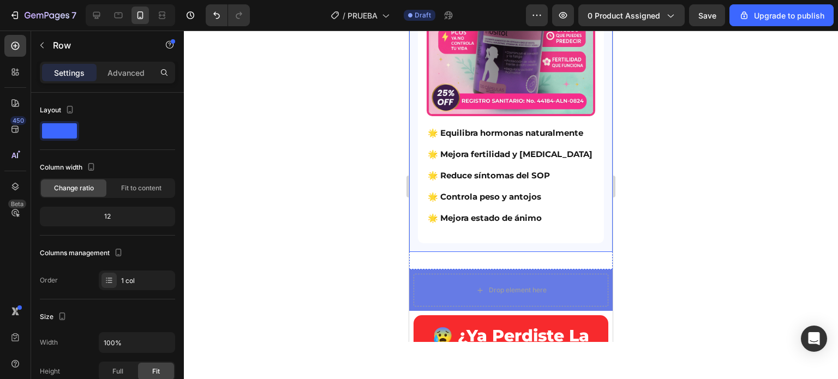
click at [412, 250] on div "✨ ¡Aquí está tu SOLUCIÓN NATURAL! Heading Image 🌟 Equilibra hormonas naturalmen…" at bounding box center [511, 34] width 204 height 436
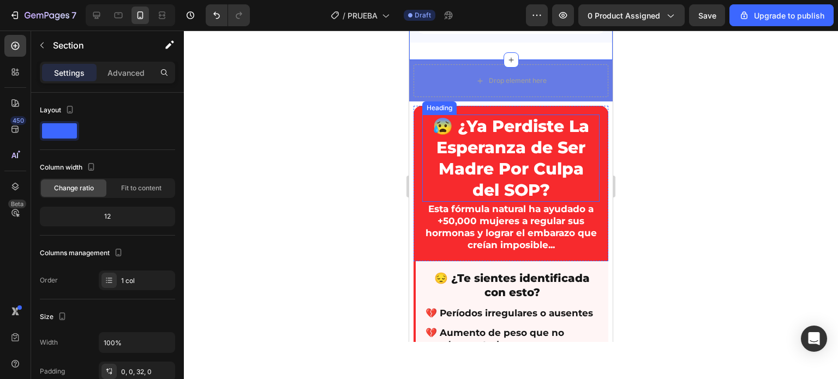
scroll to position [873, 0]
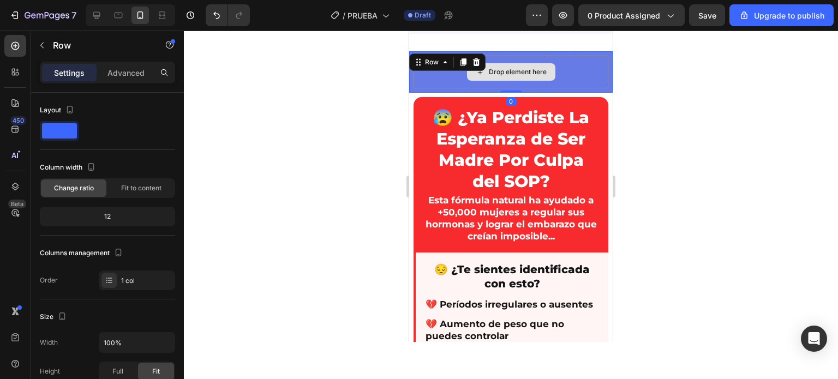
click at [439, 86] on div "Drop element here" at bounding box center [511, 72] width 195 height 33
click at [478, 66] on icon at bounding box center [476, 62] width 7 height 8
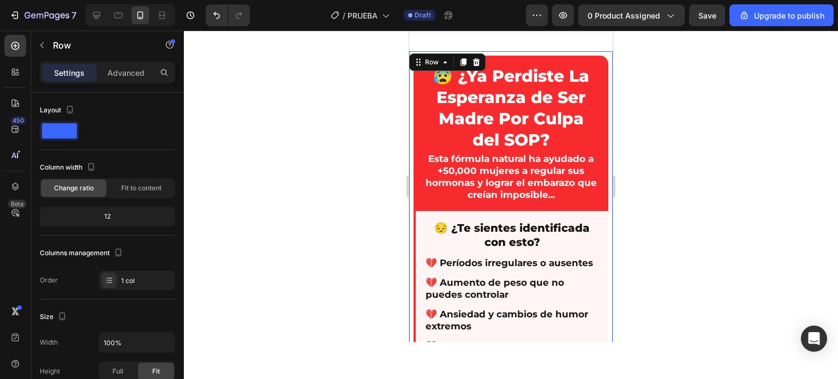
click at [472, 63] on icon at bounding box center [476, 62] width 9 height 9
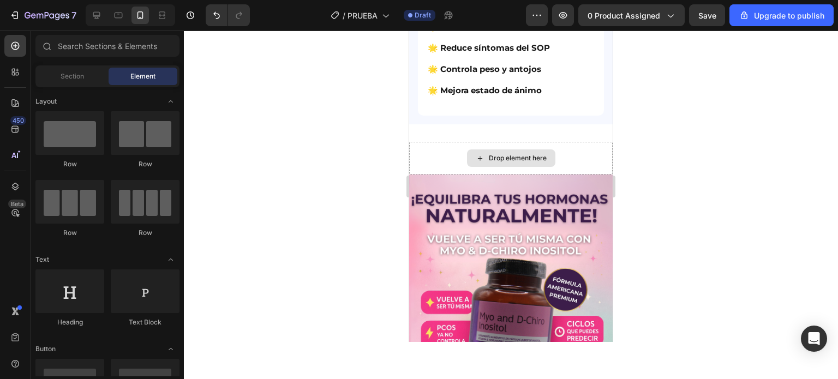
scroll to position [764, 0]
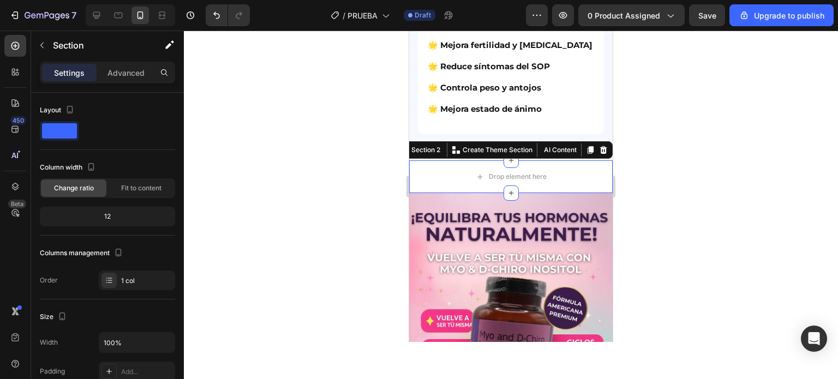
click at [362, 173] on div at bounding box center [511, 205] width 654 height 349
click at [413, 169] on div "Drop element here" at bounding box center [511, 176] width 204 height 33
click at [600, 152] on icon at bounding box center [603, 150] width 7 height 8
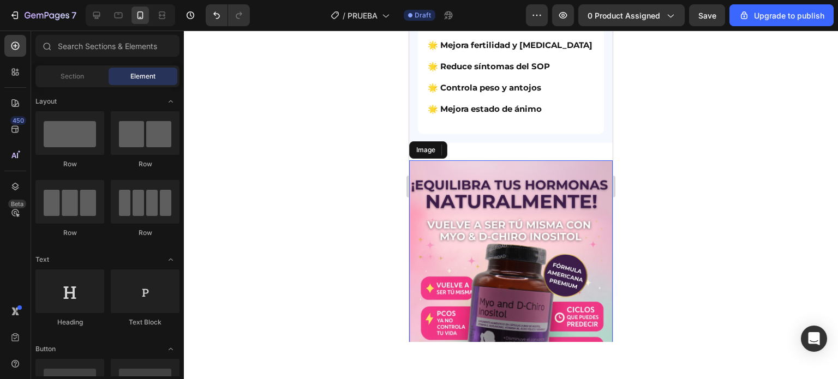
click at [421, 175] on img at bounding box center [511, 287] width 204 height 254
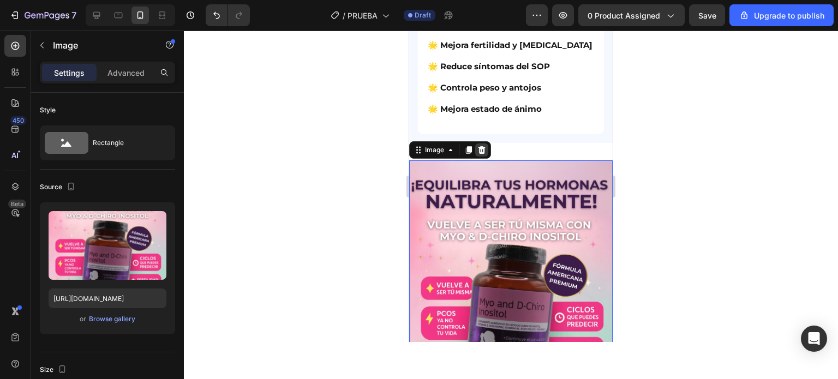
click at [484, 154] on icon at bounding box center [481, 150] width 7 height 8
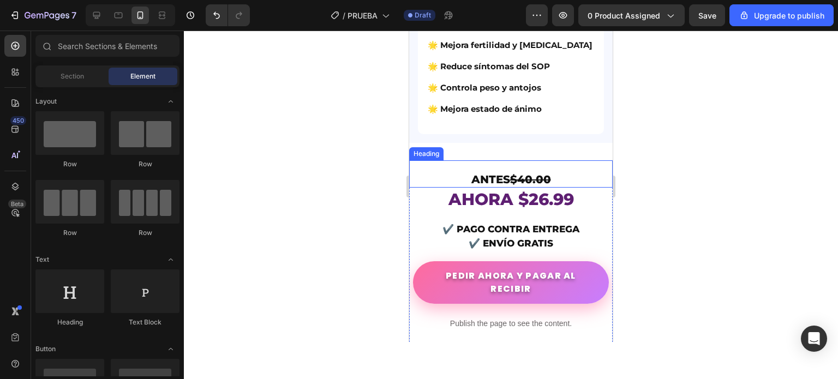
click at [431, 177] on h2 "ANTES $40.00" at bounding box center [511, 179] width 204 height 16
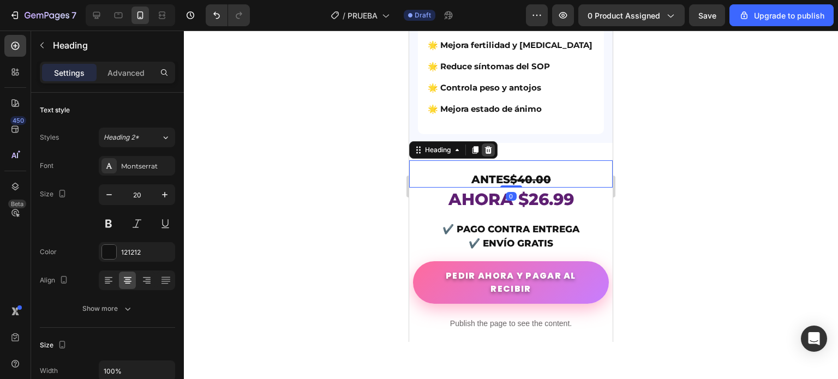
click at [488, 157] on div at bounding box center [488, 149] width 13 height 13
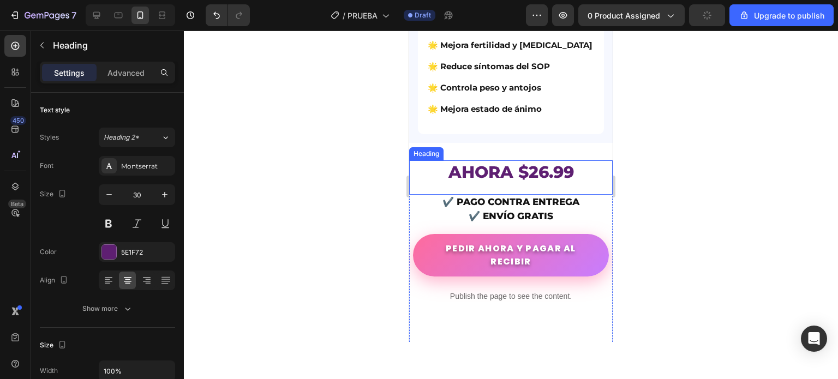
click at [427, 178] on h2 "AHORA $26.99" at bounding box center [511, 171] width 204 height 23
click at [493, 155] on div at bounding box center [488, 149] width 13 height 13
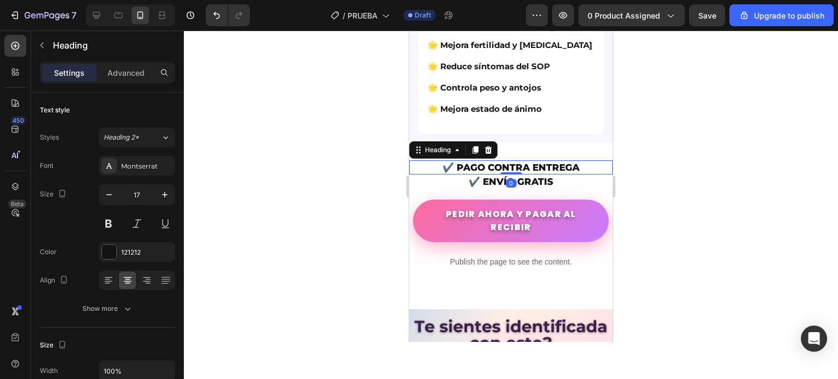
click at [419, 165] on h2 "✔️ PAGO CONTRA ENTREGA" at bounding box center [511, 167] width 204 height 14
click at [489, 154] on icon at bounding box center [488, 150] width 9 height 9
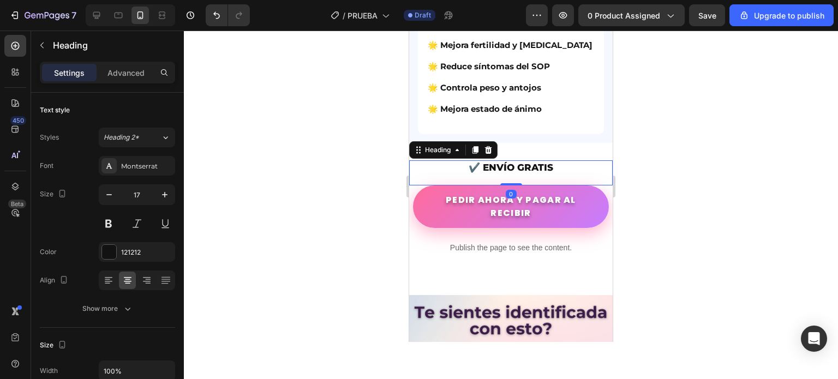
click at [443, 175] on h2 "✔️ ENVÍO GRATIS" at bounding box center [511, 167] width 204 height 14
click at [493, 154] on icon at bounding box center [488, 150] width 9 height 9
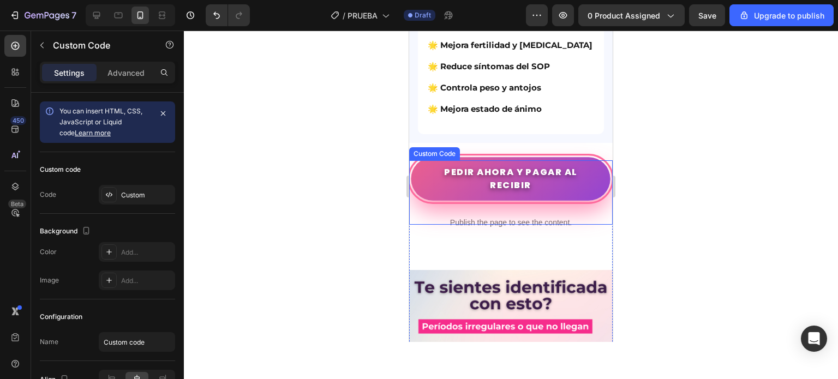
click at [430, 171] on link "PEDIR AHORA Y PAGAR AL RECIBIR" at bounding box center [510, 181] width 195 height 43
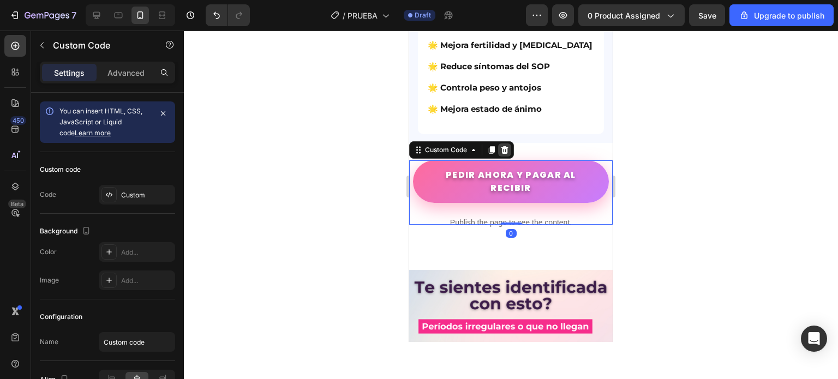
click at [502, 154] on icon at bounding box center [504, 150] width 7 height 8
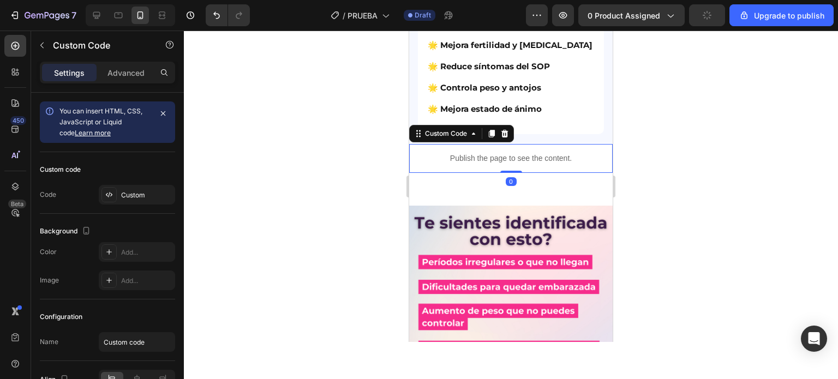
click at [433, 158] on p "Publish the page to see the content." at bounding box center [511, 158] width 204 height 11
click at [504, 137] on icon at bounding box center [504, 134] width 7 height 8
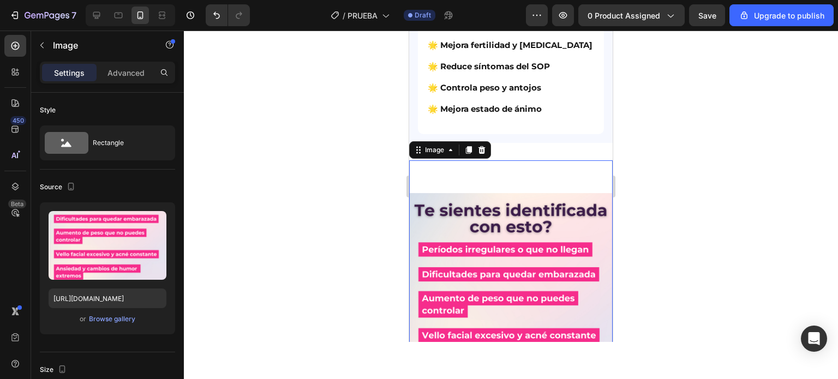
click at [439, 176] on div "Image 0" at bounding box center [511, 309] width 204 height 298
click at [480, 154] on icon at bounding box center [481, 150] width 7 height 8
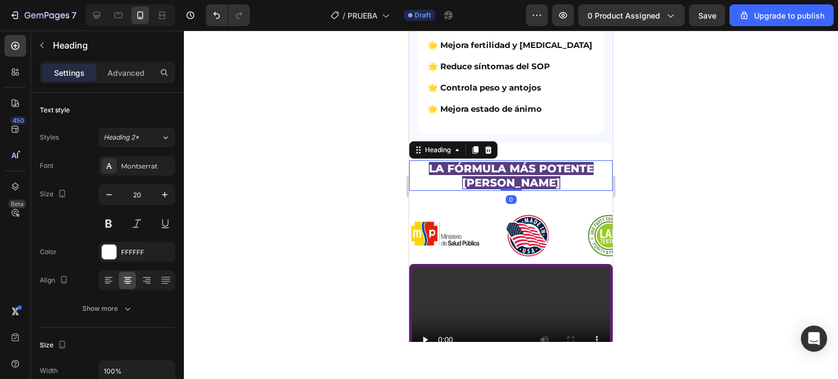
click at [419, 170] on h2 "LA FÓRMULA MÁS POTENTE DEL MERCADO" at bounding box center [511, 175] width 204 height 31
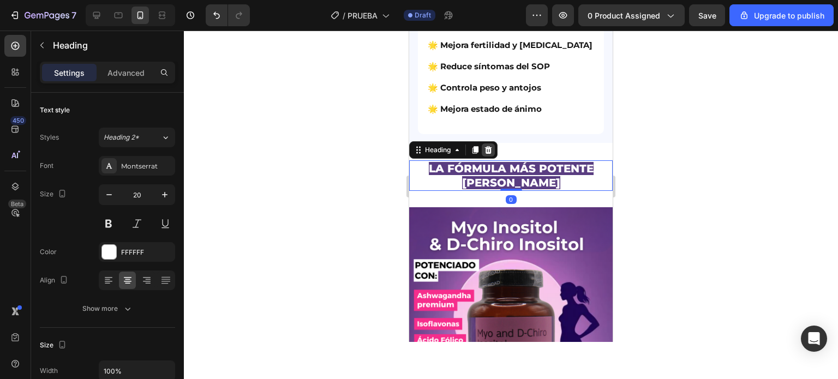
click at [487, 154] on icon at bounding box center [488, 150] width 9 height 9
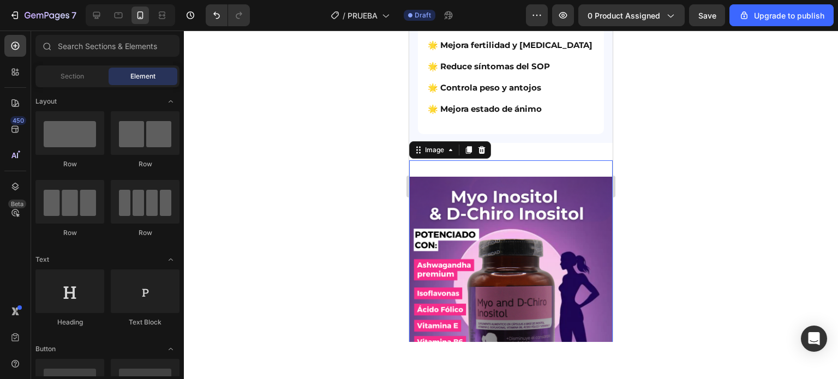
click at [430, 176] on div "Image 0" at bounding box center [511, 295] width 204 height 271
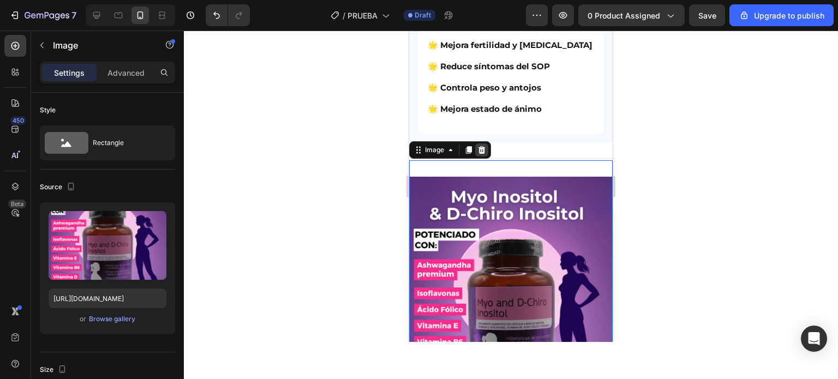
click at [484, 154] on icon at bounding box center [481, 150] width 9 height 9
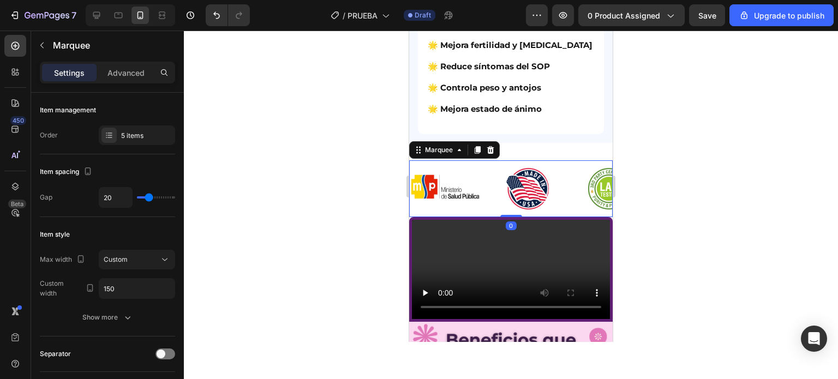
click at [489, 167] on div "Image" at bounding box center [451, 189] width 82 height 50
click at [490, 154] on icon at bounding box center [490, 150] width 7 height 8
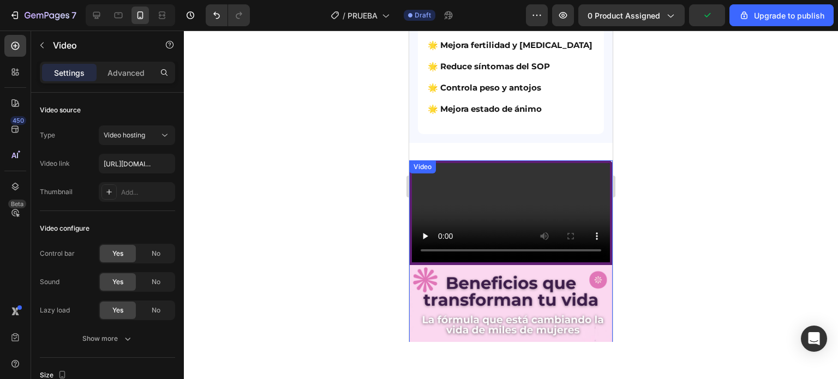
click at [452, 176] on div "Video" at bounding box center [511, 212] width 204 height 105
click at [478, 175] on icon at bounding box center [480, 171] width 9 height 9
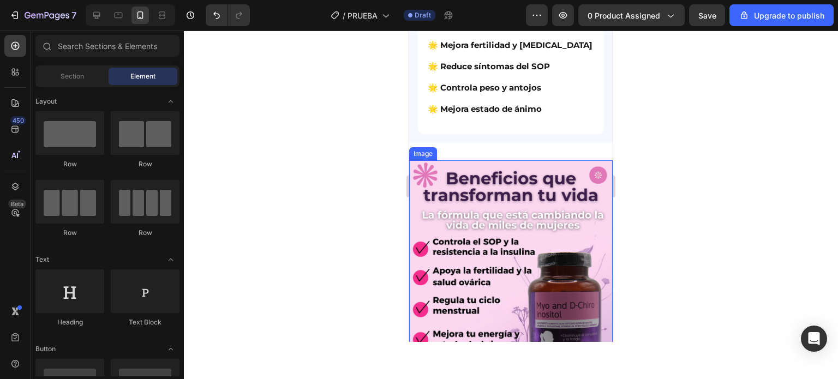
click at [461, 170] on img at bounding box center [511, 287] width 204 height 254
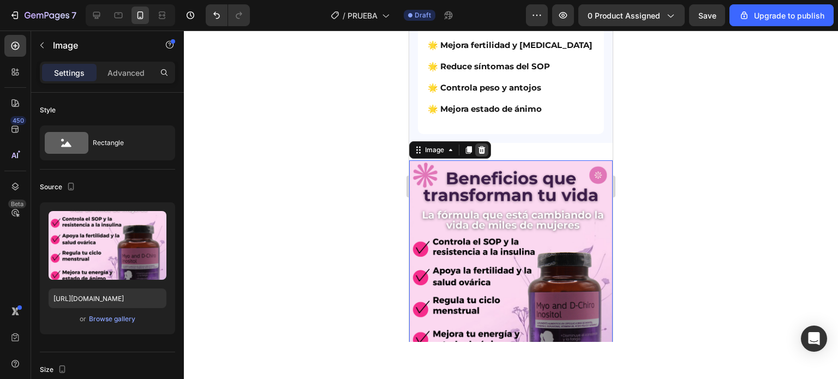
click at [484, 154] on icon at bounding box center [481, 150] width 9 height 9
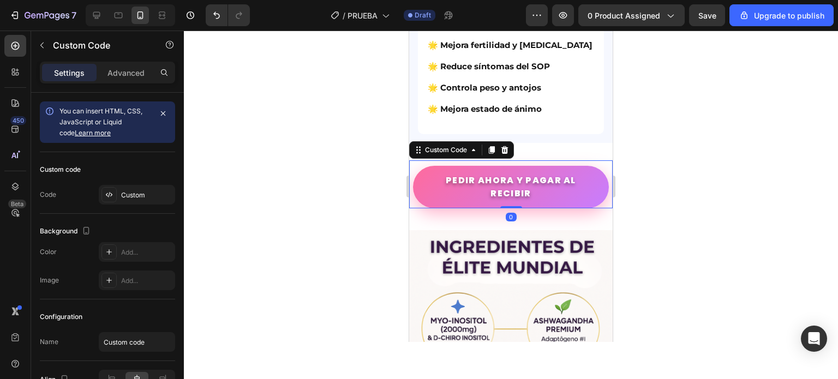
click at [462, 166] on div "PEDIR AHORA Y PAGAR AL RECIBIR Custom Code 0" at bounding box center [511, 184] width 204 height 48
click at [504, 154] on icon at bounding box center [504, 150] width 9 height 9
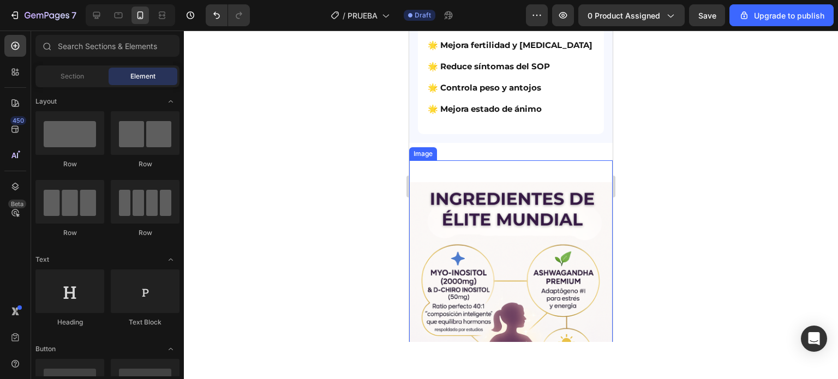
click at [454, 180] on div "Image" at bounding box center [511, 323] width 204 height 327
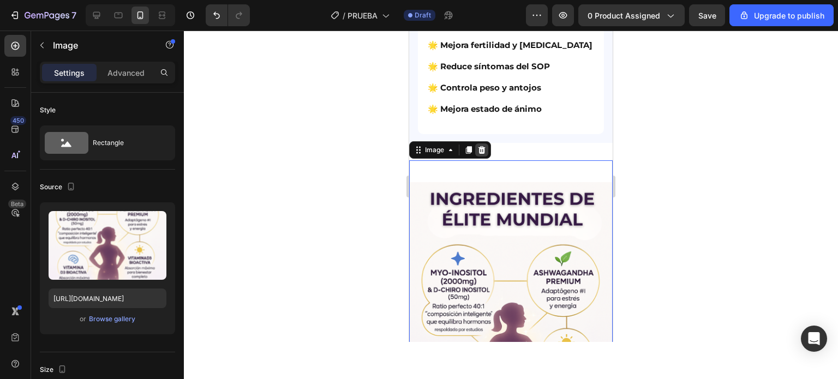
click at [480, 157] on div at bounding box center [481, 149] width 13 height 13
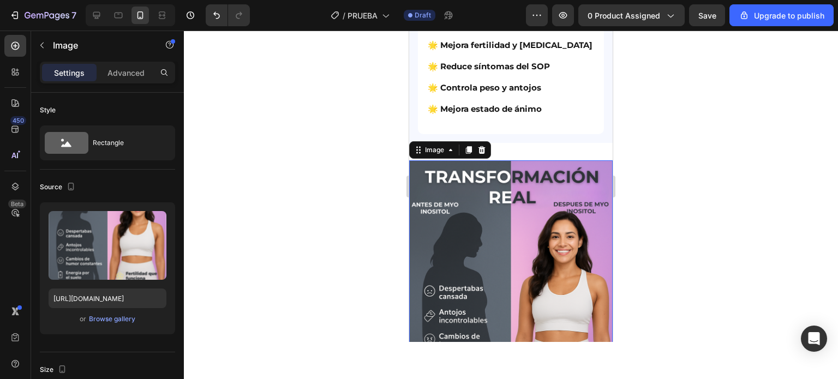
click at [460, 168] on img at bounding box center [511, 313] width 204 height 306
click at [482, 157] on div at bounding box center [481, 149] width 13 height 13
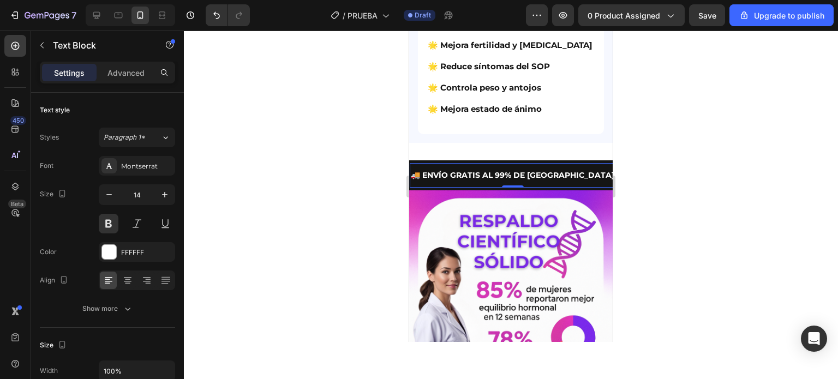
click at [465, 169] on div "🚚 ENVÍO GRATIS AL 99% DE ECUADOR Text Block 0" at bounding box center [513, 175] width 206 height 25
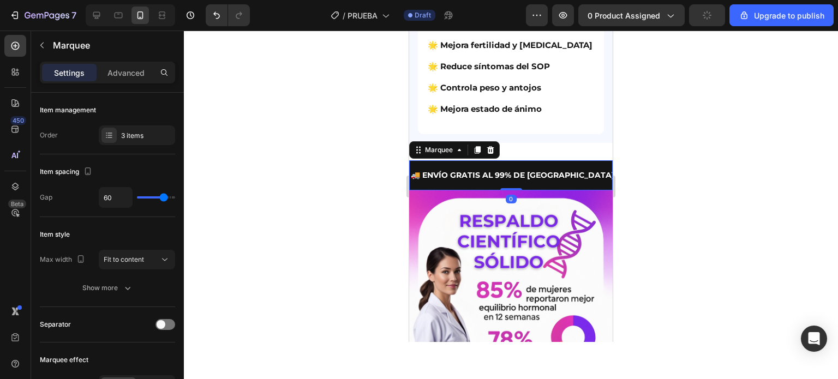
click at [585, 165] on div "🚚 ENVÍO GRATIS AL 99% DE ECUADOR Text Block 🔒 90 DÍAS DE GARANTÍA Text Block 📦 …" at bounding box center [511, 175] width 204 height 30
click at [495, 154] on div at bounding box center [490, 149] width 13 height 13
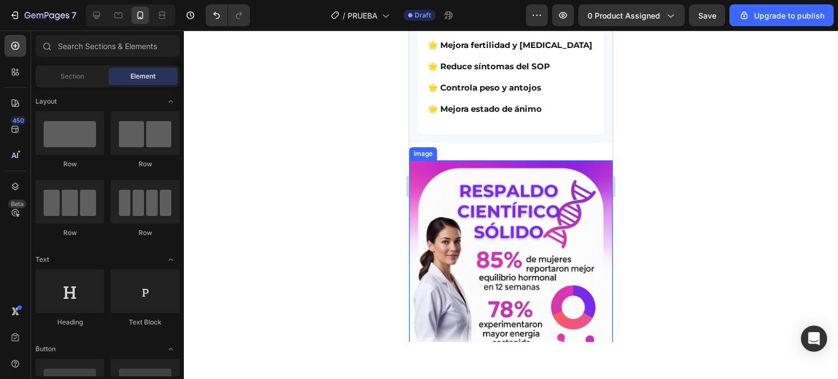
click at [461, 173] on img at bounding box center [511, 313] width 204 height 306
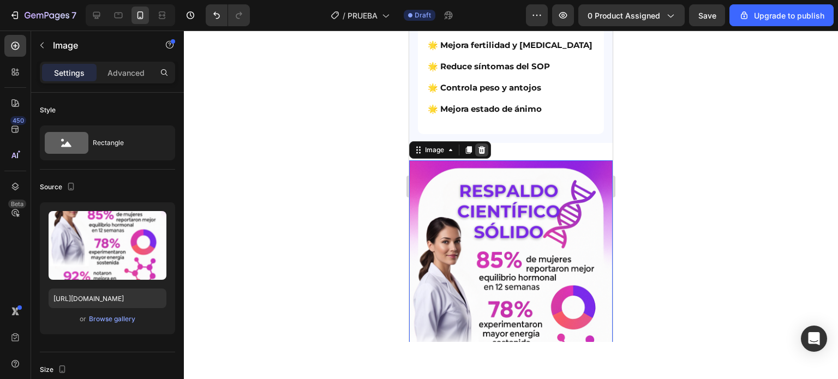
click at [483, 154] on icon at bounding box center [481, 150] width 7 height 8
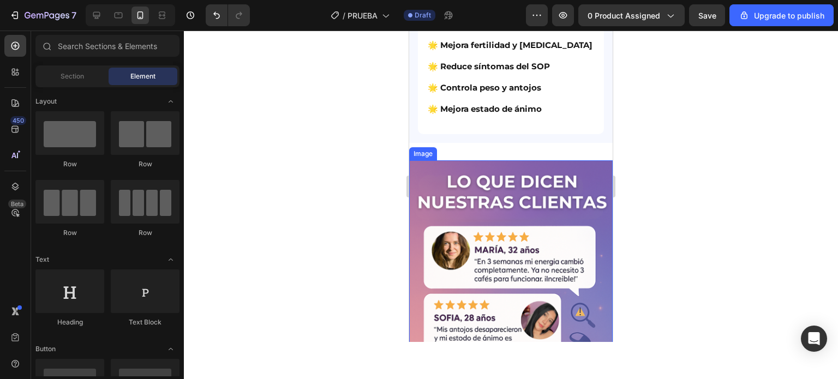
click at [471, 169] on img at bounding box center [511, 313] width 204 height 306
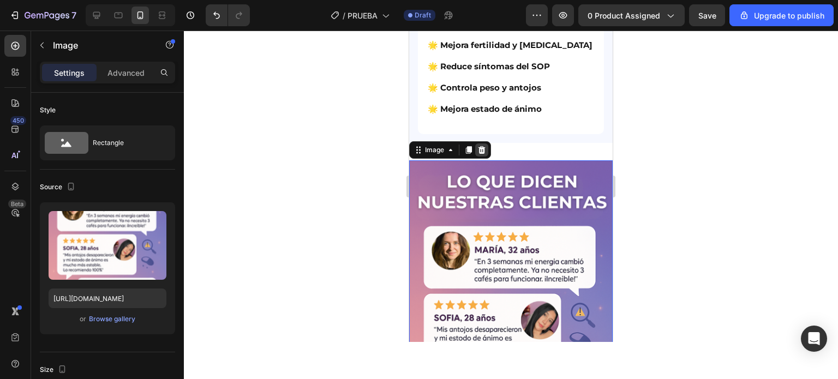
click at [482, 157] on div at bounding box center [481, 149] width 13 height 13
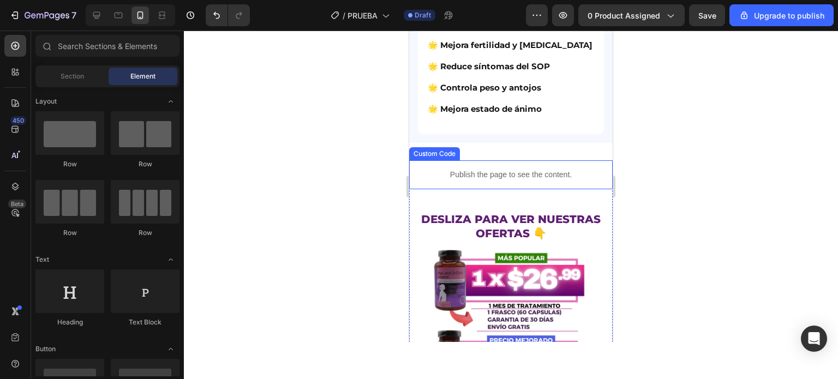
click at [436, 177] on p "Publish the page to see the content." at bounding box center [511, 174] width 204 height 11
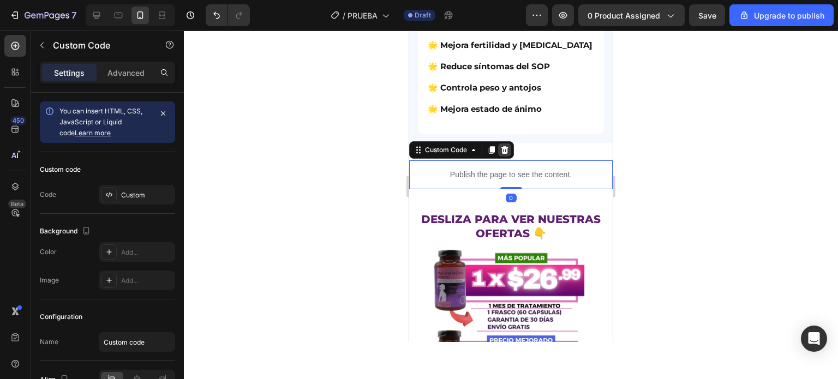
click at [506, 154] on icon at bounding box center [504, 150] width 7 height 8
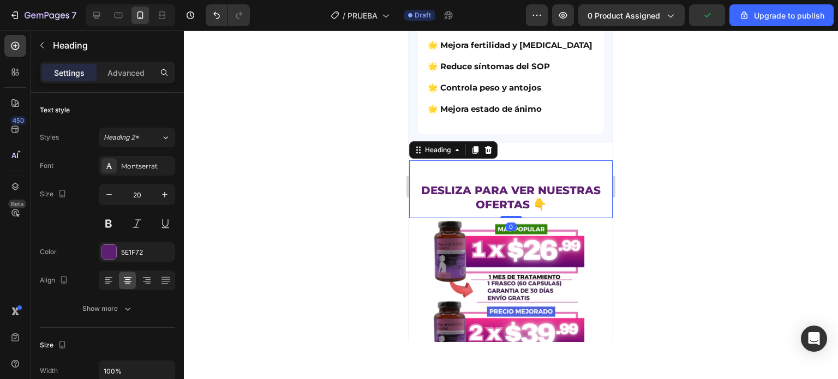
click at [475, 177] on div "DESLIZA PARA VER NUESTRAS OFERTAS 👇 Heading 0" at bounding box center [511, 189] width 204 height 58
click at [490, 154] on icon at bounding box center [488, 150] width 7 height 8
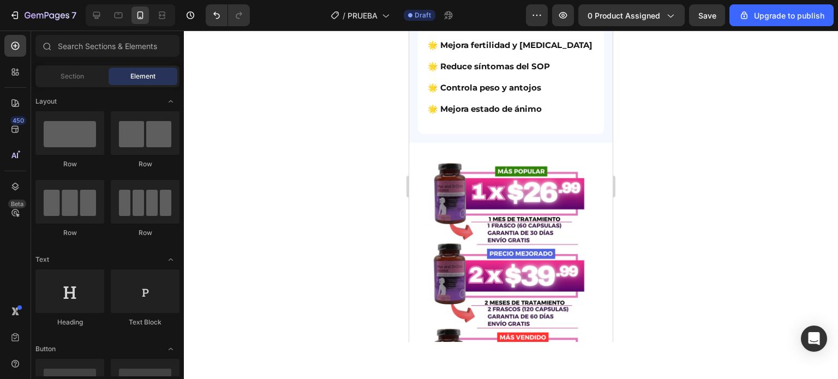
click at [675, 158] on div at bounding box center [511, 205] width 654 height 349
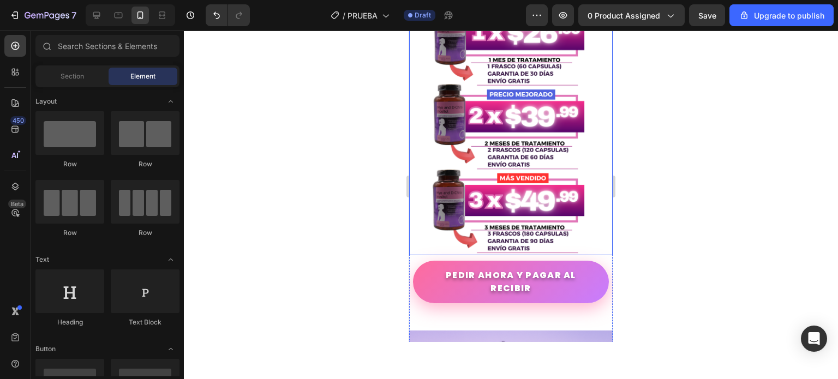
scroll to position [982, 0]
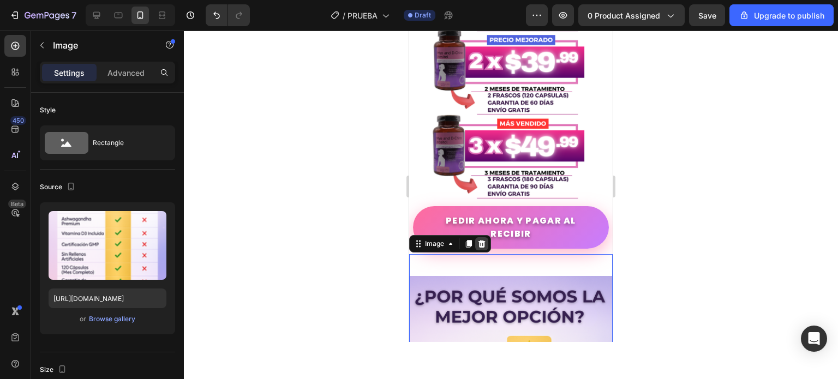
click at [482, 240] on icon at bounding box center [481, 244] width 9 height 9
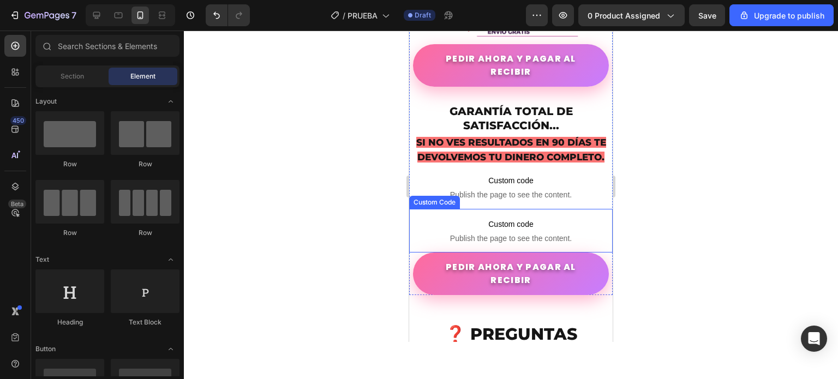
scroll to position [1146, 0]
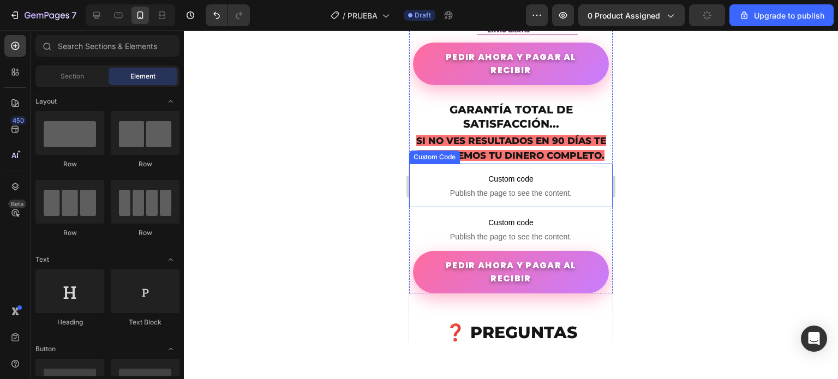
click at [375, 193] on div at bounding box center [511, 205] width 654 height 349
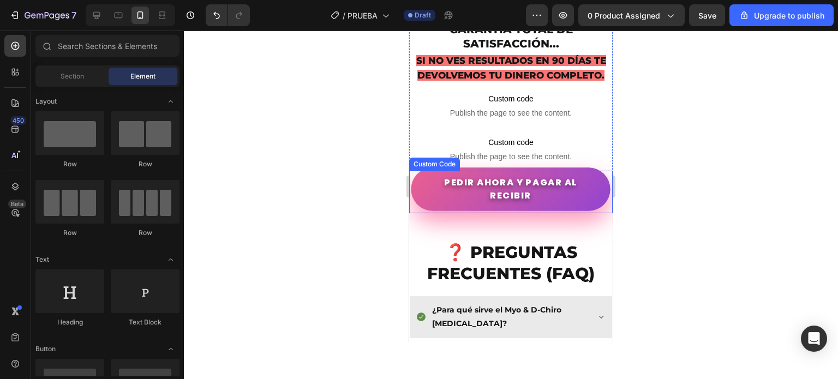
scroll to position [1200, 0]
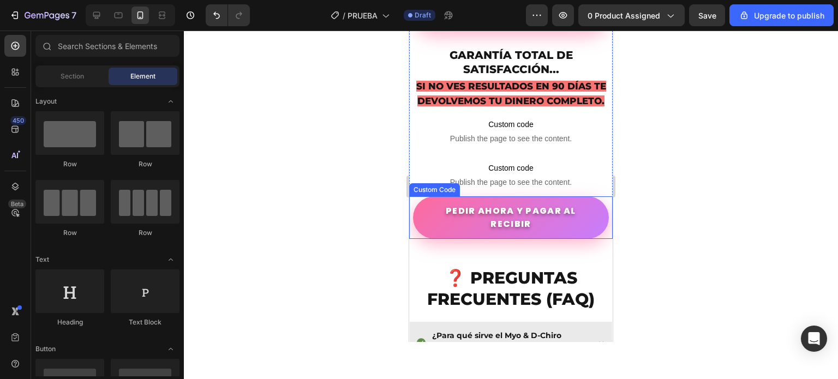
click at [412, 214] on div "PEDIR AHORA Y PAGAR AL RECIBIR" at bounding box center [511, 217] width 204 height 43
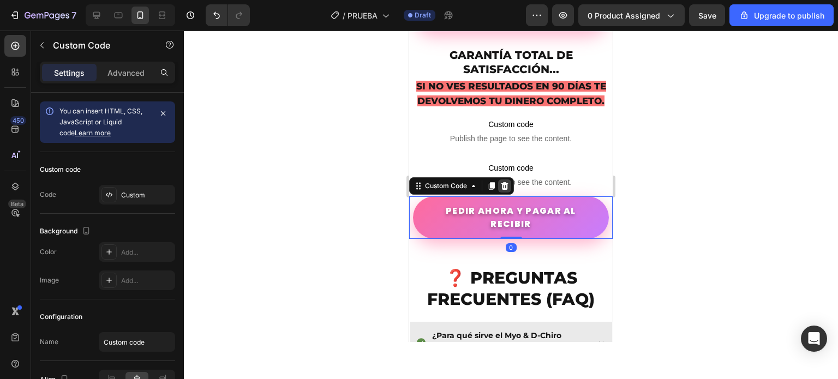
click at [507, 182] on icon at bounding box center [504, 186] width 7 height 8
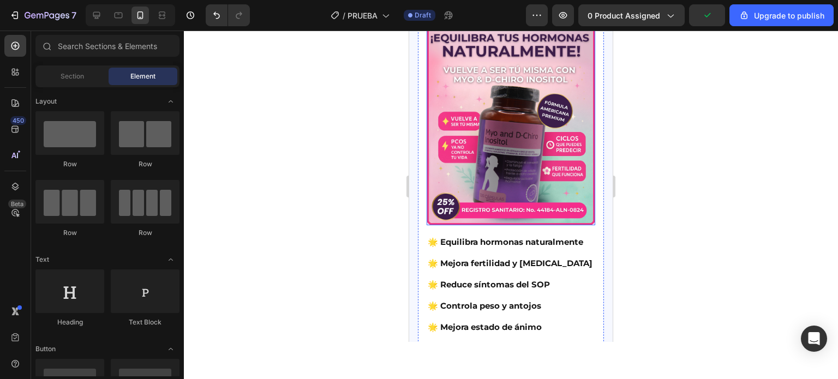
scroll to position [709, 0]
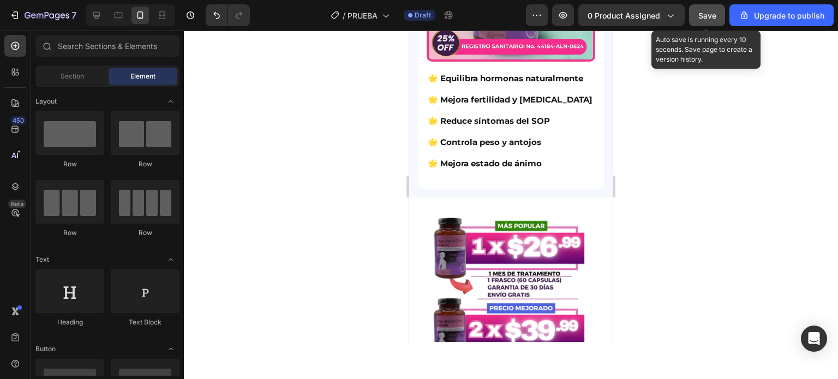
click at [715, 8] on button "Save" at bounding box center [707, 15] width 36 height 22
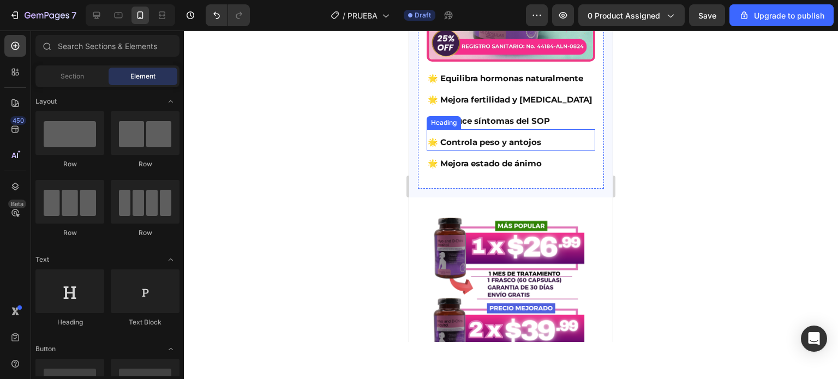
click at [362, 159] on div at bounding box center [511, 205] width 654 height 349
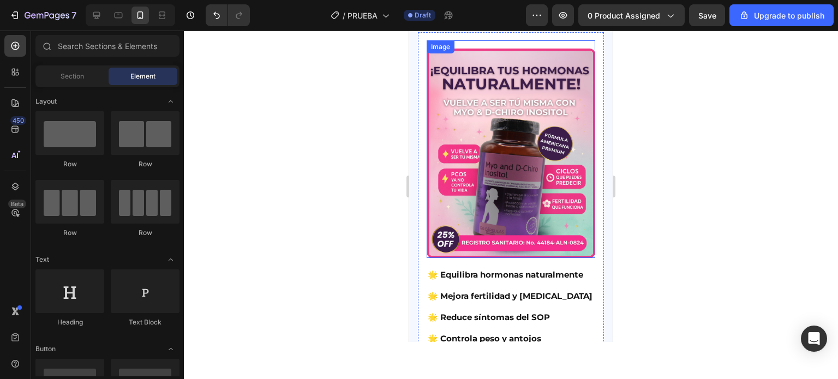
scroll to position [512, 0]
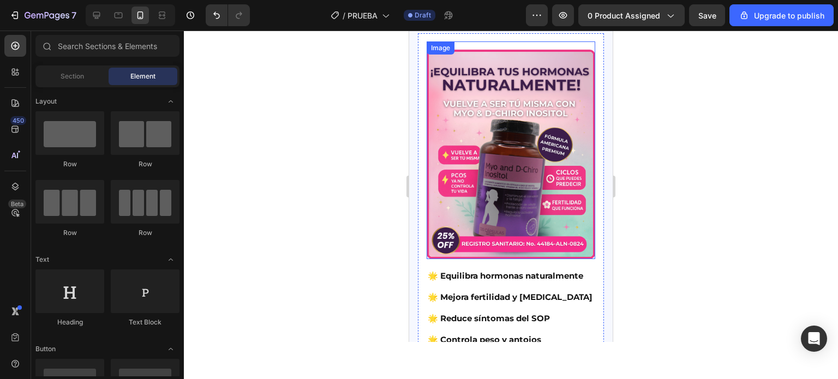
click at [483, 111] on img at bounding box center [511, 155] width 169 height 210
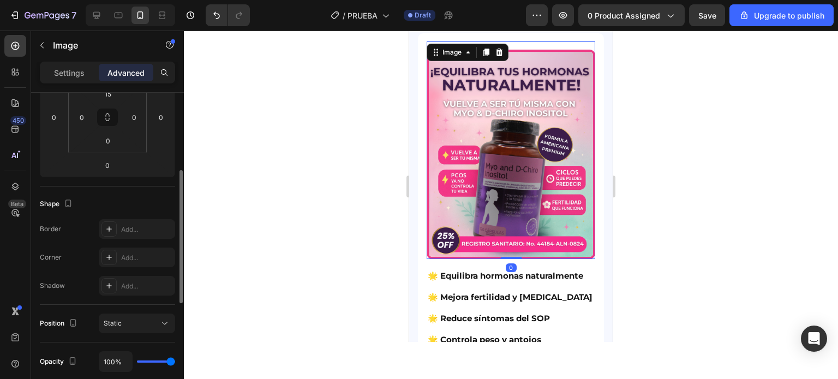
scroll to position [188, 0]
